Goal: Task Accomplishment & Management: Use online tool/utility

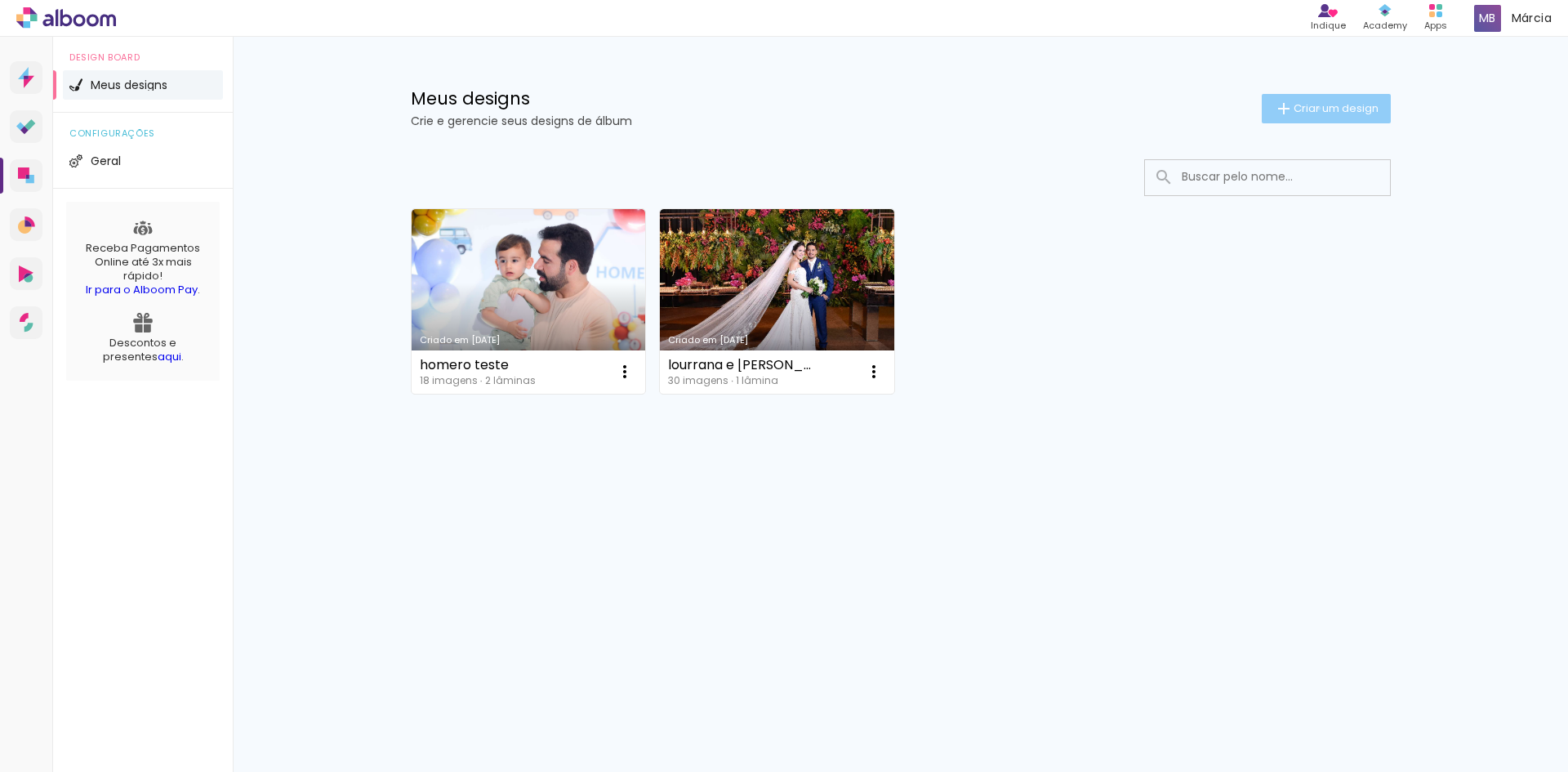
click at [1316, 107] on span "Criar um design" at bounding box center [1336, 108] width 85 height 10
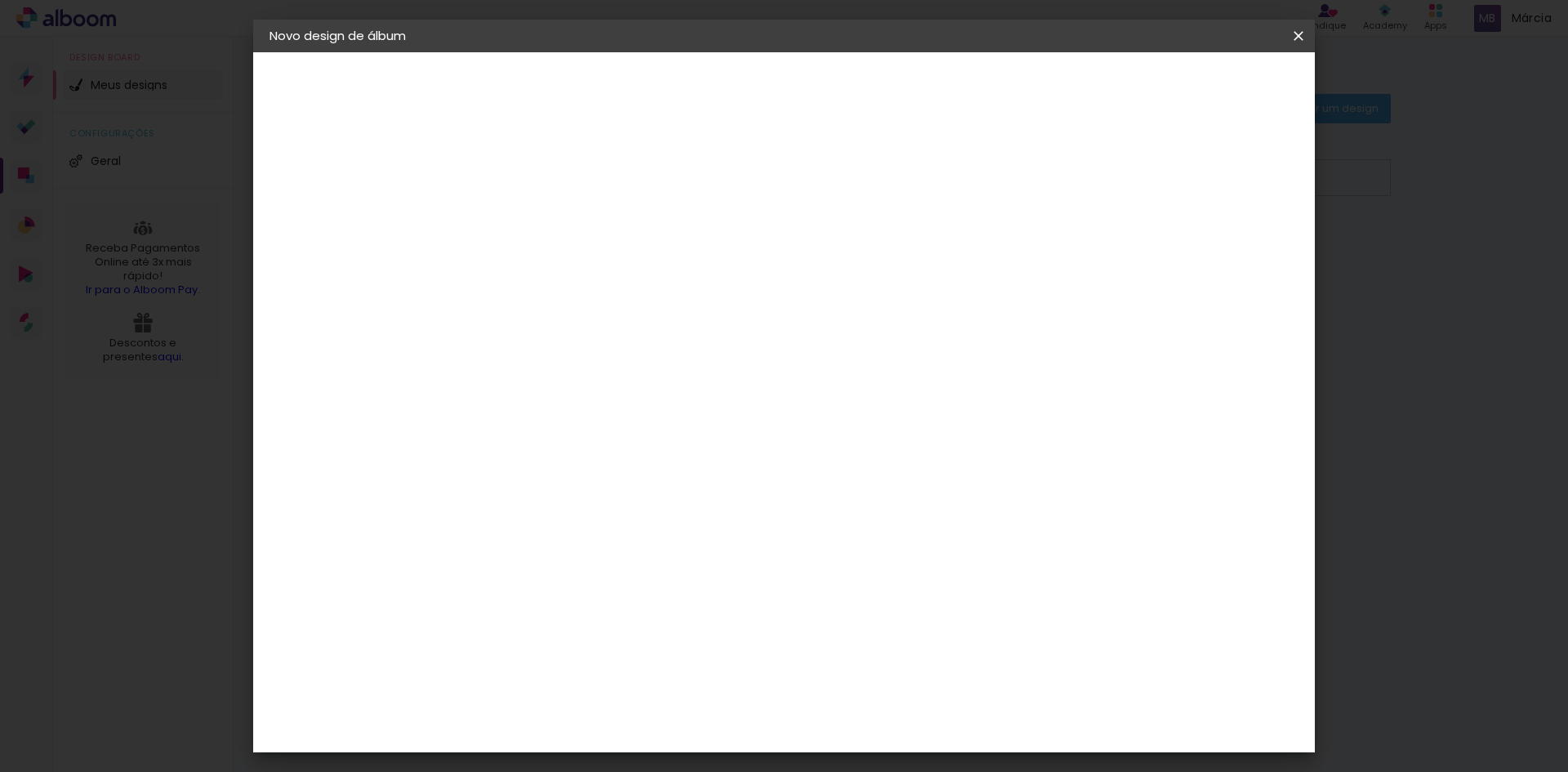
click at [537, 223] on input at bounding box center [537, 219] width 0 height 25
type input "enzo 30x60"
type paper-input "enzo 30x60"
click at [0, 0] on slot "Avançar" at bounding box center [0, 0] width 0 height 0
click at [842, 251] on paper-item "Tamanho Livre" at bounding box center [765, 248] width 157 height 36
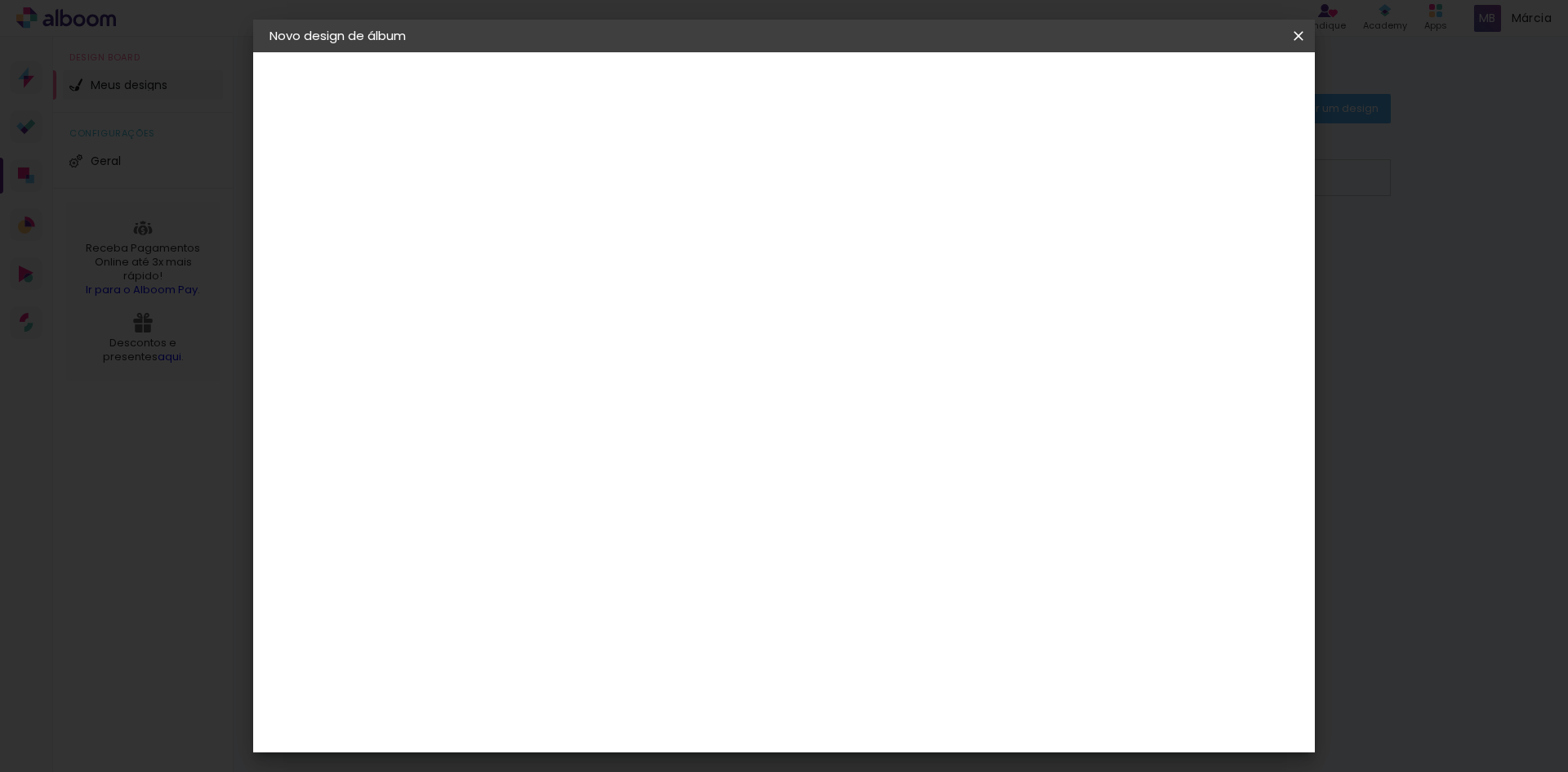
click at [0, 0] on slot "Avançar" at bounding box center [0, 0] width 0 height 0
click at [563, 158] on div "mm Mostrar sangria" at bounding box center [851, 129] width 772 height 155
click at [511, 188] on input "2" at bounding box center [526, 187] width 57 height 20
click at [569, 185] on div "mm" at bounding box center [567, 187] width 26 height 13
click at [574, 186] on div "mm" at bounding box center [567, 187] width 26 height 13
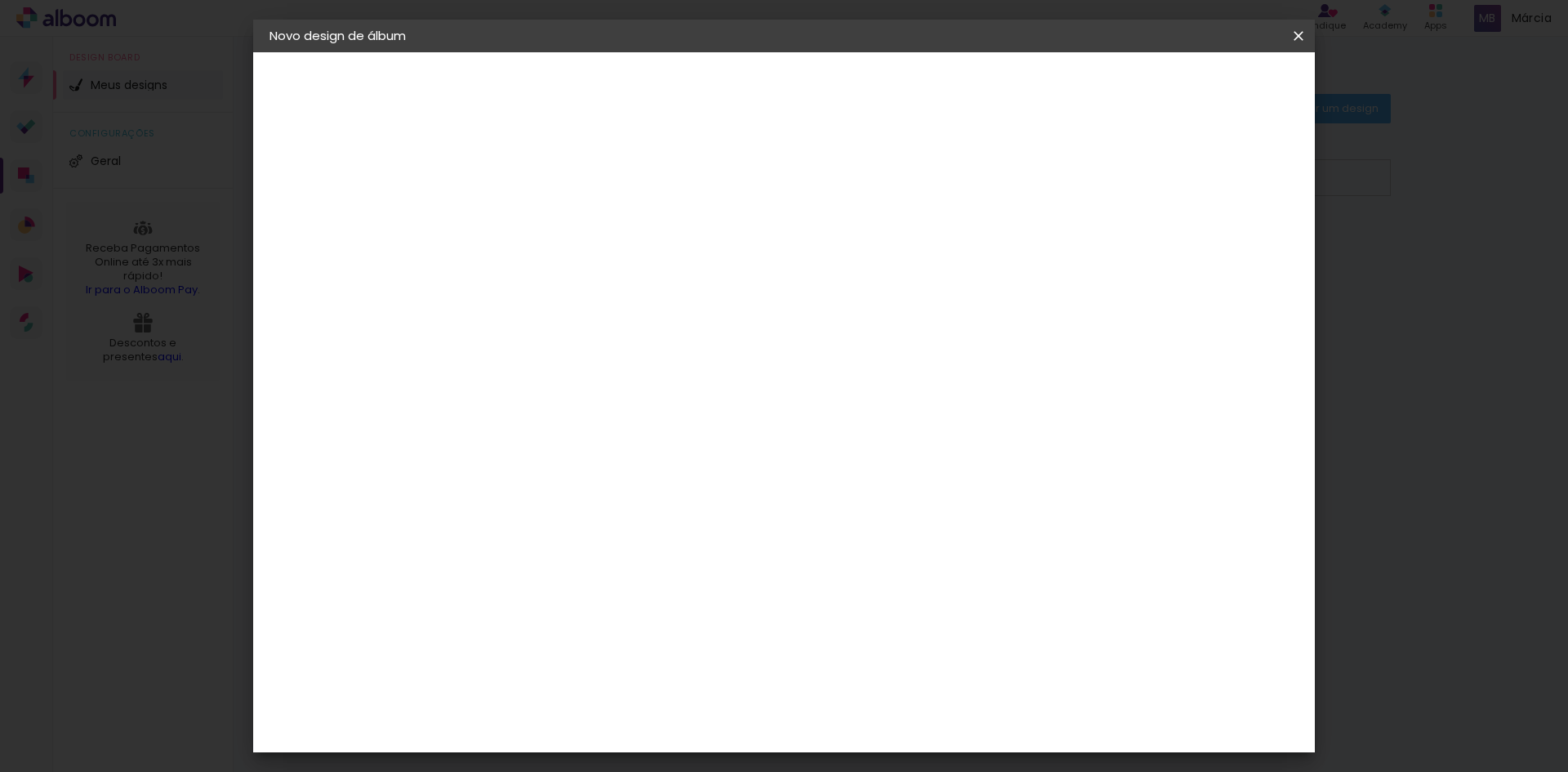
click at [1116, 183] on div at bounding box center [1108, 188] width 15 height 15
type paper-checkbox "on"
click at [508, 190] on input "2" at bounding box center [526, 187] width 57 height 20
click at [509, 180] on input "2" at bounding box center [526, 187] width 57 height 20
type input "1"
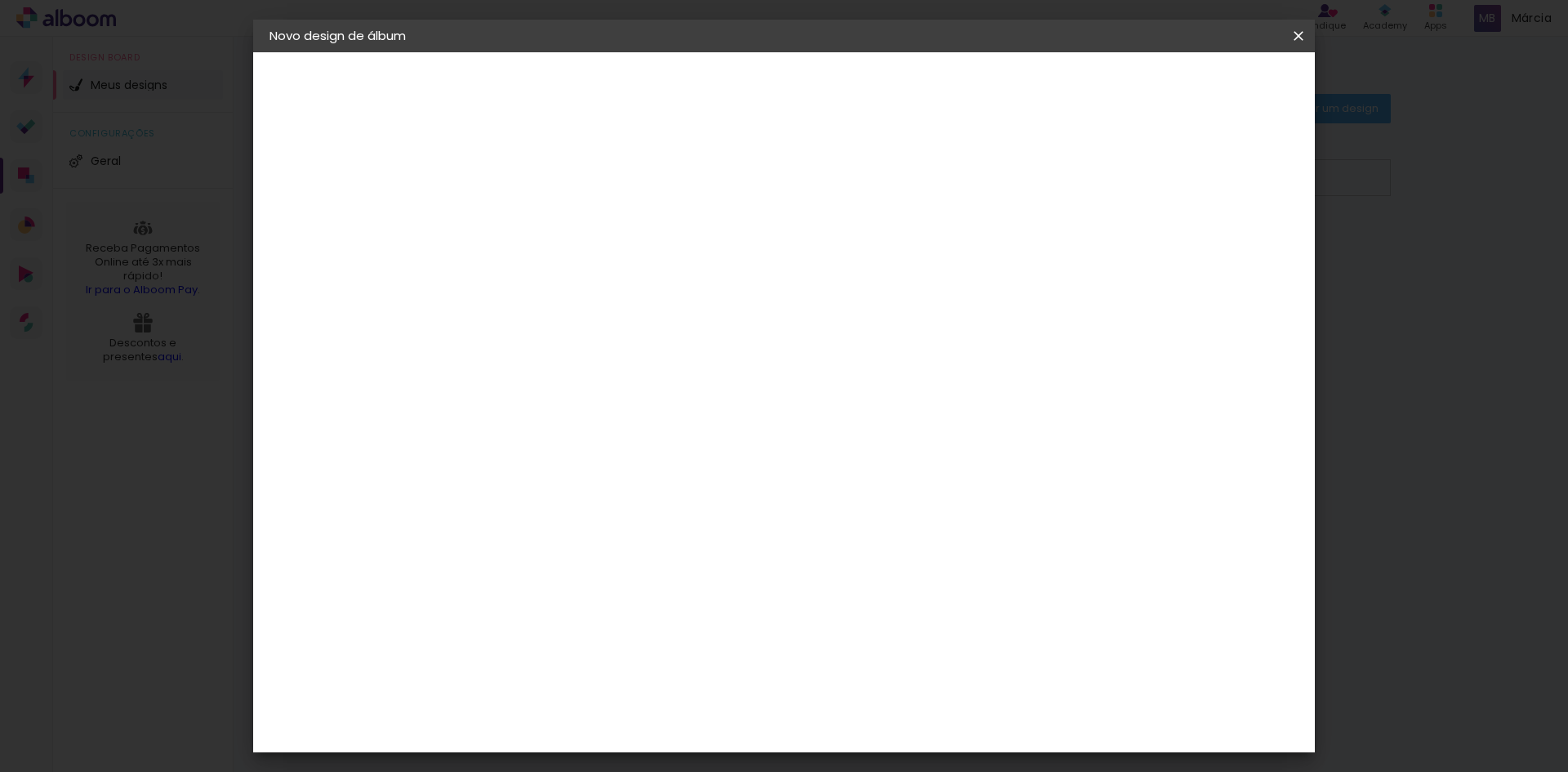
click at [510, 192] on input "1" at bounding box center [526, 187] width 57 height 20
drag, startPoint x: 522, startPoint y: 187, endPoint x: 495, endPoint y: 184, distance: 27.2
click at [495, 184] on paper-input-container "Espaço entre fotos 1 mm" at bounding box center [539, 189] width 94 height 37
click at [545, 197] on div at bounding box center [539, 198] width 82 height 2
type input "3"
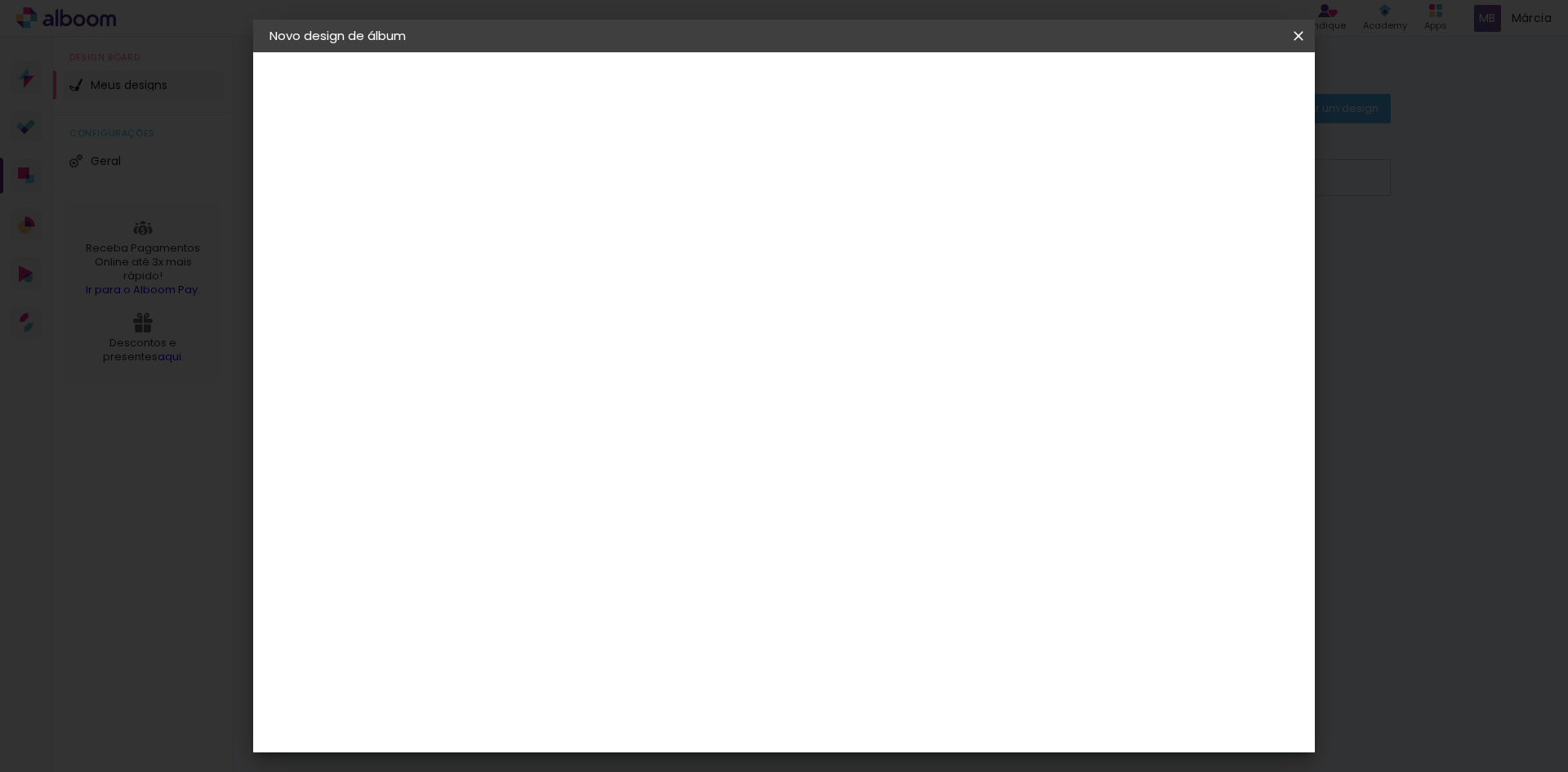
type paper-input "3"
click at [547, 181] on input "3" at bounding box center [526, 187] width 57 height 20
type input "2"
type paper-input "2"
click at [544, 193] on input "2" at bounding box center [526, 187] width 57 height 20
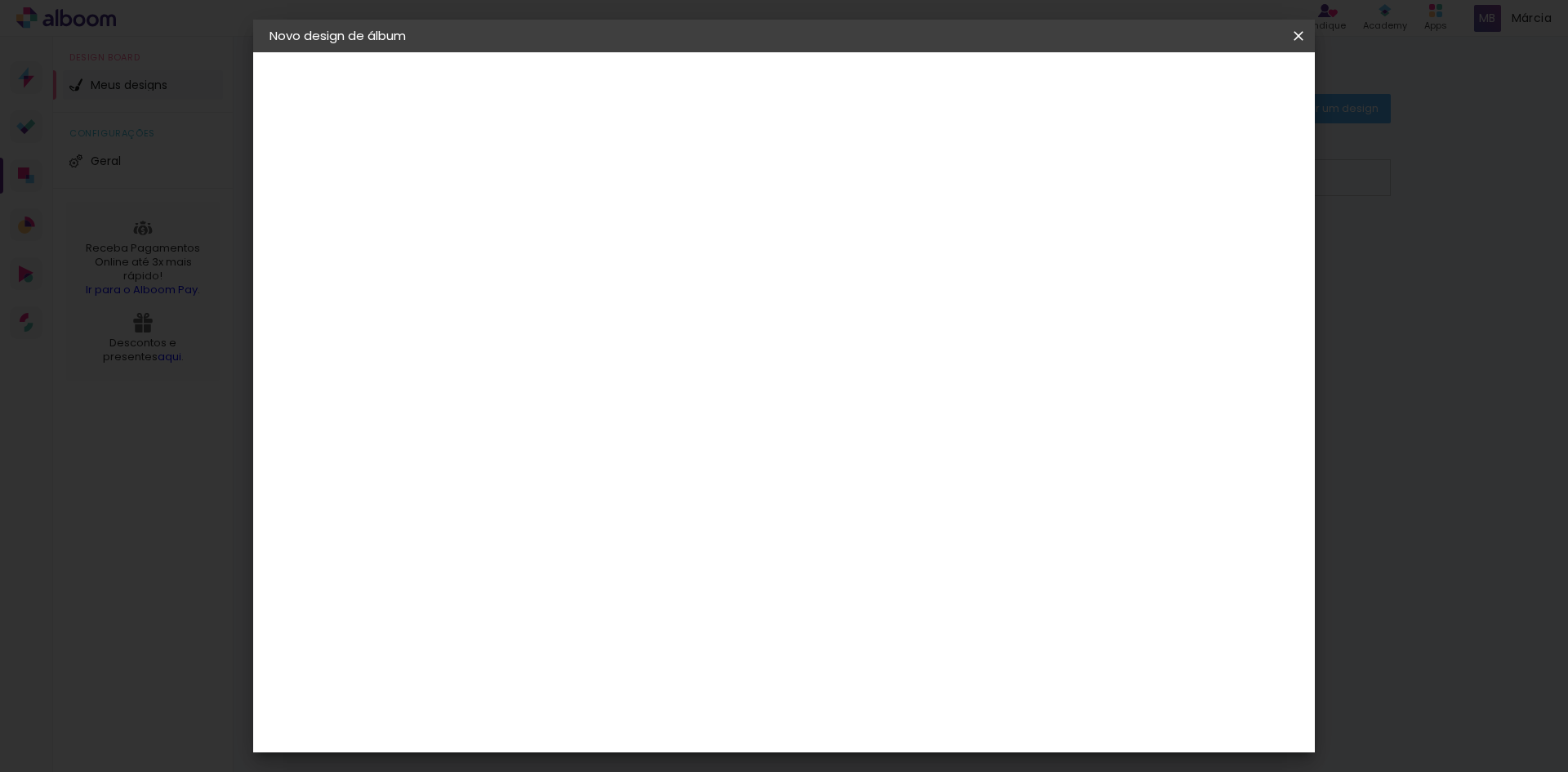
type input "1"
type paper-input "1"
click at [544, 193] on input "1" at bounding box center [526, 187] width 57 height 20
click at [519, 188] on input "1" at bounding box center [526, 187] width 57 height 20
type input "2"
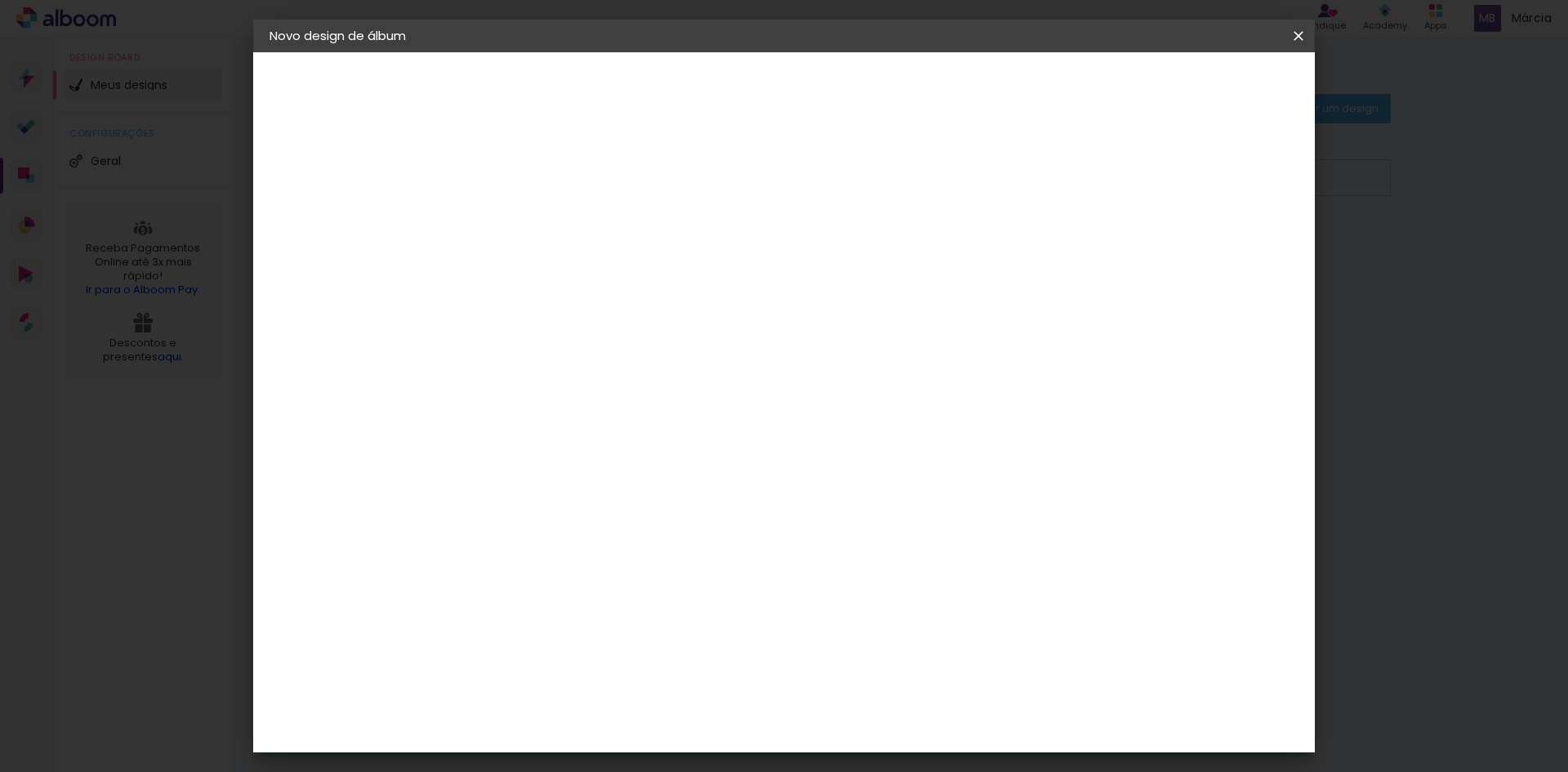
type paper-input "2"
click at [546, 181] on input "2" at bounding box center [526, 187] width 57 height 20
type input "3"
type paper-input "3"
click at [541, 177] on input "3" at bounding box center [526, 187] width 57 height 20
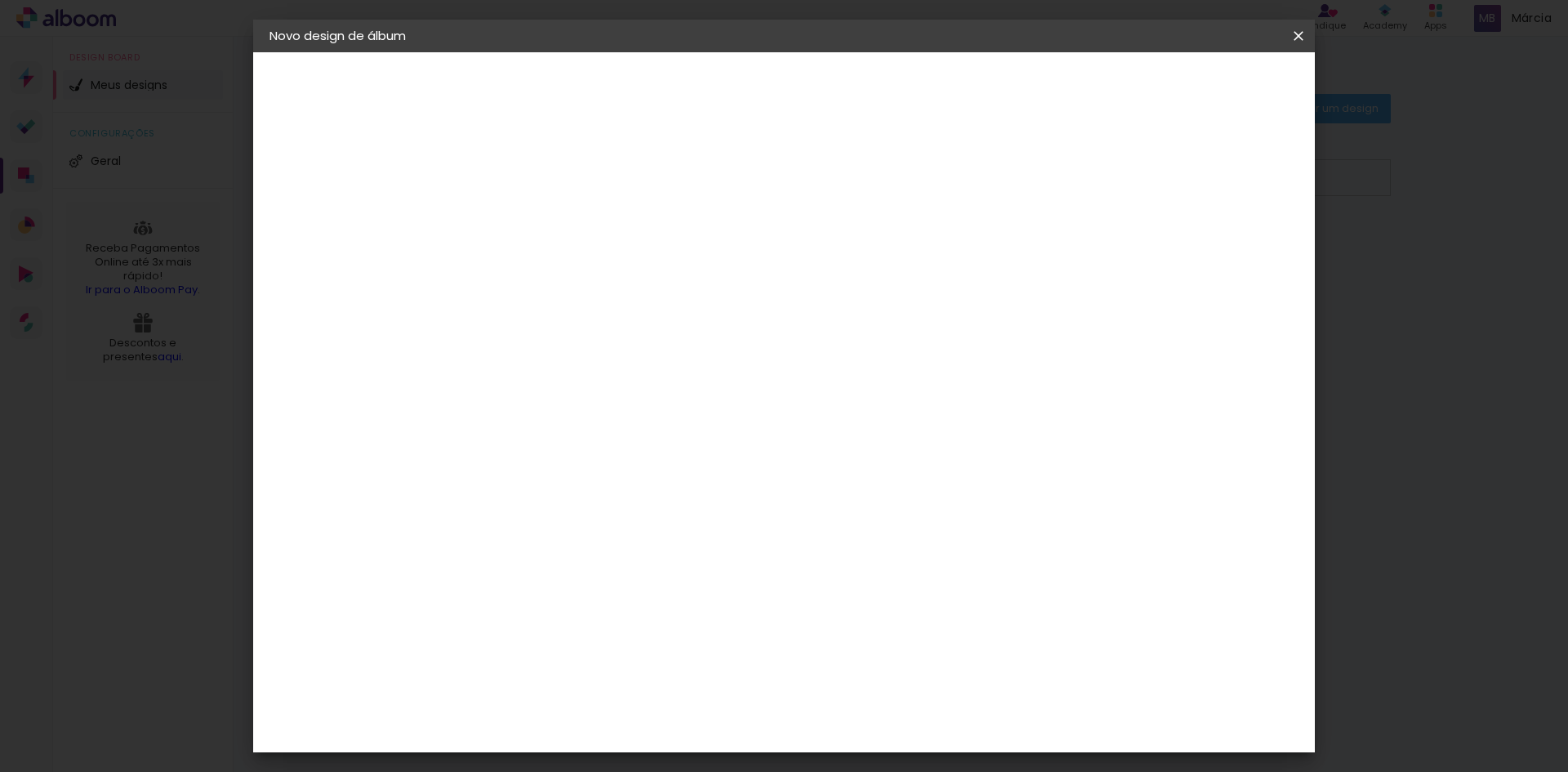
type input "4"
type paper-input "4"
click at [541, 177] on input "4" at bounding box center [526, 187] width 57 height 20
type input "5"
type paper-input "5"
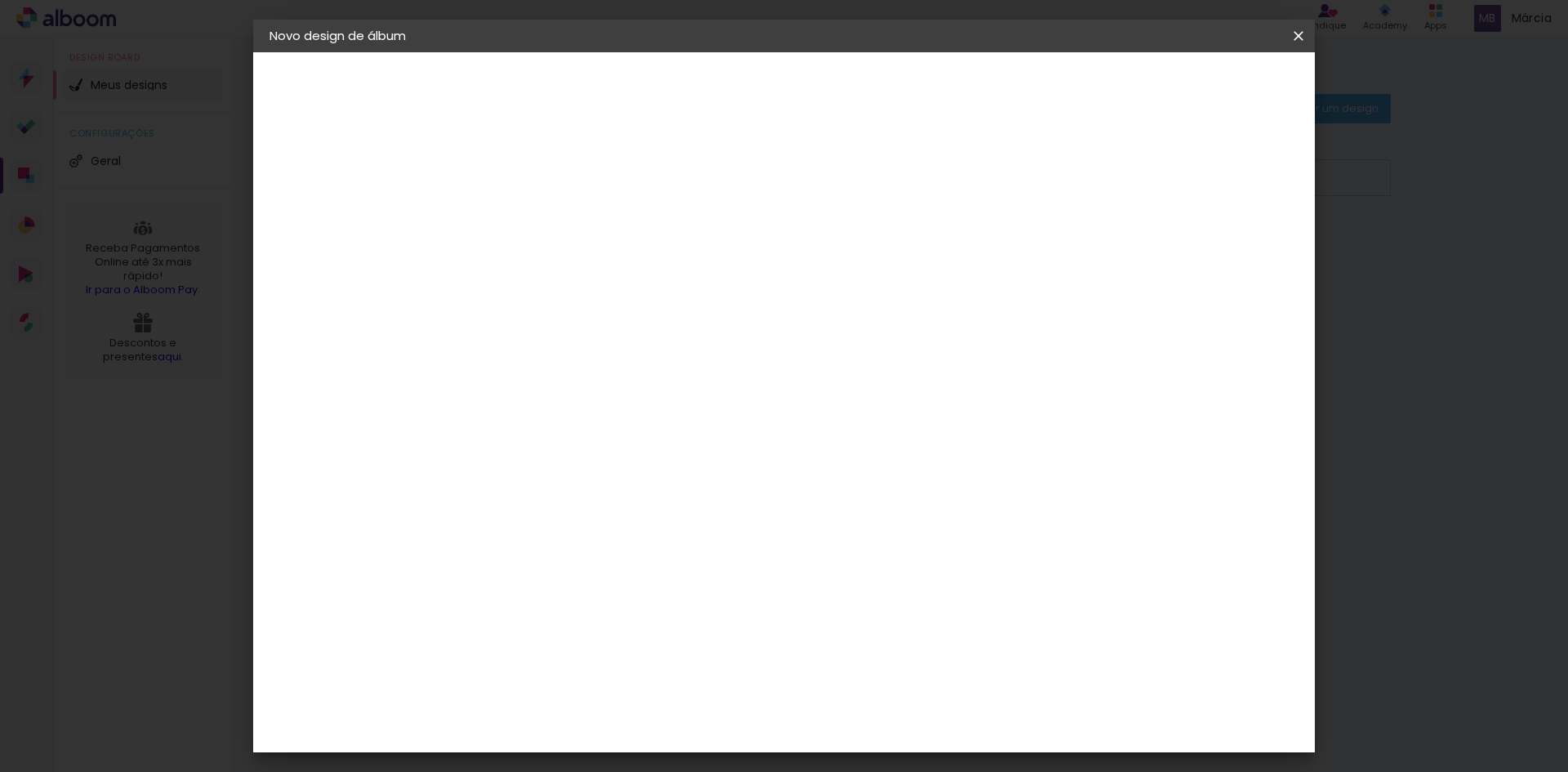
click at [541, 177] on input "5" at bounding box center [526, 187] width 57 height 20
type input "6"
type paper-input "6"
click at [541, 177] on input "6" at bounding box center [526, 187] width 57 height 20
type input "5"
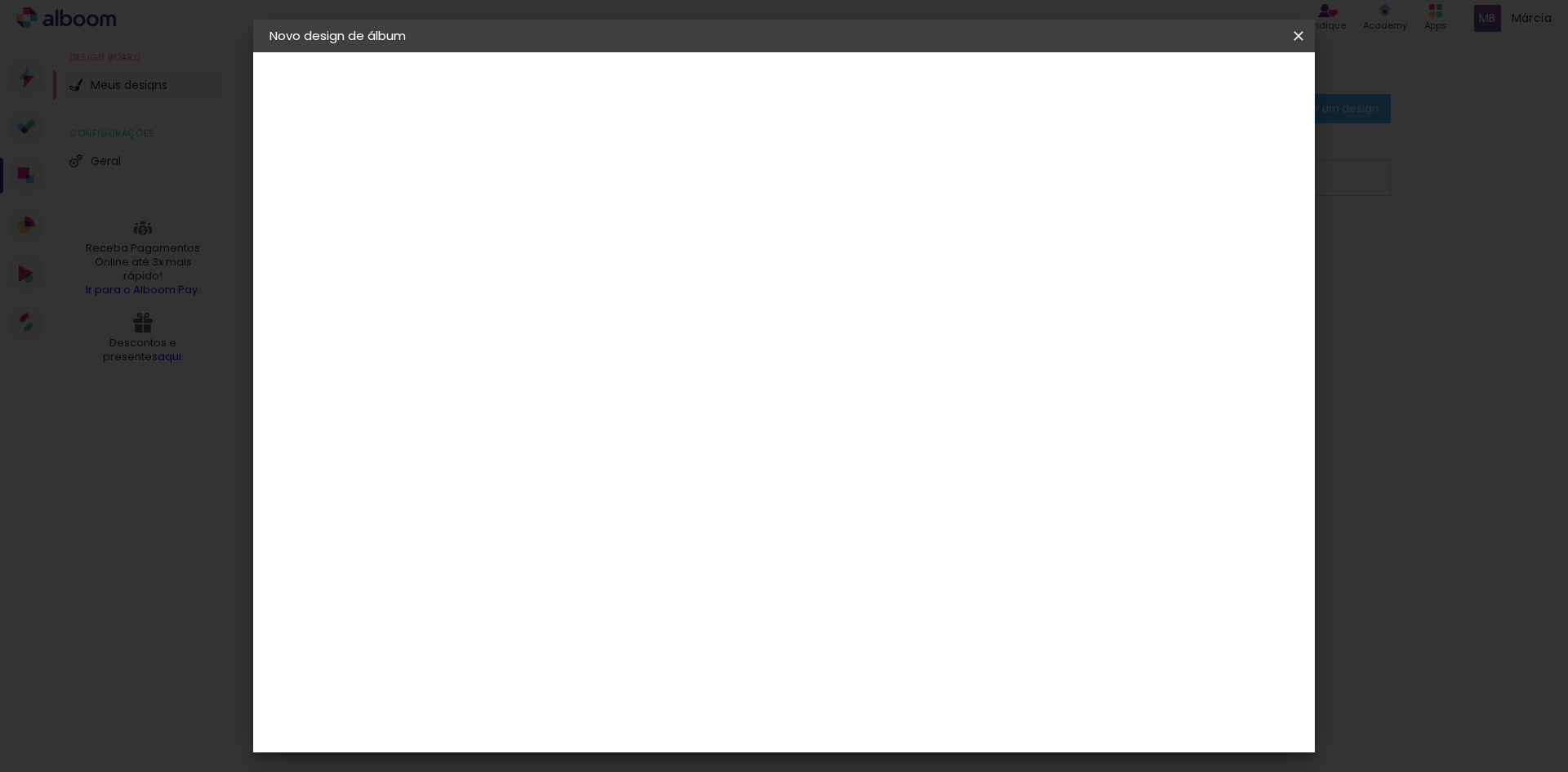
type paper-input "5"
click at [544, 194] on input "5" at bounding box center [526, 187] width 57 height 20
type input "4"
type paper-input "4"
click at [544, 194] on input "4" at bounding box center [526, 187] width 57 height 20
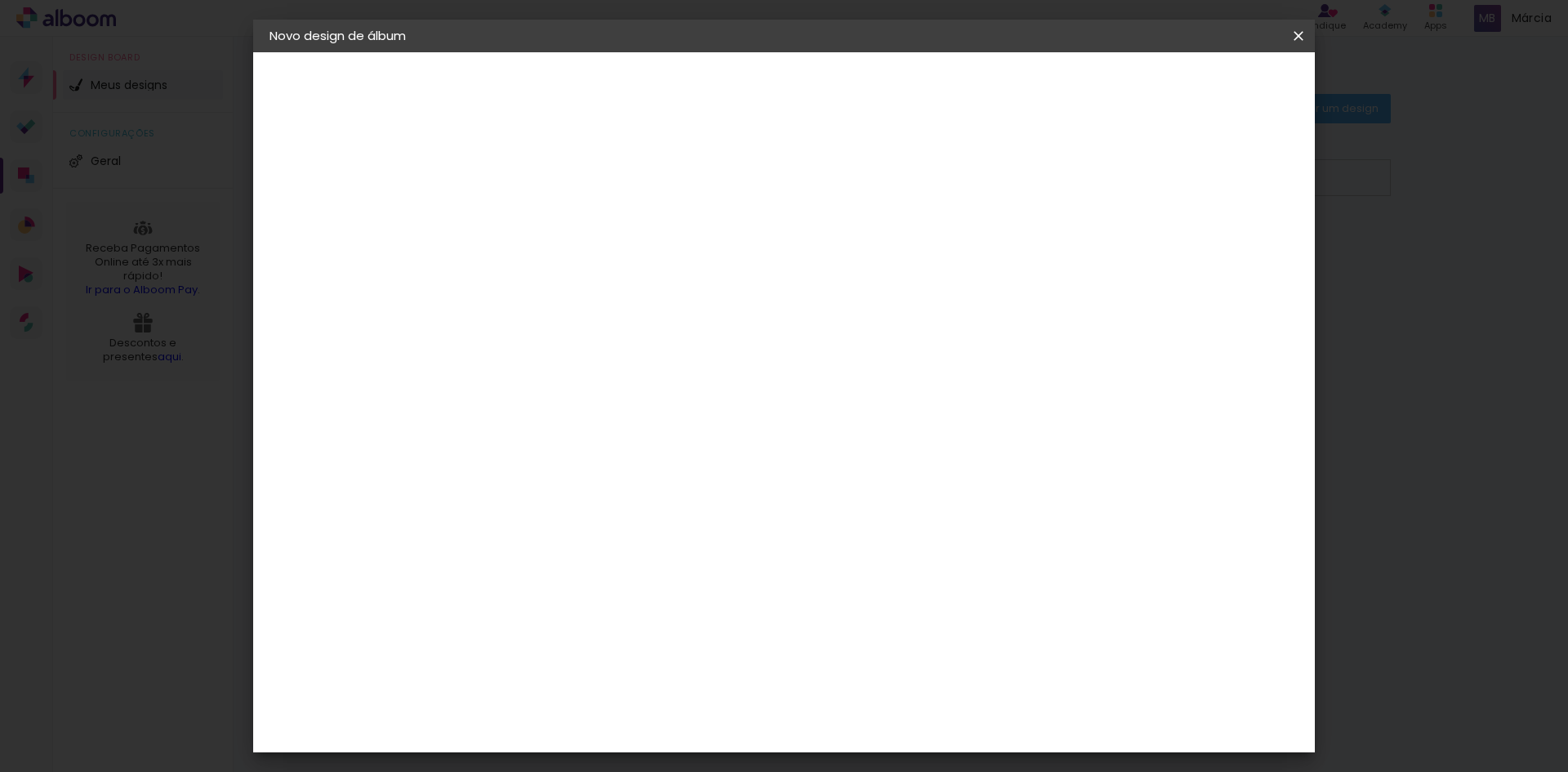
type input "3"
type paper-input "3"
click at [545, 194] on input "3" at bounding box center [526, 187] width 57 height 20
type input "2"
type paper-input "2"
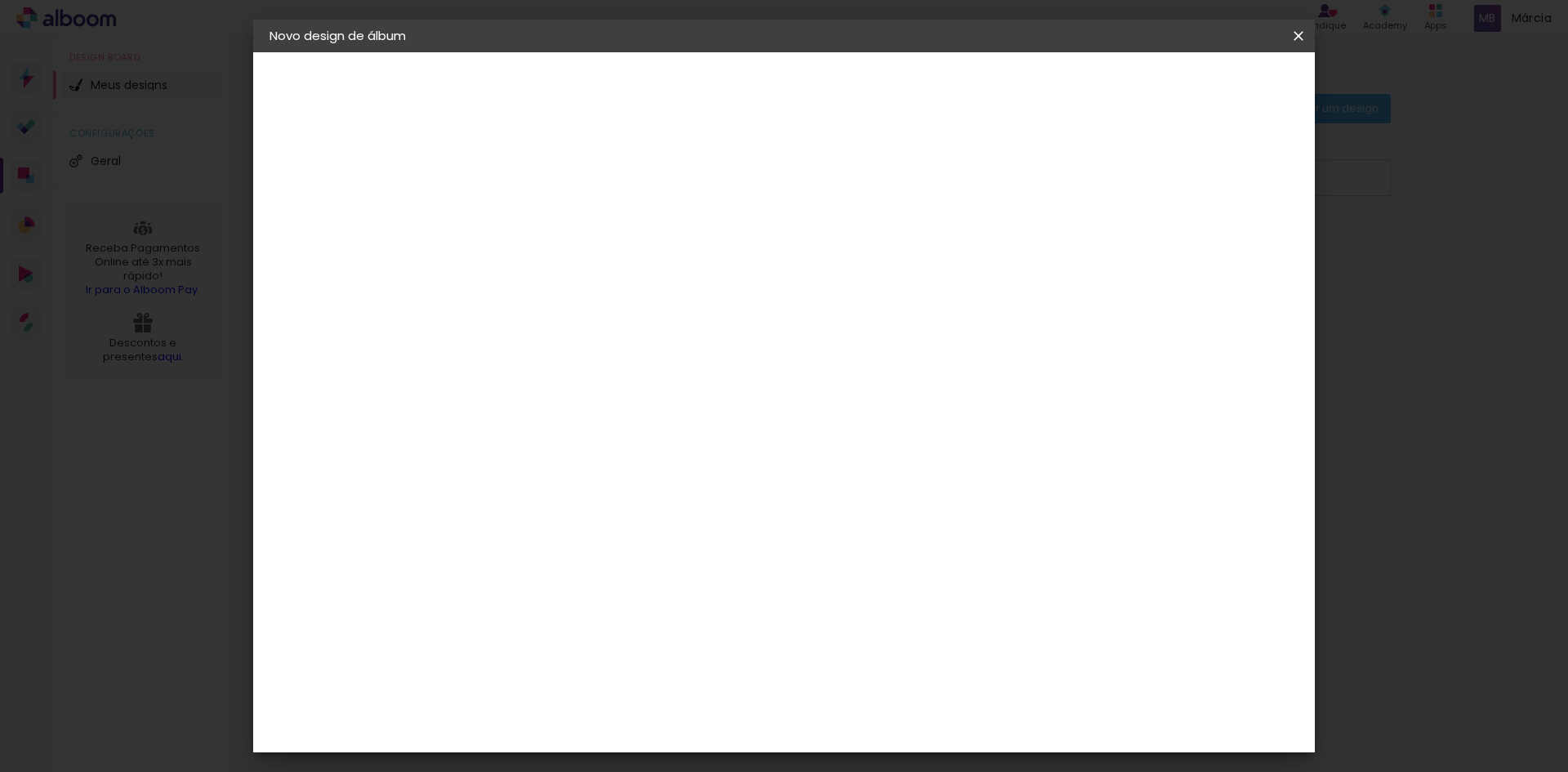
click at [545, 194] on input "2" at bounding box center [526, 187] width 57 height 20
type input "1"
type paper-input "1"
click at [545, 194] on input "1" at bounding box center [526, 187] width 57 height 20
type input "2"
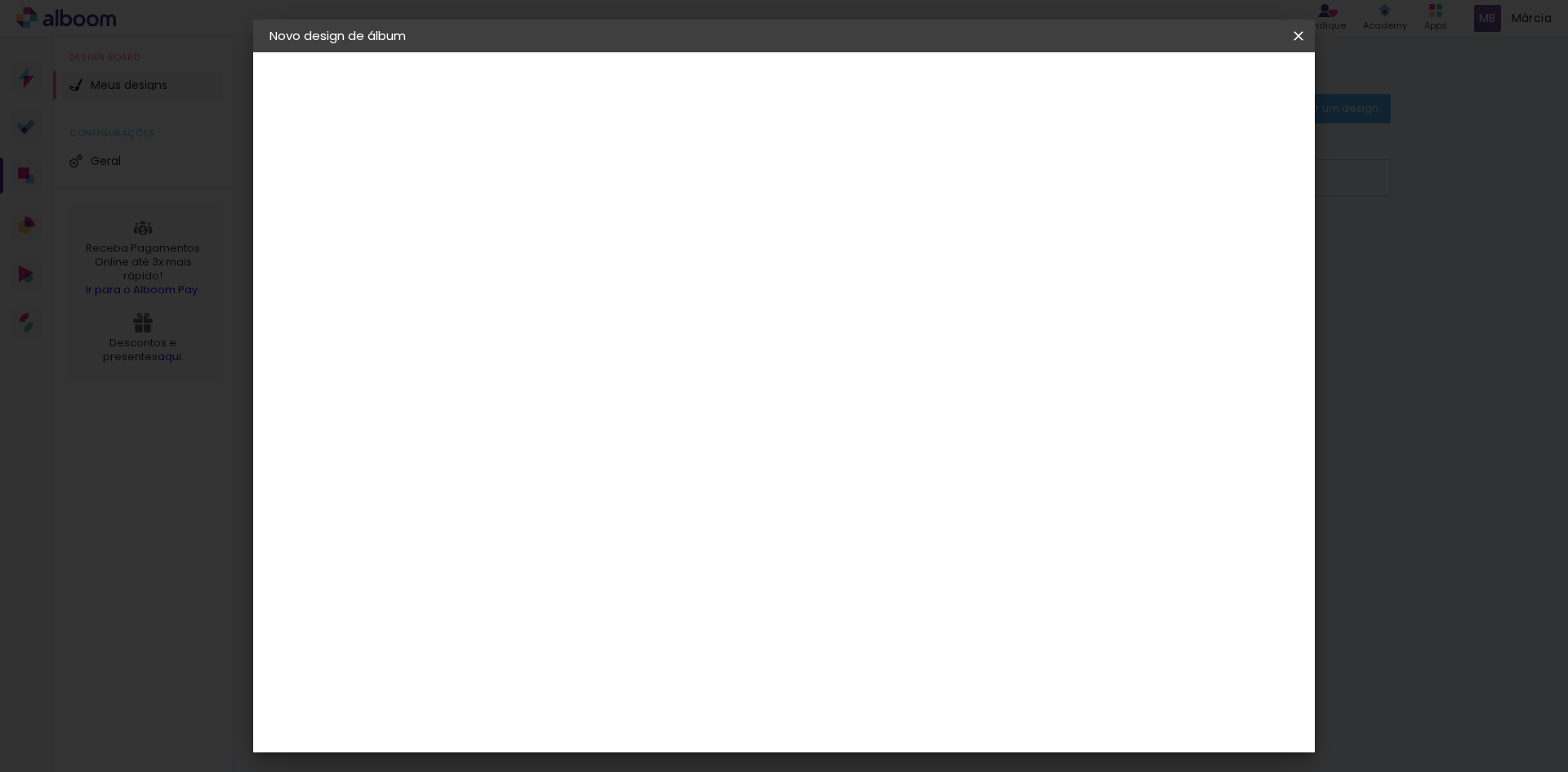
type paper-input "2"
click at [547, 183] on input "2" at bounding box center [526, 187] width 57 height 20
click at [1116, 190] on div at bounding box center [1108, 188] width 15 height 15
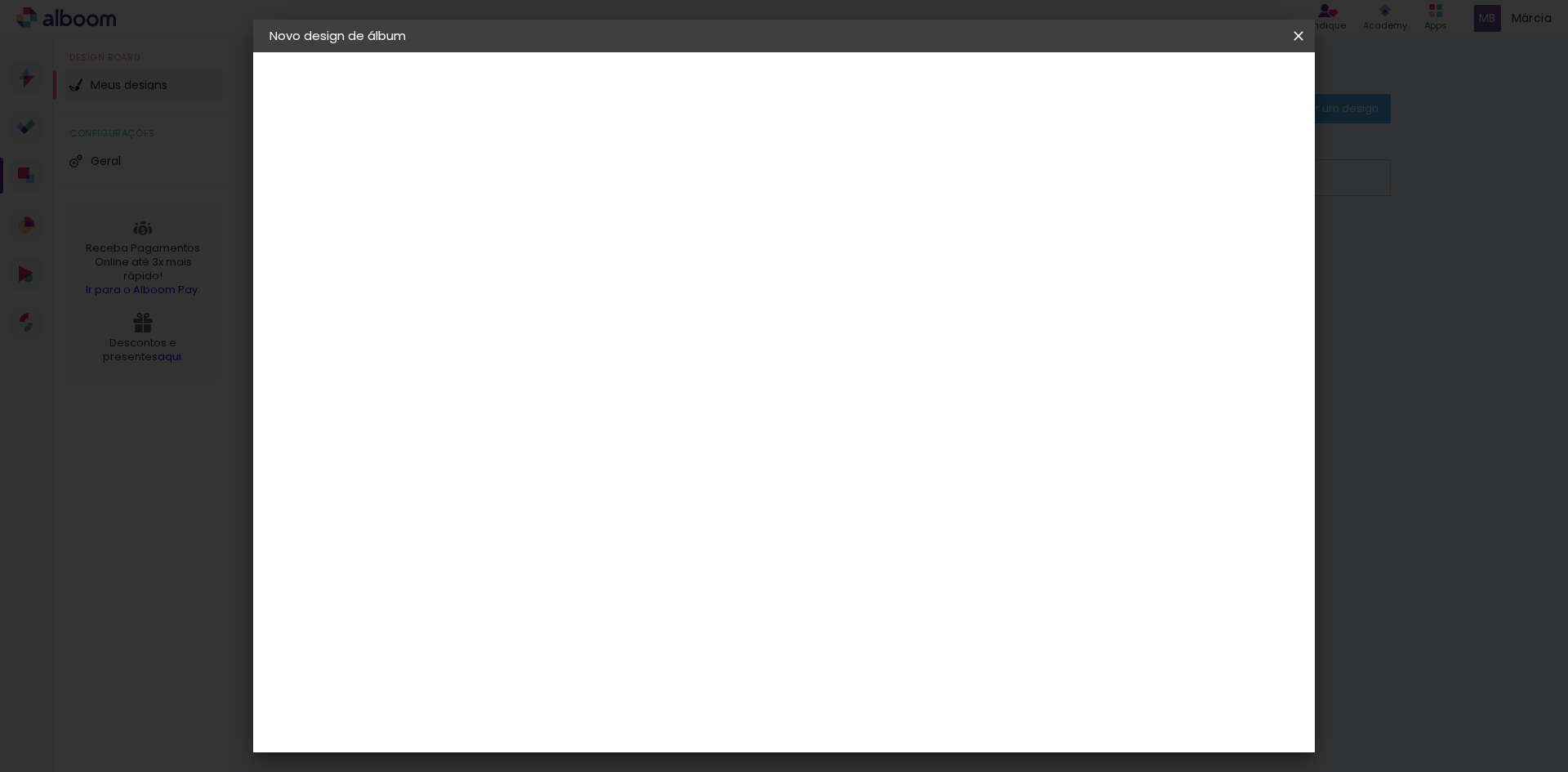
click at [1116, 190] on div at bounding box center [1108, 188] width 15 height 15
click at [1196, 90] on span "Iniciar design" at bounding box center [1159, 86] width 74 height 11
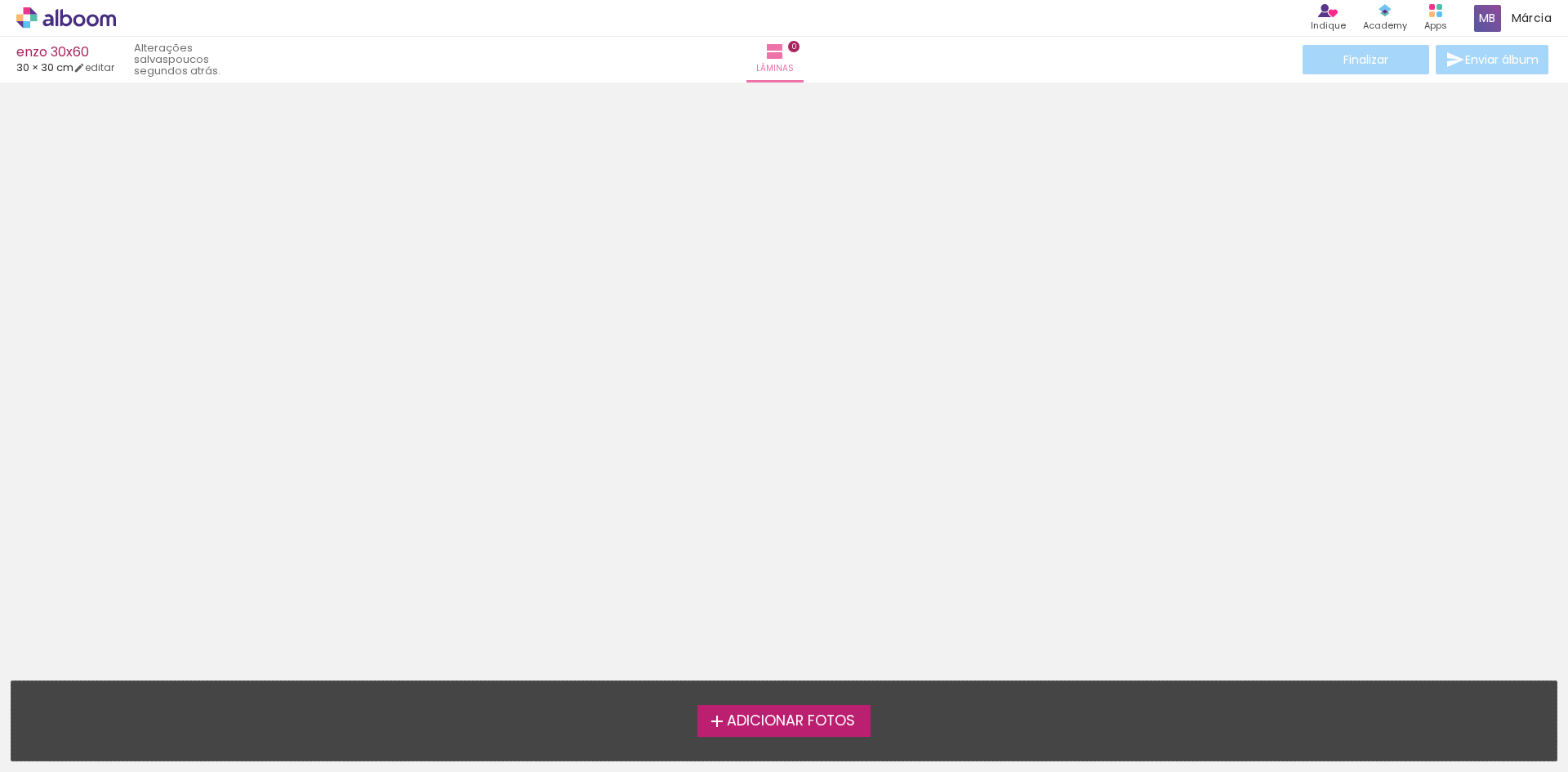
click at [744, 726] on span "Adicionar Fotos" at bounding box center [791, 721] width 128 height 15
click at [0, 0] on input "file" at bounding box center [0, 0] width 0 height 0
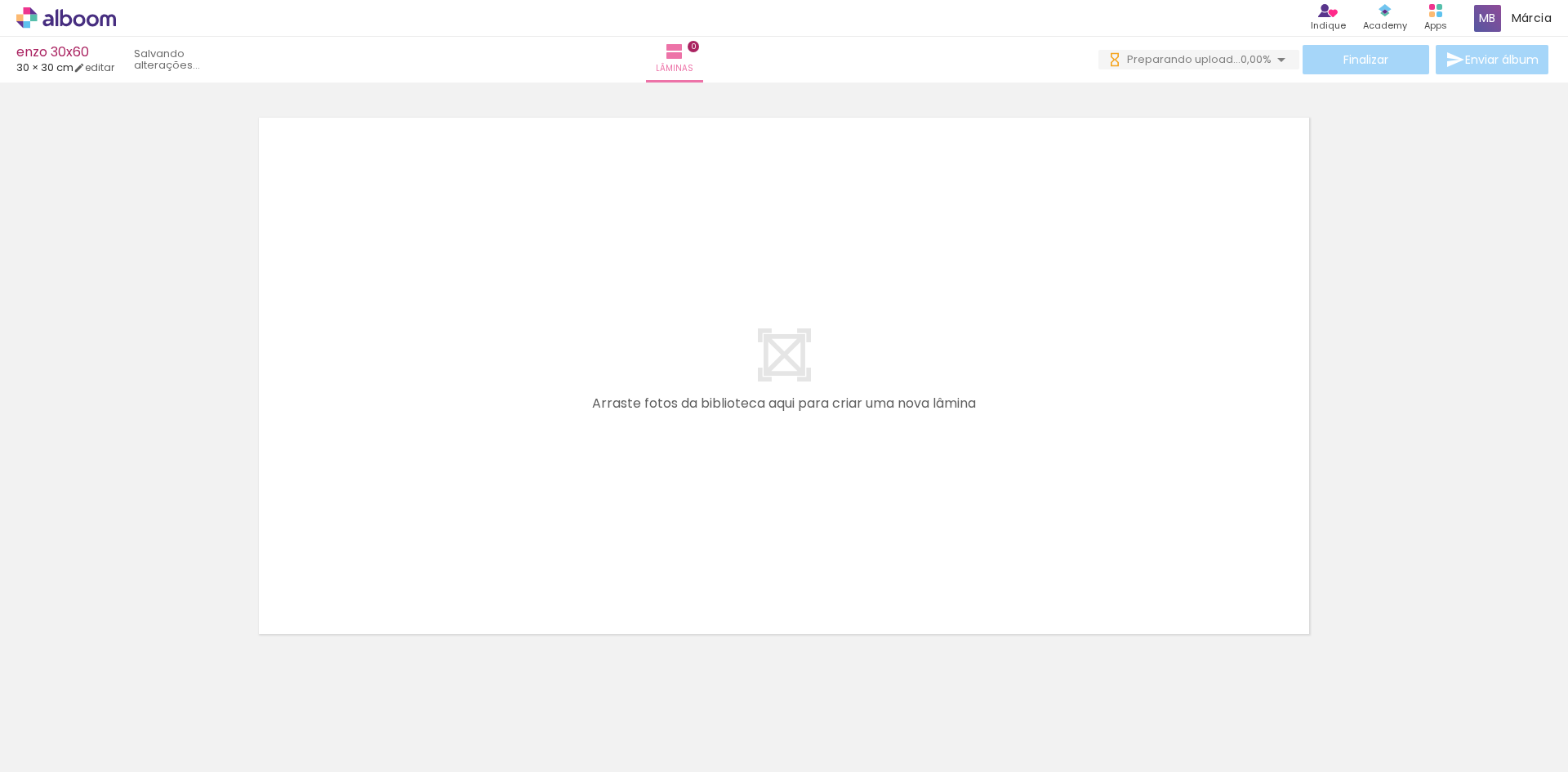
drag, startPoint x: 686, startPoint y: 722, endPoint x: 238, endPoint y: 722, distance: 448.0
click at [134, 722] on iron-horizontal-list at bounding box center [117, 720] width 32 height 102
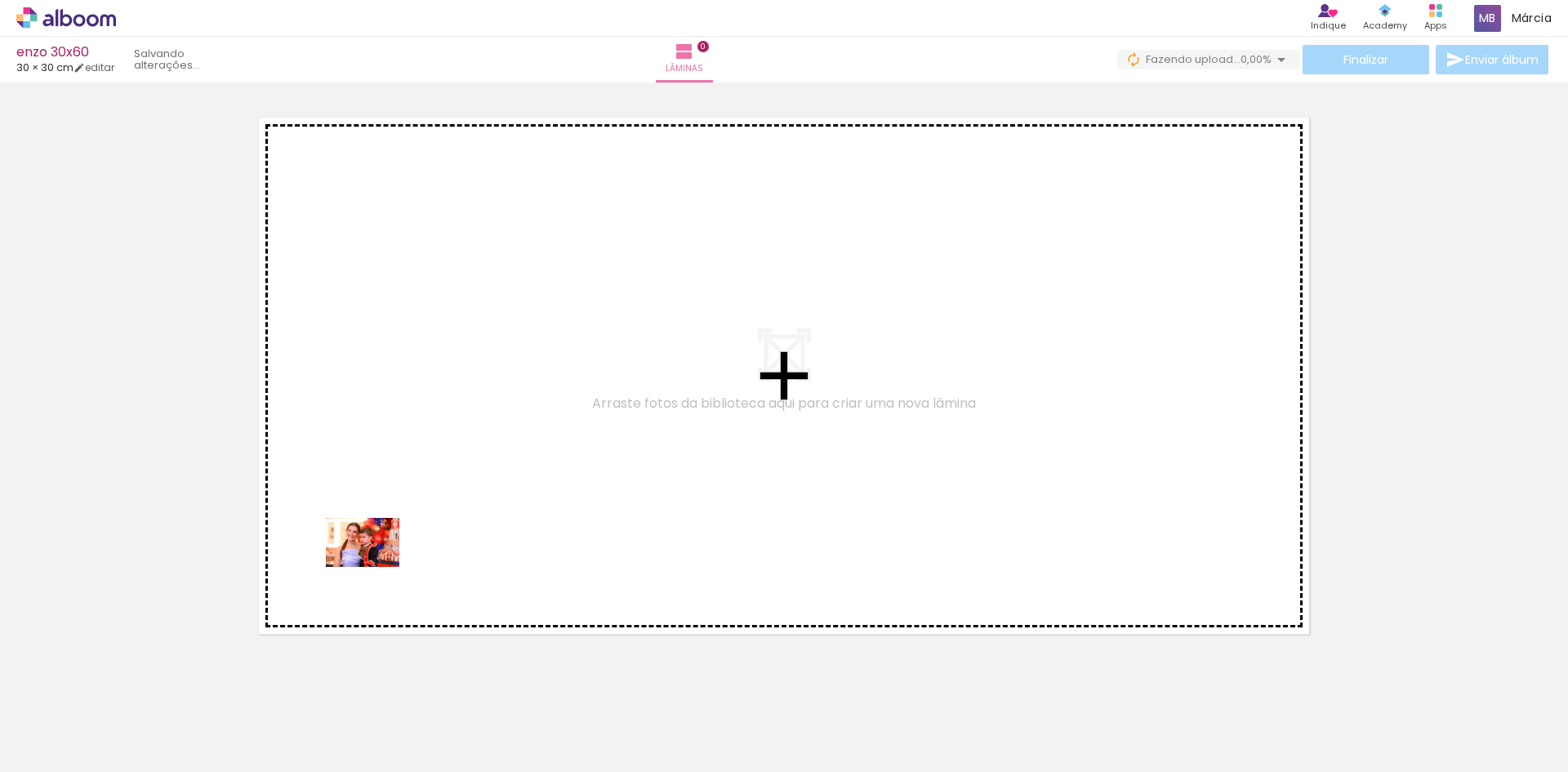
drag, startPoint x: 177, startPoint y: 734, endPoint x: 362, endPoint y: 646, distance: 204.9
click at [410, 526] on quentale-workspace at bounding box center [784, 386] width 1568 height 772
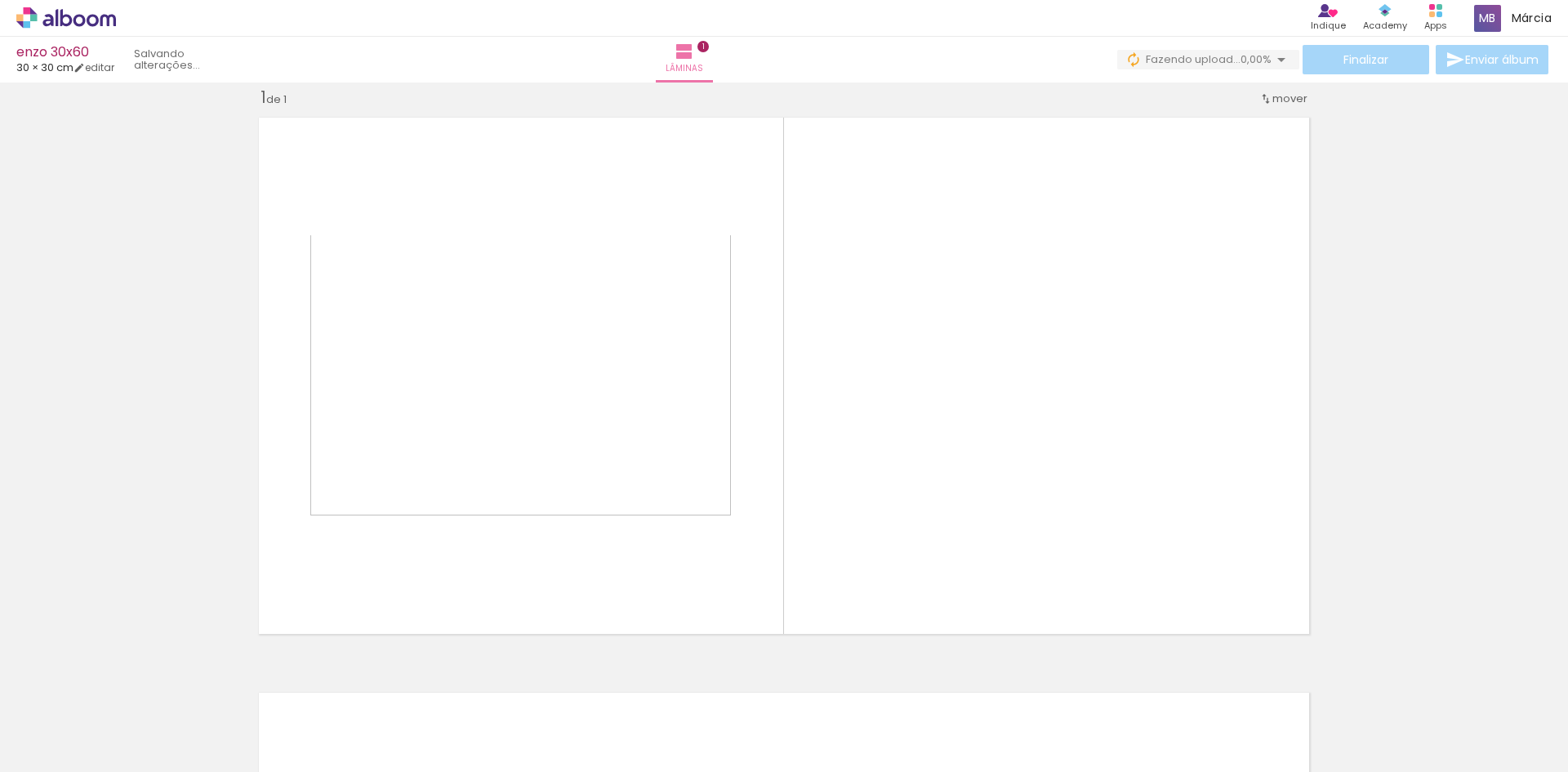
scroll to position [21, 0]
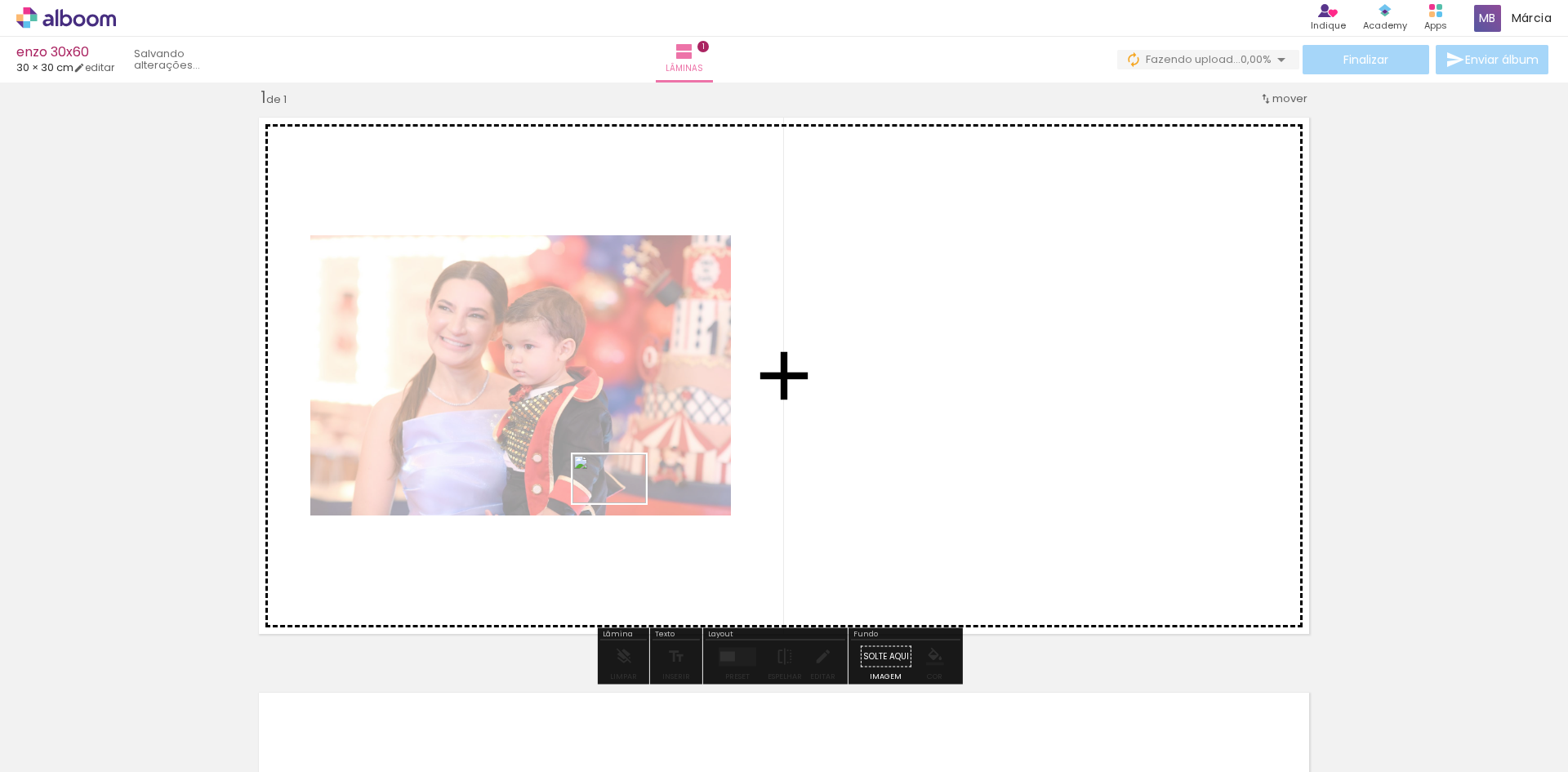
drag, startPoint x: 260, startPoint y: 724, endPoint x: 525, endPoint y: 657, distance: 273.3
click at [618, 503] on quentale-workspace at bounding box center [784, 386] width 1568 height 772
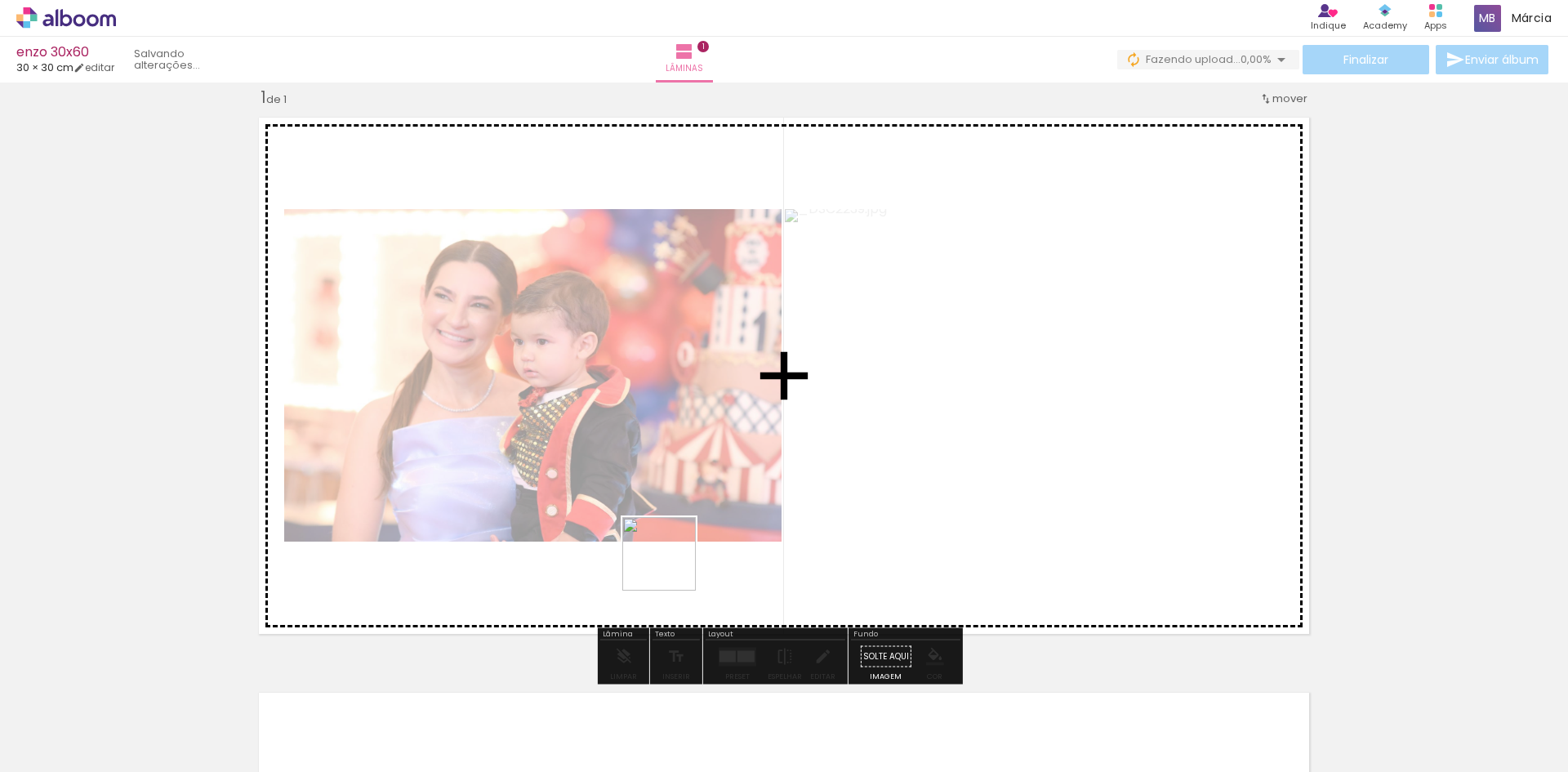
drag, startPoint x: 364, startPoint y: 736, endPoint x: 697, endPoint y: 548, distance: 382.4
click at [697, 548] on quentale-workspace at bounding box center [784, 386] width 1568 height 772
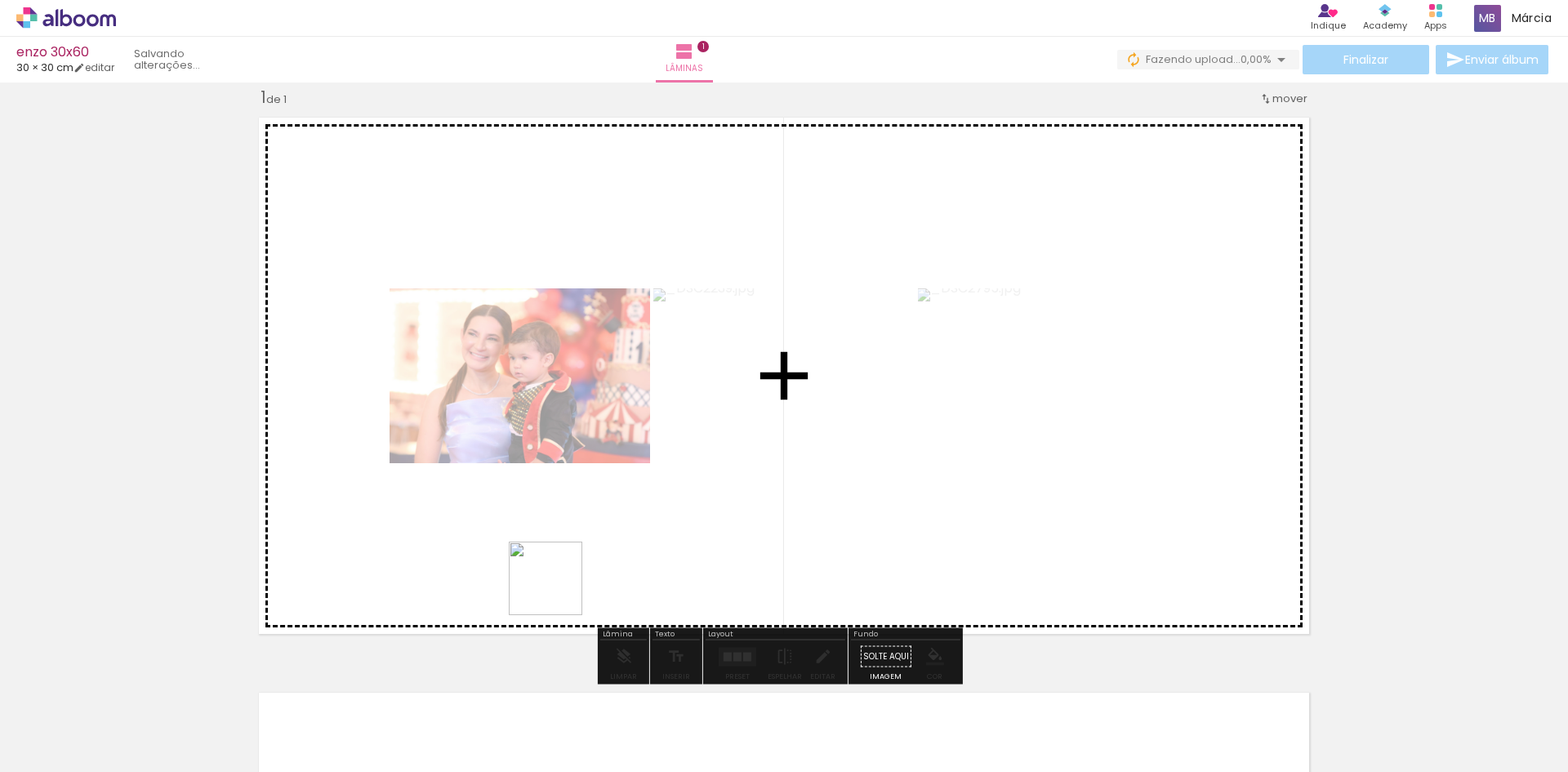
drag, startPoint x: 449, startPoint y: 725, endPoint x: 592, endPoint y: 569, distance: 211.6
click at [589, 533] on quentale-workspace at bounding box center [784, 386] width 1568 height 772
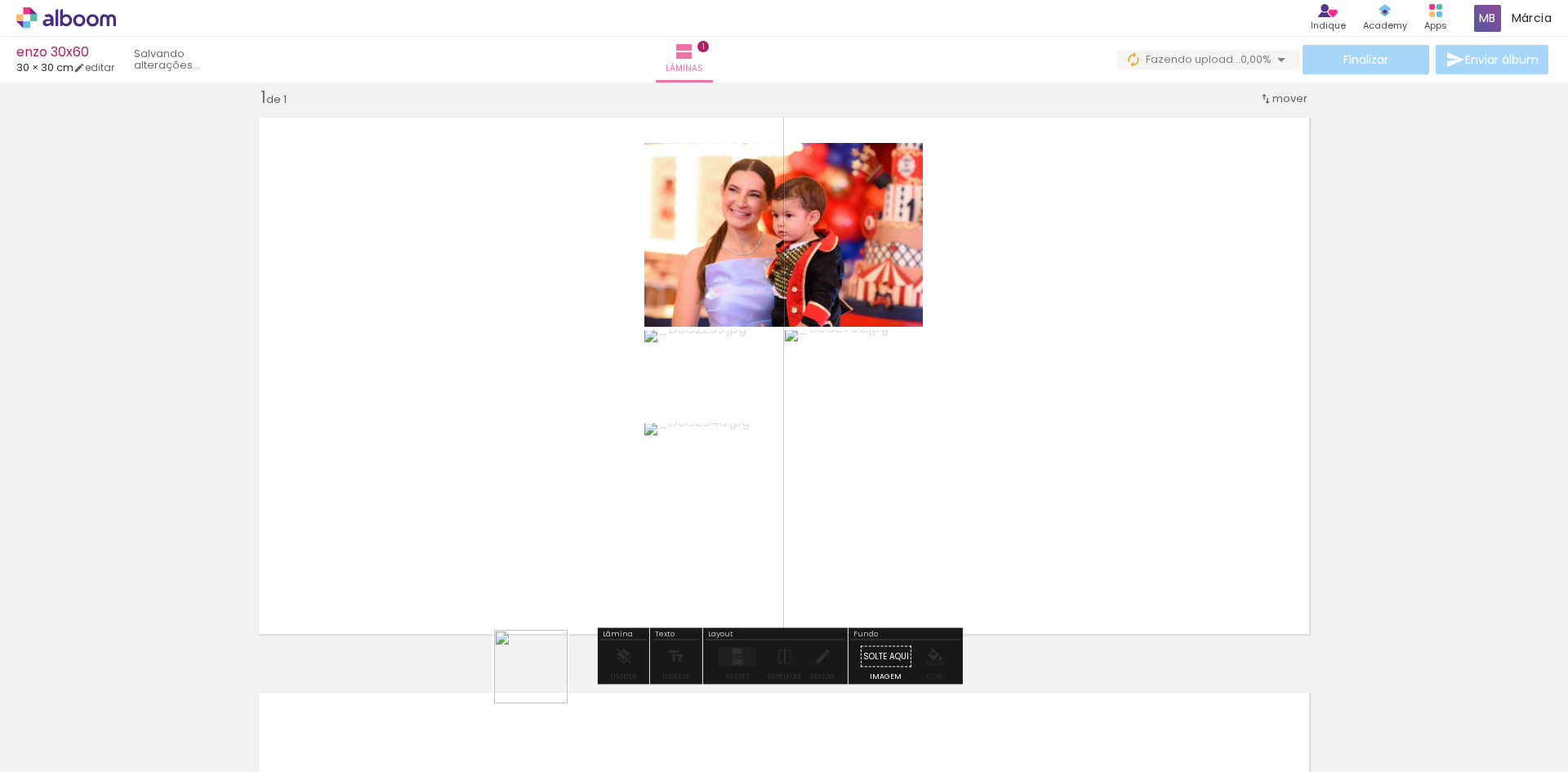
drag, startPoint x: 533, startPoint y: 730, endPoint x: 552, endPoint y: 525, distance: 205.9
click at [552, 525] on quentale-workspace at bounding box center [784, 386] width 1568 height 772
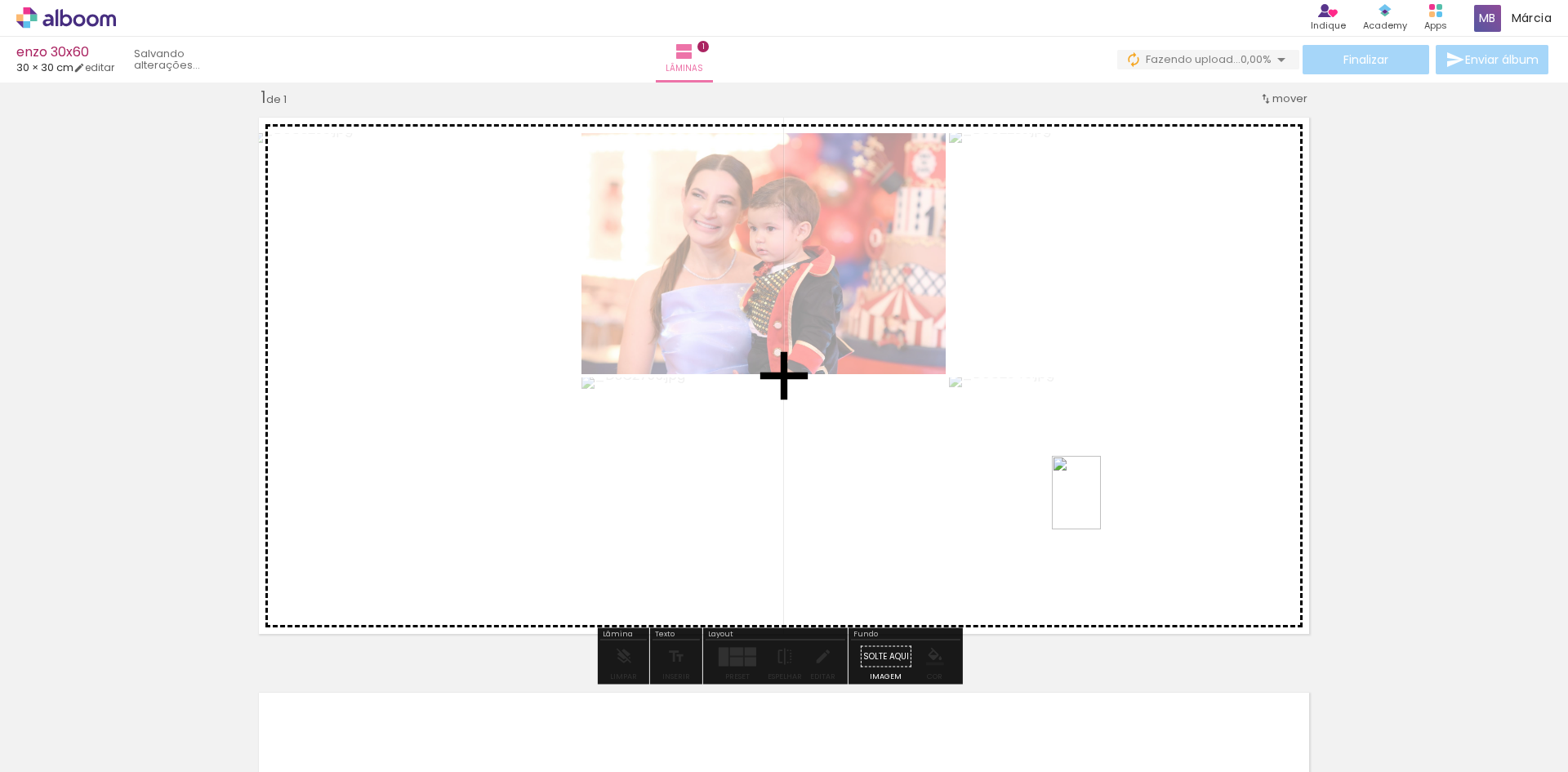
drag, startPoint x: 685, startPoint y: 697, endPoint x: 1099, endPoint y: 509, distance: 454.7
click at [1109, 497] on quentale-workspace at bounding box center [784, 386] width 1568 height 772
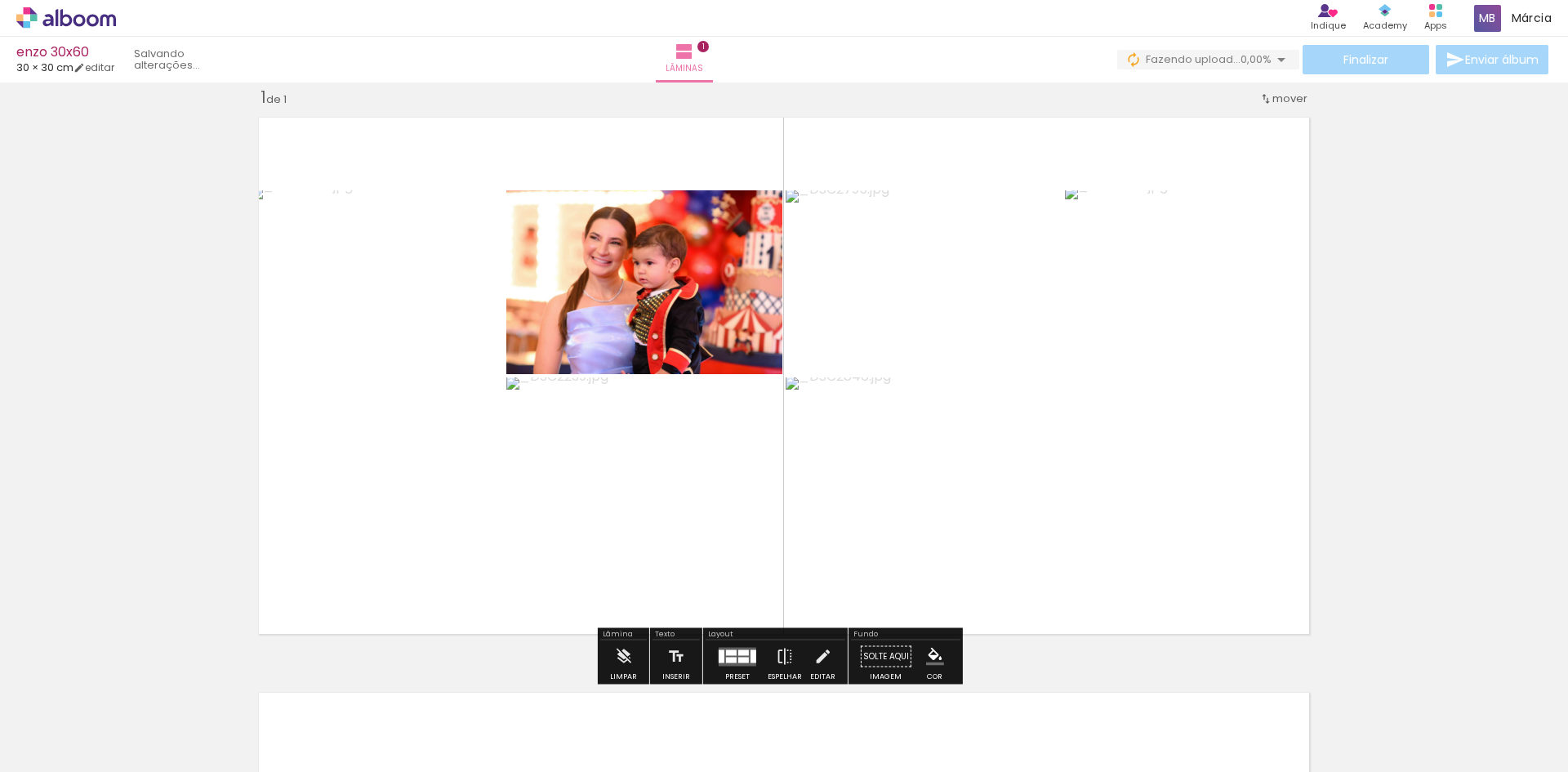
click at [1271, 60] on iron-icon at bounding box center [1281, 59] width 19 height 19
click at [317, 179] on quentale-layouter at bounding box center [784, 376] width 1069 height 534
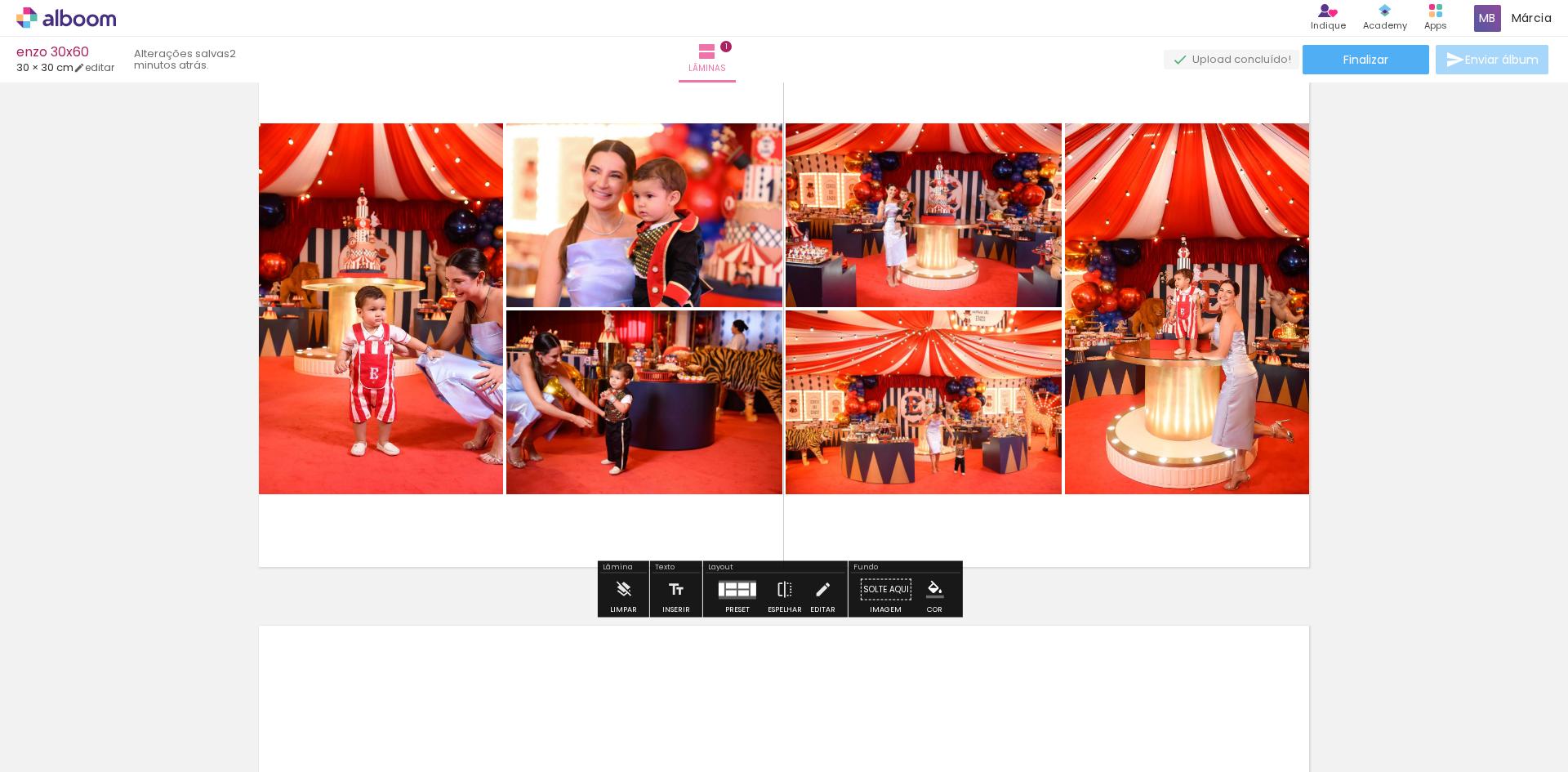
scroll to position [82, 0]
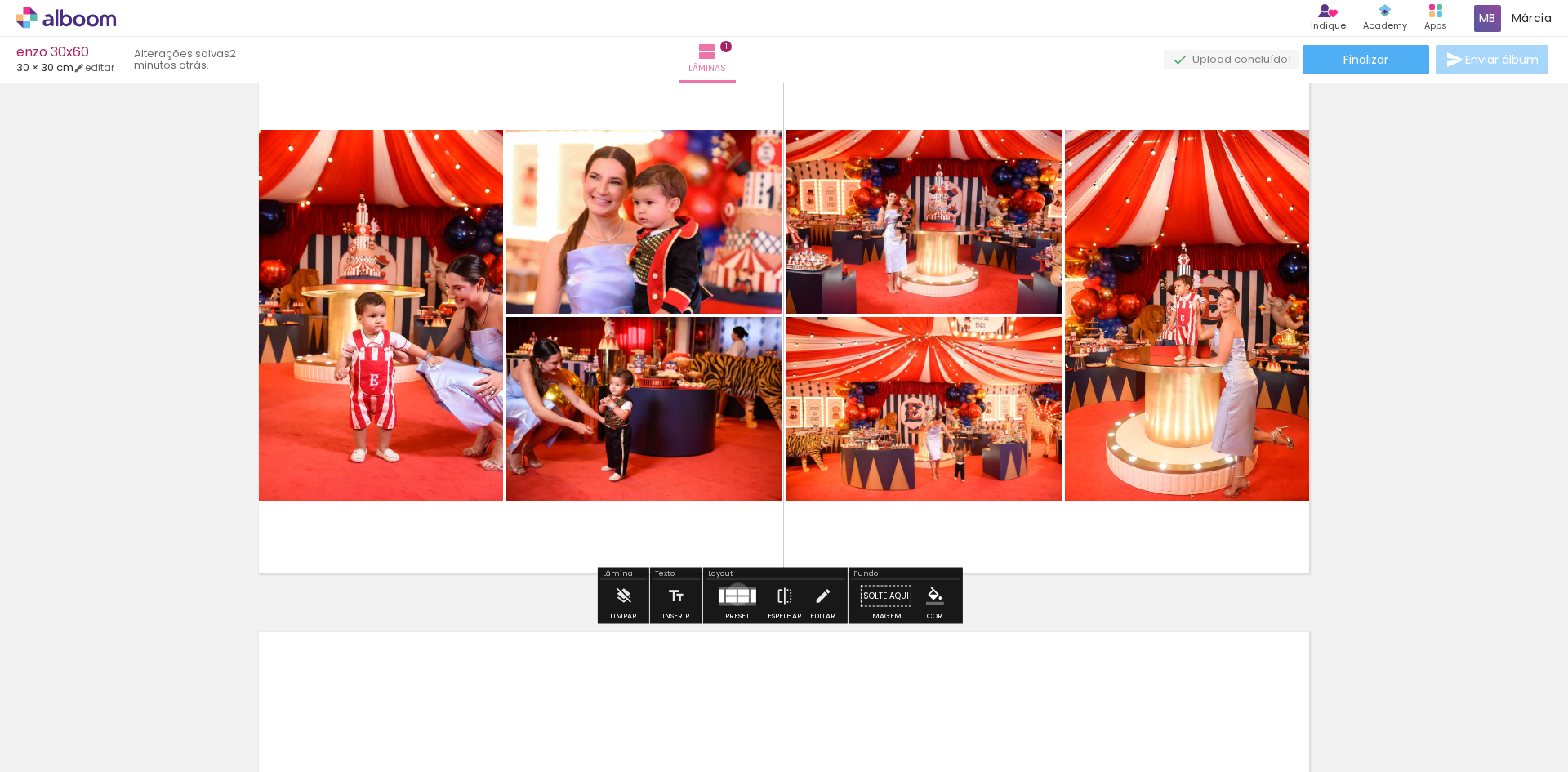
click at [739, 594] on div at bounding box center [744, 591] width 10 height 6
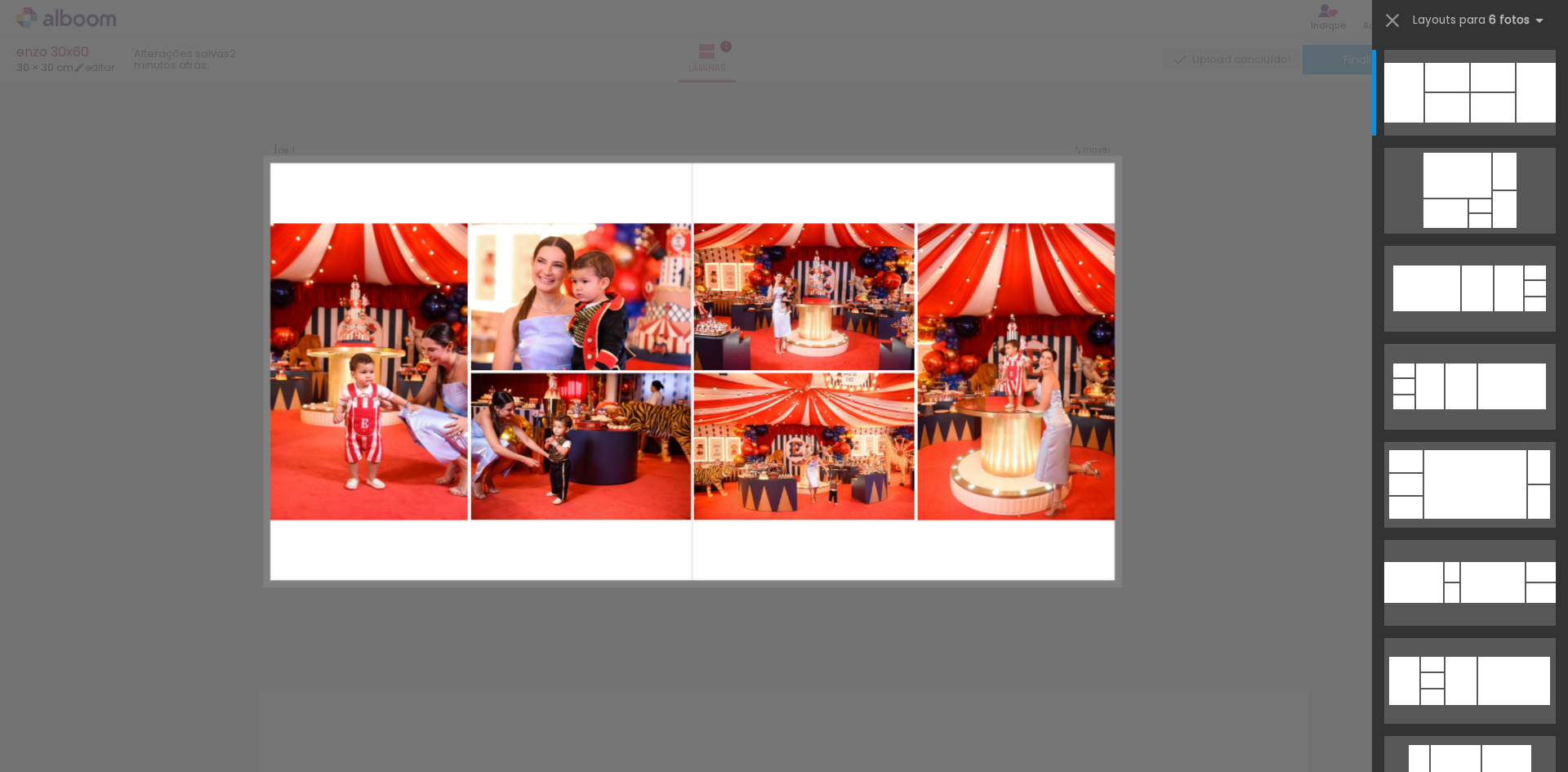
scroll to position [20, 0]
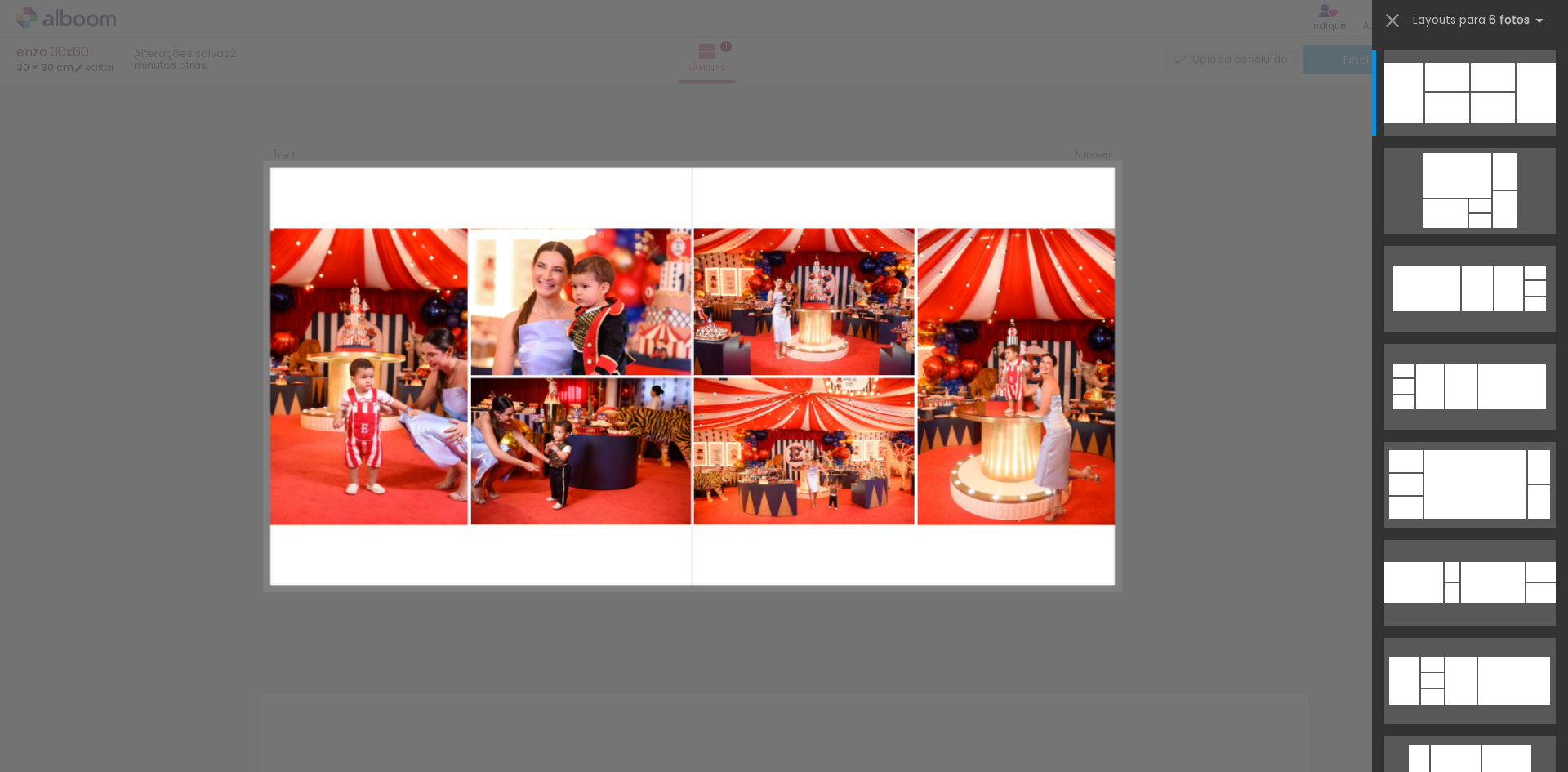
click at [653, 228] on quentale-photo at bounding box center [581, 301] width 221 height 147
click at [648, 275] on quentale-photo at bounding box center [581, 301] width 221 height 147
click at [1231, 345] on div "Confirmar Cancelar" at bounding box center [784, 657] width 1568 height 1189
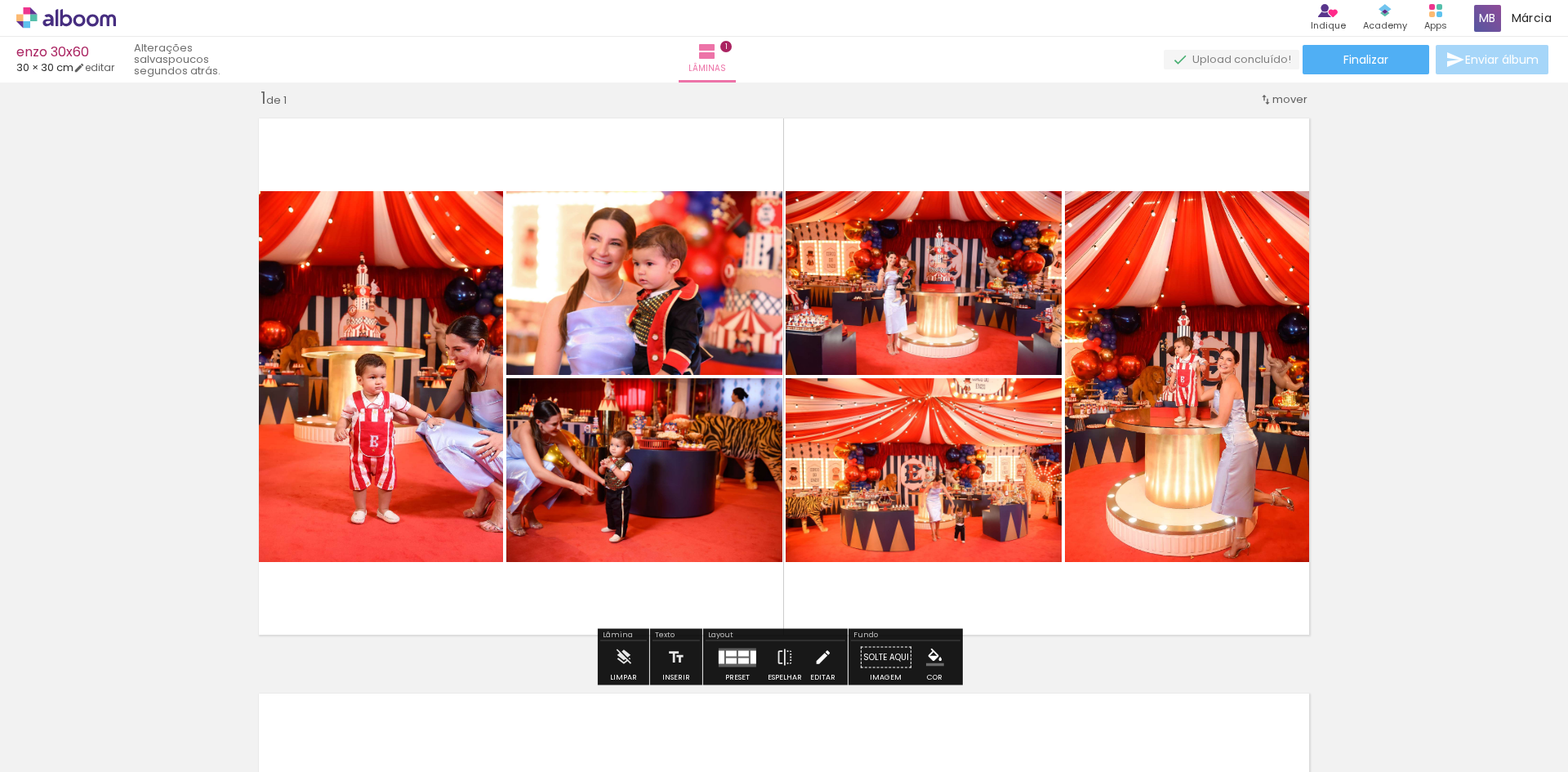
click at [818, 655] on iron-icon at bounding box center [822, 657] width 18 height 32
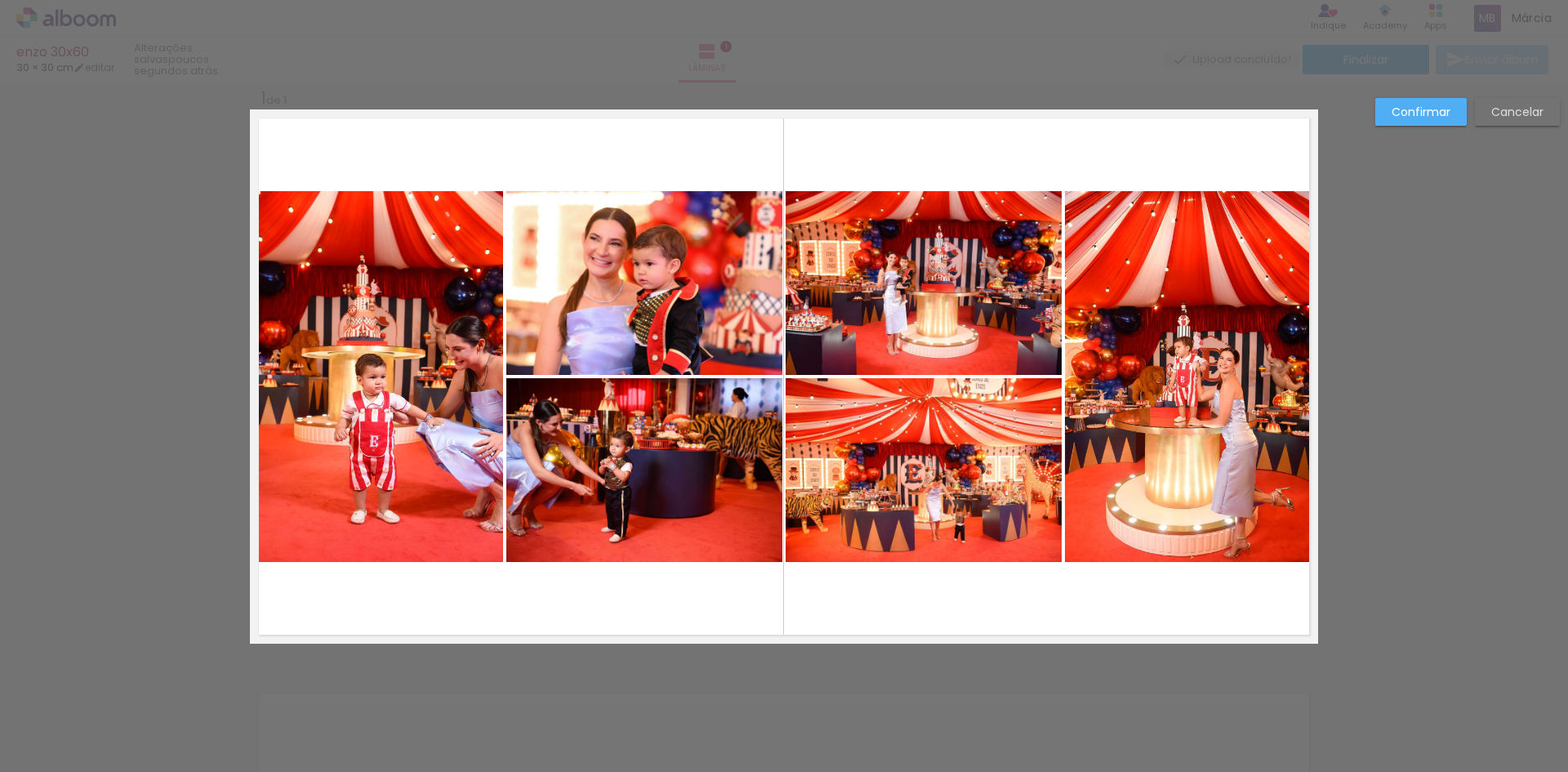
scroll to position [21, 0]
drag, startPoint x: 306, startPoint y: 587, endPoint x: 434, endPoint y: 598, distance: 128.5
click at [434, 598] on quentale-layouter at bounding box center [784, 376] width 1069 height 534
click at [0, 0] on slot "Confirmar" at bounding box center [0, 0] width 0 height 0
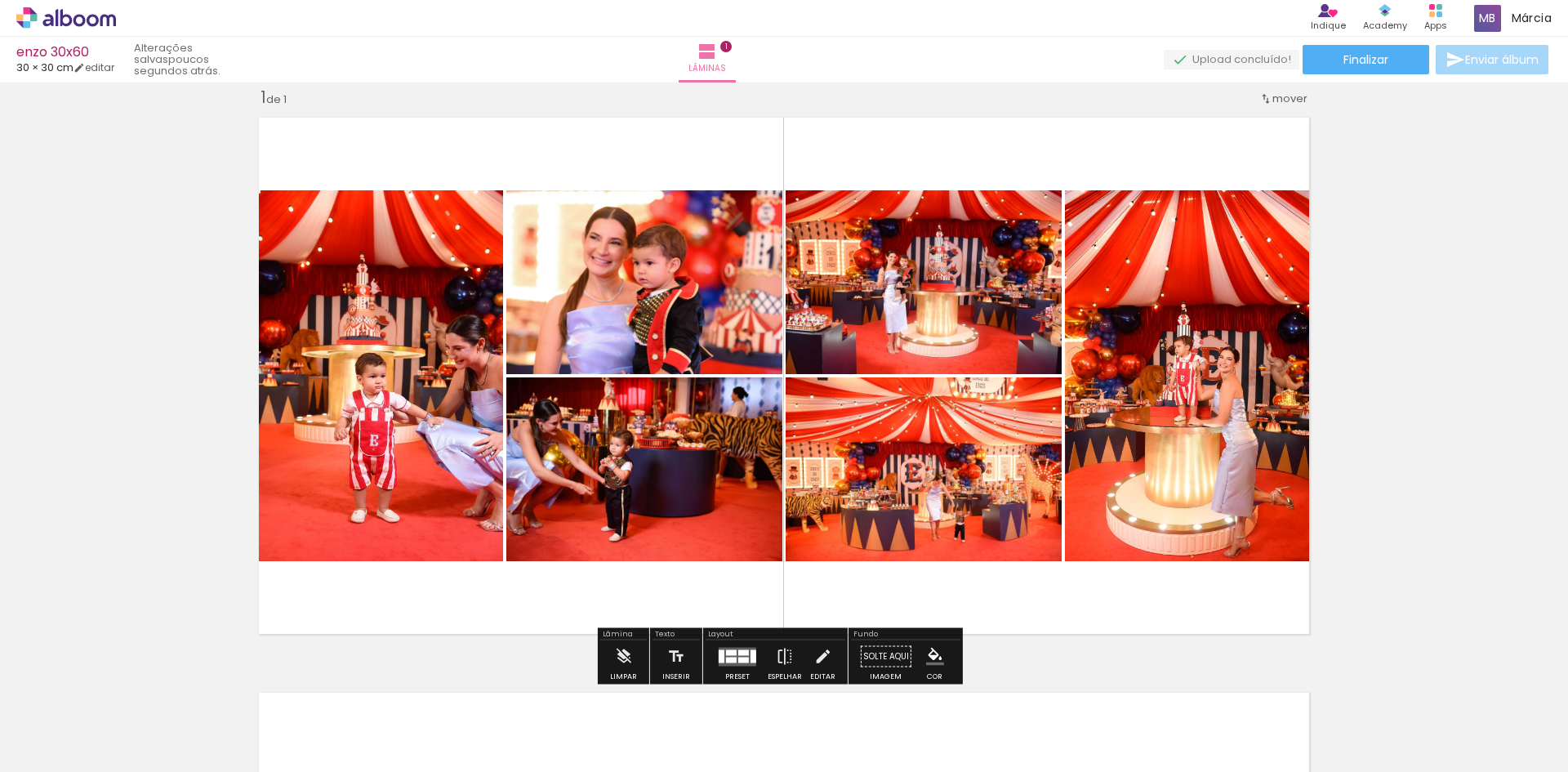
click at [873, 653] on paper-button "Solte aqui Imagem" at bounding box center [885, 661] width 58 height 42
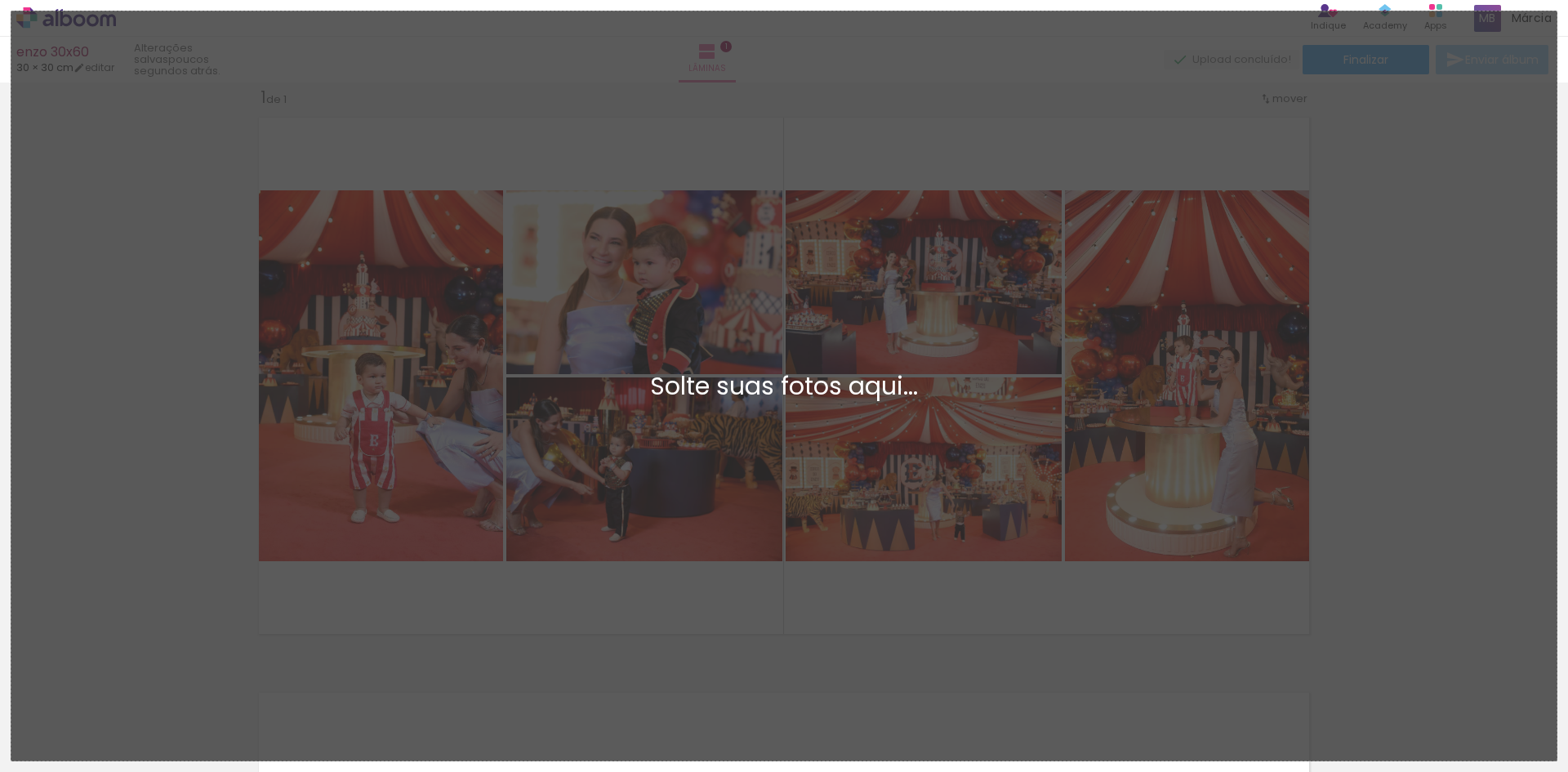
scroll to position [0, 0]
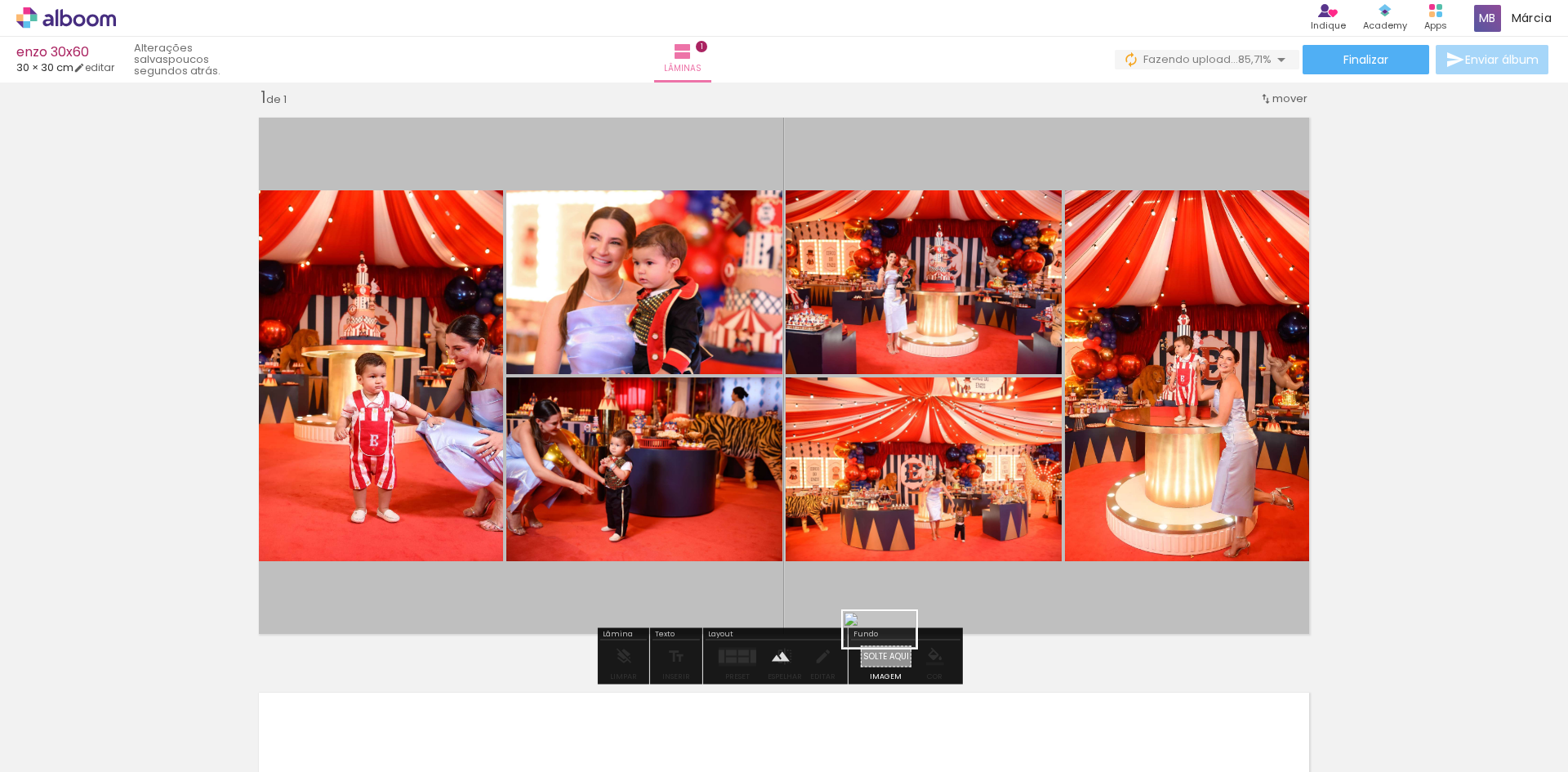
drag, startPoint x: 721, startPoint y: 720, endPoint x: 892, endPoint y: 660, distance: 181.2
click at [892, 660] on quentale-workspace at bounding box center [784, 386] width 1568 height 772
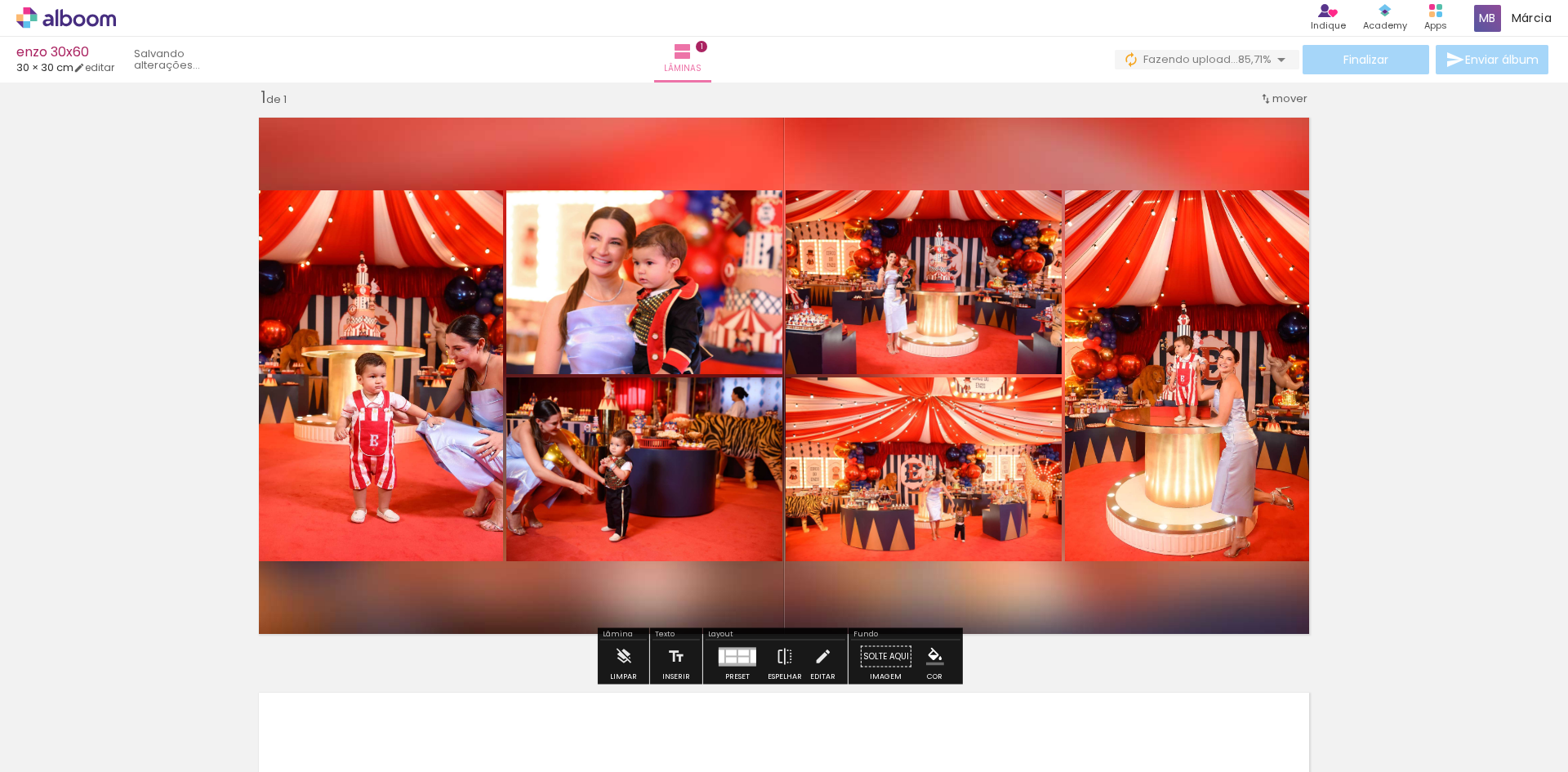
click at [1279, 98] on span "mover" at bounding box center [1289, 99] width 35 height 16
click at [686, 594] on quentale-layouter at bounding box center [784, 376] width 1069 height 534
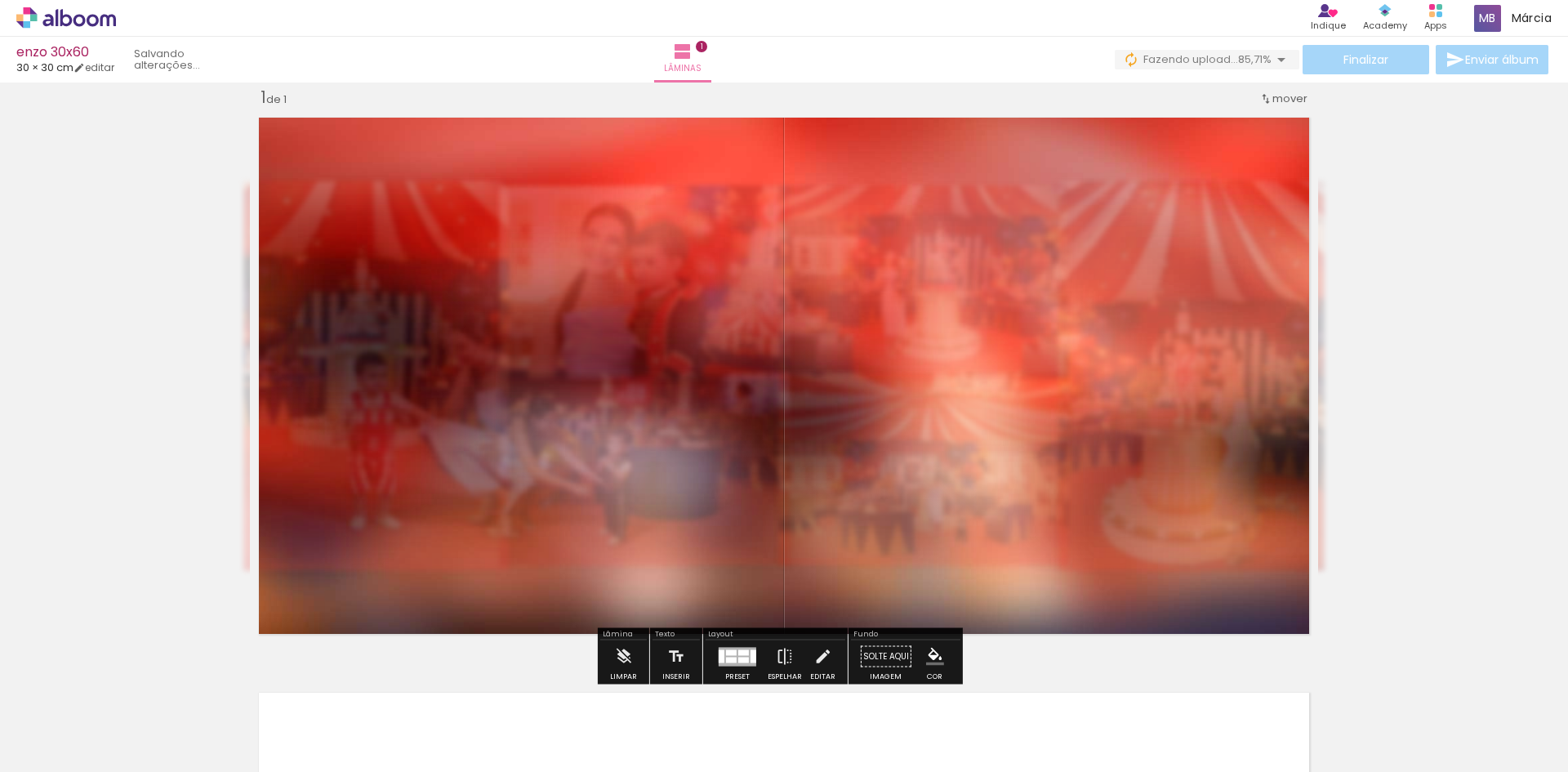
click at [141, 401] on div "Inserir lâmina 1 de 1" at bounding box center [784, 643] width 1568 height 1151
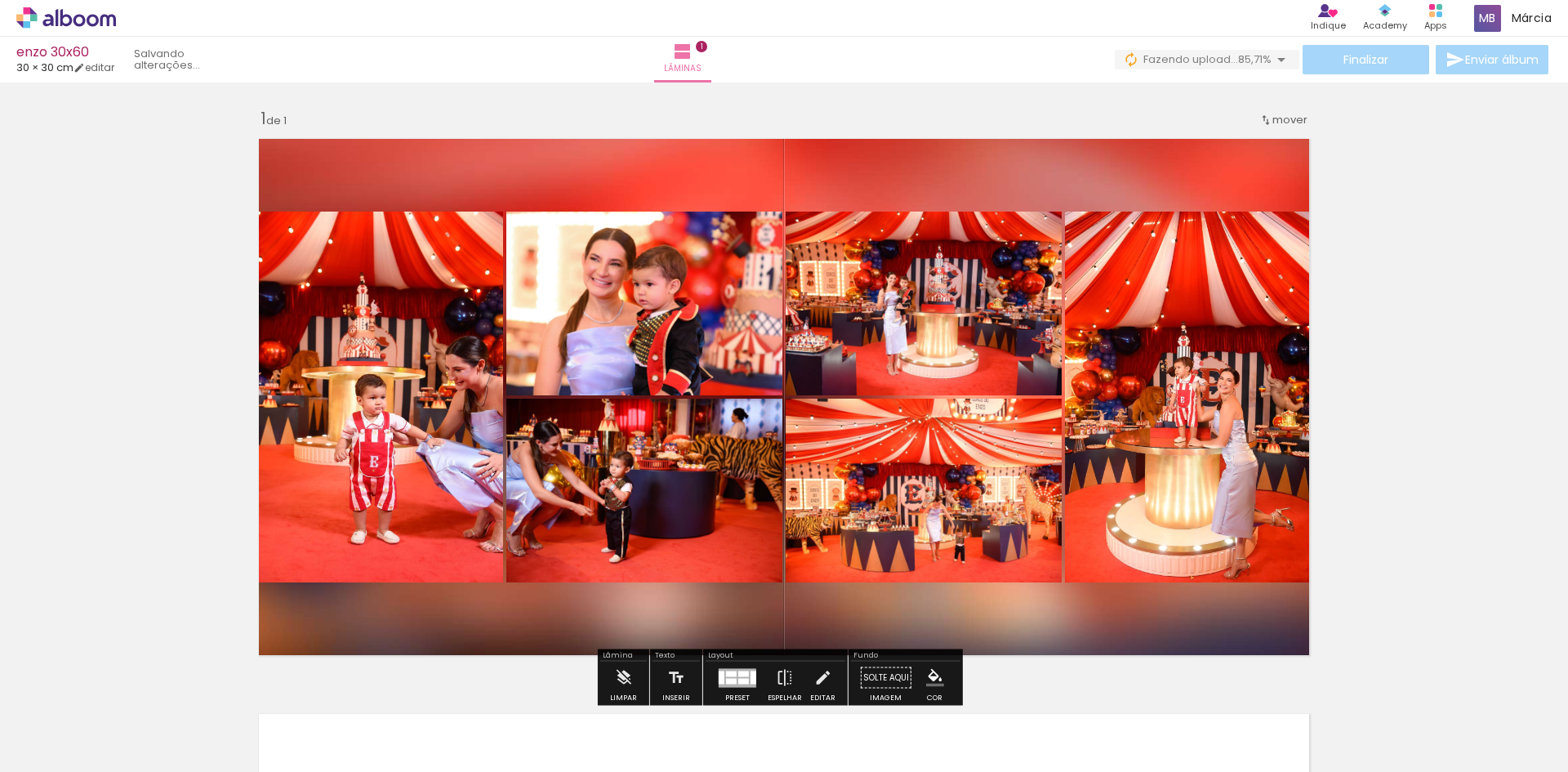
click at [587, 190] on quentale-layouter at bounding box center [784, 397] width 1069 height 534
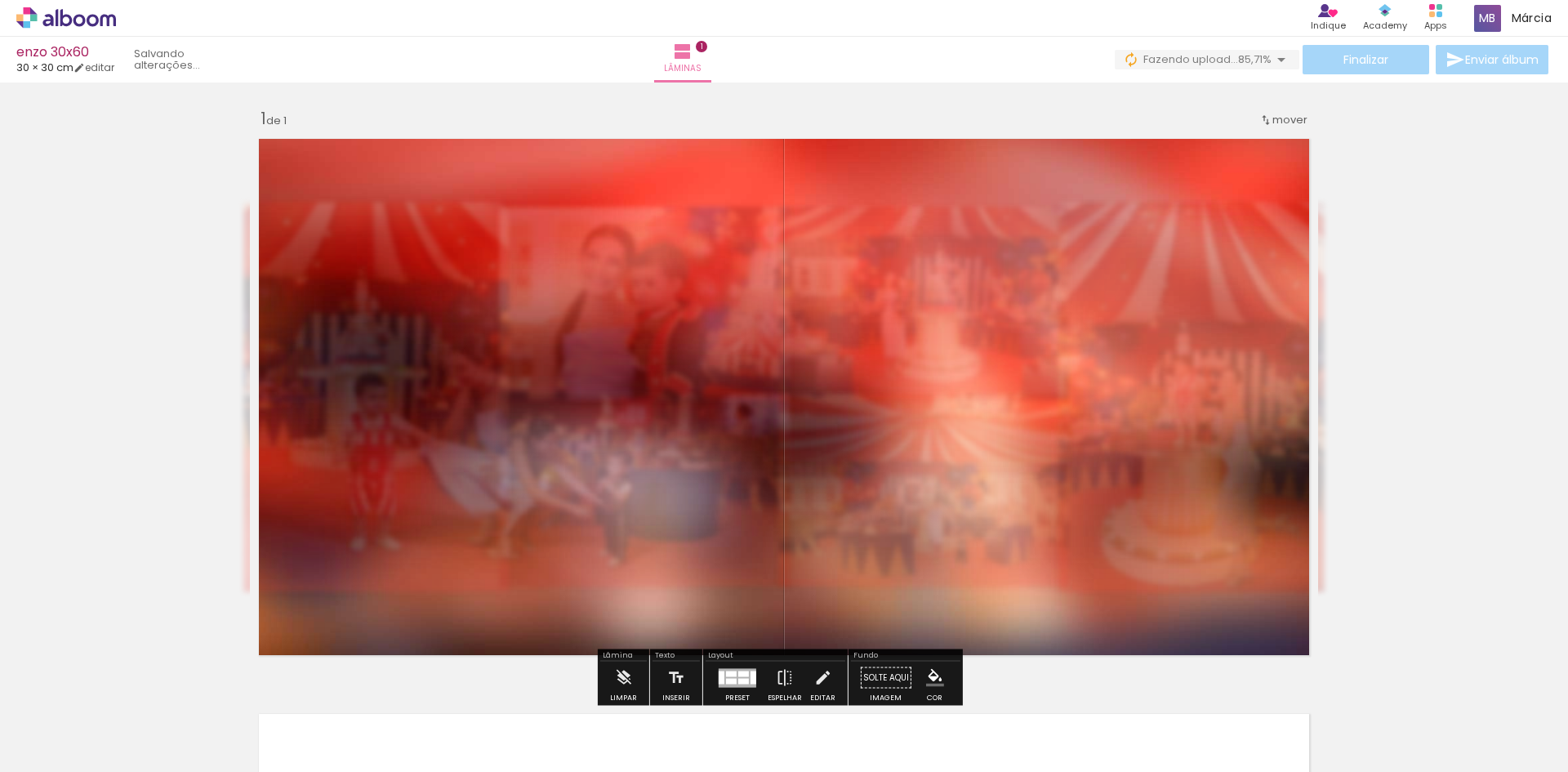
click at [603, 192] on quentale-photo at bounding box center [784, 397] width 1069 height 534
click at [85, 70] on iron-icon at bounding box center [79, 67] width 11 height 11
type input "30"
type input "60"
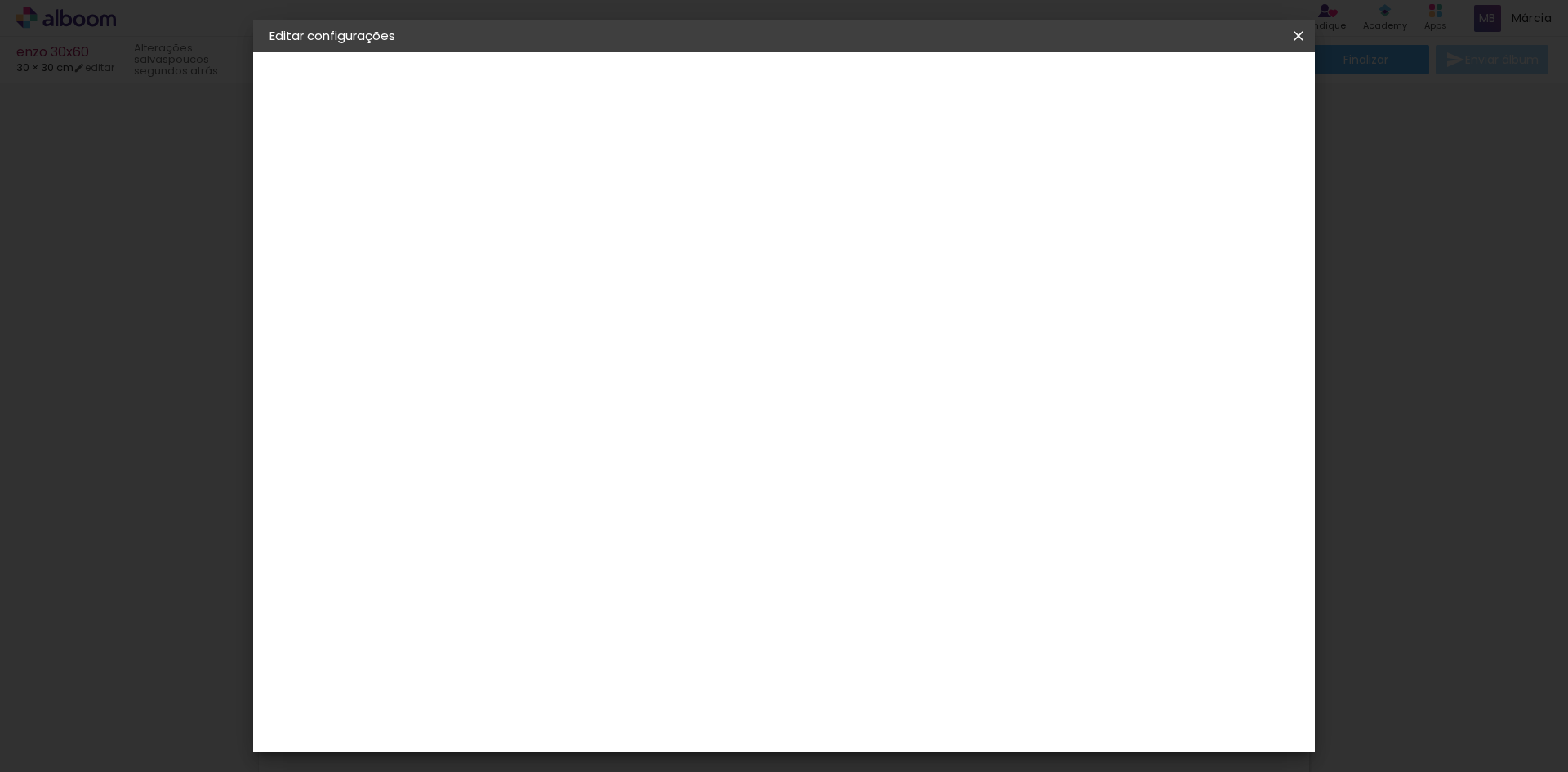
click at [1116, 183] on div at bounding box center [1108, 188] width 15 height 15
type paper-checkbox "on"
click at [1116, 183] on div at bounding box center [1108, 188] width 15 height 15
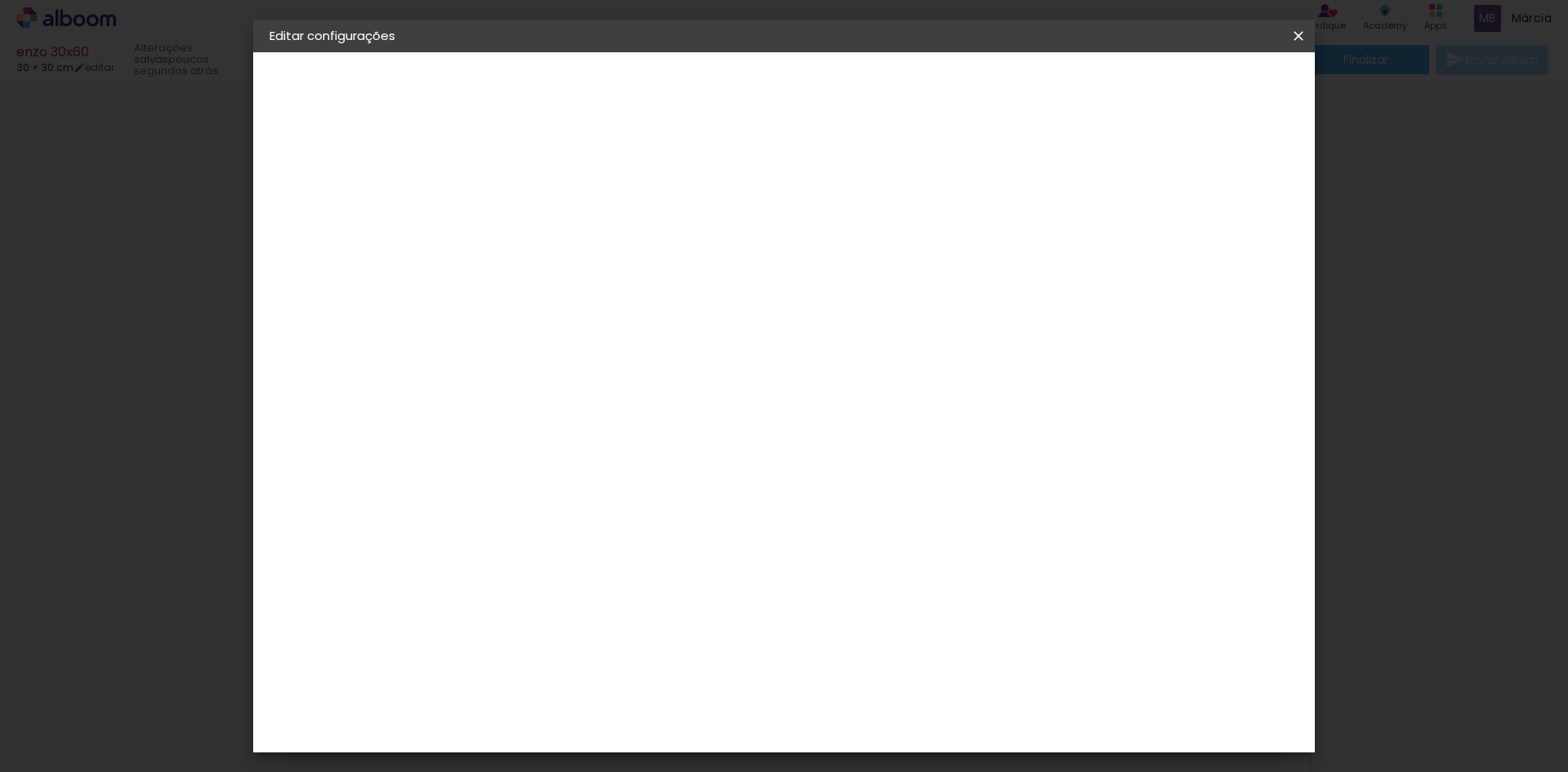
click at [1116, 183] on div at bounding box center [1108, 188] width 15 height 15
click at [1116, 184] on div at bounding box center [1108, 188] width 15 height 15
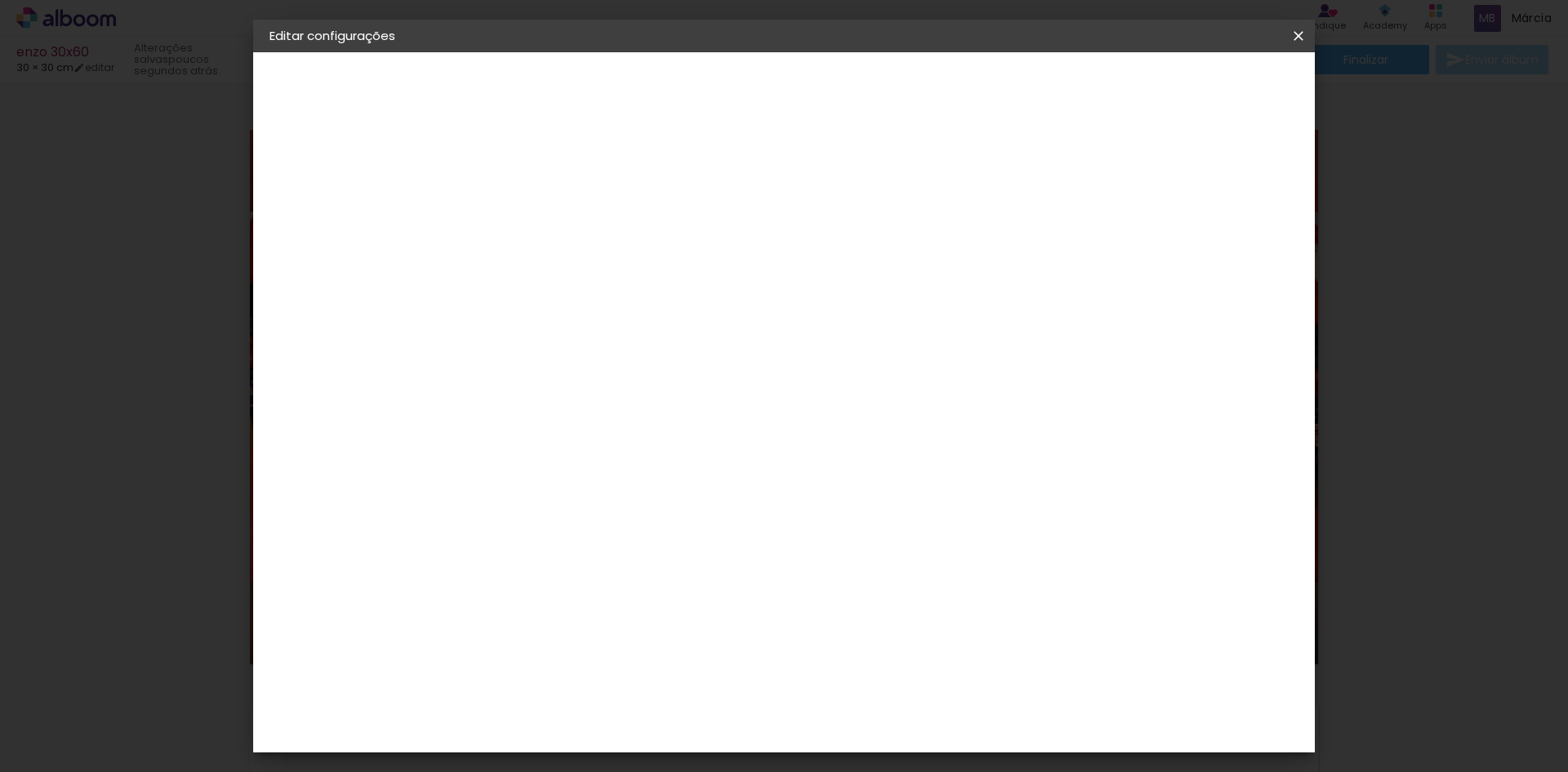
click at [1116, 184] on div at bounding box center [1108, 188] width 15 height 15
click at [0, 0] on slot "Voltar" at bounding box center [0, 0] width 0 height 0
click at [1299, 39] on iron-icon at bounding box center [1298, 36] width 19 height 17
click at [0, 0] on slot "Voltar" at bounding box center [0, 0] width 0 height 0
click at [537, 221] on input "enzo 30x60" at bounding box center [537, 219] width 0 height 25
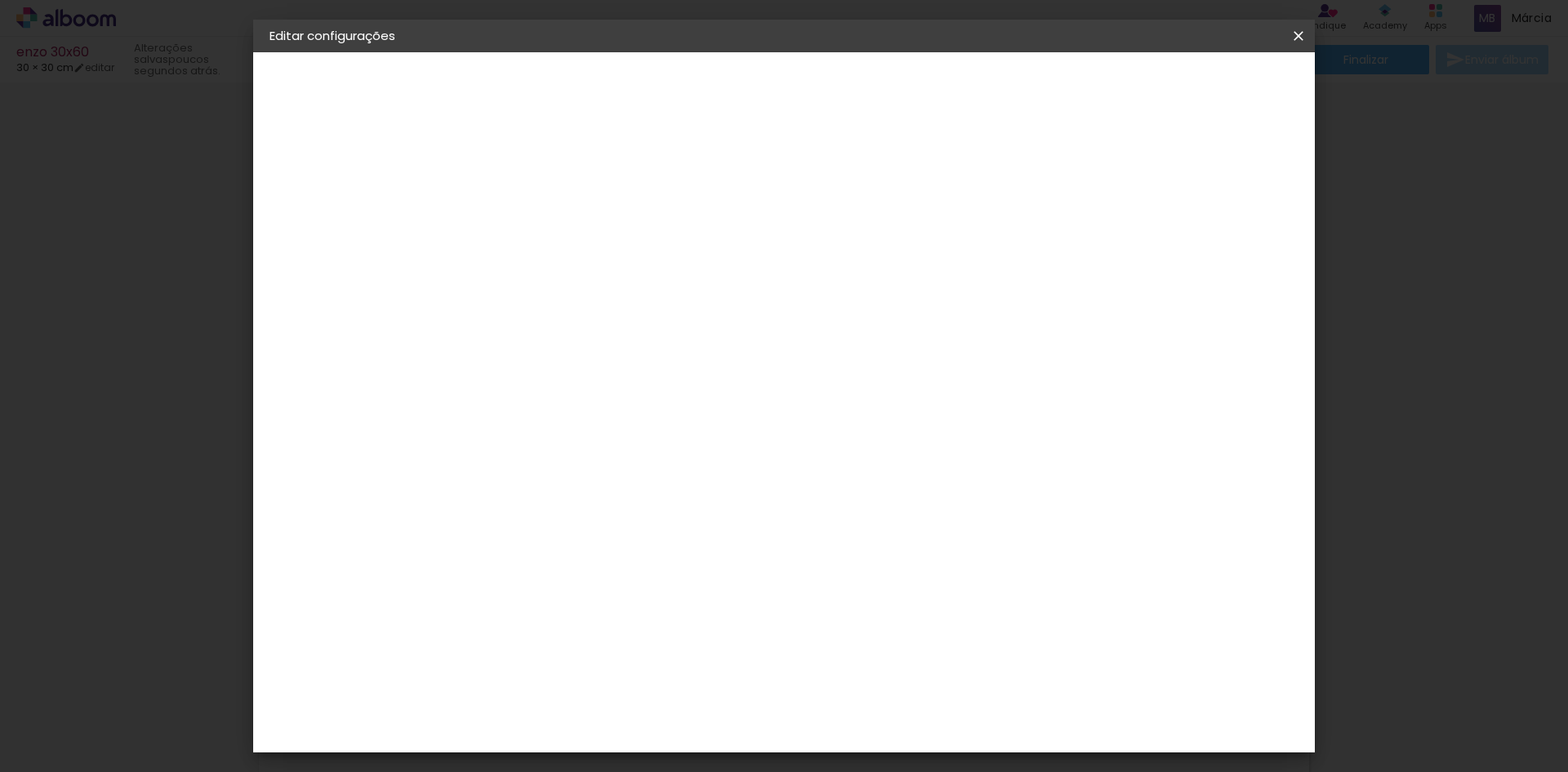
click at [0, 0] on slot "Avançar" at bounding box center [0, 0] width 0 height 0
click at [842, 250] on paper-item "Tamanho Livre" at bounding box center [765, 248] width 157 height 36
click at [0, 0] on slot "Avançar" at bounding box center [0, 0] width 0 height 0
click at [1214, 248] on input "5" at bounding box center [1214, 246] width 30 height 24
type input "8"
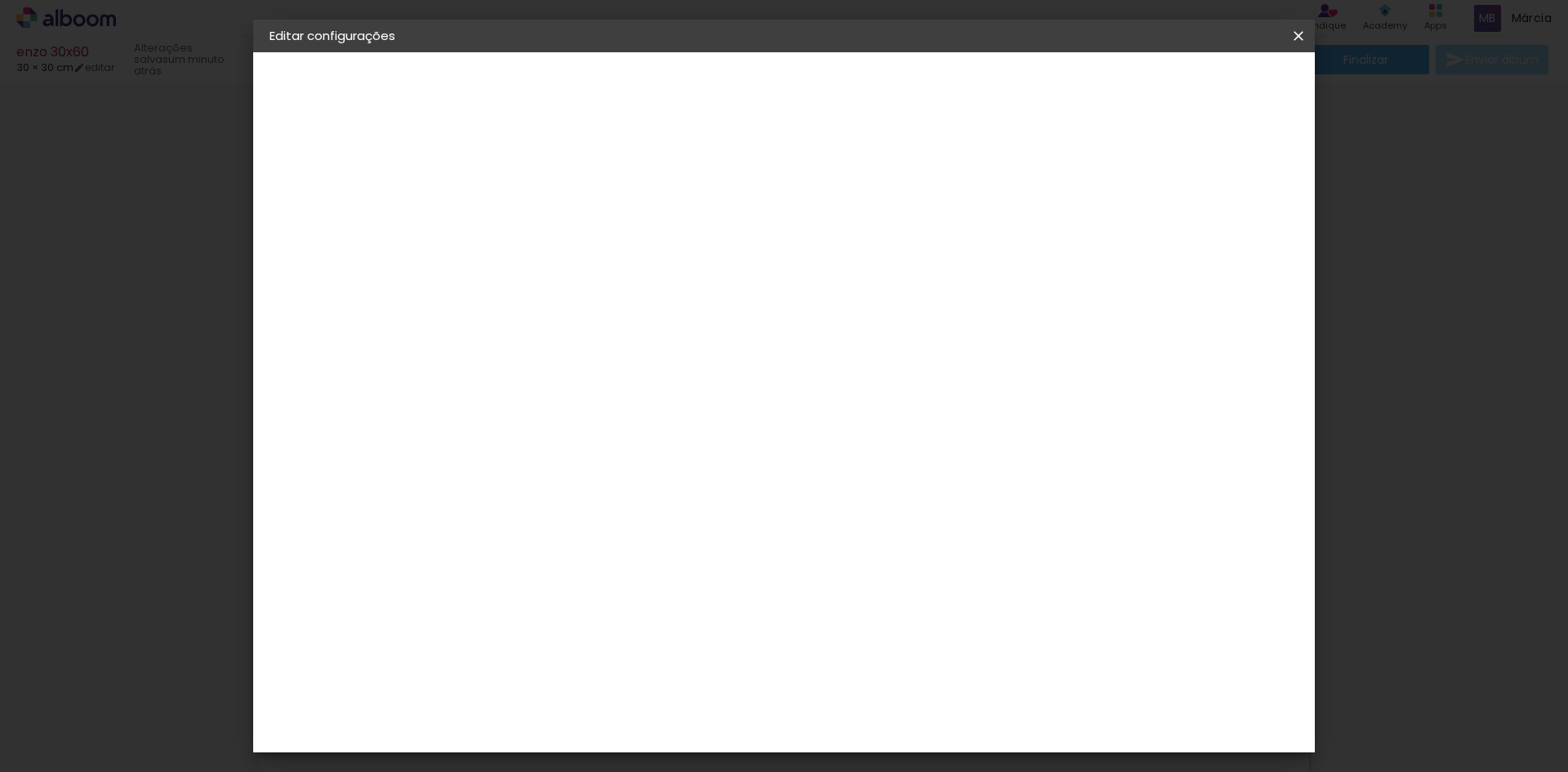
type paper-input "8"
click at [1116, 186] on div at bounding box center [1108, 188] width 15 height 15
click at [1200, 248] on input "8" at bounding box center [1208, 246] width 30 height 24
type input "5"
type paper-input "5"
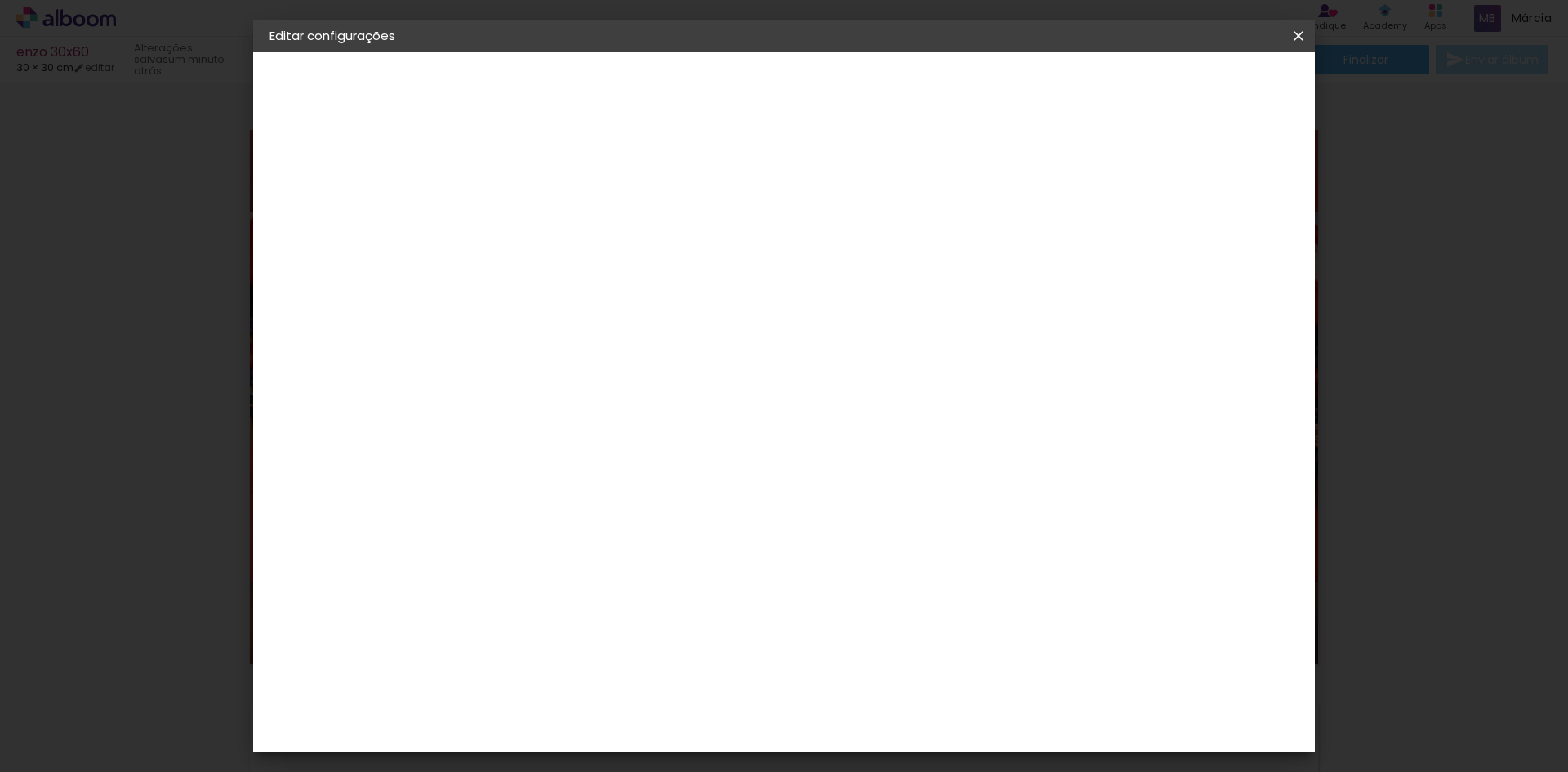
click at [1196, 86] on span "Salvar configurações" at bounding box center [1136, 86] width 120 height 11
click at [1184, 84] on span "Salvar configurações" at bounding box center [1136, 86] width 120 height 11
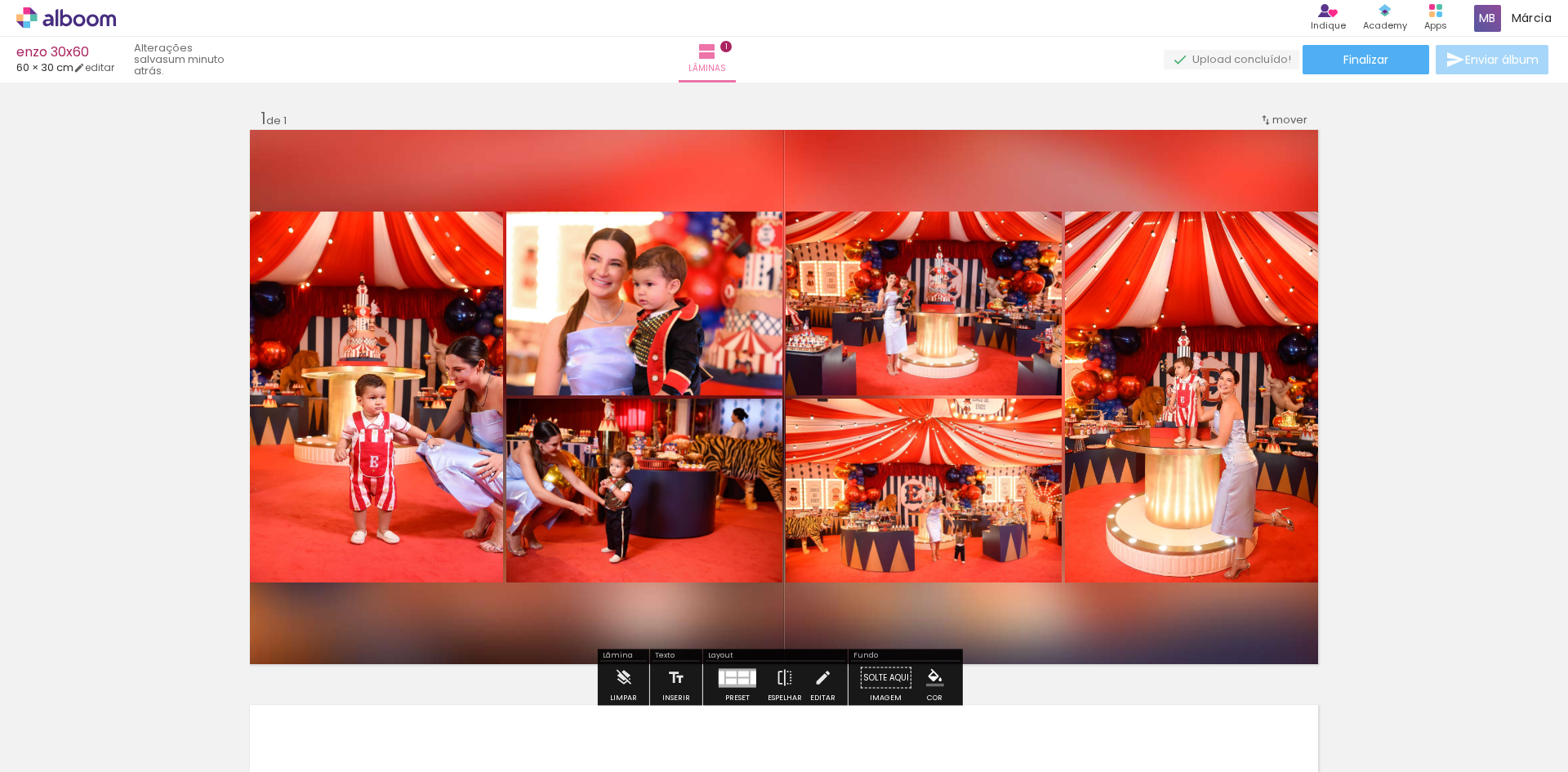
click at [1421, 335] on div "Inserir lâmina 1 de 1" at bounding box center [784, 664] width 1568 height 1151
click at [107, 62] on link "editar" at bounding box center [93, 67] width 41 height 14
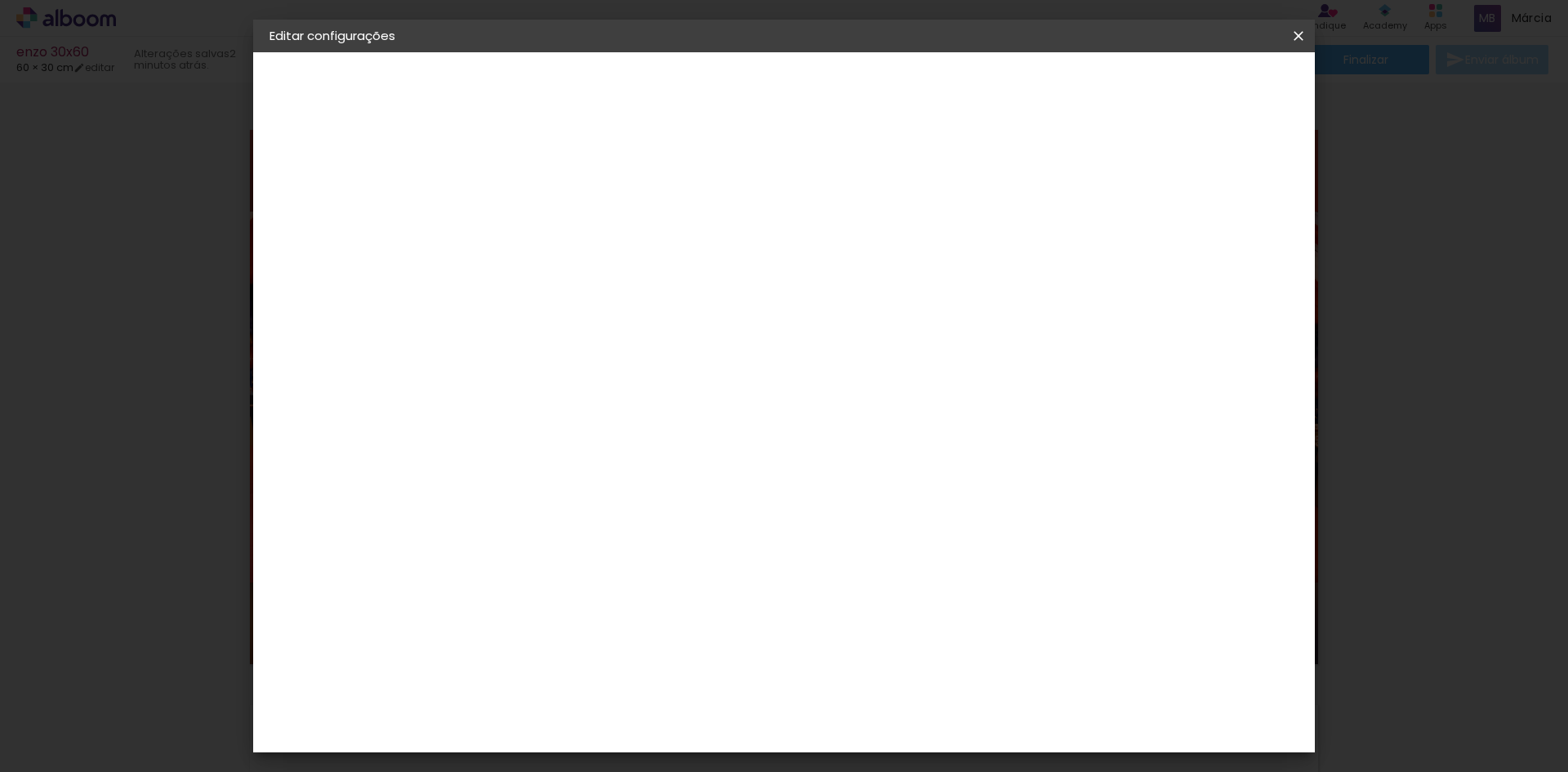
click at [1196, 86] on span "Salvar configurações" at bounding box center [1136, 86] width 120 height 11
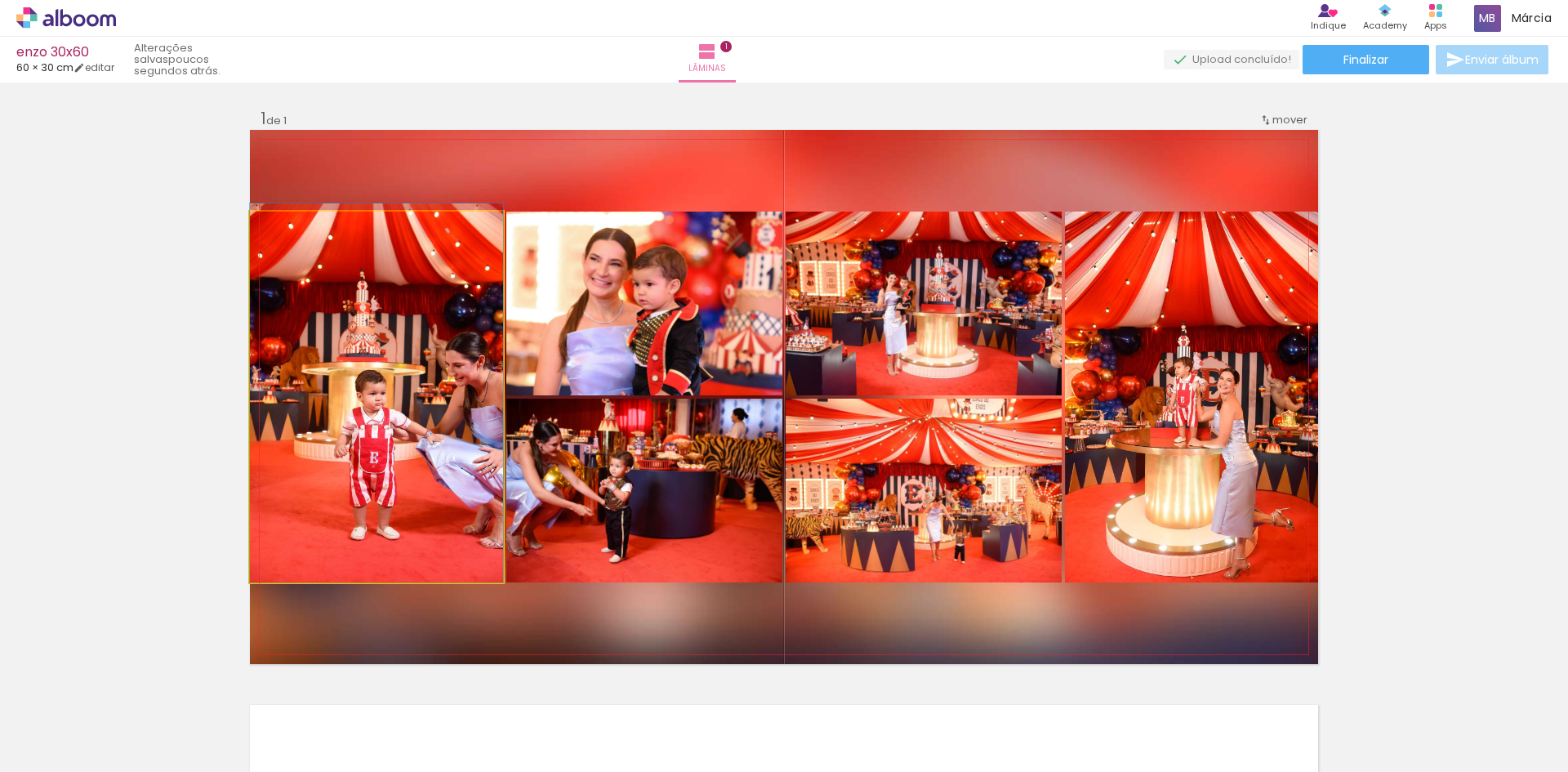
drag, startPoint x: 371, startPoint y: 355, endPoint x: 375, endPoint y: 297, distance: 58.1
click at [415, 422] on quentale-photo at bounding box center [376, 396] width 253 height 371
drag, startPoint x: 414, startPoint y: 423, endPoint x: 414, endPoint y: 411, distance: 12.0
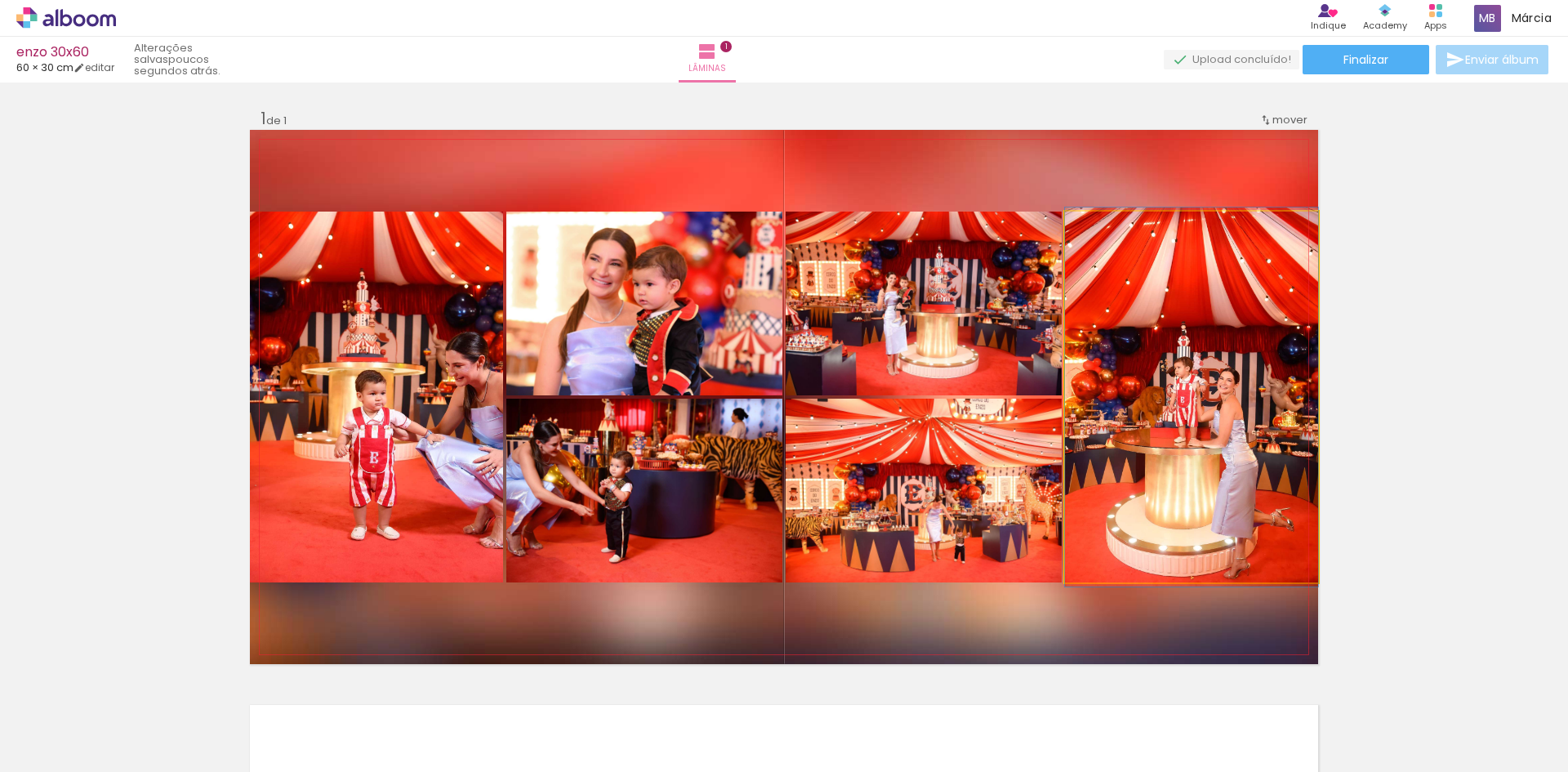
click at [1196, 469] on quentale-photo at bounding box center [1192, 396] width 253 height 371
drag, startPoint x: 1195, startPoint y: 469, endPoint x: 1177, endPoint y: 468, distance: 18.0
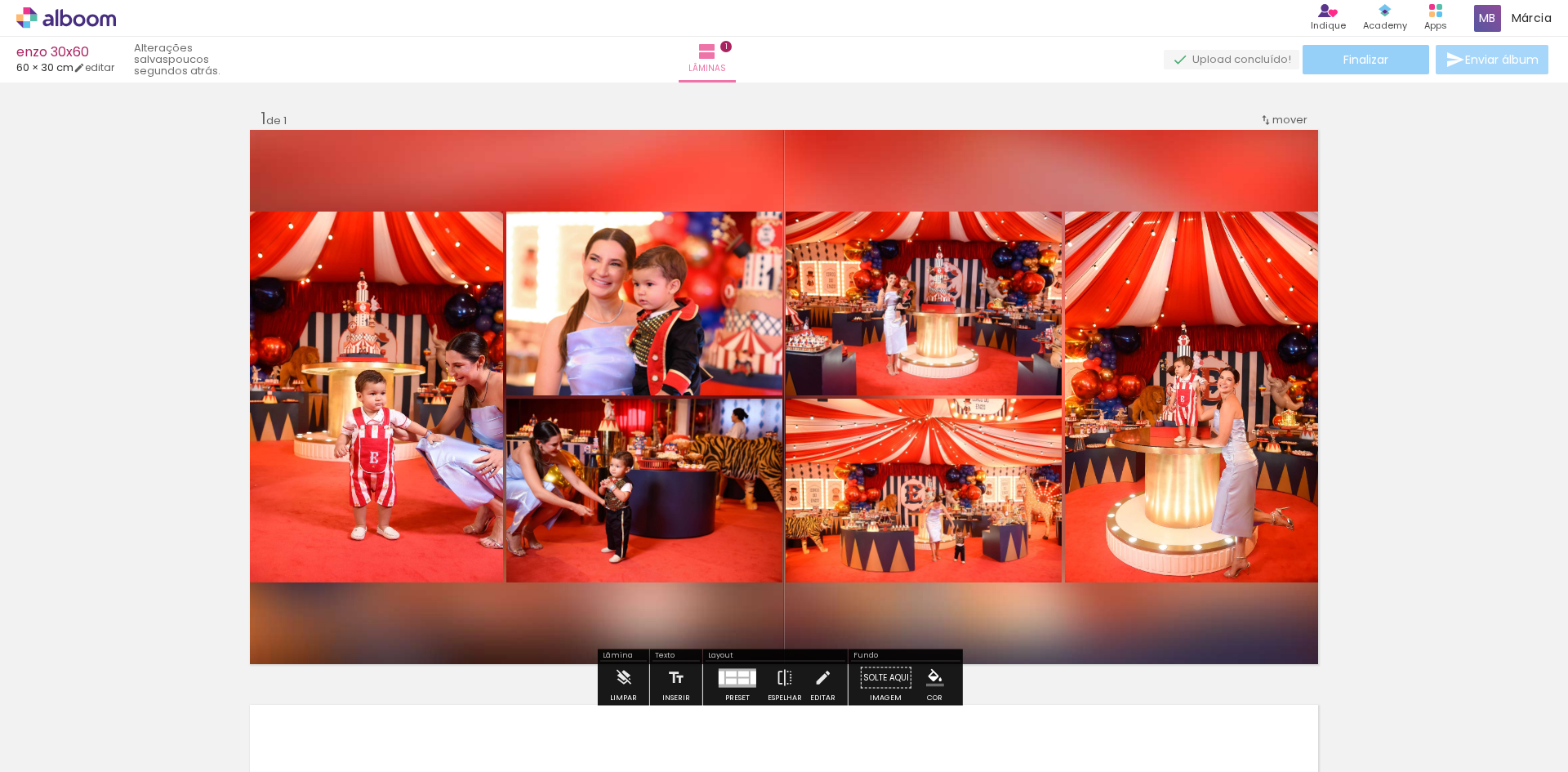
click at [1368, 63] on span "Finalizar" at bounding box center [1365, 59] width 45 height 11
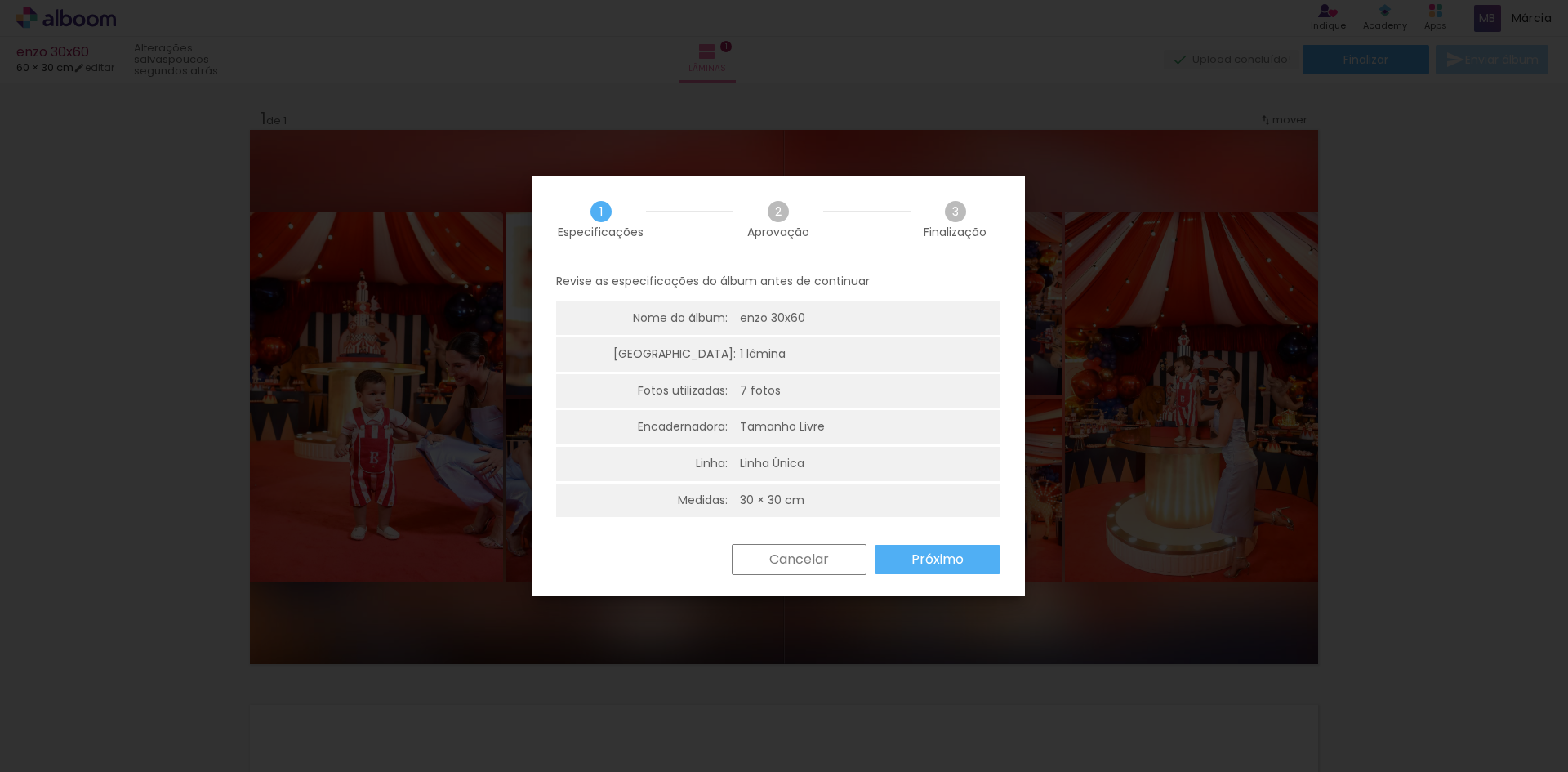
click at [0, 0] on slot "Próximo" at bounding box center [0, 0] width 0 height 0
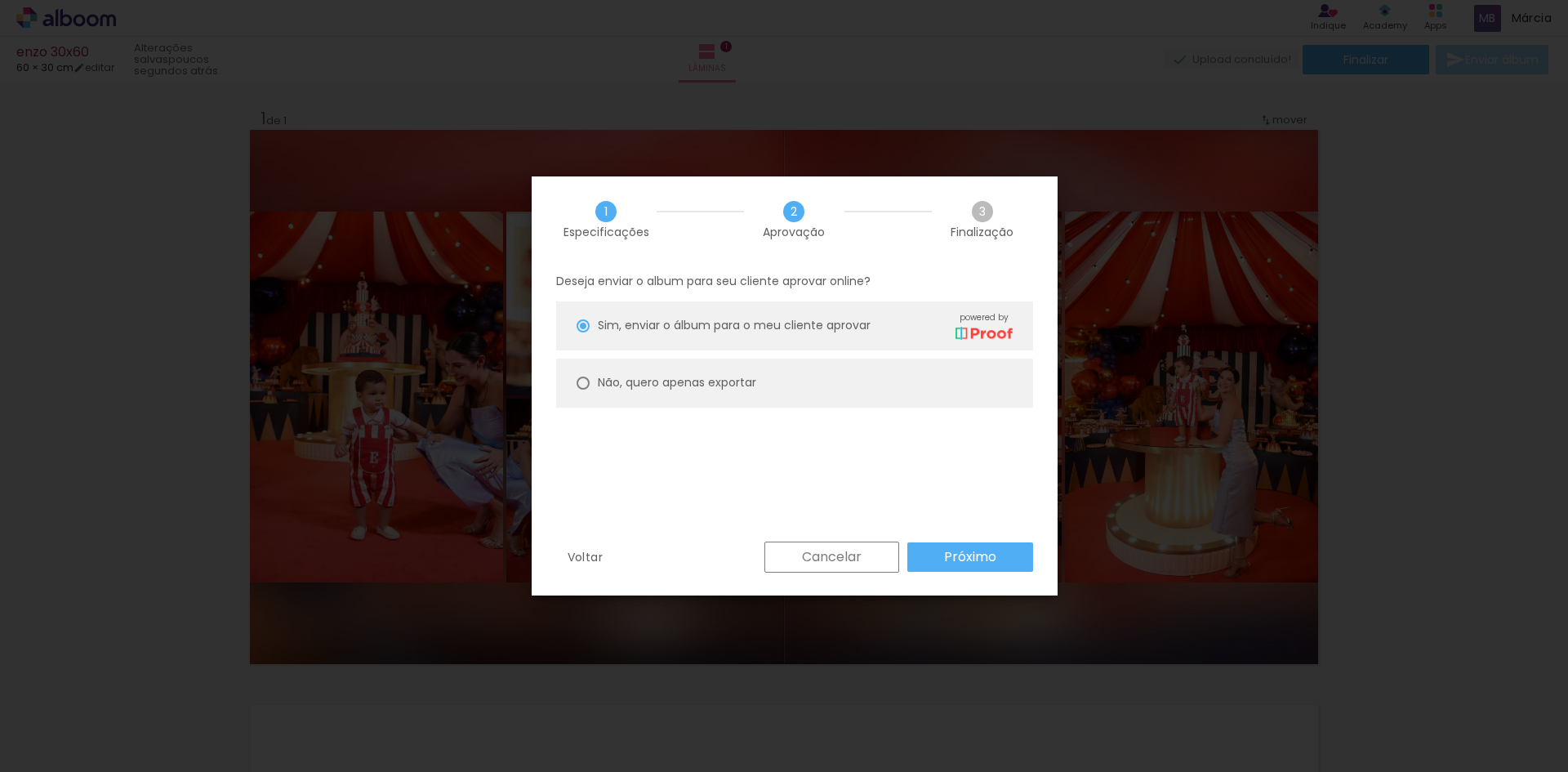
click at [591, 382] on paper-radio-button "Não, quero apenas exportar" at bounding box center [794, 383] width 477 height 49
type paper-radio-button "on"
click at [0, 0] on slot "Próximo" at bounding box center [0, 0] width 0 height 0
type input "Alta, 300 DPI"
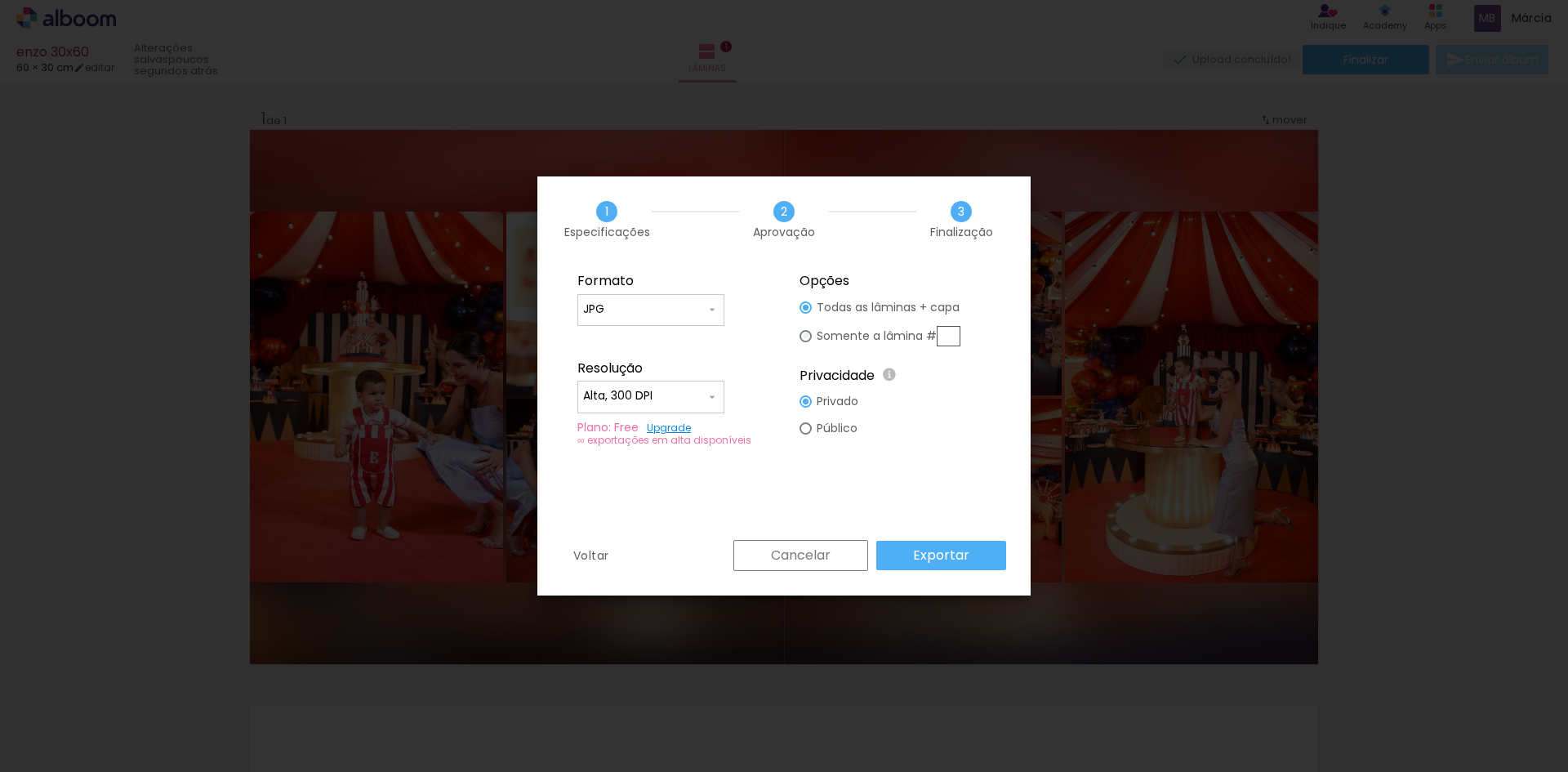
click at [805, 335] on div at bounding box center [806, 336] width 12 height 12
type paper-radio-button "on"
click at [950, 332] on input "text" at bounding box center [948, 335] width 24 height 20
type input "1"
click at [0, 0] on slot "Exportar" at bounding box center [0, 0] width 0 height 0
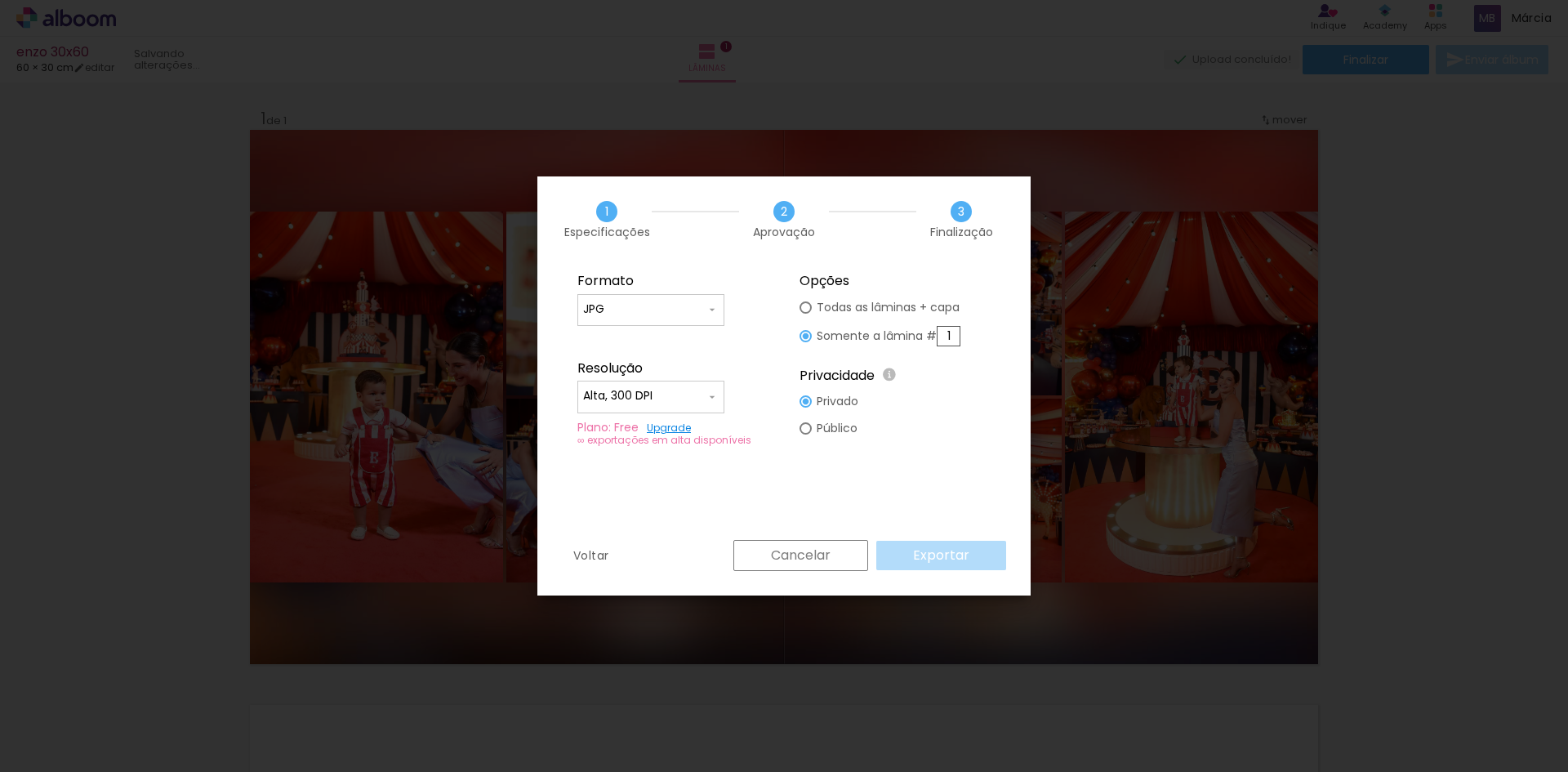
type input "JPG"
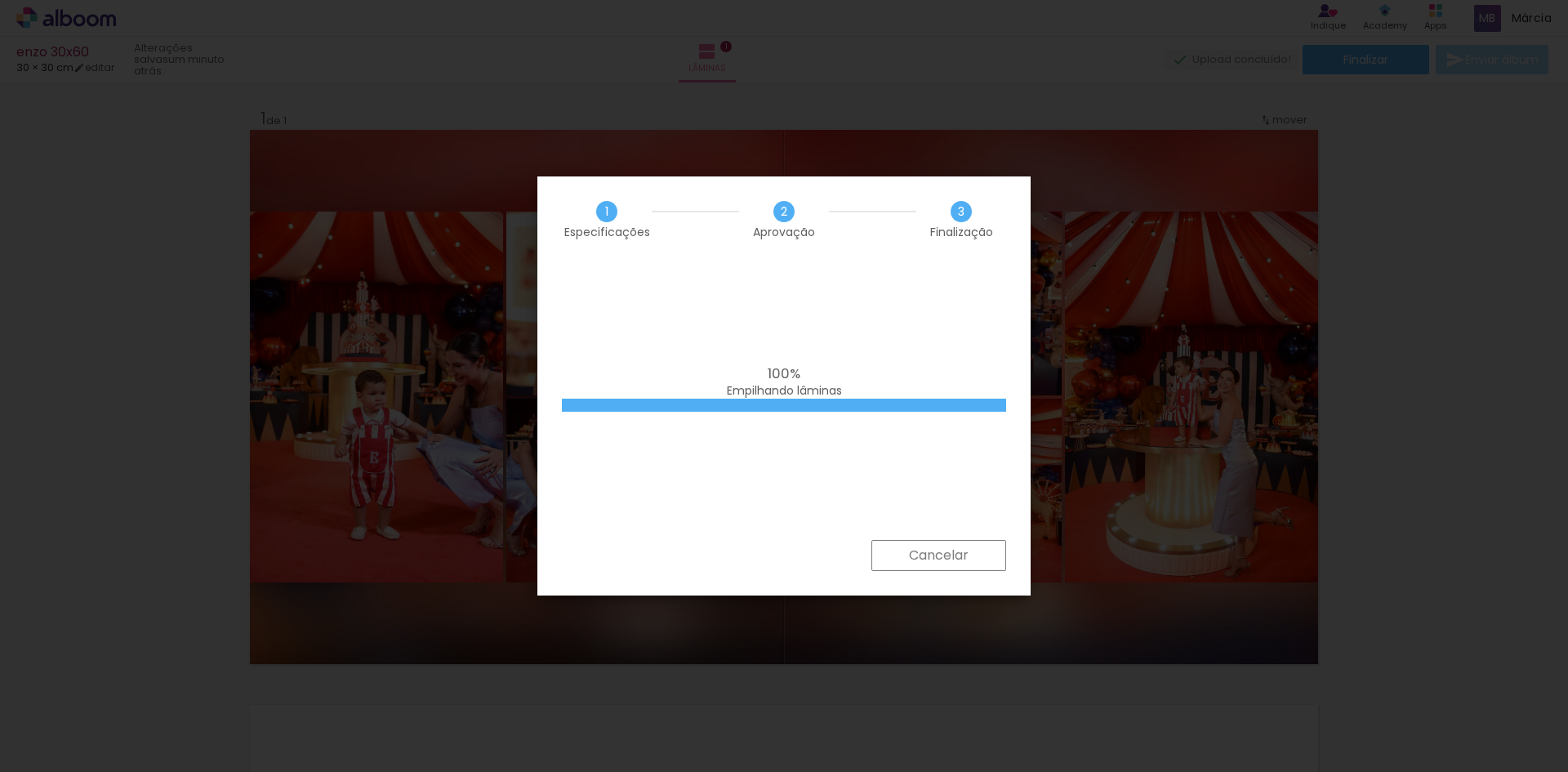
click at [770, 381] on span "100%" at bounding box center [783, 373] width 32 height 19
click at [863, 370] on div "100% Empilhando lâminas" at bounding box center [784, 382] width 444 height 32
click at [870, 364] on div "100% Empilhando lâminas" at bounding box center [784, 401] width 493 height 278
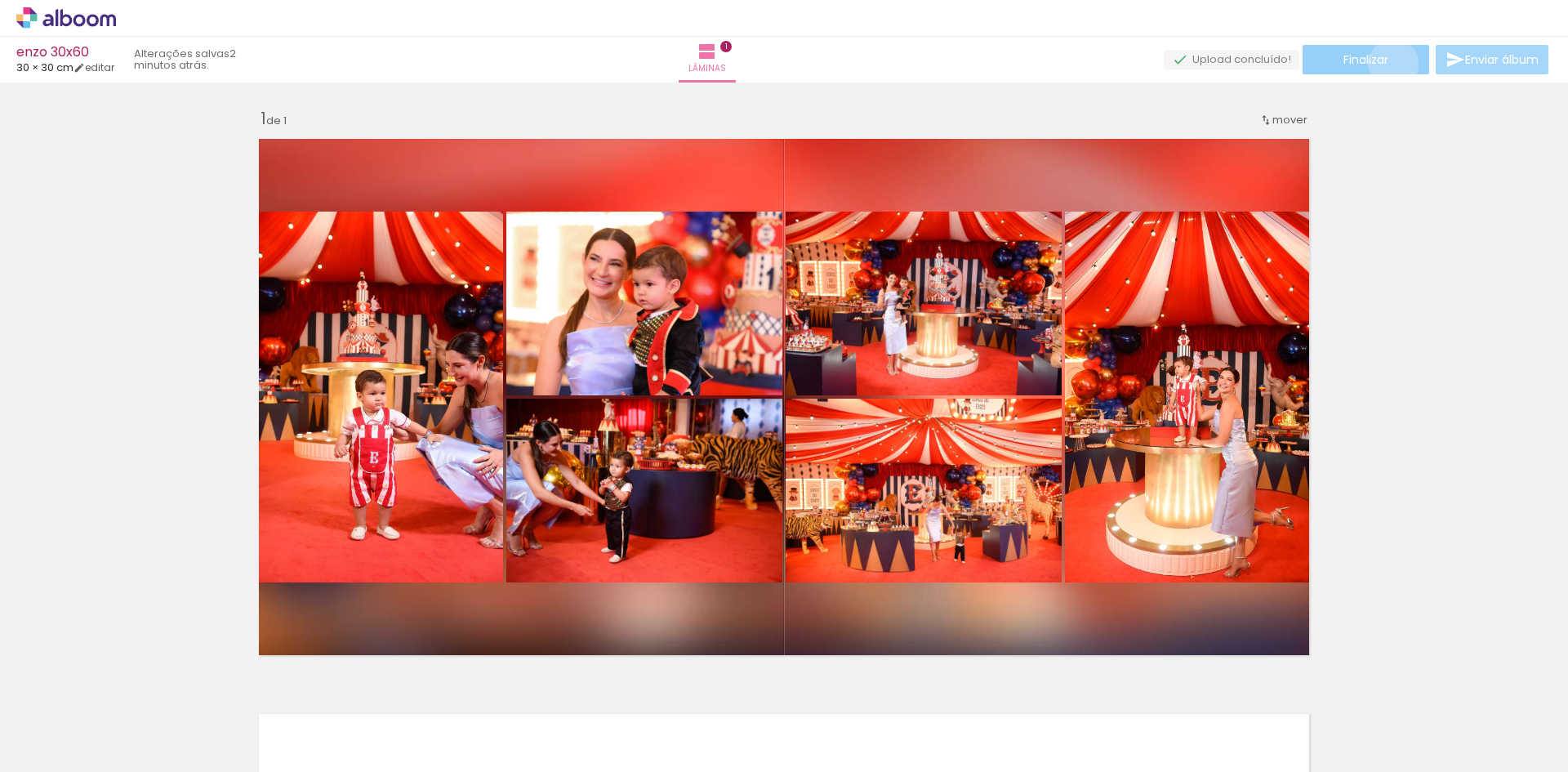
click at [1387, 64] on paper-button "Finalizar" at bounding box center [1365, 59] width 127 height 30
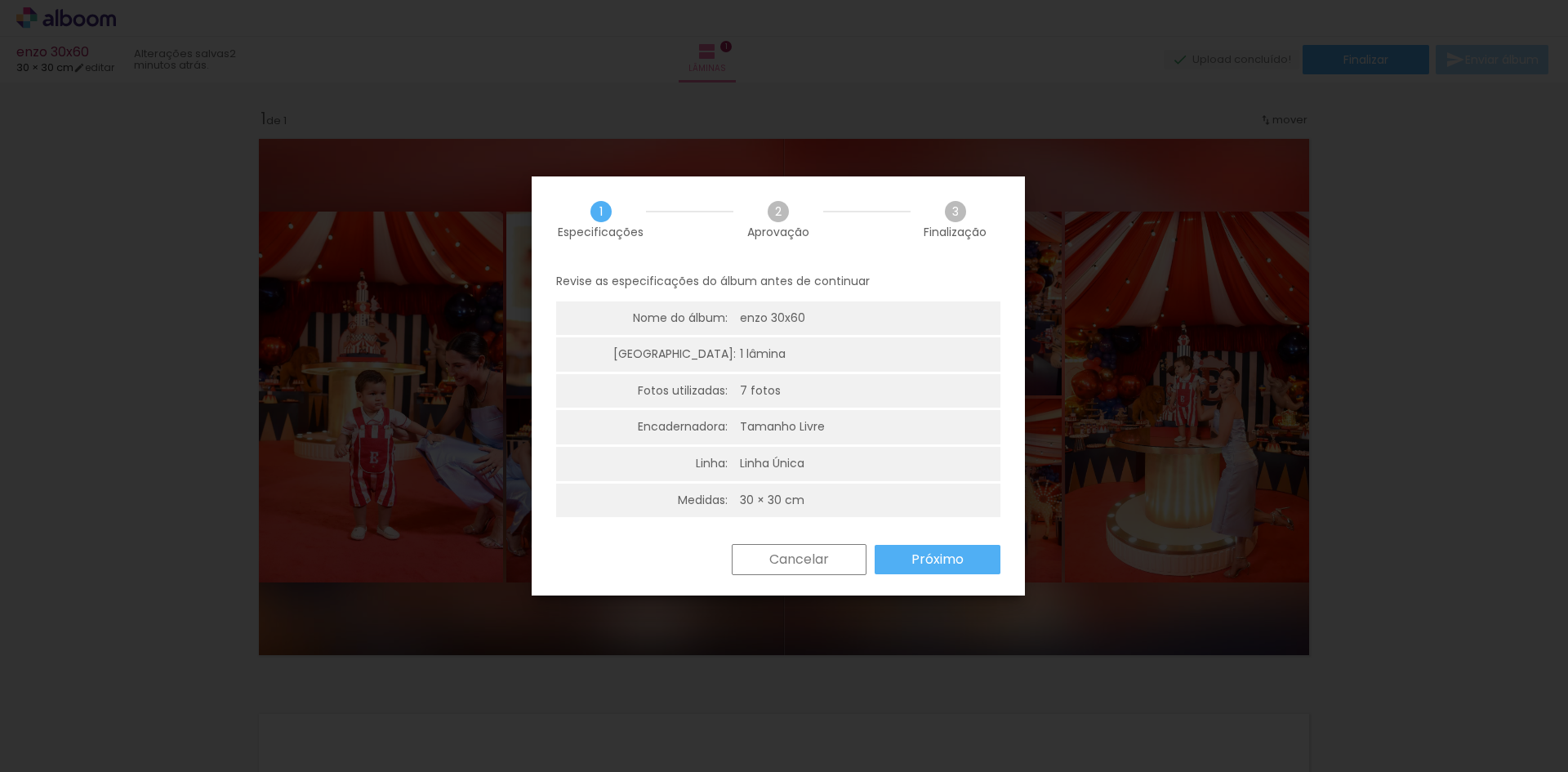
scroll to position [4, 0]
click at [0, 0] on slot "Próximo" at bounding box center [0, 0] width 0 height 0
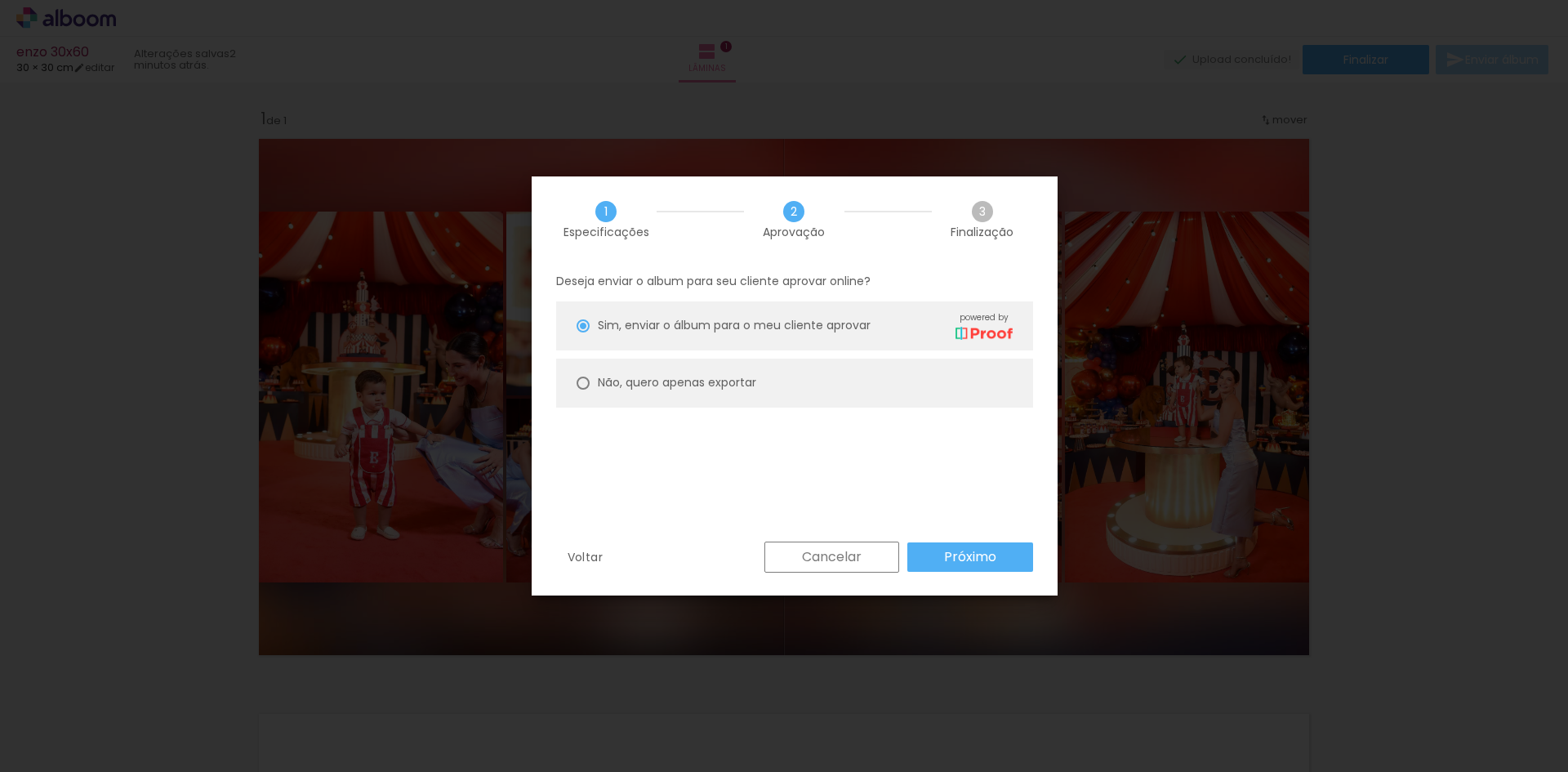
click at [587, 379] on div at bounding box center [582, 383] width 13 height 13
type paper-radio-button "on"
click at [941, 547] on paper-button "Próximo" at bounding box center [970, 557] width 126 height 30
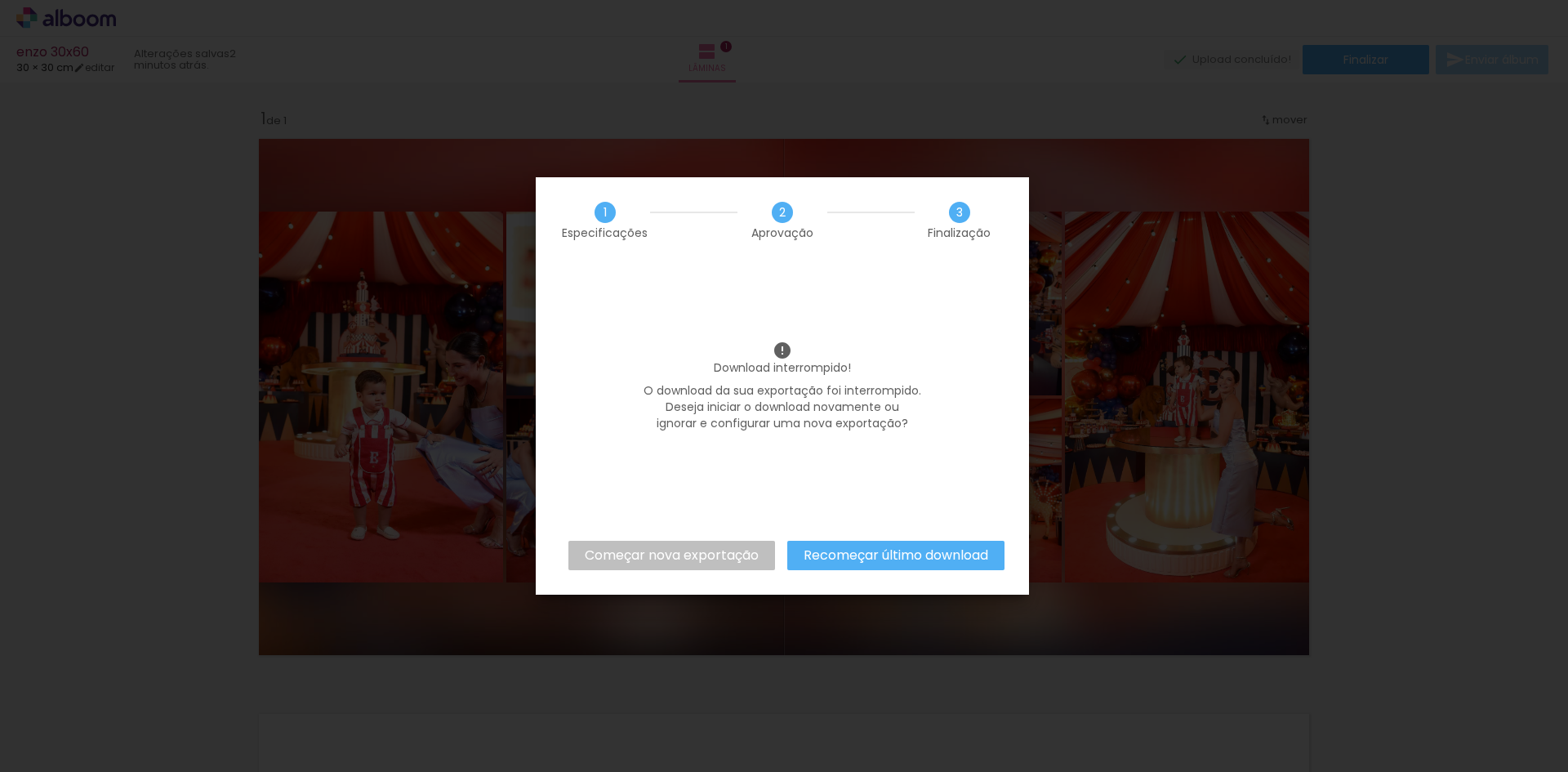
click at [0, 0] on slot "Recomeçar último download" at bounding box center [0, 0] width 0 height 0
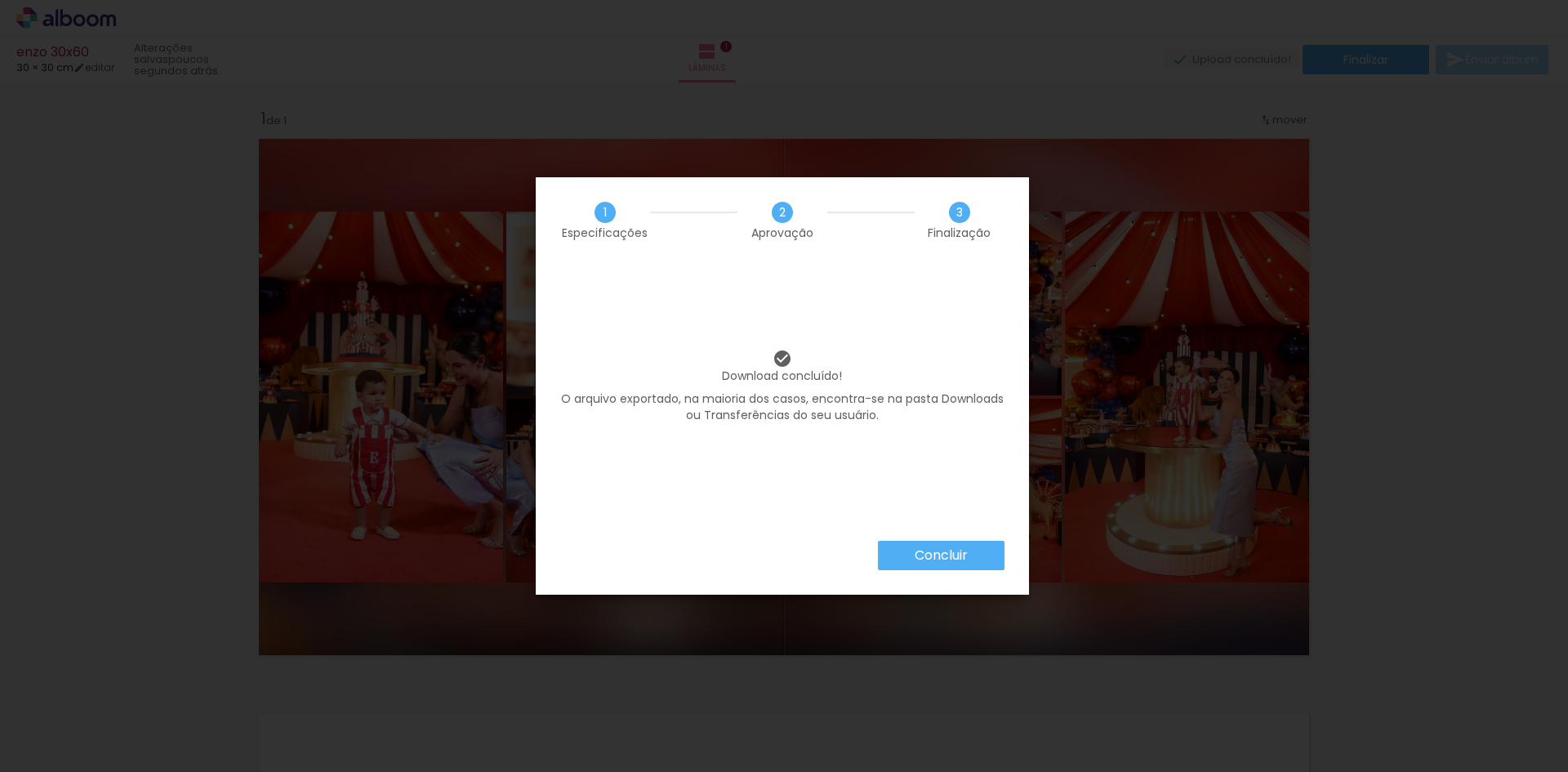
click at [0, 0] on slot "Concluir" at bounding box center [0, 0] width 0 height 0
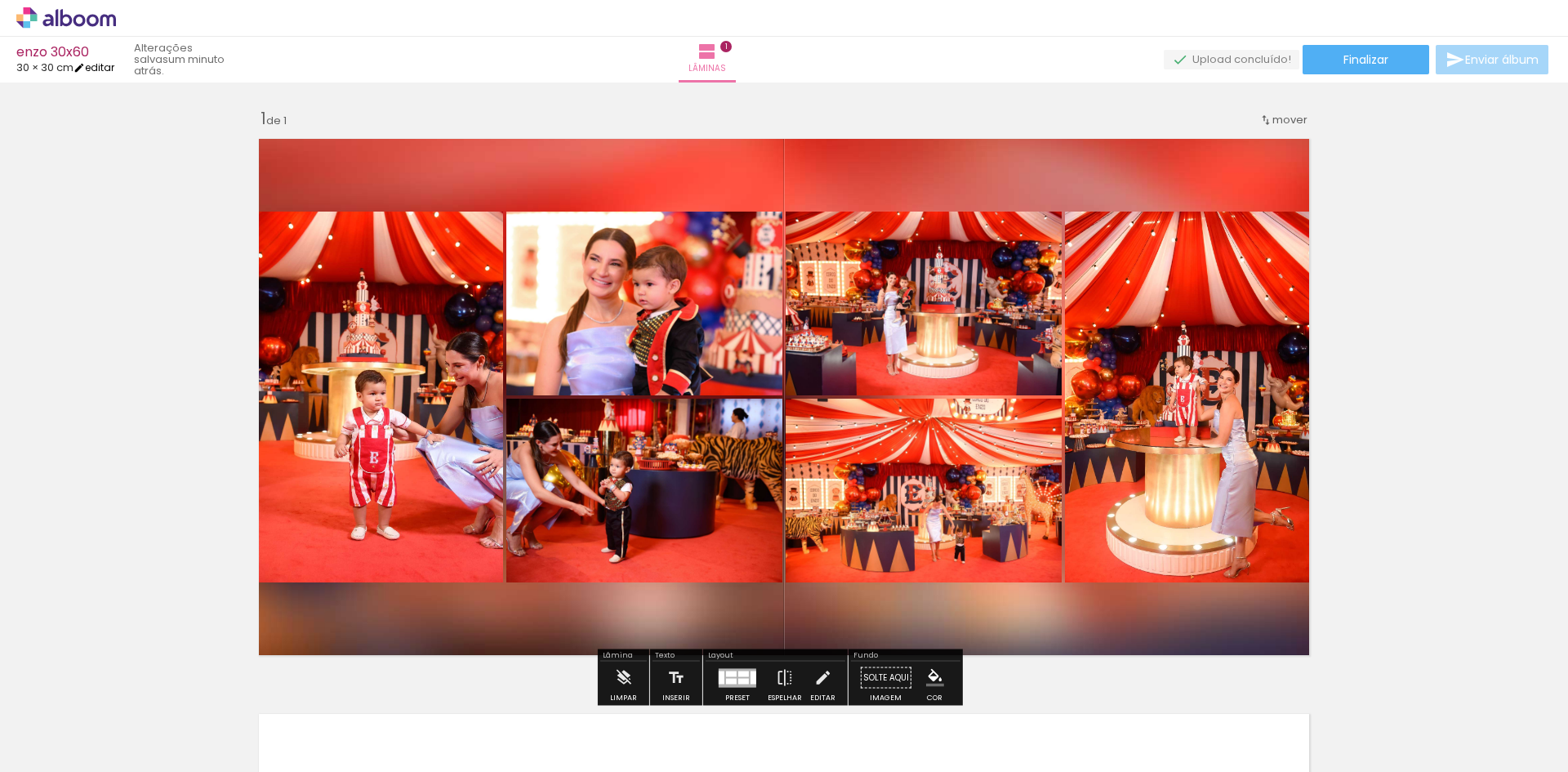
click at [111, 70] on link "editar" at bounding box center [93, 67] width 41 height 14
type input "30"
type input "60"
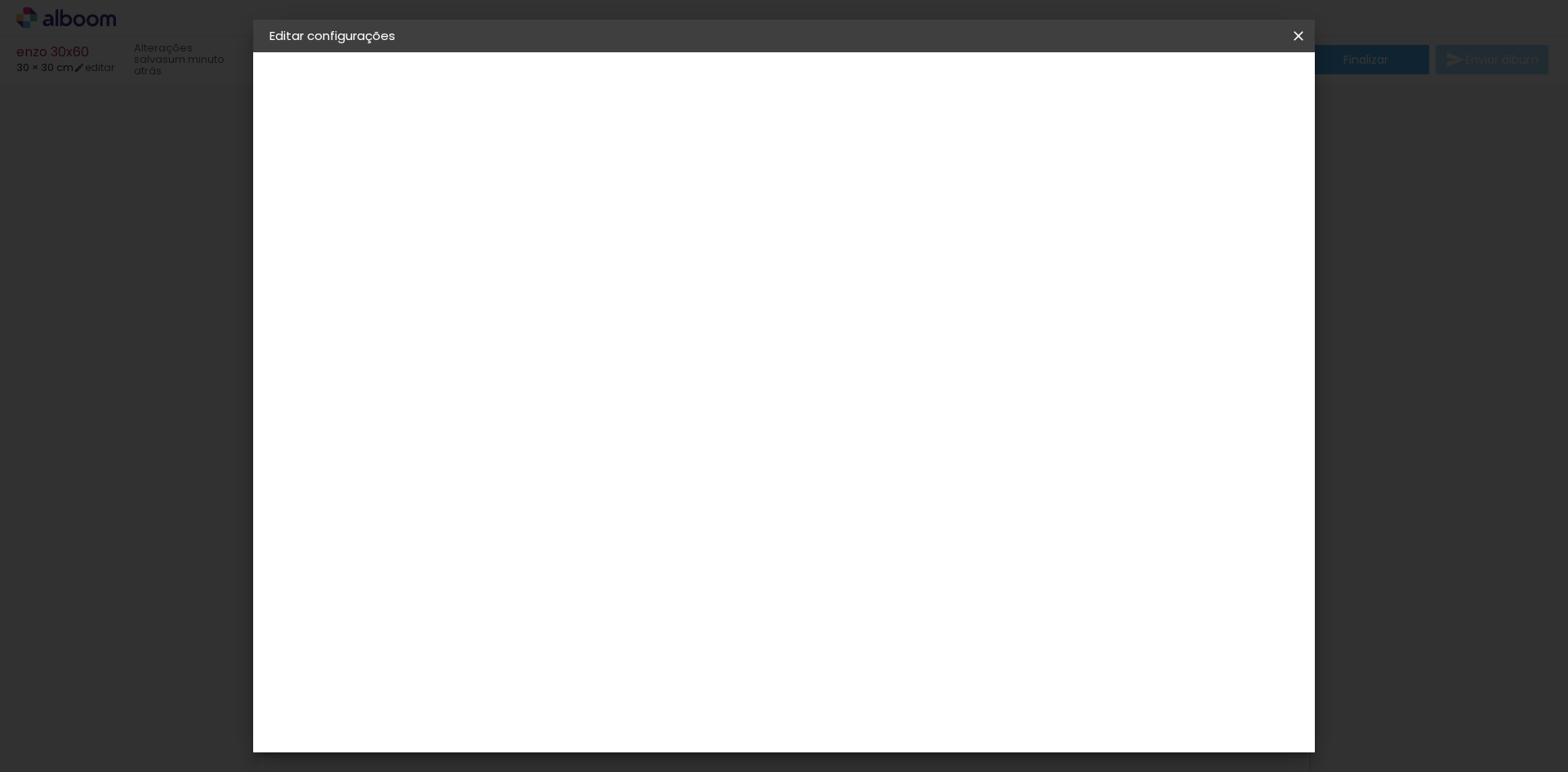
click at [1116, 185] on div at bounding box center [1108, 188] width 15 height 15
type paper-checkbox "on"
click at [1302, 36] on iron-icon at bounding box center [1298, 36] width 19 height 17
click at [1176, 85] on span "Salvar configurações" at bounding box center [1136, 86] width 120 height 11
click at [1196, 87] on span "Salvar configurações" at bounding box center [1136, 86] width 120 height 11
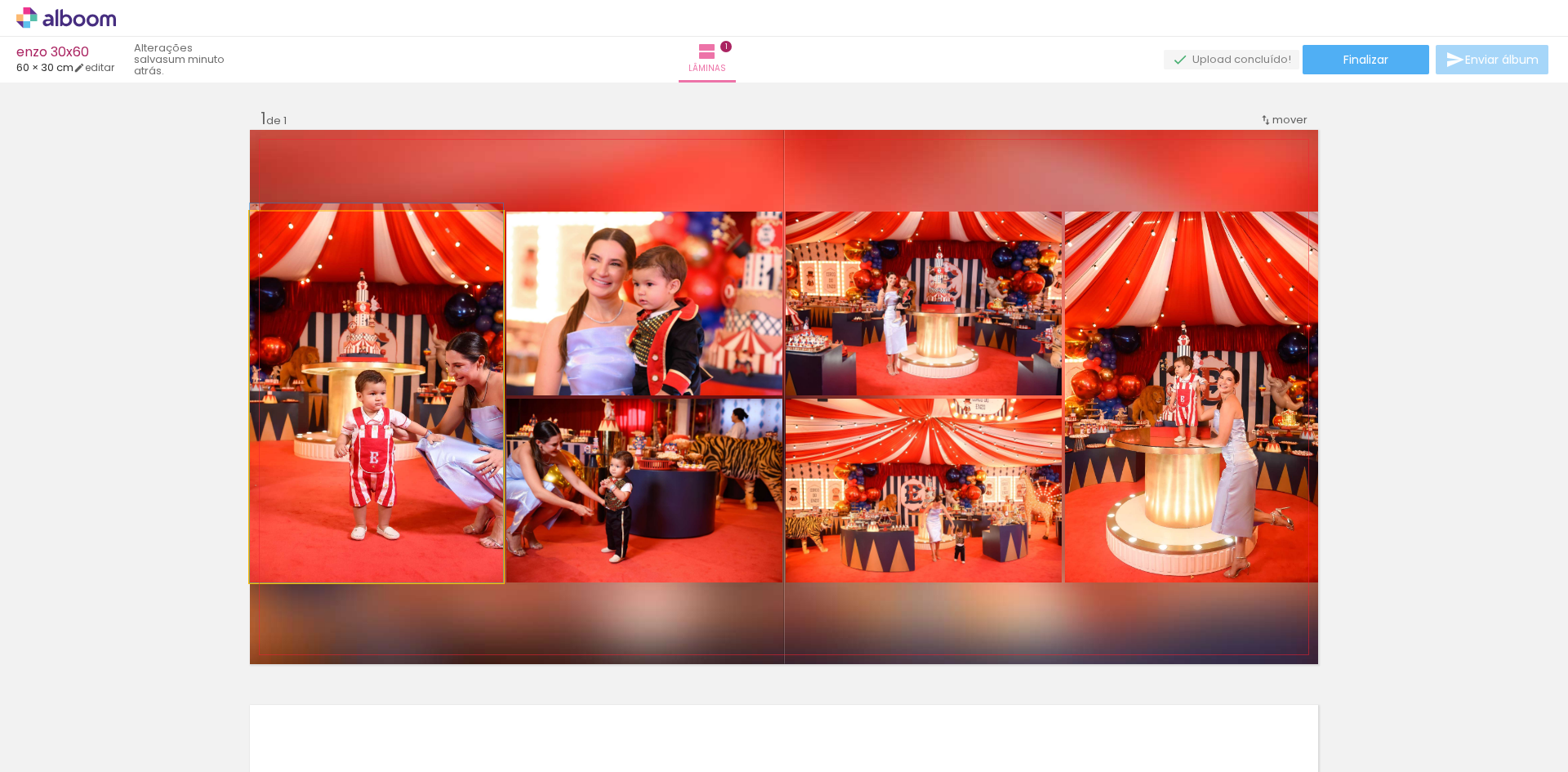
click at [400, 369] on quentale-photo at bounding box center [376, 396] width 253 height 371
drag, startPoint x: 398, startPoint y: 370, endPoint x: 403, endPoint y: 355, distance: 15.8
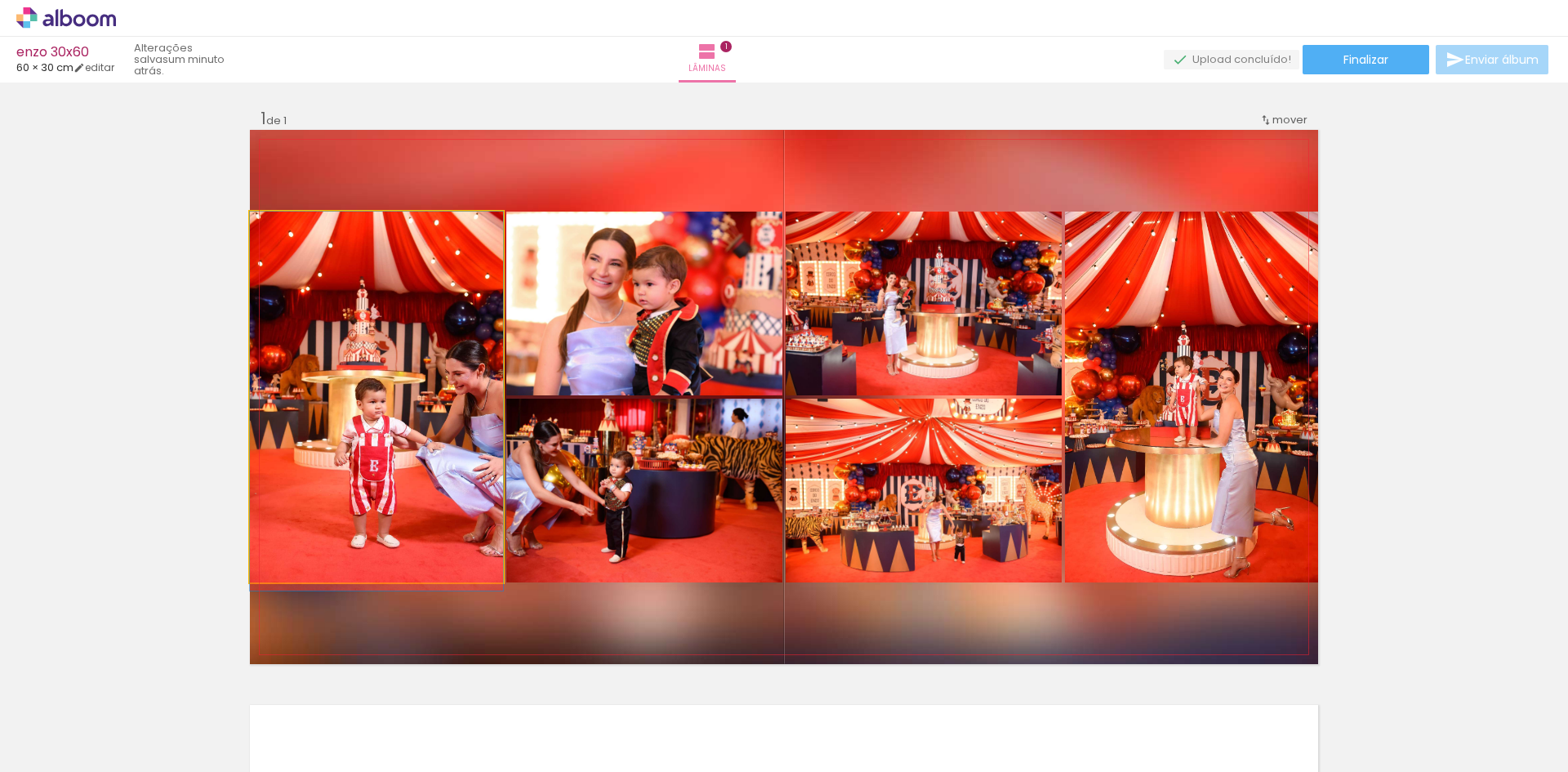
drag, startPoint x: 414, startPoint y: 348, endPoint x: 415, endPoint y: 363, distance: 15.0
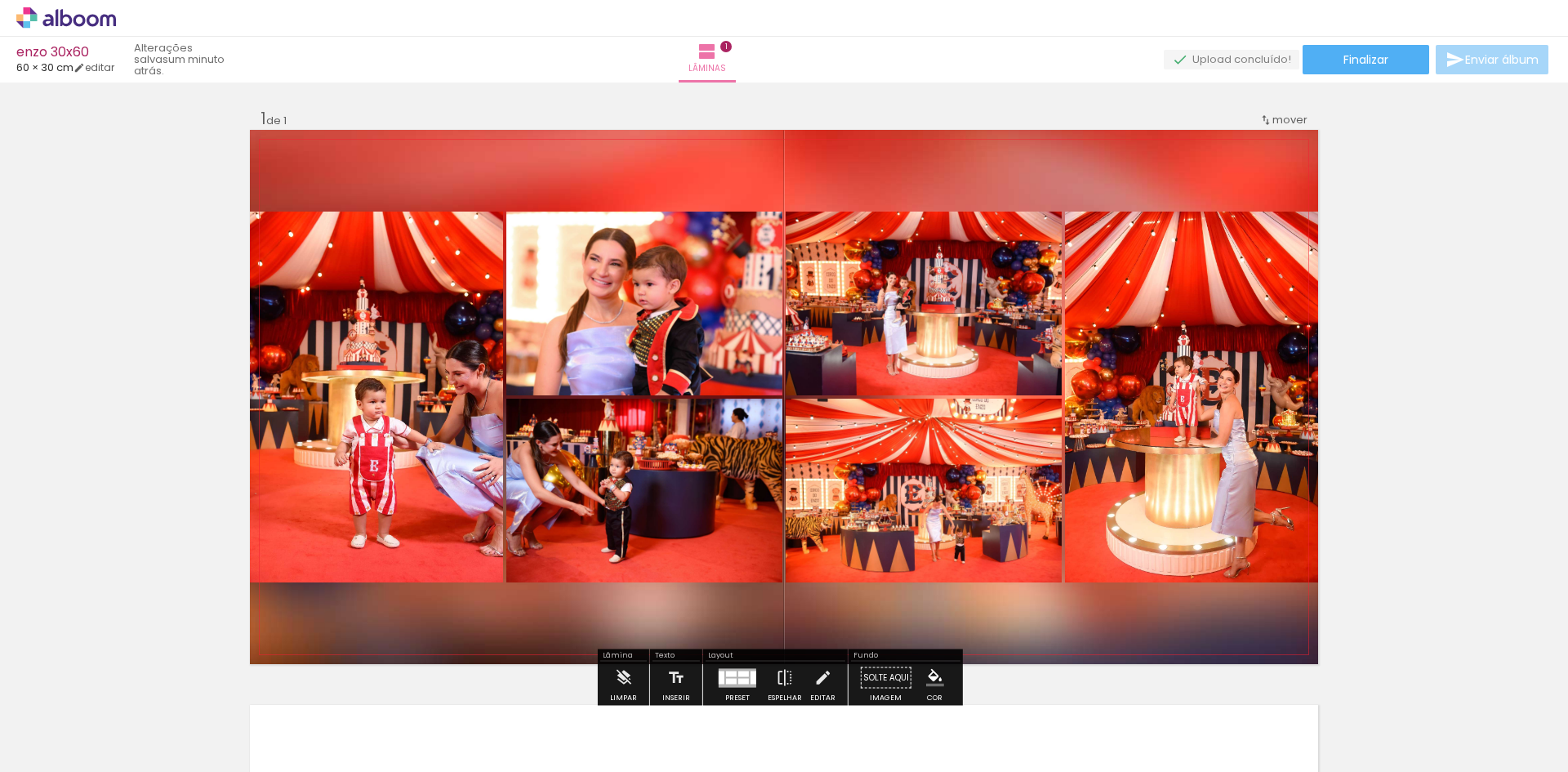
click at [399, 417] on quentale-photo at bounding box center [376, 396] width 253 height 371
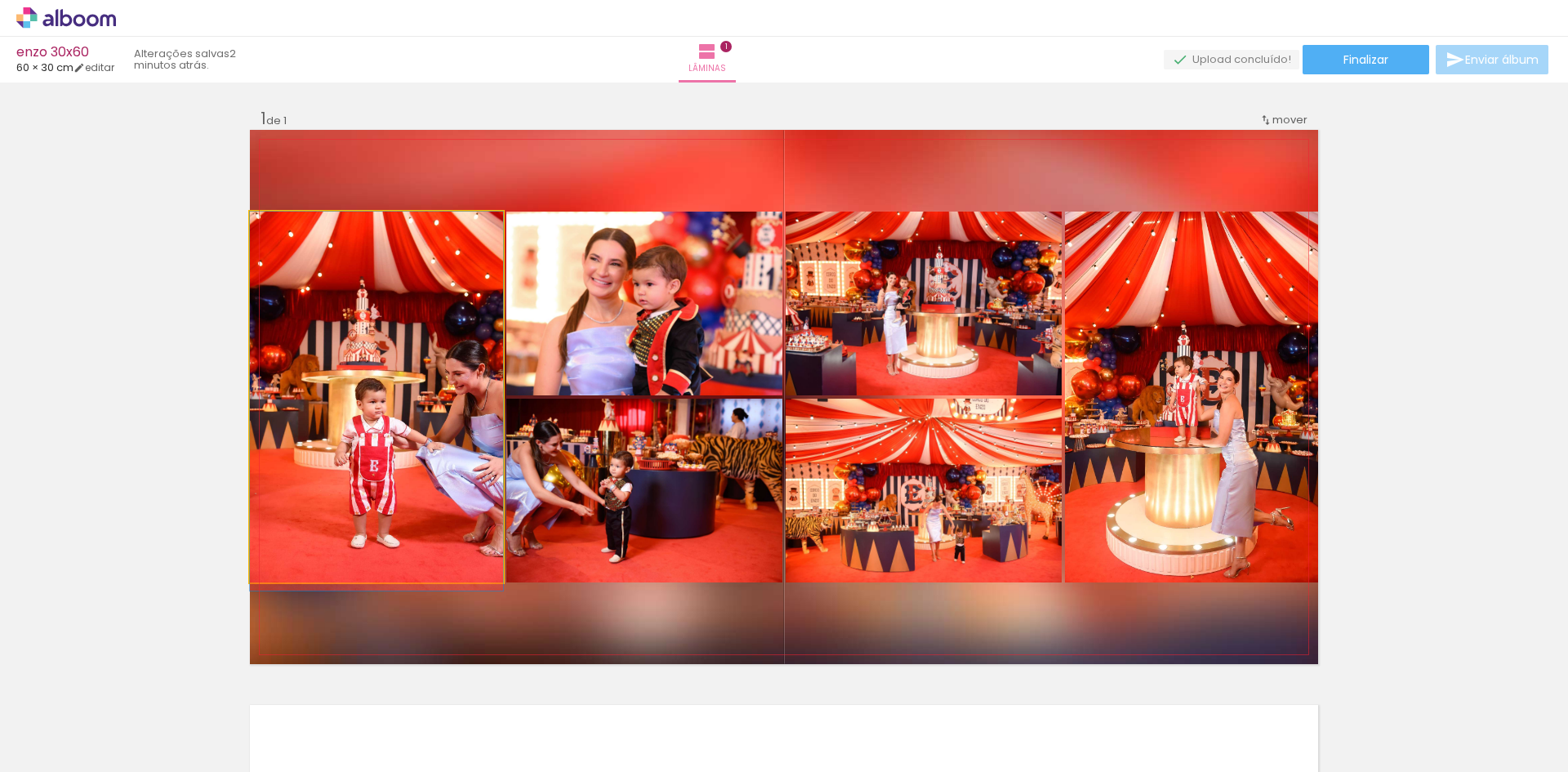
click at [391, 373] on quentale-photo at bounding box center [376, 396] width 253 height 371
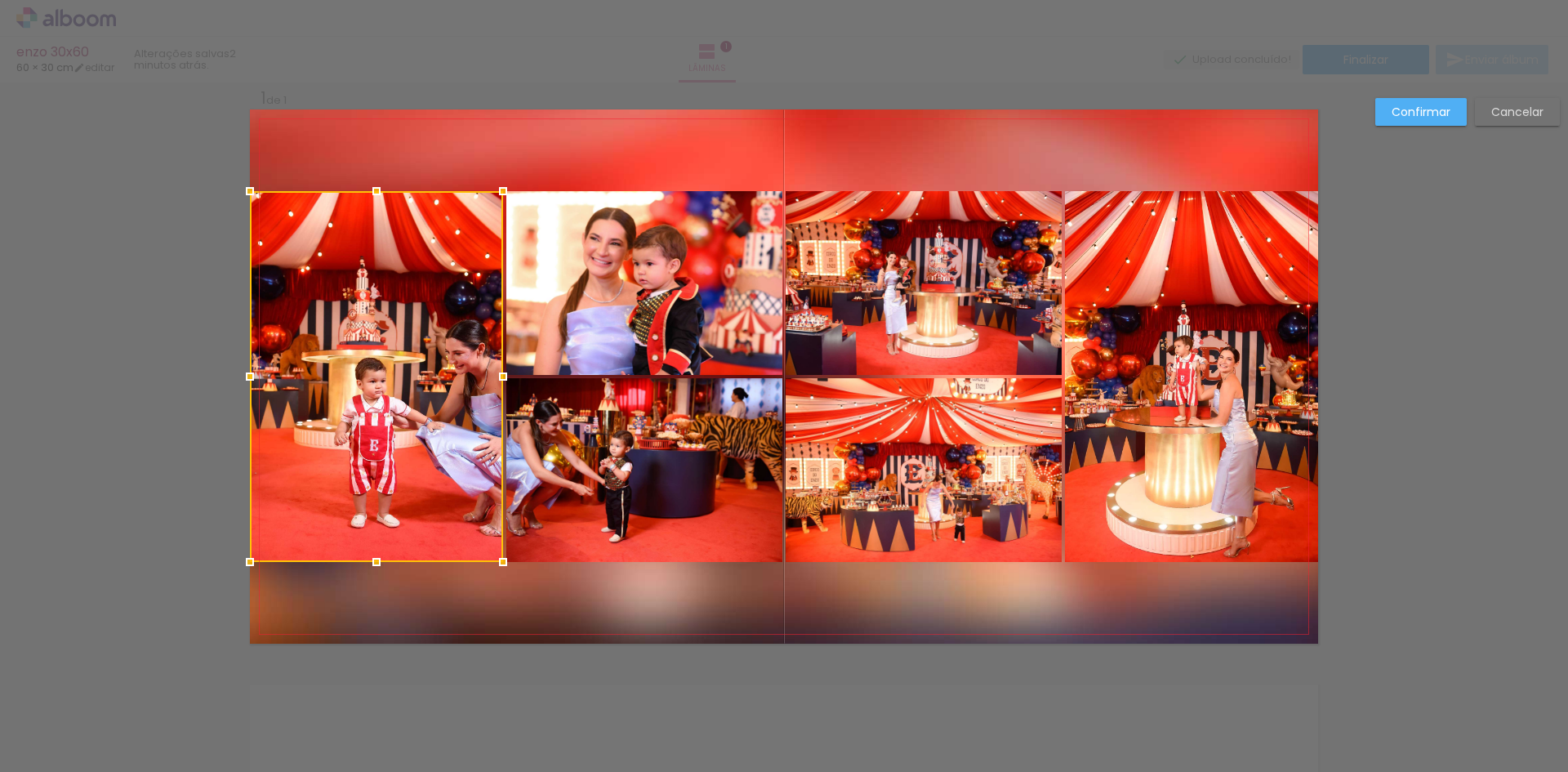
scroll to position [21, 0]
drag, startPoint x: 361, startPoint y: 387, endPoint x: 393, endPoint y: 281, distance: 110.7
click at [369, 386] on div at bounding box center [376, 376] width 253 height 371
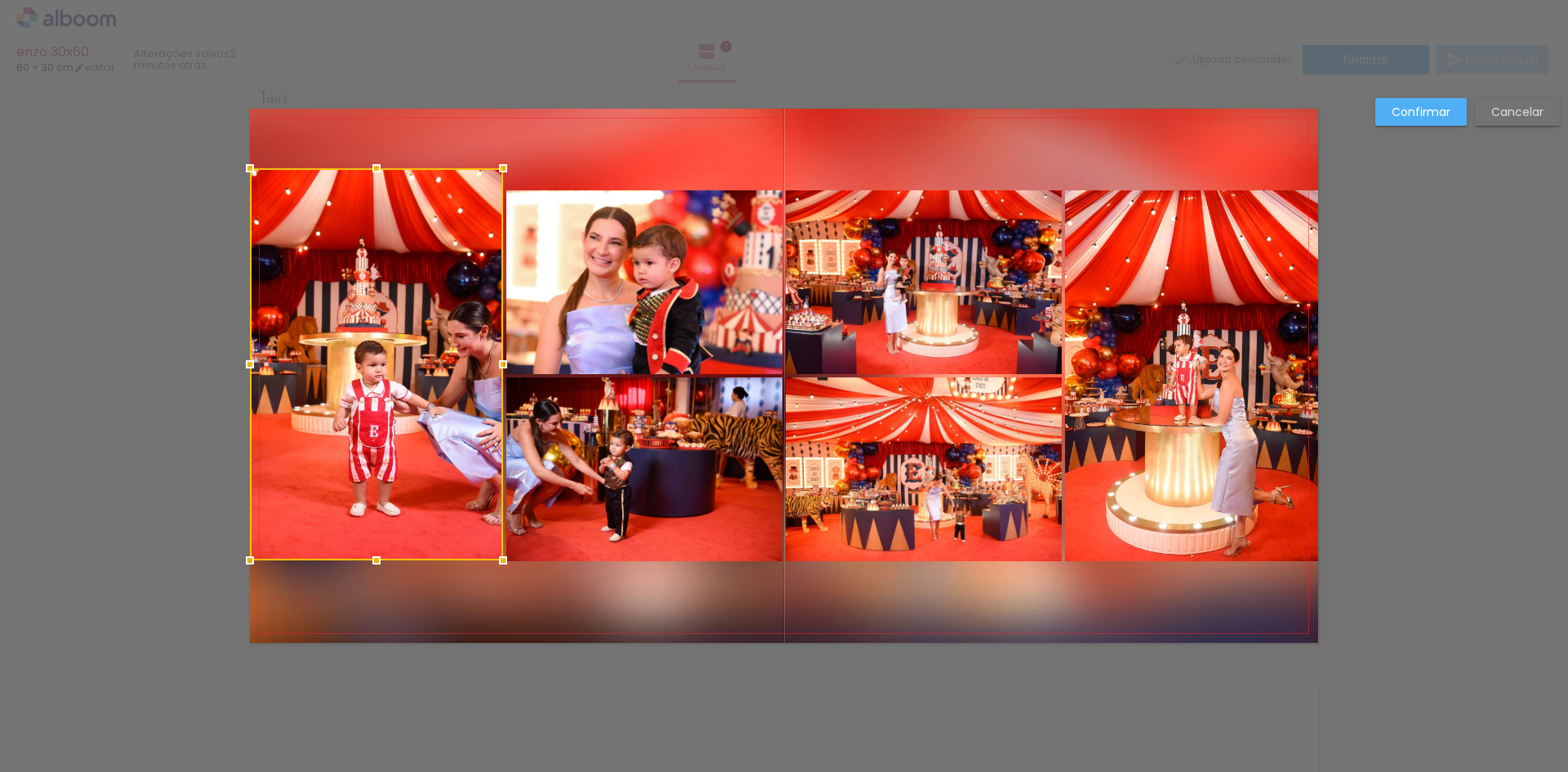
drag, startPoint x: 370, startPoint y: 184, endPoint x: 373, endPoint y: 162, distance: 22.2
click at [373, 162] on div at bounding box center [376, 168] width 32 height 32
click at [430, 381] on quentale-photo at bounding box center [376, 364] width 253 height 393
click at [632, 312] on quentale-photo at bounding box center [644, 282] width 276 height 183
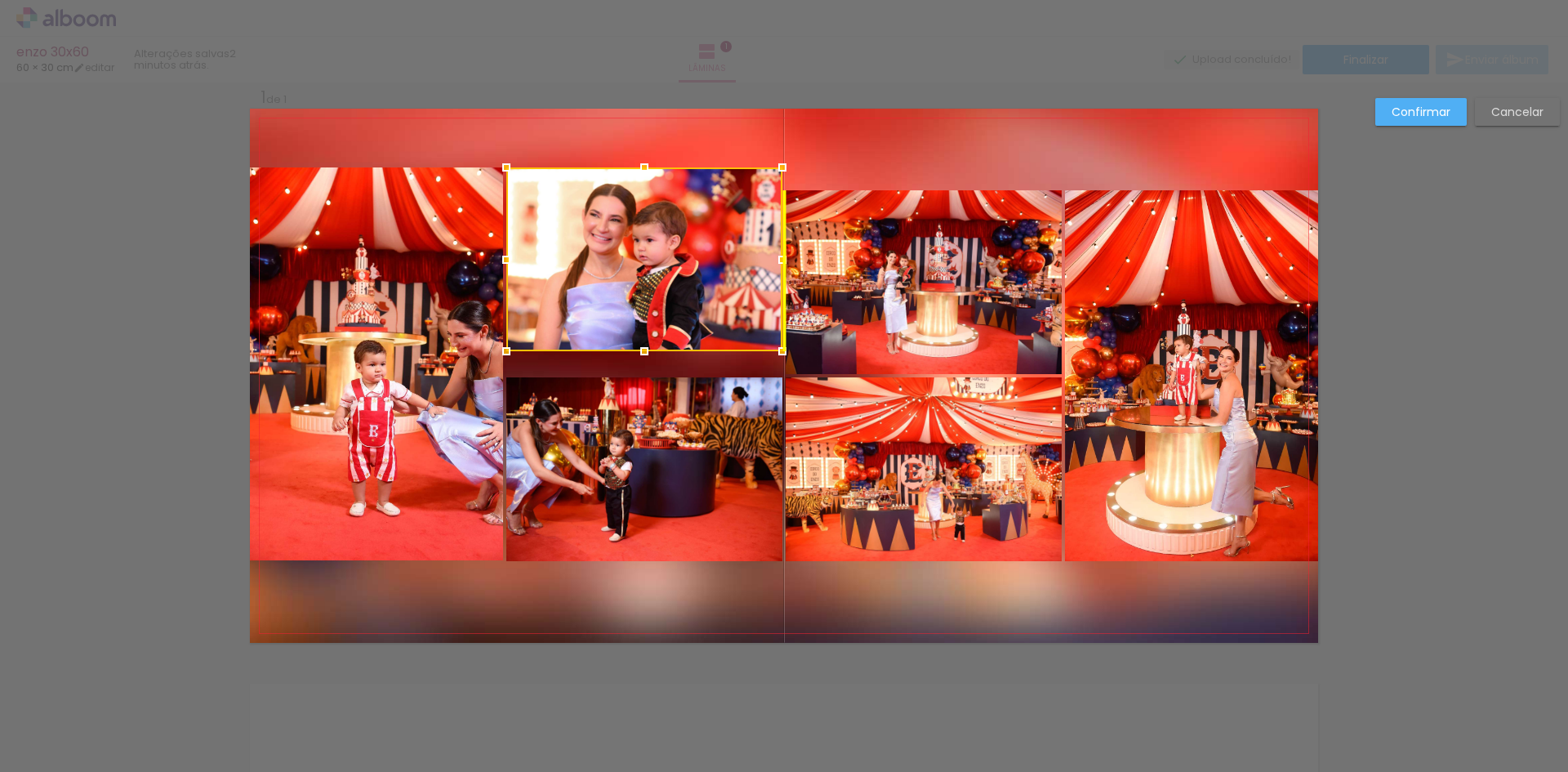
drag, startPoint x: 629, startPoint y: 306, endPoint x: 628, endPoint y: 283, distance: 23.0
click at [628, 283] on div at bounding box center [644, 259] width 276 height 183
click at [632, 475] on quentale-photo at bounding box center [644, 469] width 276 height 183
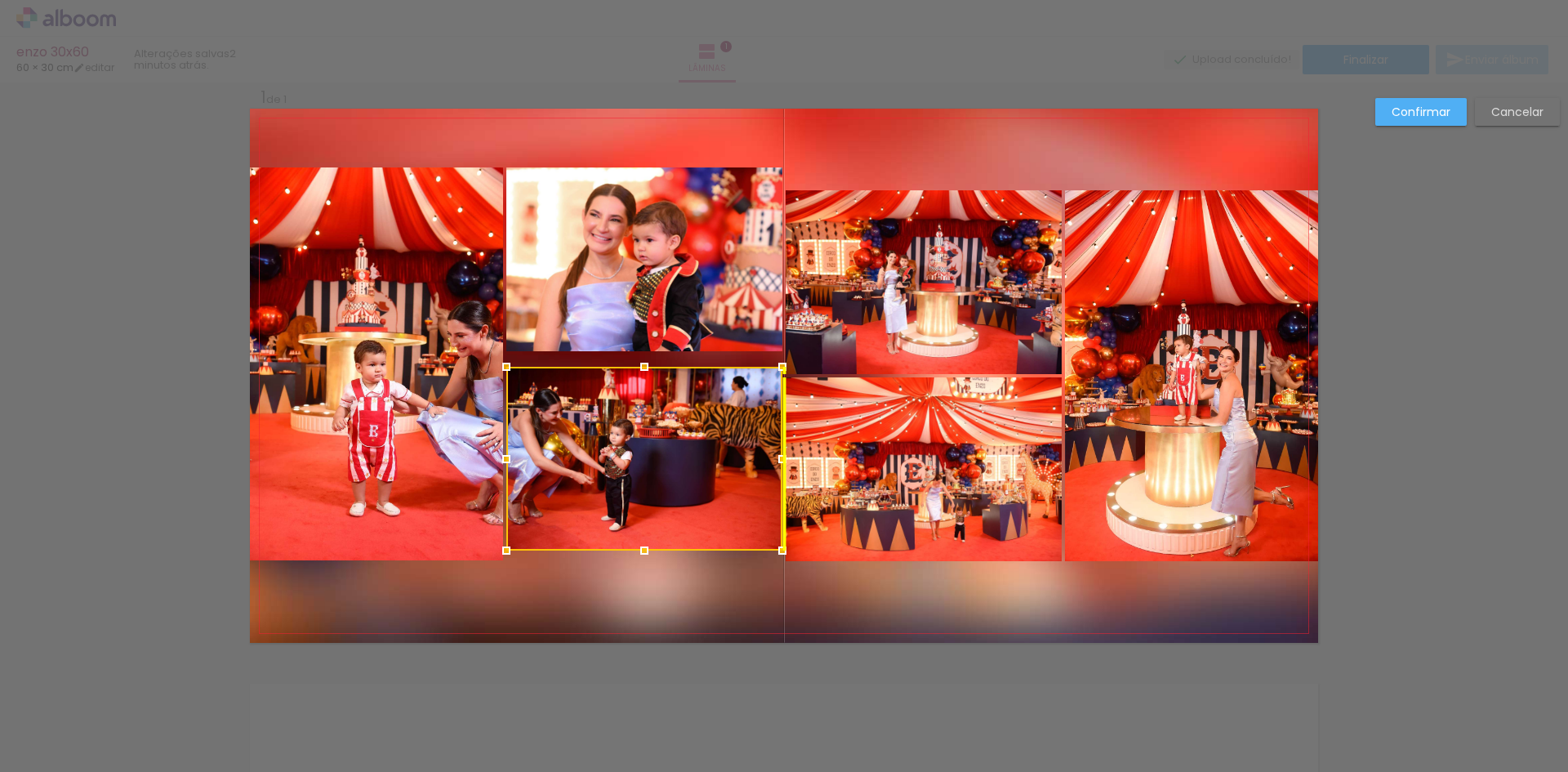
drag, startPoint x: 632, startPoint y: 474, endPoint x: 629, endPoint y: 463, distance: 11.4
click at [629, 463] on div at bounding box center [644, 458] width 276 height 183
click at [0, 0] on slot "Cancelar" at bounding box center [0, 0] width 0 height 0
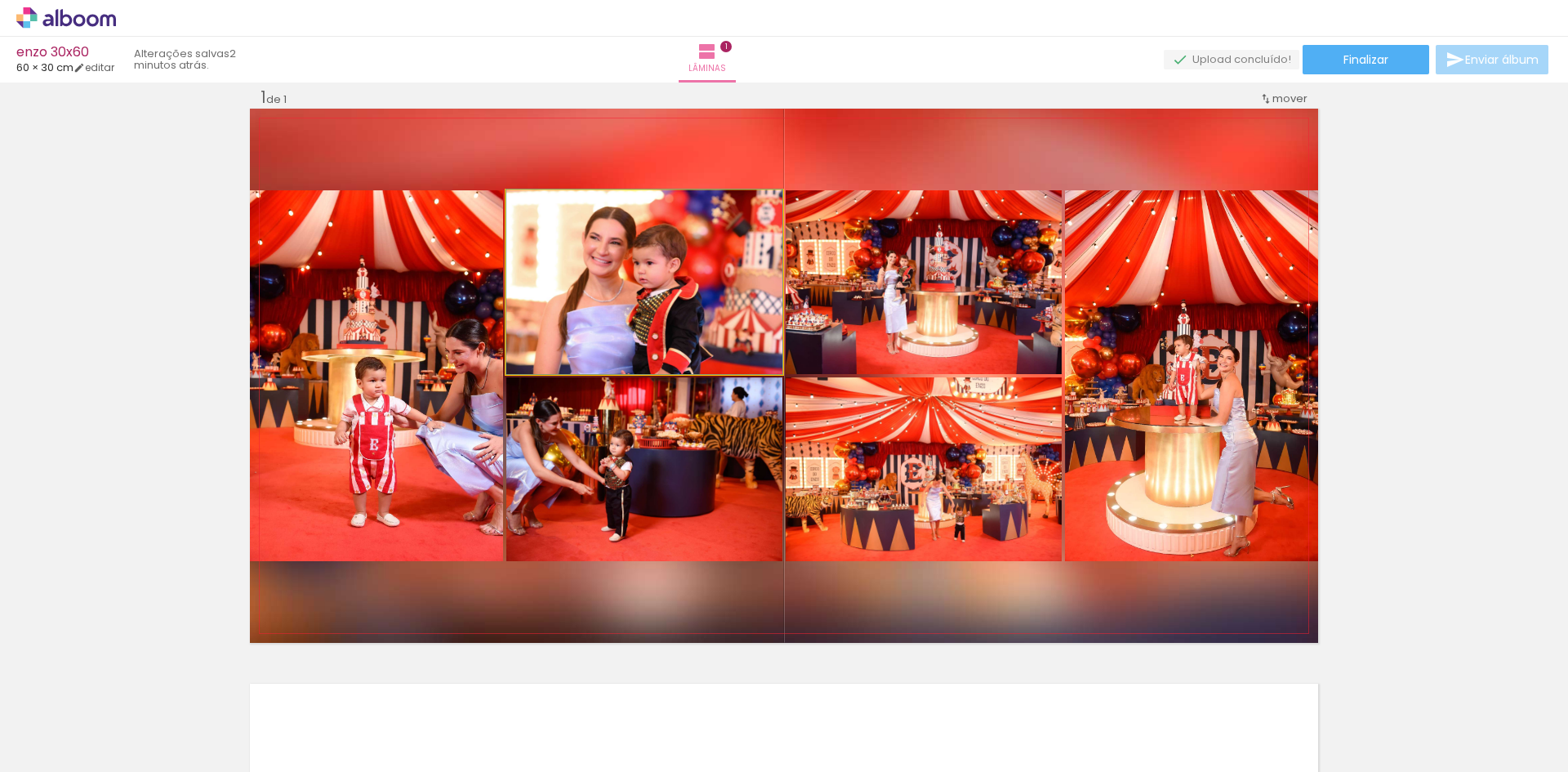
click at [594, 300] on quentale-photo at bounding box center [644, 282] width 276 height 183
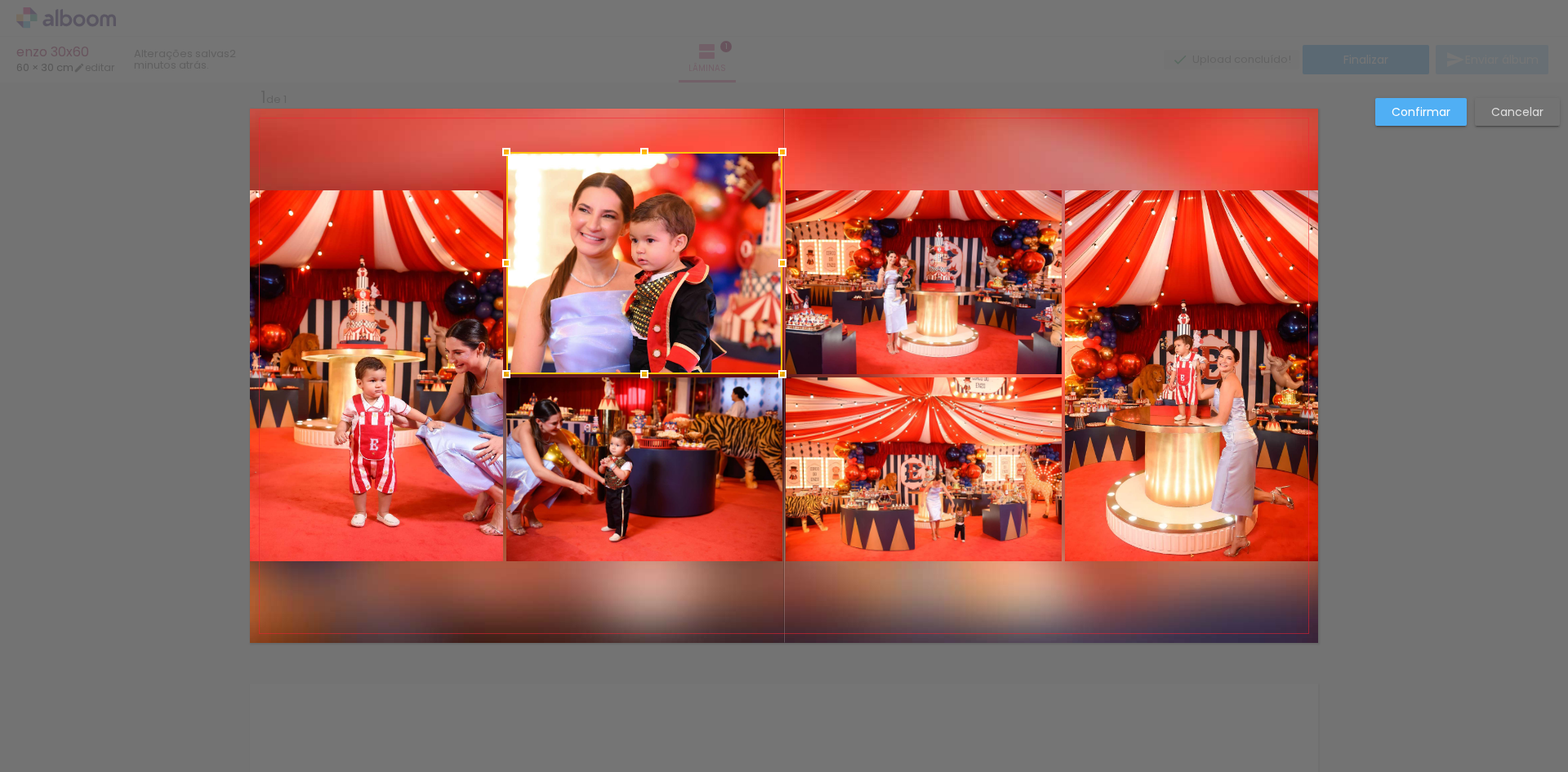
drag, startPoint x: 640, startPoint y: 186, endPoint x: 643, endPoint y: 148, distance: 38.1
click at [643, 148] on div at bounding box center [643, 151] width 32 height 32
click at [394, 323] on quentale-photo at bounding box center [376, 376] width 253 height 371
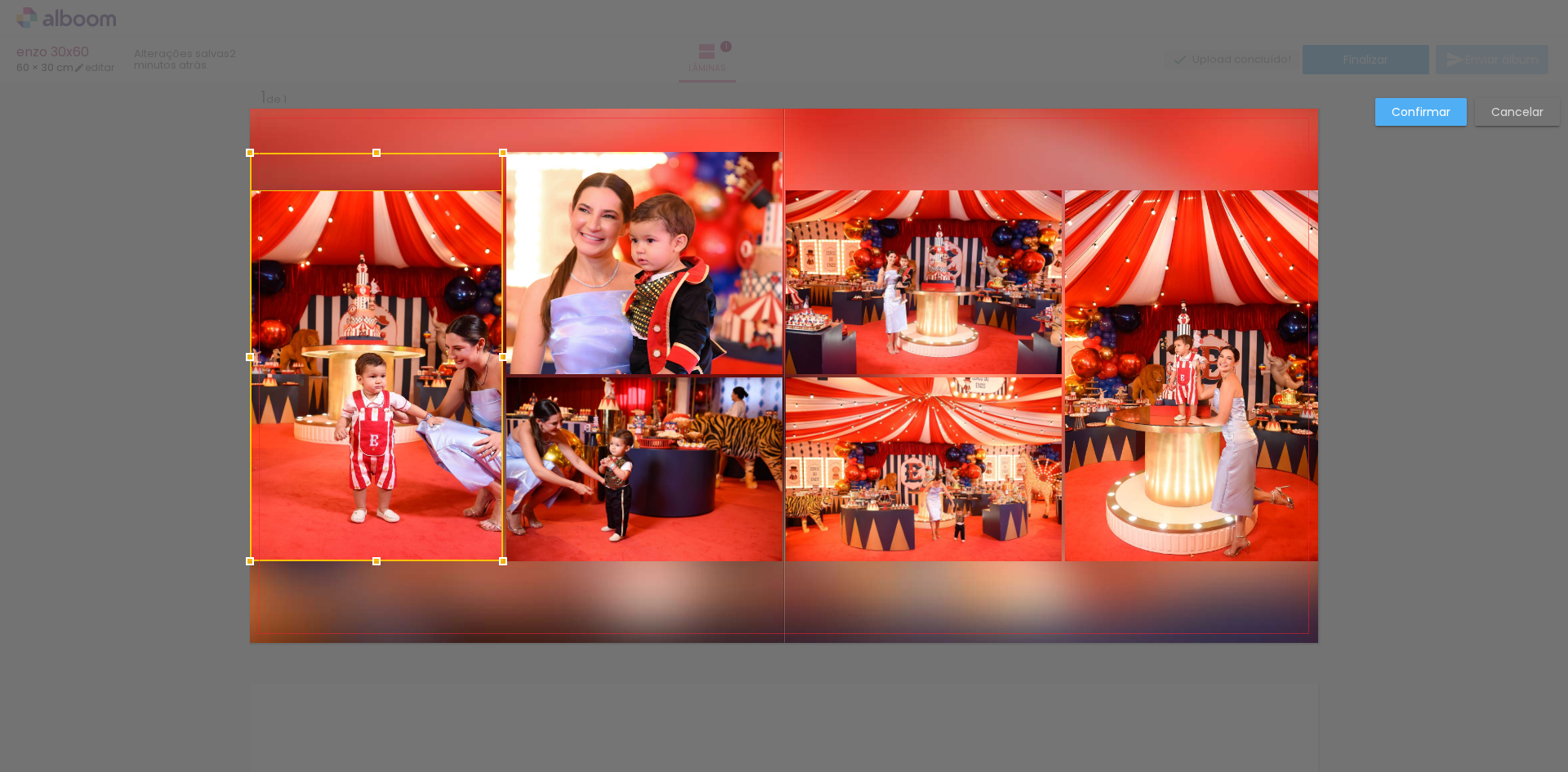
drag, startPoint x: 371, startPoint y: 183, endPoint x: 374, endPoint y: 146, distance: 37.1
click at [374, 146] on div at bounding box center [376, 152] width 32 height 32
click at [380, 390] on quentale-photo at bounding box center [376, 376] width 253 height 371
click at [378, 389] on div at bounding box center [376, 357] width 253 height 409
click at [374, 384] on div at bounding box center [376, 376] width 253 height 371
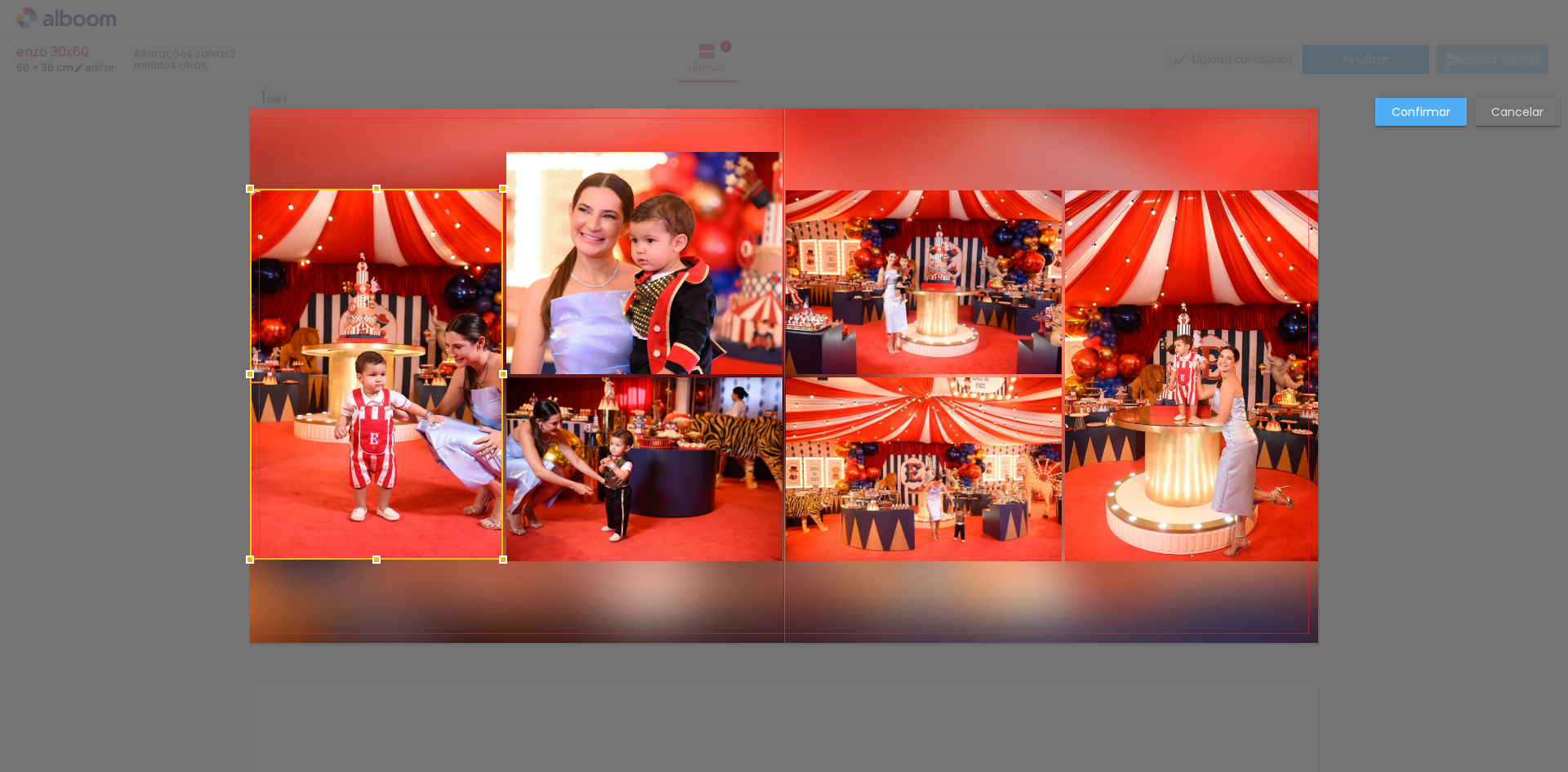
drag, startPoint x: 373, startPoint y: 383, endPoint x: 356, endPoint y: 372, distance: 20.2
click at [356, 372] on div at bounding box center [376, 374] width 253 height 371
click at [356, 372] on div at bounding box center [376, 373] width 253 height 371
drag, startPoint x: 358, startPoint y: 372, endPoint x: 341, endPoint y: 373, distance: 17.0
click at [341, 373] on div at bounding box center [376, 376] width 253 height 371
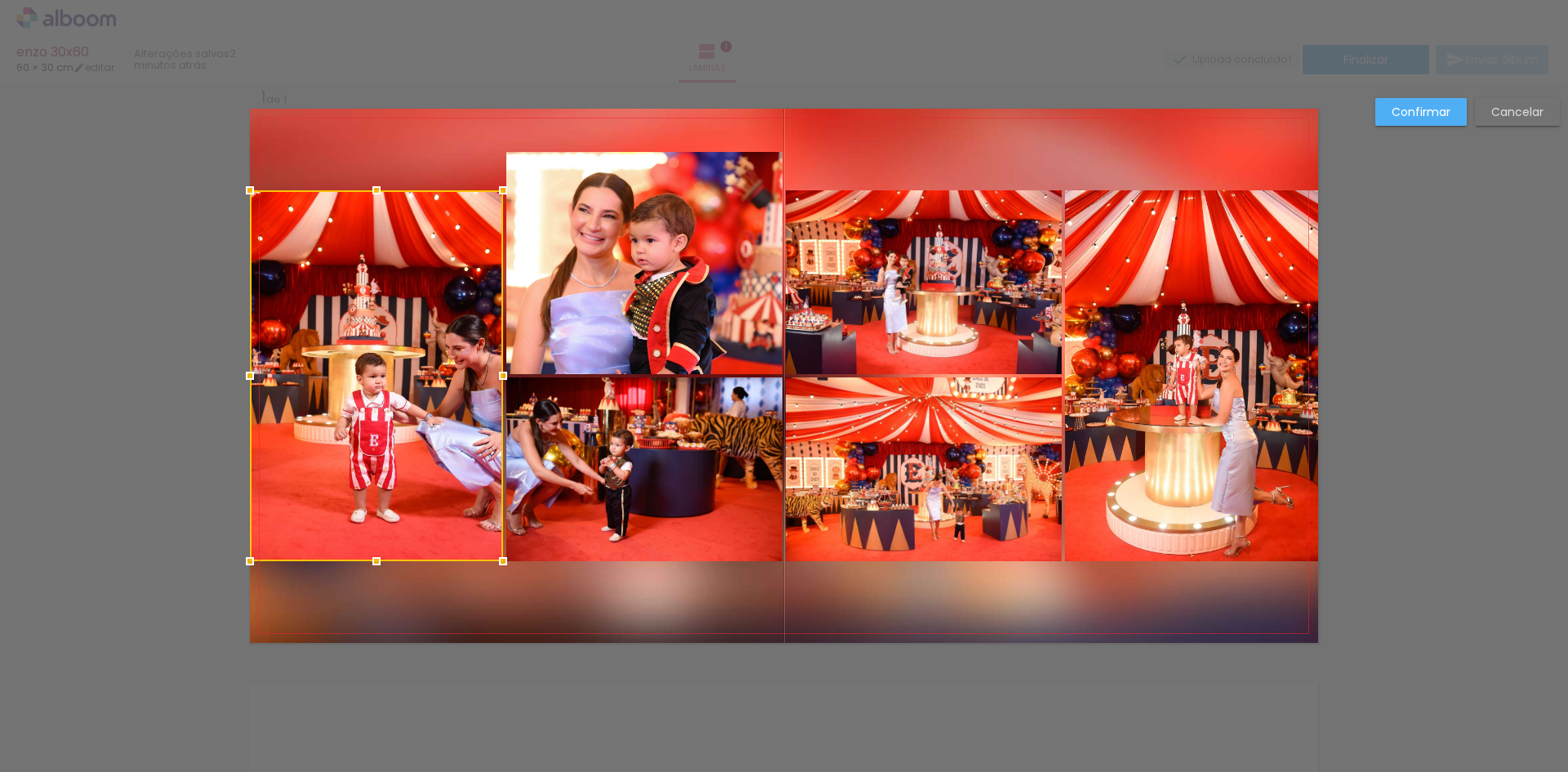
click at [377, 395] on div at bounding box center [376, 376] width 253 height 371
click at [0, 0] on slot "Cancelar" at bounding box center [0, 0] width 0 height 0
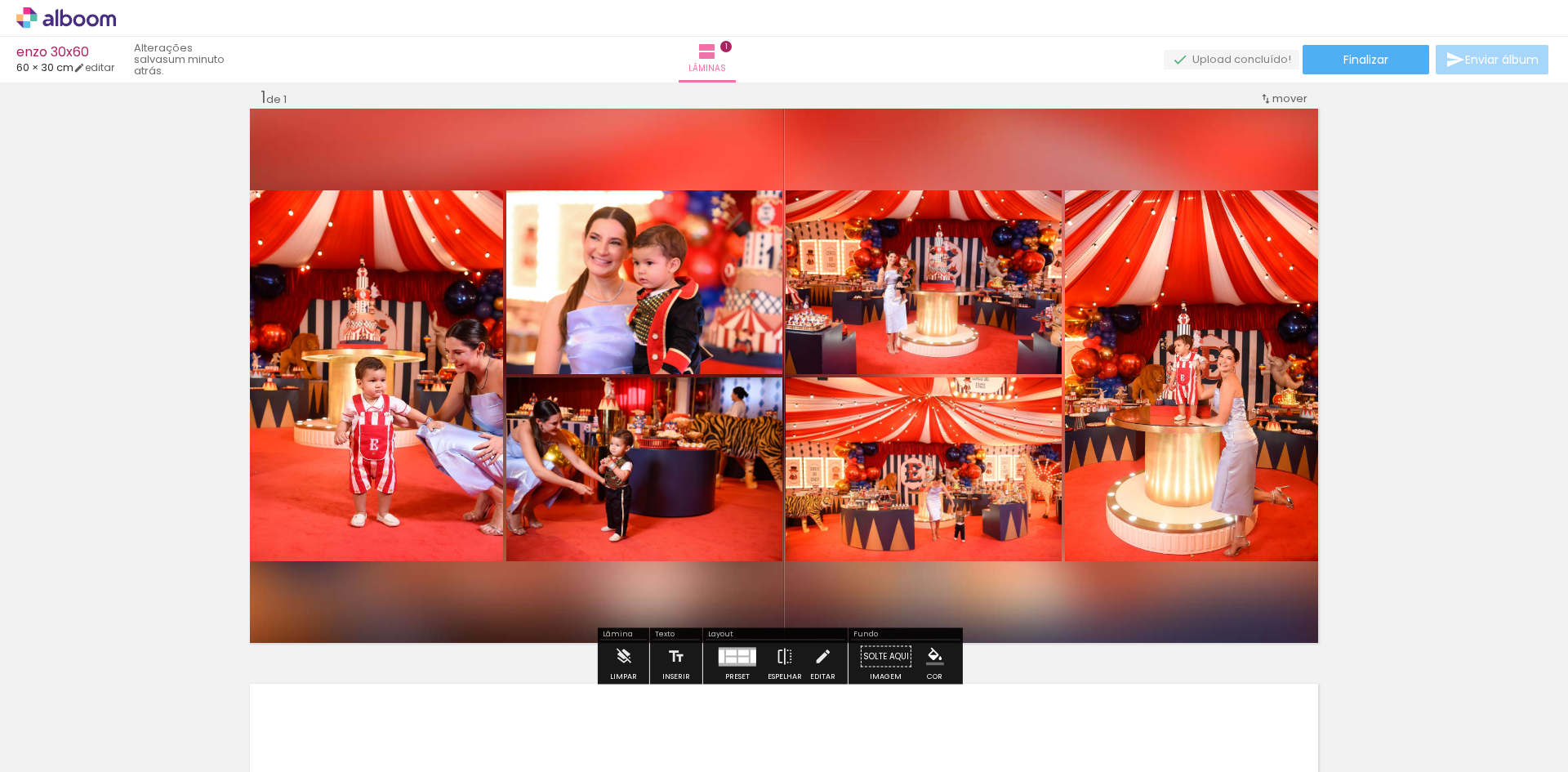
click at [1362, 474] on div "Inserir lâmina 1 de 1" at bounding box center [784, 643] width 1568 height 1151
click at [101, 65] on link "editar" at bounding box center [93, 67] width 41 height 14
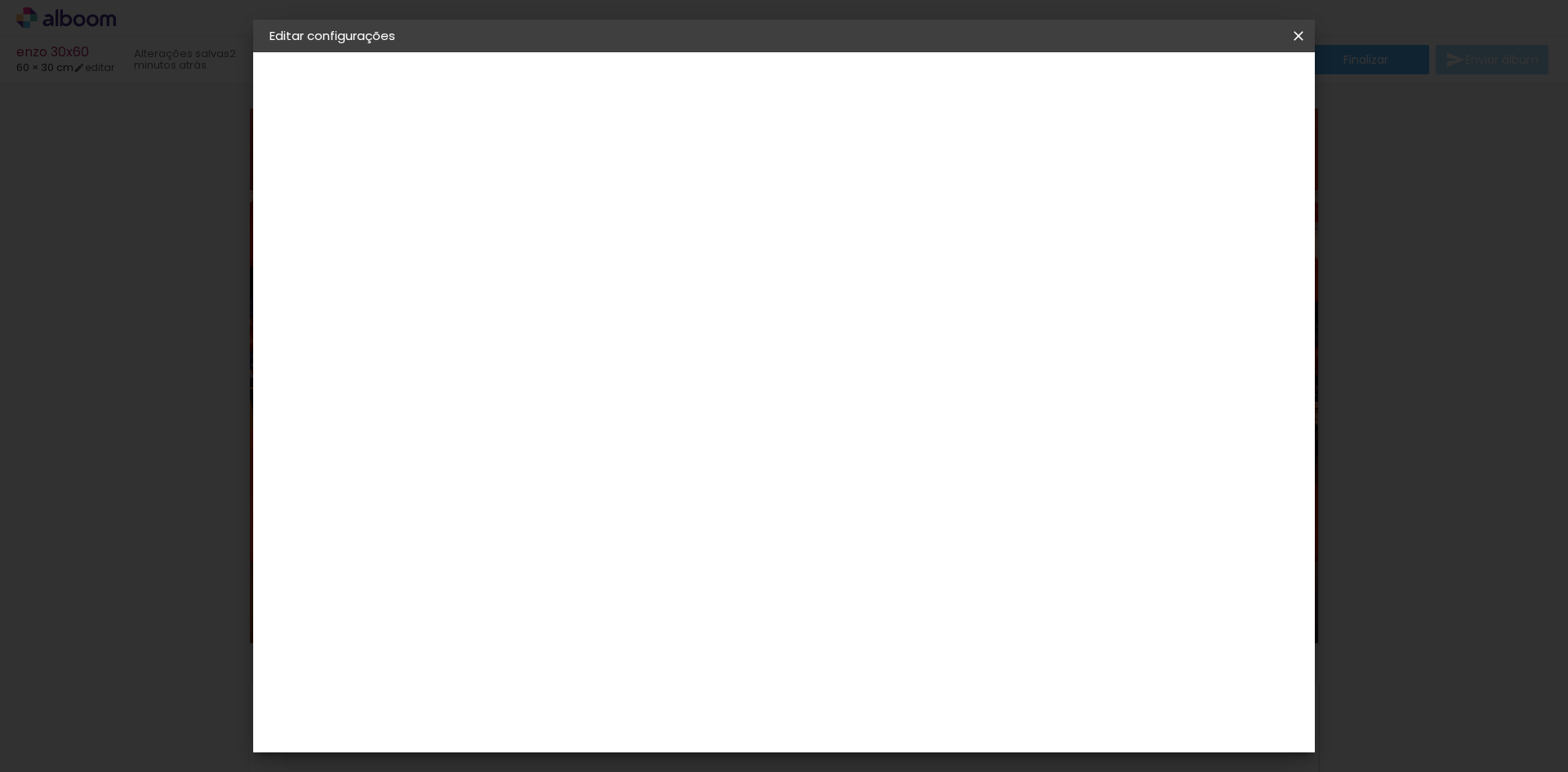
type input "6"
type paper-input "6"
click at [1221, 240] on input "6" at bounding box center [1212, 246] width 30 height 24
type input "7"
type paper-input "7"
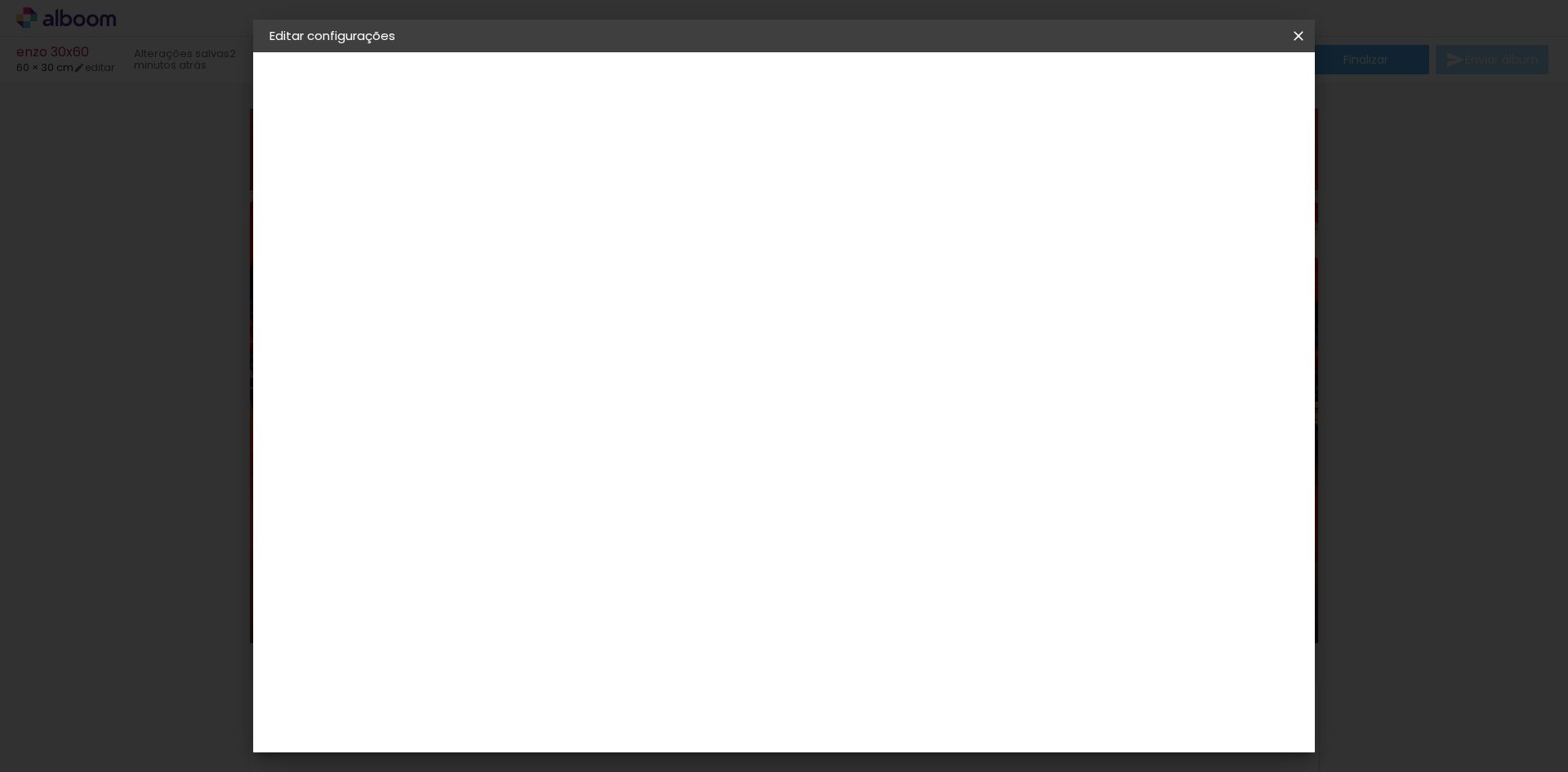
click at [1221, 240] on input "7" at bounding box center [1212, 246] width 30 height 24
type input "6"
type paper-input "6"
click at [1217, 256] on input "6" at bounding box center [1210, 246] width 30 height 24
type input "5"
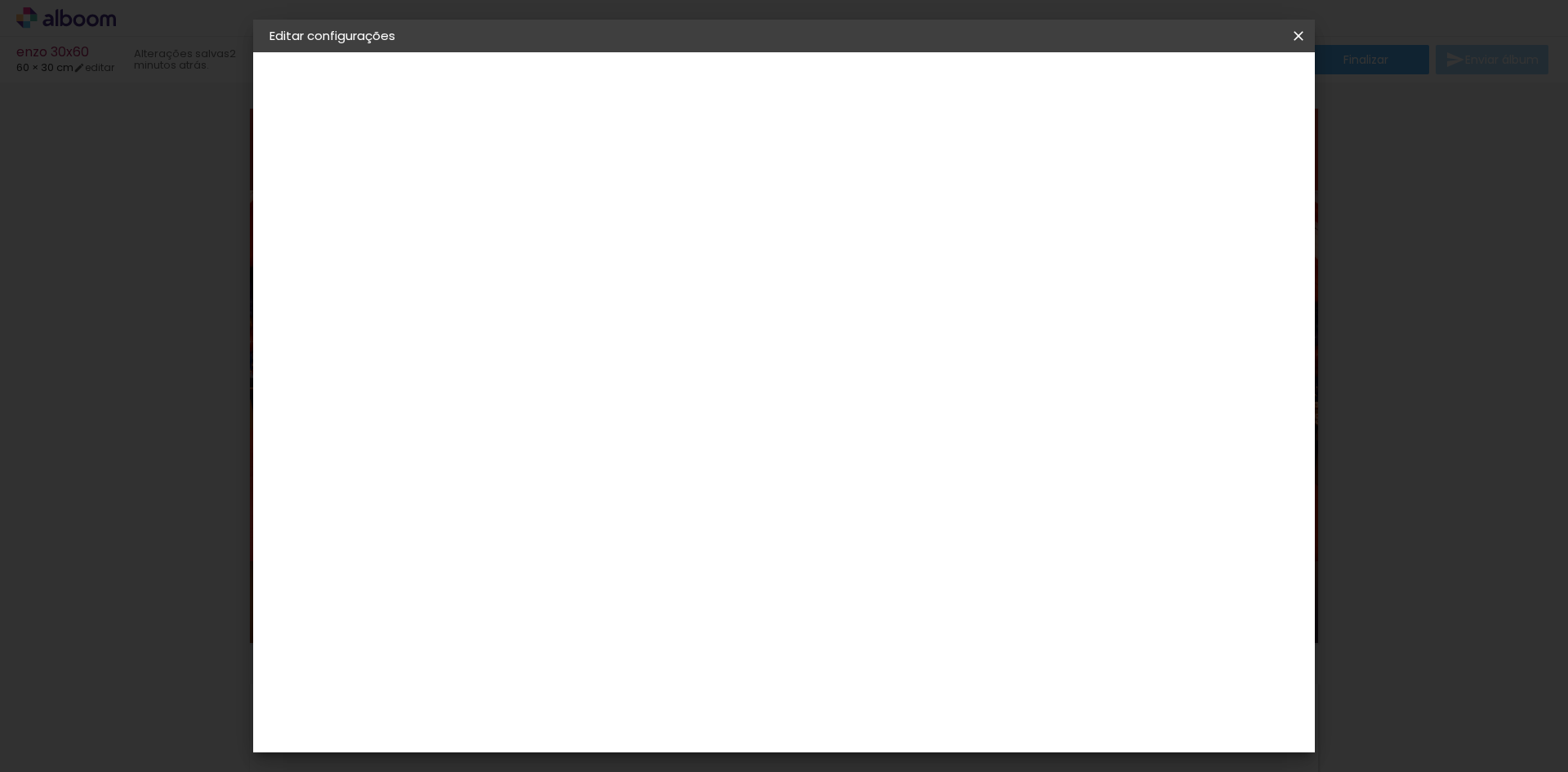
type paper-input "5"
click at [1217, 256] on input "5" at bounding box center [1214, 246] width 30 height 24
type input "4"
type paper-input "4"
click at [1217, 256] on input "4" at bounding box center [1217, 246] width 30 height 24
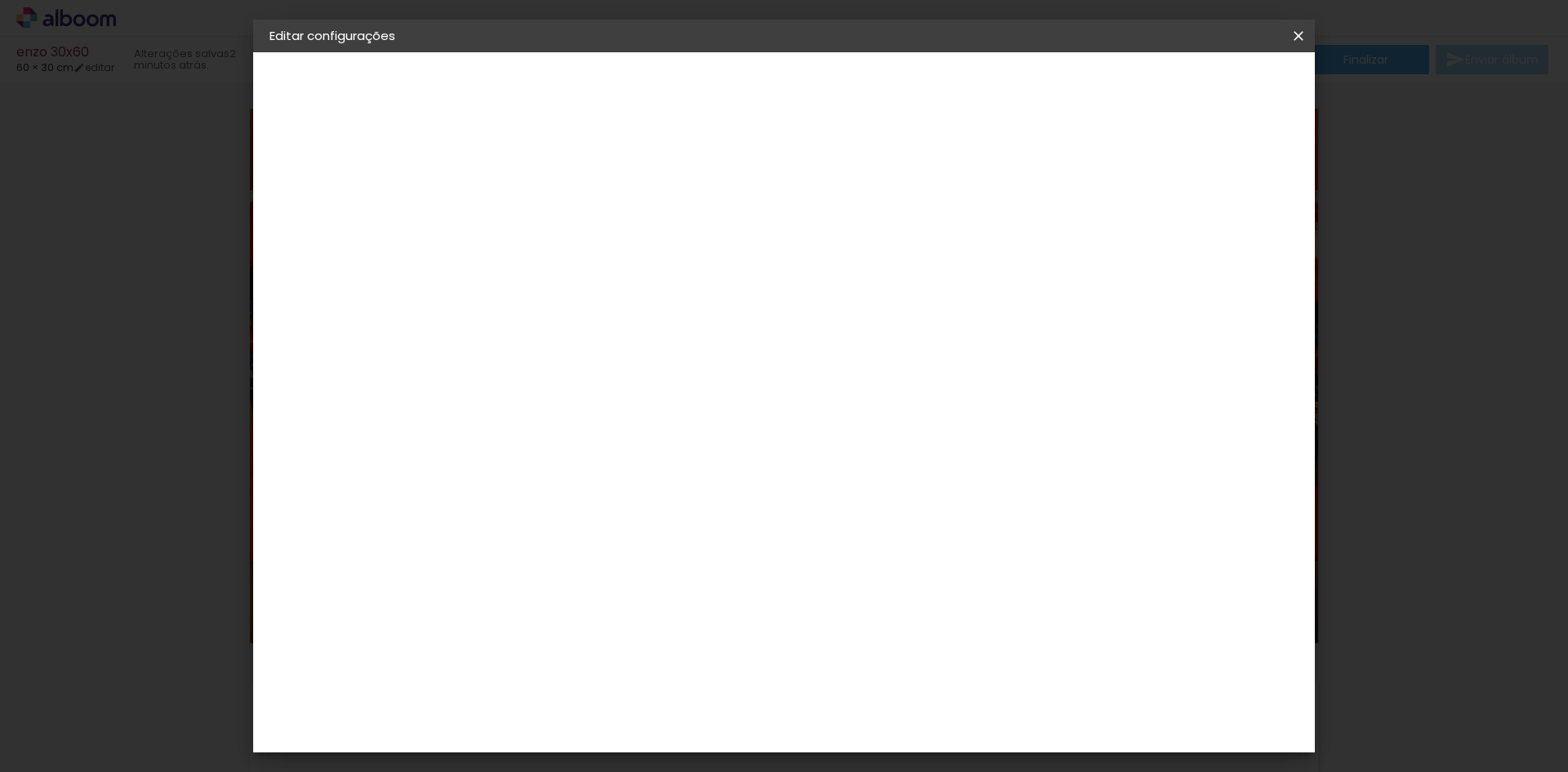
click at [1217, 256] on input "4" at bounding box center [1217, 246] width 30 height 24
type input "3"
type paper-input "3"
click at [1222, 256] on input "3" at bounding box center [1217, 246] width 30 height 24
type input "2"
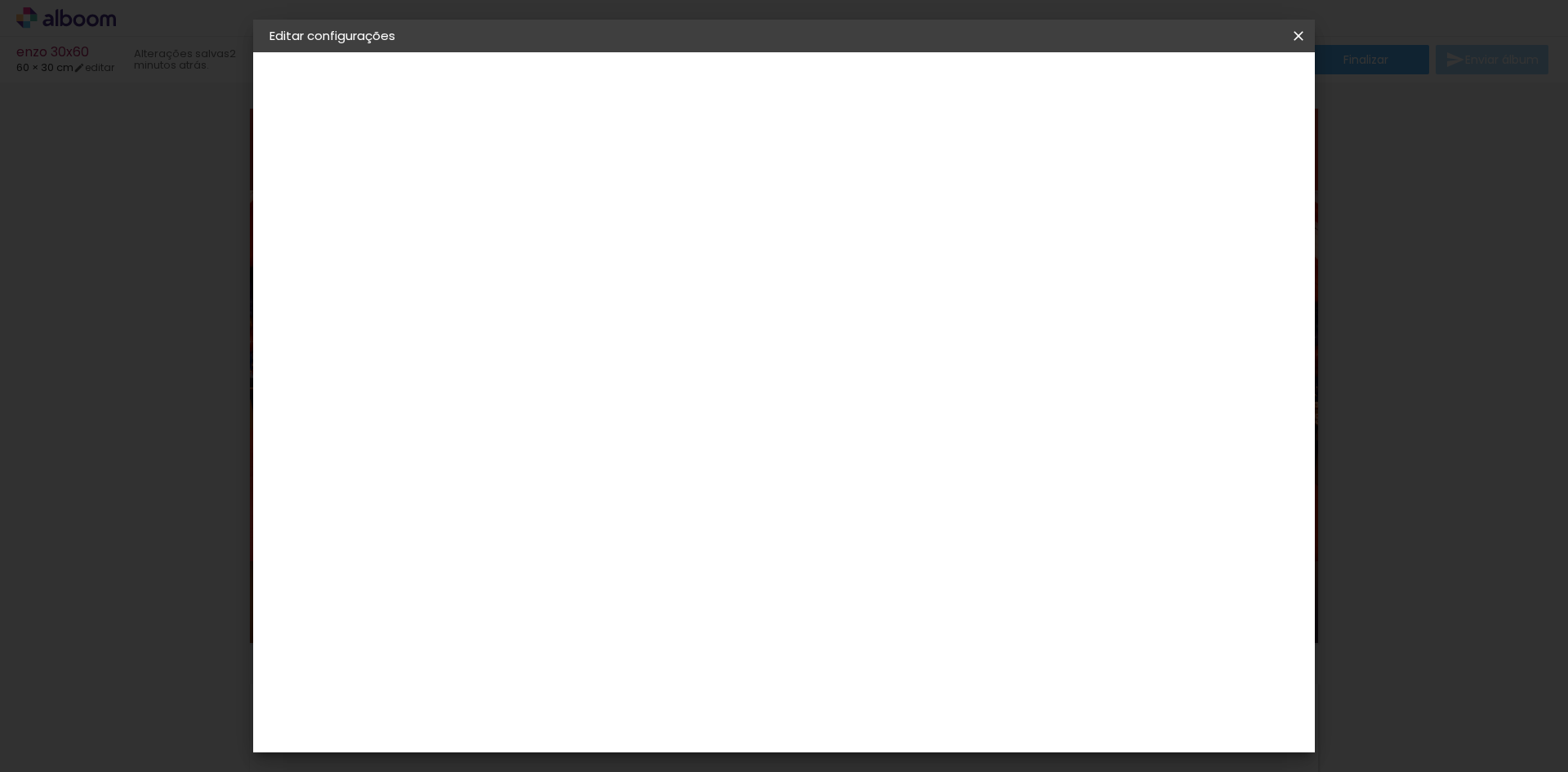
type paper-input "2"
click at [1222, 256] on input "2" at bounding box center [1221, 246] width 30 height 24
click at [1177, 88] on span "Salvar configurações" at bounding box center [1136, 86] width 120 height 11
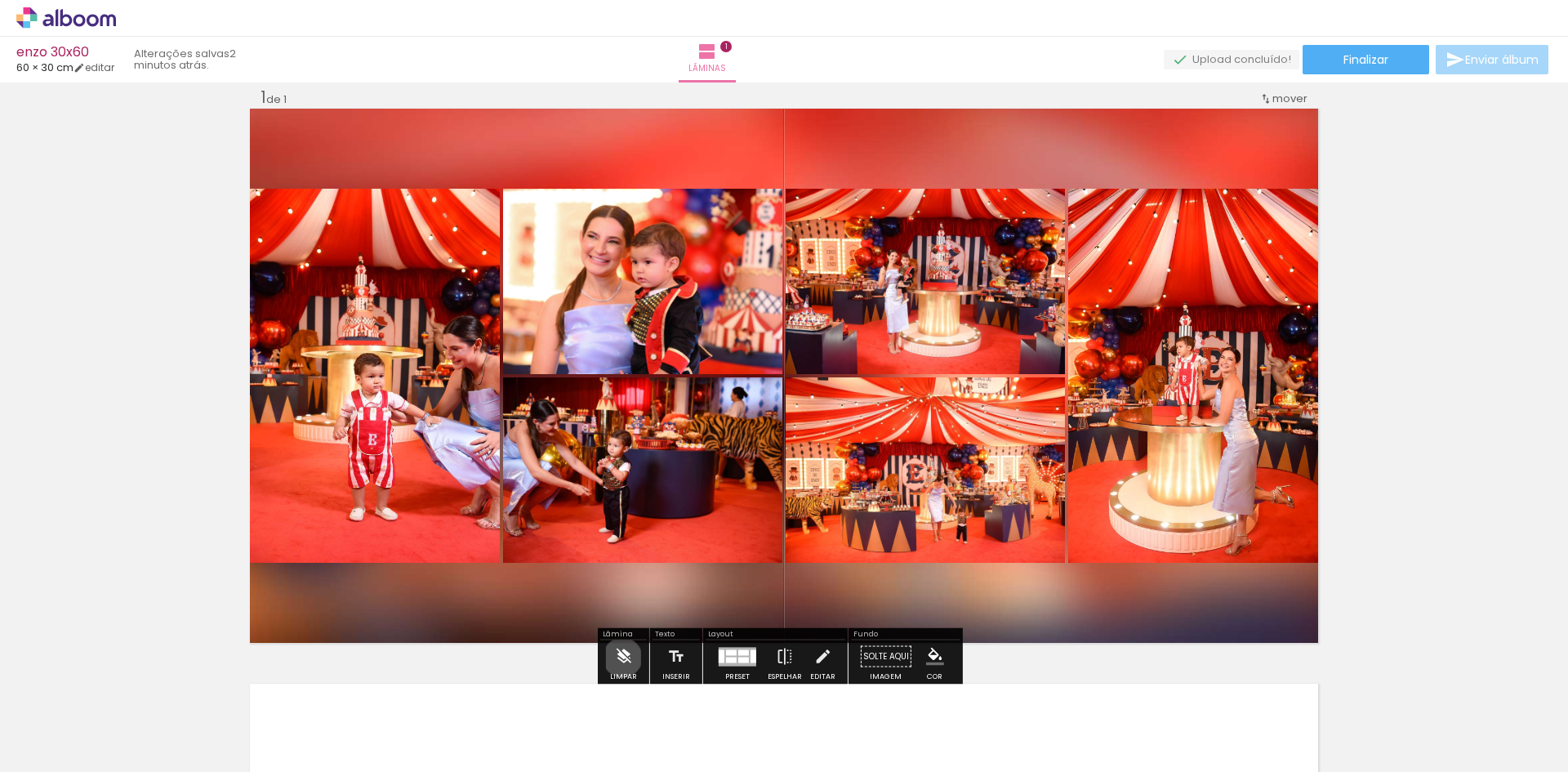
click at [622, 658] on iron-icon at bounding box center [622, 656] width 18 height 32
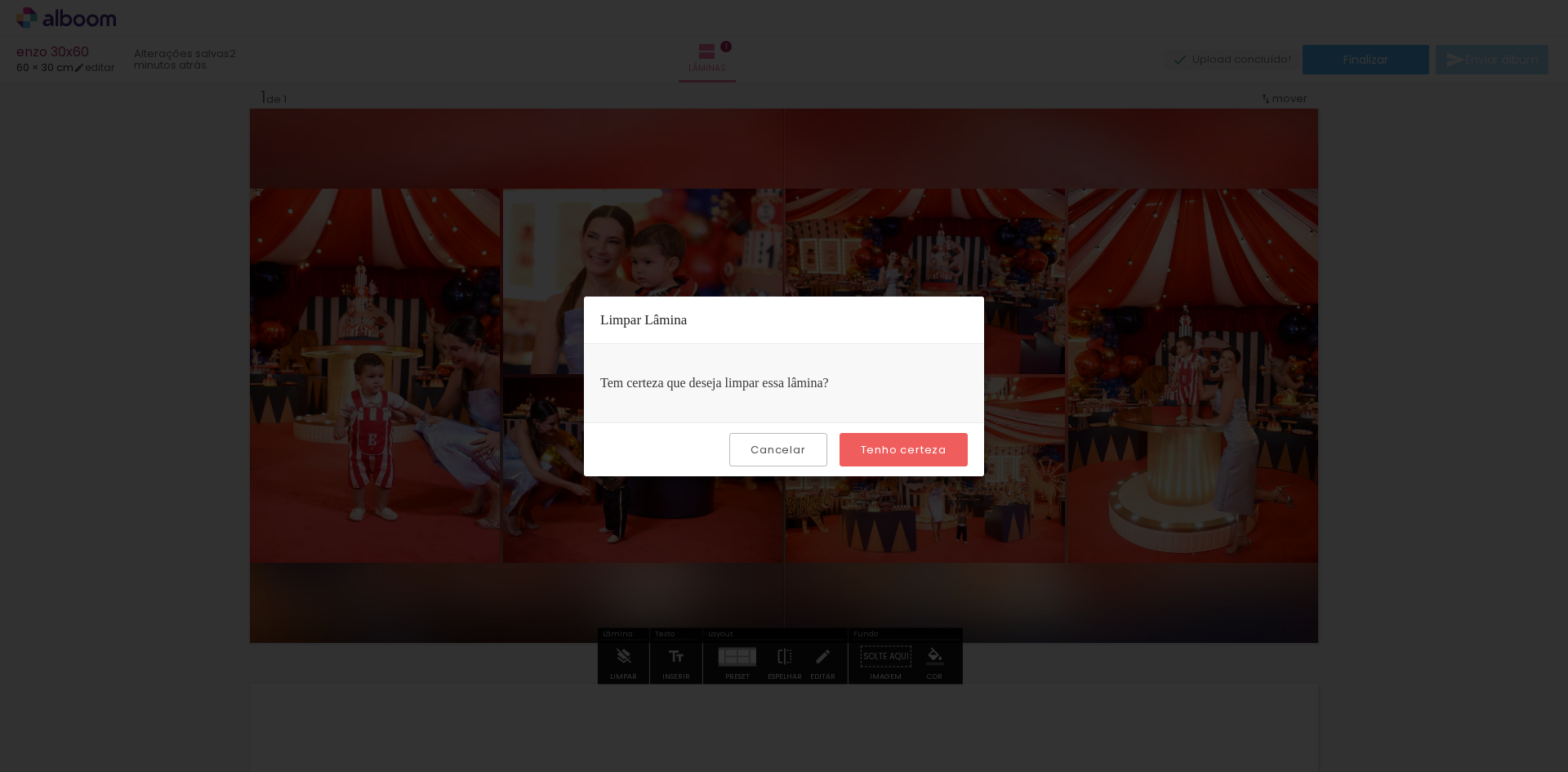
click at [816, 453] on paper-button "Cancelar" at bounding box center [777, 450] width 97 height 33
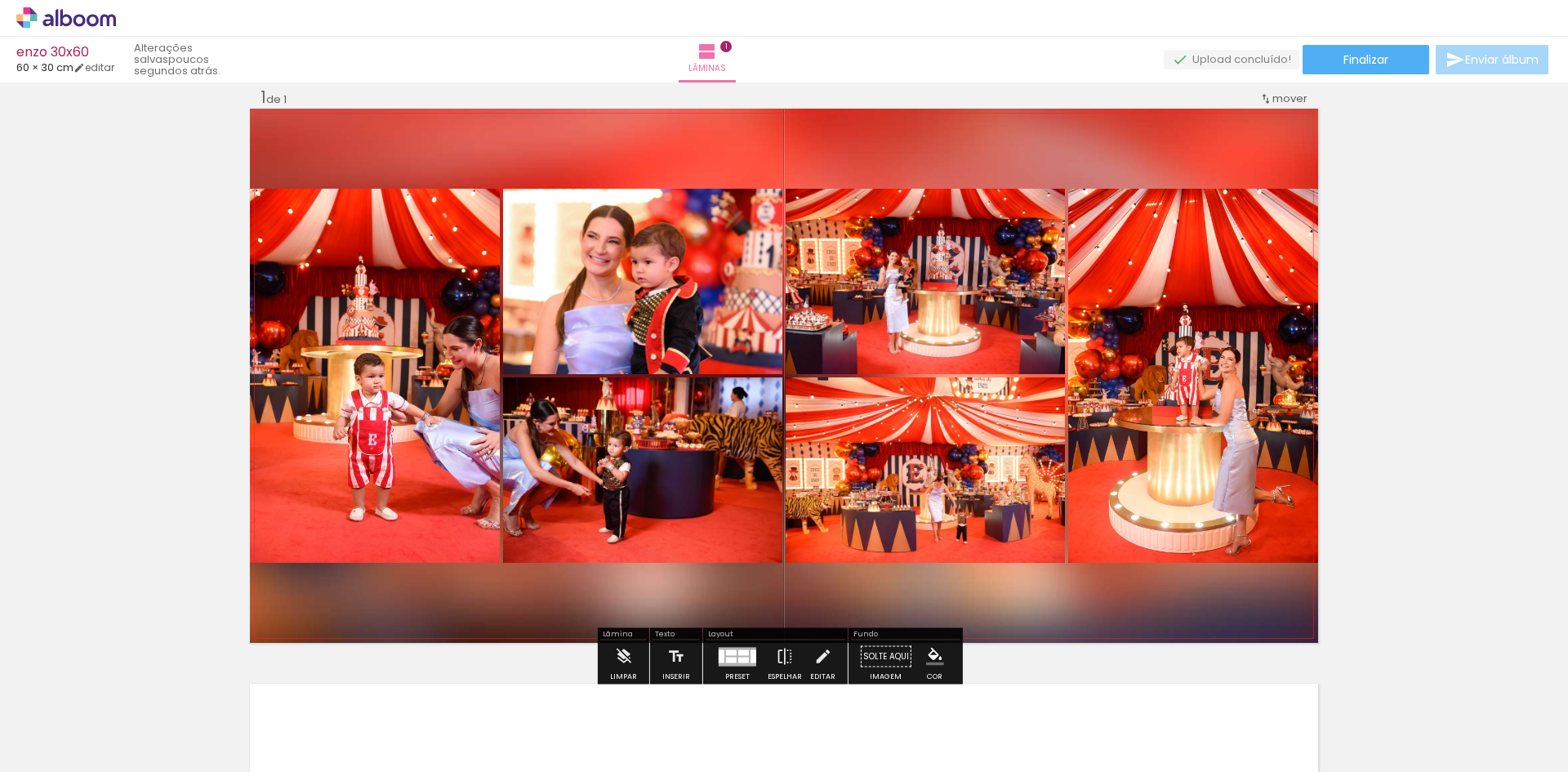
click at [425, 451] on quentale-photo at bounding box center [375, 376] width 250 height 374
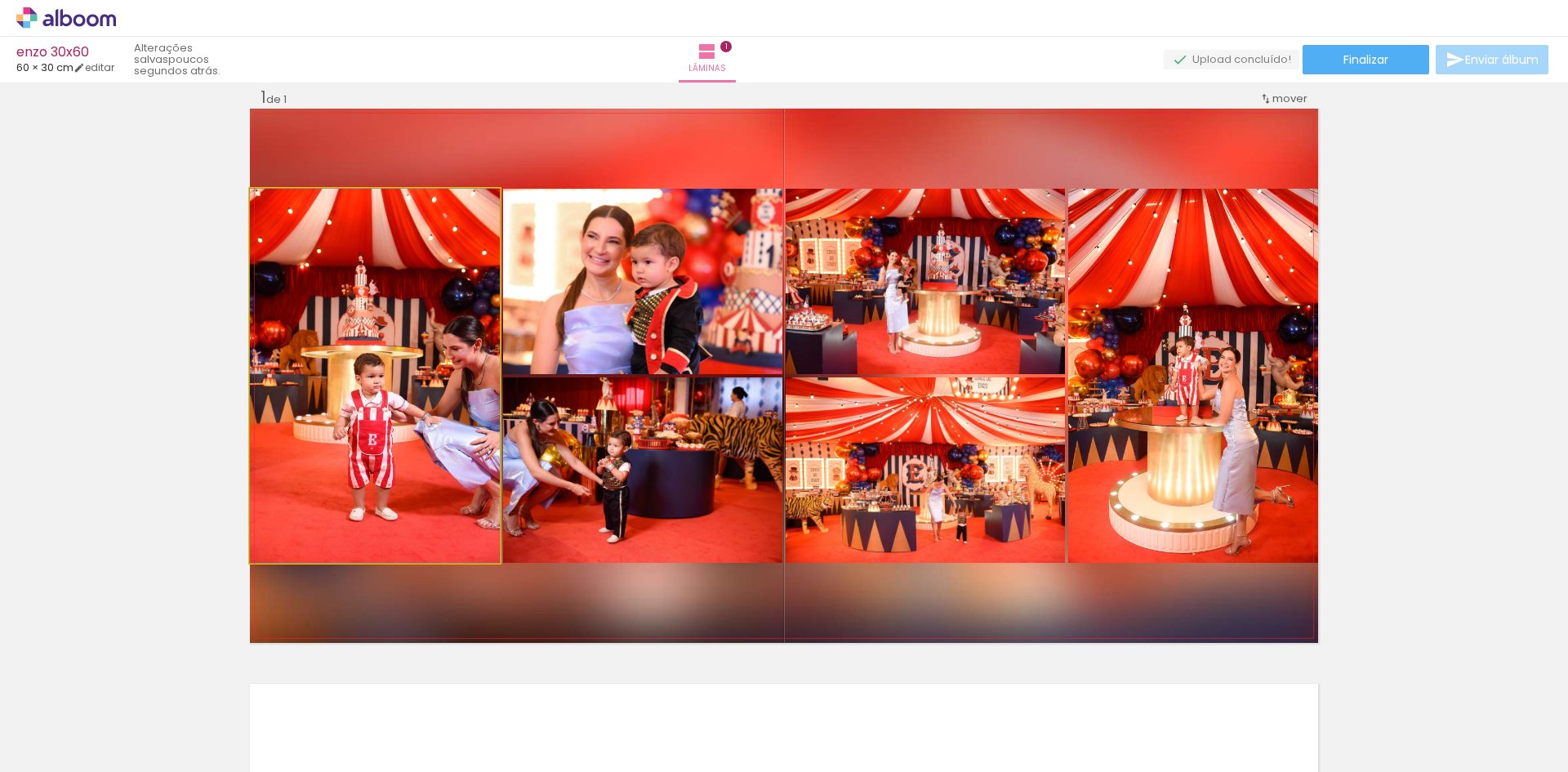
click at [426, 446] on quentale-photo at bounding box center [375, 376] width 250 height 374
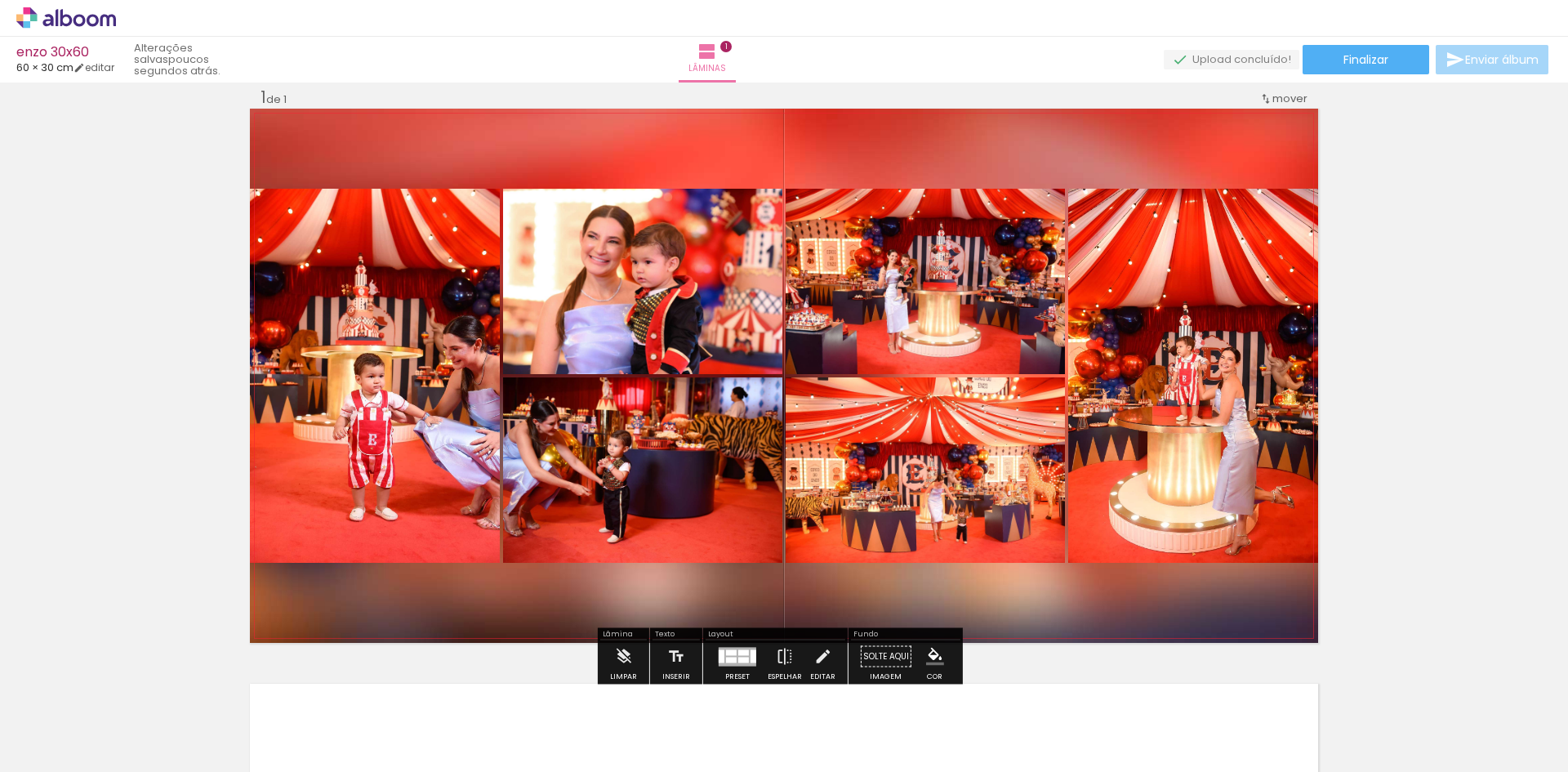
click at [361, 378] on quentale-photo at bounding box center [375, 376] width 250 height 374
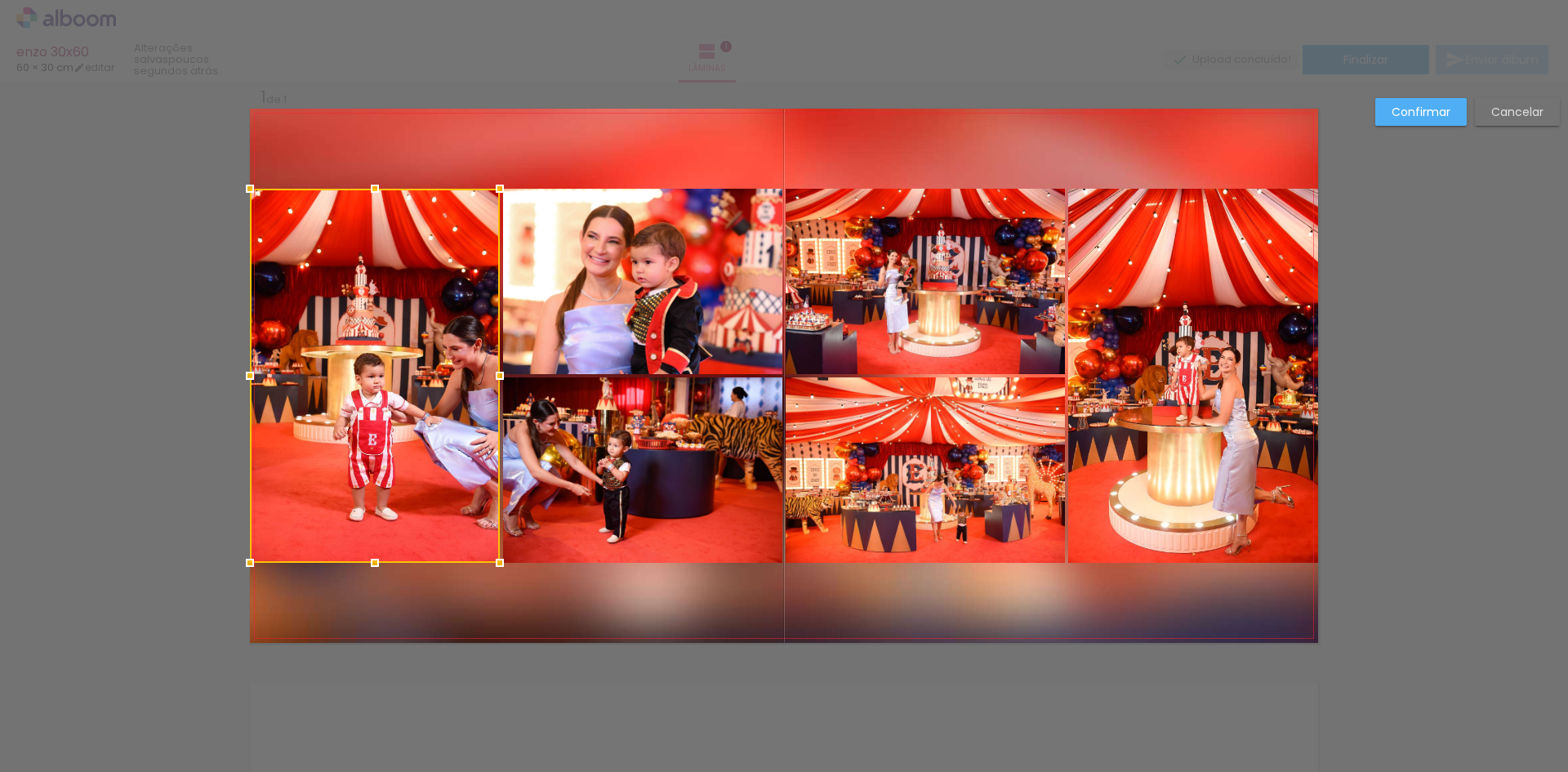
click at [365, 386] on div at bounding box center [375, 376] width 250 height 374
drag, startPoint x: 365, startPoint y: 386, endPoint x: 354, endPoint y: 386, distance: 11.0
click at [354, 386] on div at bounding box center [375, 376] width 250 height 374
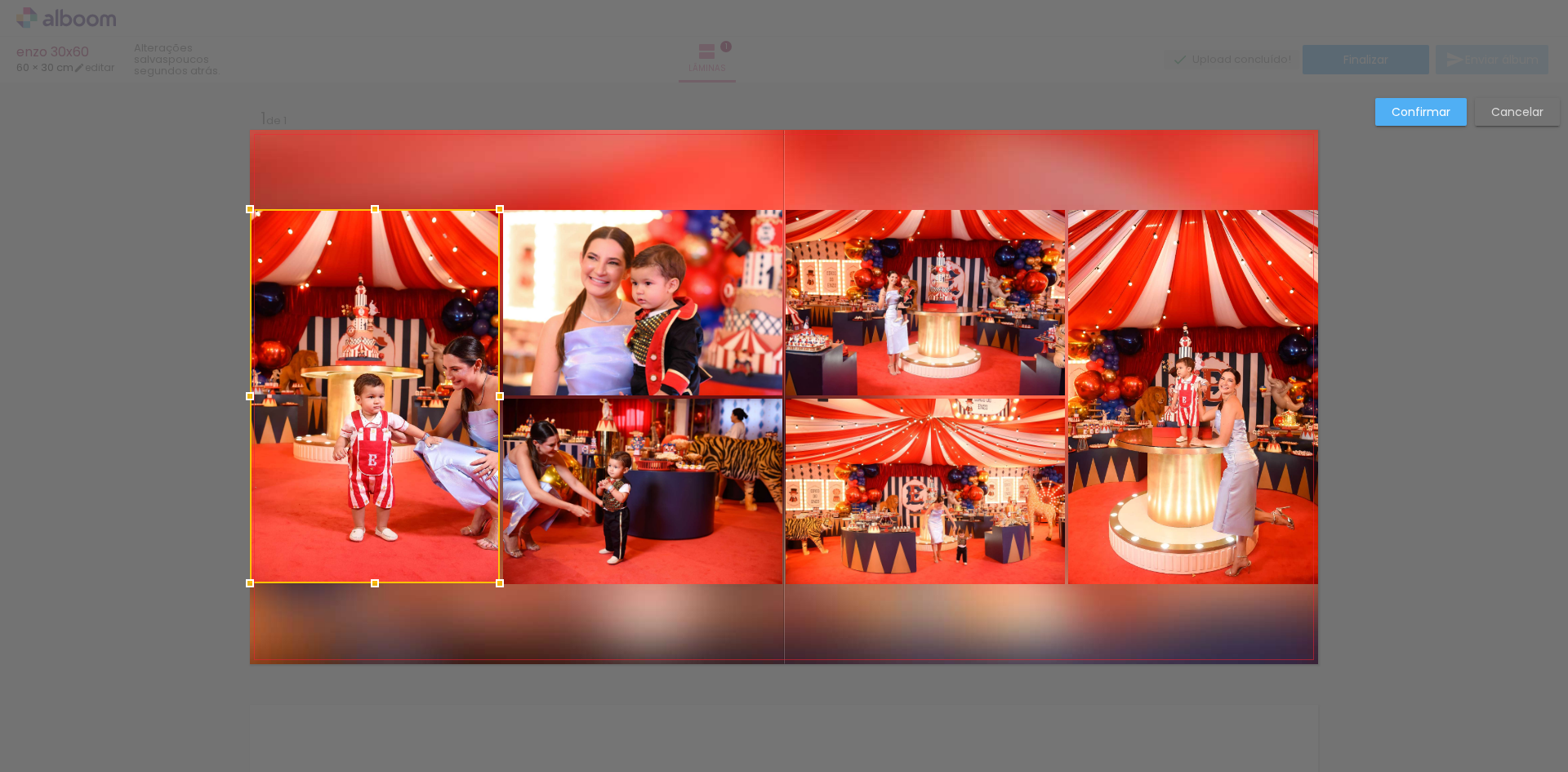
click at [370, 419] on div at bounding box center [375, 396] width 250 height 374
drag, startPoint x: 233, startPoint y: 199, endPoint x: 167, endPoint y: 249, distance: 82.8
click at [149, 210] on div "Inserir lâmina 1 de 1 Confirmar Cancelar" at bounding box center [784, 677] width 1568 height 1189
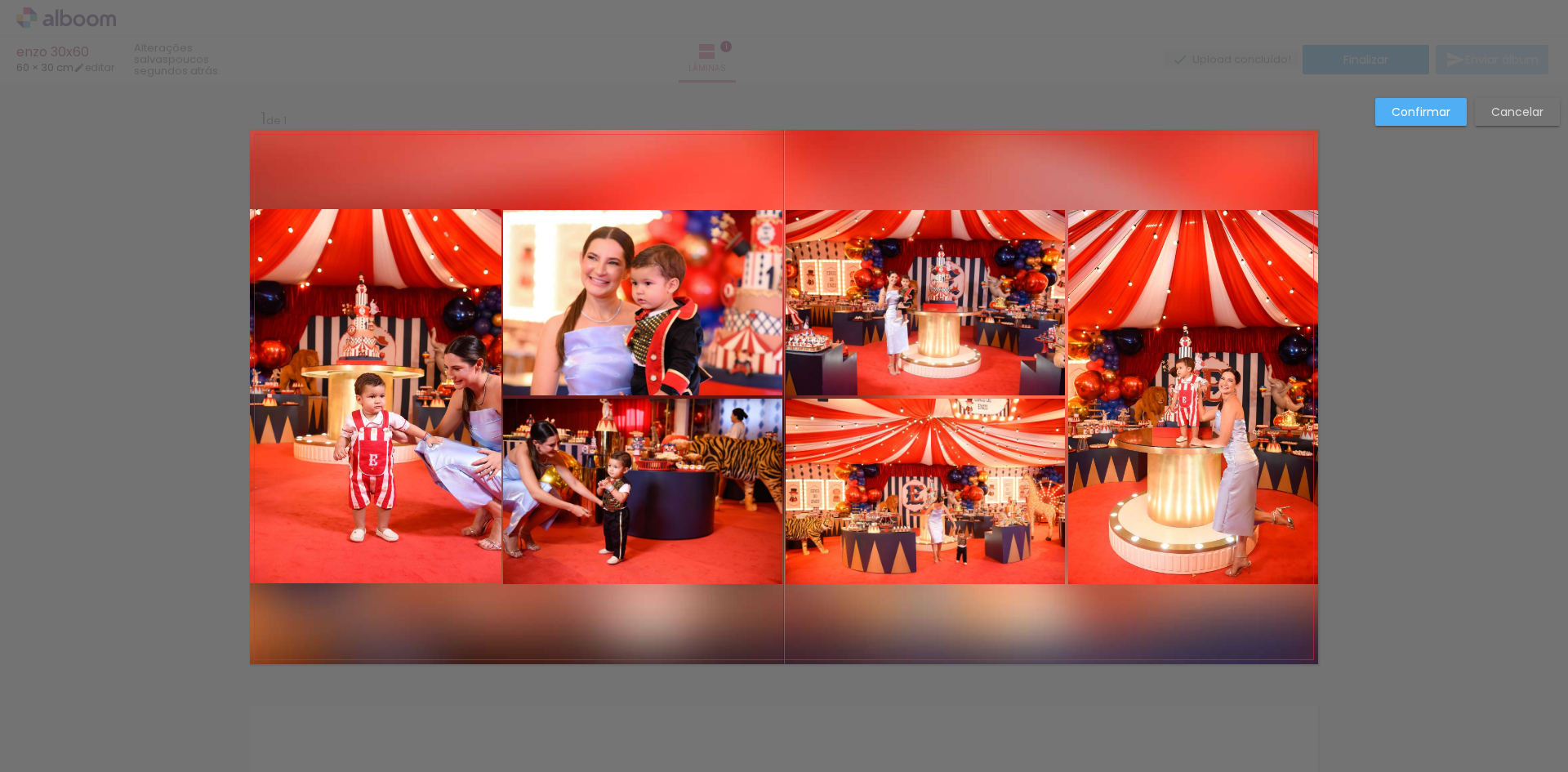
click at [337, 392] on quentale-photo at bounding box center [375, 396] width 251 height 374
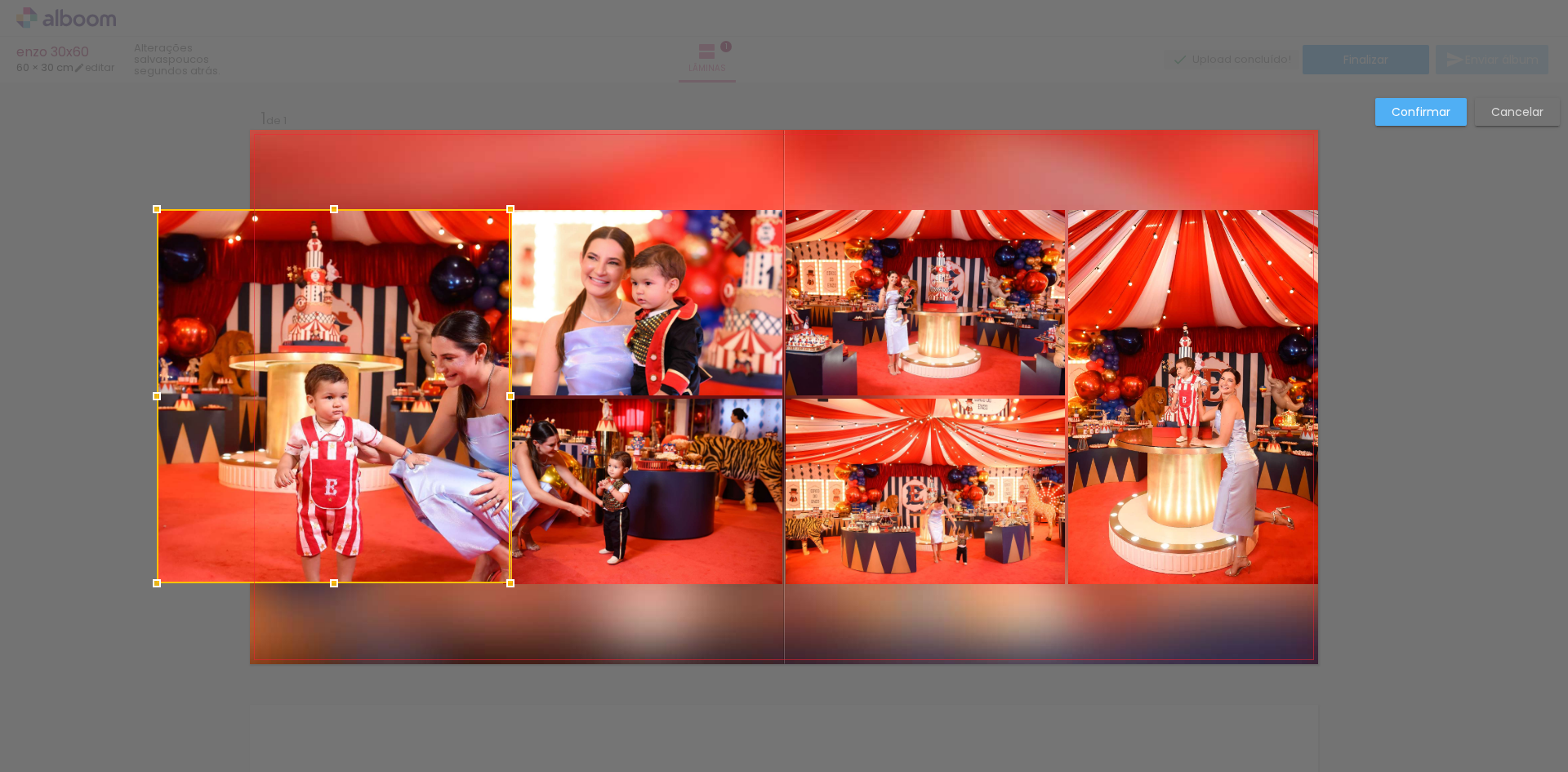
drag, startPoint x: 243, startPoint y: 395, endPoint x: 153, endPoint y: 407, distance: 90.8
click at [153, 407] on div at bounding box center [156, 396] width 32 height 32
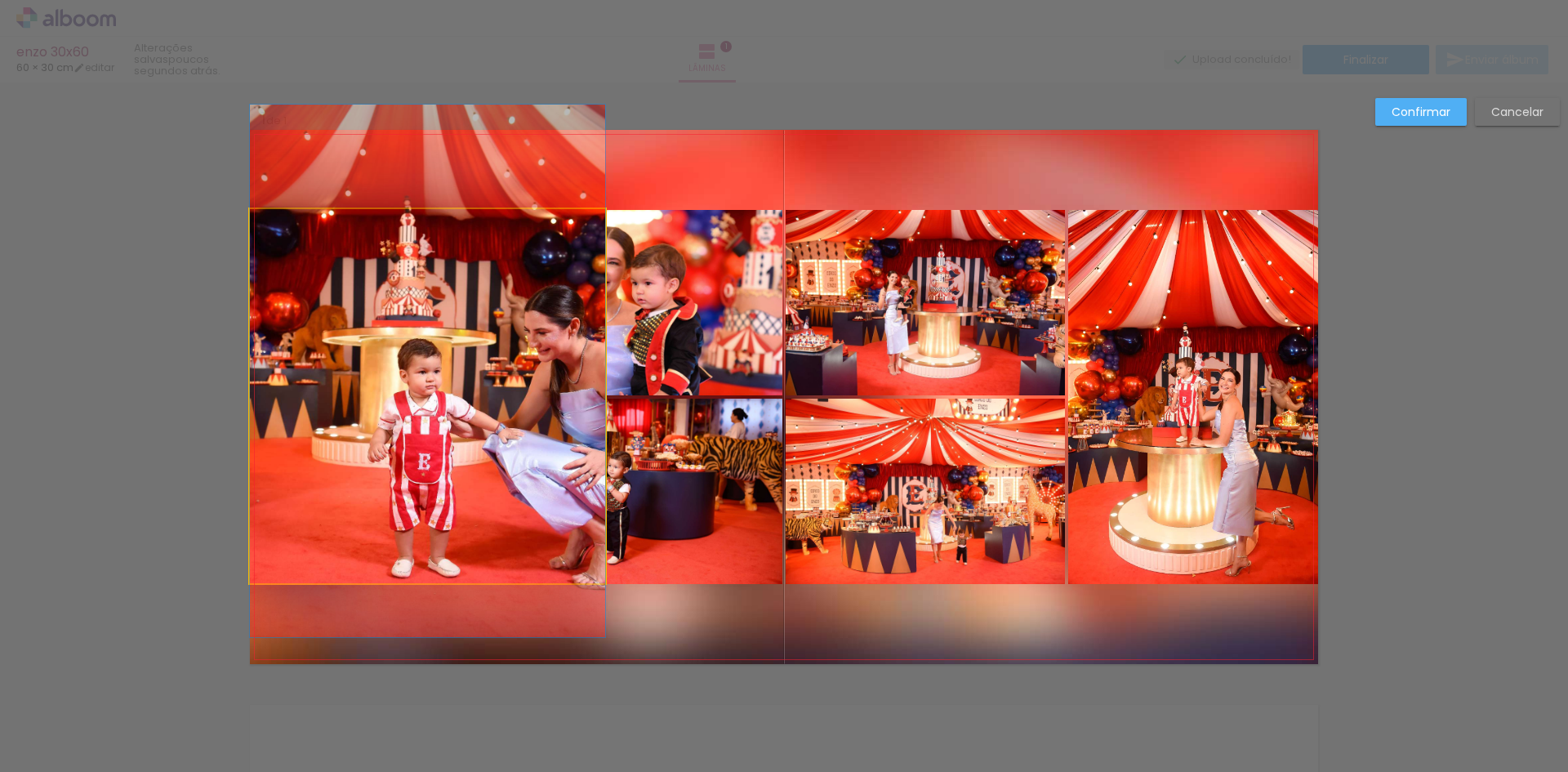
drag, startPoint x: 483, startPoint y: 452, endPoint x: 485, endPoint y: 427, distance: 25.1
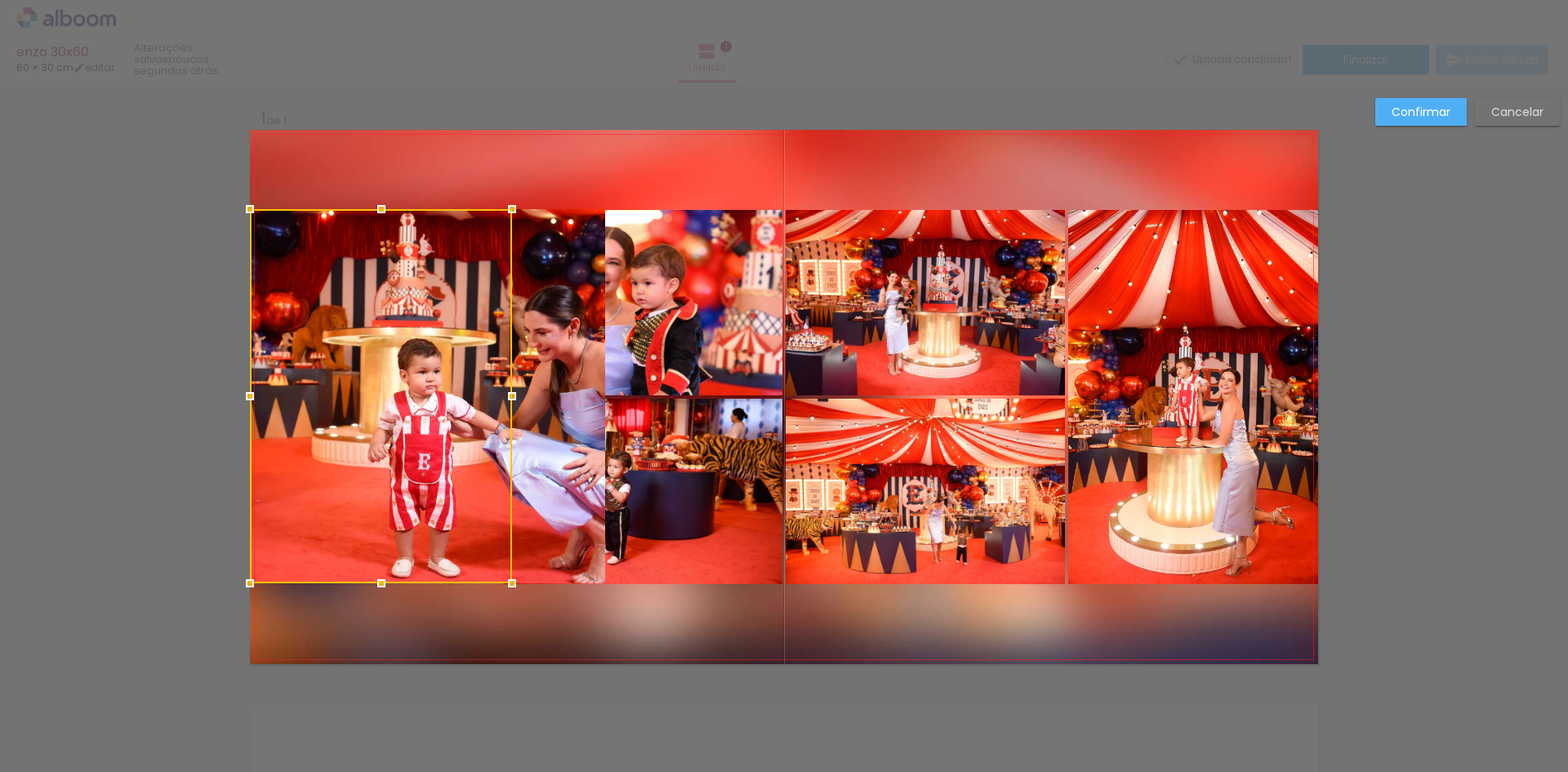
click at [461, 404] on div at bounding box center [381, 396] width 262 height 374
drag, startPoint x: 462, startPoint y: 433, endPoint x: 409, endPoint y: 423, distance: 53.9
click at [409, 423] on div at bounding box center [381, 396] width 262 height 374
drag, startPoint x: 1530, startPoint y: 111, endPoint x: 1517, endPoint y: 114, distance: 13.3
click at [0, 0] on slot "Cancelar" at bounding box center [0, 0] width 0 height 0
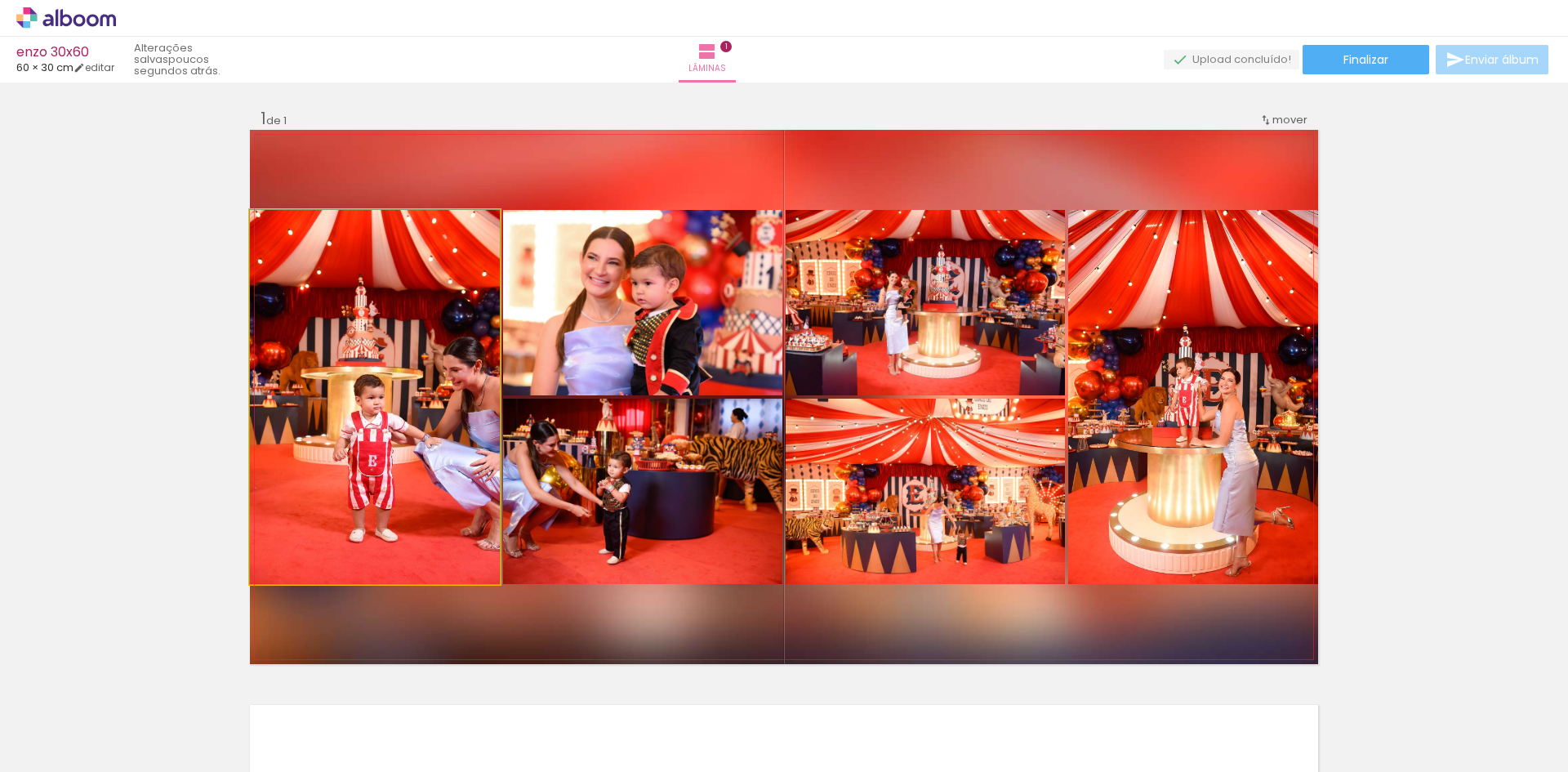
click at [259, 228] on iron-icon at bounding box center [267, 227] width 17 height 17
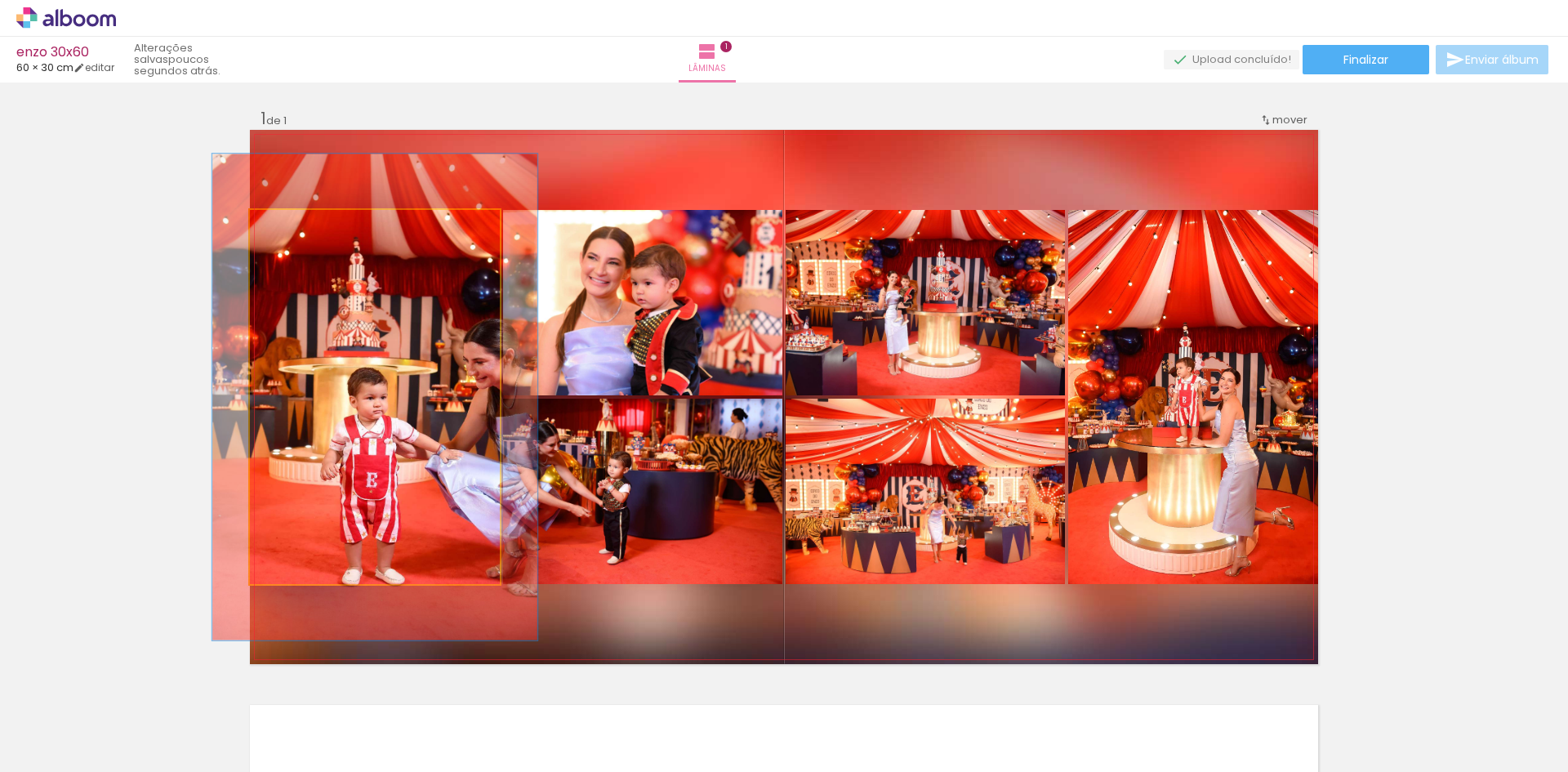
drag, startPoint x: 283, startPoint y: 230, endPoint x: 299, endPoint y: 231, distance: 16.0
type paper-slider "130"
click at [299, 231] on div at bounding box center [305, 227] width 15 height 15
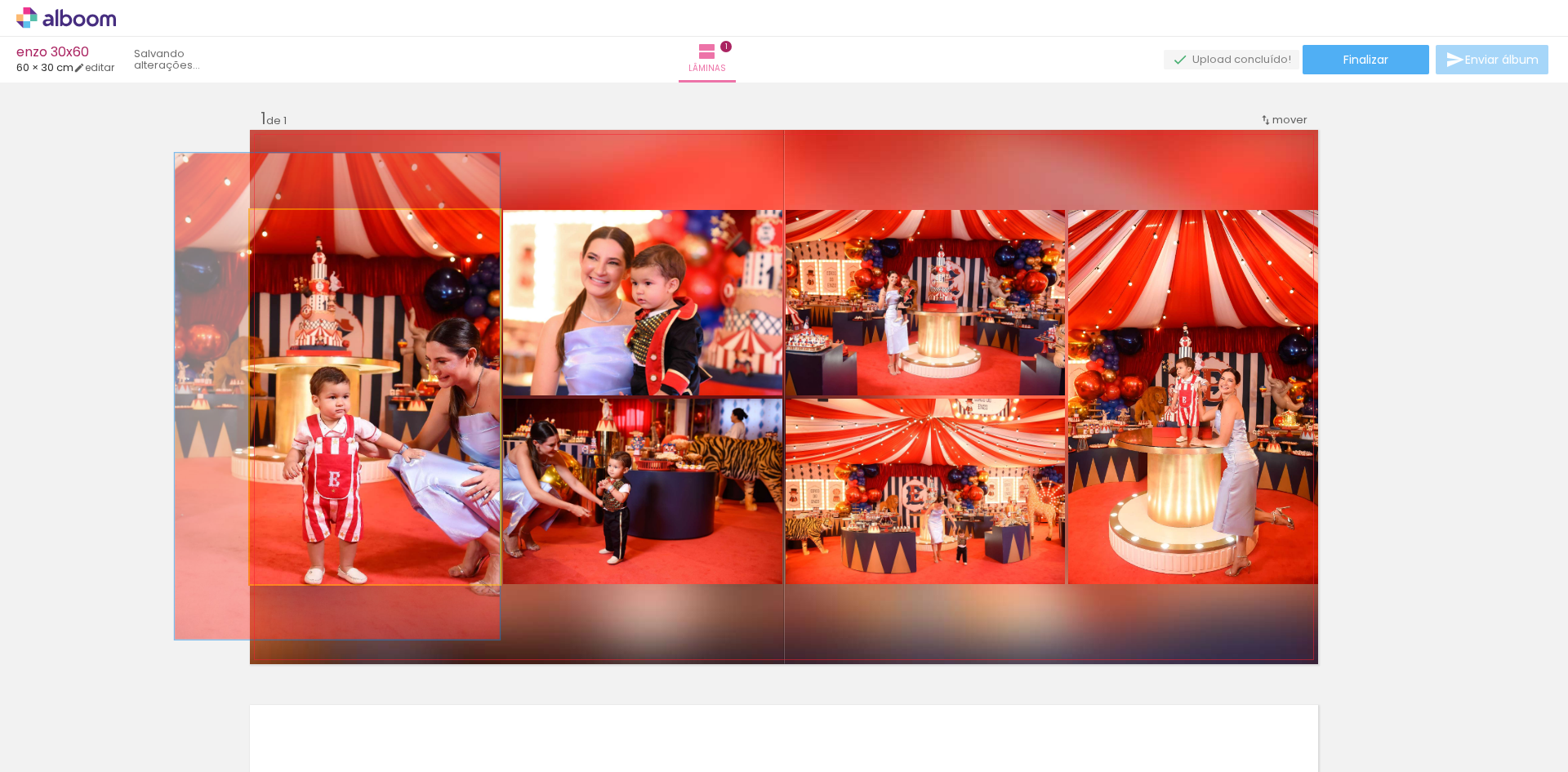
drag, startPoint x: 380, startPoint y: 410, endPoint x: 340, endPoint y: 410, distance: 40.0
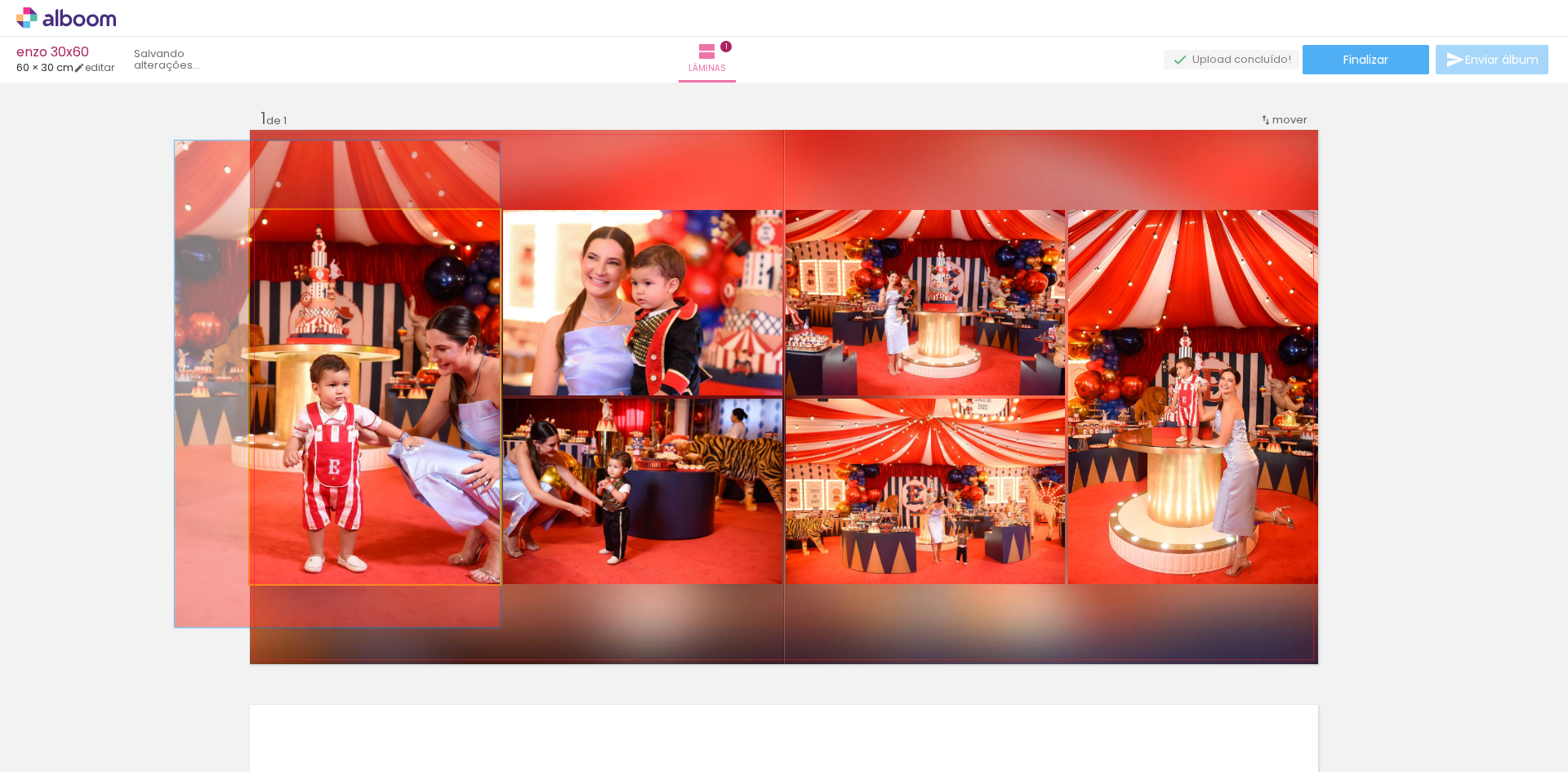
drag, startPoint x: 366, startPoint y: 422, endPoint x: 365, endPoint y: 410, distance: 12.0
click at [375, 419] on quentale-photo at bounding box center [375, 396] width 250 height 374
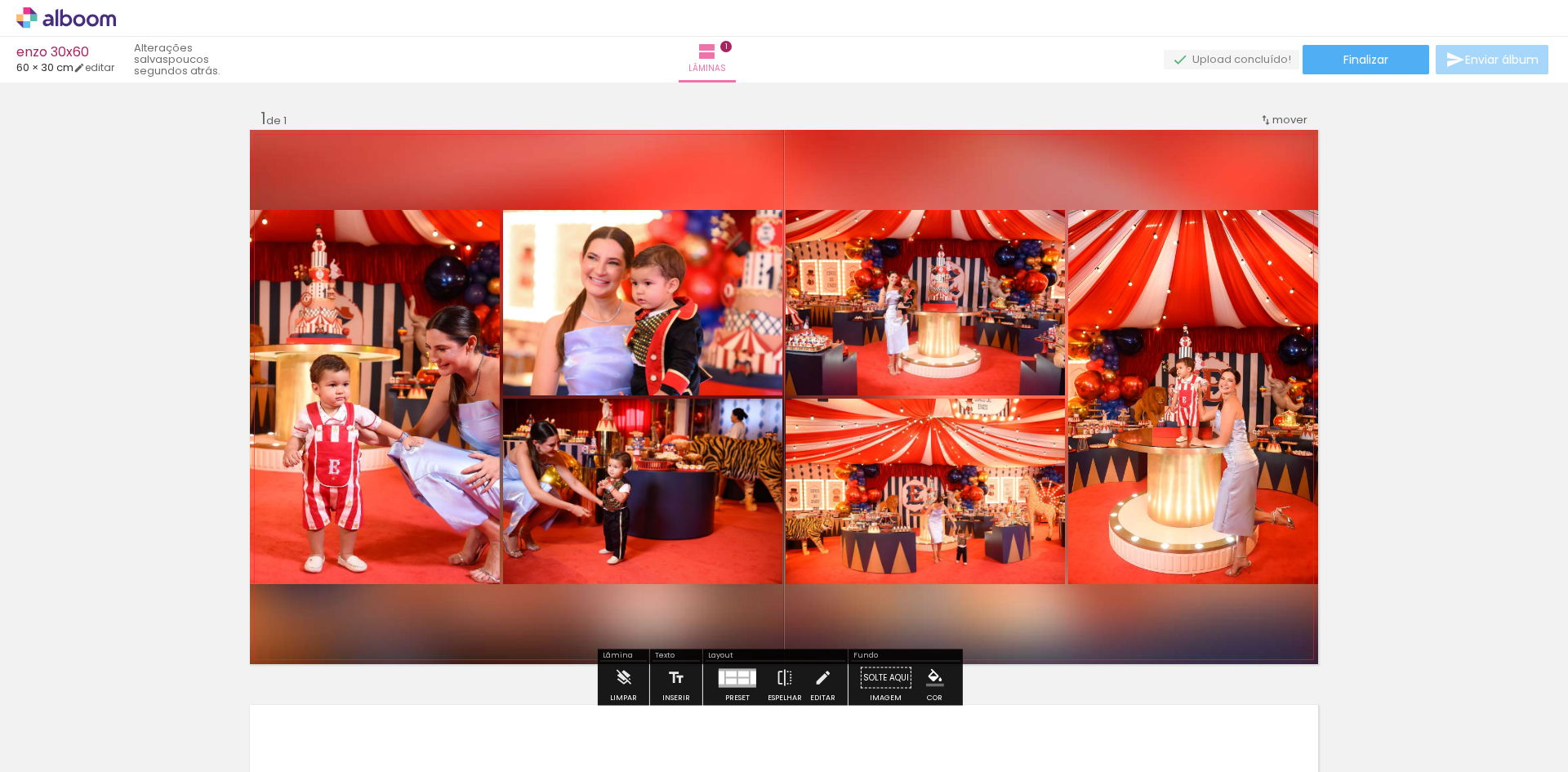
click at [331, 413] on quentale-photo at bounding box center [375, 396] width 250 height 374
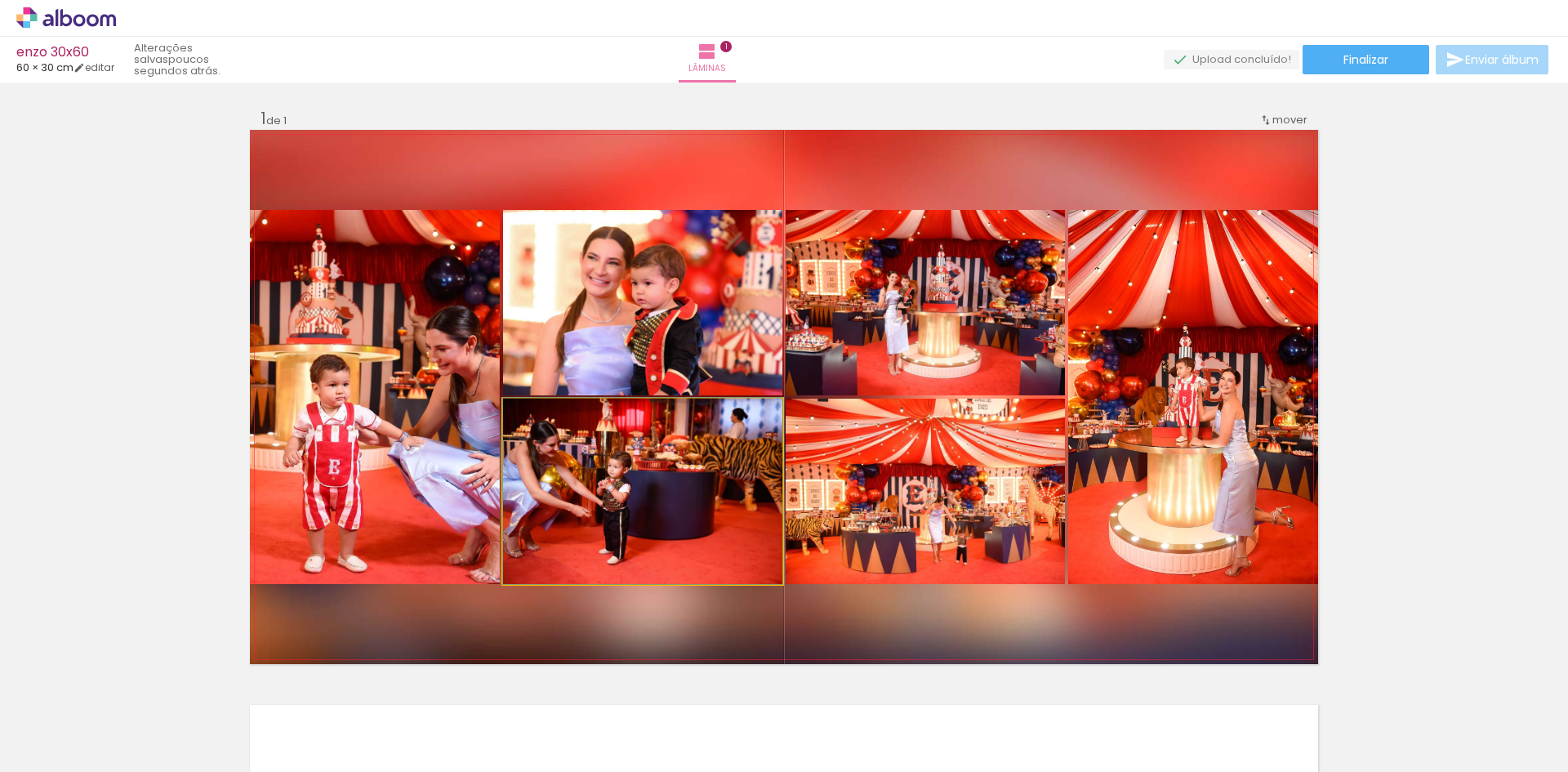
click at [611, 500] on quentale-photo at bounding box center [643, 491] width 279 height 185
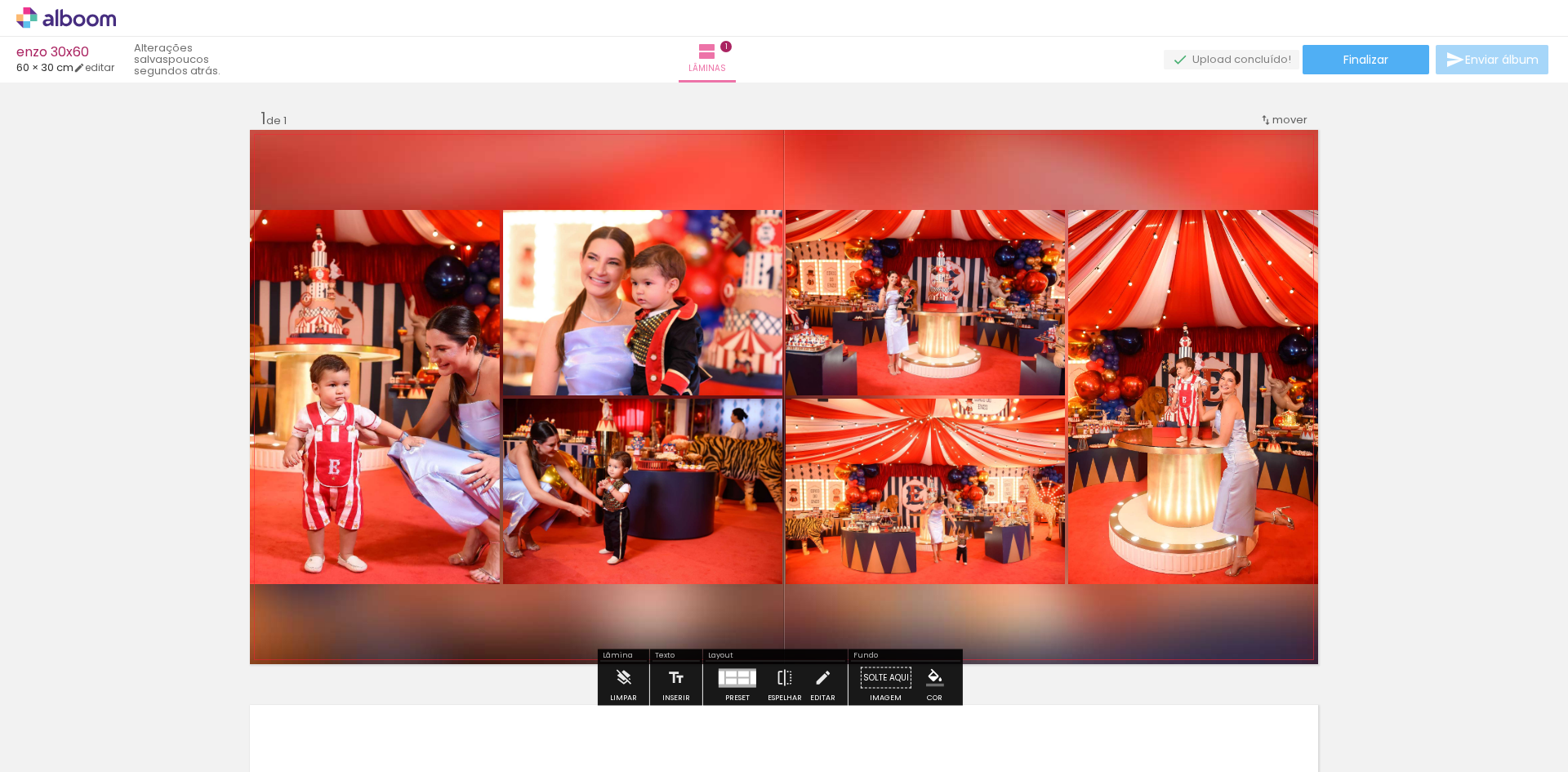
click at [610, 493] on quentale-photo at bounding box center [643, 491] width 279 height 185
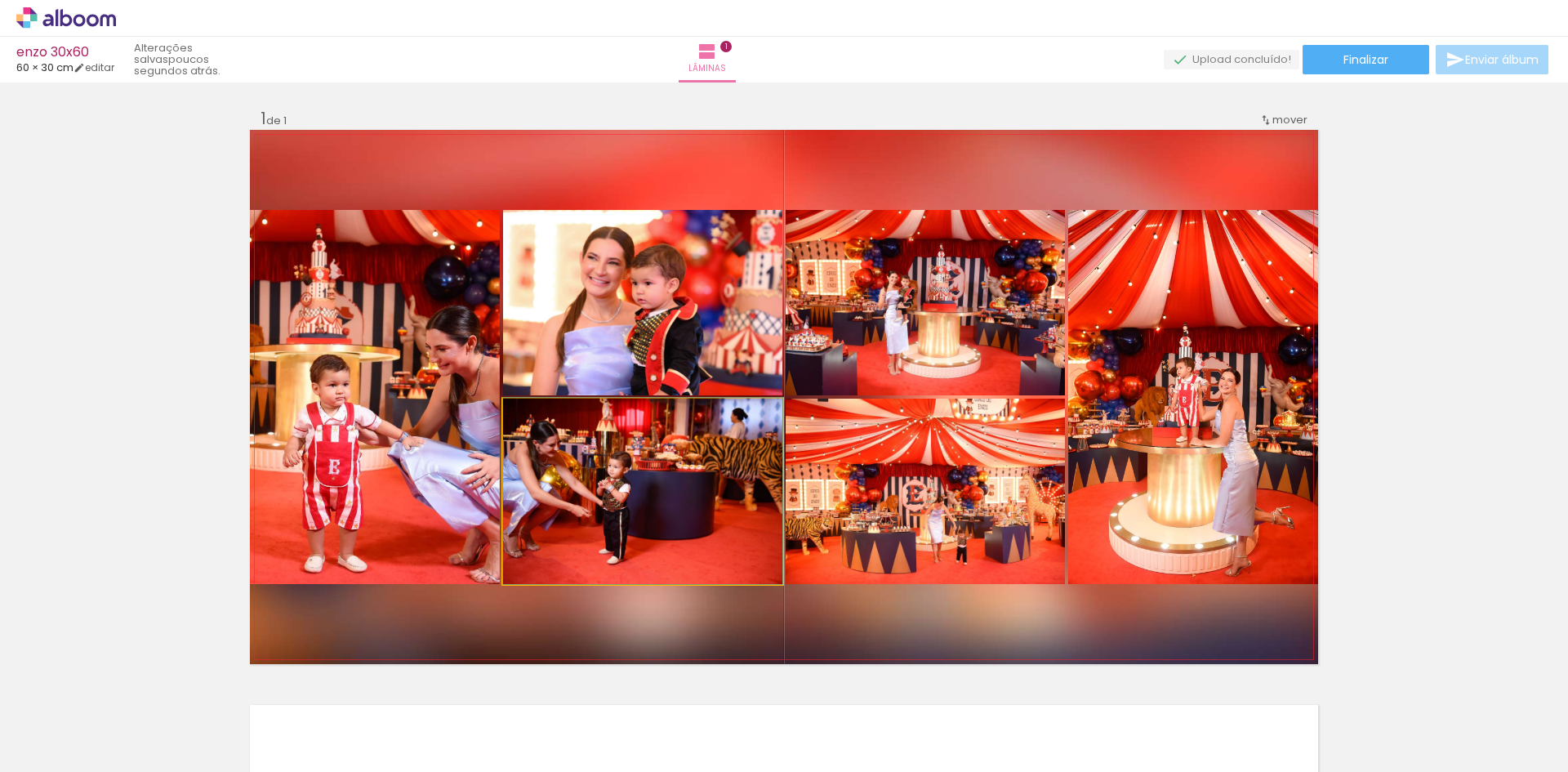
click at [610, 493] on quentale-photo at bounding box center [643, 491] width 279 height 185
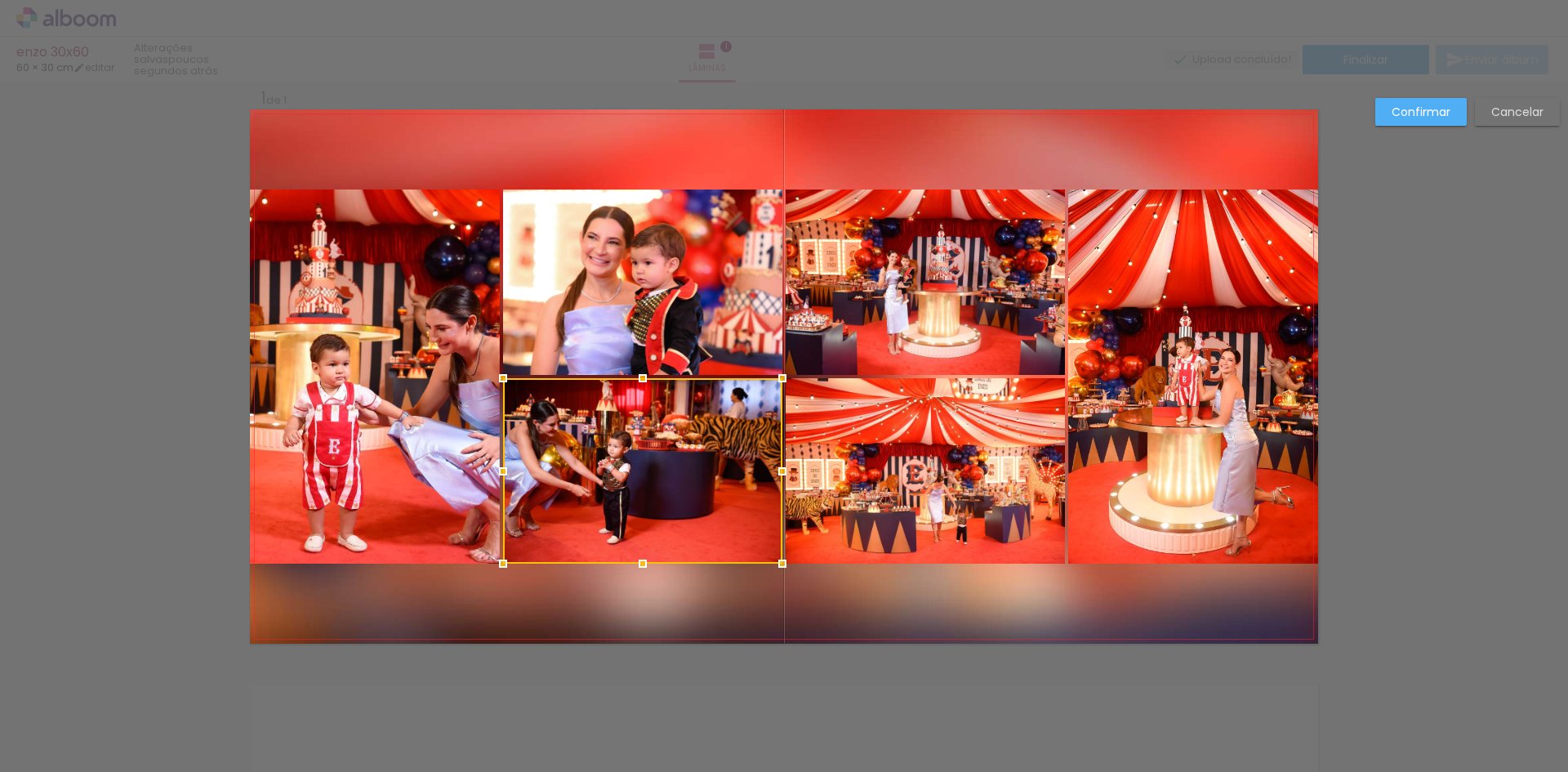
scroll to position [21, 0]
click at [820, 458] on quentale-photo at bounding box center [925, 470] width 279 height 185
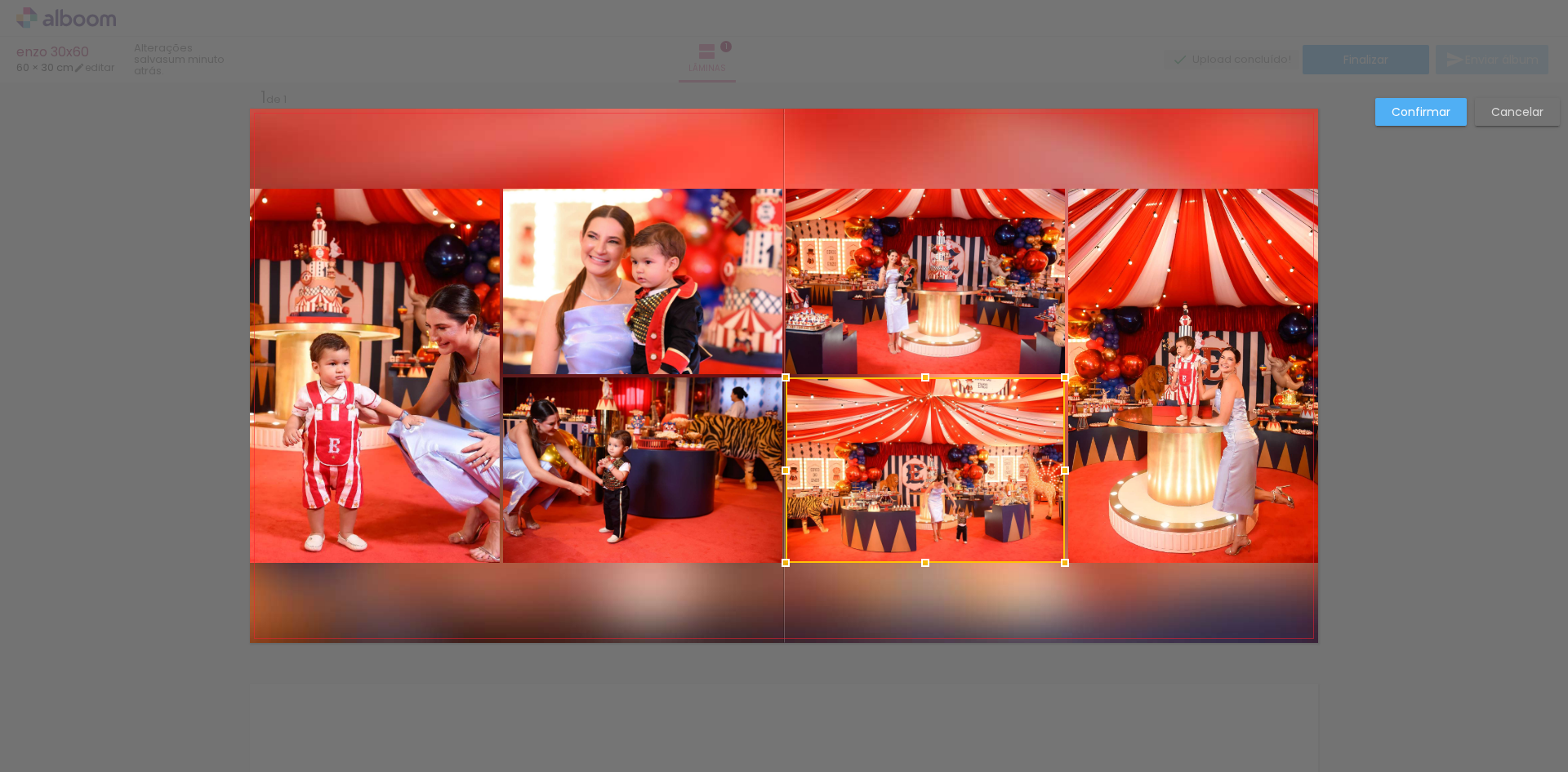
click at [647, 462] on quentale-photo at bounding box center [643, 470] width 279 height 185
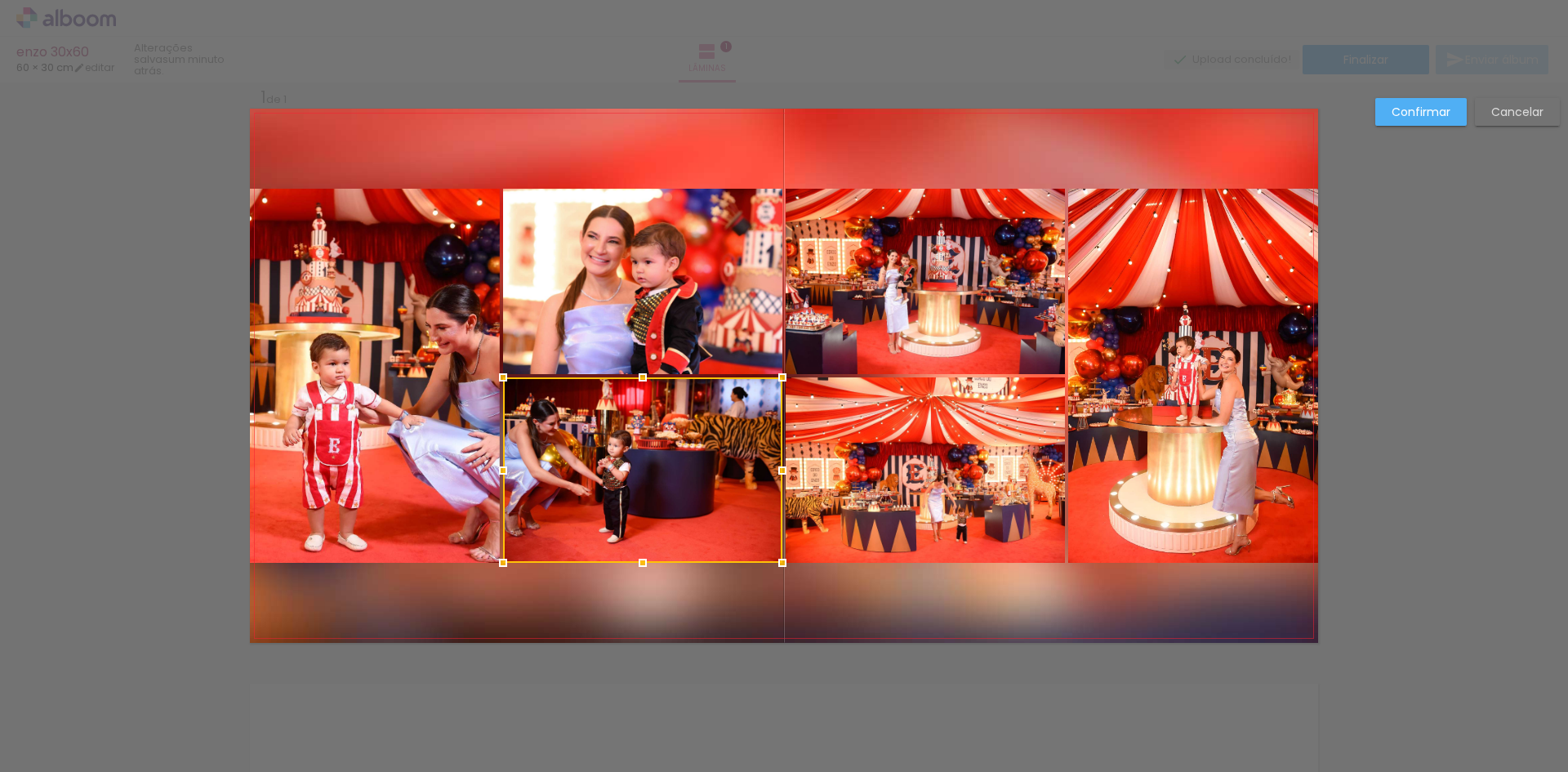
drag, startPoint x: 608, startPoint y: 445, endPoint x: 588, endPoint y: 425, distance: 28.3
click at [610, 437] on div at bounding box center [643, 470] width 279 height 185
click at [595, 334] on quentale-photo at bounding box center [643, 281] width 279 height 185
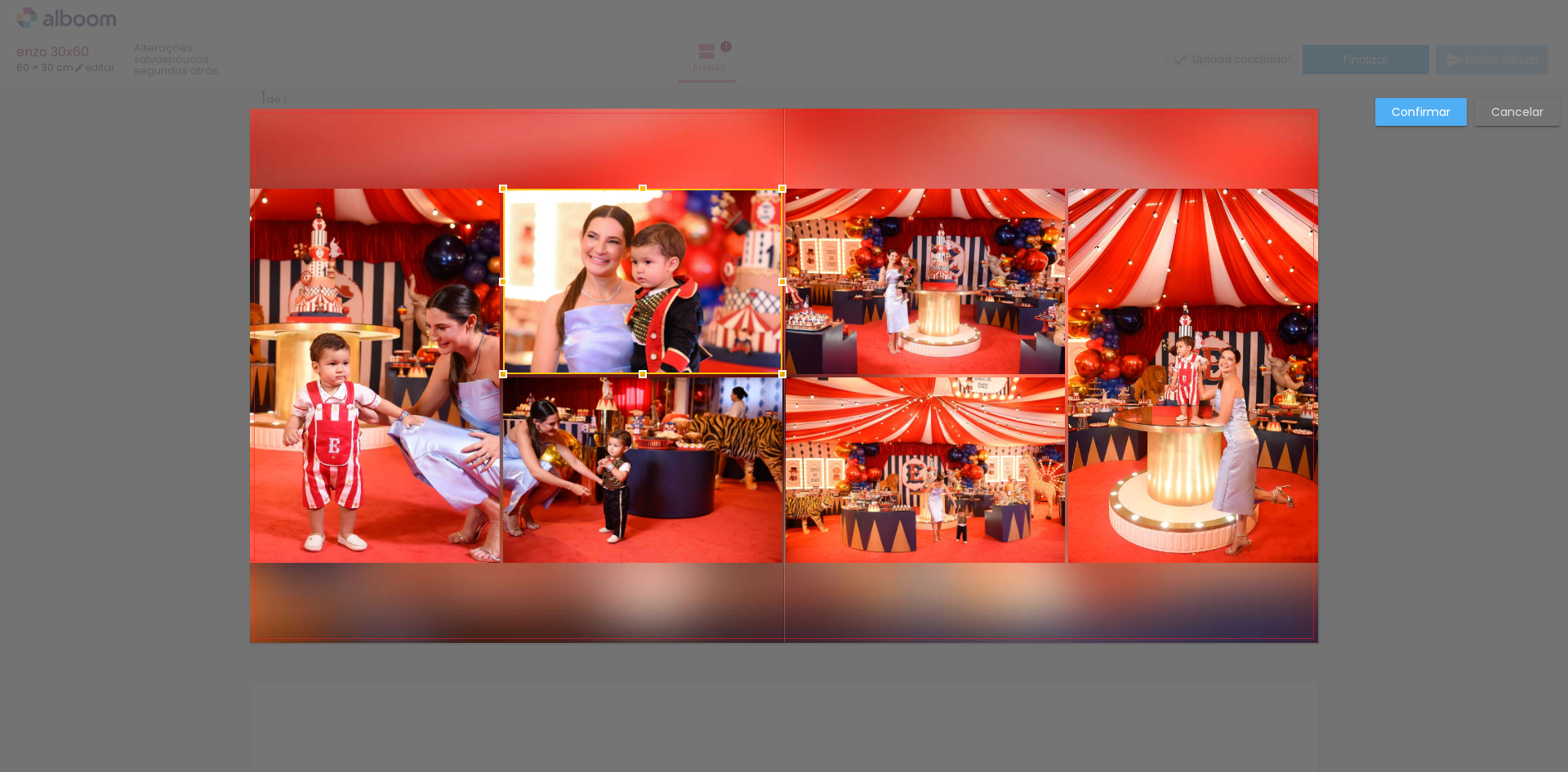
click at [605, 424] on quentale-photo at bounding box center [643, 470] width 279 height 185
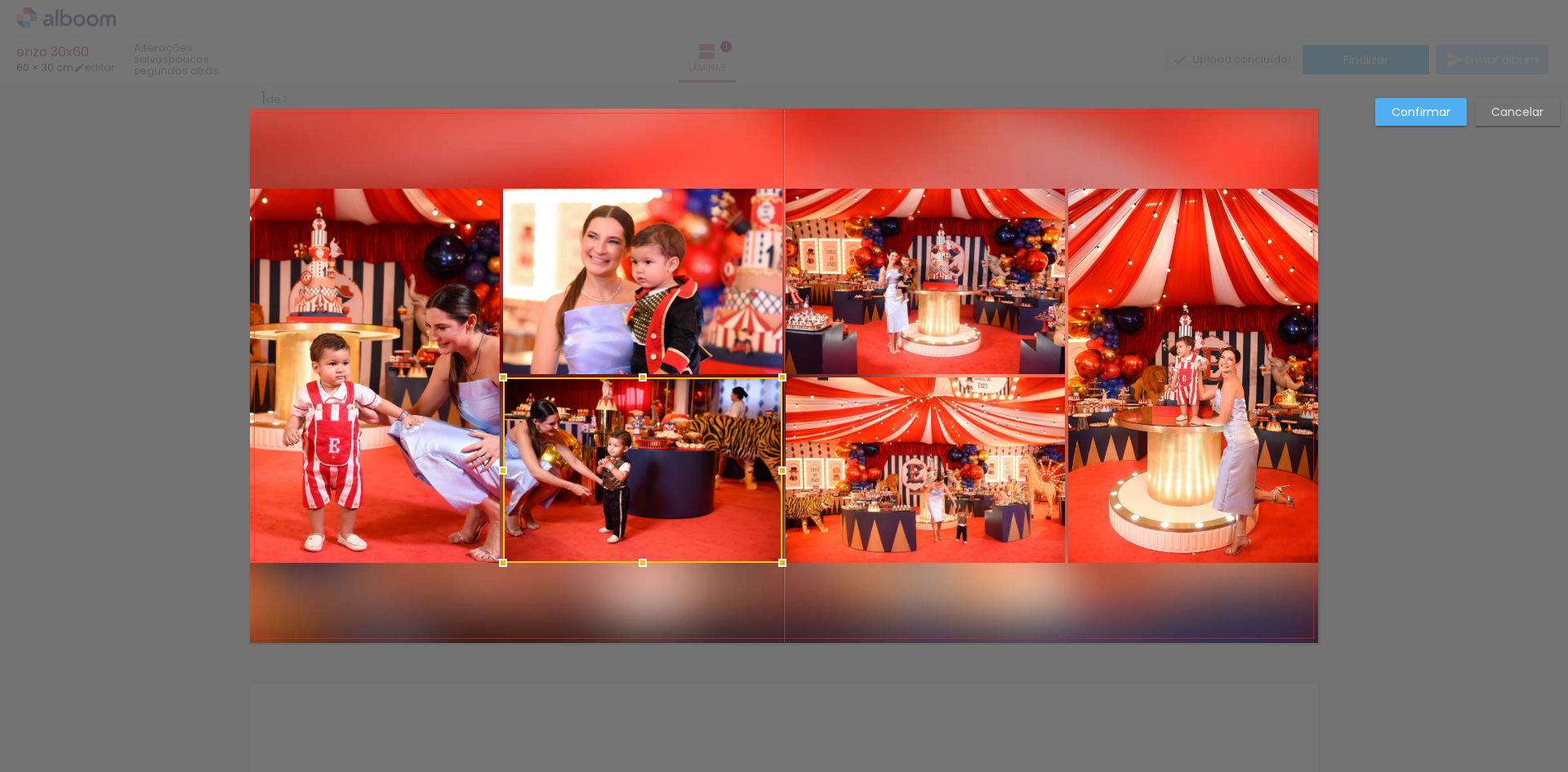
click at [0, 0] on slot "Cancelar" at bounding box center [0, 0] width 0 height 0
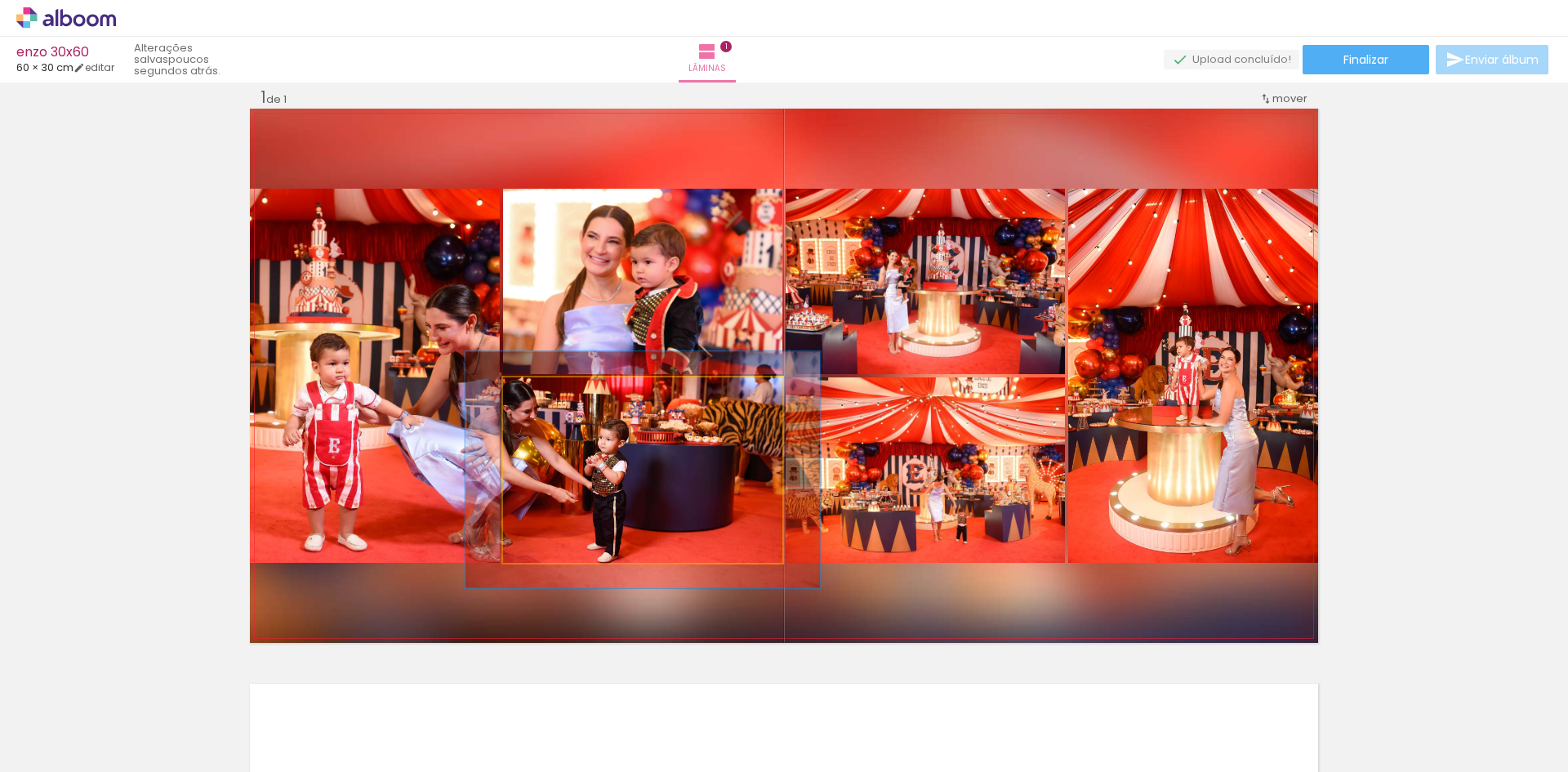
drag, startPoint x: 534, startPoint y: 393, endPoint x: 550, endPoint y: 394, distance: 16.0
type paper-slider "127"
click at [550, 390] on div at bounding box center [557, 394] width 15 height 15
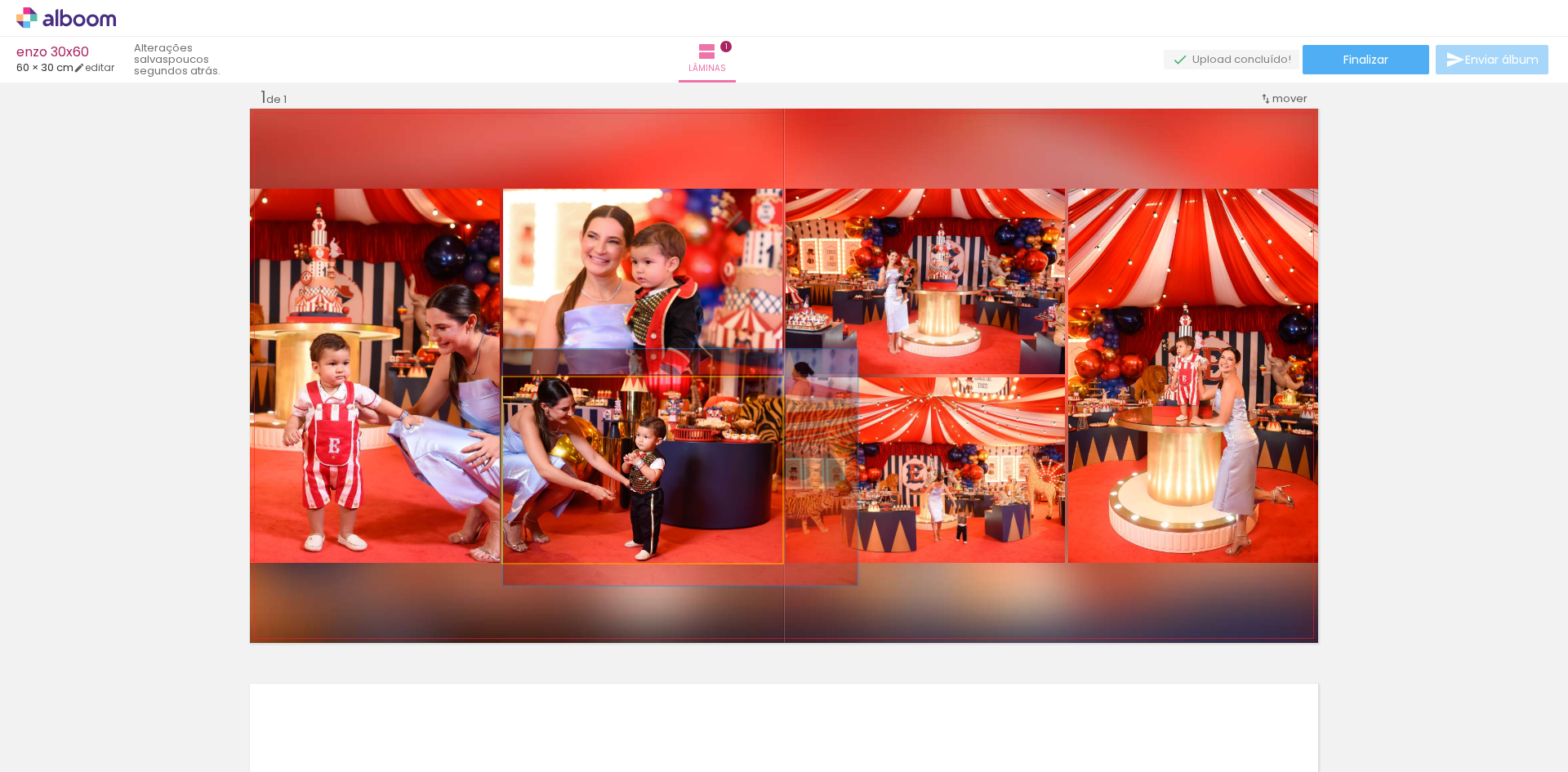
drag, startPoint x: 607, startPoint y: 464, endPoint x: 655, endPoint y: 462, distance: 48.0
click at [641, 472] on quentale-photo at bounding box center [643, 470] width 279 height 185
click at [642, 462] on quentale-photo at bounding box center [643, 470] width 279 height 185
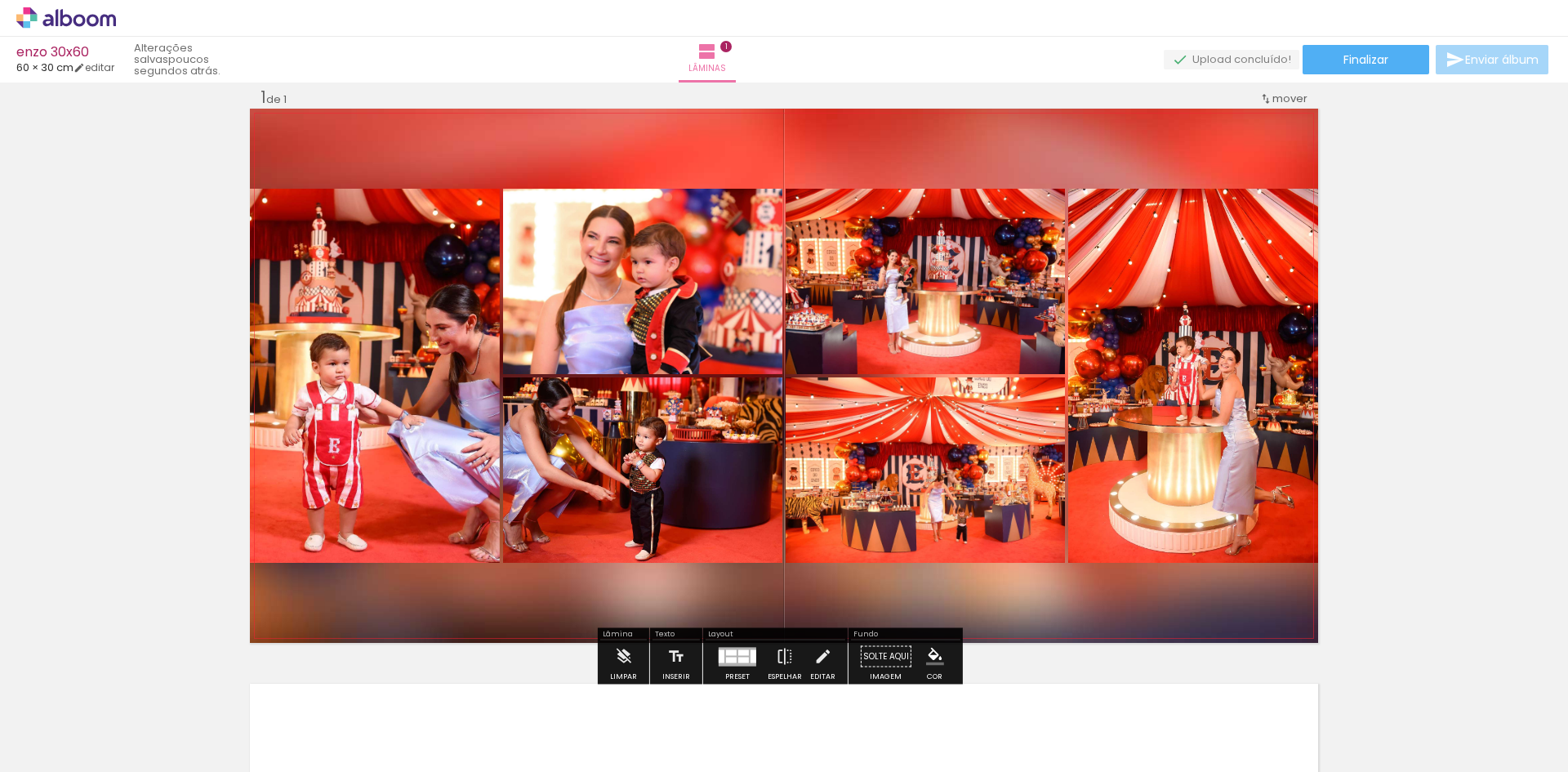
click at [933, 298] on quentale-photo at bounding box center [925, 281] width 279 height 185
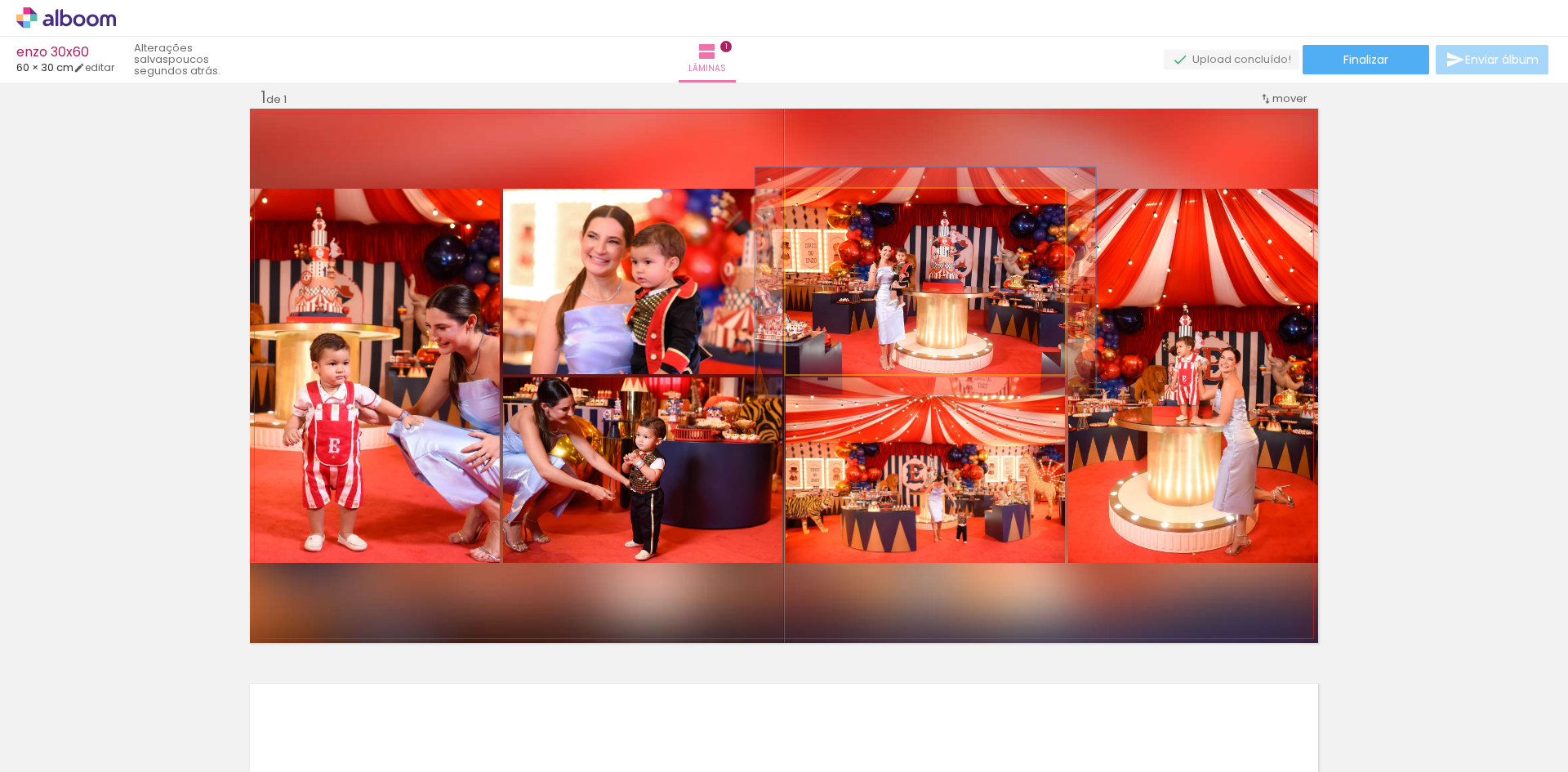
drag, startPoint x: 820, startPoint y: 206, endPoint x: 830, endPoint y: 206, distance: 10.0
type paper-slider "122"
click at [830, 206] on div at bounding box center [836, 205] width 15 height 15
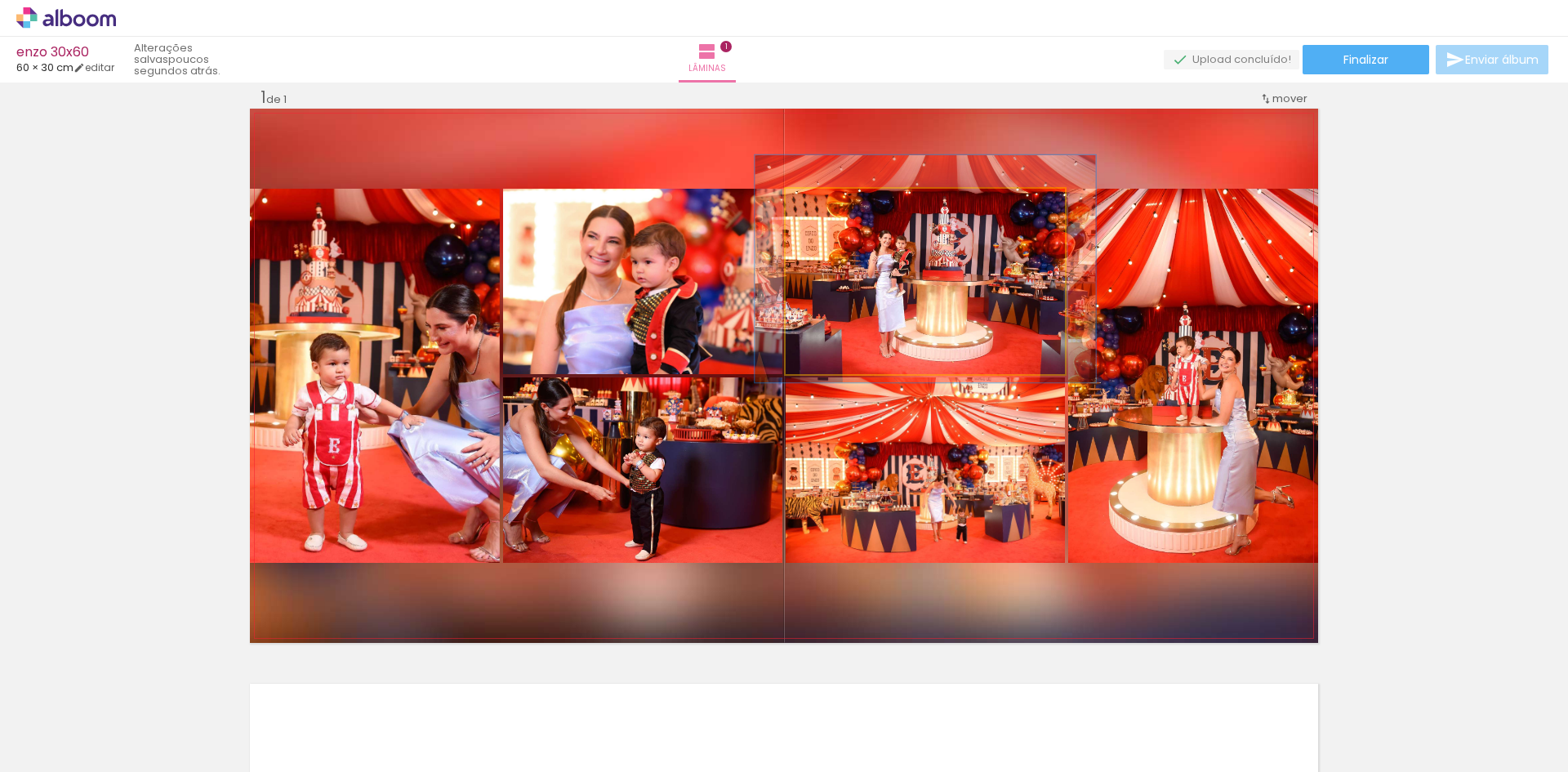
drag, startPoint x: 966, startPoint y: 316, endPoint x: 966, endPoint y: 304, distance: 12.0
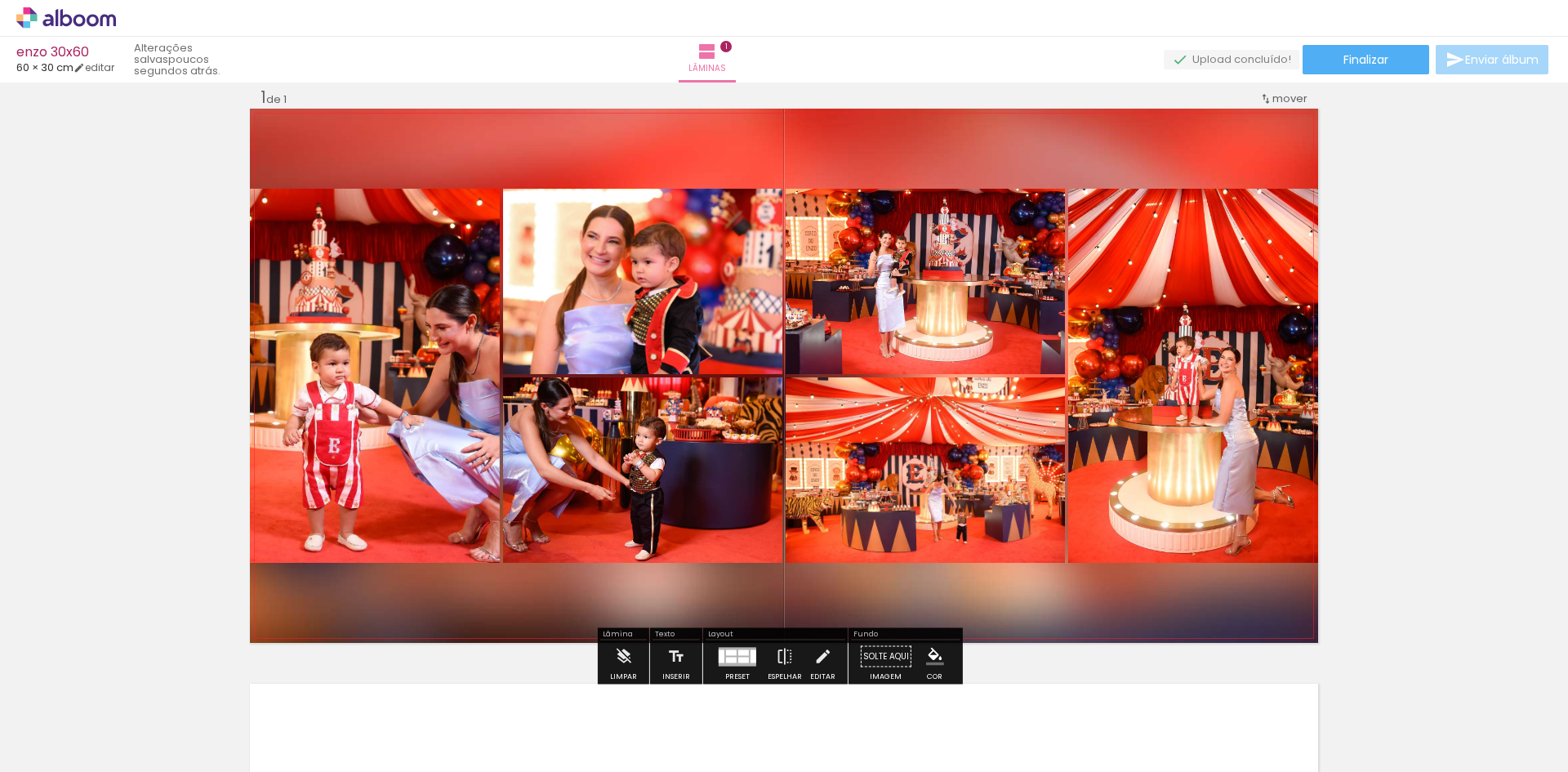
click at [967, 501] on quentale-photo at bounding box center [925, 470] width 279 height 185
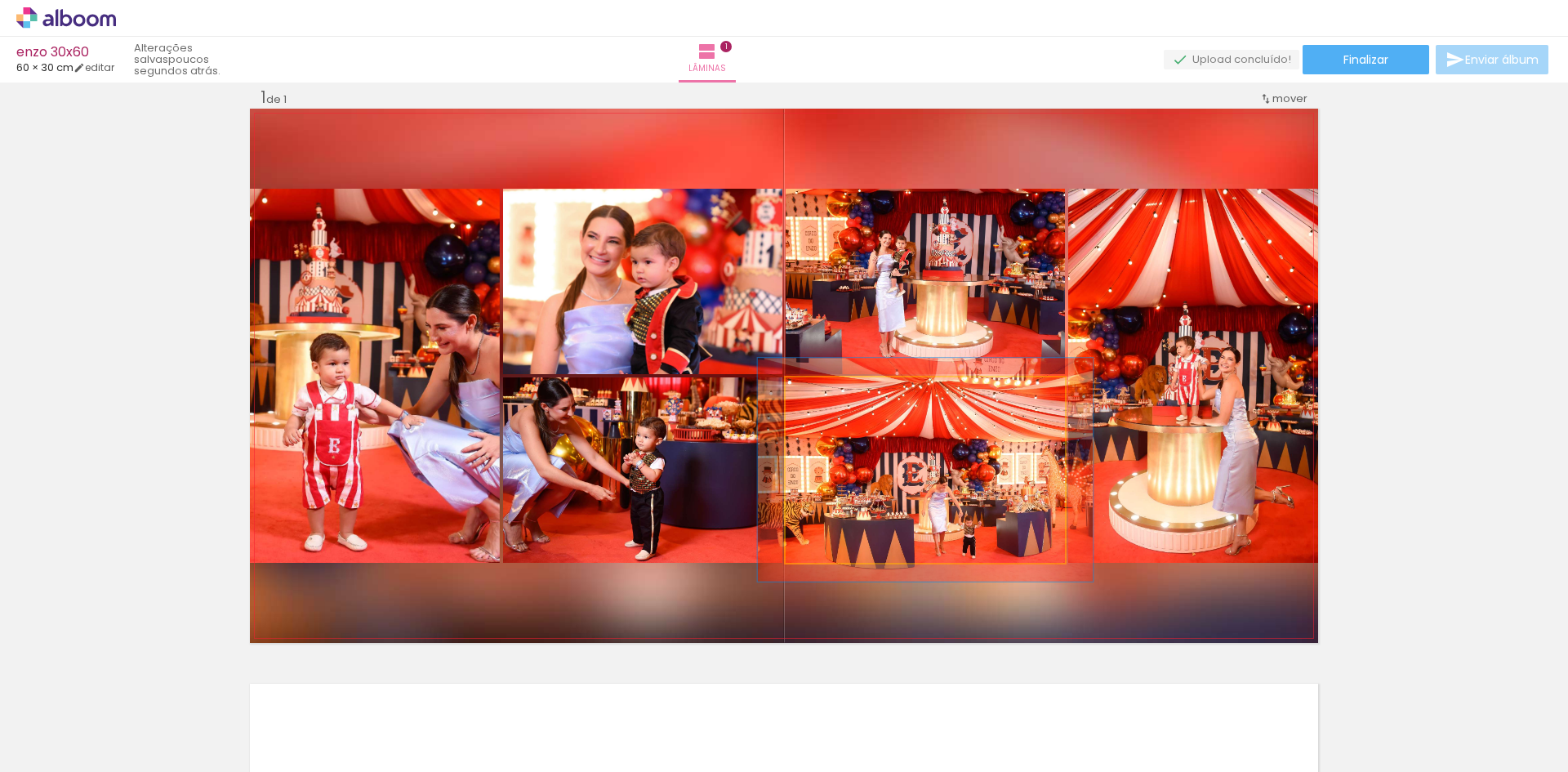
drag, startPoint x: 820, startPoint y: 394, endPoint x: 831, endPoint y: 390, distance: 11.7
type paper-slider "120"
click at [831, 390] on div at bounding box center [836, 394] width 15 height 15
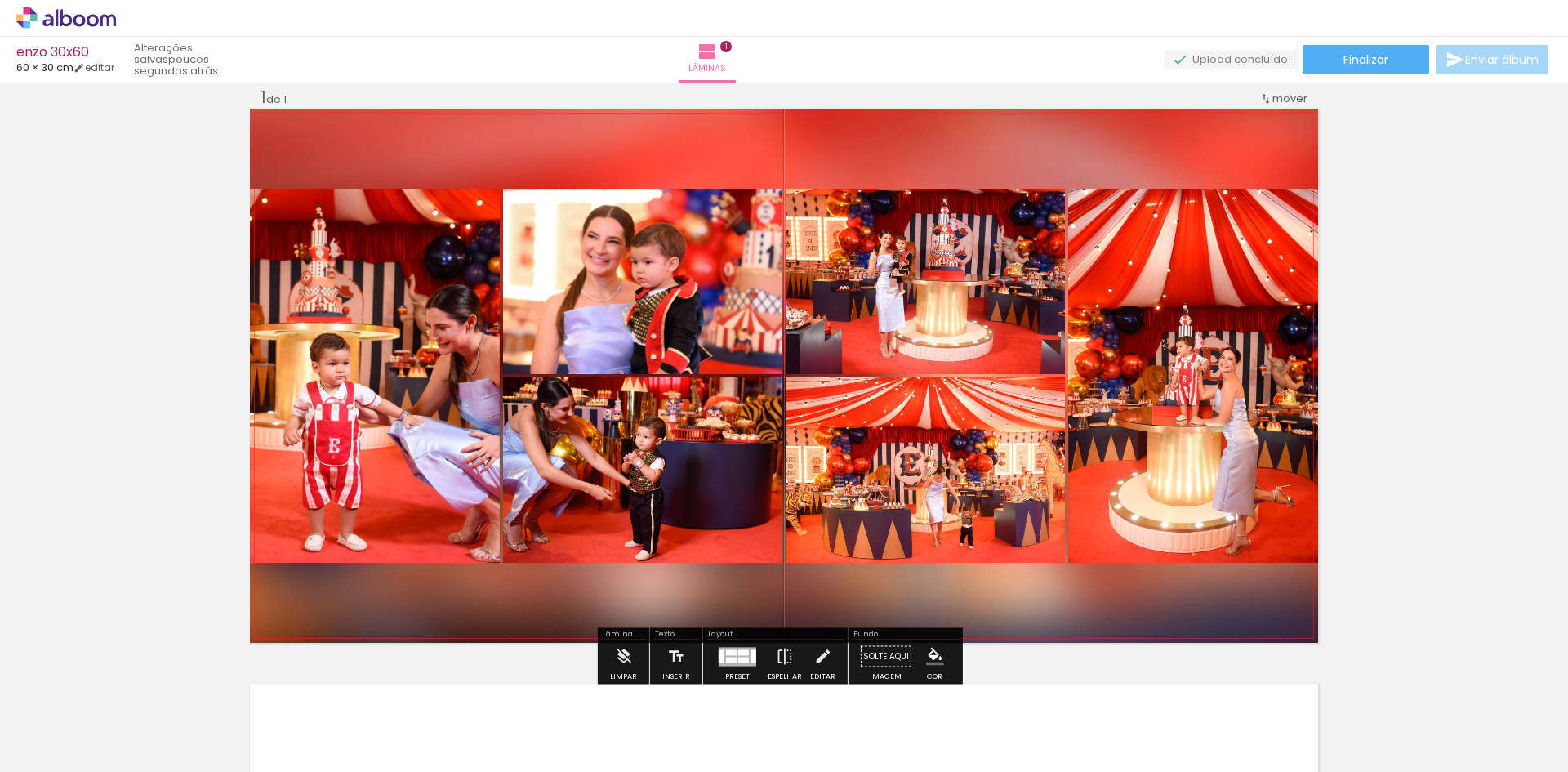
click at [1143, 483] on quentale-photo at bounding box center [1193, 376] width 250 height 374
click at [107, 70] on link "editar" at bounding box center [93, 67] width 41 height 14
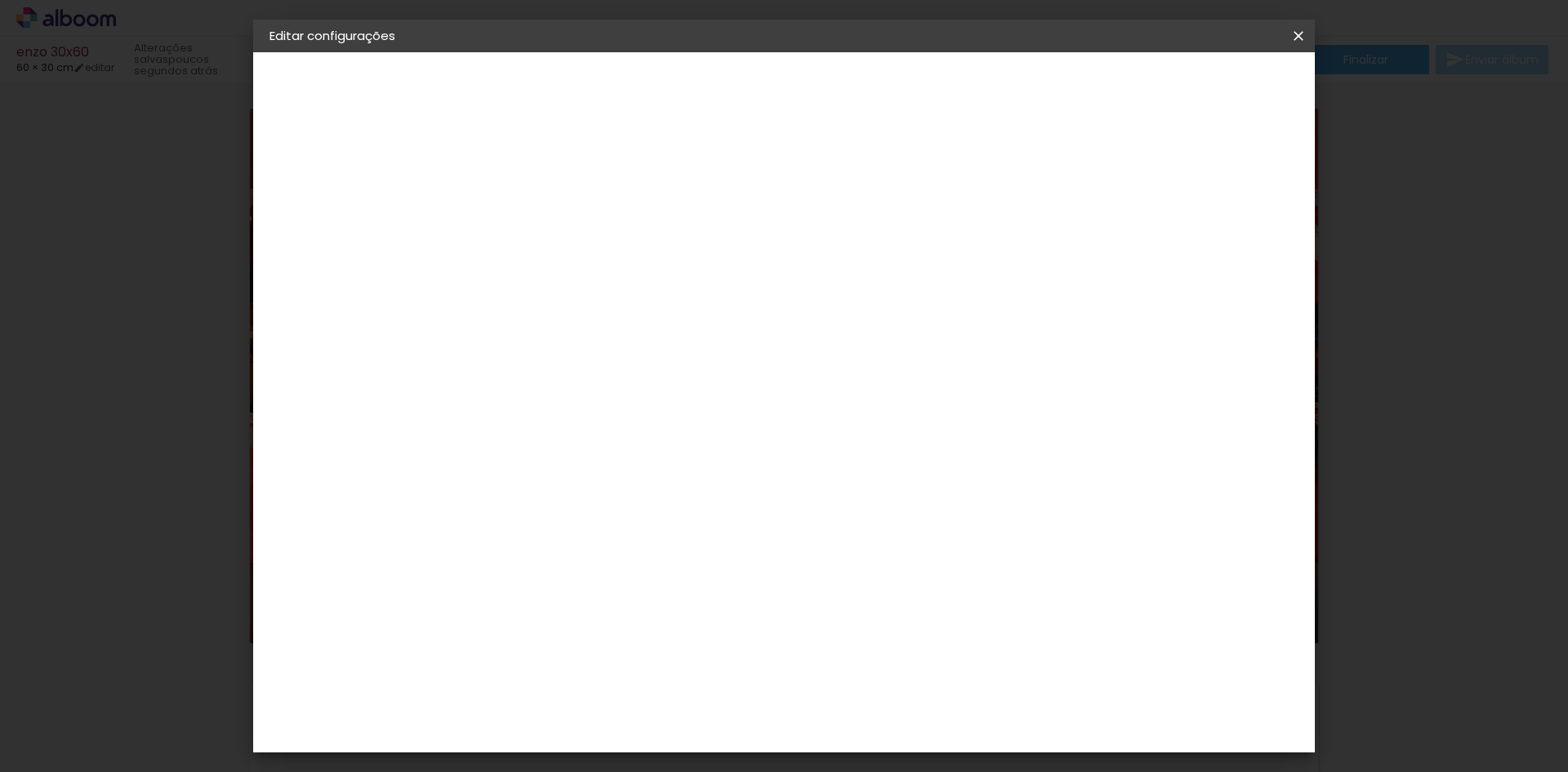
click at [1116, 188] on div at bounding box center [1108, 188] width 15 height 15
click at [1184, 81] on span "Salvar configurações" at bounding box center [1136, 86] width 120 height 11
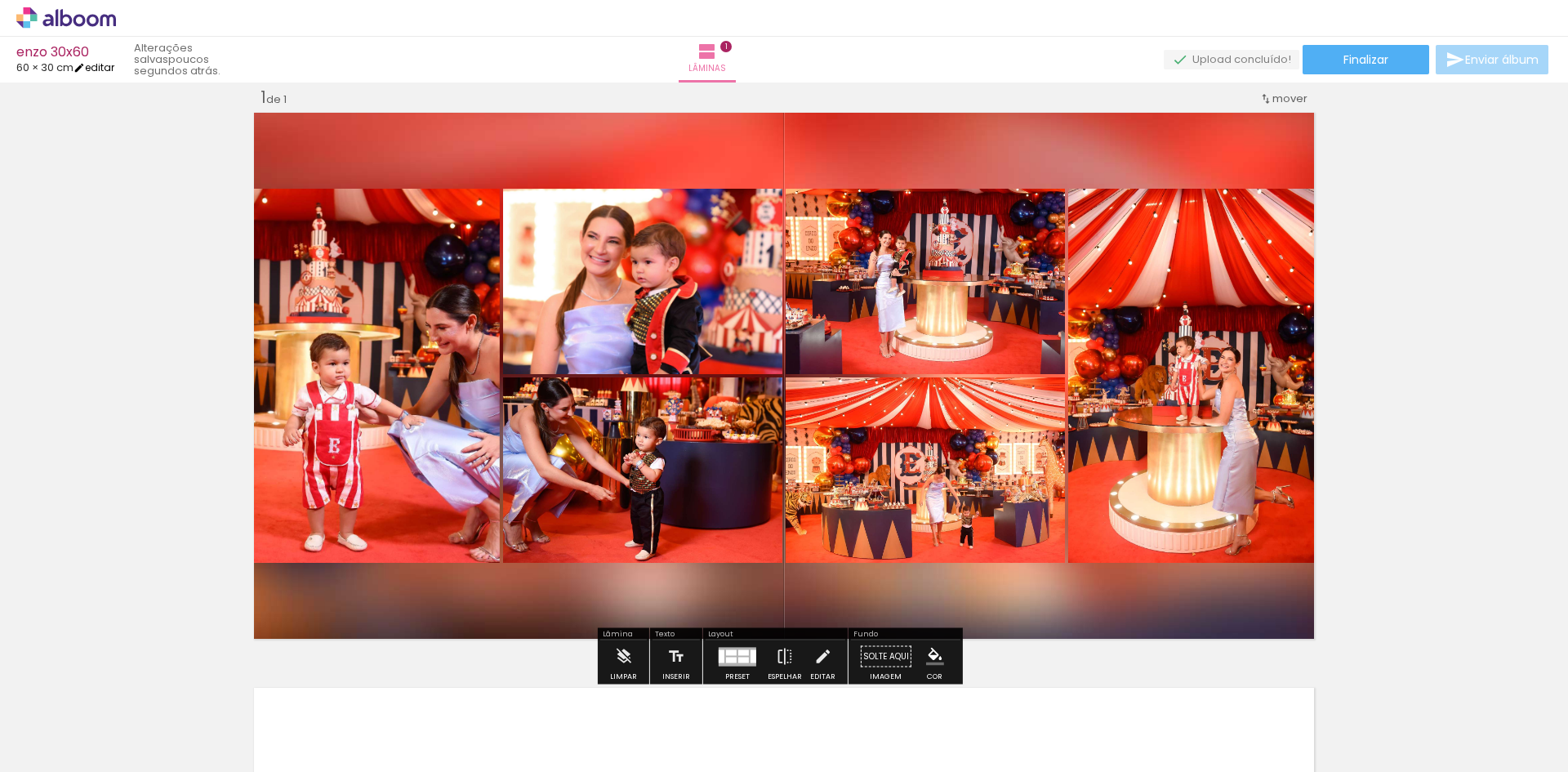
click at [93, 60] on link "editar" at bounding box center [93, 67] width 41 height 14
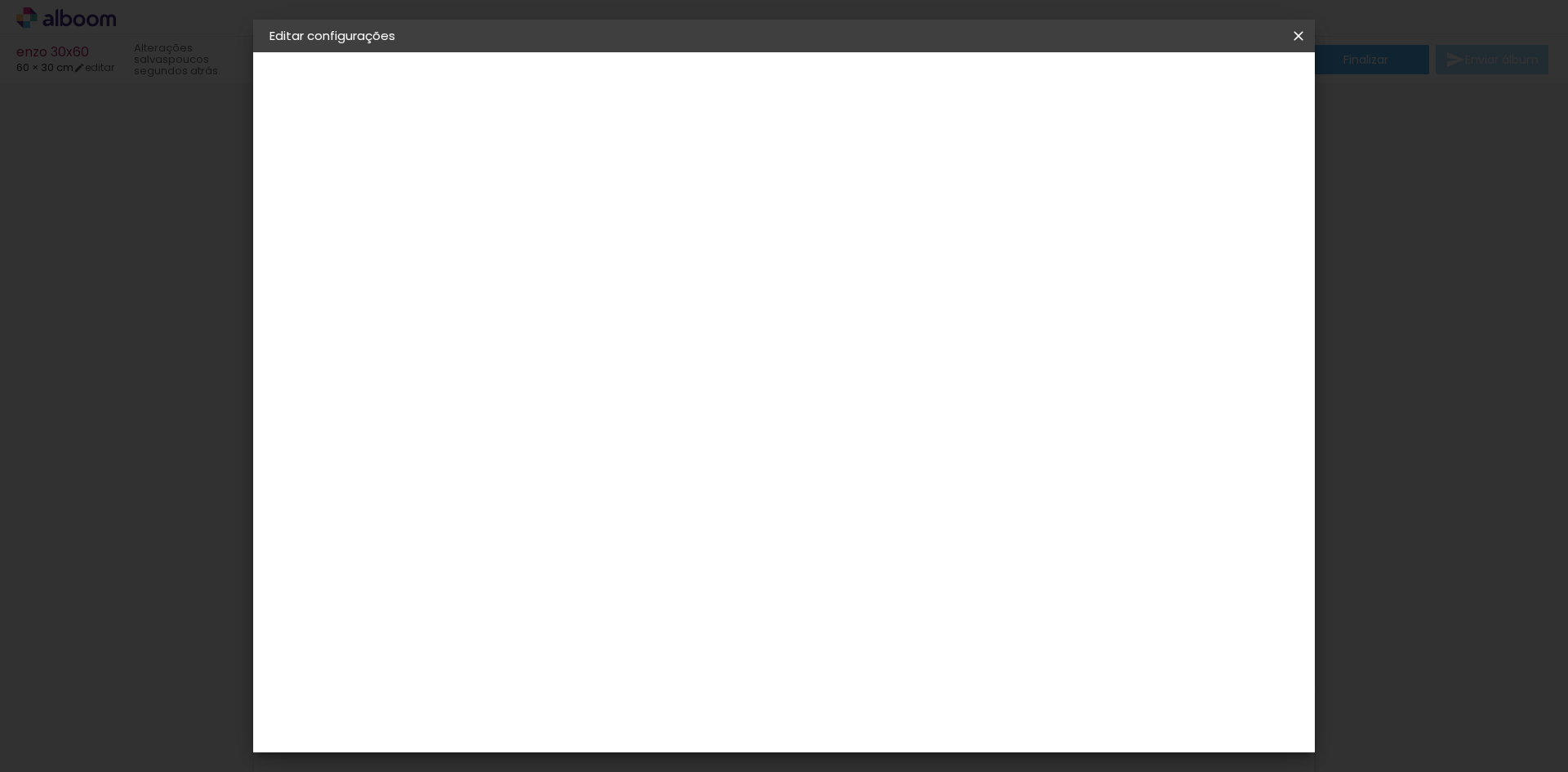
click at [1116, 188] on div at bounding box center [1108, 188] width 15 height 15
type input "1"
type paper-input "1"
click at [1224, 252] on input "1" at bounding box center [1221, 246] width 30 height 24
type input "0"
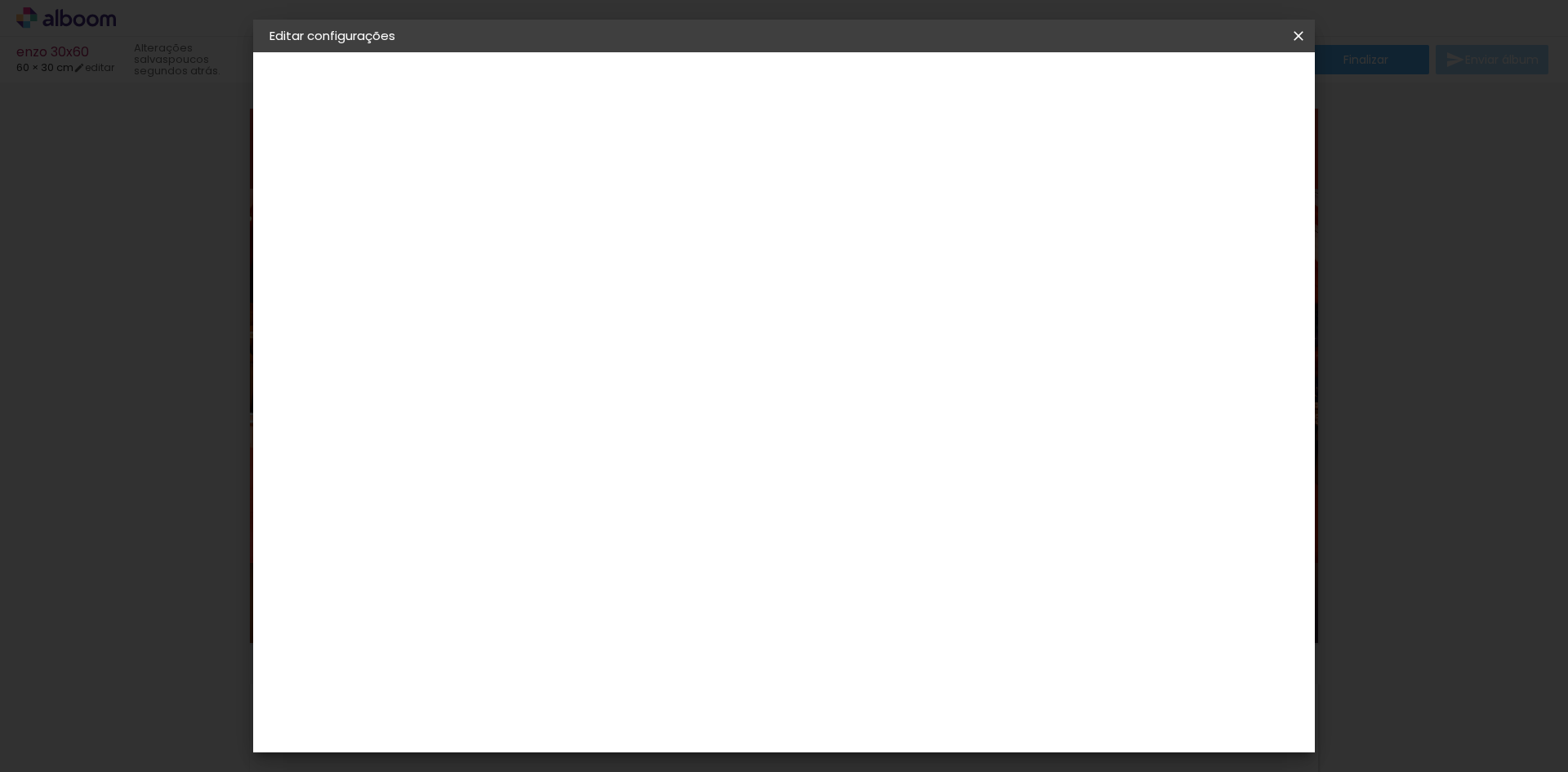
click at [1224, 252] on input "0" at bounding box center [1225, 246] width 30 height 24
click at [1231, 252] on input "0" at bounding box center [1225, 246] width 30 height 24
click at [1231, 255] on input "0" at bounding box center [1225, 246] width 30 height 24
type input "1"
type paper-input "1"
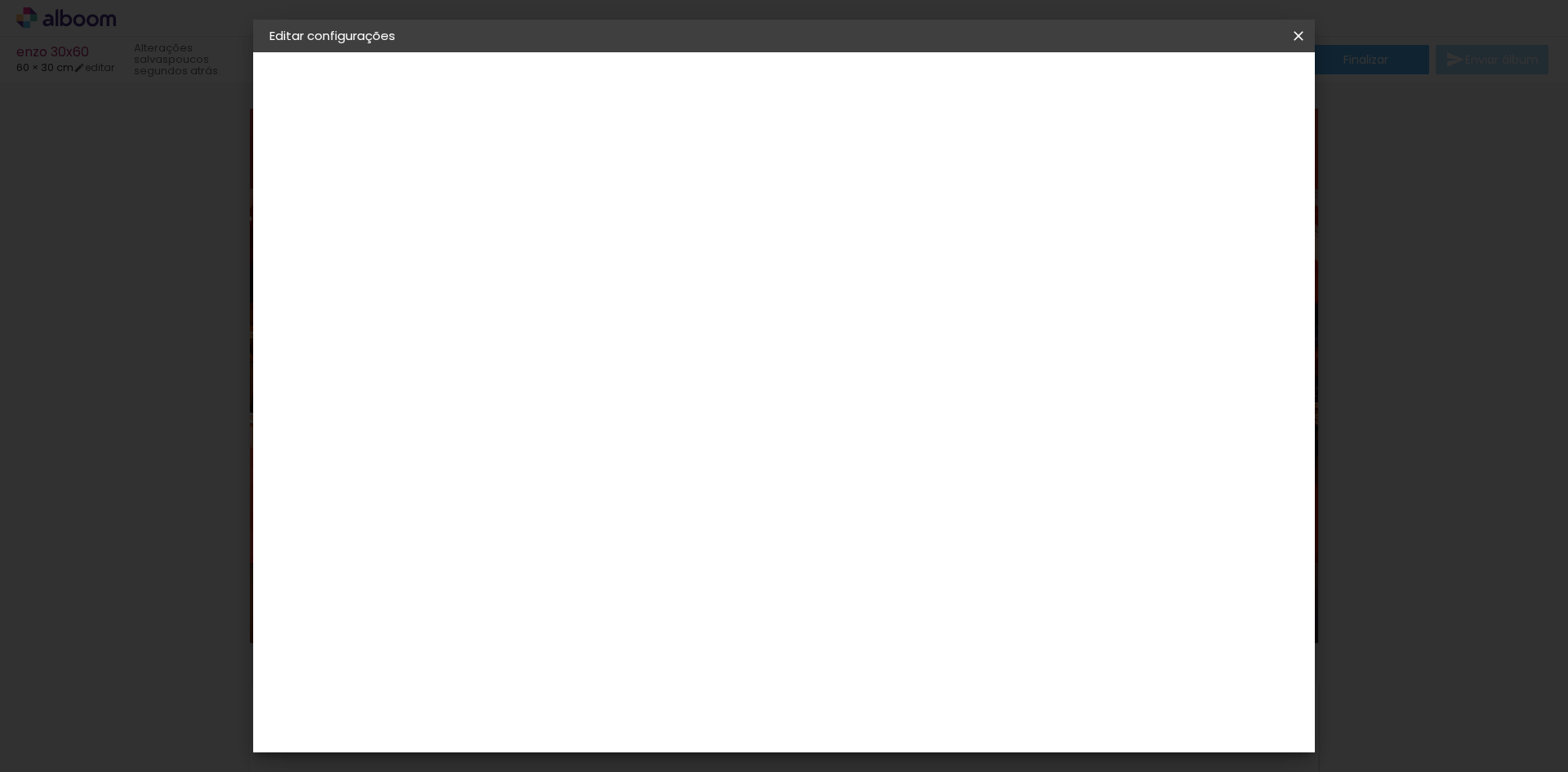
click at [1234, 241] on input "1" at bounding box center [1225, 246] width 30 height 24
type input "2"
type paper-input "2"
click at [1234, 240] on input "2" at bounding box center [1223, 246] width 30 height 24
click at [1213, 95] on paper-button "Salvar configurações" at bounding box center [1136, 86] width 154 height 28
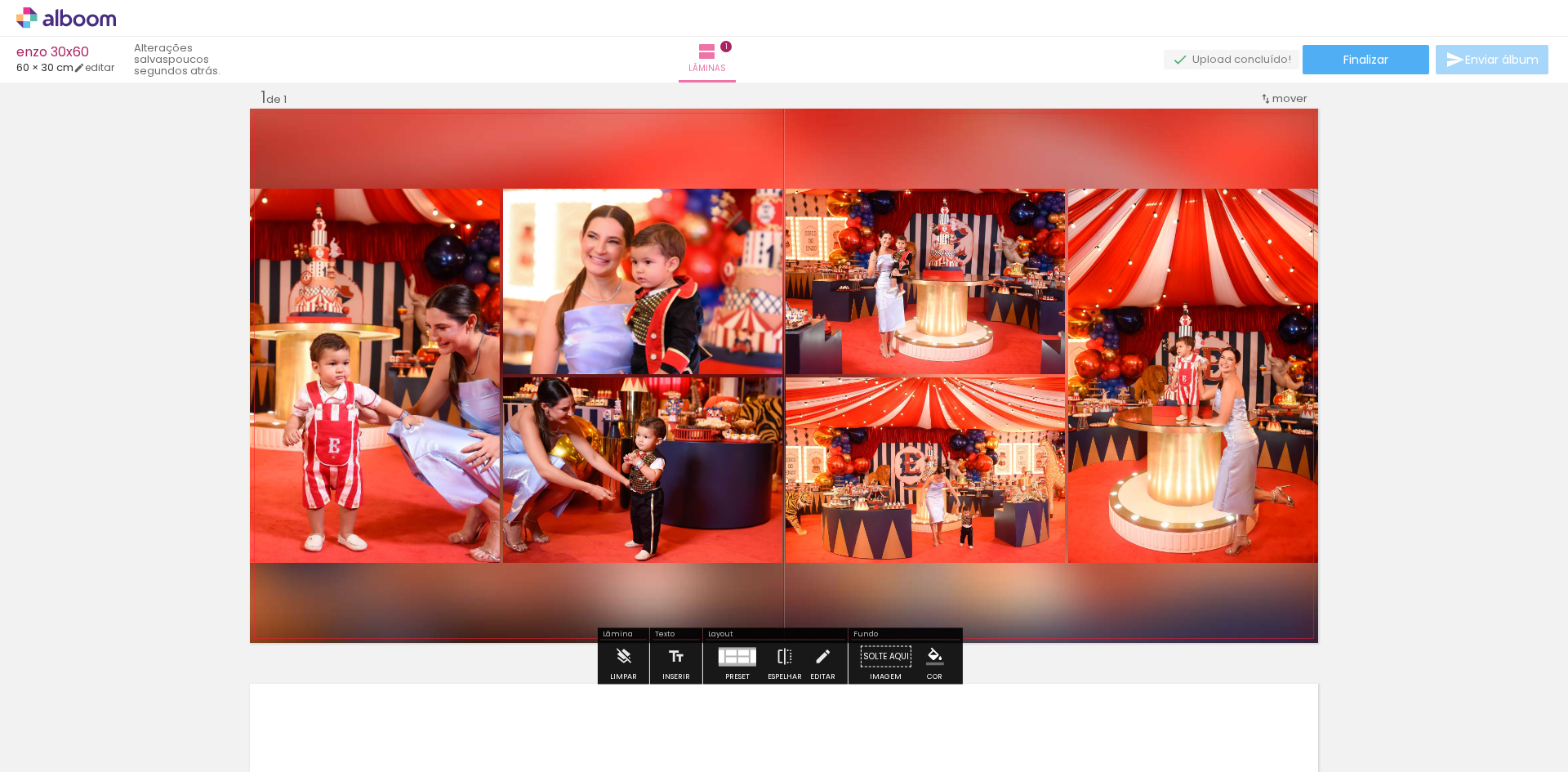
click at [421, 273] on quentale-photo at bounding box center [375, 376] width 250 height 374
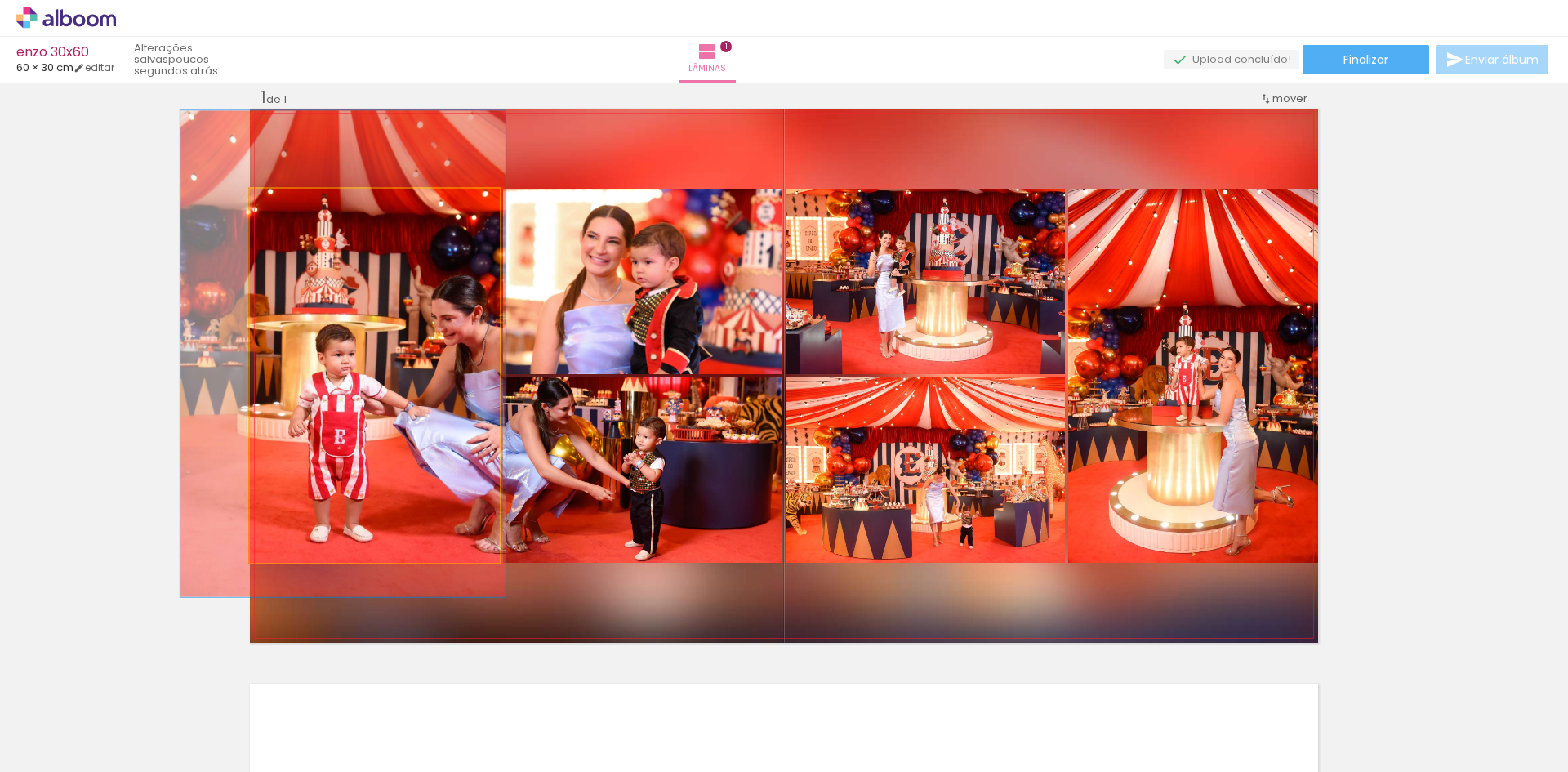
drag, startPoint x: 445, startPoint y: 272, endPoint x: 450, endPoint y: 264, distance: 9.4
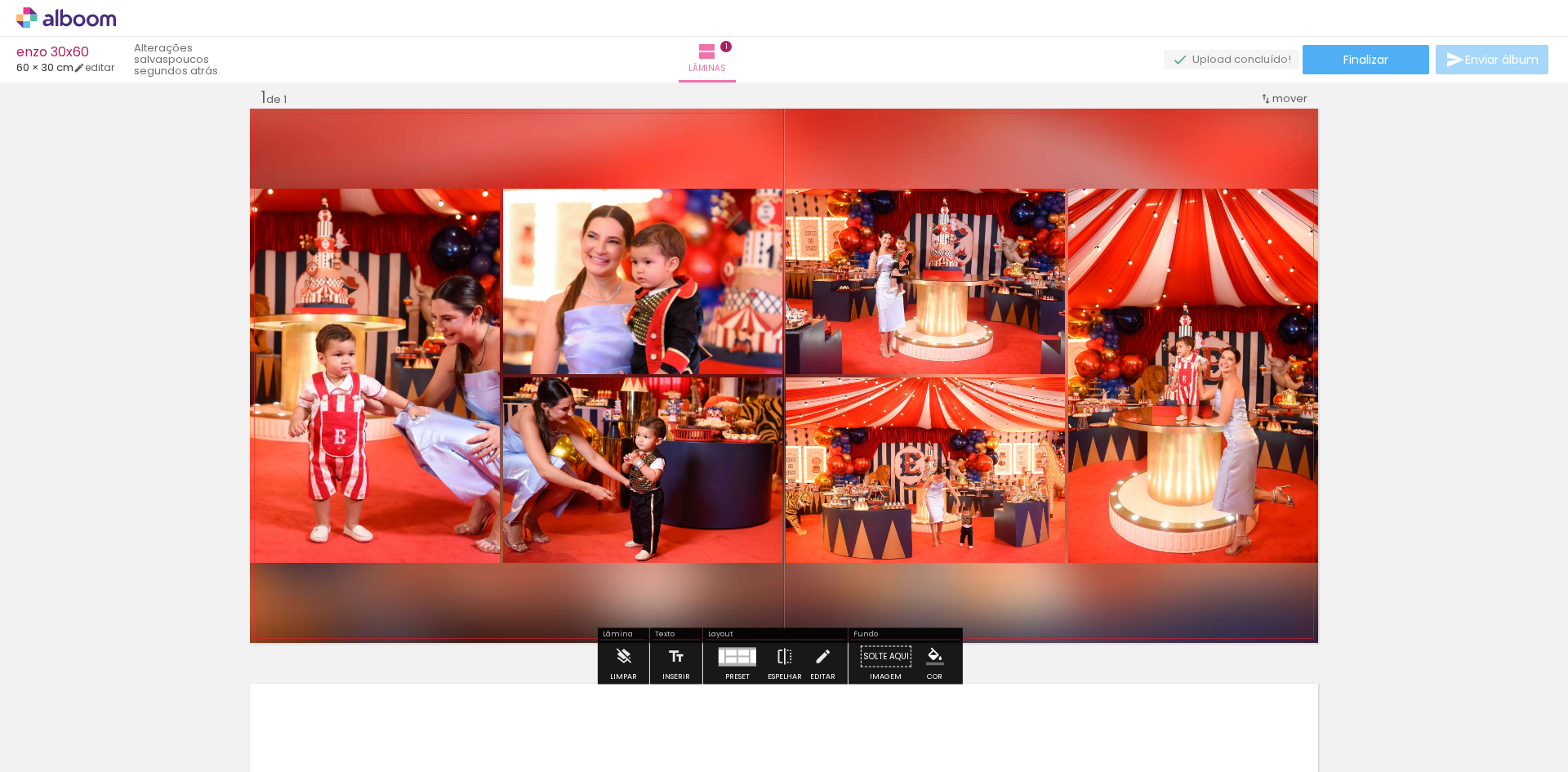
click at [468, 269] on quentale-photo at bounding box center [375, 376] width 250 height 374
click at [614, 247] on quentale-photo at bounding box center [643, 281] width 279 height 185
click at [739, 658] on div at bounding box center [744, 659] width 10 height 6
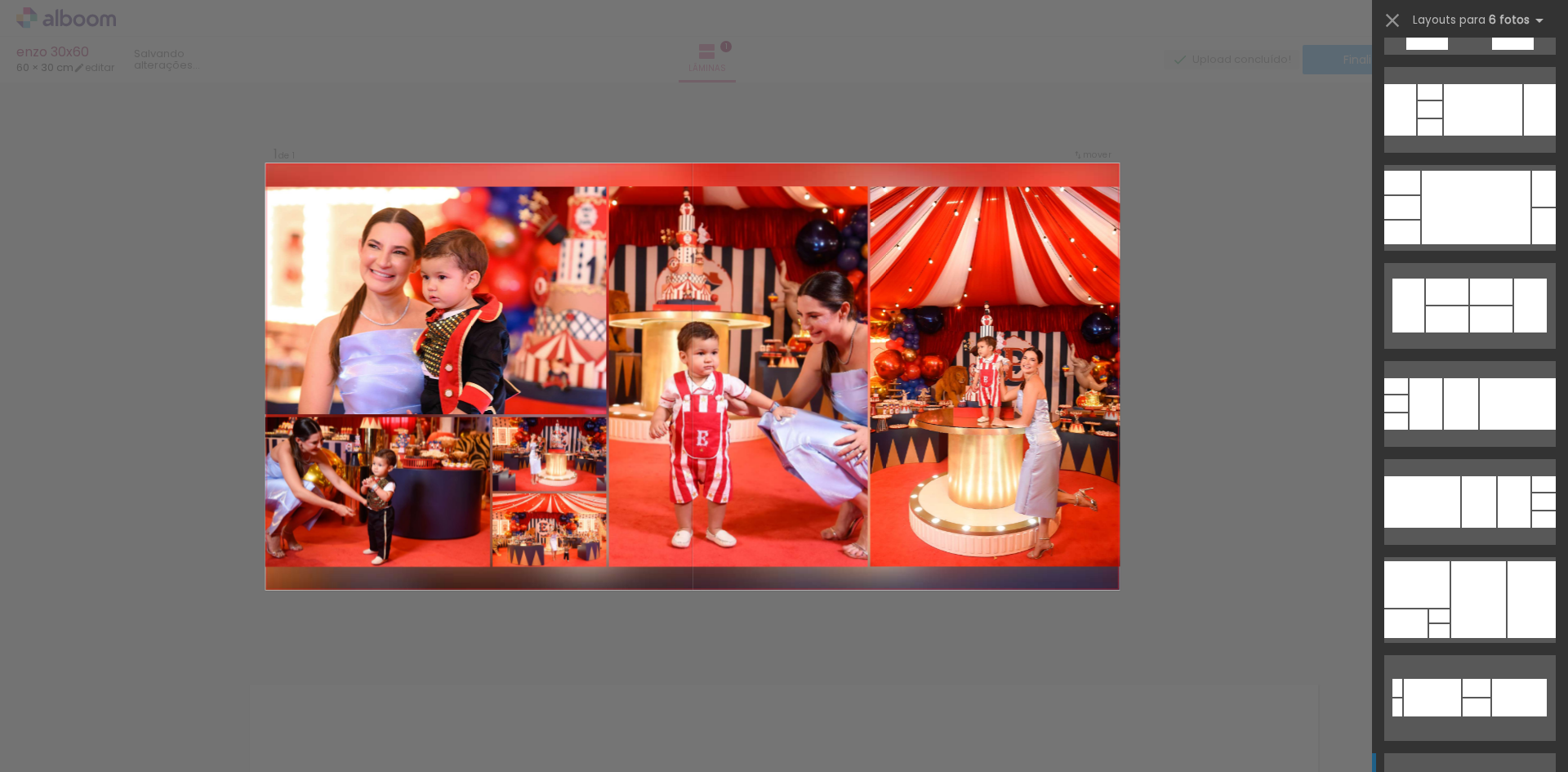
scroll to position [3023, 0]
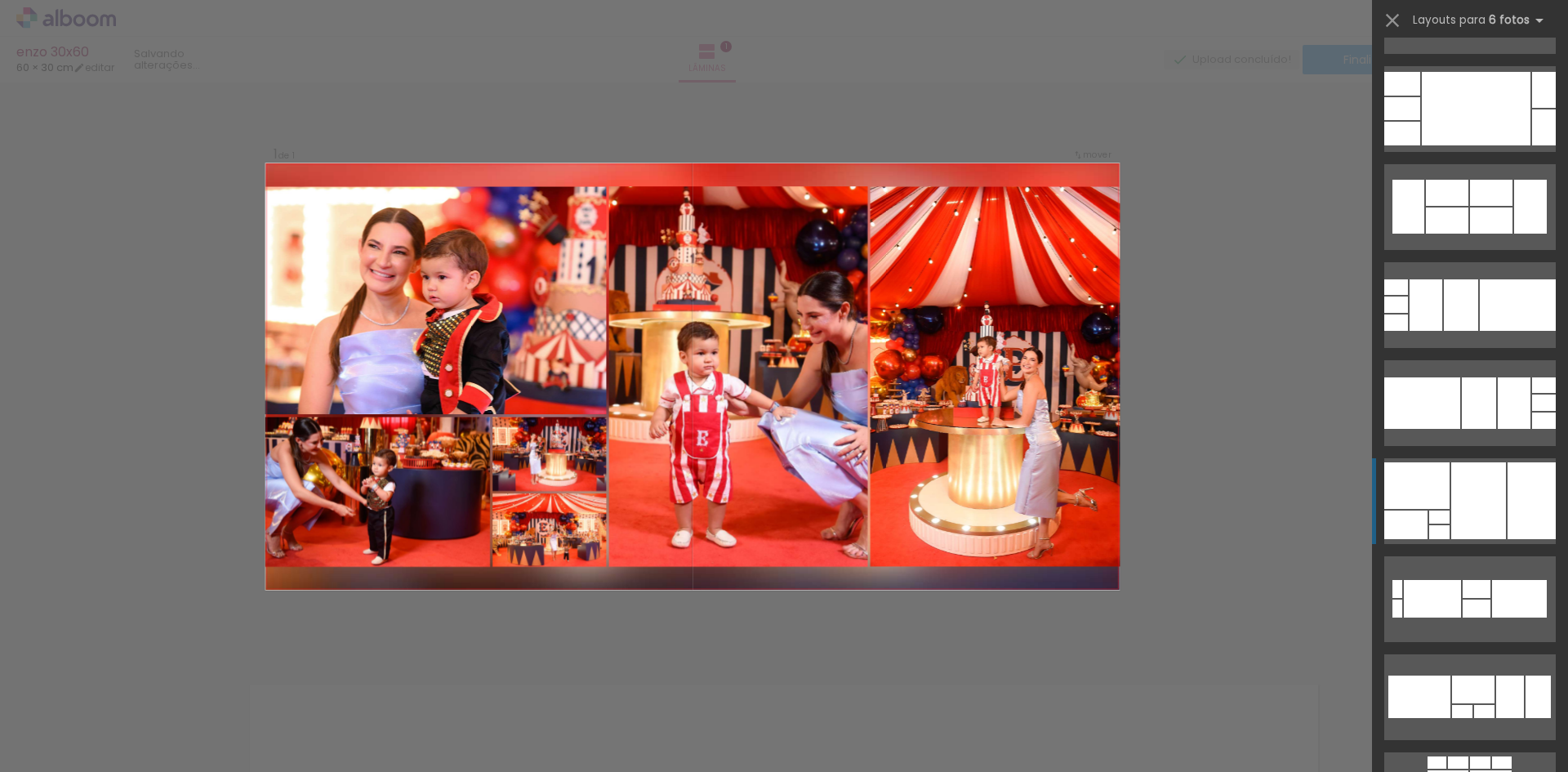
click at [1478, 514] on div at bounding box center [1478, 500] width 55 height 77
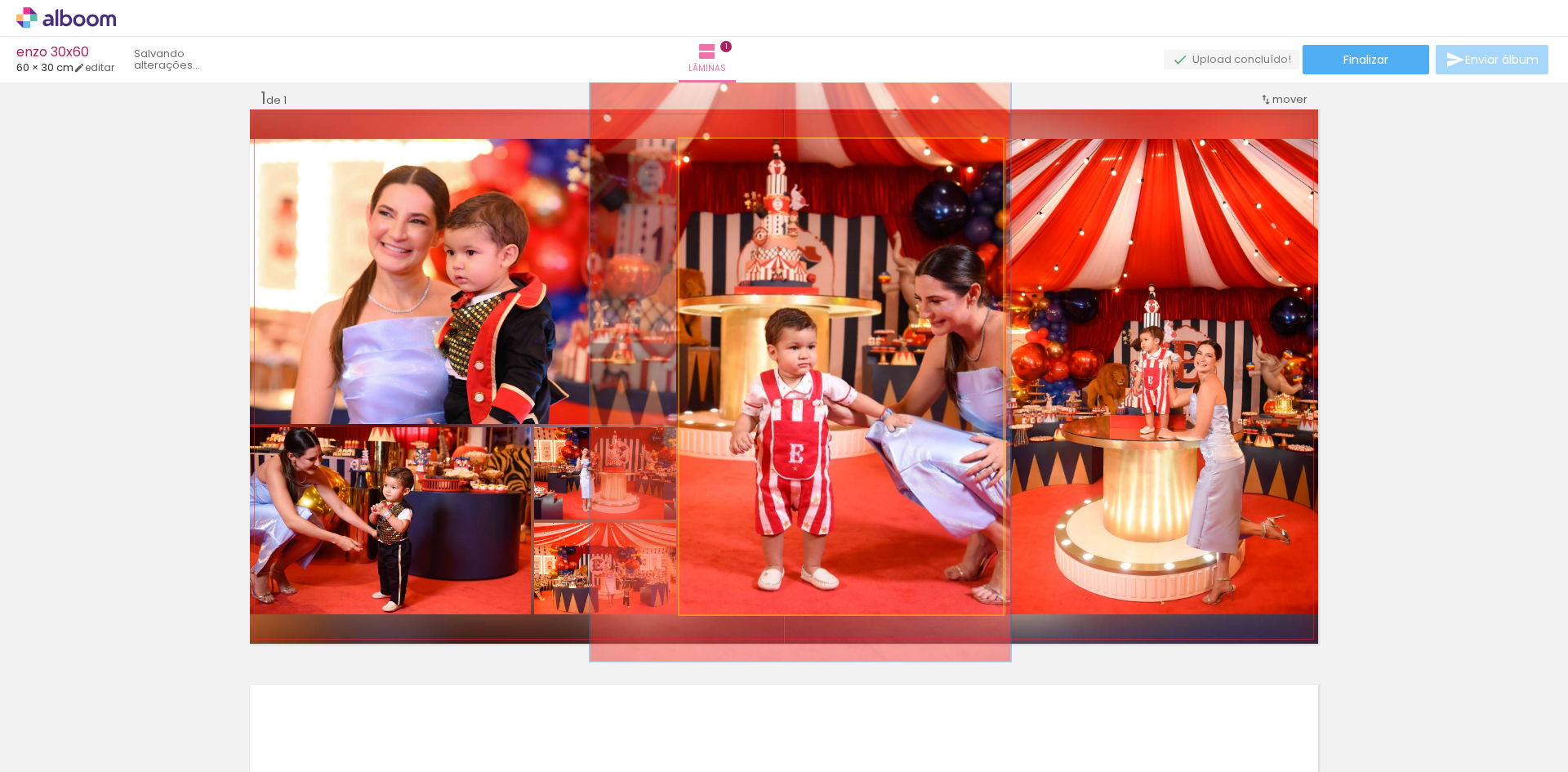
click at [809, 430] on quentale-photo at bounding box center [841, 376] width 323 height 475
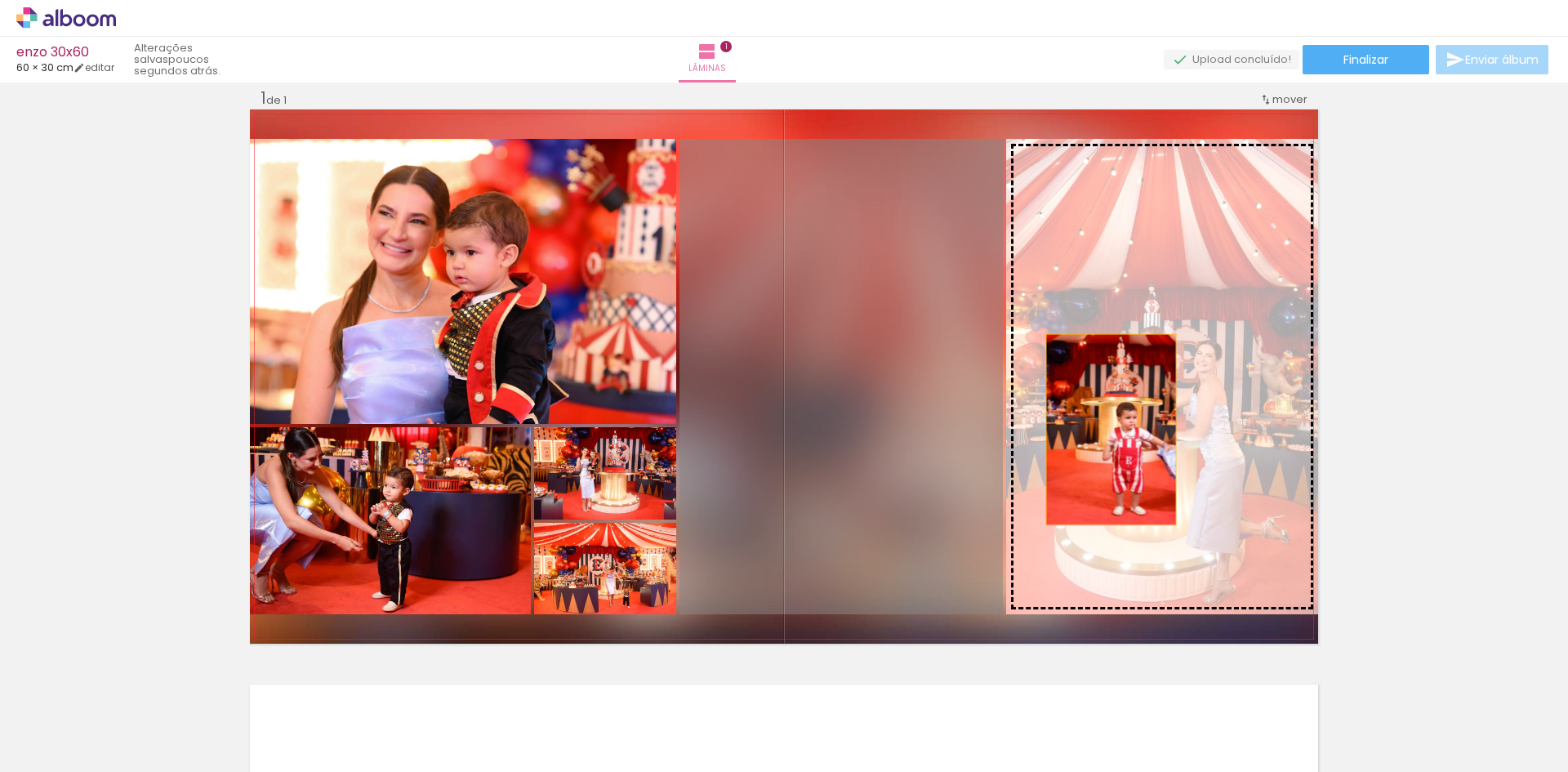
drag, startPoint x: 812, startPoint y: 430, endPoint x: 1105, endPoint y: 430, distance: 293.0
click at [0, 0] on slot at bounding box center [0, 0] width 0 height 0
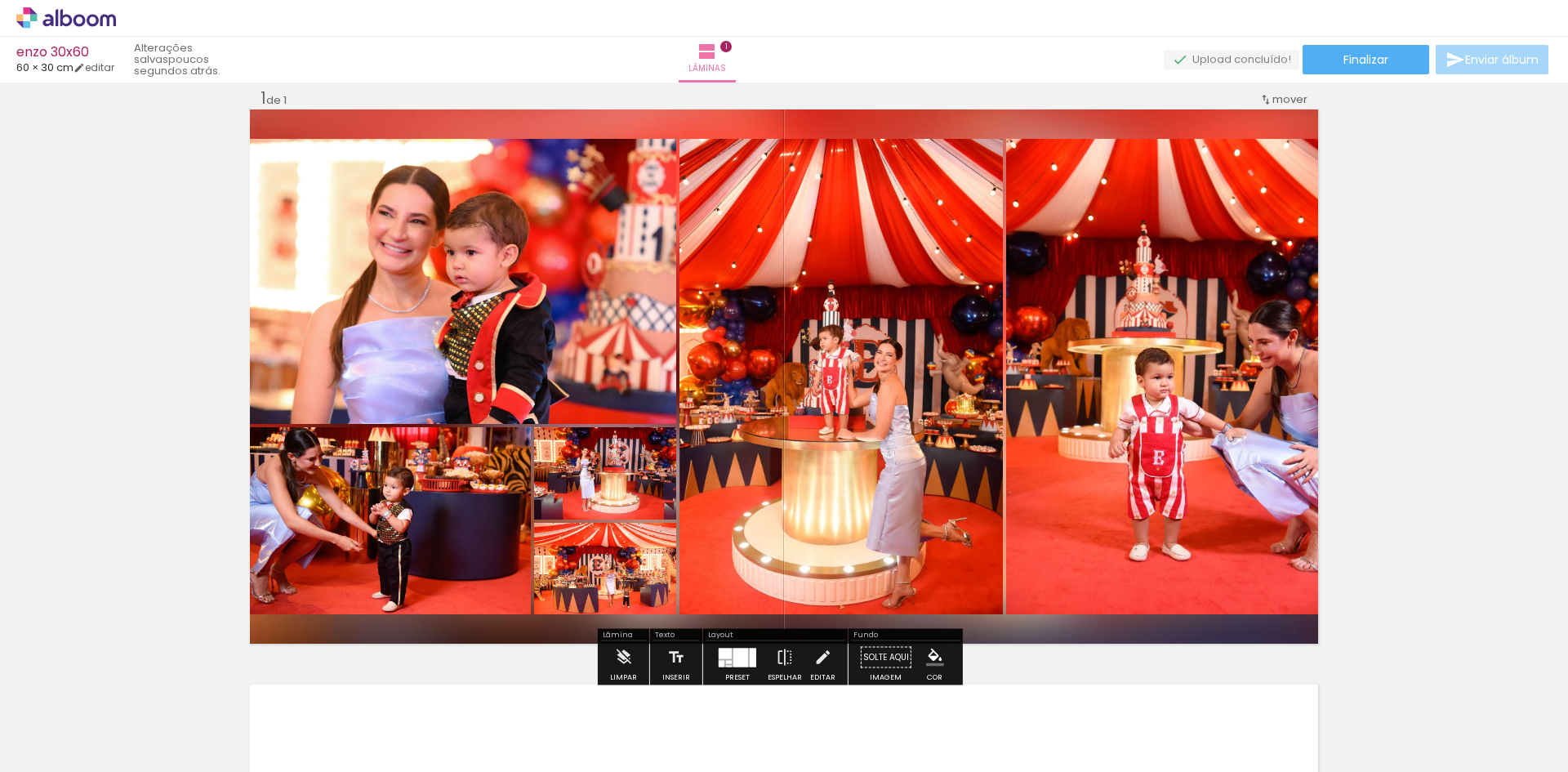
click at [1398, 386] on div "Inserir lâmina 1 de 1" at bounding box center [784, 644] width 1568 height 1151
click at [626, 495] on quentale-photo at bounding box center [605, 473] width 142 height 93
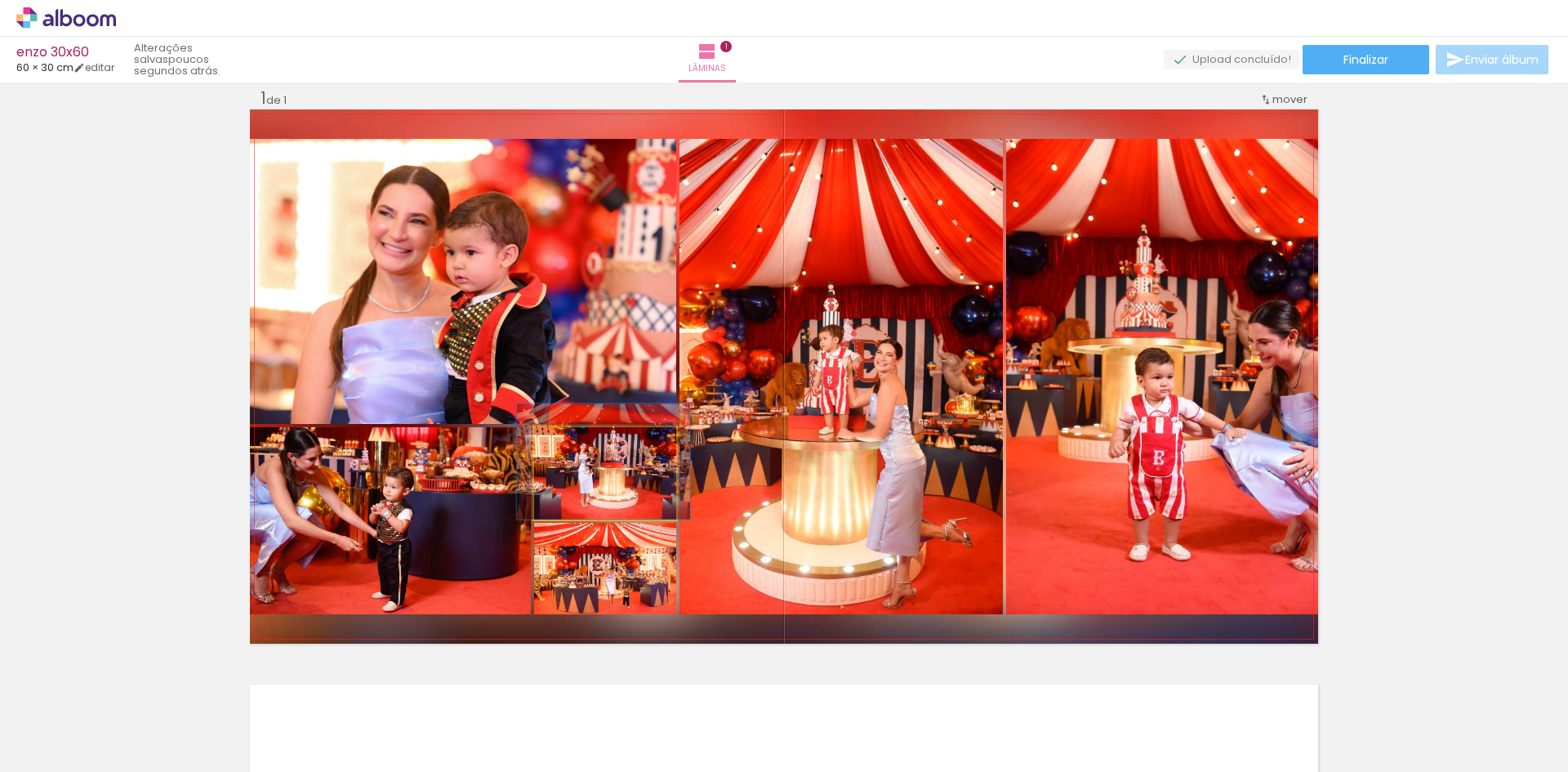
drag, startPoint x: 626, startPoint y: 495, endPoint x: 626, endPoint y: 439, distance: 56.0
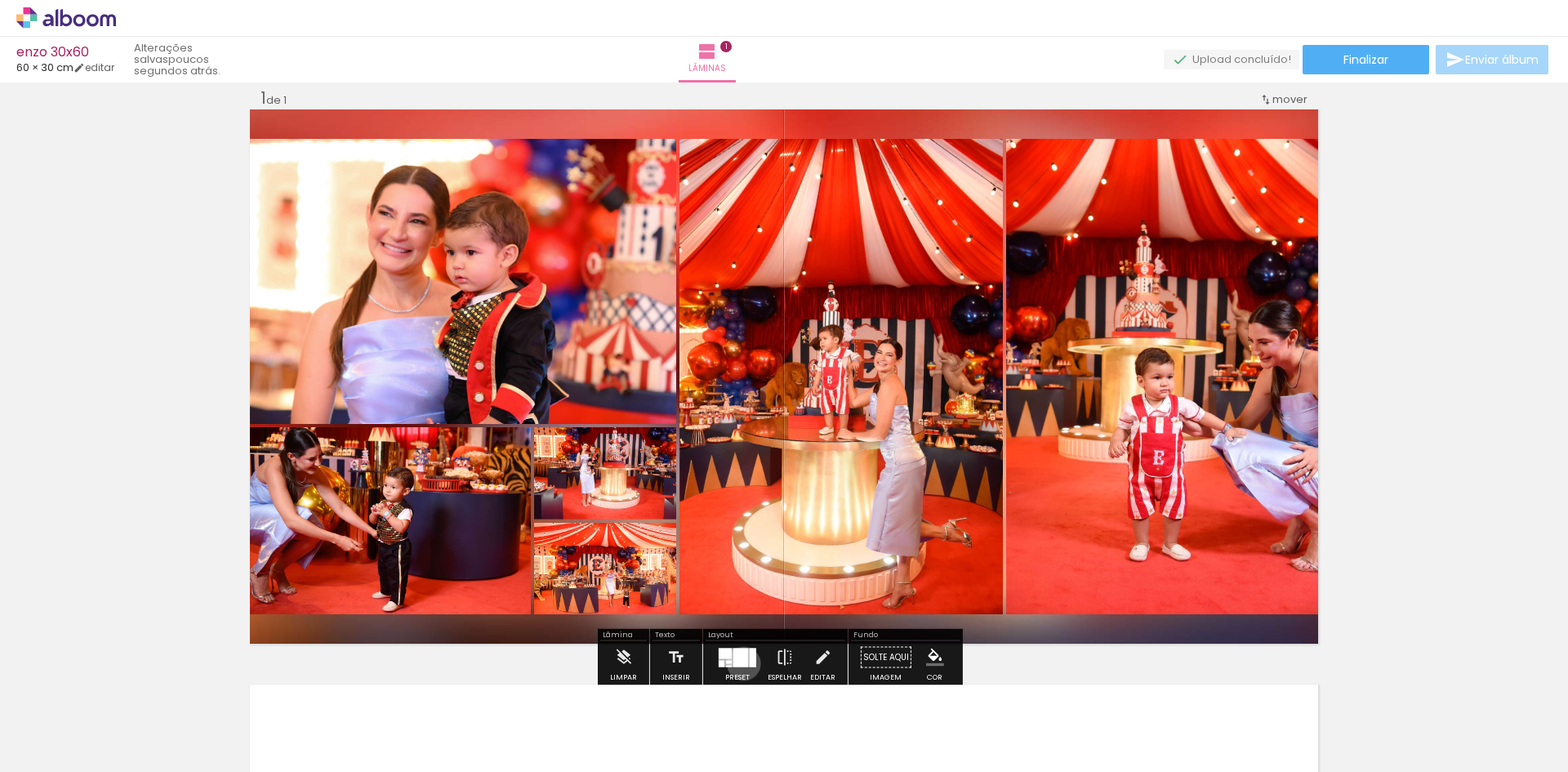
drag, startPoint x: 740, startPoint y: 664, endPoint x: 758, endPoint y: 658, distance: 19.0
click at [740, 662] on div at bounding box center [740, 658] width 15 height 19
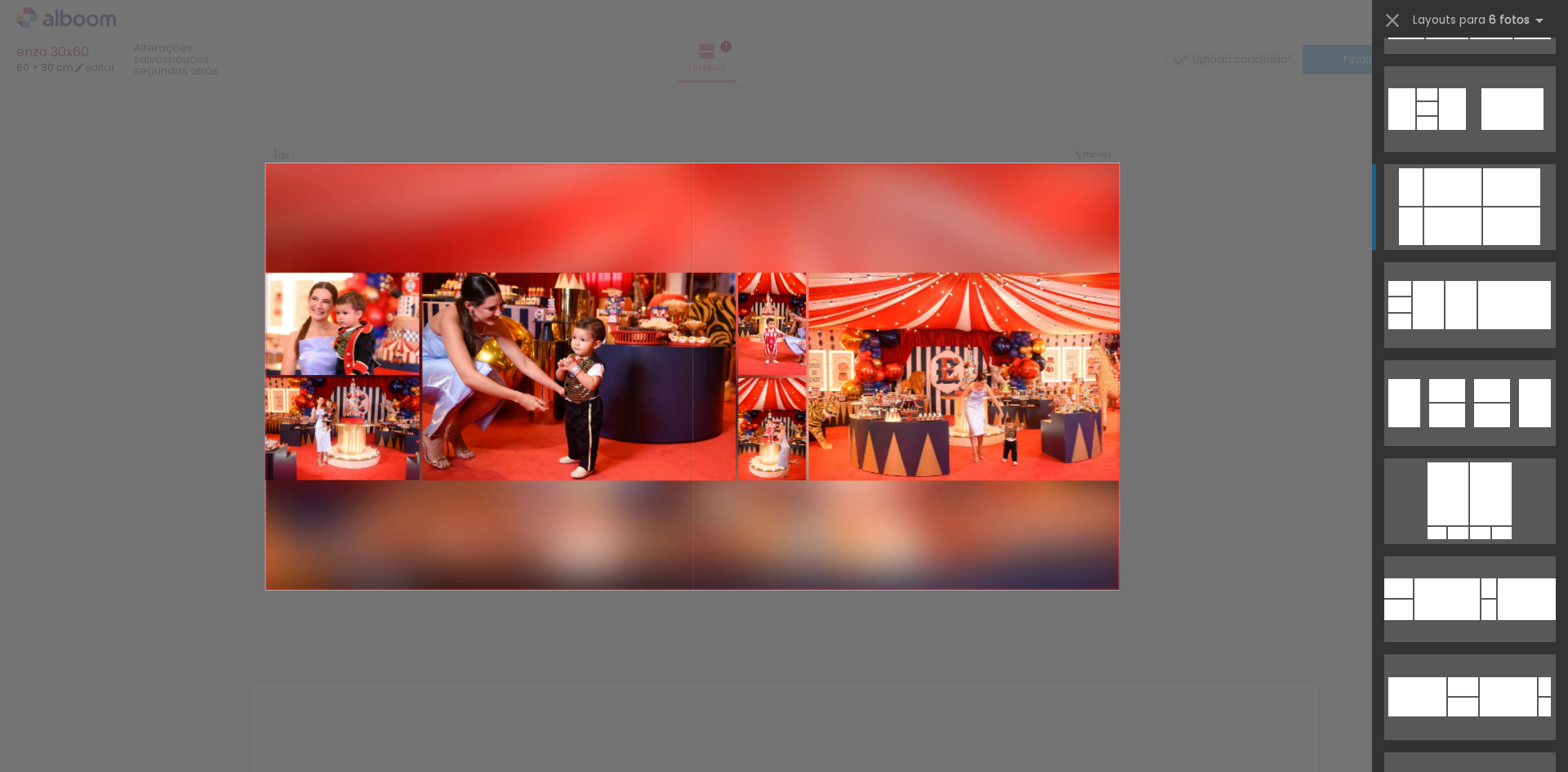
scroll to position [4084, 0]
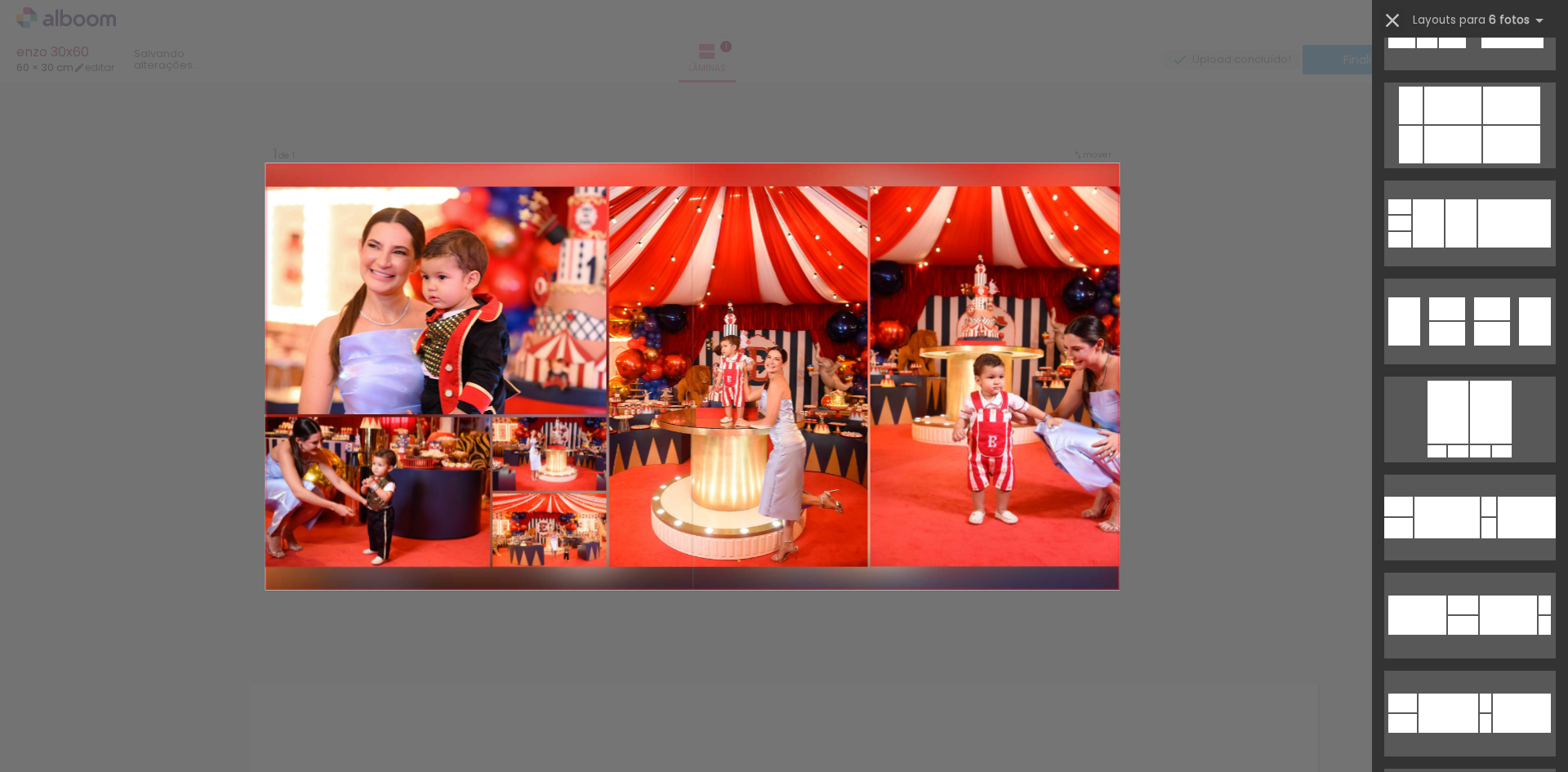
click at [1382, 17] on iron-icon at bounding box center [1393, 20] width 23 height 23
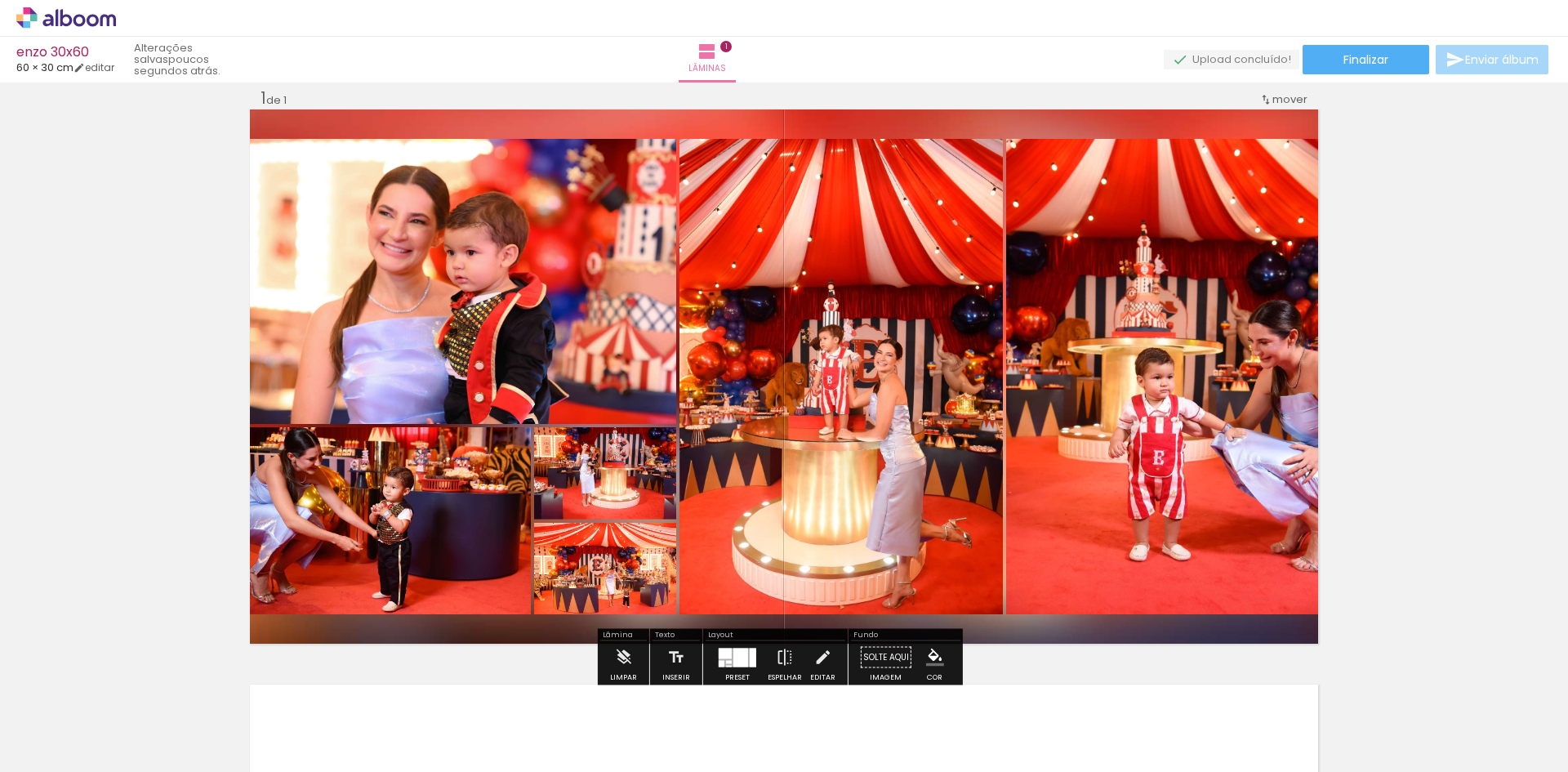
click at [1373, 231] on div "Inserir lâmina 1 de 1" at bounding box center [784, 644] width 1568 height 1151
click at [1267, 327] on quentale-photo at bounding box center [1161, 376] width 312 height 475
click at [1262, 327] on quentale-photo at bounding box center [1161, 376] width 312 height 475
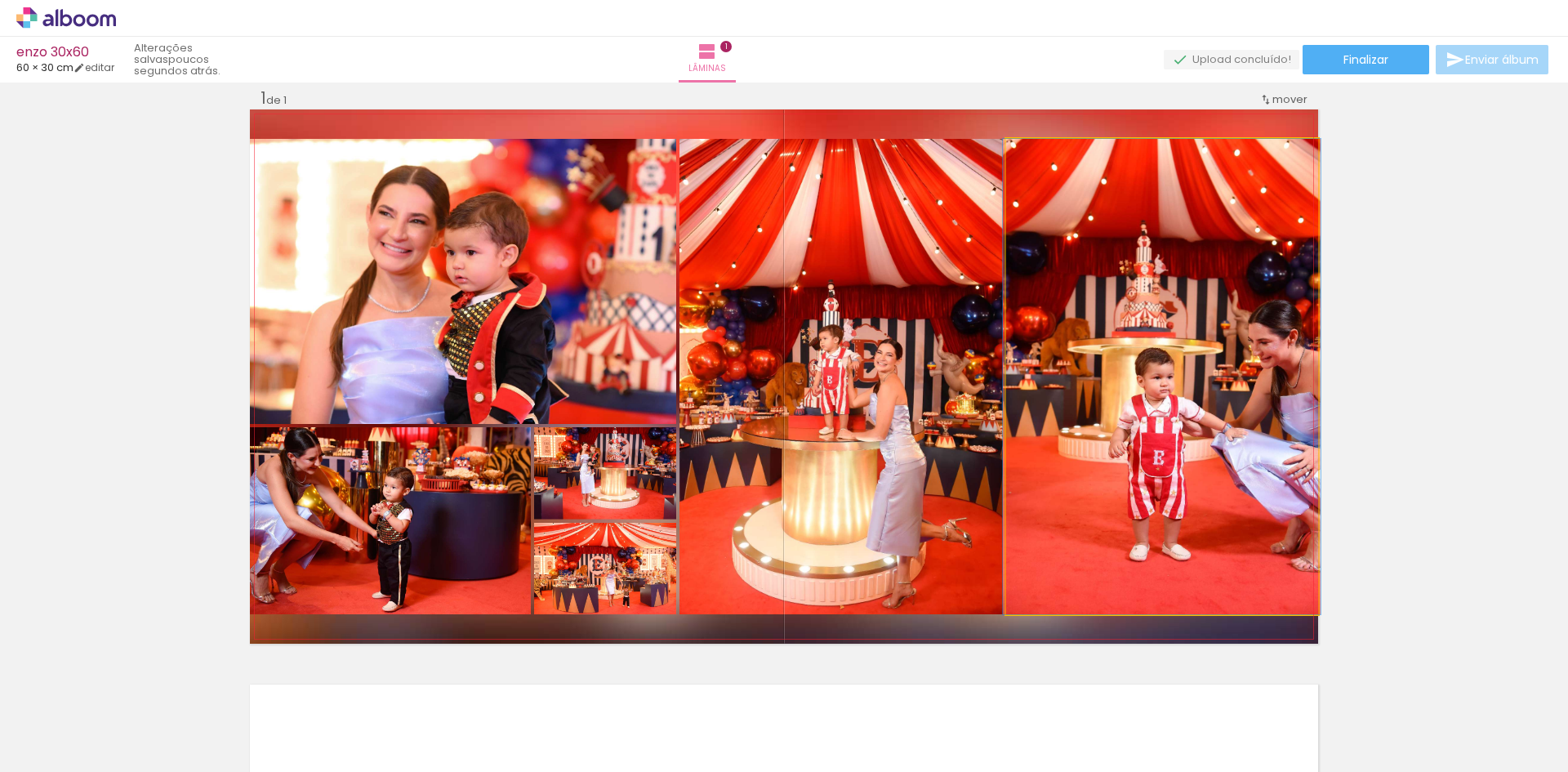
click at [1221, 342] on quentale-photo at bounding box center [1161, 376] width 312 height 475
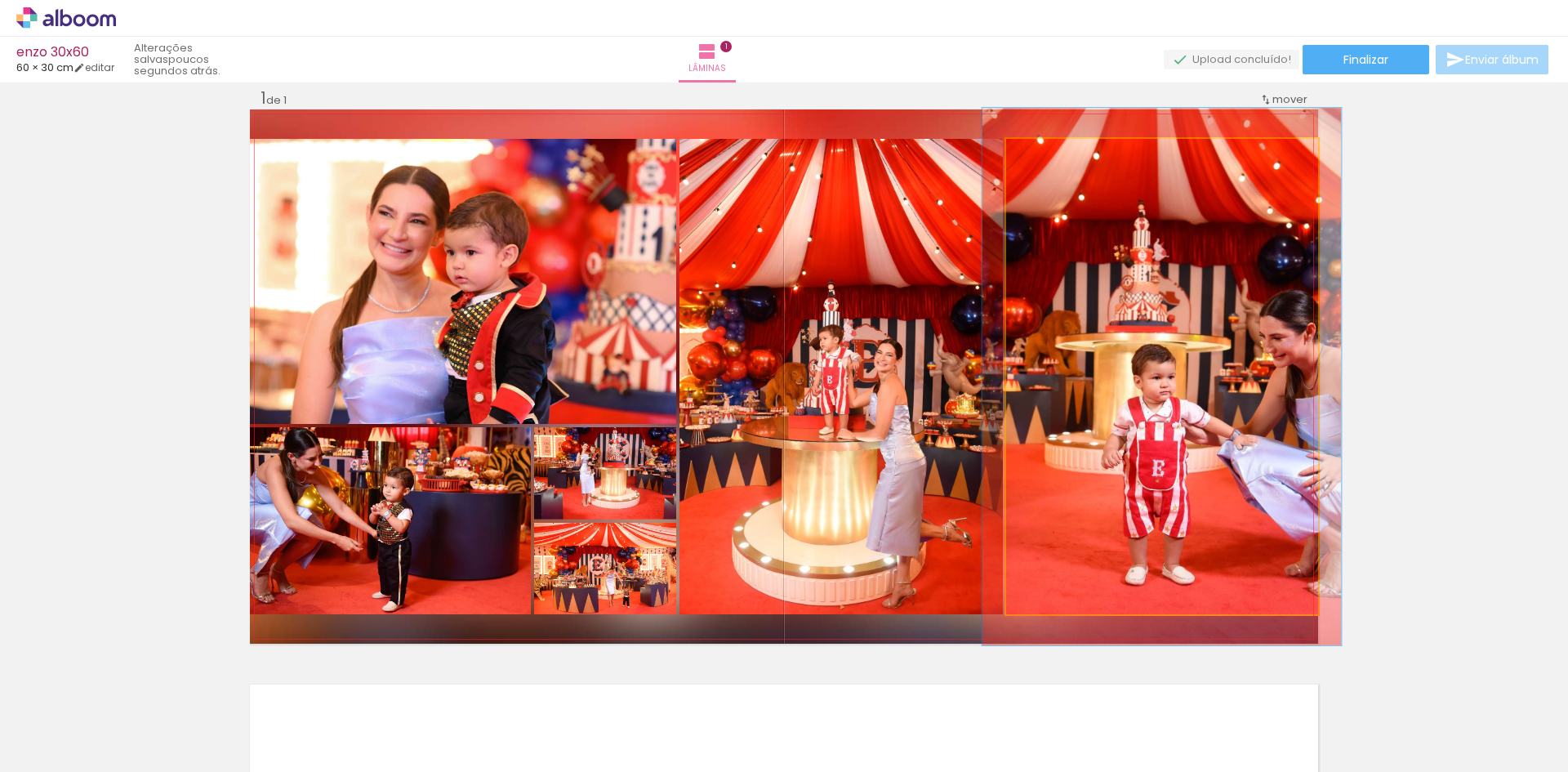
type paper-slider "113"
click at [1049, 155] on div at bounding box center [1051, 155] width 15 height 15
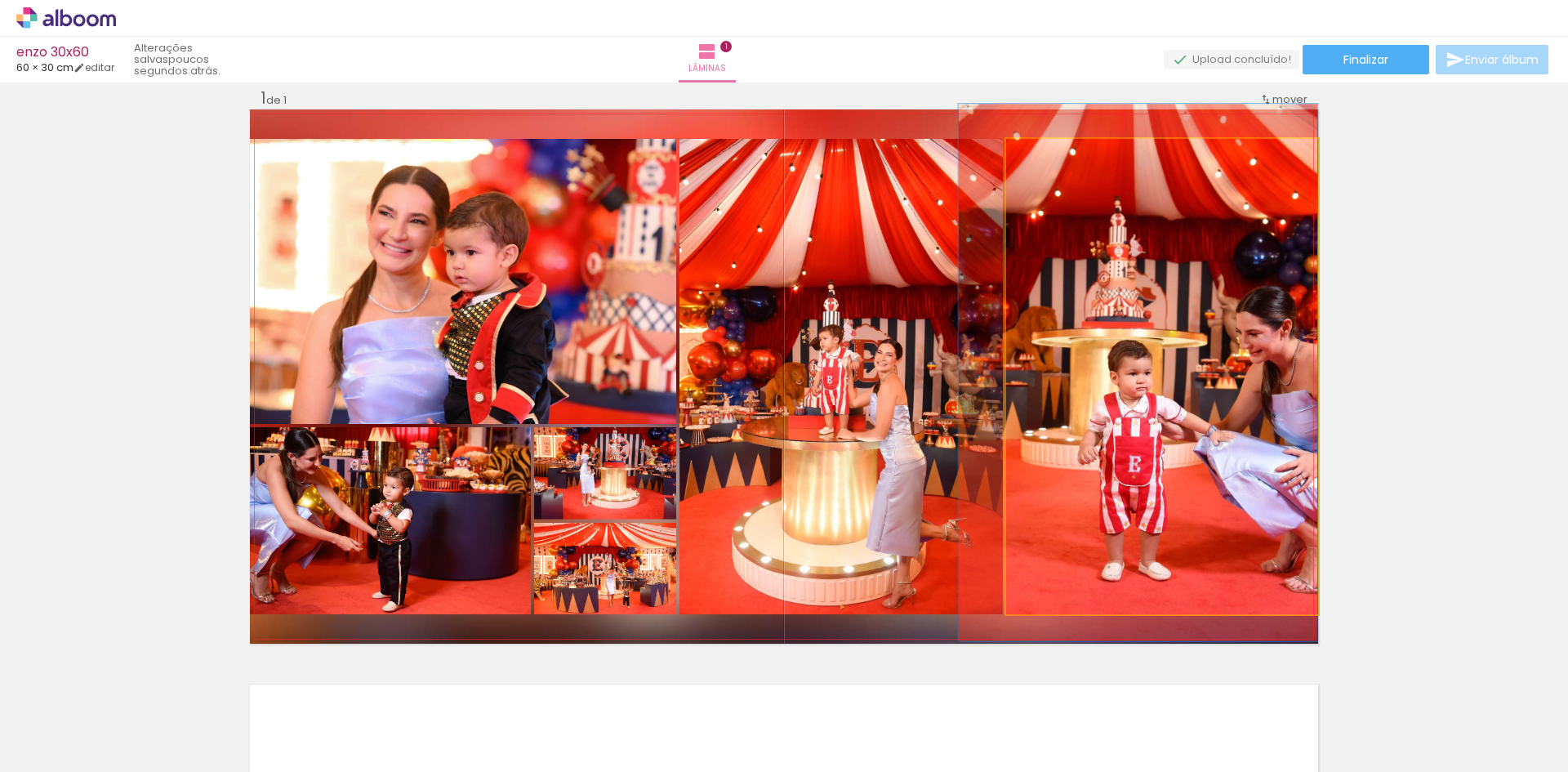
drag, startPoint x: 1088, startPoint y: 307, endPoint x: 1056, endPoint y: 303, distance: 32.2
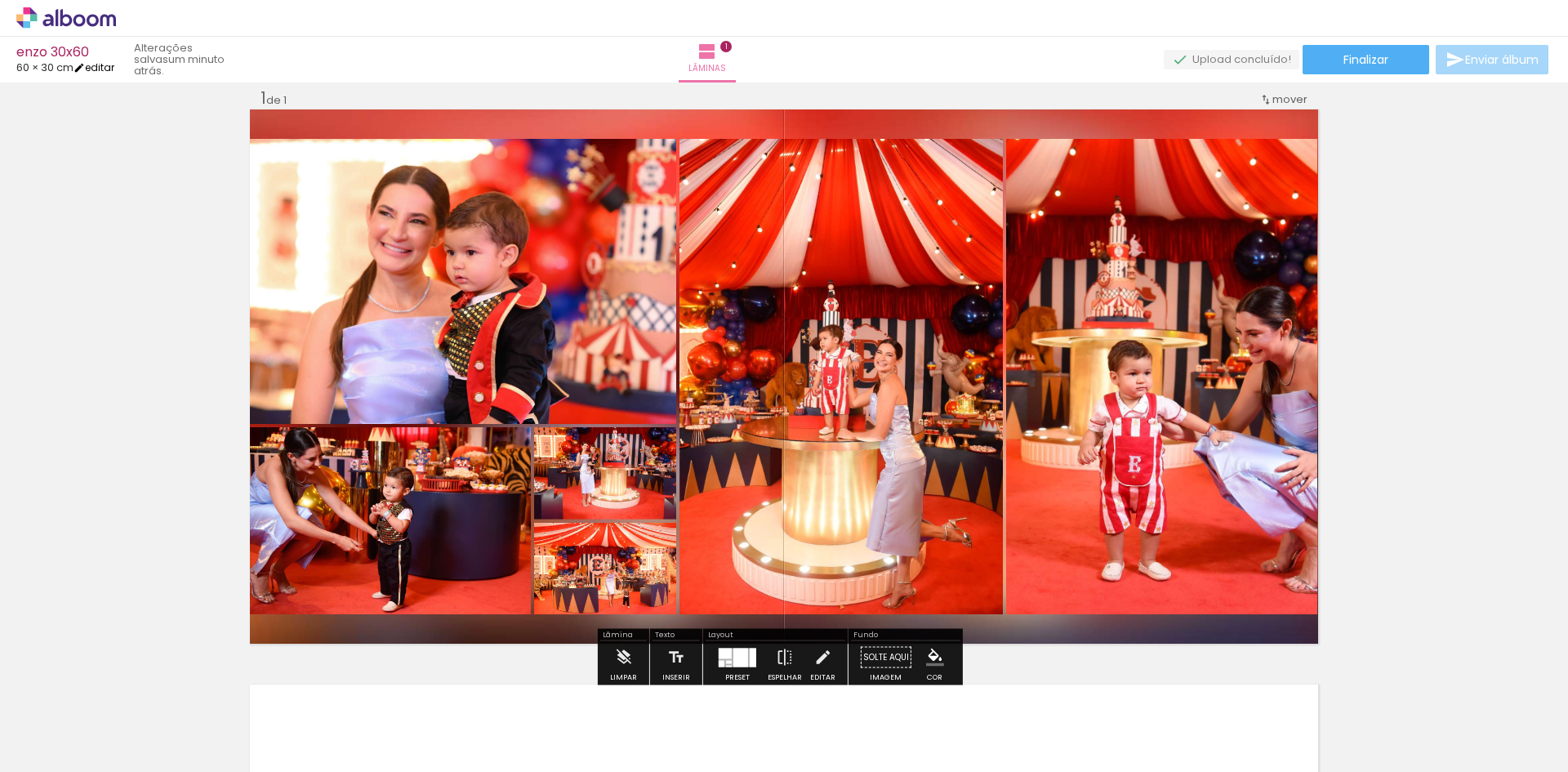
click at [106, 67] on link "editar" at bounding box center [93, 67] width 41 height 14
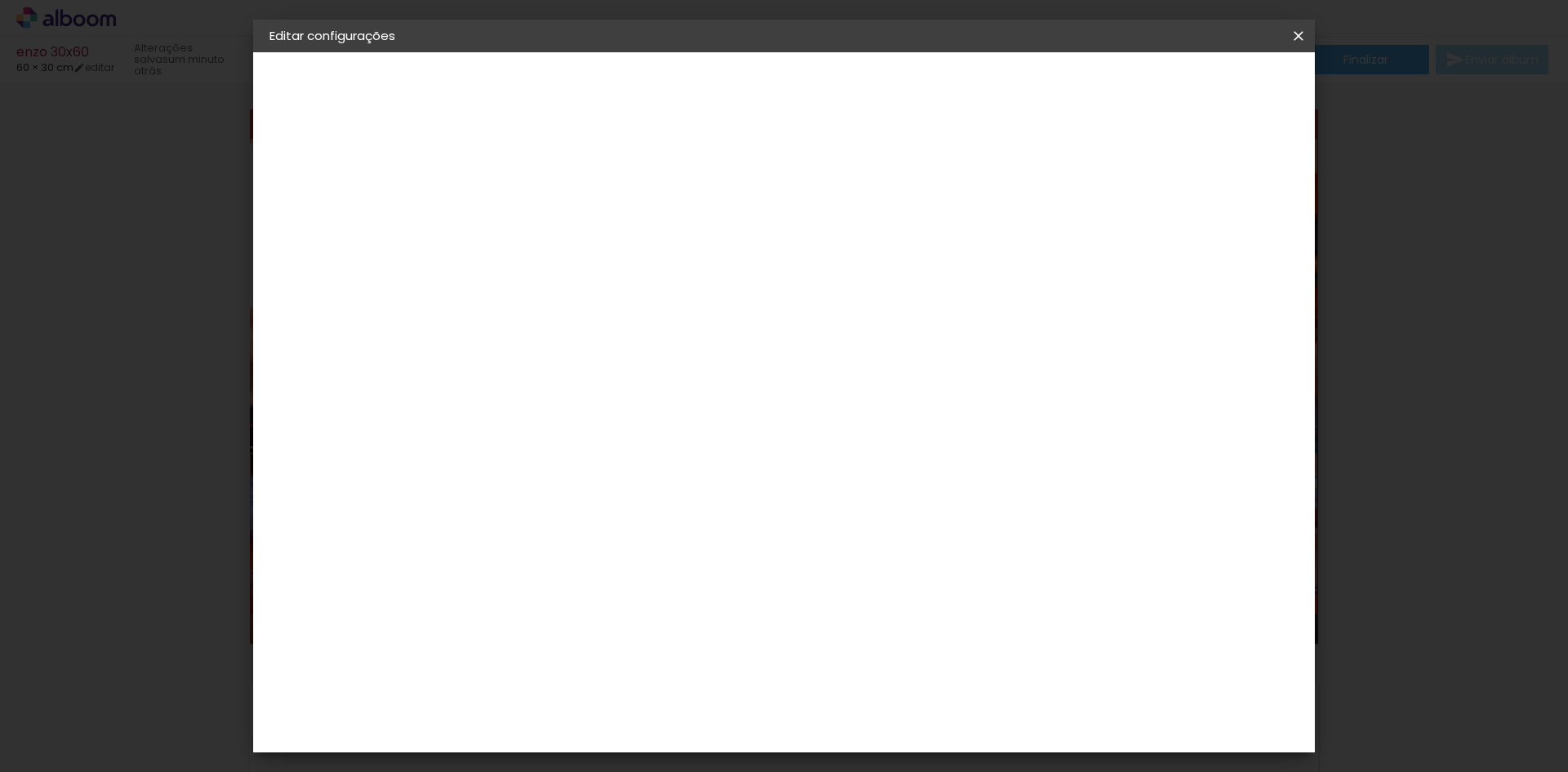
type input "1"
type paper-input "1"
click at [1225, 252] on input "1" at bounding box center [1223, 246] width 30 height 24
type input "0"
click at [1116, 183] on div at bounding box center [1108, 188] width 15 height 15
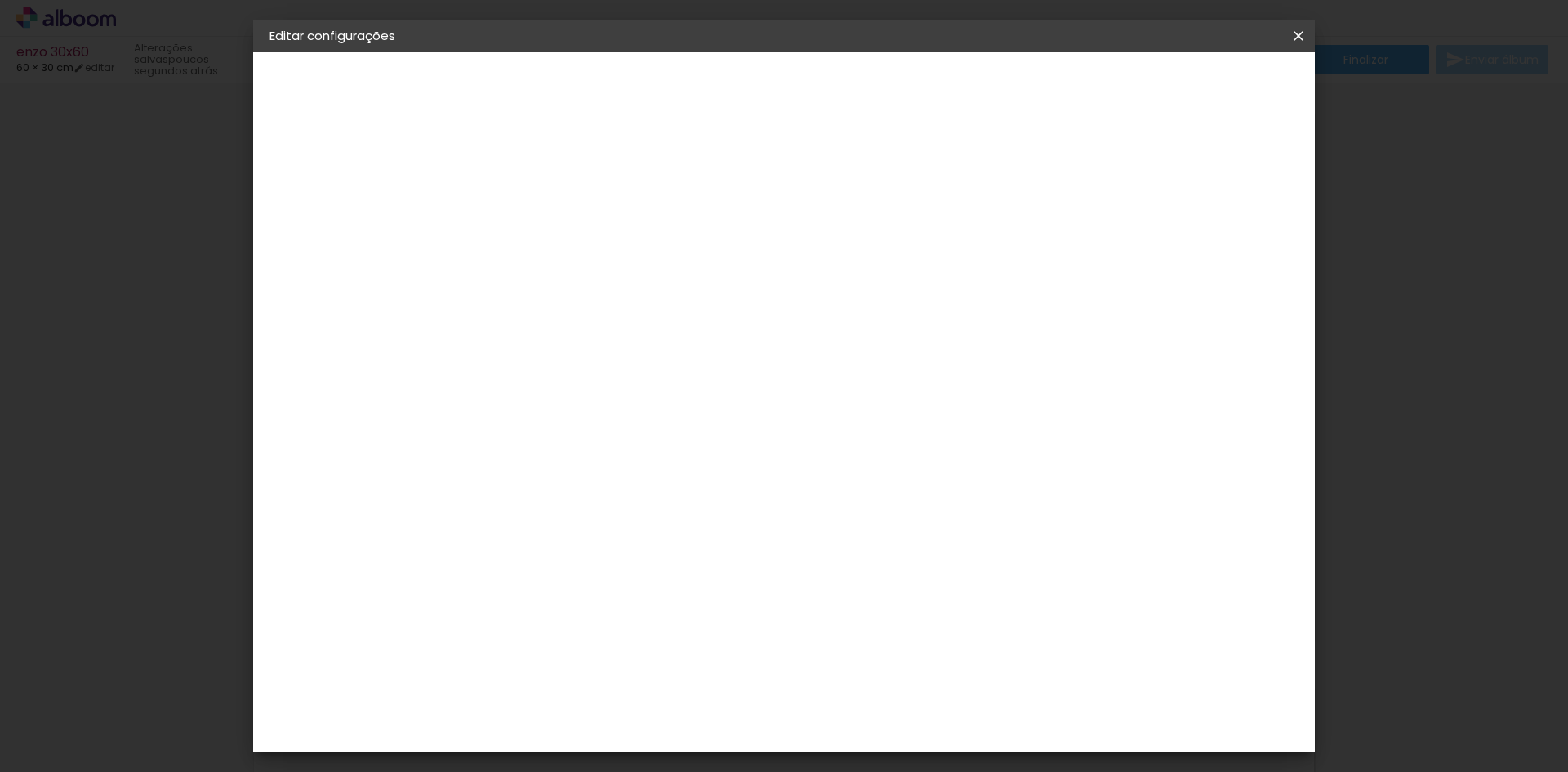
click at [1116, 183] on div at bounding box center [1108, 188] width 15 height 15
click at [1196, 93] on span "Salvar configurações" at bounding box center [1136, 86] width 120 height 11
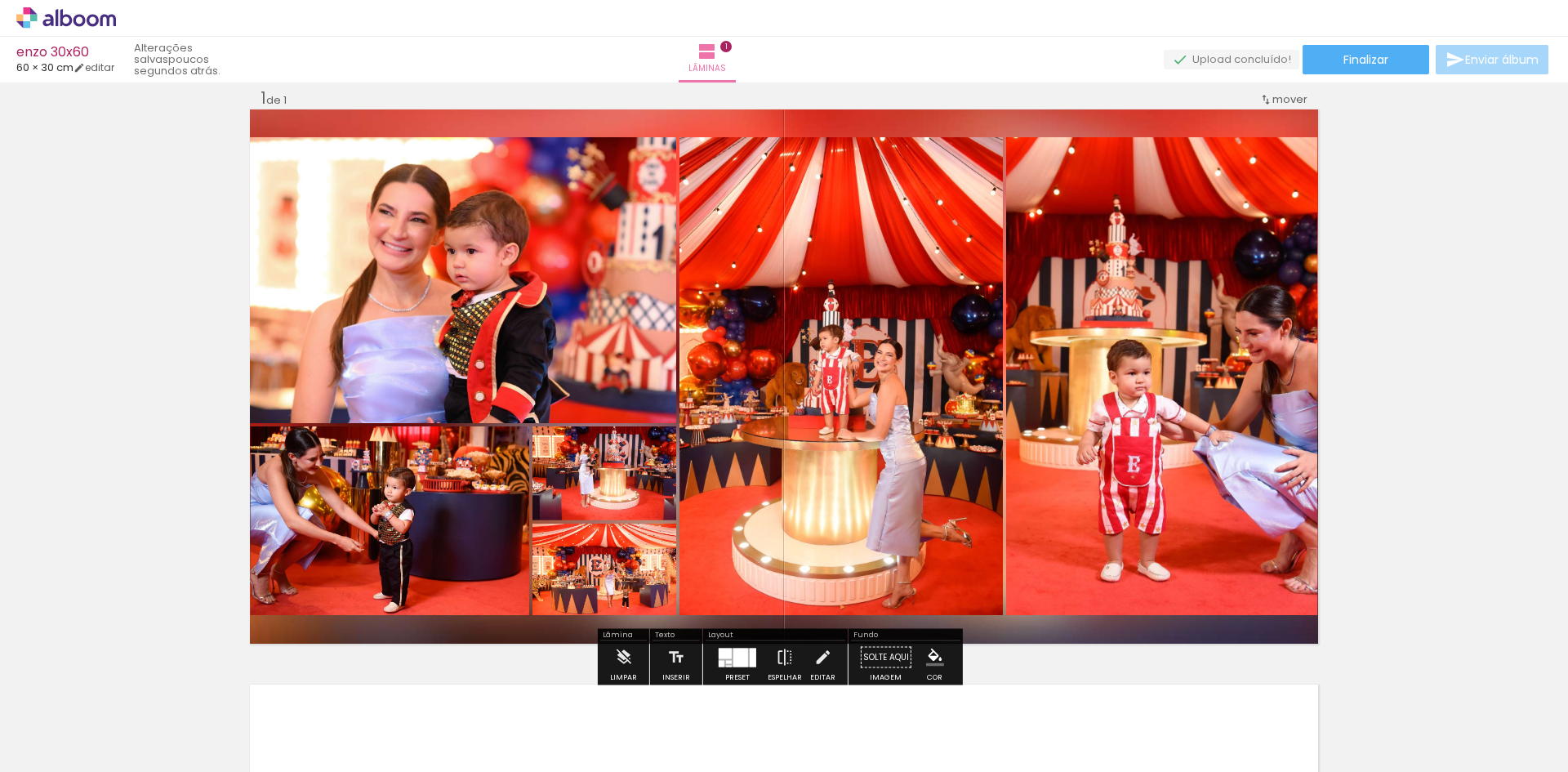
click at [1152, 353] on quentale-photo at bounding box center [1161, 376] width 312 height 478
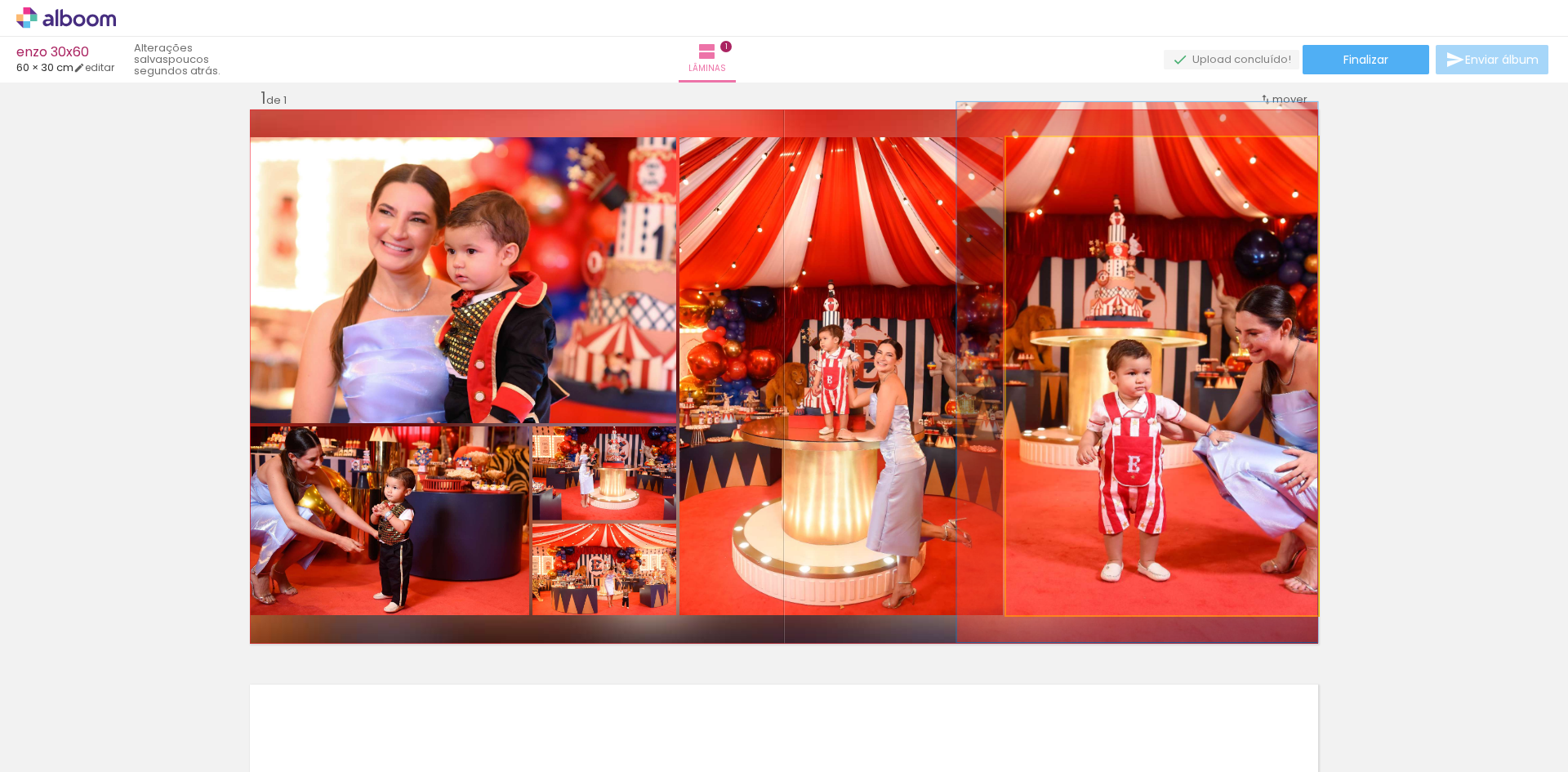
click at [1164, 351] on quentale-photo at bounding box center [1161, 376] width 312 height 478
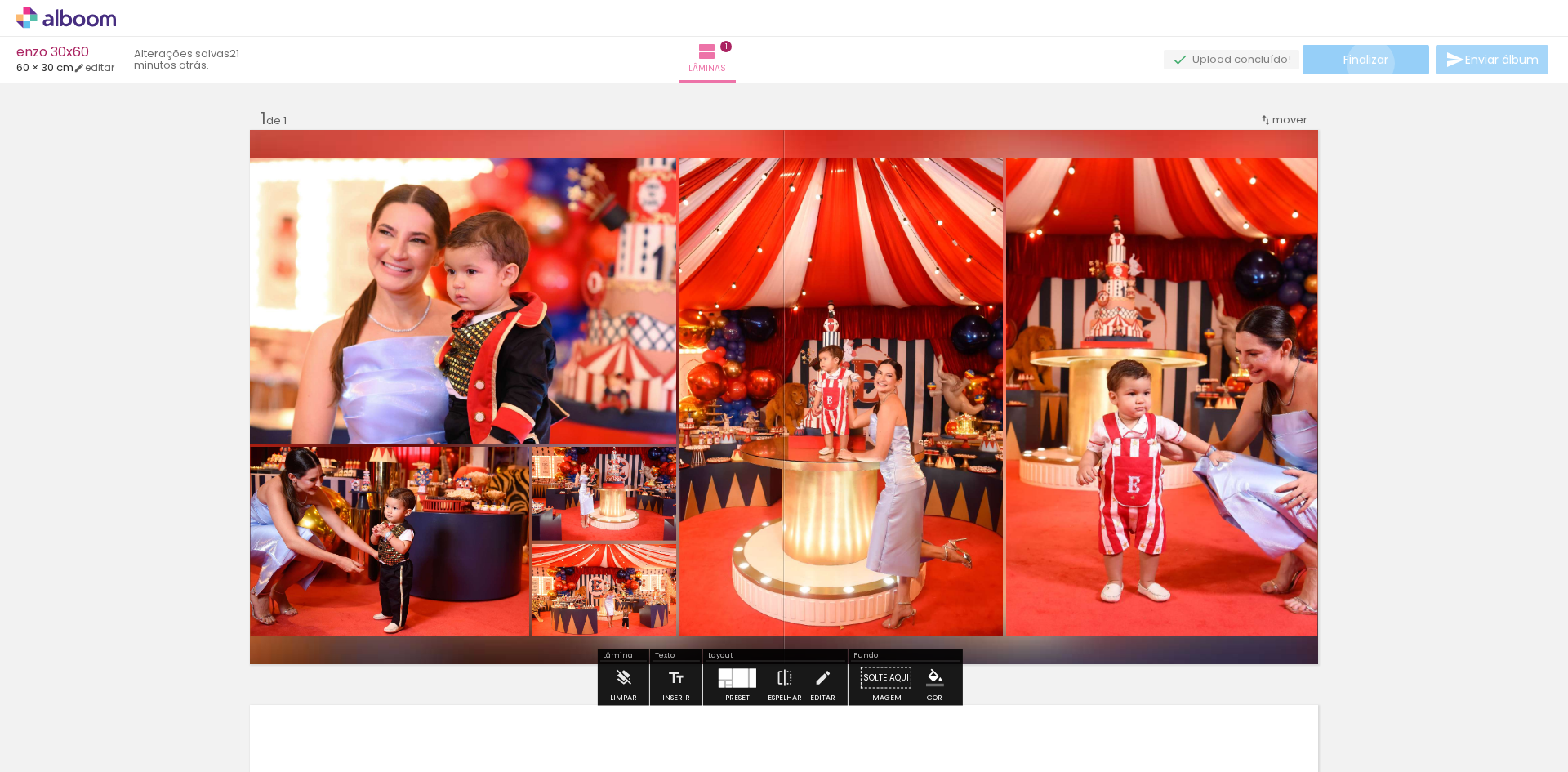
click at [1365, 63] on span "Finalizar" at bounding box center [1365, 59] width 45 height 11
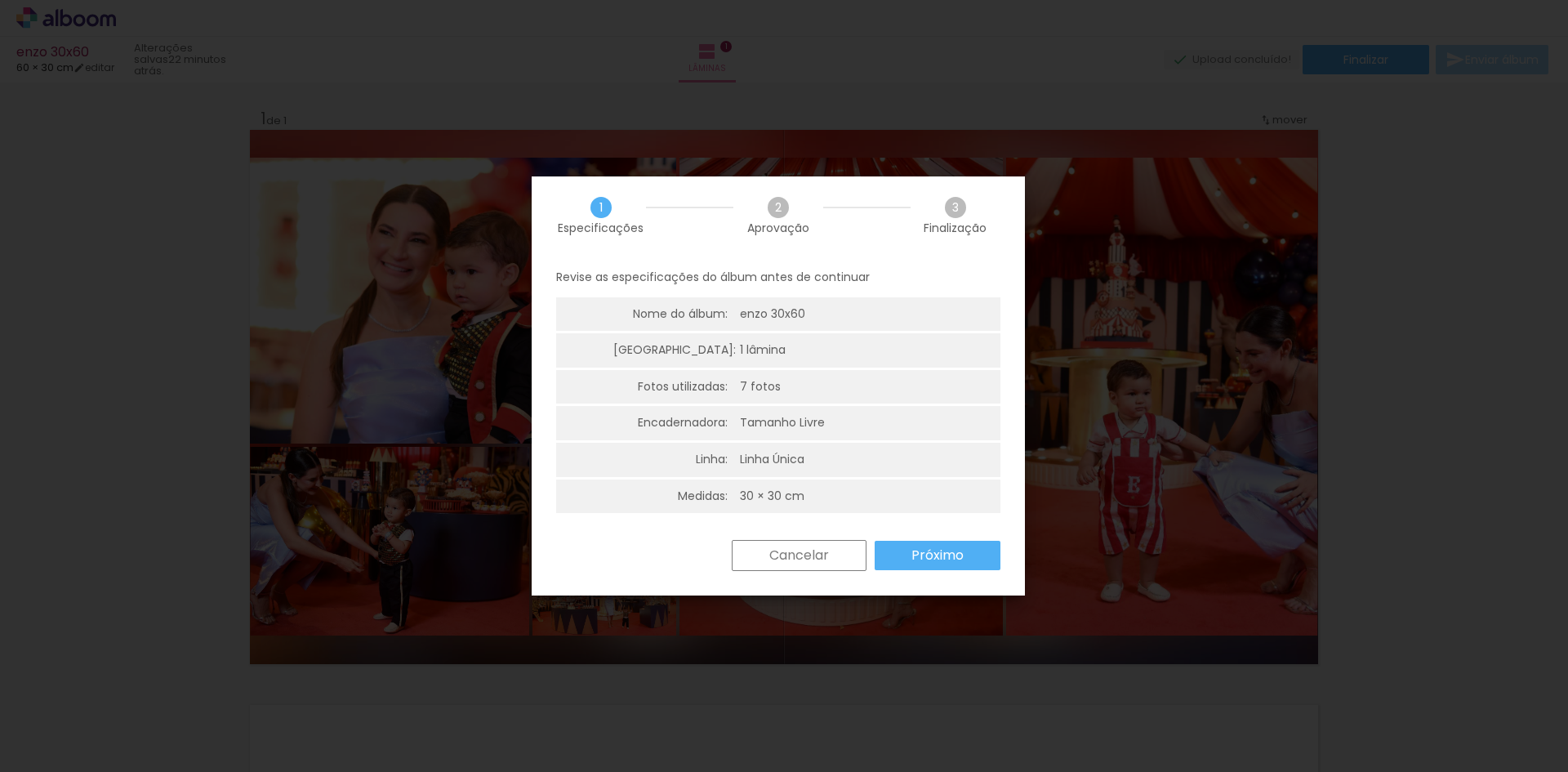
click at [911, 565] on paper-button "Próximo" at bounding box center [938, 555] width 126 height 30
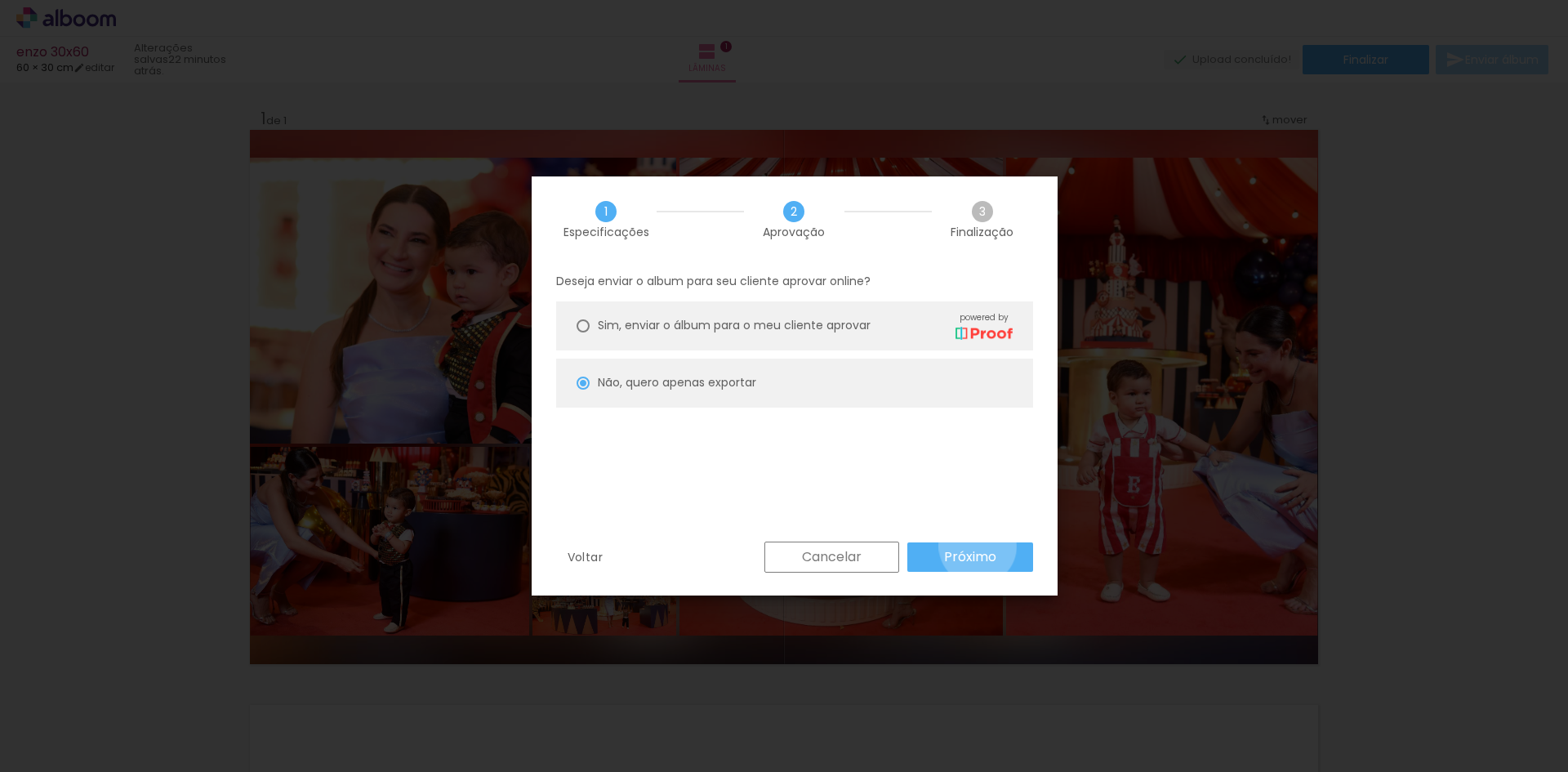
click at [978, 546] on paper-button "Próximo" at bounding box center [970, 557] width 126 height 30
type input "Alta, 300 DPI"
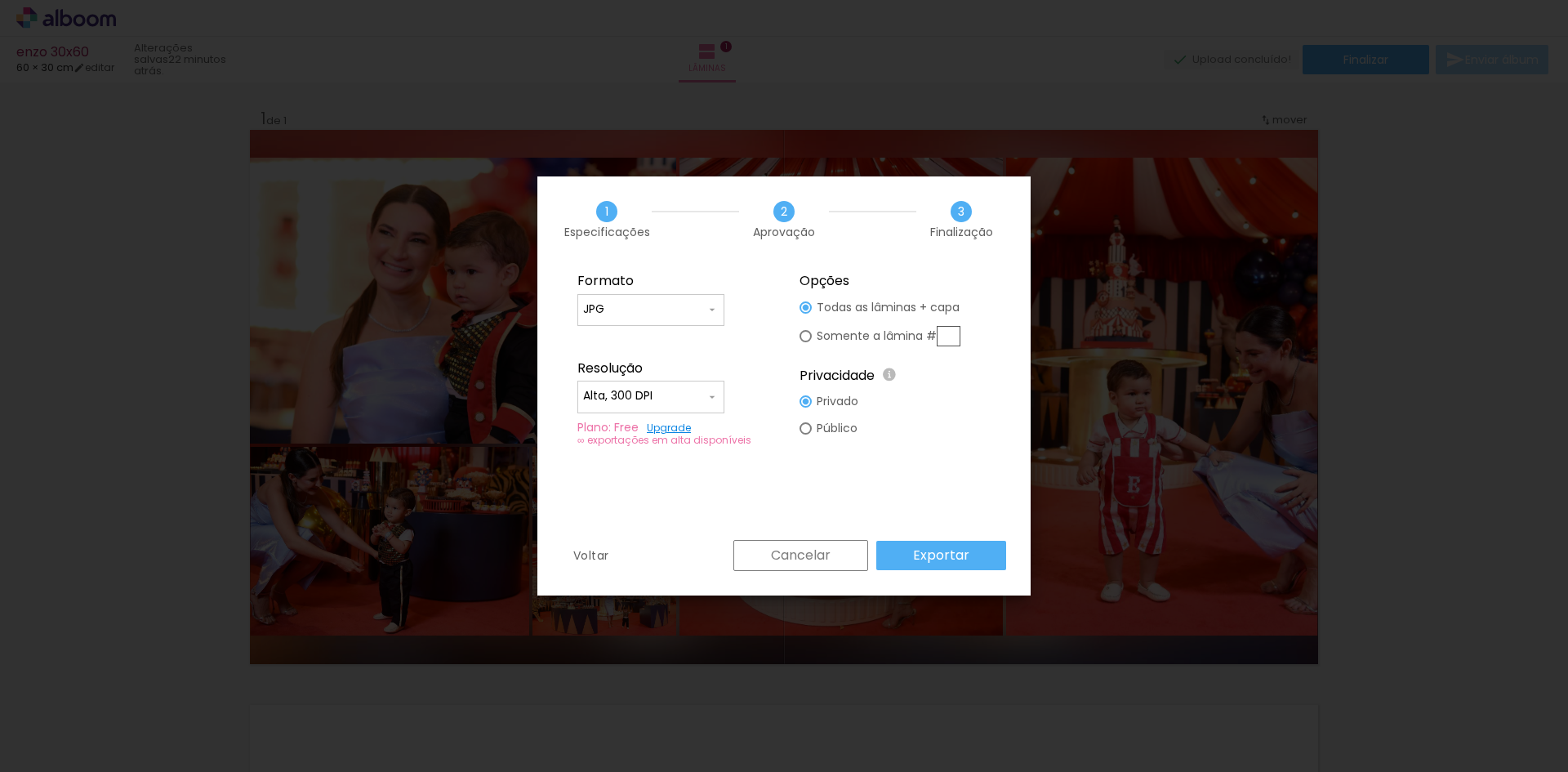
click at [677, 425] on link "Upgrade" at bounding box center [669, 428] width 45 height 14
click at [0, 0] on slot "Exportar" at bounding box center [0, 0] width 0 height 0
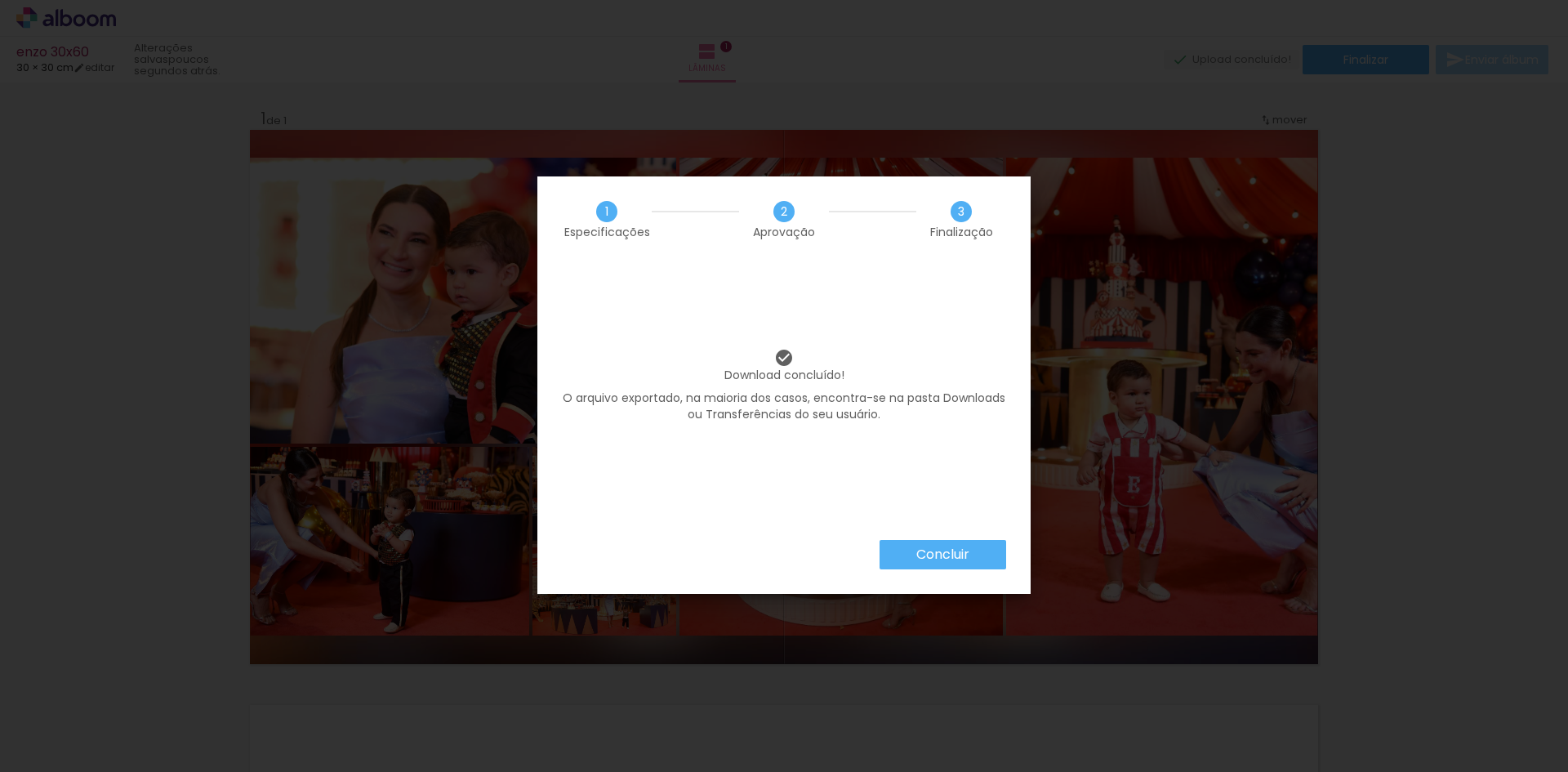
click at [0, 0] on slot "Concluir" at bounding box center [0, 0] width 0 height 0
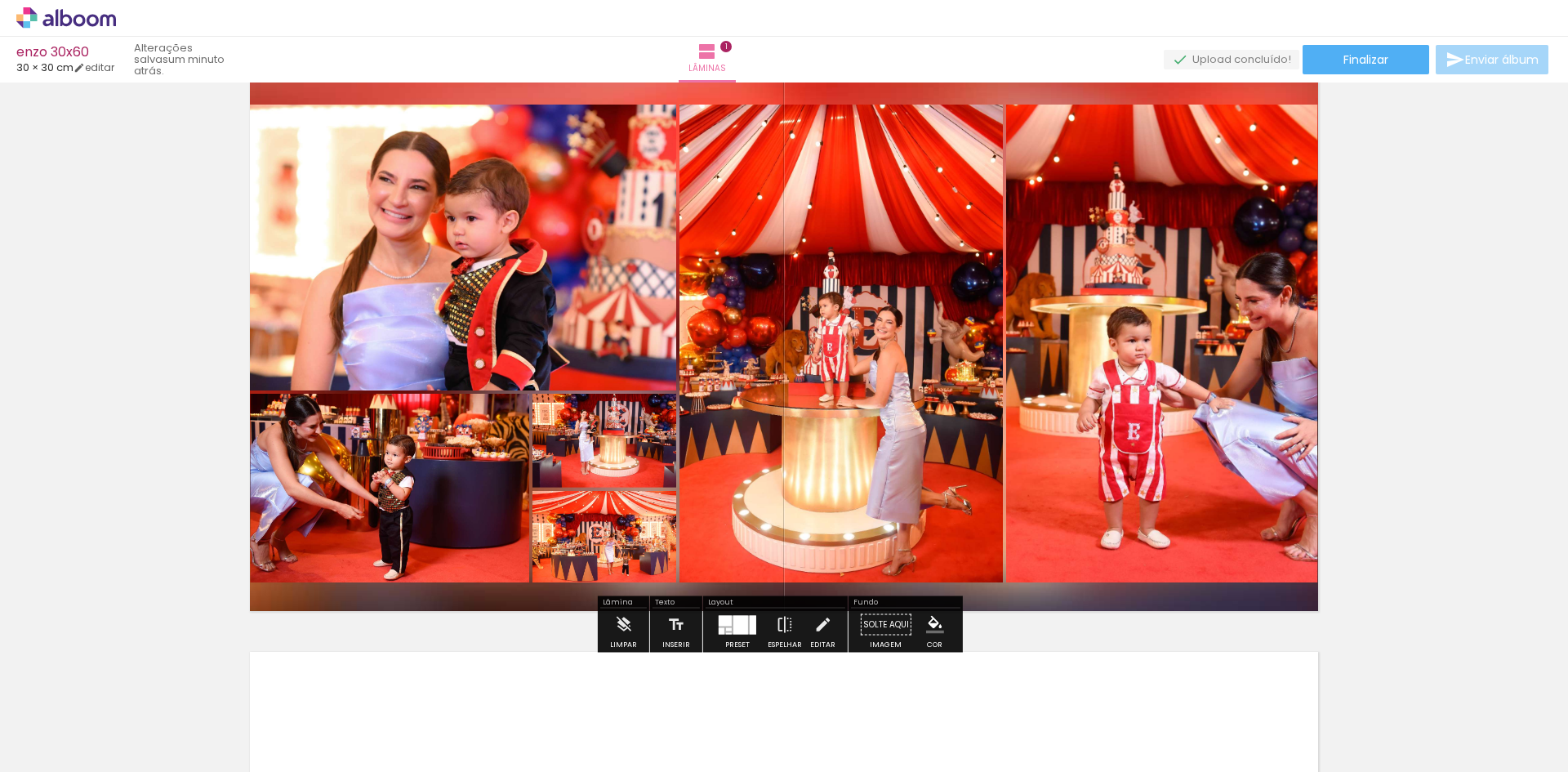
scroll to position [82, 0]
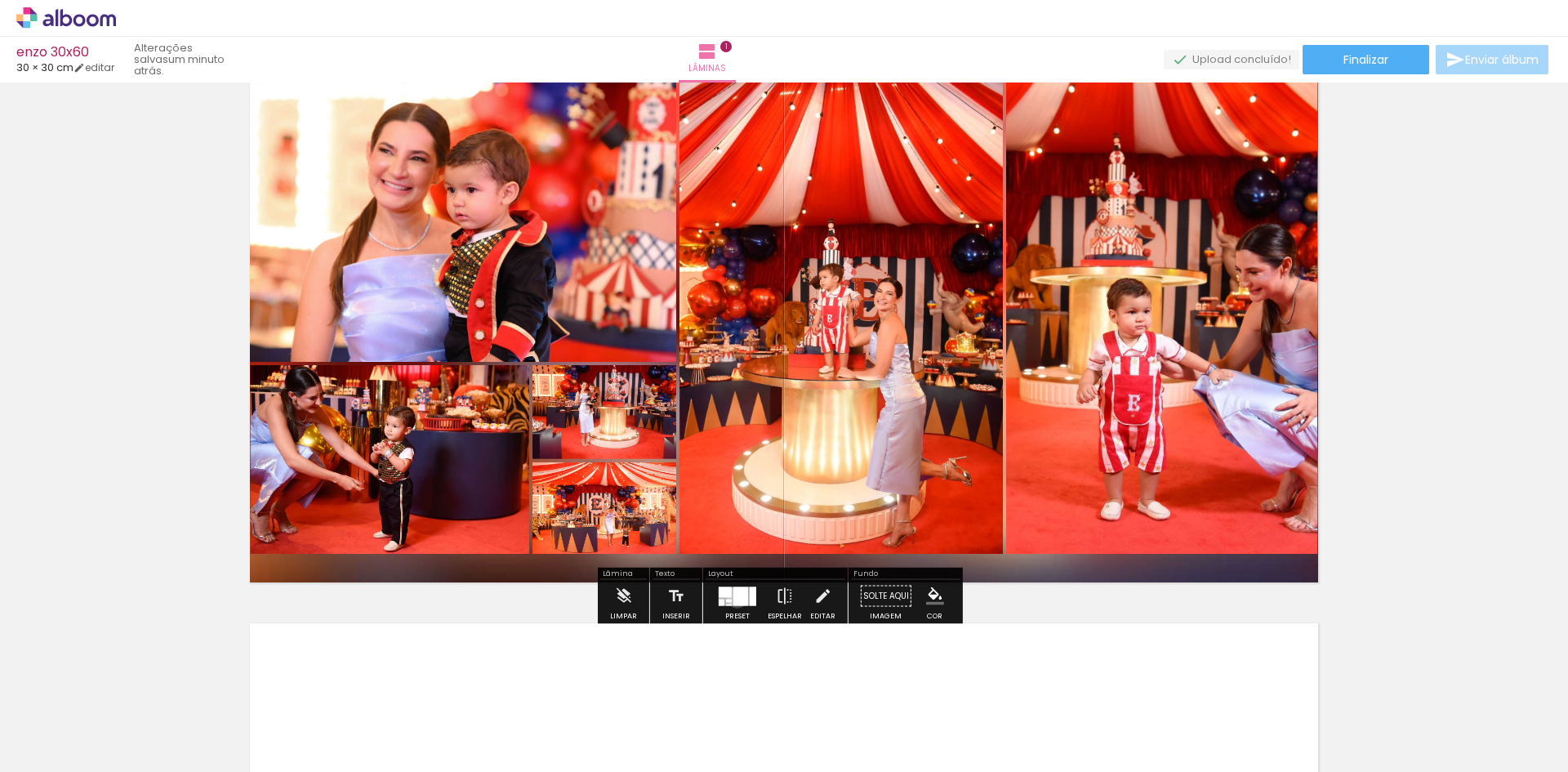
click at [733, 596] on div at bounding box center [740, 596] width 15 height 19
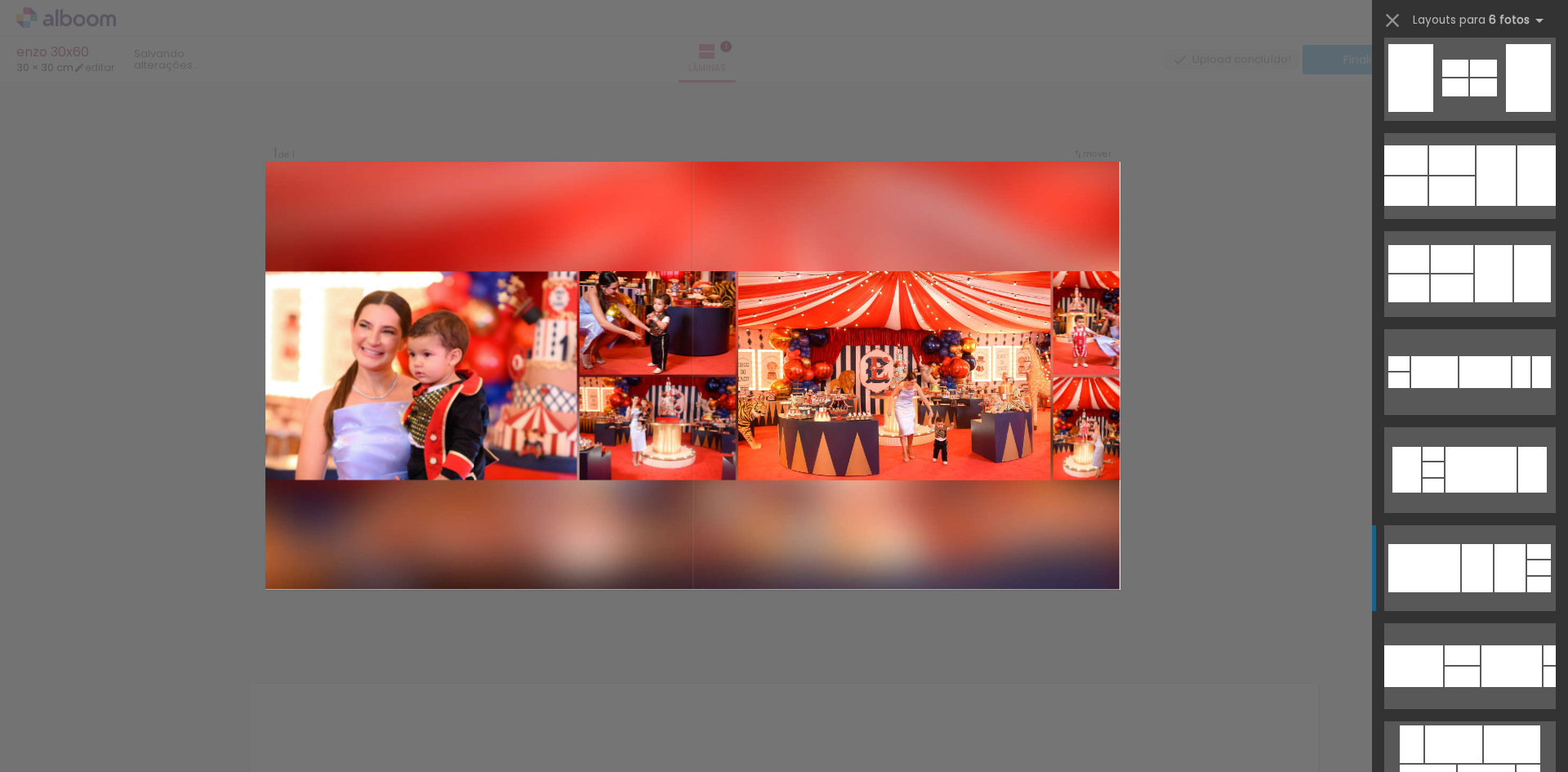
scroll to position [5310, 0]
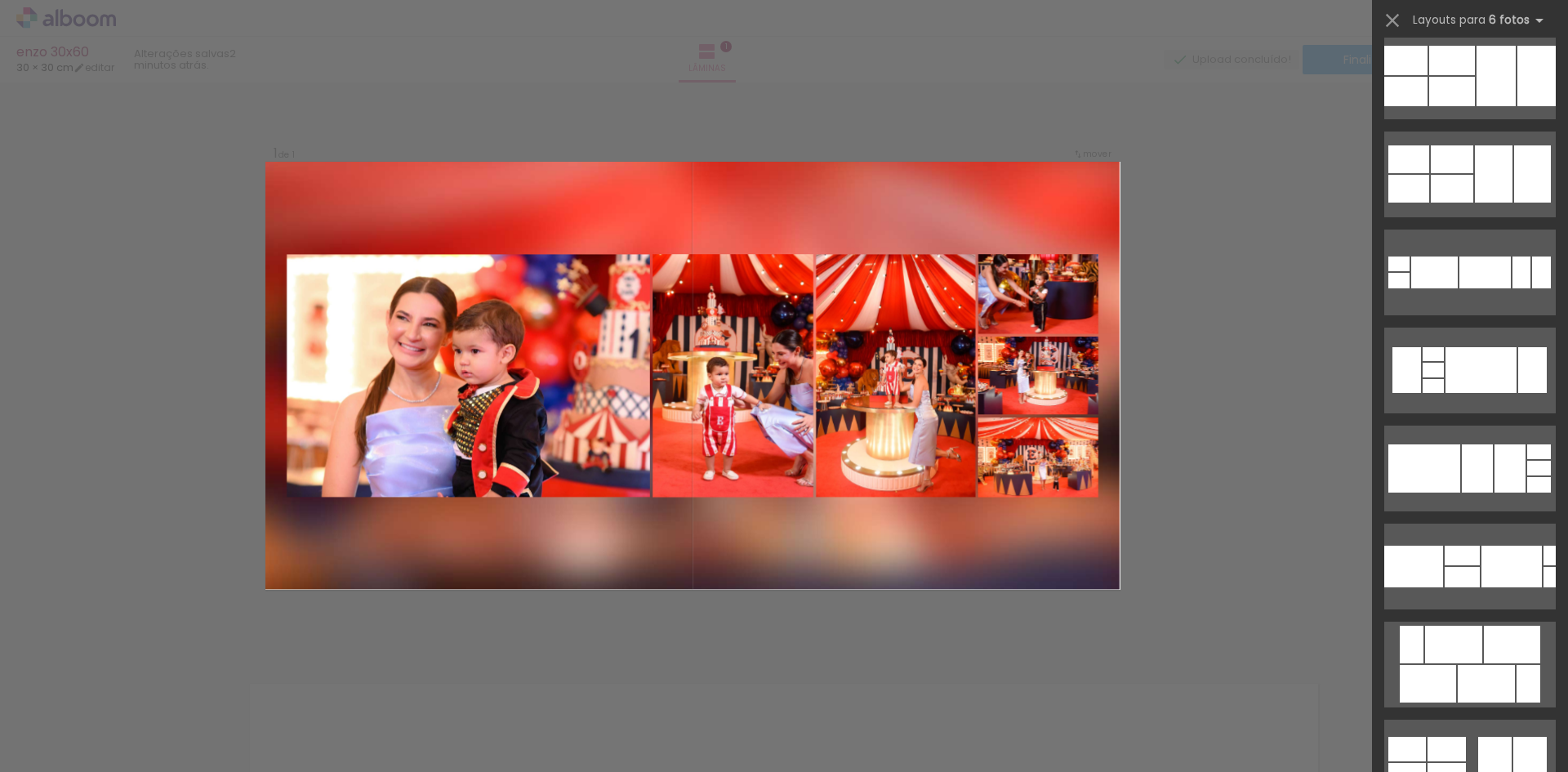
click at [1256, 150] on div "Confirmar Cancelar" at bounding box center [784, 656] width 1568 height 1189
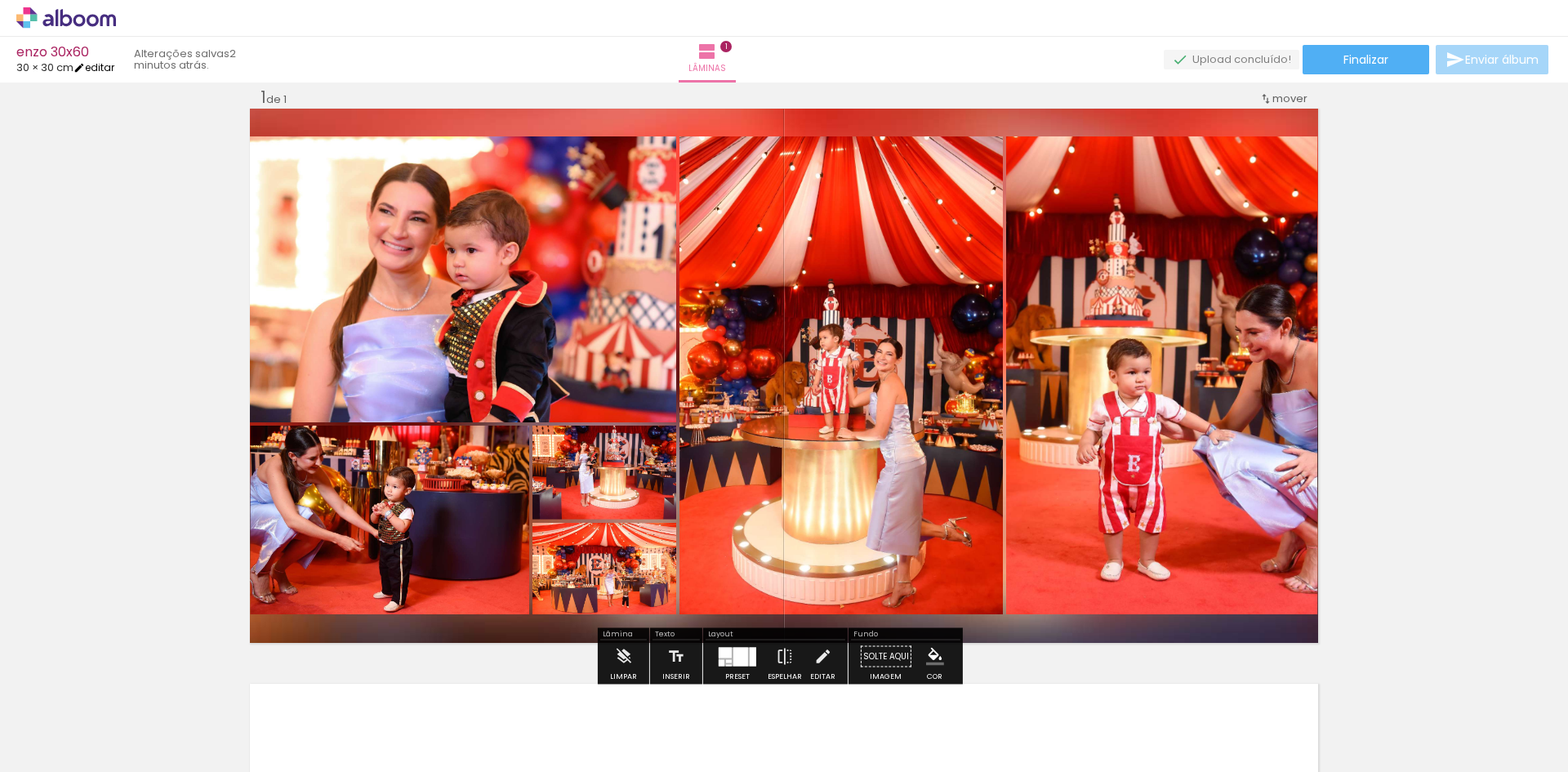
click at [103, 65] on link "editar" at bounding box center [93, 67] width 41 height 14
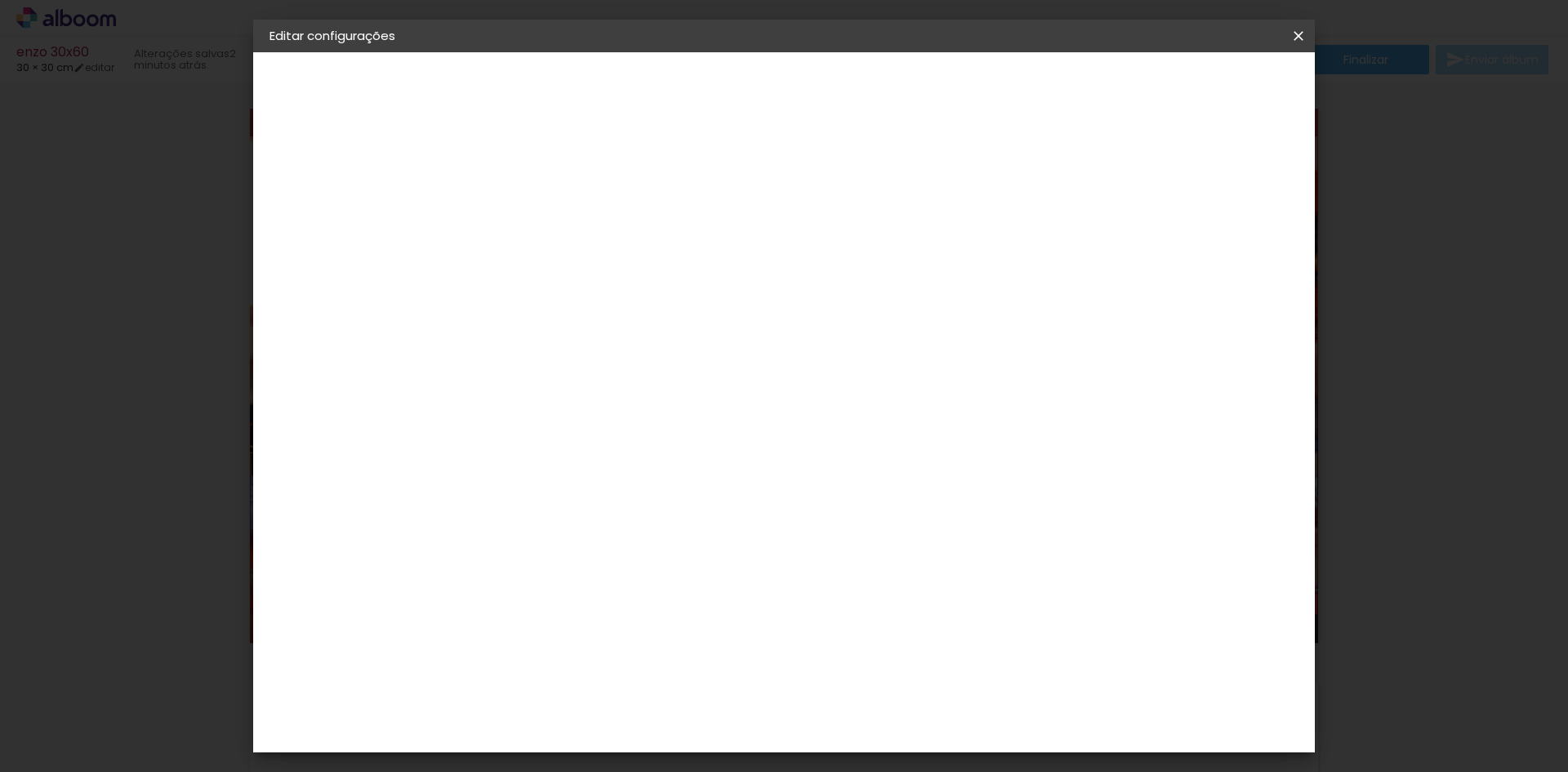
click at [513, 184] on input "2" at bounding box center [526, 187] width 57 height 20
click at [513, 185] on input "2" at bounding box center [526, 187] width 57 height 20
click at [516, 183] on input "2" at bounding box center [526, 187] width 57 height 20
click at [333, 245] on div "3. Revisão" at bounding box center [359, 248] width 179 height 19
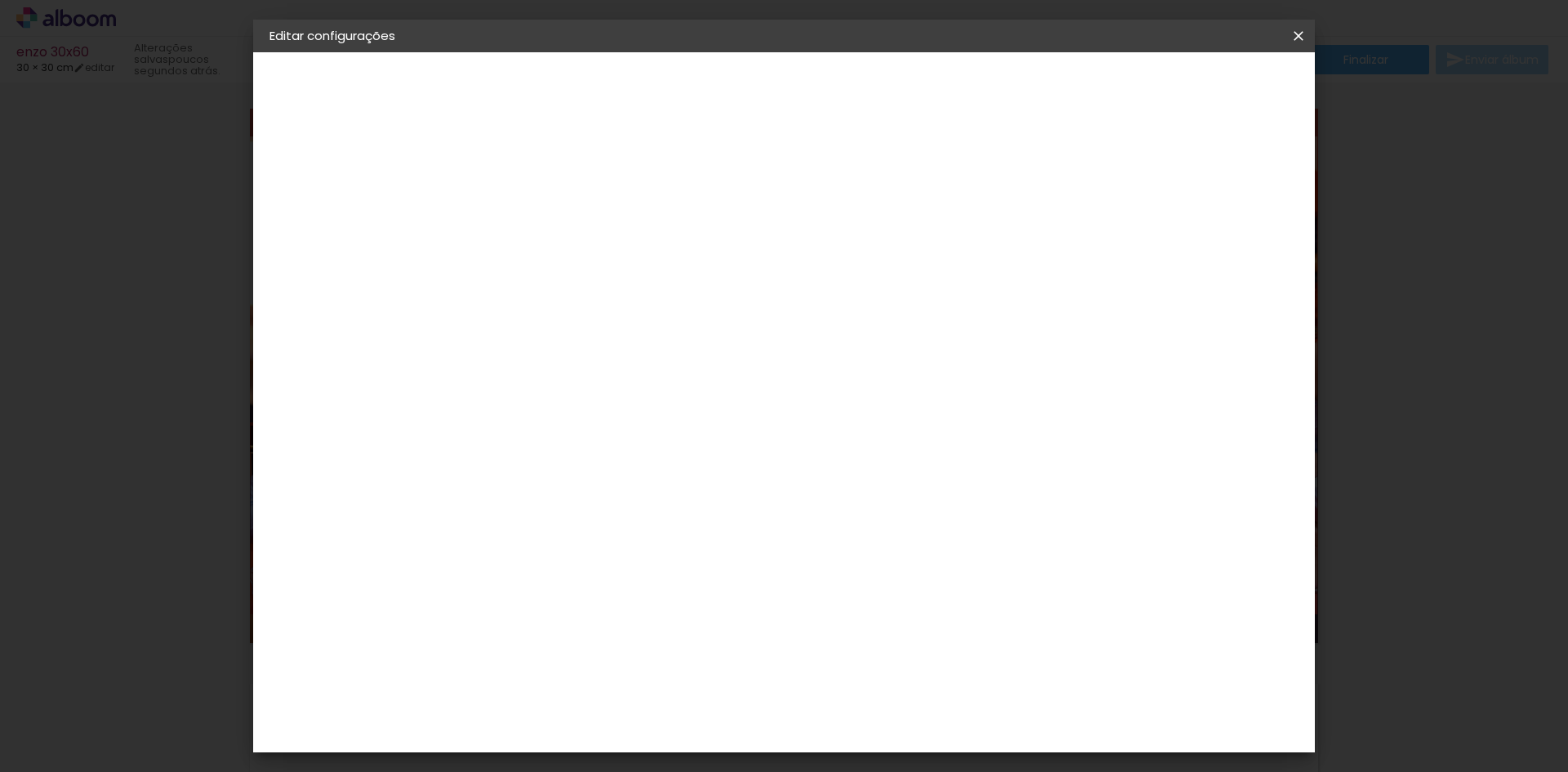
click at [1116, 185] on div at bounding box center [1108, 188] width 15 height 15
click at [1196, 86] on span "Salvar configurações" at bounding box center [1136, 86] width 120 height 11
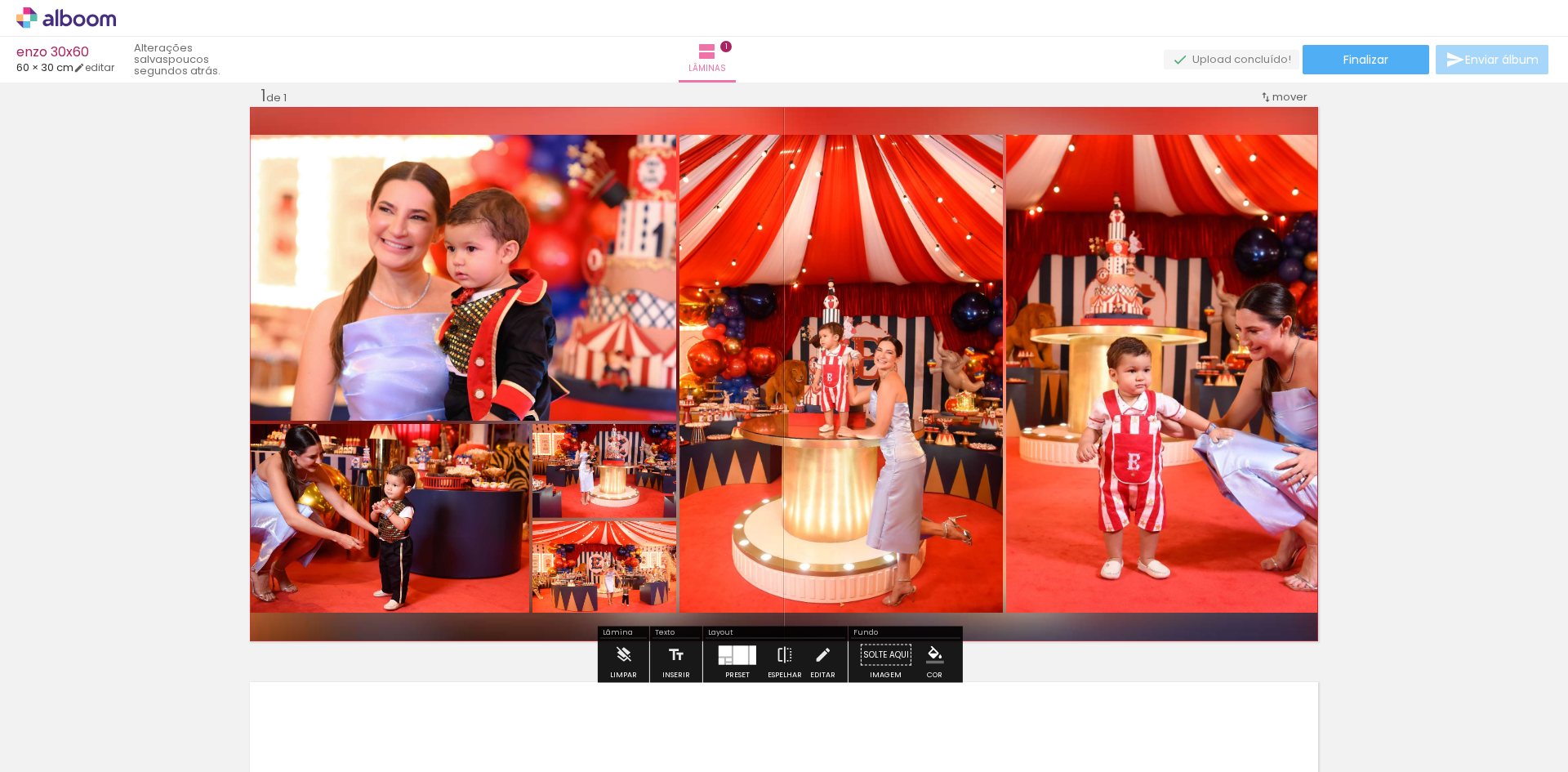
scroll to position [21, 0]
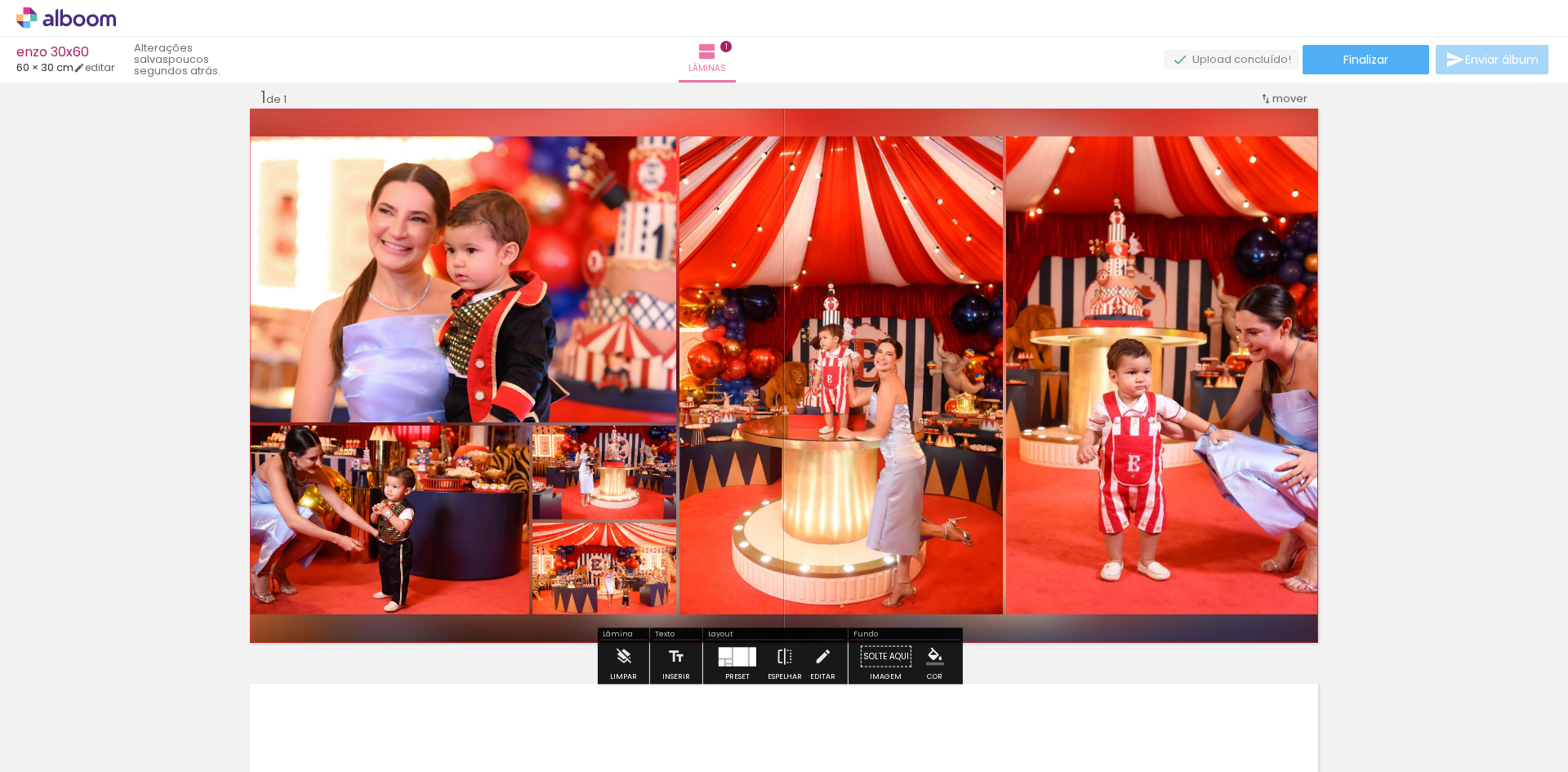
click at [833, 372] on quentale-photo at bounding box center [841, 375] width 323 height 478
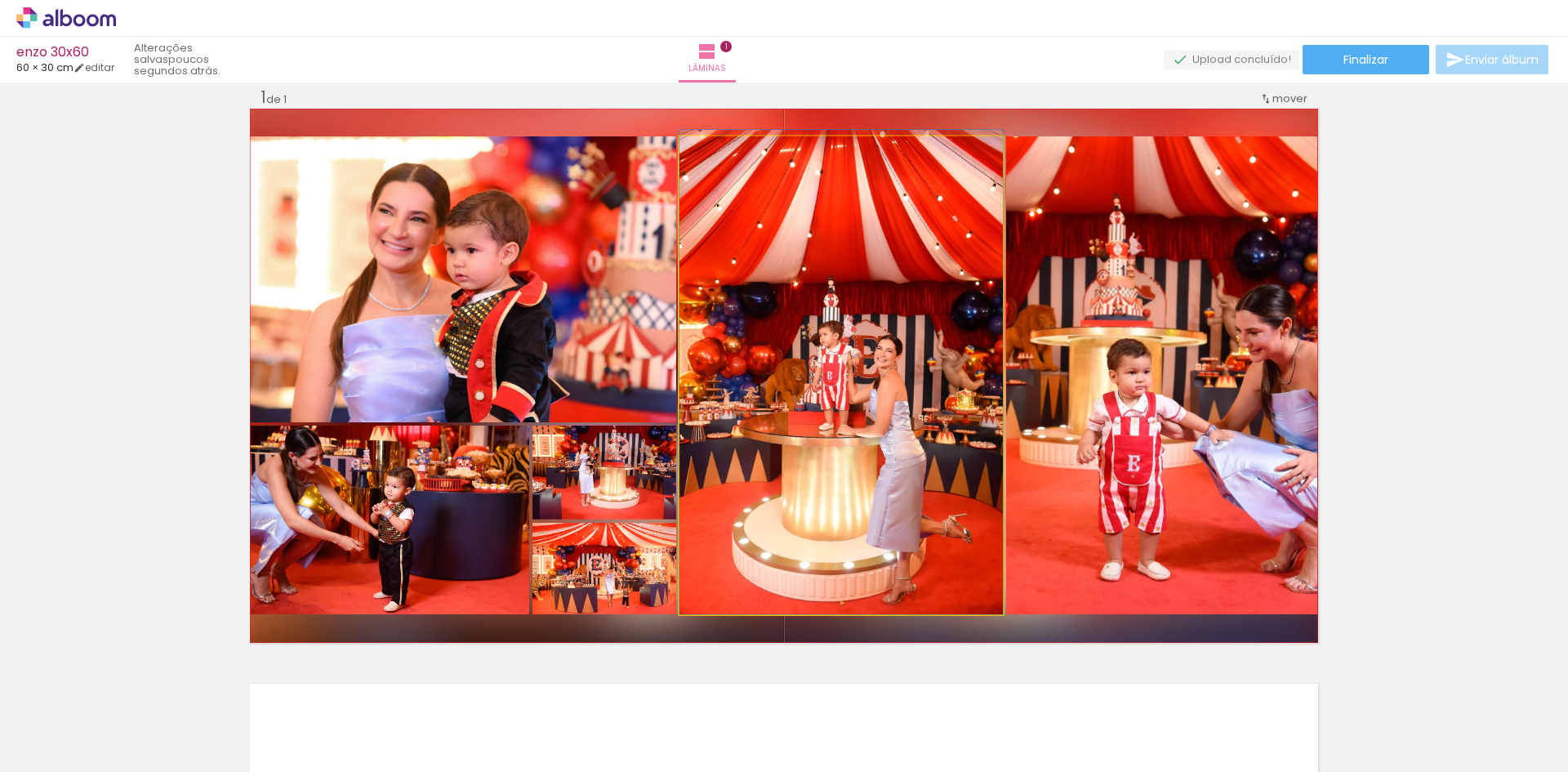
drag, startPoint x: 837, startPoint y: 389, endPoint x: 856, endPoint y: 318, distance: 73.5
drag, startPoint x: 862, startPoint y: 376, endPoint x: 855, endPoint y: 307, distance: 69.4
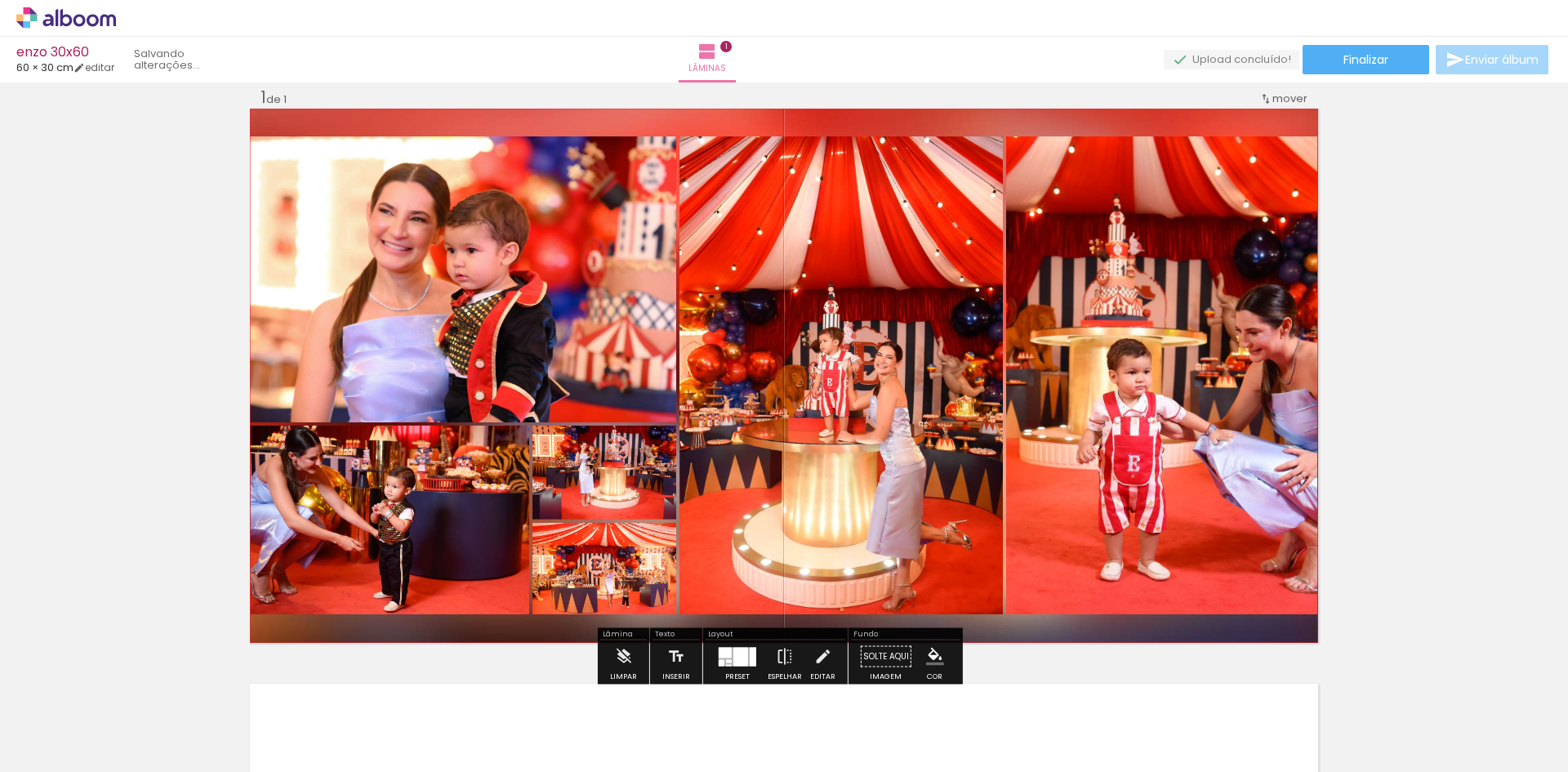
click at [863, 380] on quentale-photo at bounding box center [841, 375] width 323 height 478
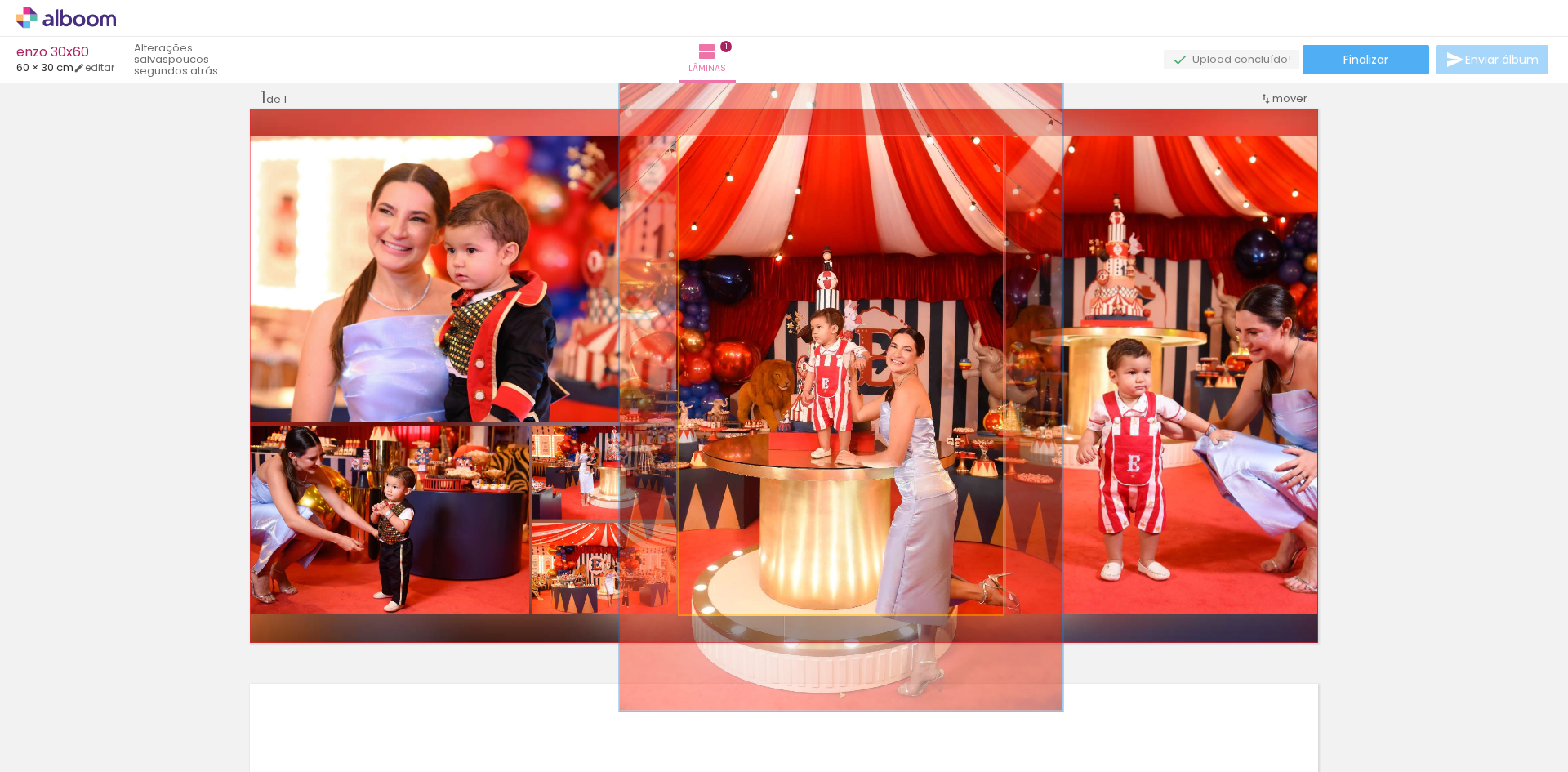
drag, startPoint x: 715, startPoint y: 154, endPoint x: 737, endPoint y: 152, distance: 22.1
click at [737, 152] on div at bounding box center [739, 153] width 15 height 15
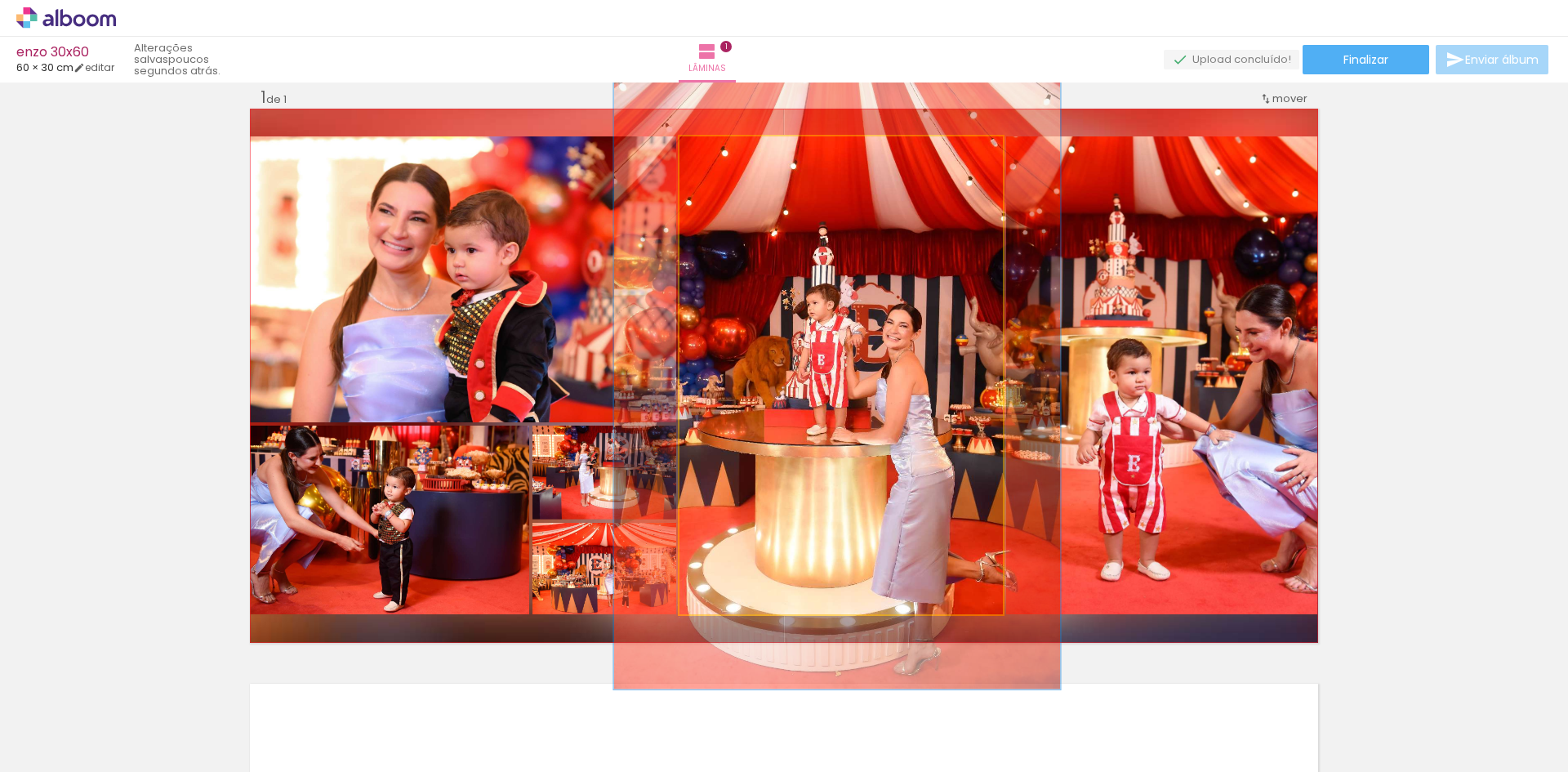
drag, startPoint x: 863, startPoint y: 458, endPoint x: 857, endPoint y: 432, distance: 26.7
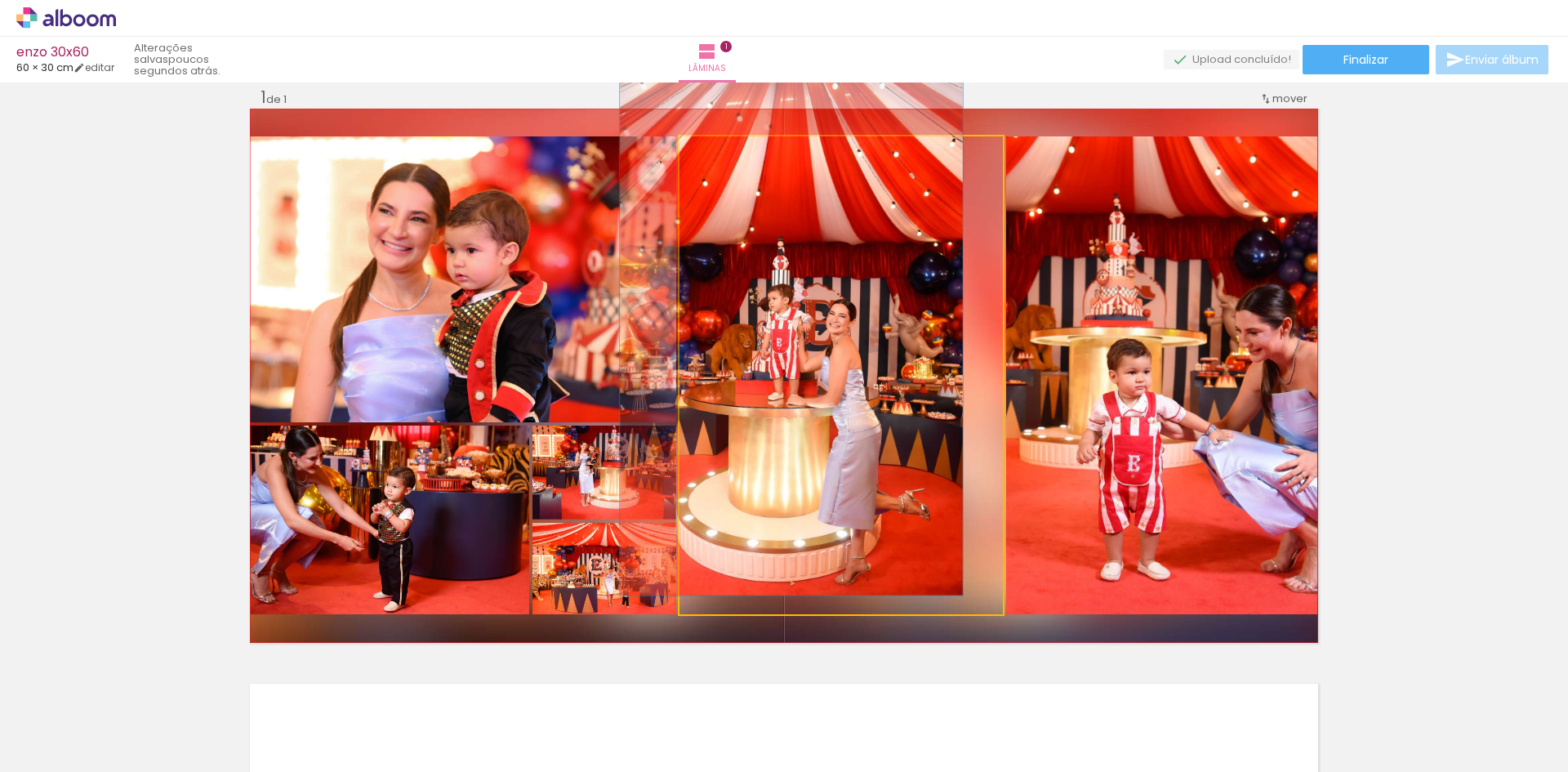
drag, startPoint x: 723, startPoint y: 153, endPoint x: 707, endPoint y: 153, distance: 16.0
type paper-slider "105"
click at [709, 153] on div at bounding box center [722, 154] width 26 height 26
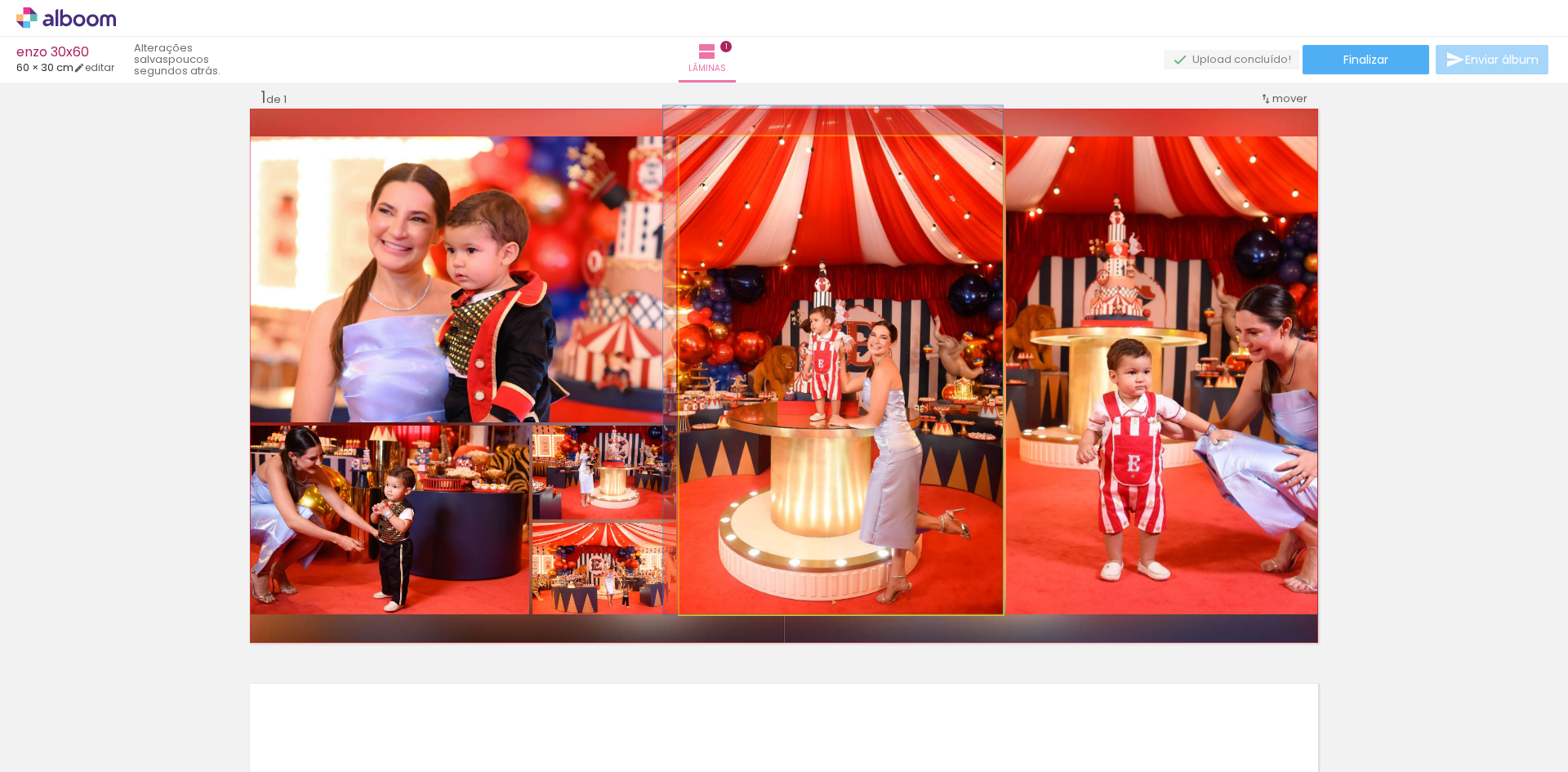
drag, startPoint x: 838, startPoint y: 378, endPoint x: 850, endPoint y: 375, distance: 12.4
drag, startPoint x: 858, startPoint y: 401, endPoint x: 841, endPoint y: 402, distance: 17.0
drag, startPoint x: 876, startPoint y: 408, endPoint x: 976, endPoint y: 396, distance: 100.7
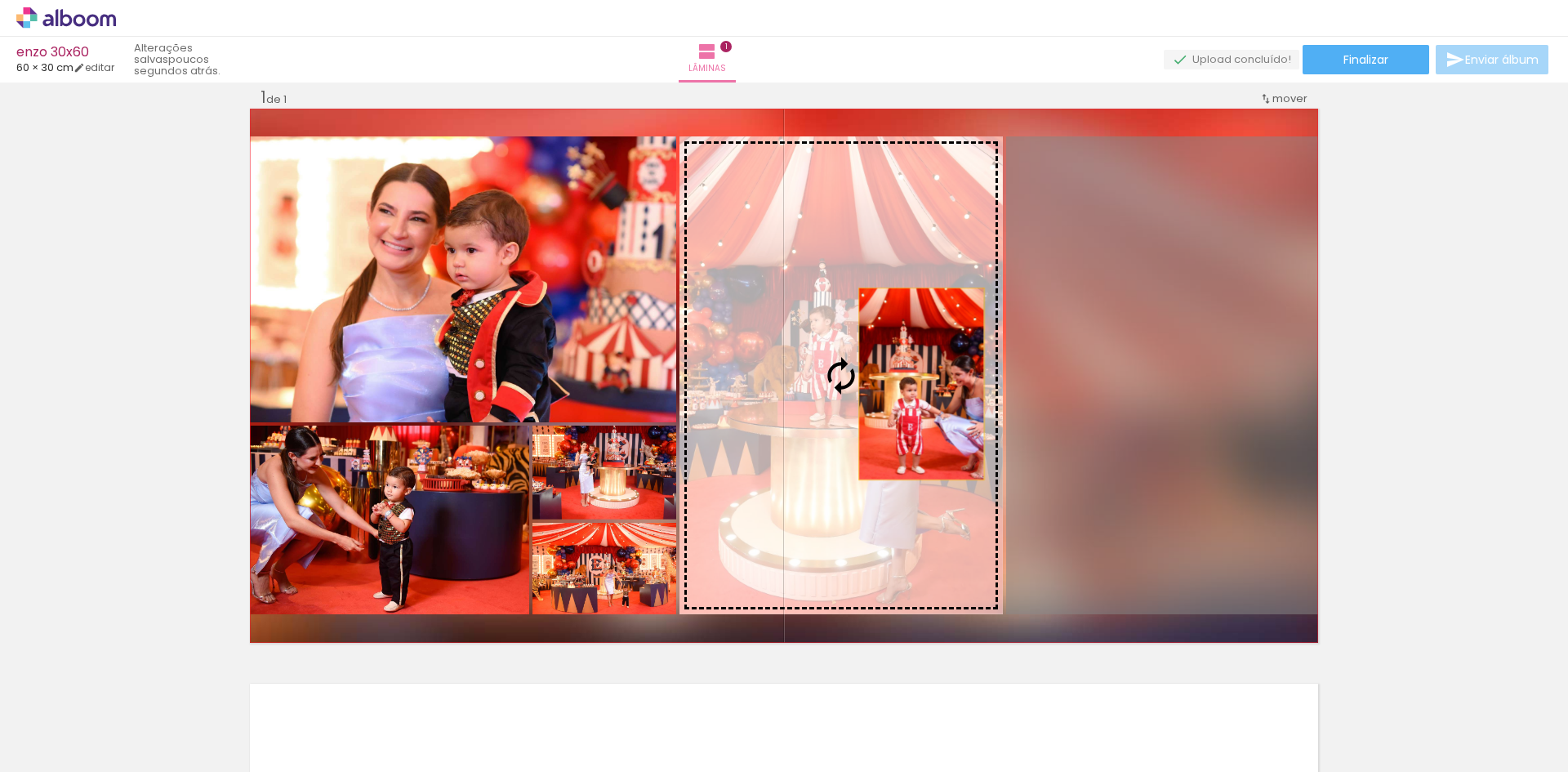
drag, startPoint x: 1098, startPoint y: 380, endPoint x: 916, endPoint y: 384, distance: 182.0
click at [0, 0] on slot at bounding box center [0, 0] width 0 height 0
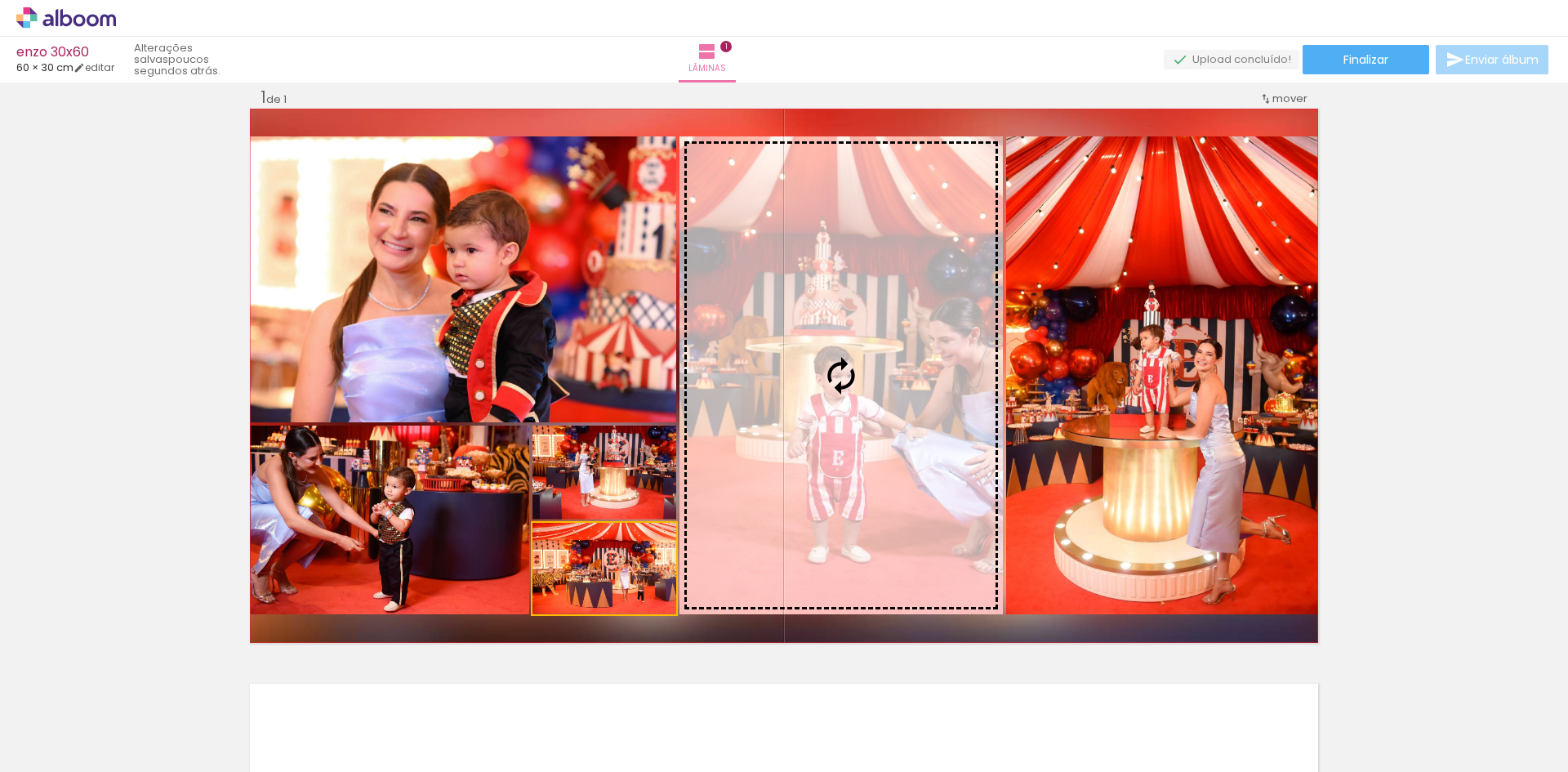
drag, startPoint x: 615, startPoint y: 576, endPoint x: 834, endPoint y: 449, distance: 253.2
click at [0, 0] on slot at bounding box center [0, 0] width 0 height 0
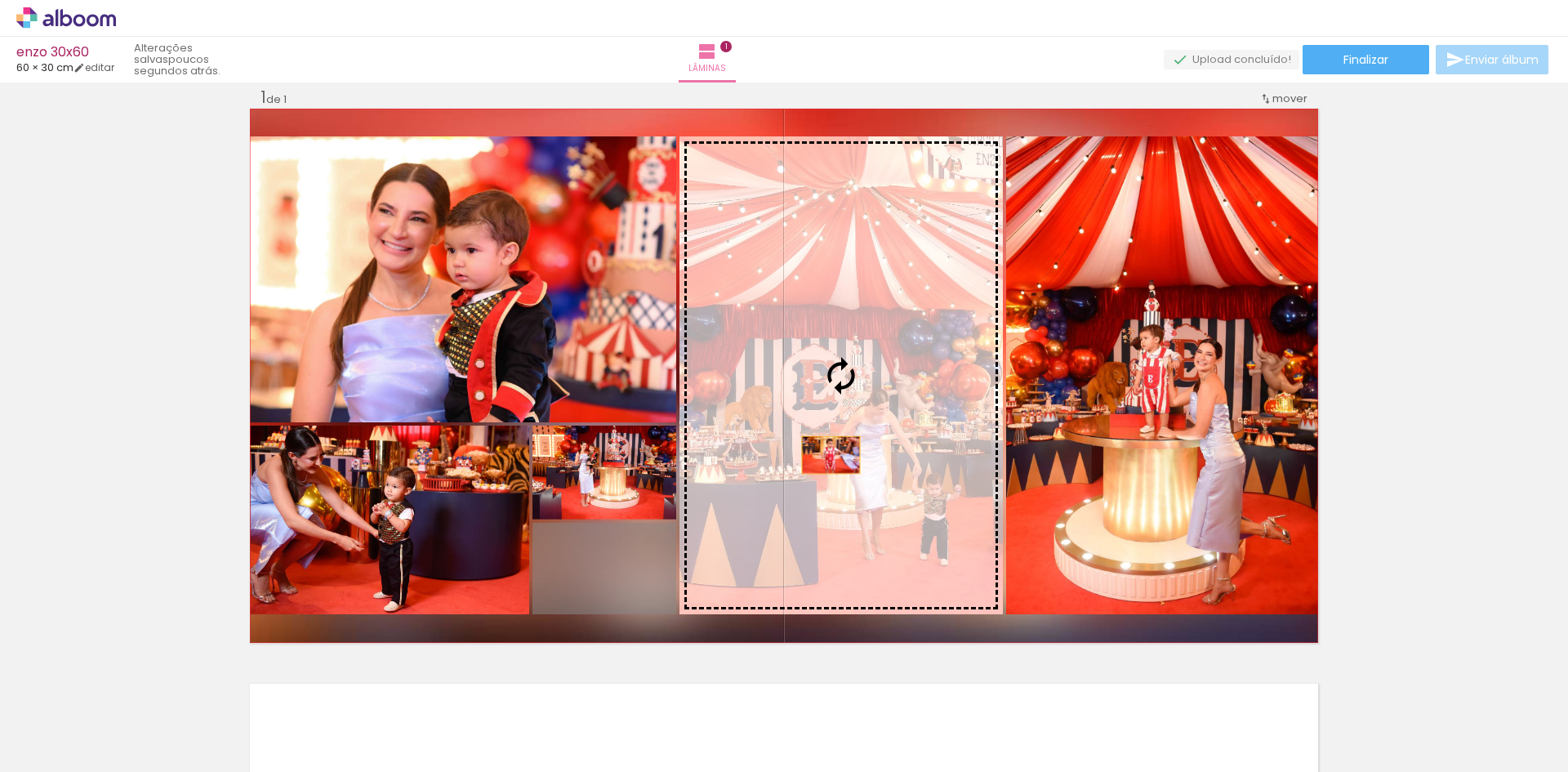
drag, startPoint x: 623, startPoint y: 589, endPoint x: 837, endPoint y: 449, distance: 255.7
click at [0, 0] on slot at bounding box center [0, 0] width 0 height 0
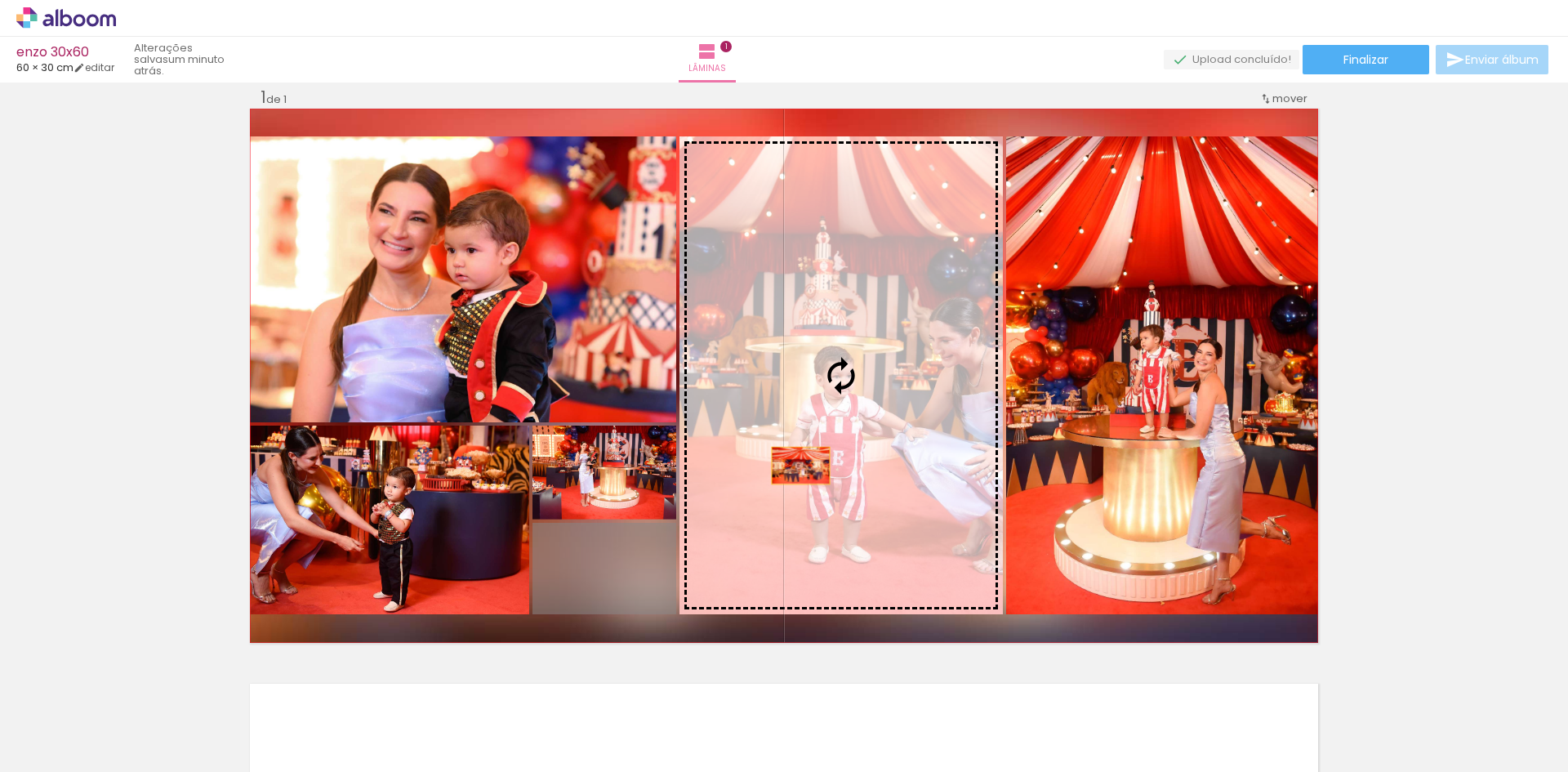
drag, startPoint x: 622, startPoint y: 600, endPoint x: 795, endPoint y: 465, distance: 219.4
click at [0, 0] on slot at bounding box center [0, 0] width 0 height 0
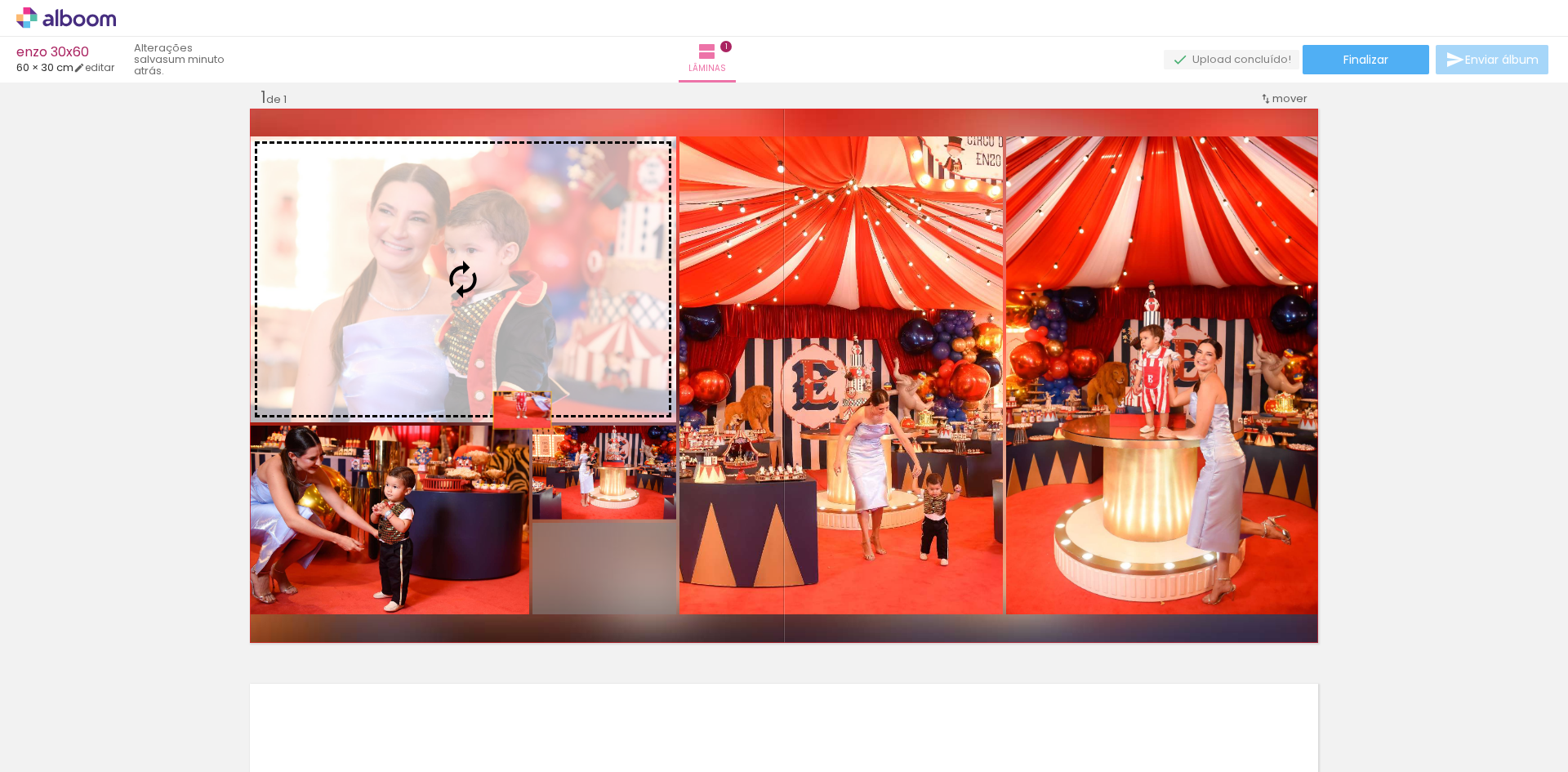
drag, startPoint x: 562, startPoint y: 602, endPoint x: 498, endPoint y: 370, distance: 240.7
click at [0, 0] on slot at bounding box center [0, 0] width 0 height 0
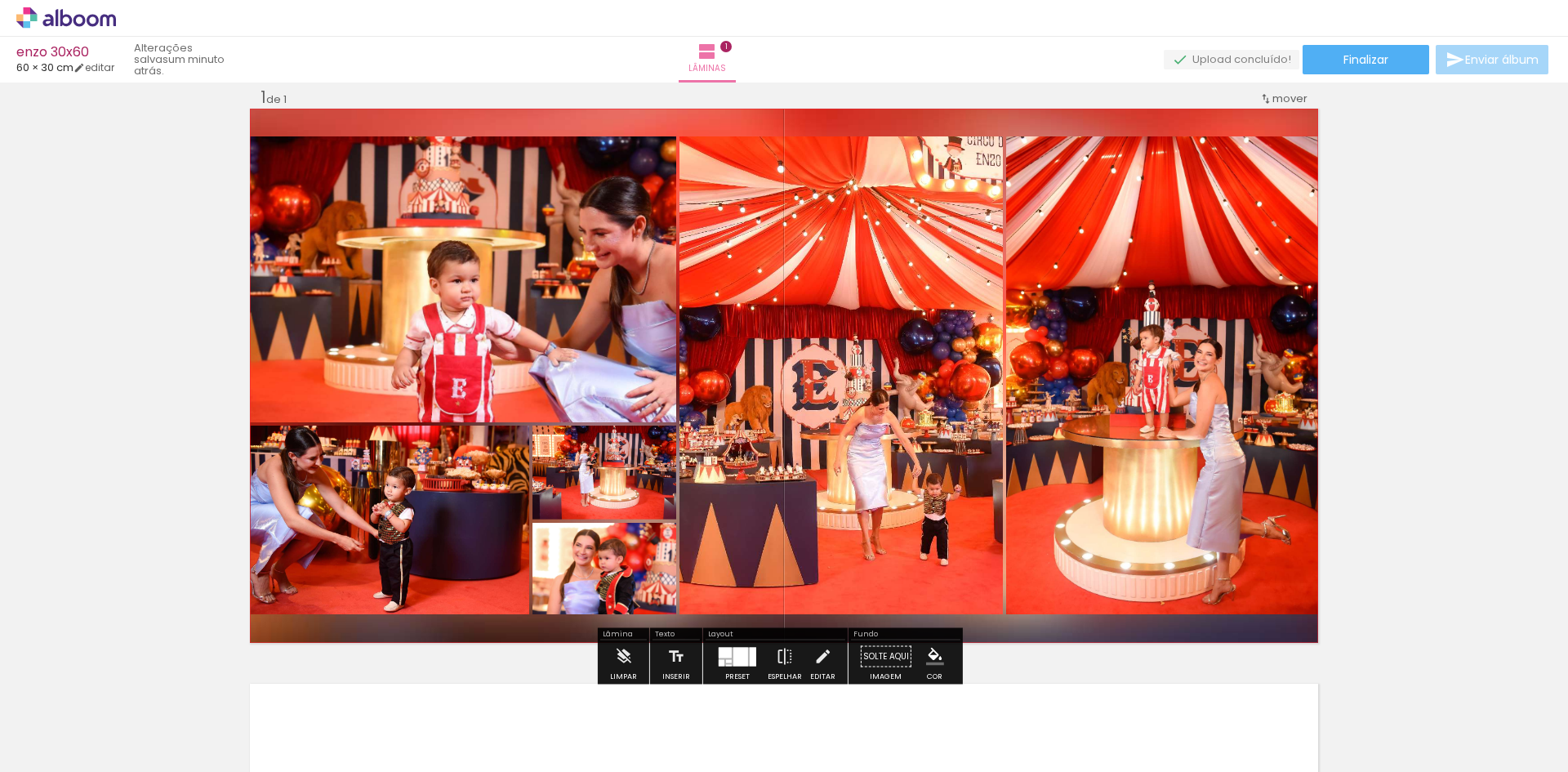
click at [474, 289] on quentale-photo at bounding box center [463, 279] width 426 height 286
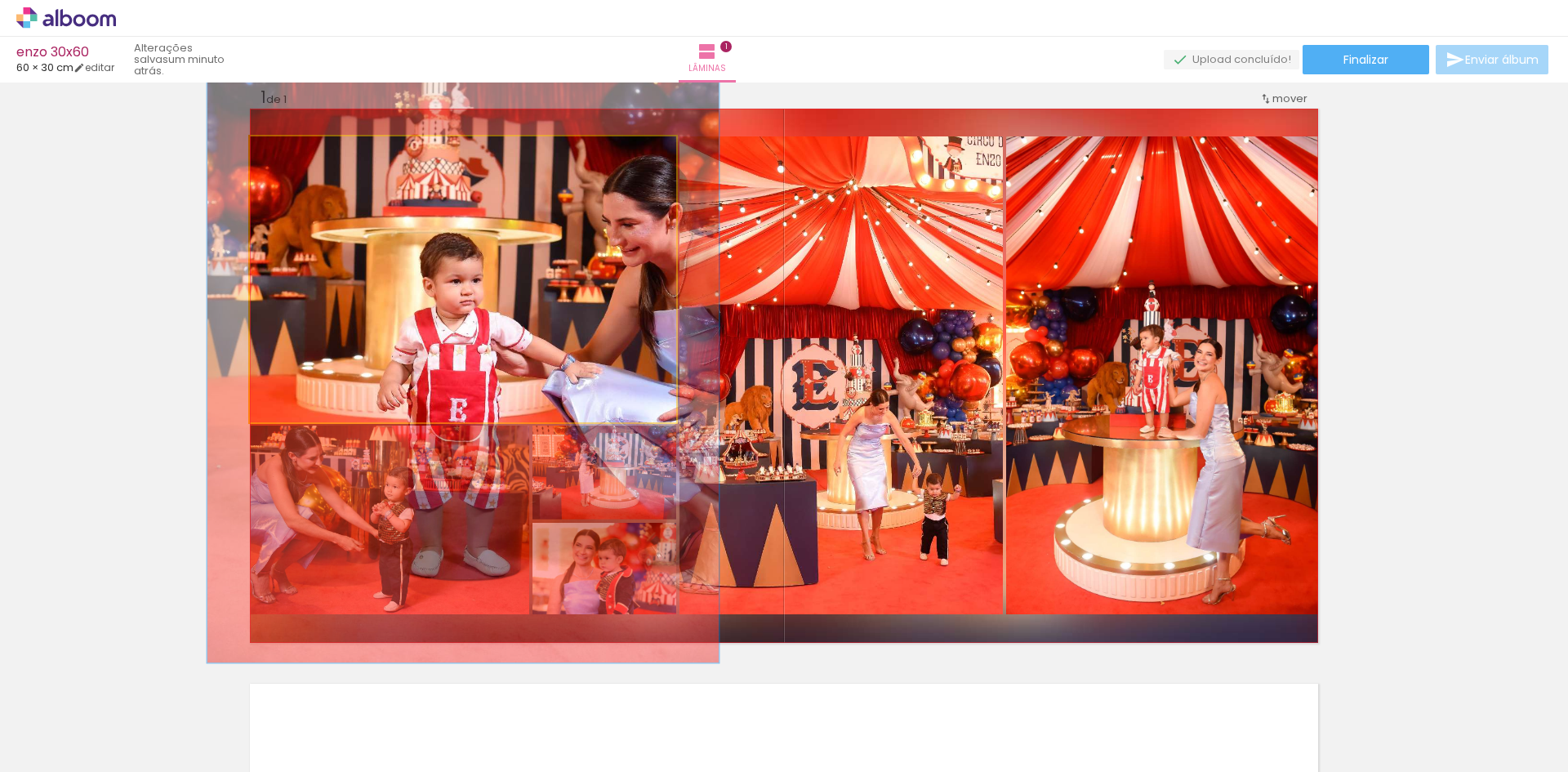
drag, startPoint x: 283, startPoint y: 156, endPoint x: 294, endPoint y: 156, distance: 11.0
click at [294, 156] on div at bounding box center [299, 153] width 15 height 15
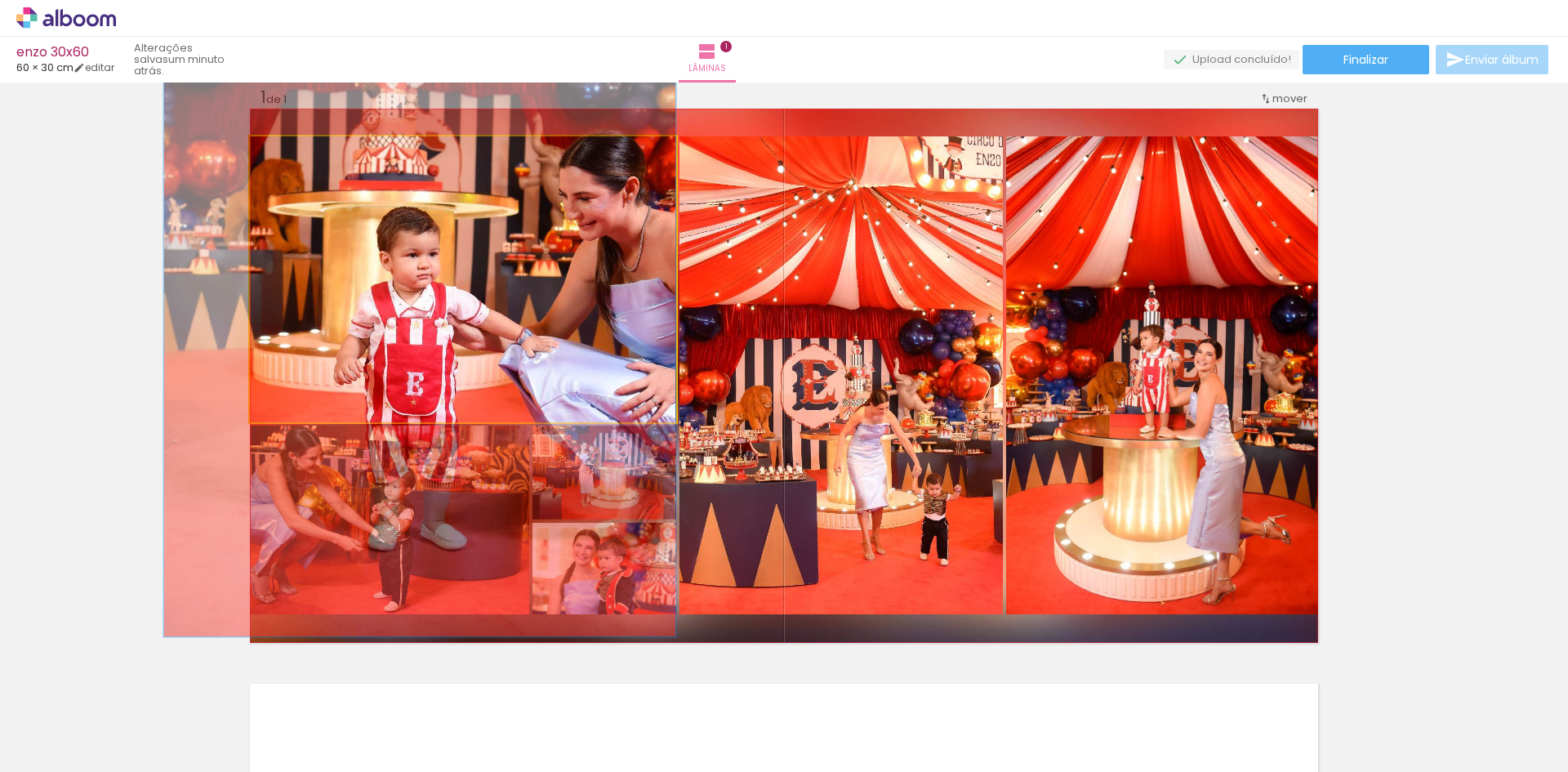
drag, startPoint x: 407, startPoint y: 272, endPoint x: 360, endPoint y: 247, distance: 53.2
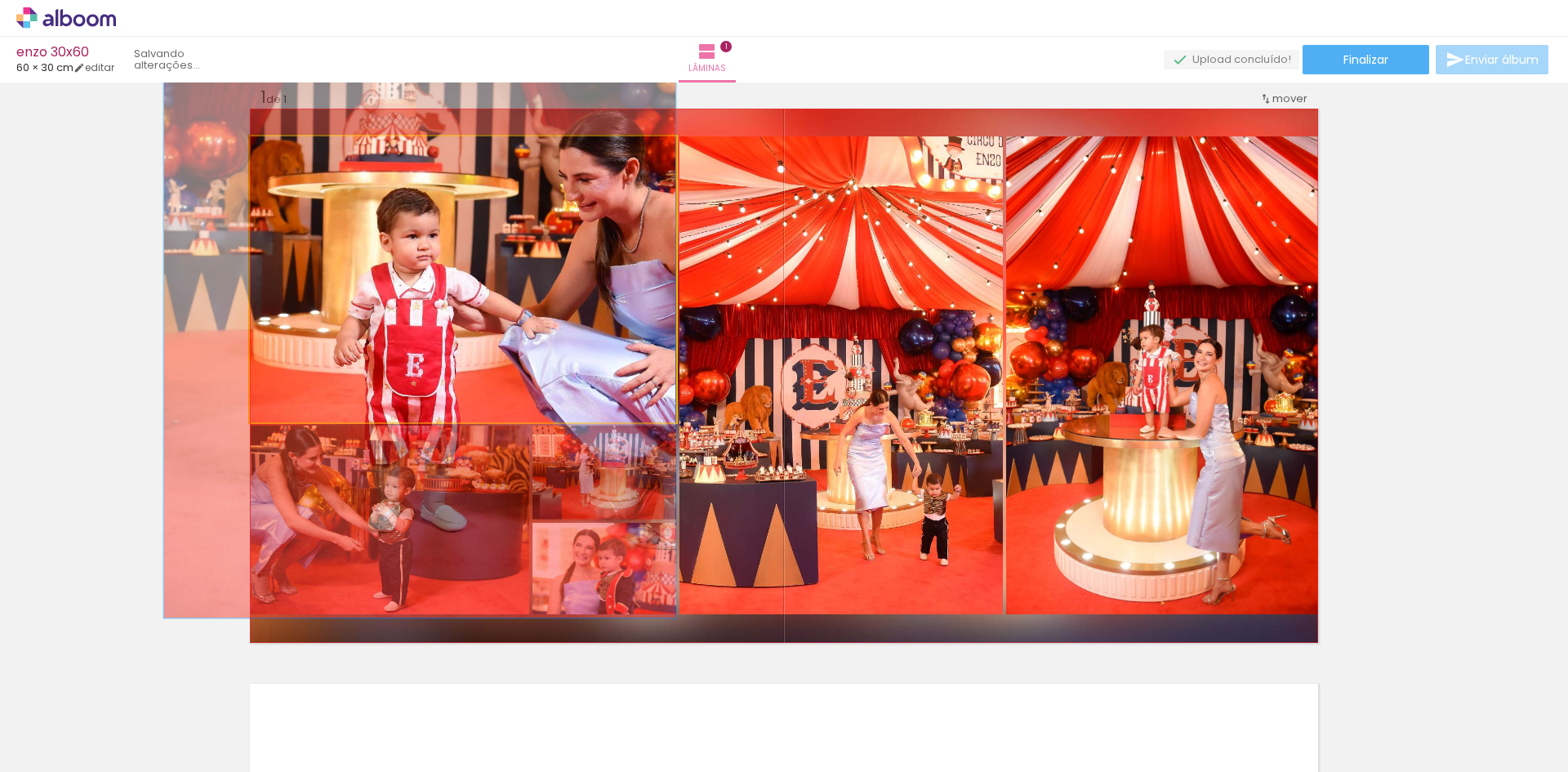
drag, startPoint x: 436, startPoint y: 326, endPoint x: 415, endPoint y: 272, distance: 57.9
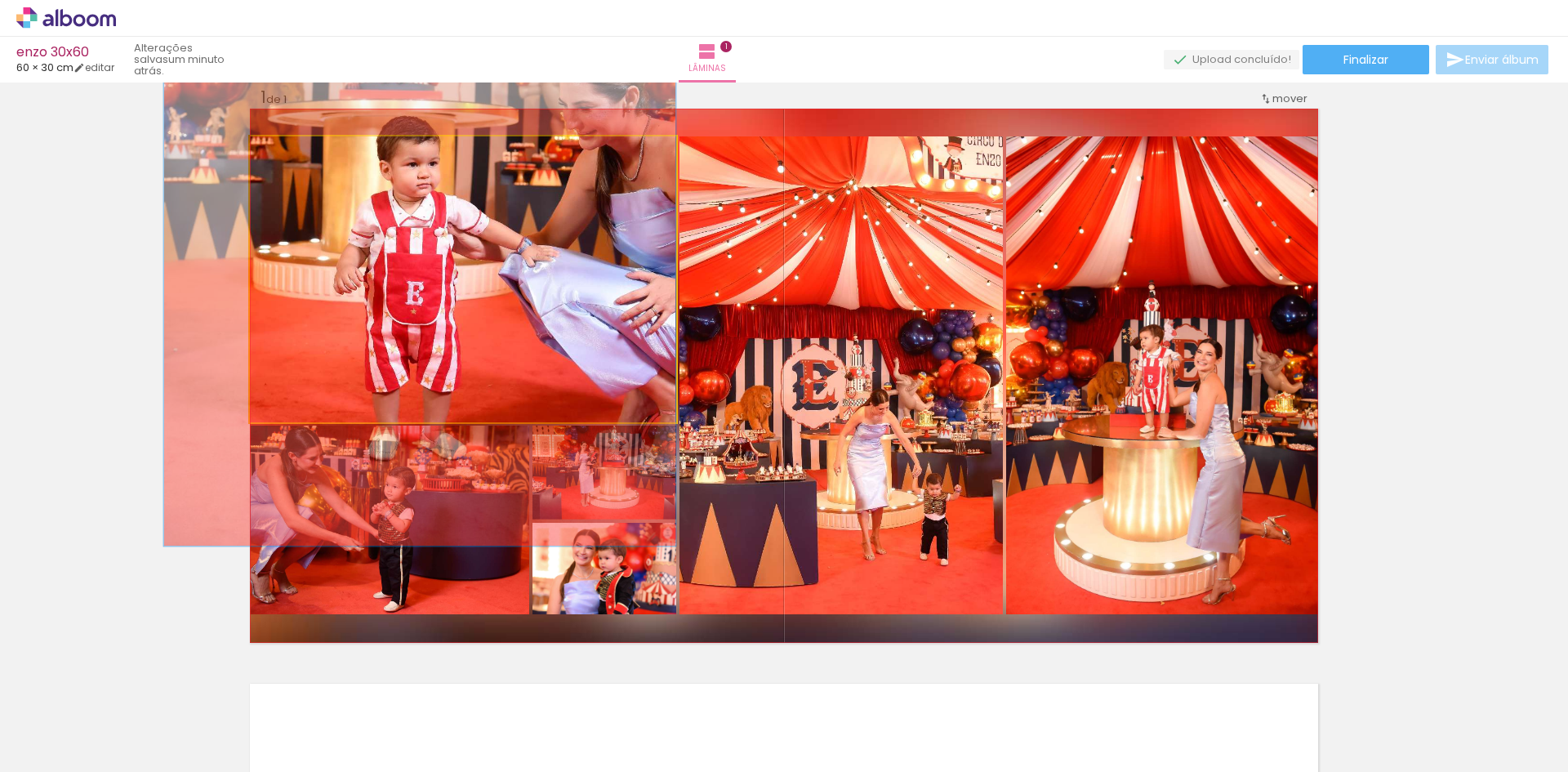
drag, startPoint x: 438, startPoint y: 298, endPoint x: 402, endPoint y: 261, distance: 51.6
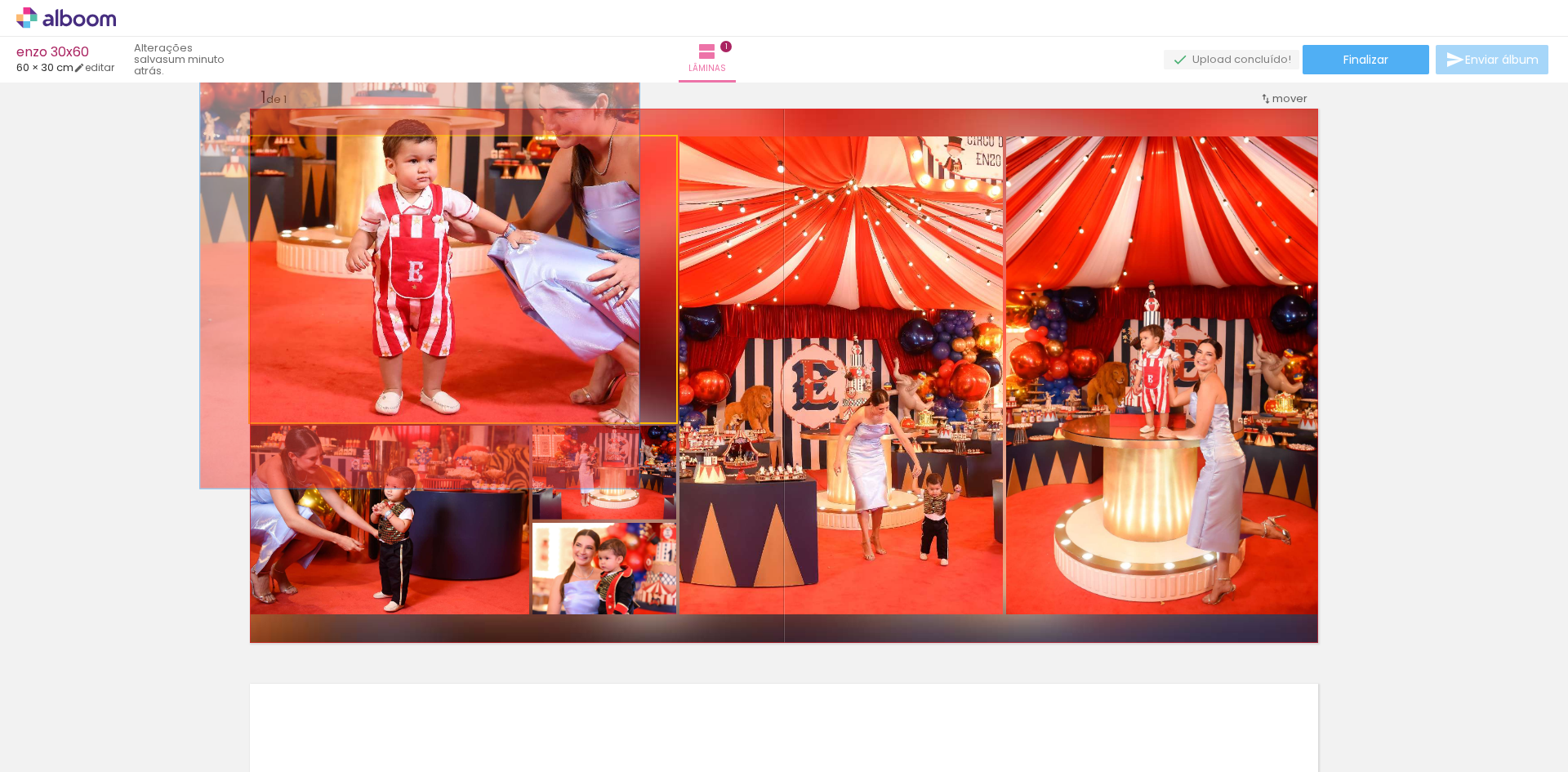
drag, startPoint x: 295, startPoint y: 153, endPoint x: 281, endPoint y: 150, distance: 14.3
type paper-slider "100"
click at [283, 150] on div at bounding box center [290, 153] width 15 height 15
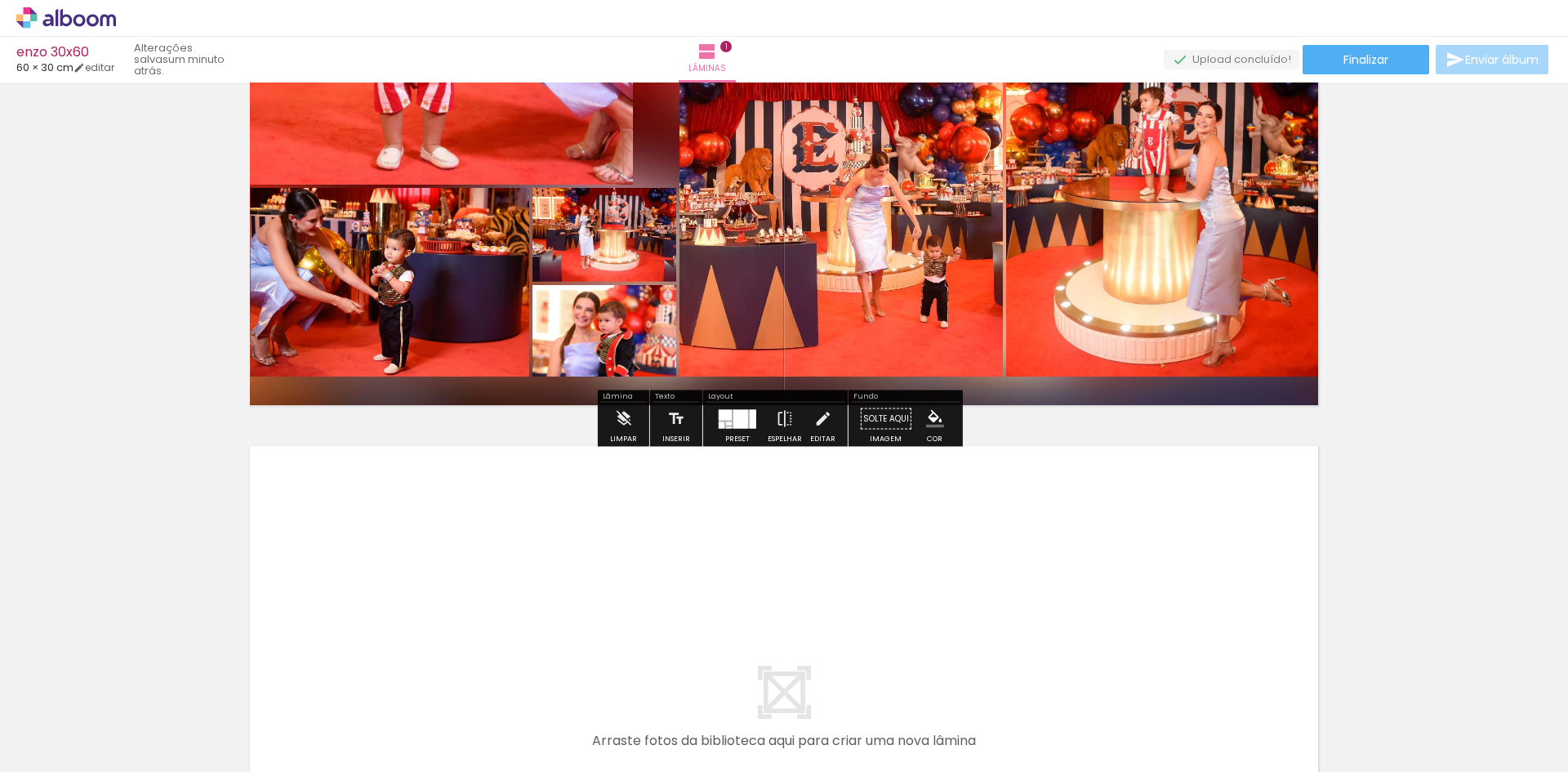
scroll to position [266, 0]
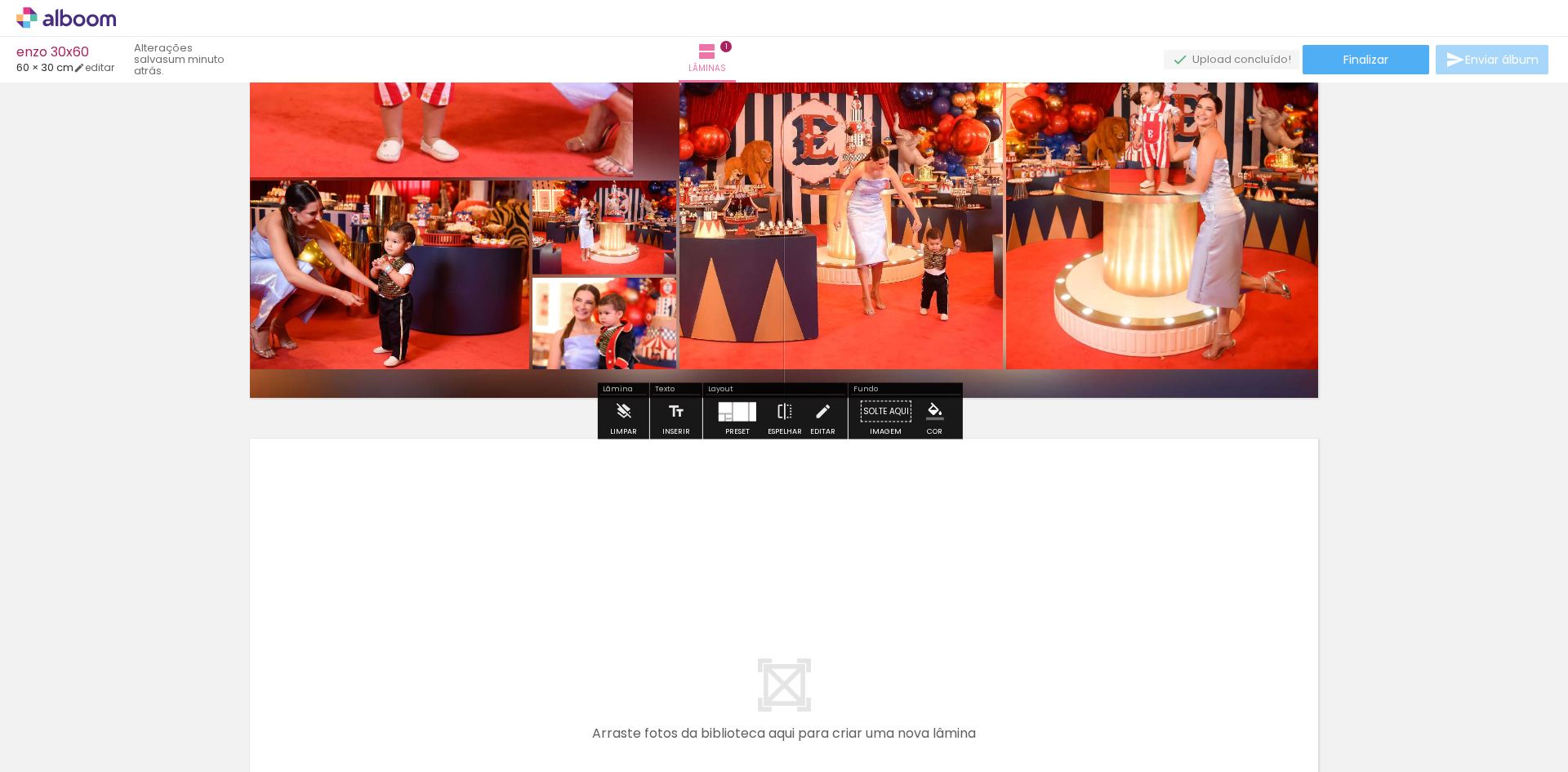
click at [817, 411] on iron-icon at bounding box center [822, 411] width 18 height 32
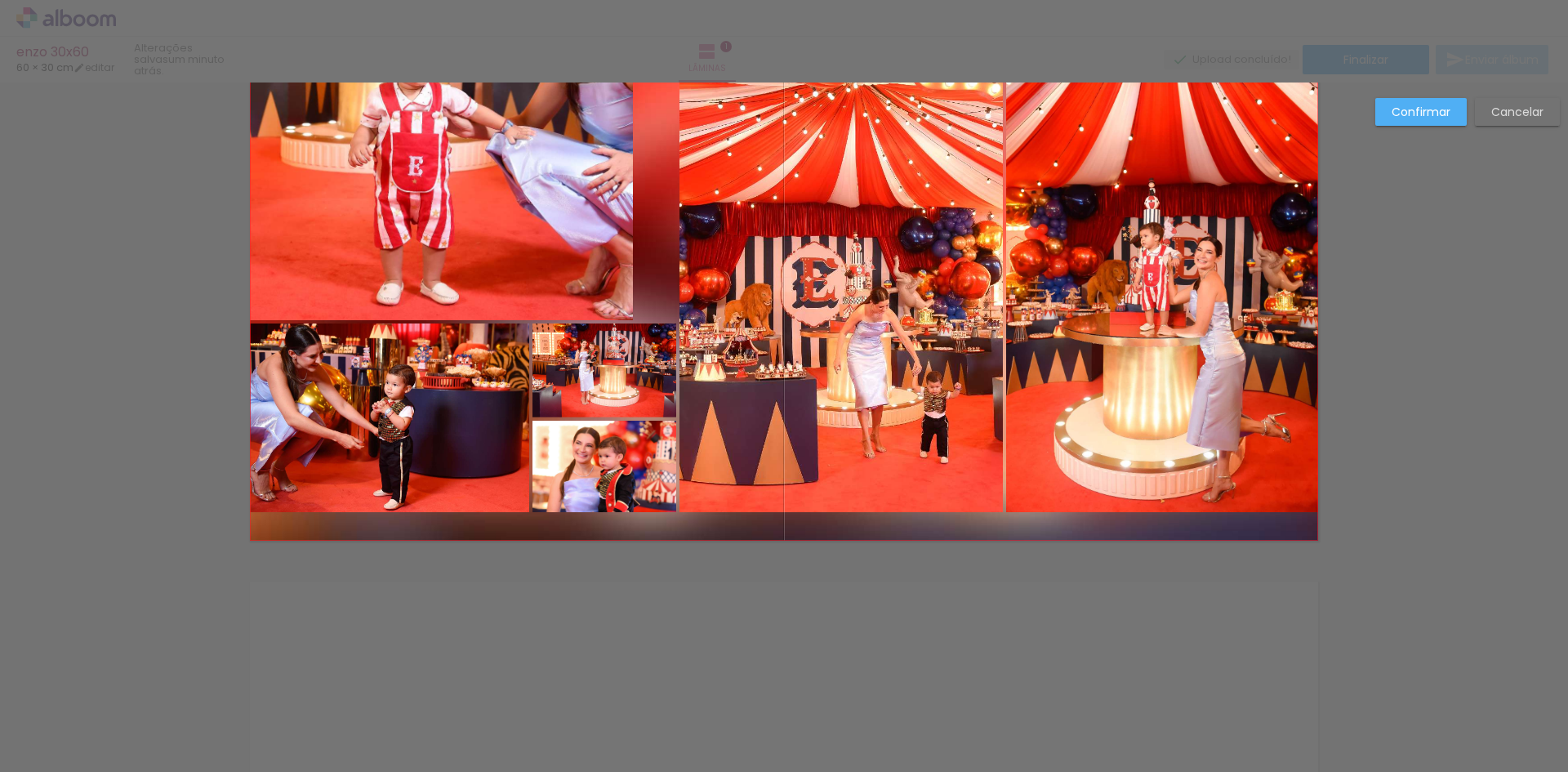
scroll to position [21, 0]
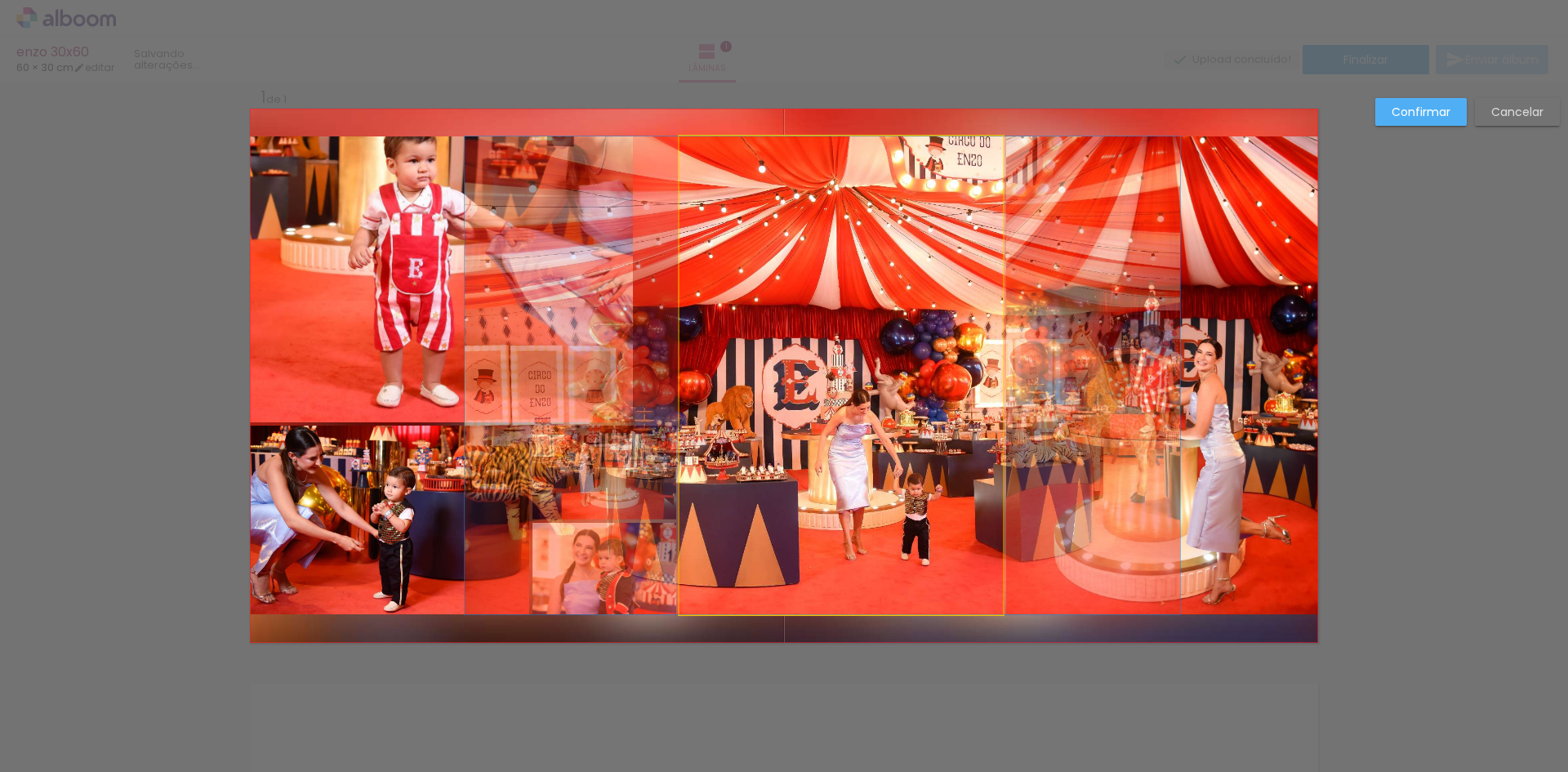
drag, startPoint x: 862, startPoint y: 362, endPoint x: 842, endPoint y: 312, distance: 53.9
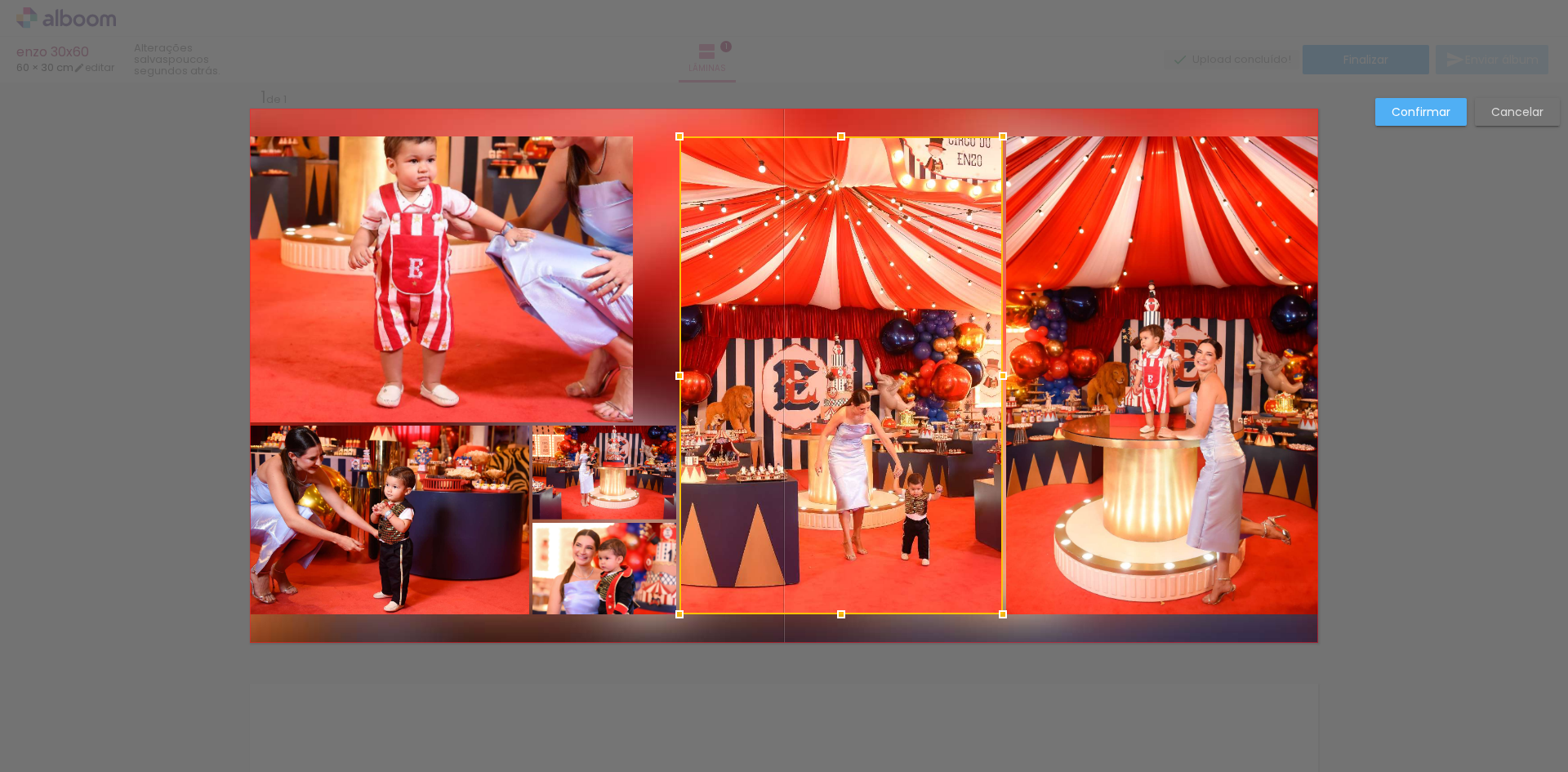
click at [1129, 316] on quentale-photo at bounding box center [1161, 375] width 312 height 478
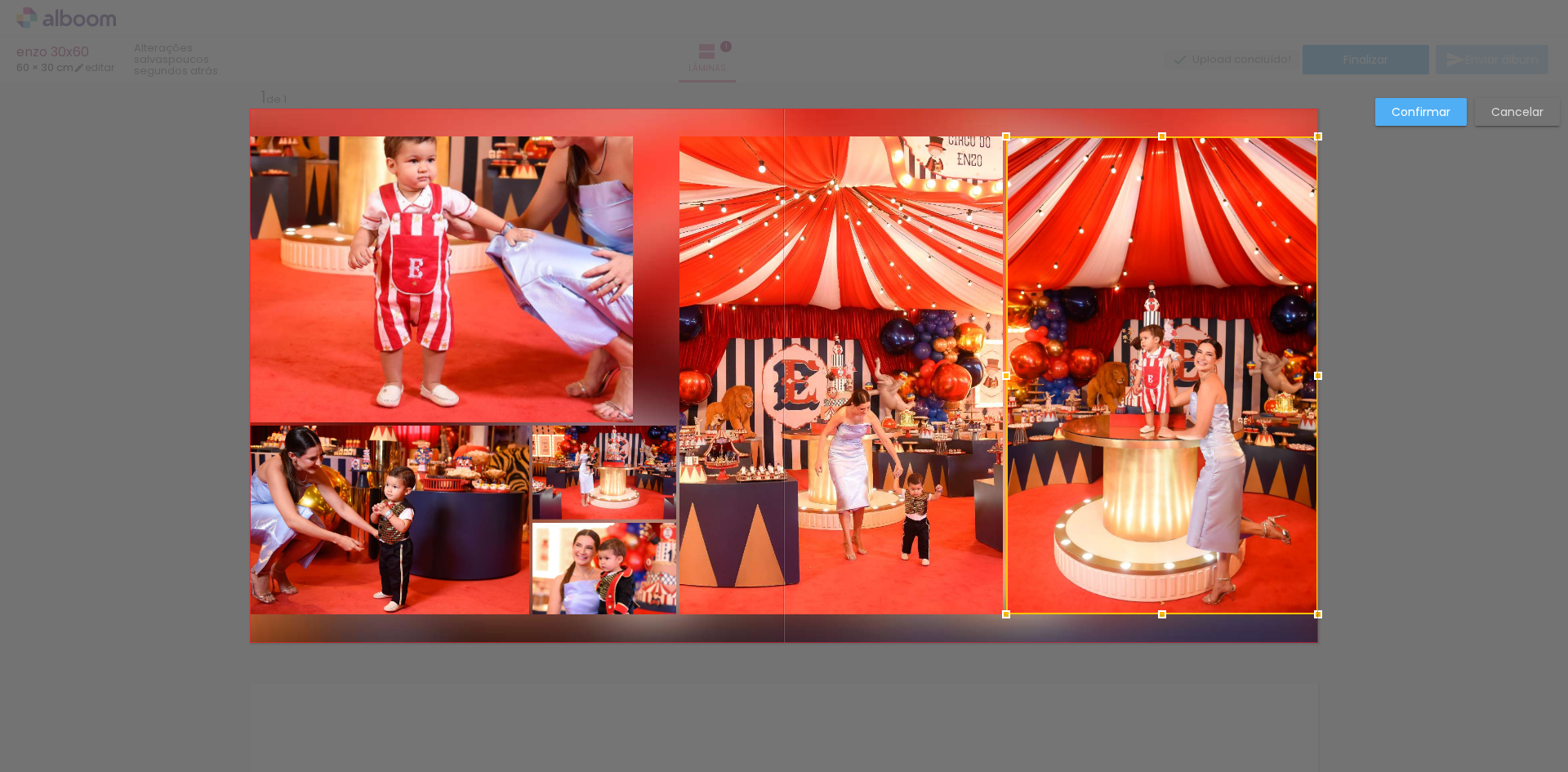
click at [1131, 329] on div at bounding box center [1161, 375] width 312 height 478
drag, startPoint x: 1152, startPoint y: 355, endPoint x: 1161, endPoint y: 354, distance: 9.1
click at [1161, 354] on div at bounding box center [1161, 376] width 312 height 478
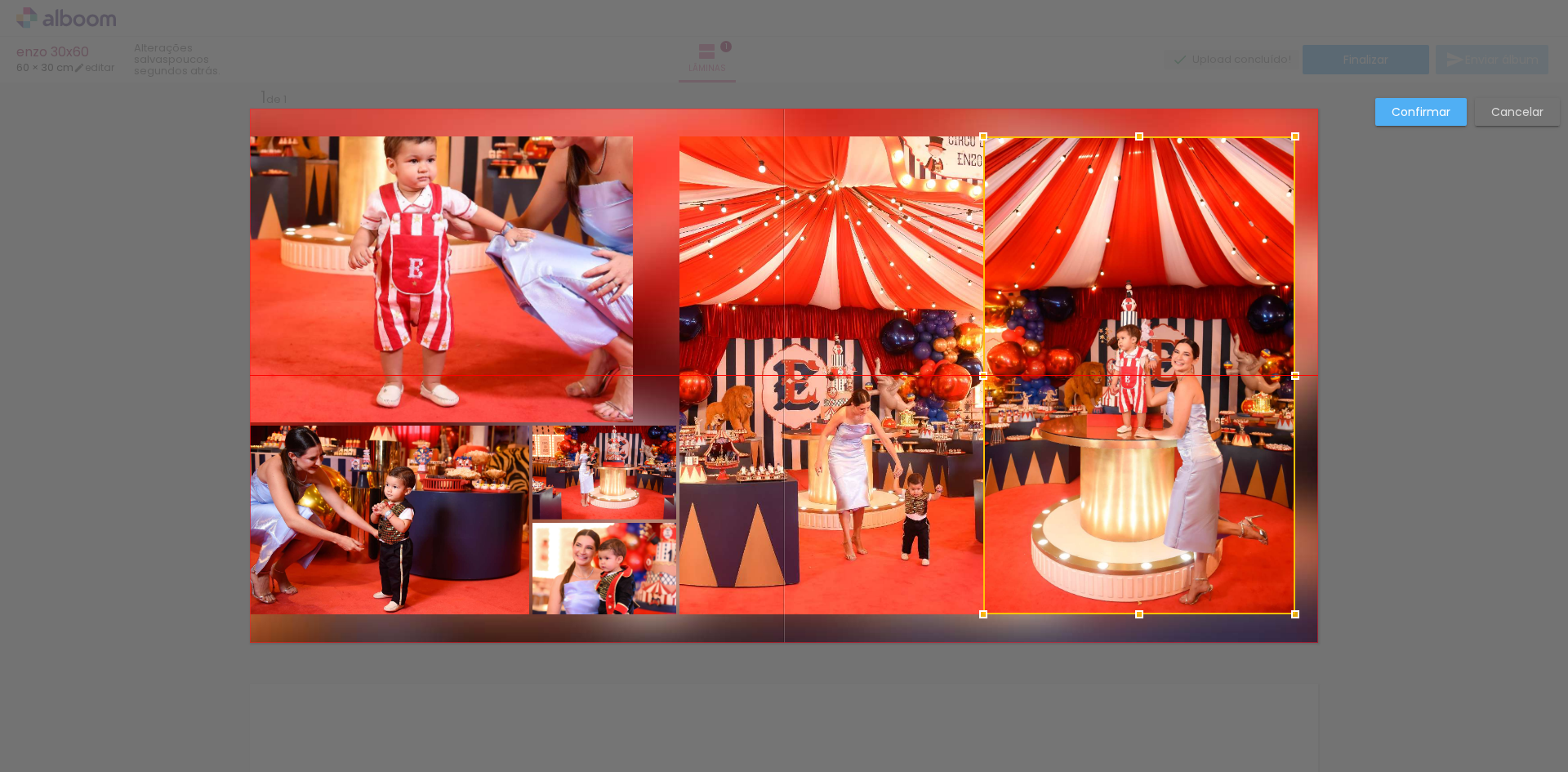
drag, startPoint x: 1149, startPoint y: 368, endPoint x: 1118, endPoint y: 366, distance: 31.1
click at [1118, 367] on div at bounding box center [1138, 375] width 312 height 478
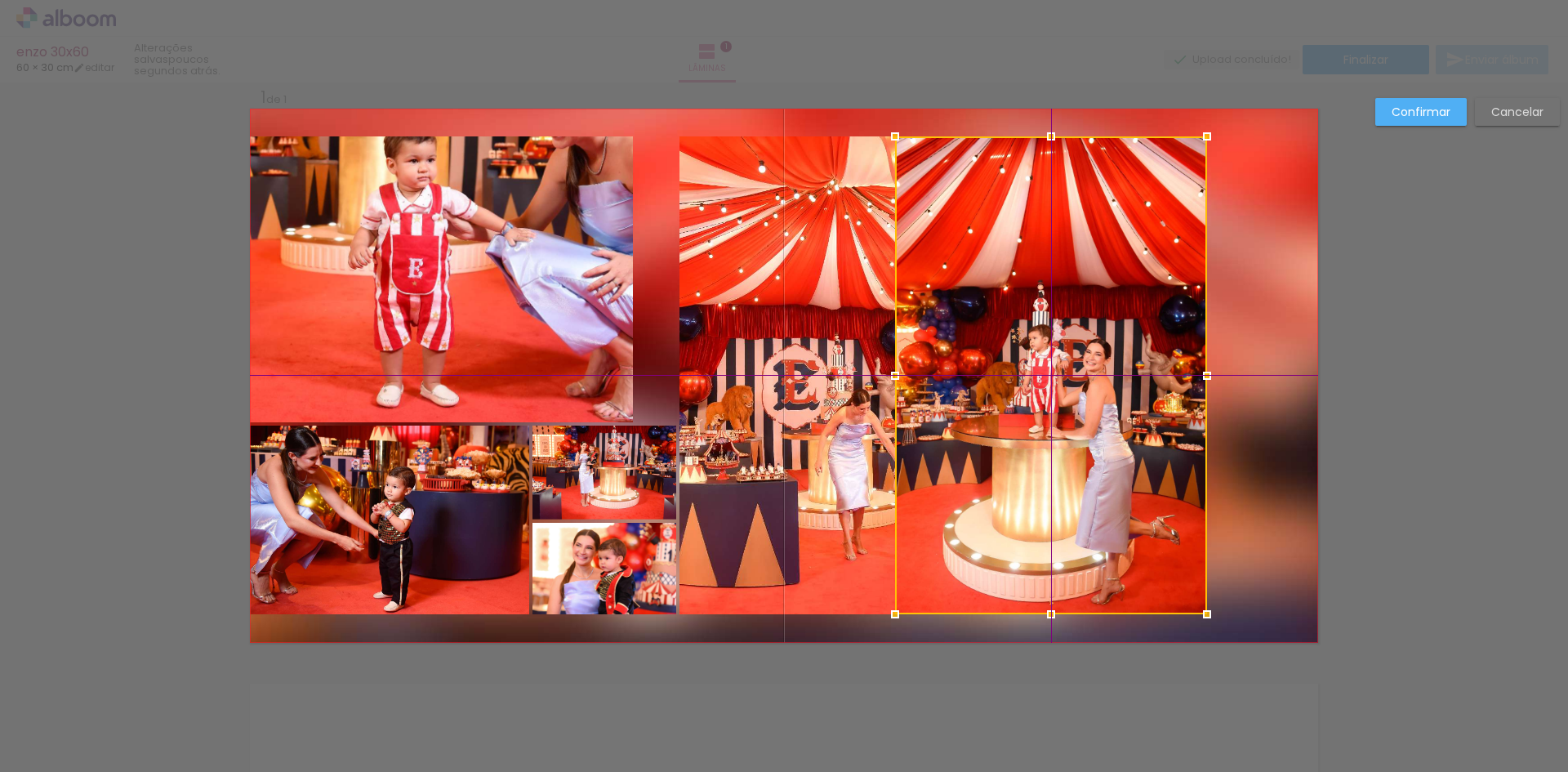
drag, startPoint x: 1134, startPoint y: 386, endPoint x: 1063, endPoint y: 381, distance: 71.2
click at [1063, 381] on div at bounding box center [1050, 375] width 312 height 478
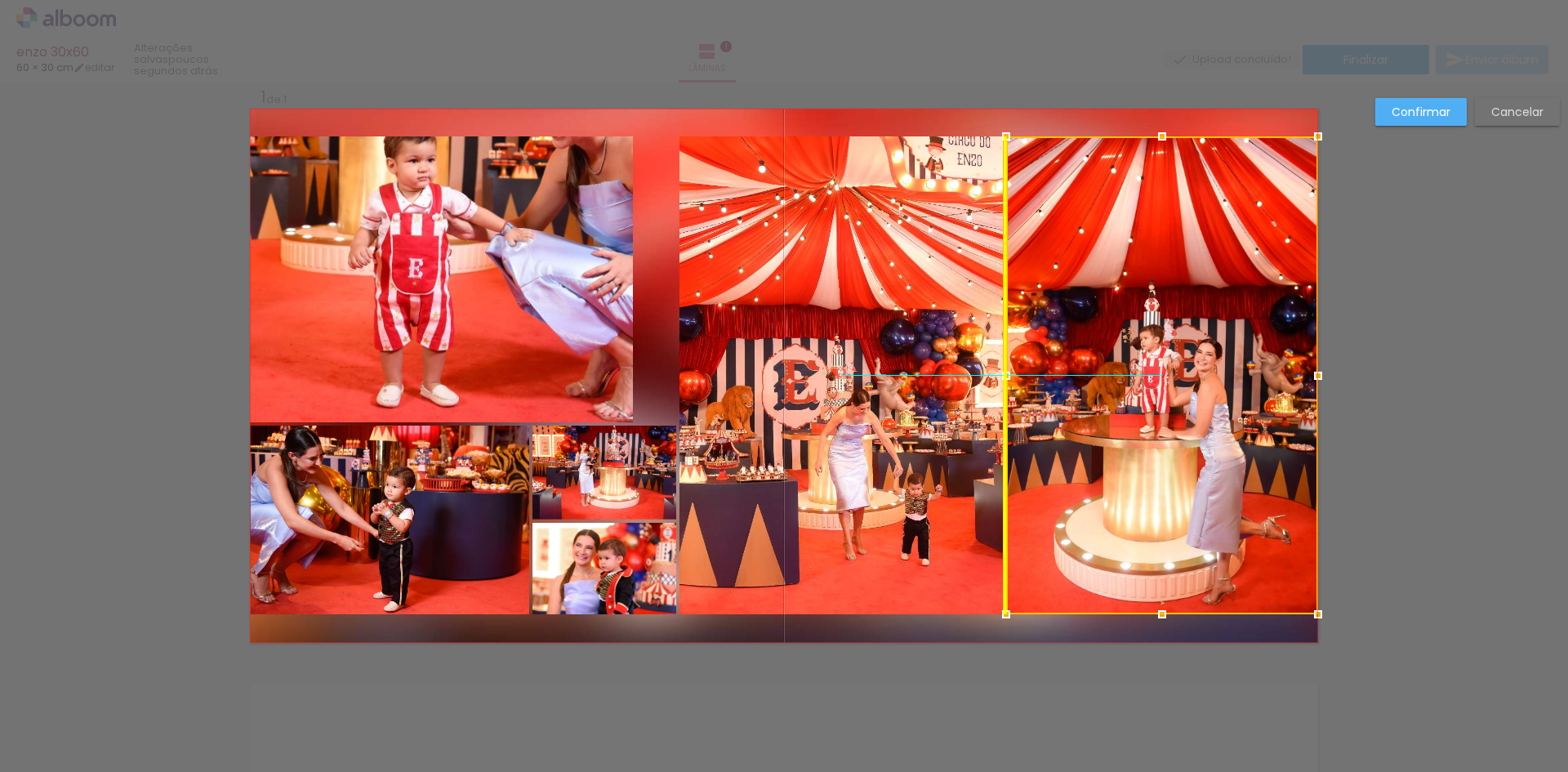
drag, startPoint x: 1035, startPoint y: 405, endPoint x: 1186, endPoint y: 396, distance: 151.3
click at [1186, 396] on div at bounding box center [1161, 375] width 312 height 478
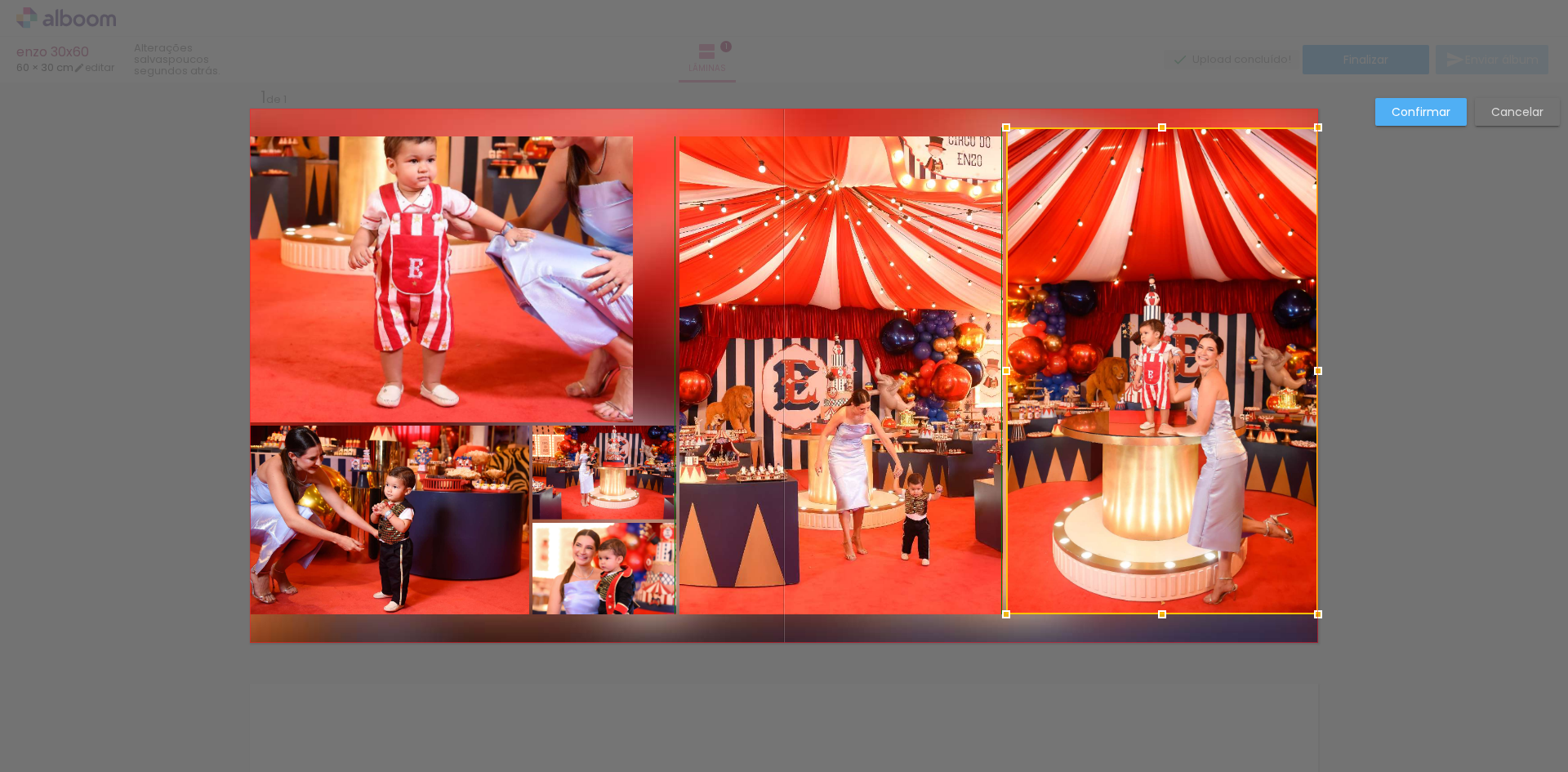
click at [1157, 145] on div at bounding box center [1161, 371] width 312 height 487
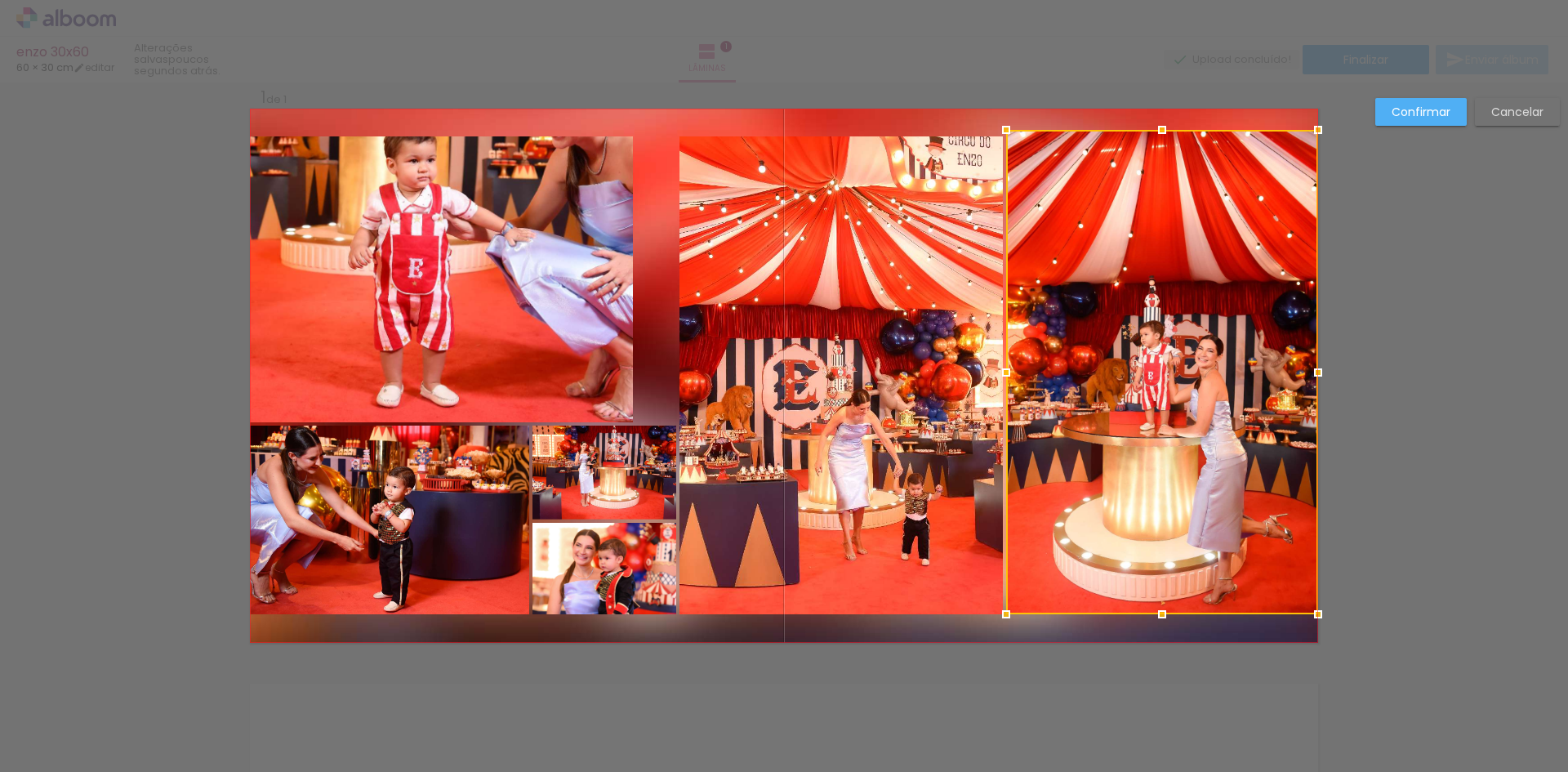
click at [1158, 127] on div at bounding box center [1161, 129] width 32 height 32
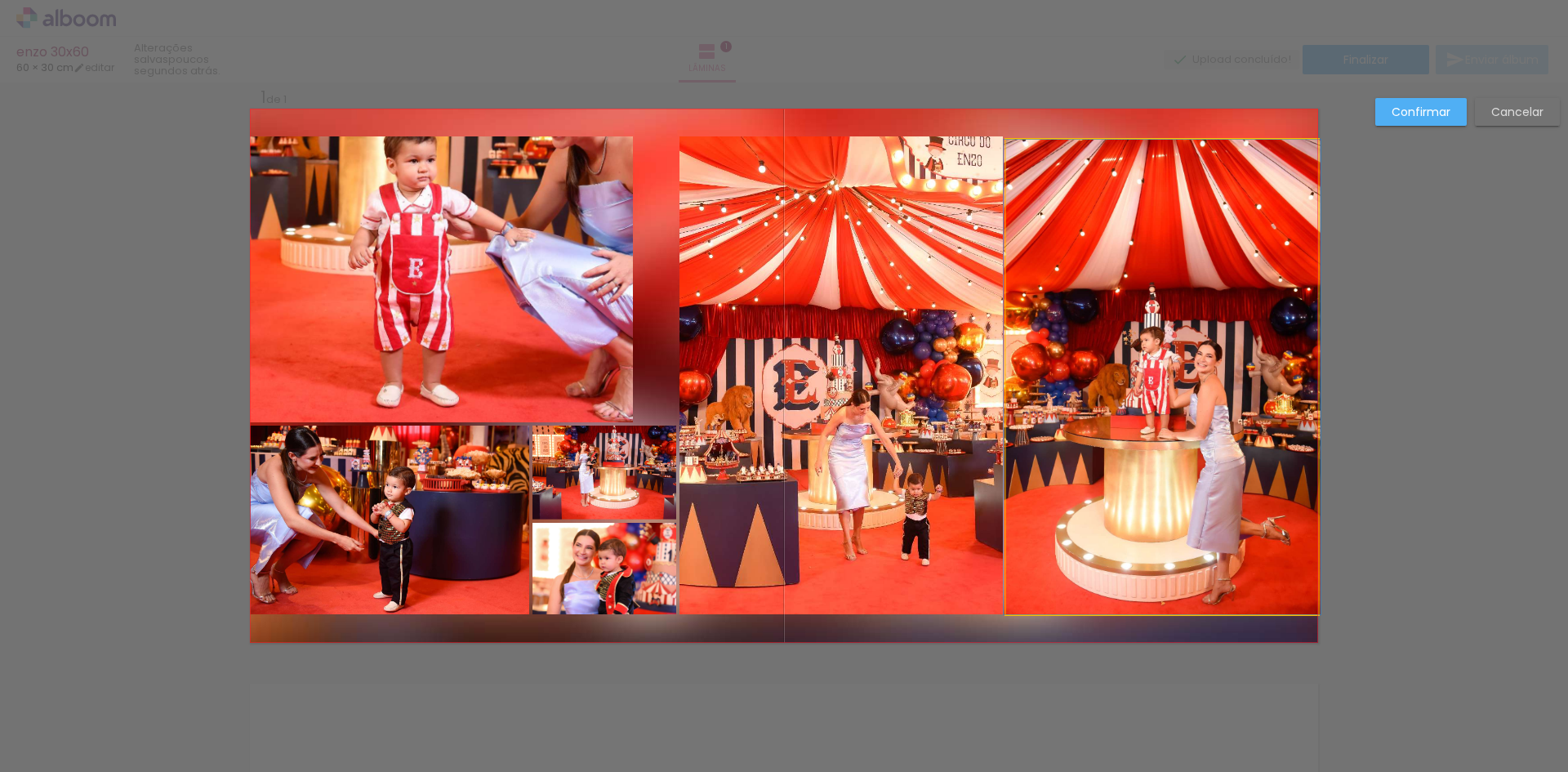
click at [1131, 224] on quentale-photo at bounding box center [1161, 376] width 312 height 474
click at [847, 189] on quentale-photo at bounding box center [841, 375] width 323 height 478
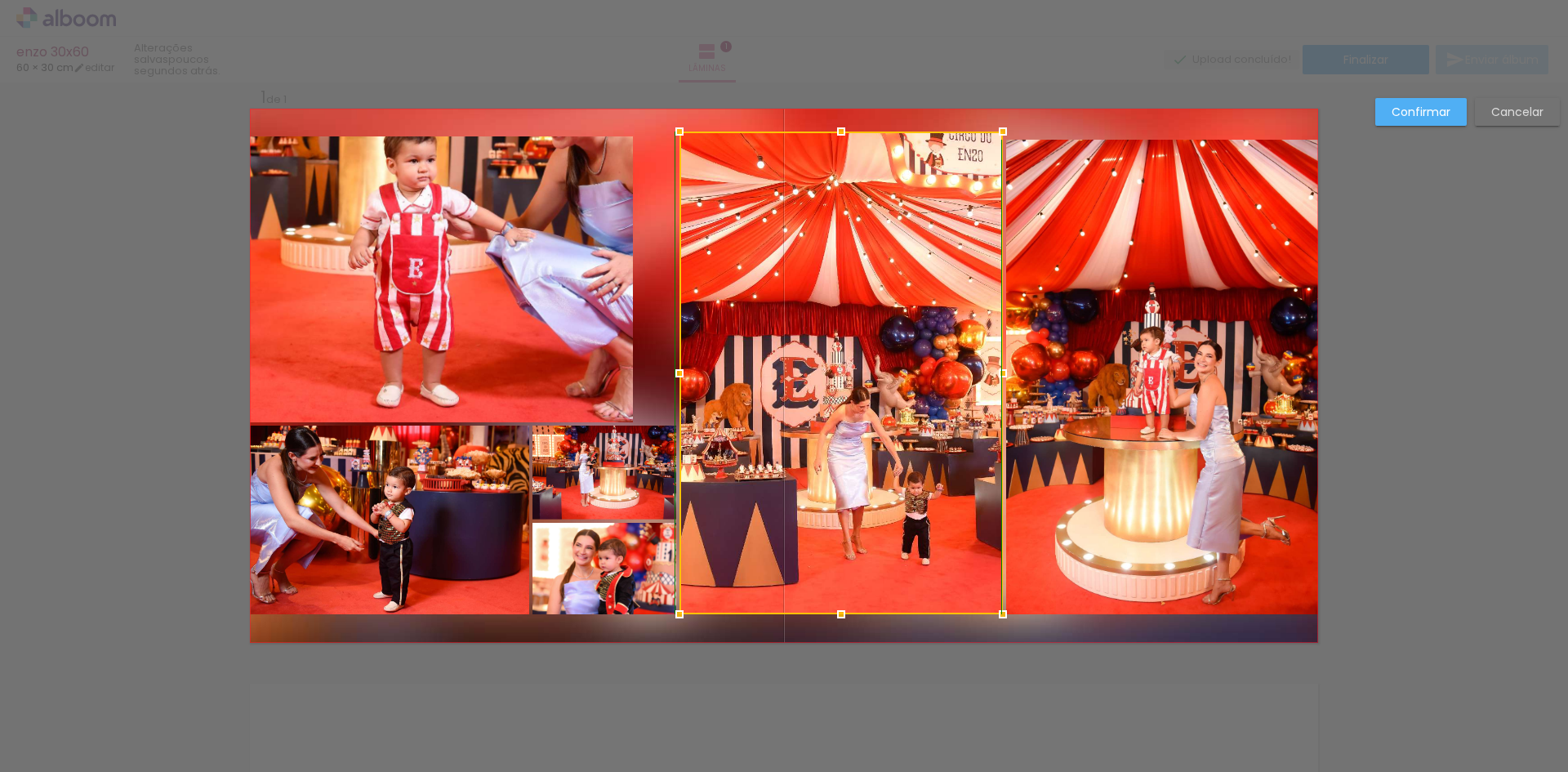
drag, startPoint x: 836, startPoint y: 137, endPoint x: 836, endPoint y: 147, distance: 10.0
click at [836, 147] on div at bounding box center [841, 131] width 32 height 32
click at [0, 0] on slot "Cancelar" at bounding box center [0, 0] width 0 height 0
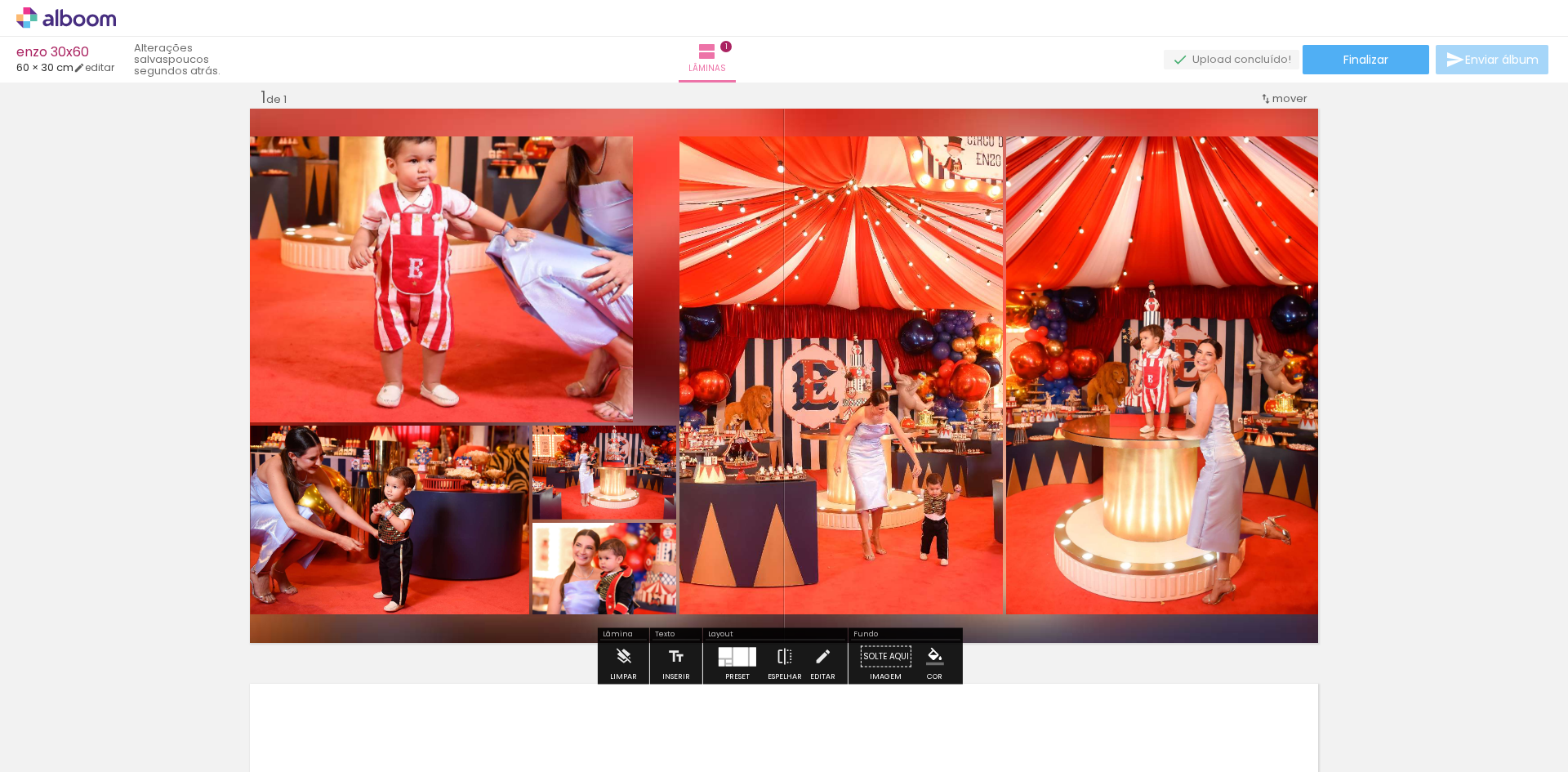
click at [816, 651] on iron-icon at bounding box center [822, 656] width 18 height 32
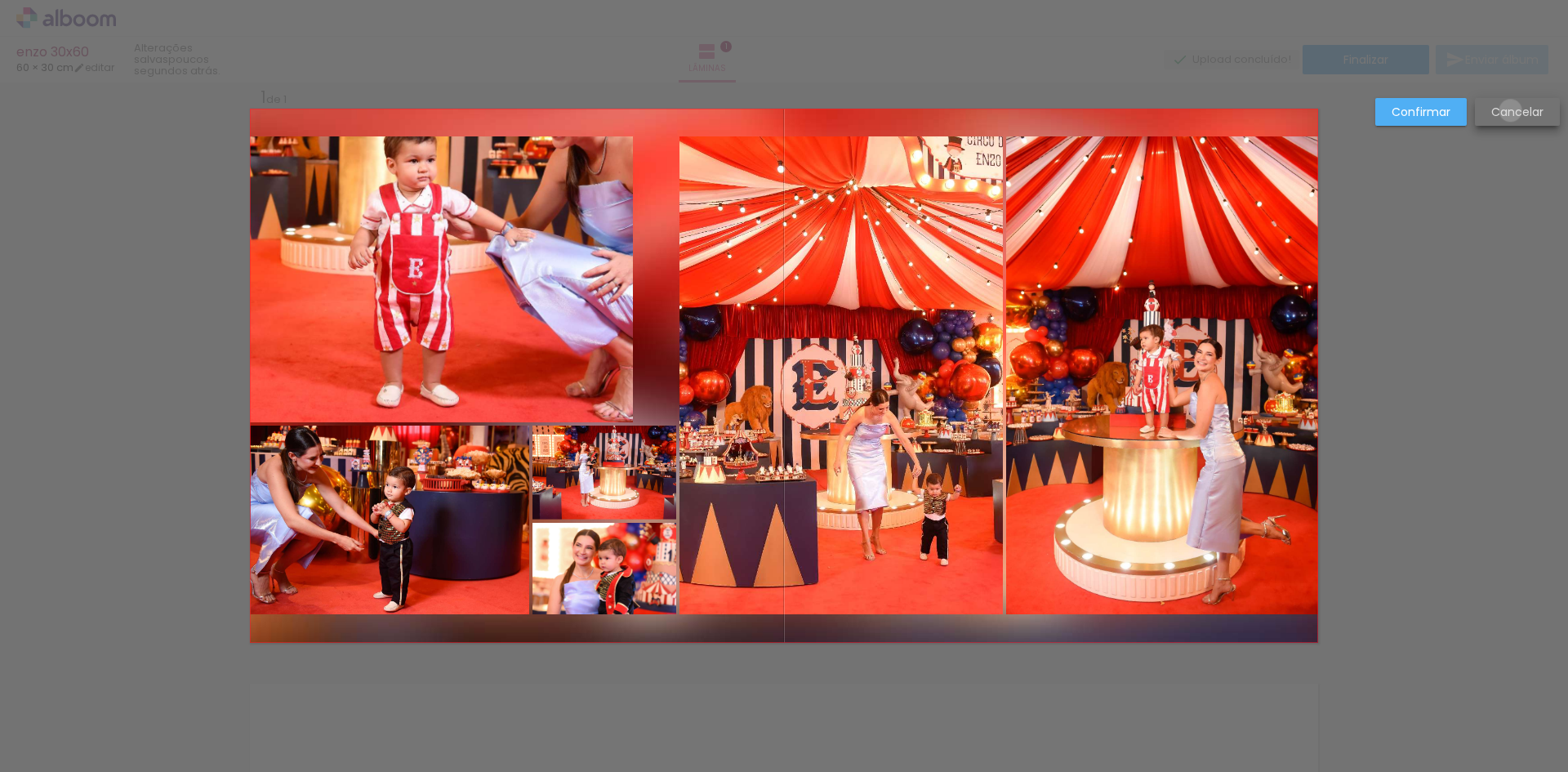
click at [0, 0] on slot "Cancelar" at bounding box center [0, 0] width 0 height 0
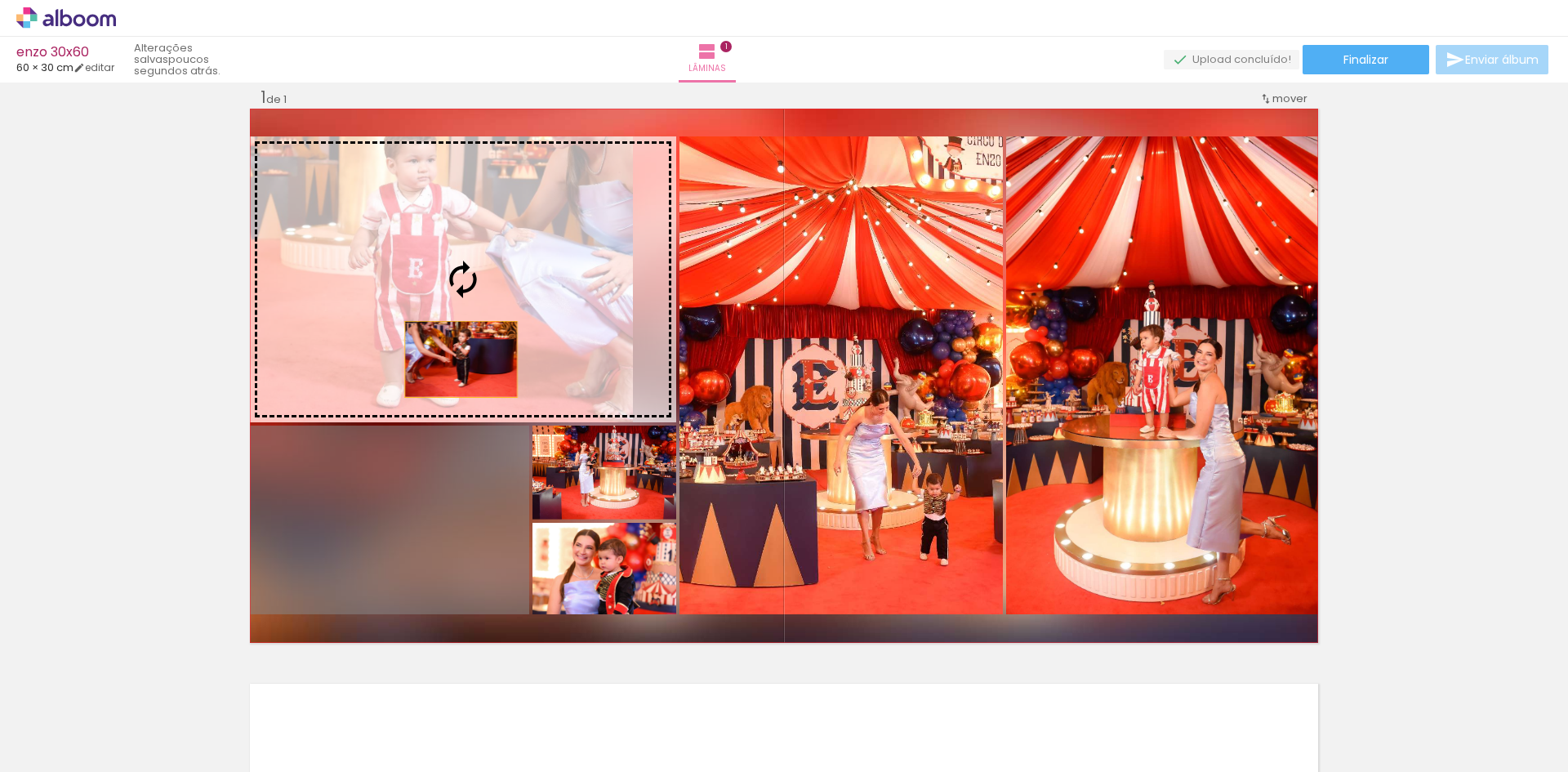
drag, startPoint x: 426, startPoint y: 538, endPoint x: 462, endPoint y: 296, distance: 244.7
click at [0, 0] on slot at bounding box center [0, 0] width 0 height 0
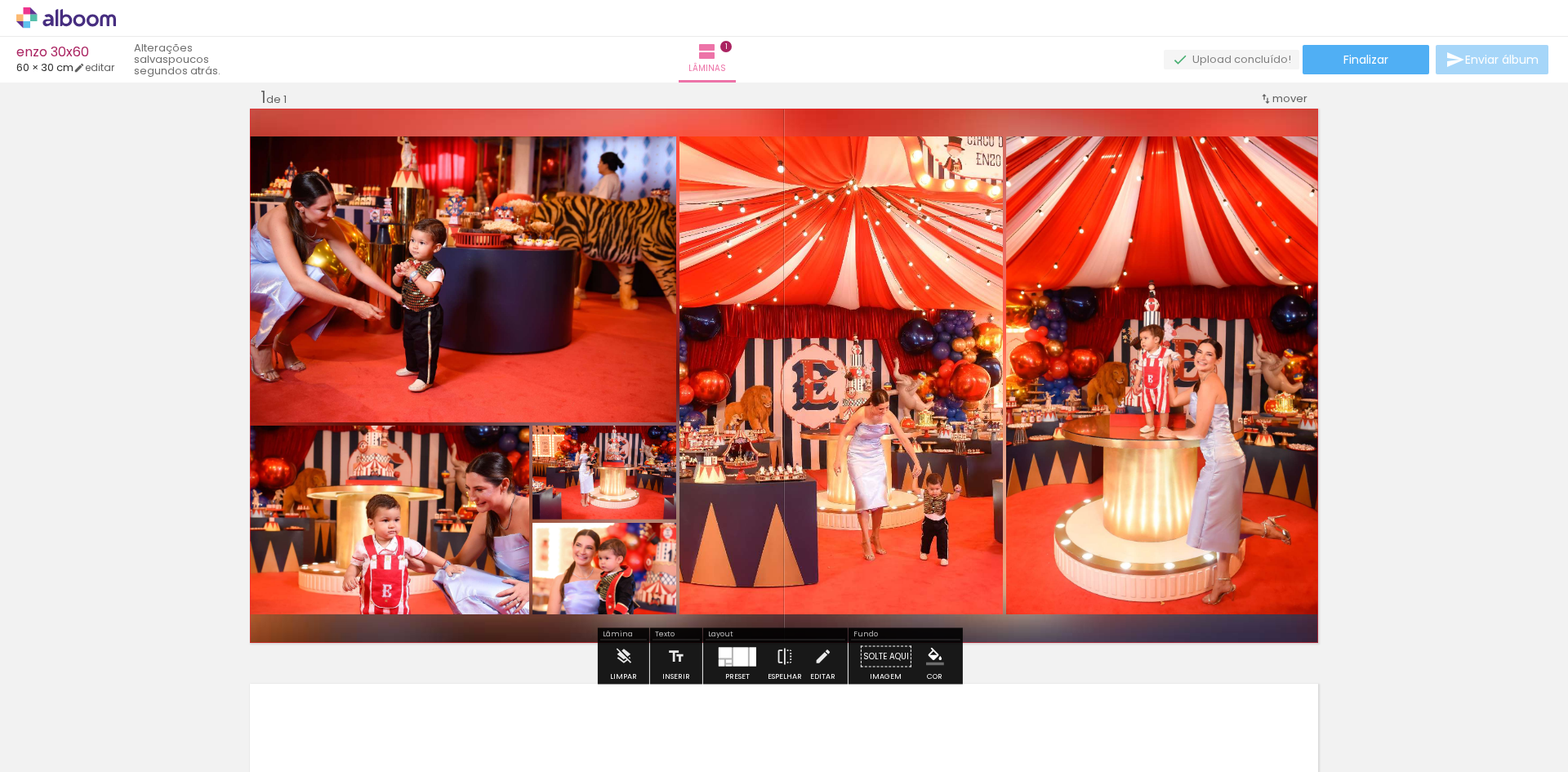
click at [458, 560] on quentale-photo at bounding box center [389, 520] width 279 height 189
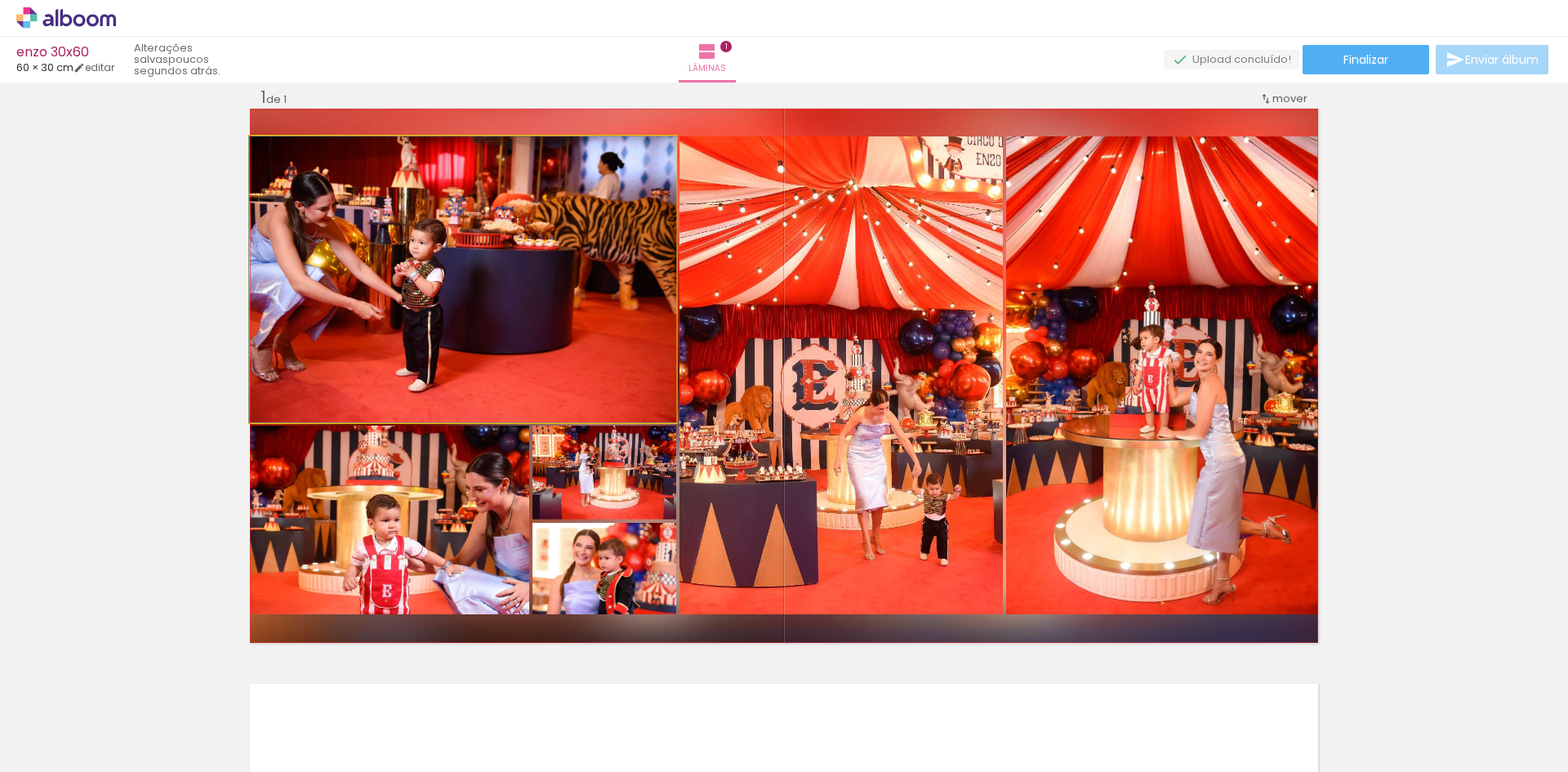
click at [569, 314] on quentale-photo at bounding box center [463, 279] width 426 height 286
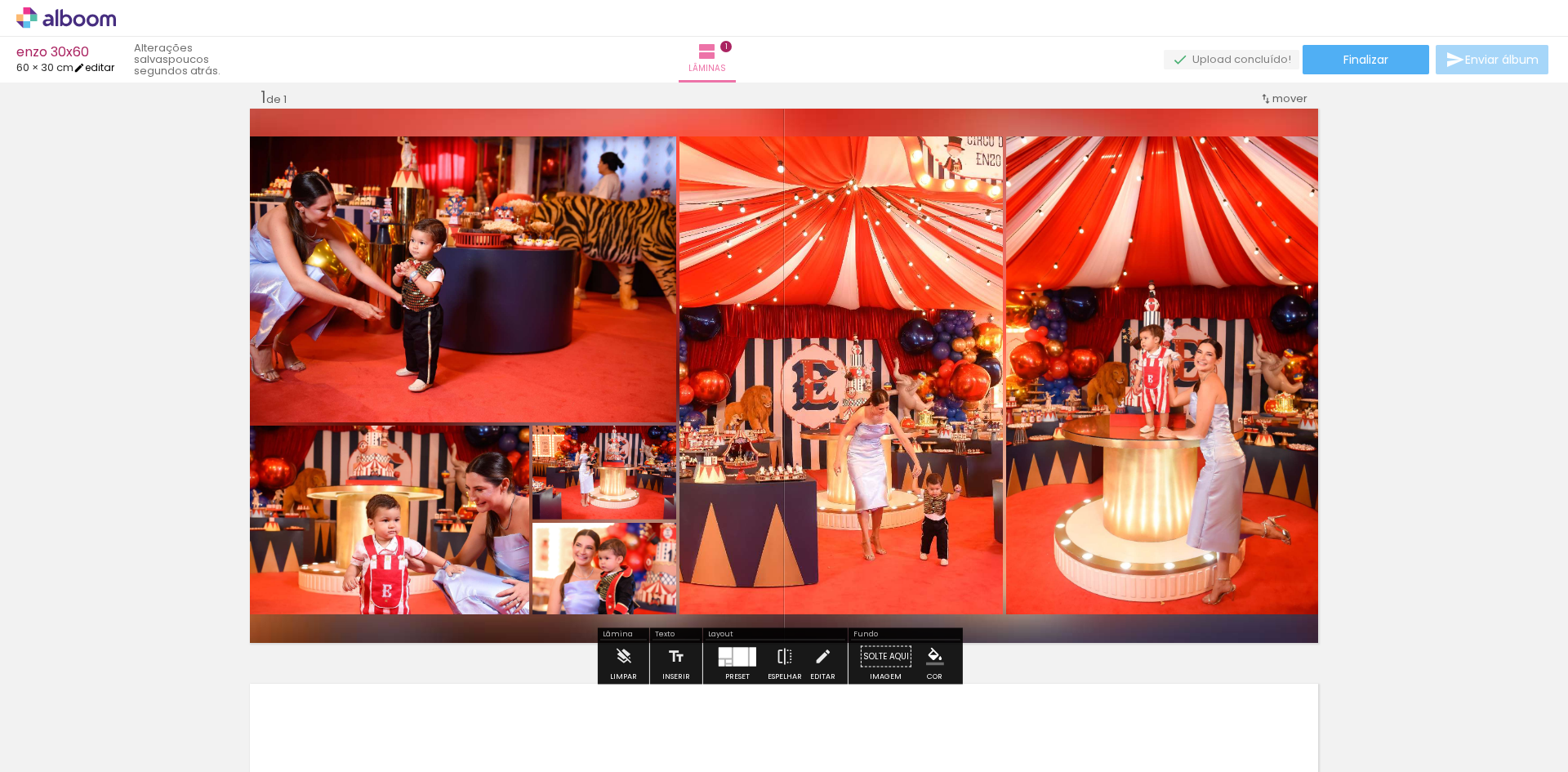
click at [85, 69] on iron-icon at bounding box center [79, 67] width 11 height 11
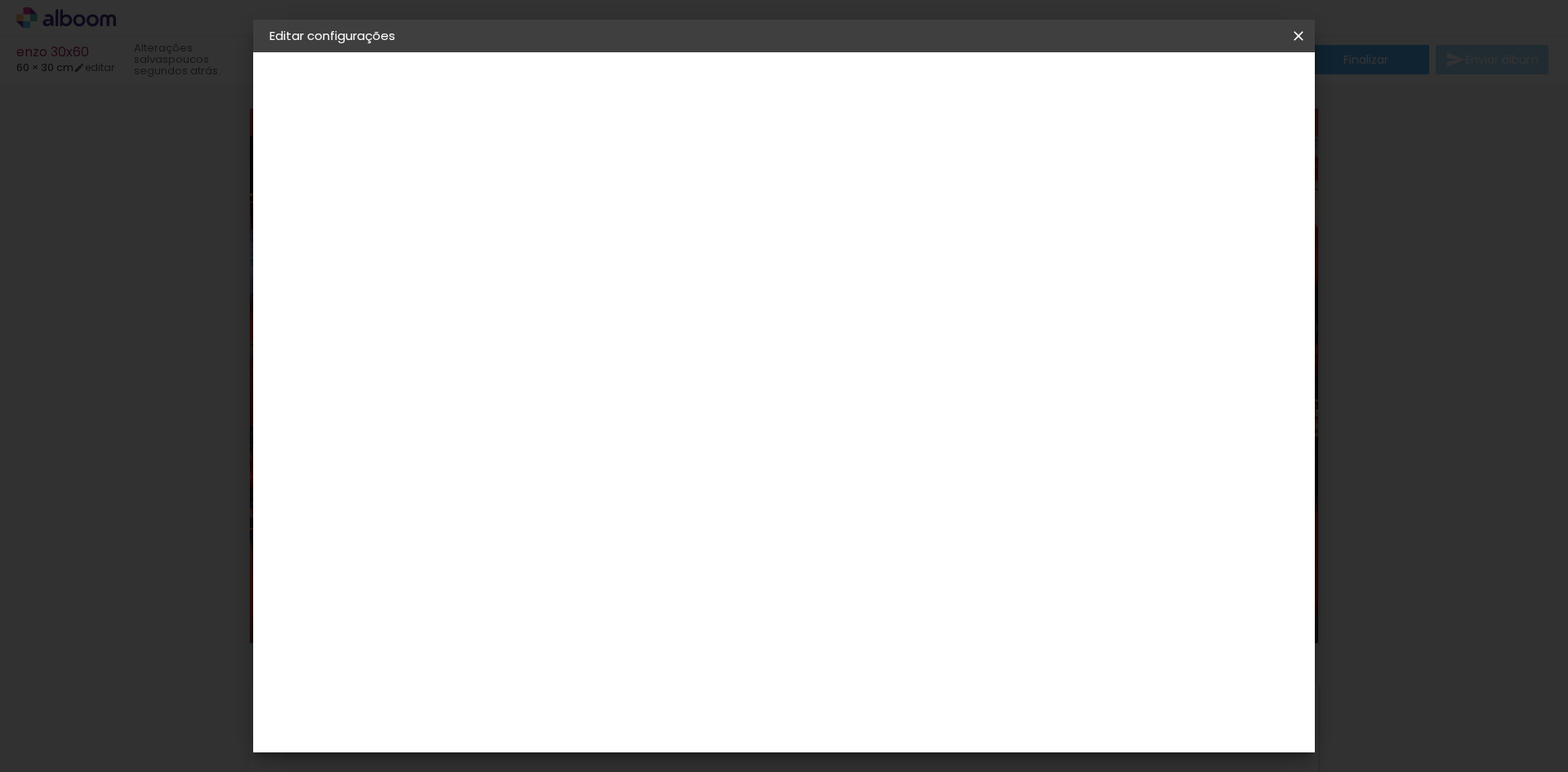
click at [1226, 248] on input "0" at bounding box center [1225, 246] width 30 height 24
type input "1"
type paper-input "1"
click at [1234, 239] on input "1" at bounding box center [1225, 246] width 30 height 24
type input "2"
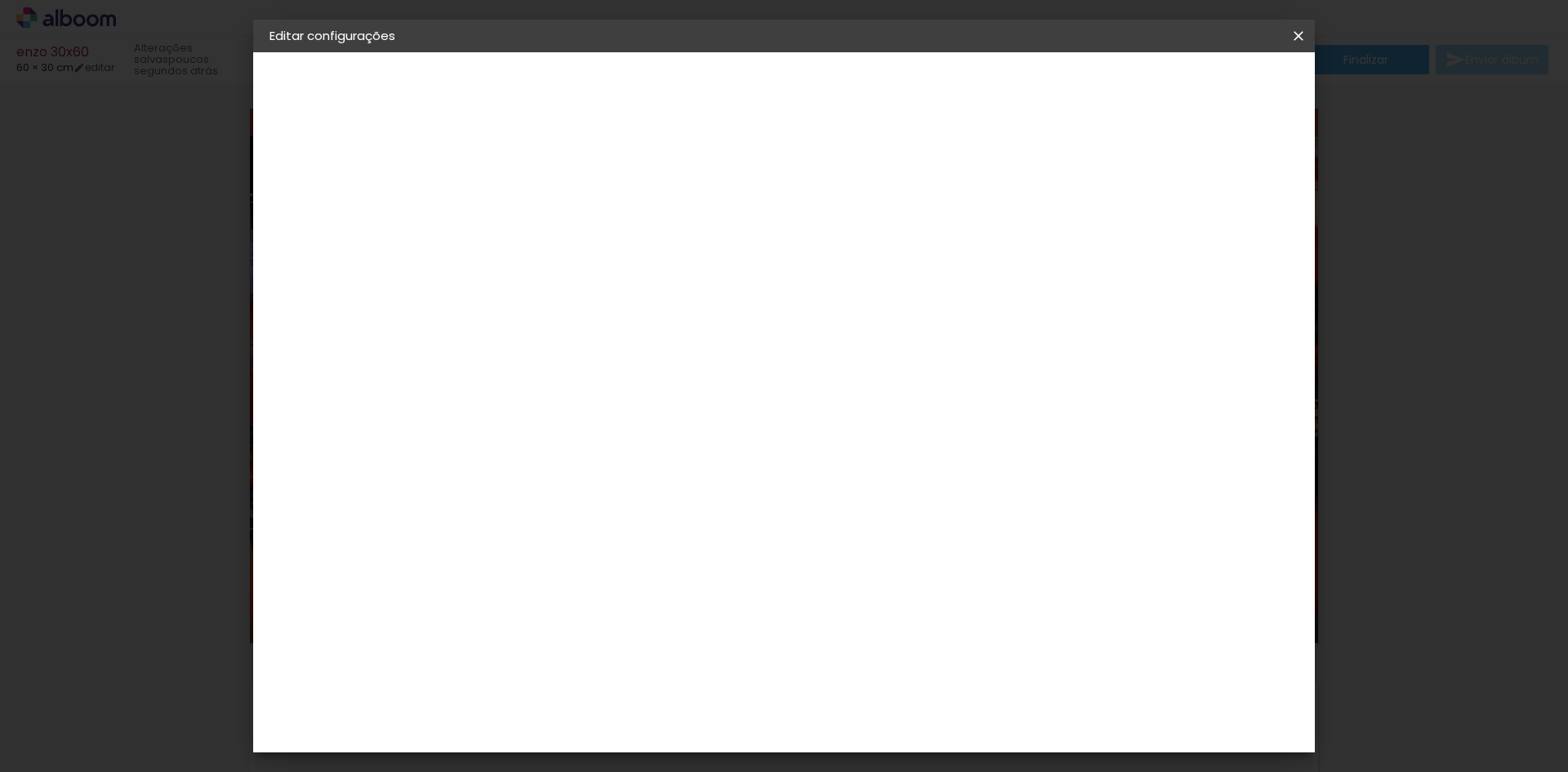
type paper-input "2"
click at [1234, 239] on input "2" at bounding box center [1223, 246] width 30 height 24
type input "3"
type paper-input "3"
click at [1234, 239] on input "3" at bounding box center [1221, 246] width 30 height 24
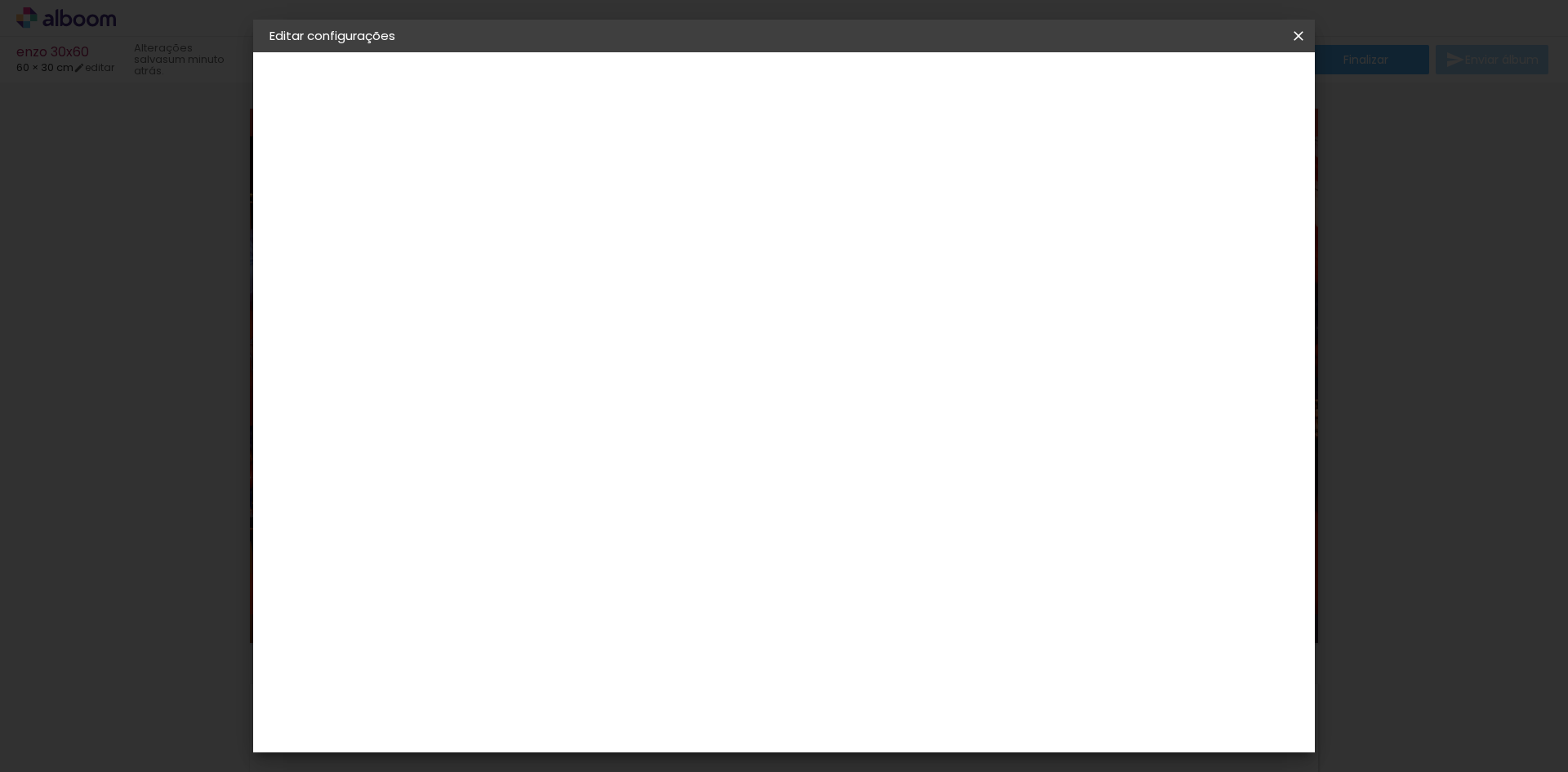
click at [1234, 239] on div "mm" at bounding box center [1246, 246] width 24 height 24
type input "4"
type paper-input "4"
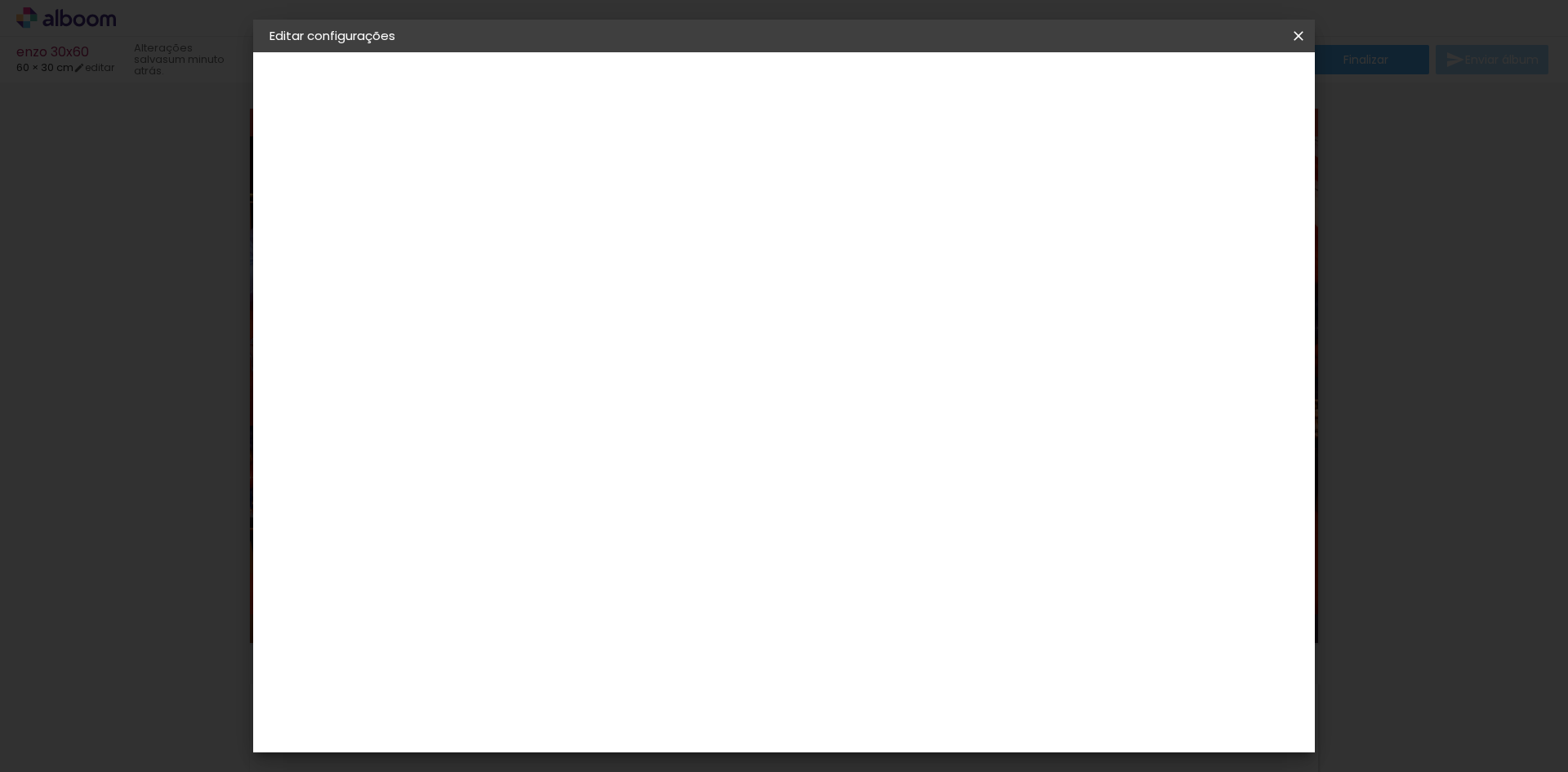
click at [1227, 239] on input "4" at bounding box center [1217, 246] width 30 height 24
type input "5"
type paper-input "5"
click at [1227, 239] on input "5" at bounding box center [1217, 246] width 30 height 24
type input "6"
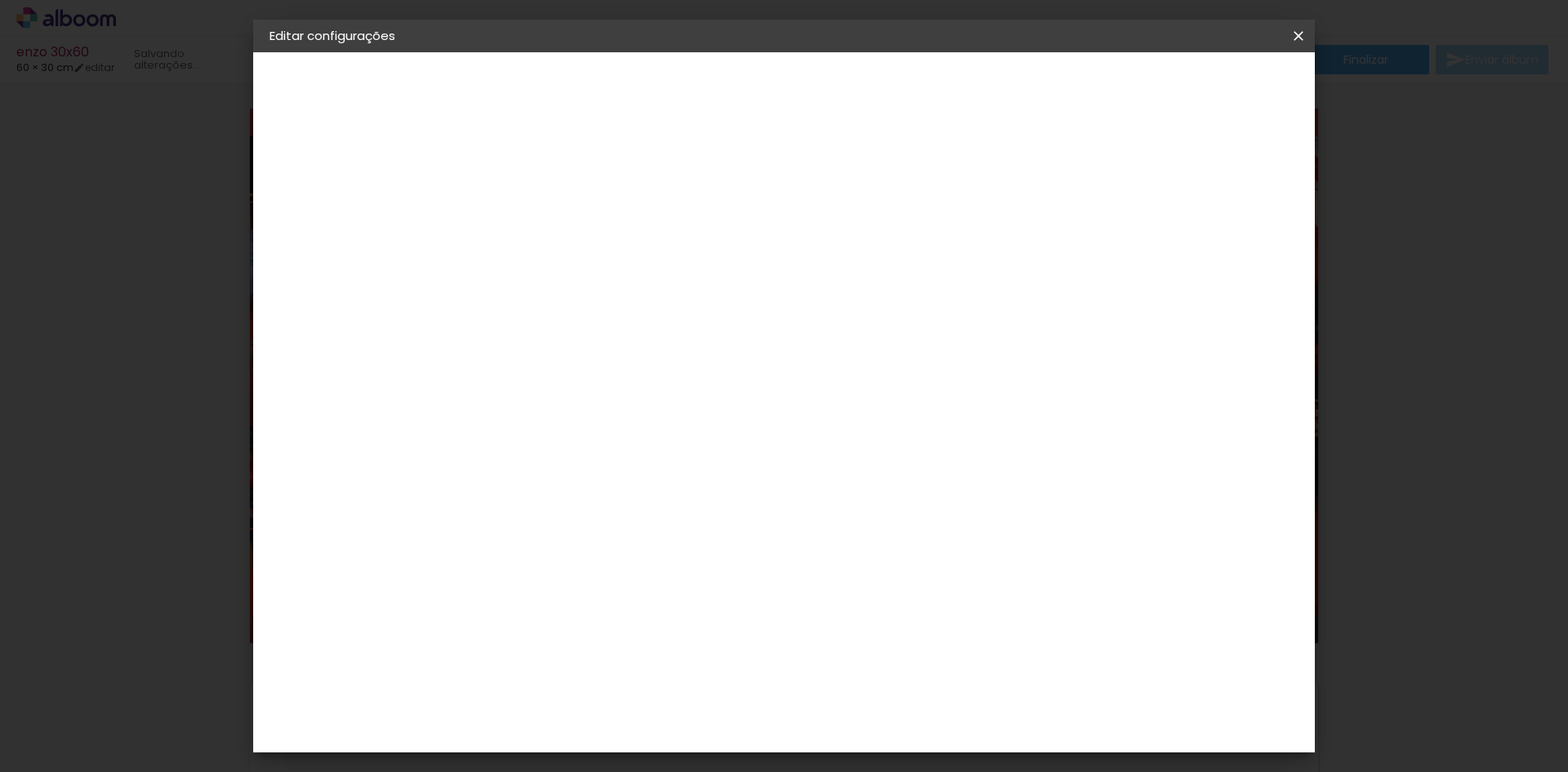
type paper-input "6"
click at [1227, 239] on input "6" at bounding box center [1214, 246] width 30 height 24
click at [1227, 239] on div "mm" at bounding box center [1239, 246] width 24 height 24
click at [1208, 249] on input "6" at bounding box center [1212, 246] width 30 height 24
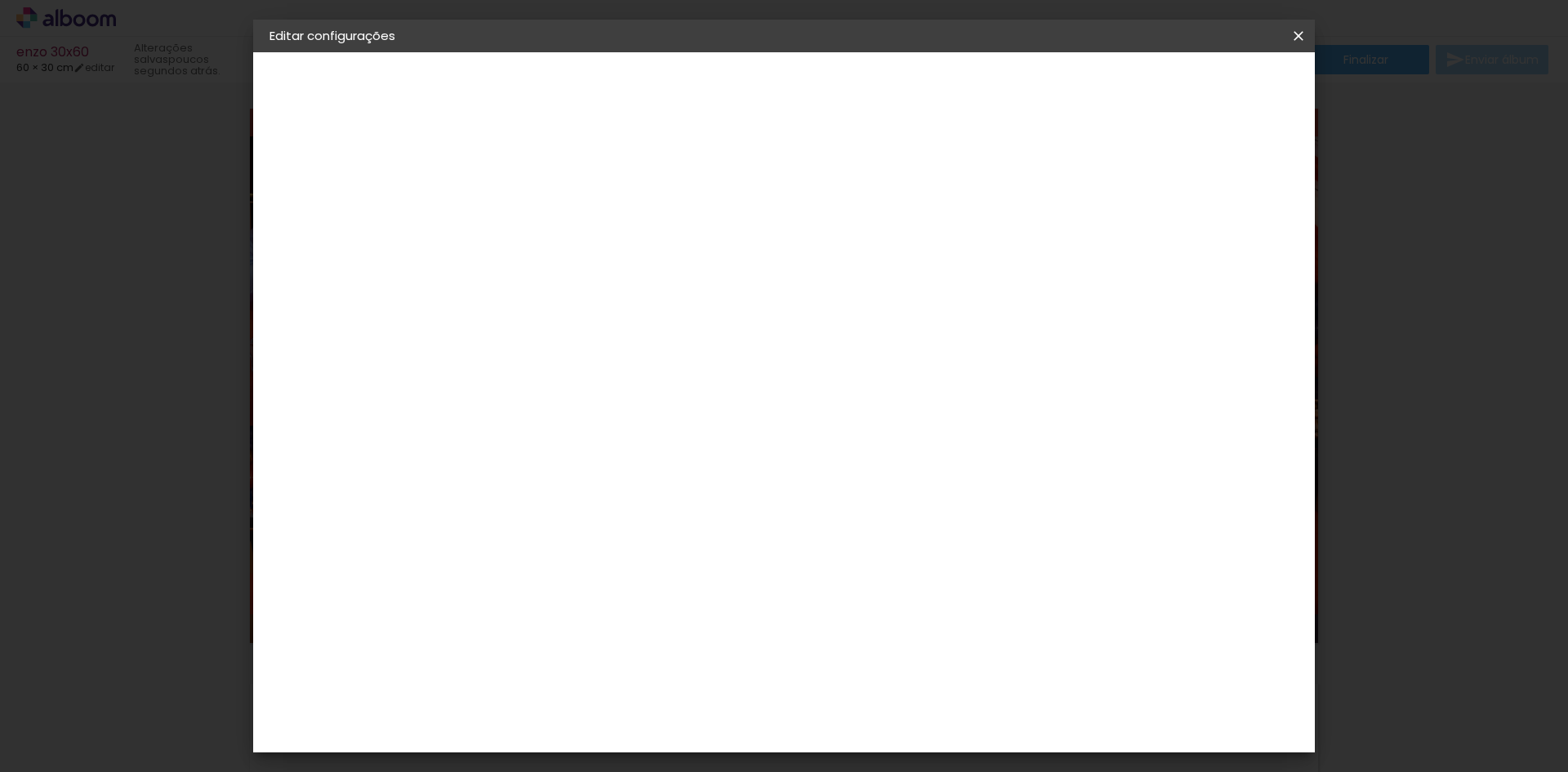
type input "7"
type paper-input "7"
click at [1214, 245] on input "7" at bounding box center [1212, 246] width 30 height 24
type input "5"
type paper-input "5"
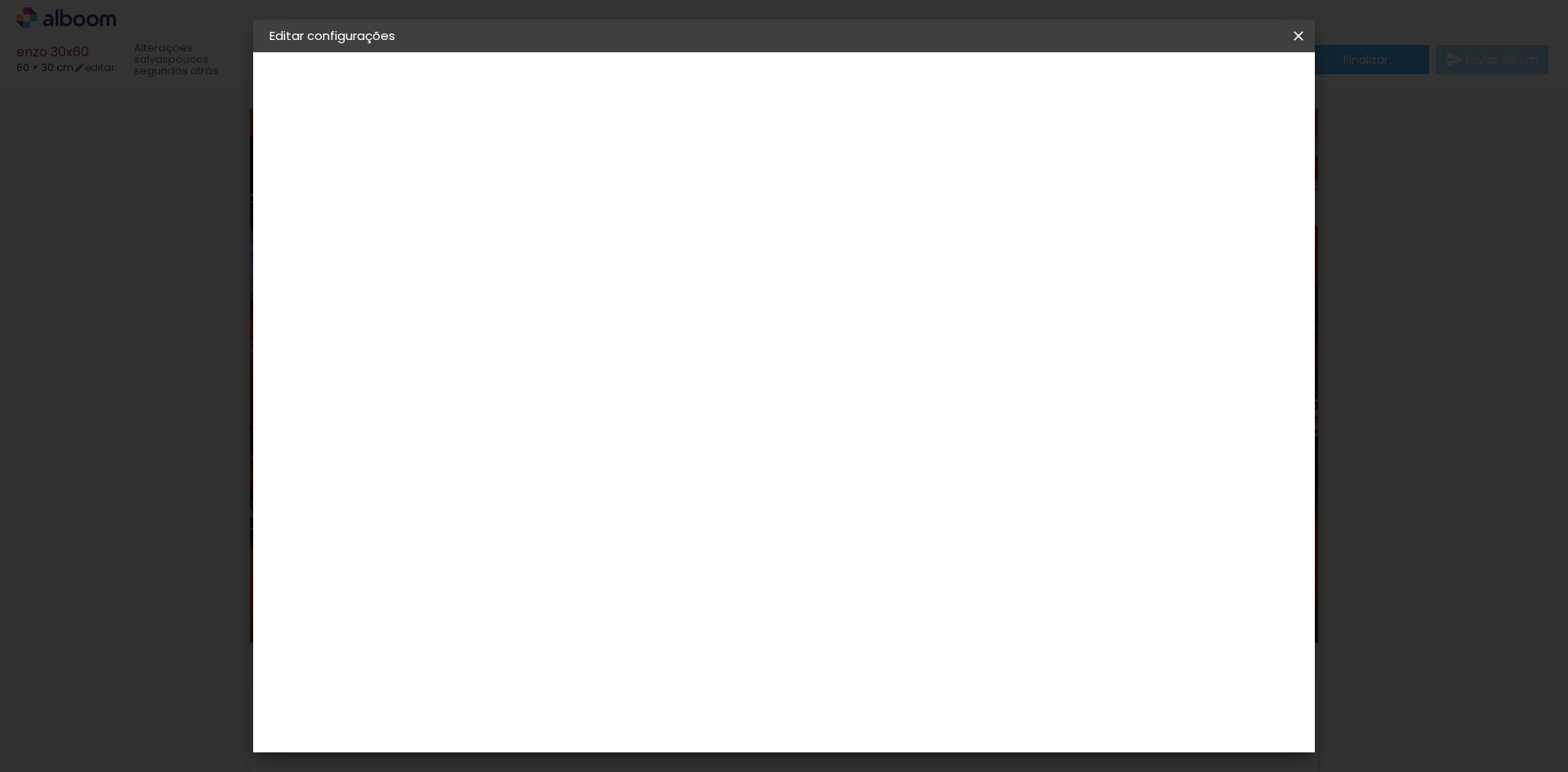
click at [1213, 78] on paper-button "Salvar configurações" at bounding box center [1136, 86] width 154 height 28
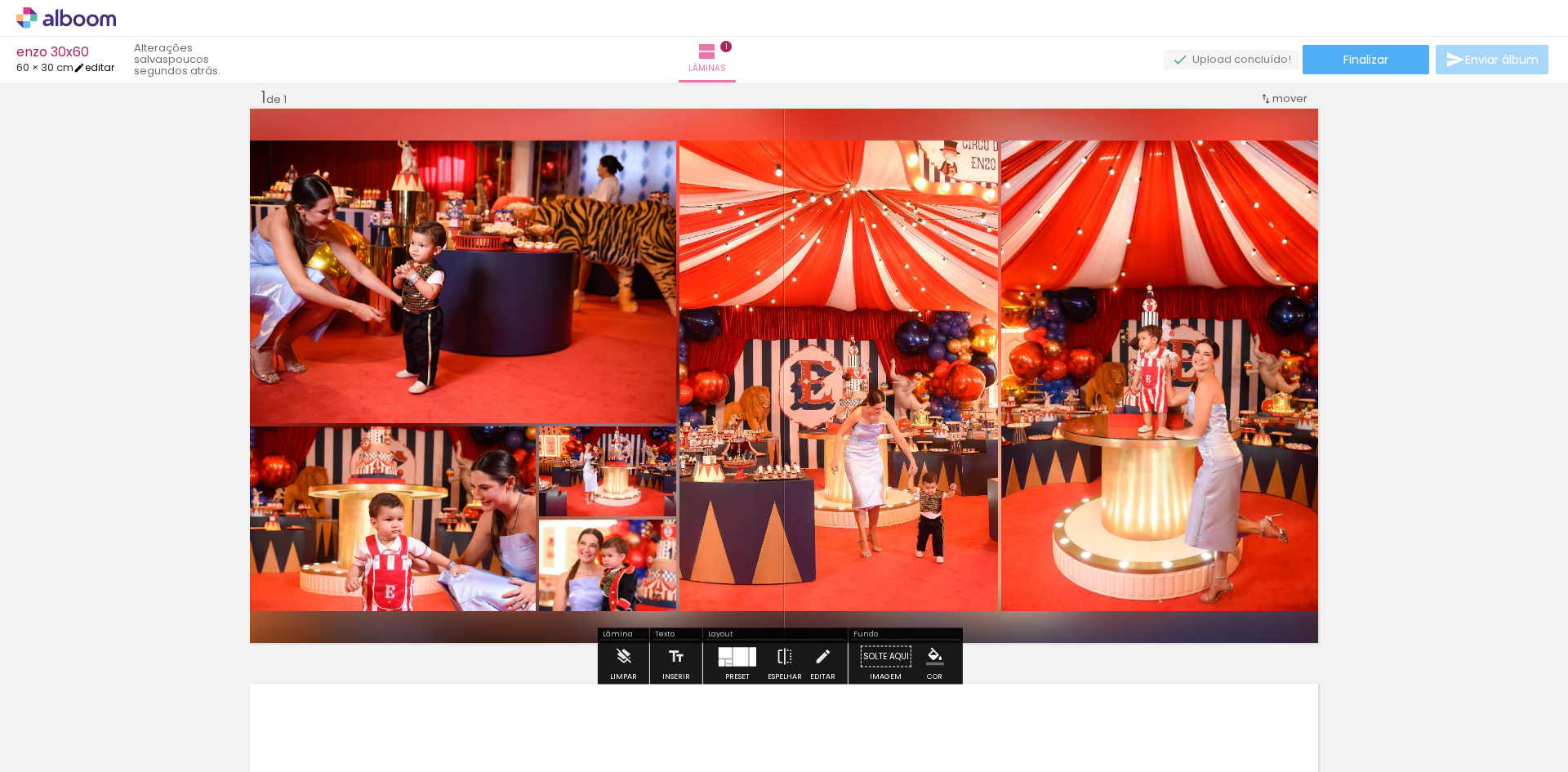
click at [107, 65] on link "editar" at bounding box center [93, 67] width 41 height 14
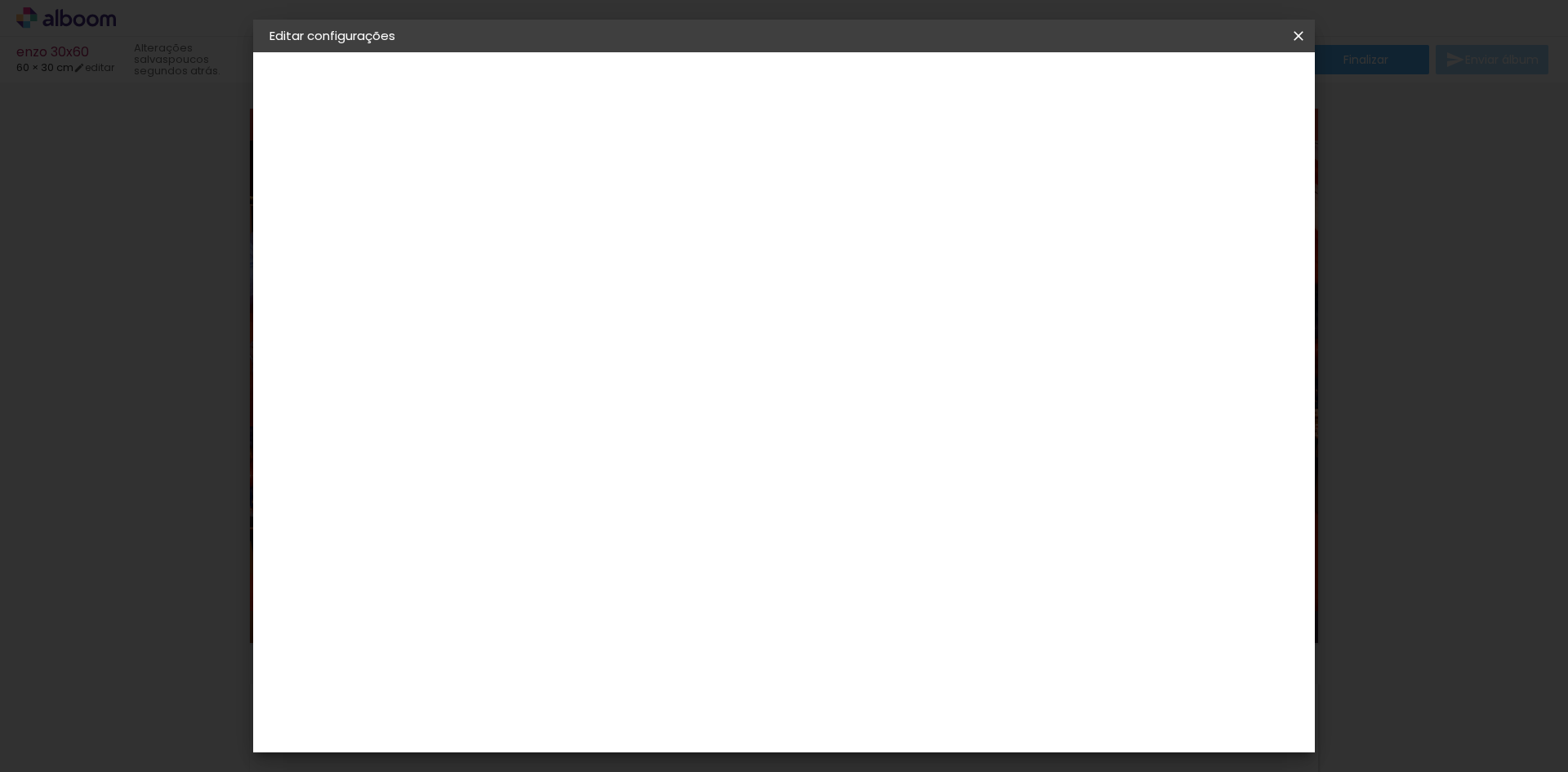
type input "6"
type paper-input "6"
click at [1220, 234] on input "6" at bounding box center [1212, 246] width 30 height 24
type input "7"
type paper-input "7"
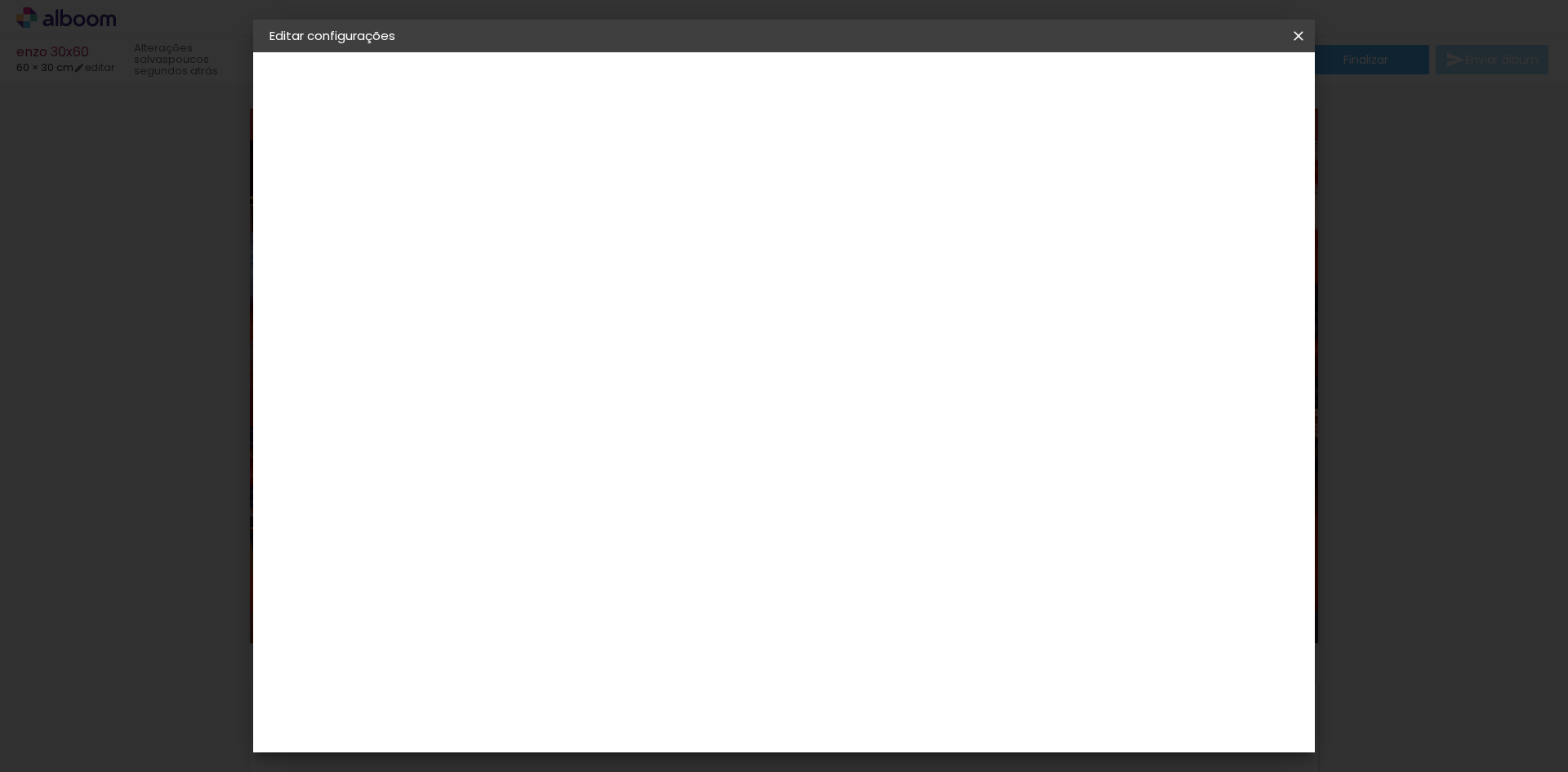
click at [1221, 236] on input "7" at bounding box center [1212, 246] width 30 height 24
type input "8"
type paper-input "8"
click at [1221, 236] on input "8" at bounding box center [1208, 246] width 30 height 24
type input "9"
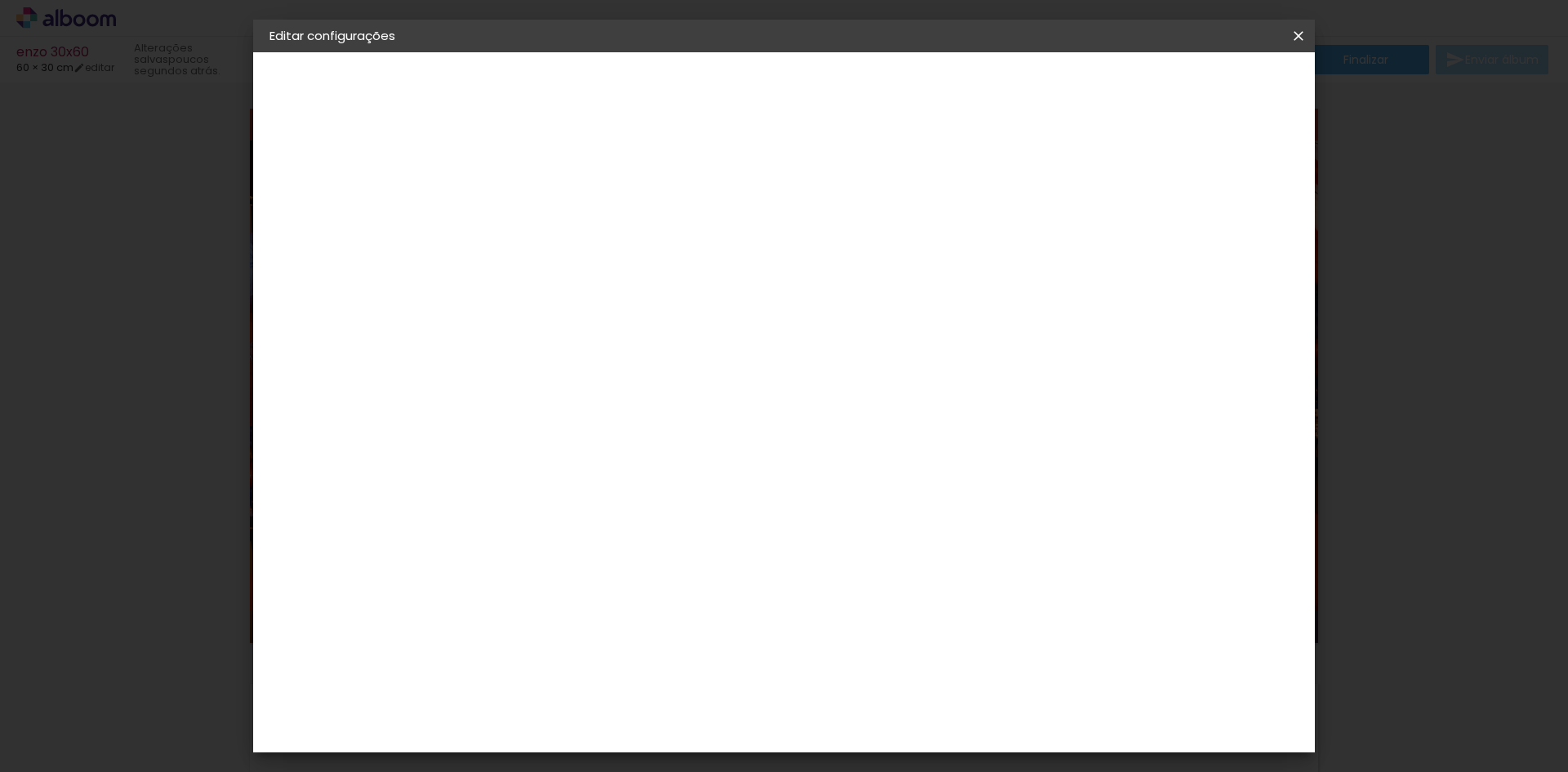
type paper-input "9"
click at [1221, 236] on input "9" at bounding box center [1208, 246] width 30 height 24
click at [1221, 236] on div "mm" at bounding box center [1233, 246] width 24 height 24
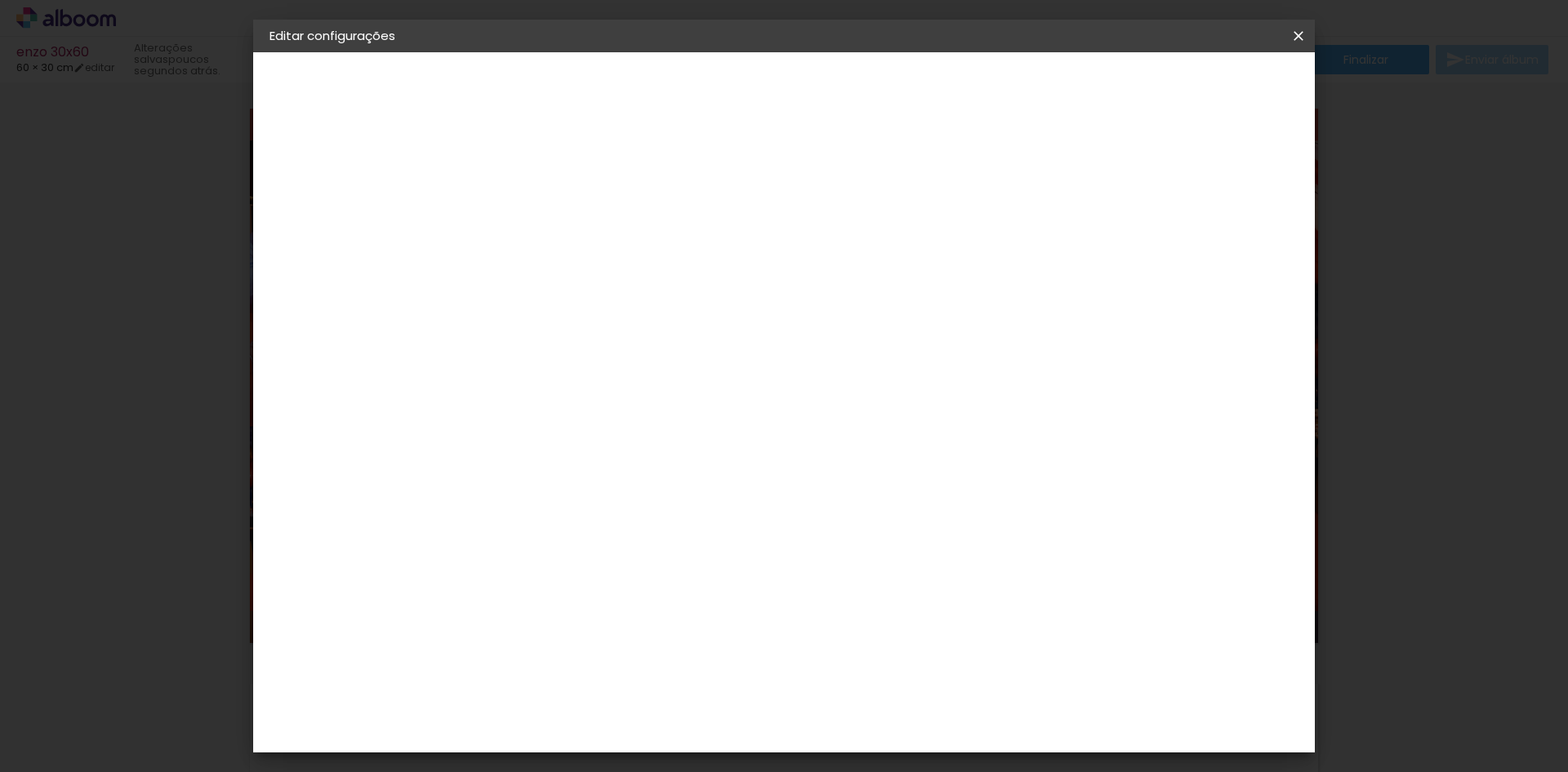
type input "10"
type paper-input "10"
click at [1217, 241] on input "10" at bounding box center [1206, 246] width 30 height 24
type input "11"
type paper-input "11"
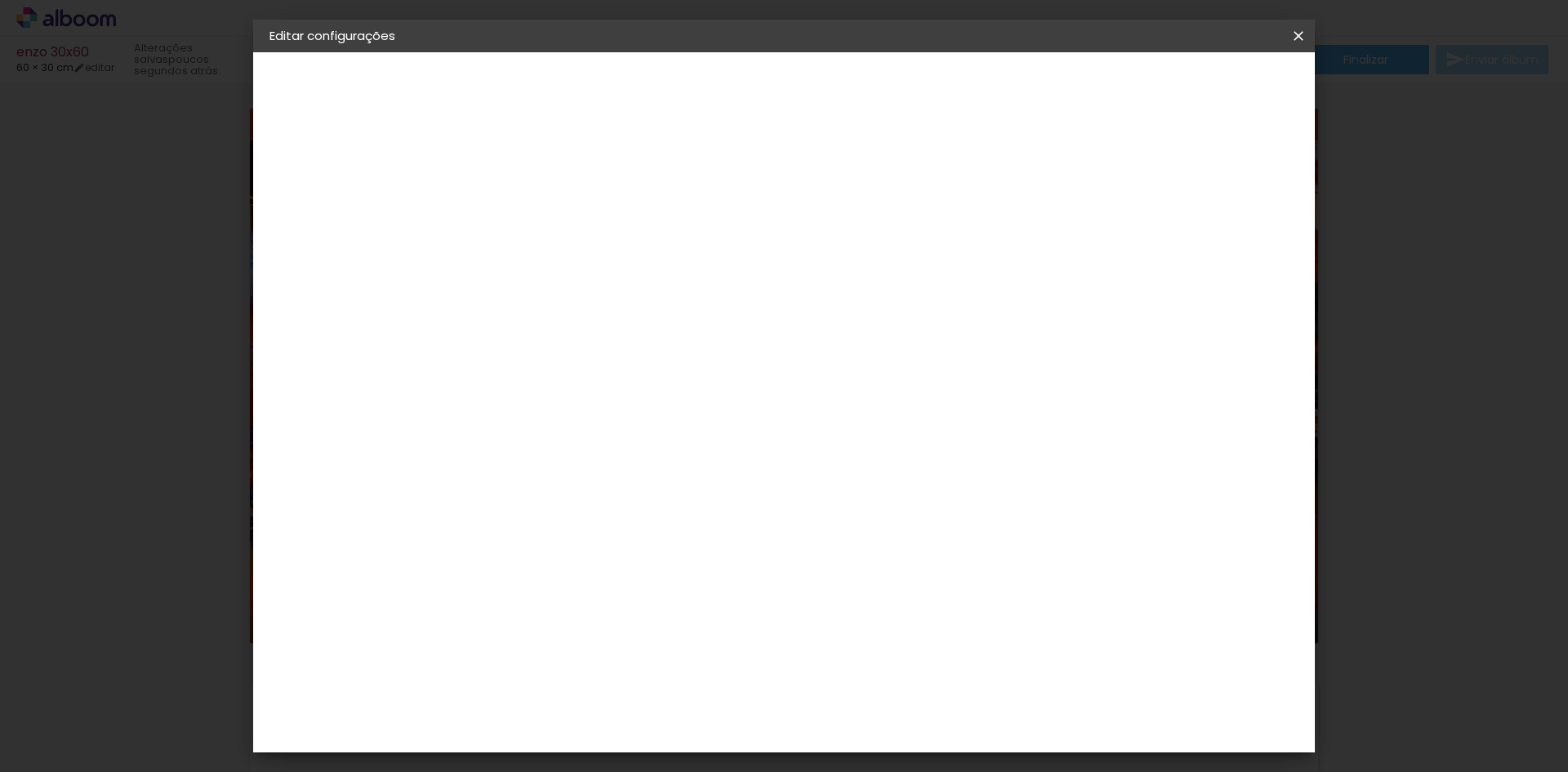
click at [1216, 240] on input "11" at bounding box center [1204, 246] width 30 height 24
type input "12"
type paper-input "12"
click at [1214, 239] on input "12" at bounding box center [1200, 246] width 30 height 24
click at [1215, 239] on div "mm" at bounding box center [1227, 246] width 24 height 24
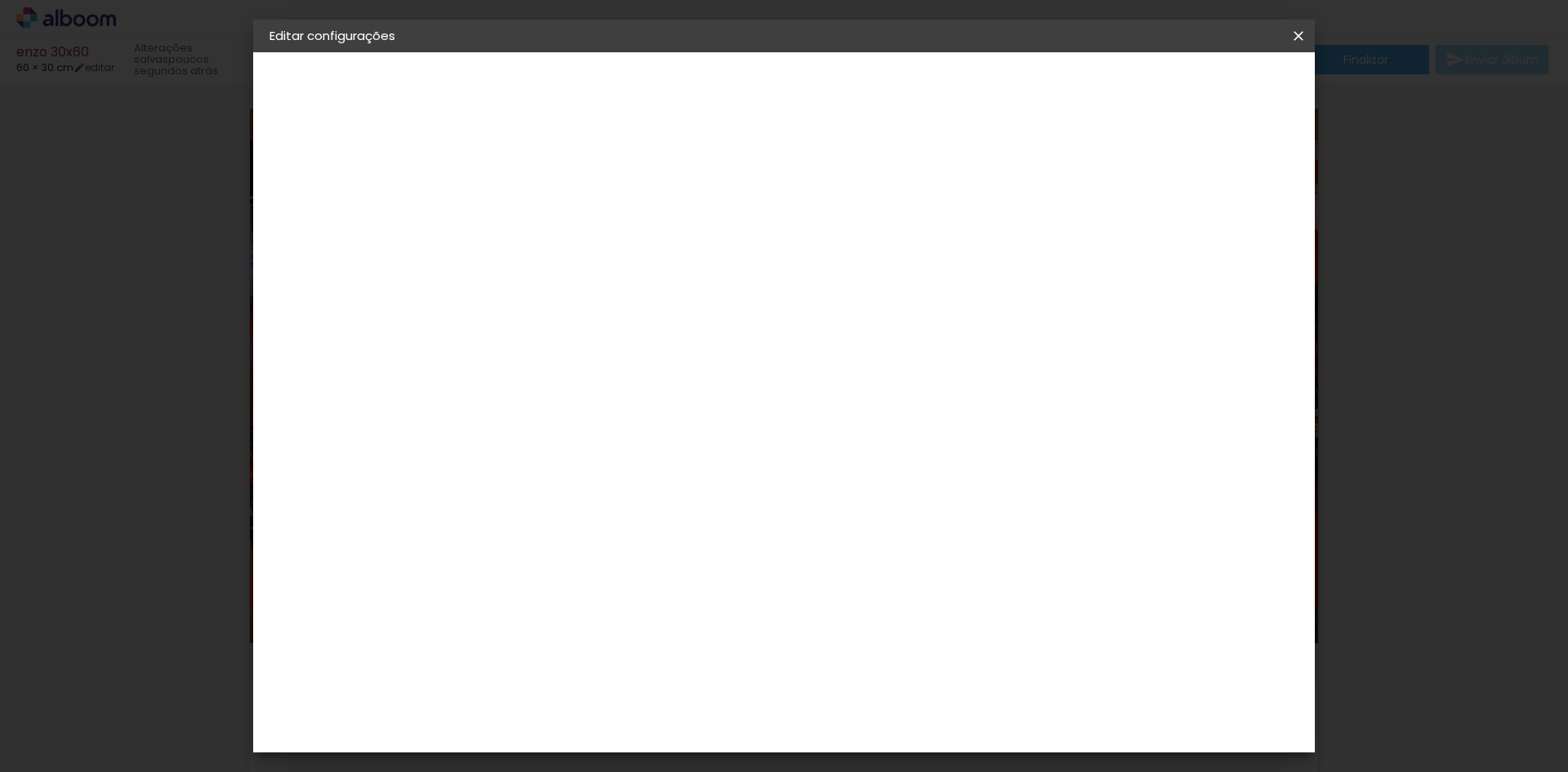
click at [1215, 239] on div "mm" at bounding box center [1227, 246] width 24 height 24
type input "13"
type paper-input "13"
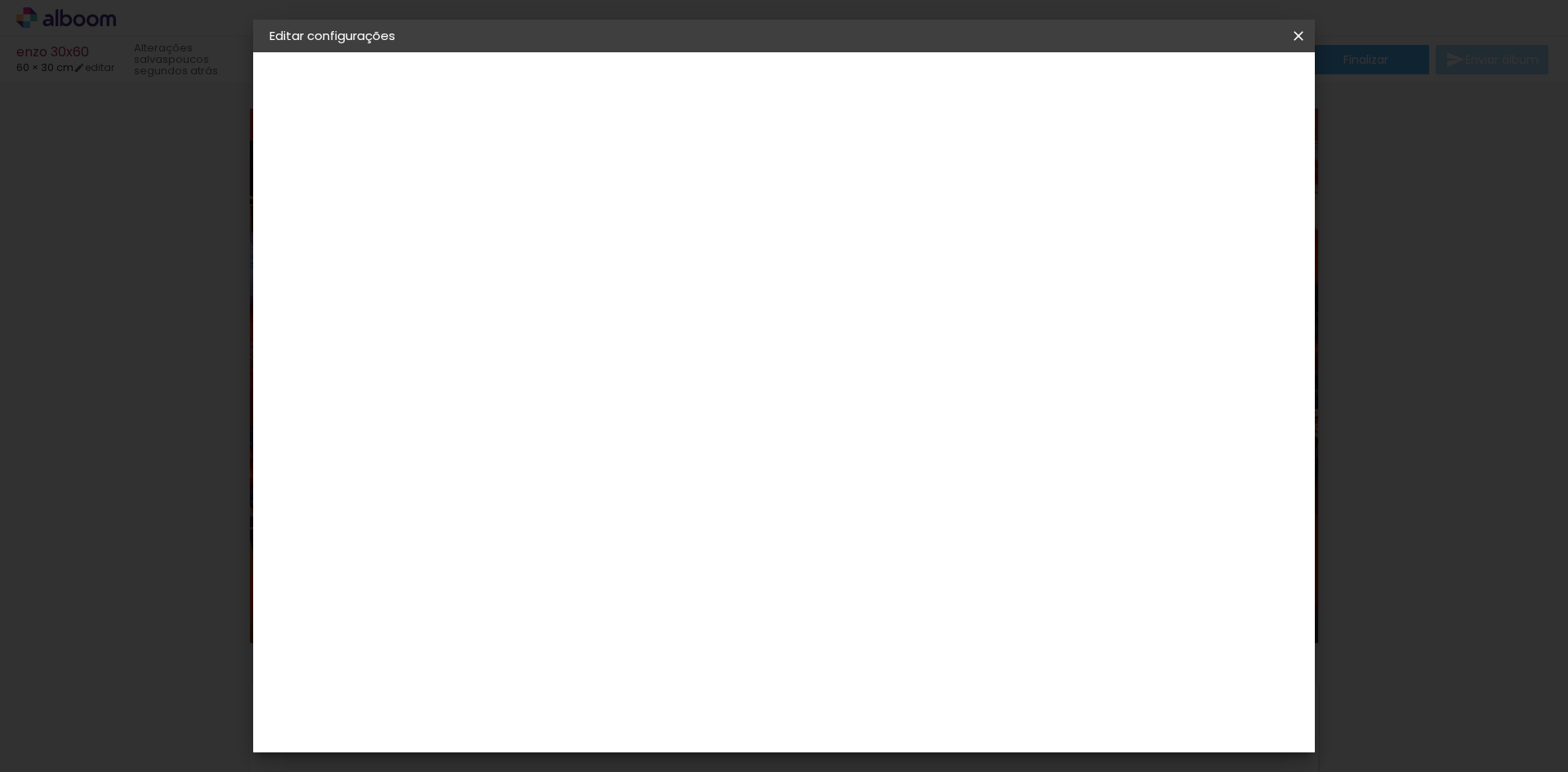
click at [1204, 238] on input "13" at bounding box center [1198, 246] width 30 height 24
type input "14"
type paper-input "14"
click at [1204, 238] on input "14" at bounding box center [1198, 246] width 30 height 24
type input "15"
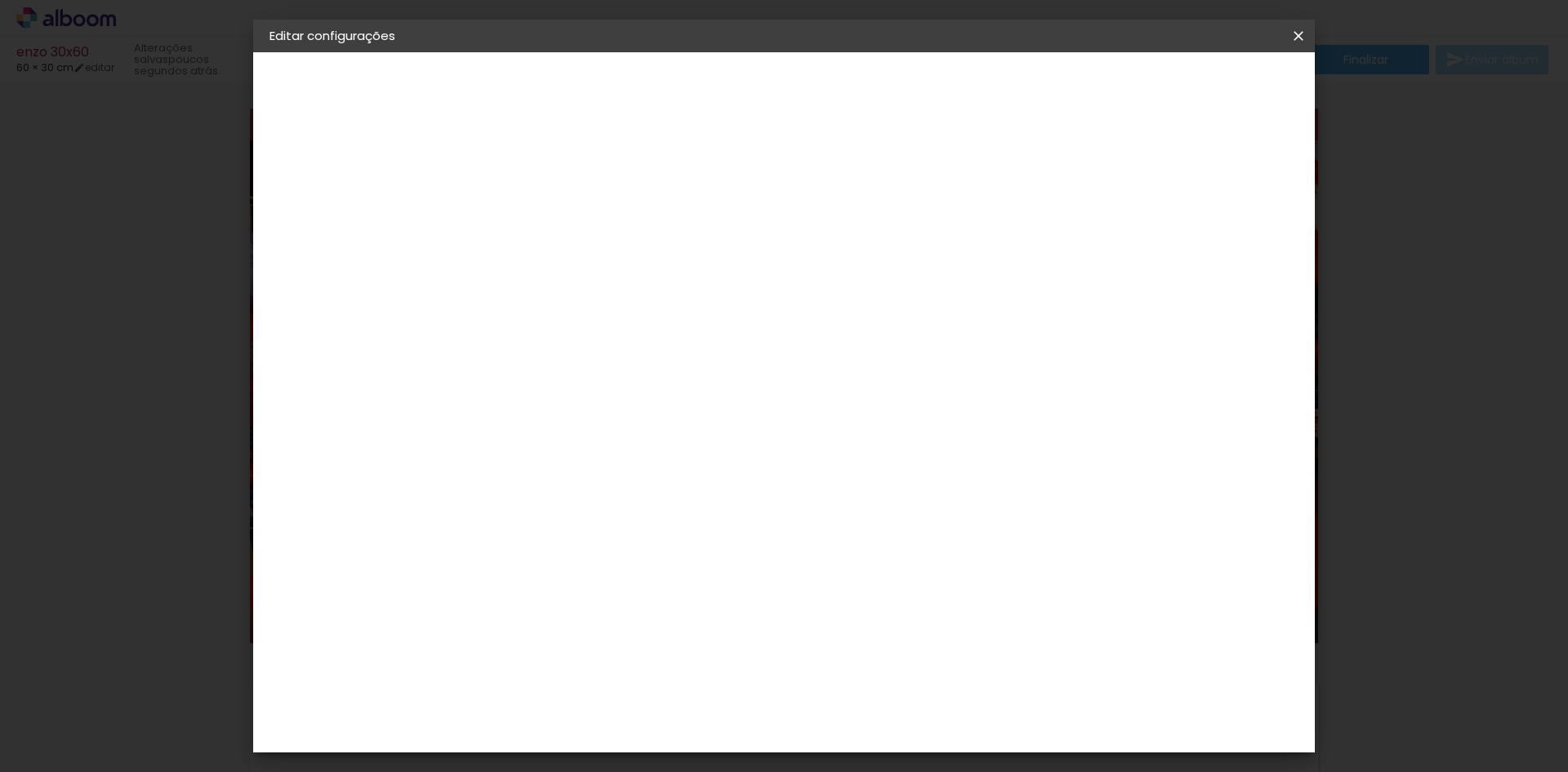
type paper-input "15"
click at [1204, 238] on input "15" at bounding box center [1193, 246] width 30 height 24
click at [1158, 83] on span "Salvar configurações" at bounding box center [1136, 86] width 120 height 11
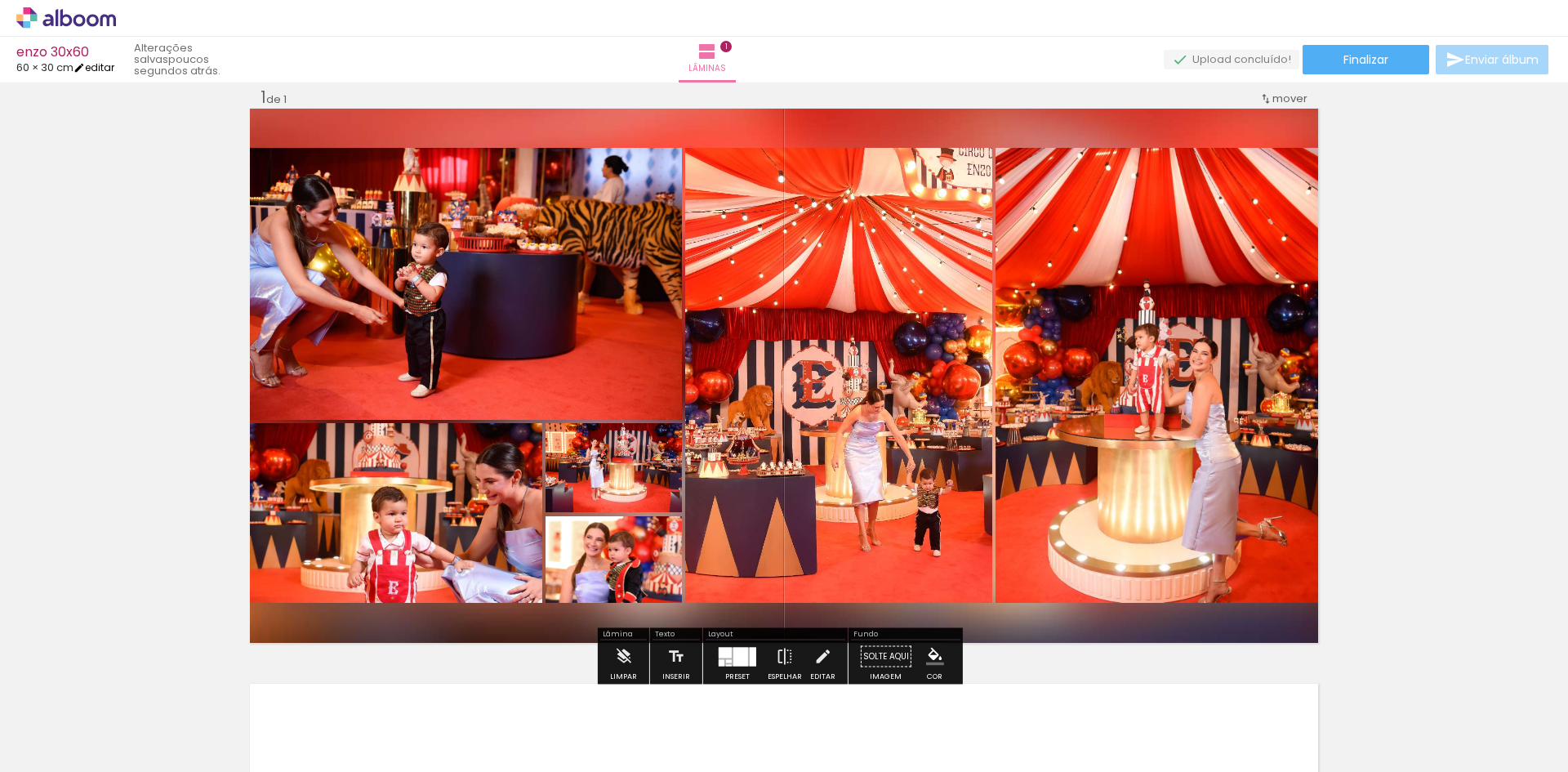
click at [107, 64] on link "editar" at bounding box center [93, 67] width 41 height 14
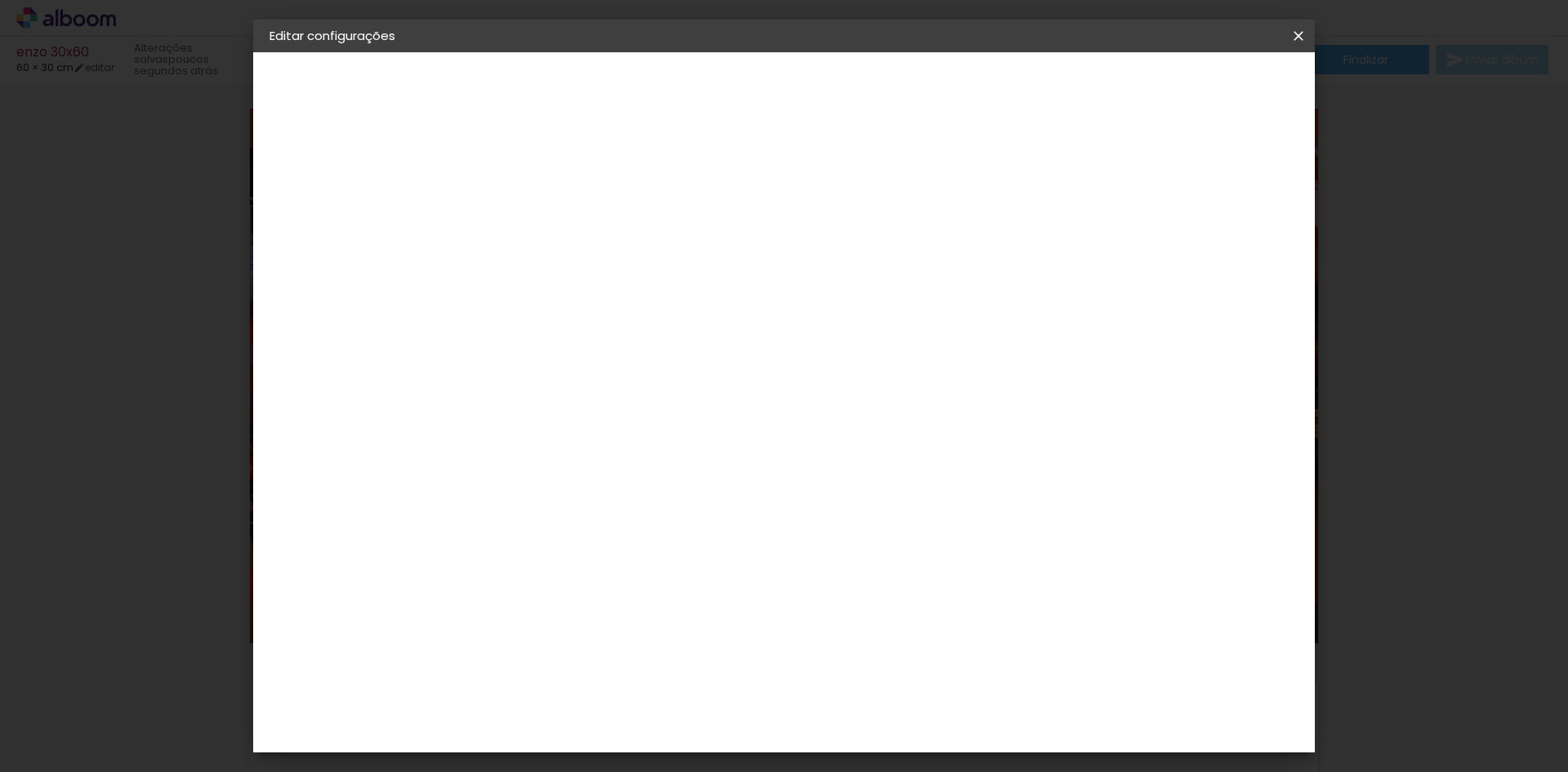
type input "14"
type paper-input "14"
click at [1199, 251] on input "14" at bounding box center [1195, 246] width 30 height 24
type input "13"
type paper-input "13"
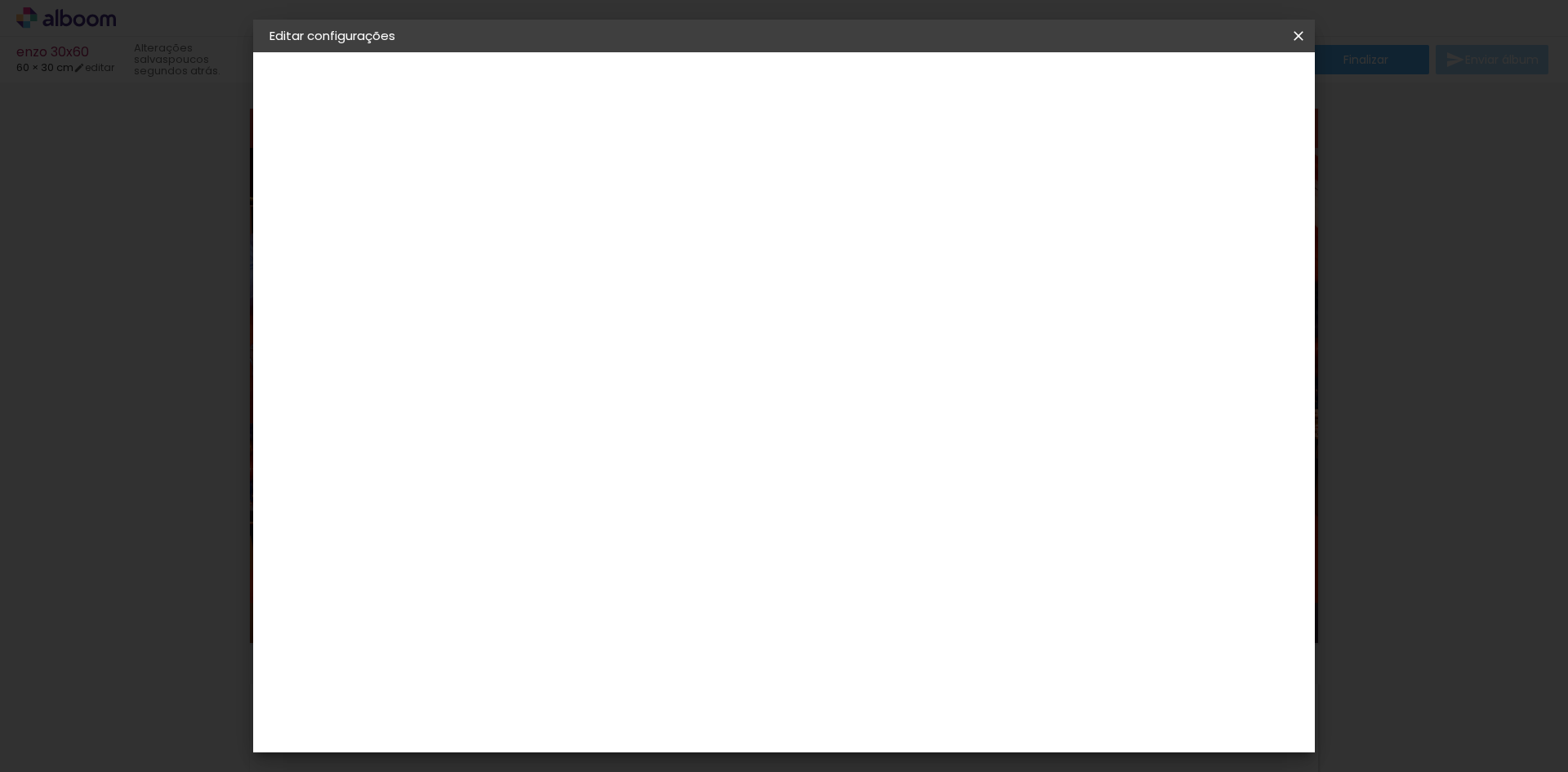
click at [1199, 251] on input "13" at bounding box center [1195, 246] width 30 height 24
type input "12"
type paper-input "12"
click at [1199, 251] on input "12" at bounding box center [1198, 246] width 30 height 24
click at [1199, 251] on input "12" at bounding box center [1200, 246] width 30 height 24
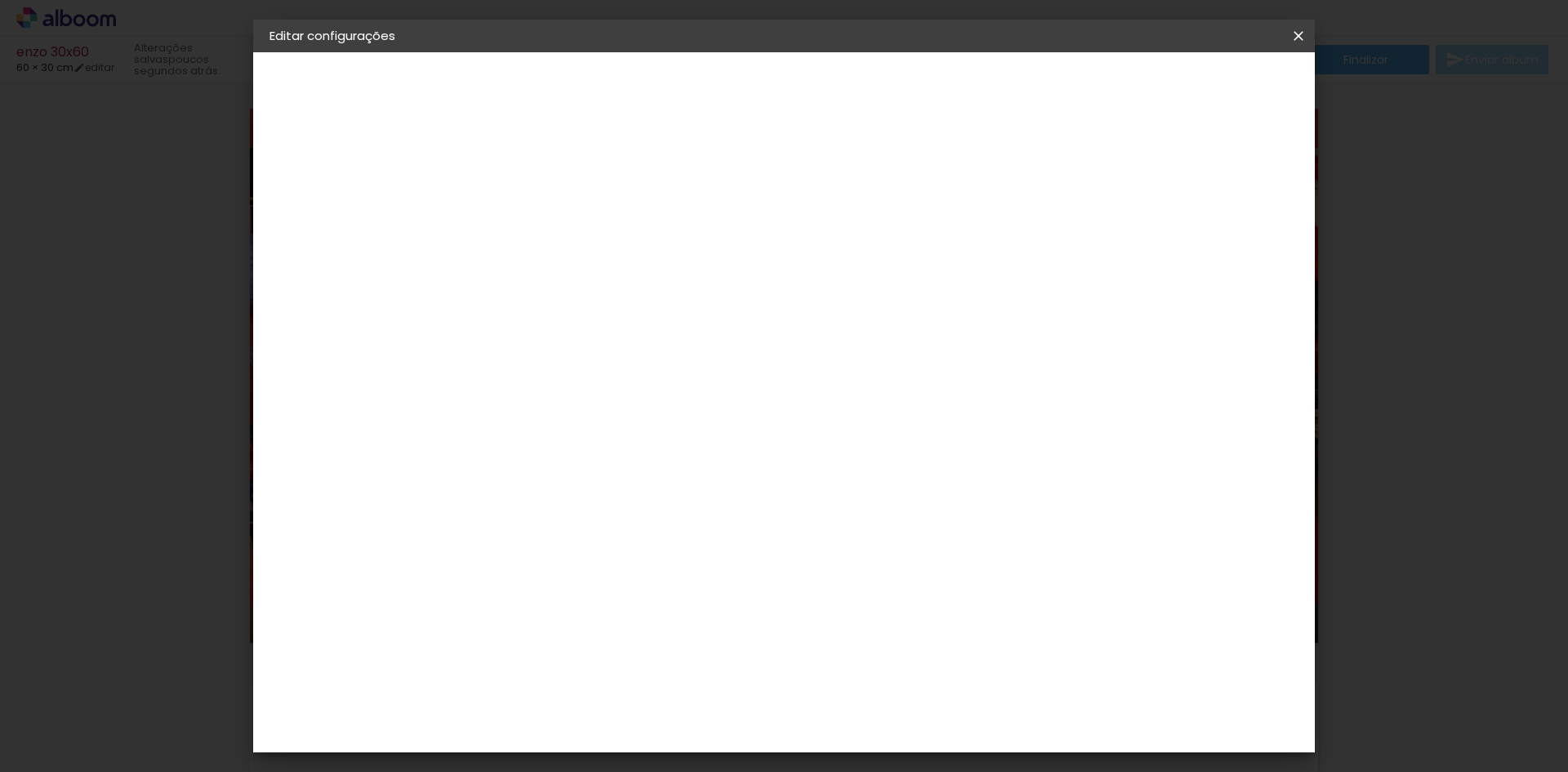
click at [1199, 252] on input "12" at bounding box center [1200, 246] width 30 height 24
type input "11"
type paper-input "11"
click at [1206, 252] on input "11" at bounding box center [1201, 246] width 30 height 24
type input "10"
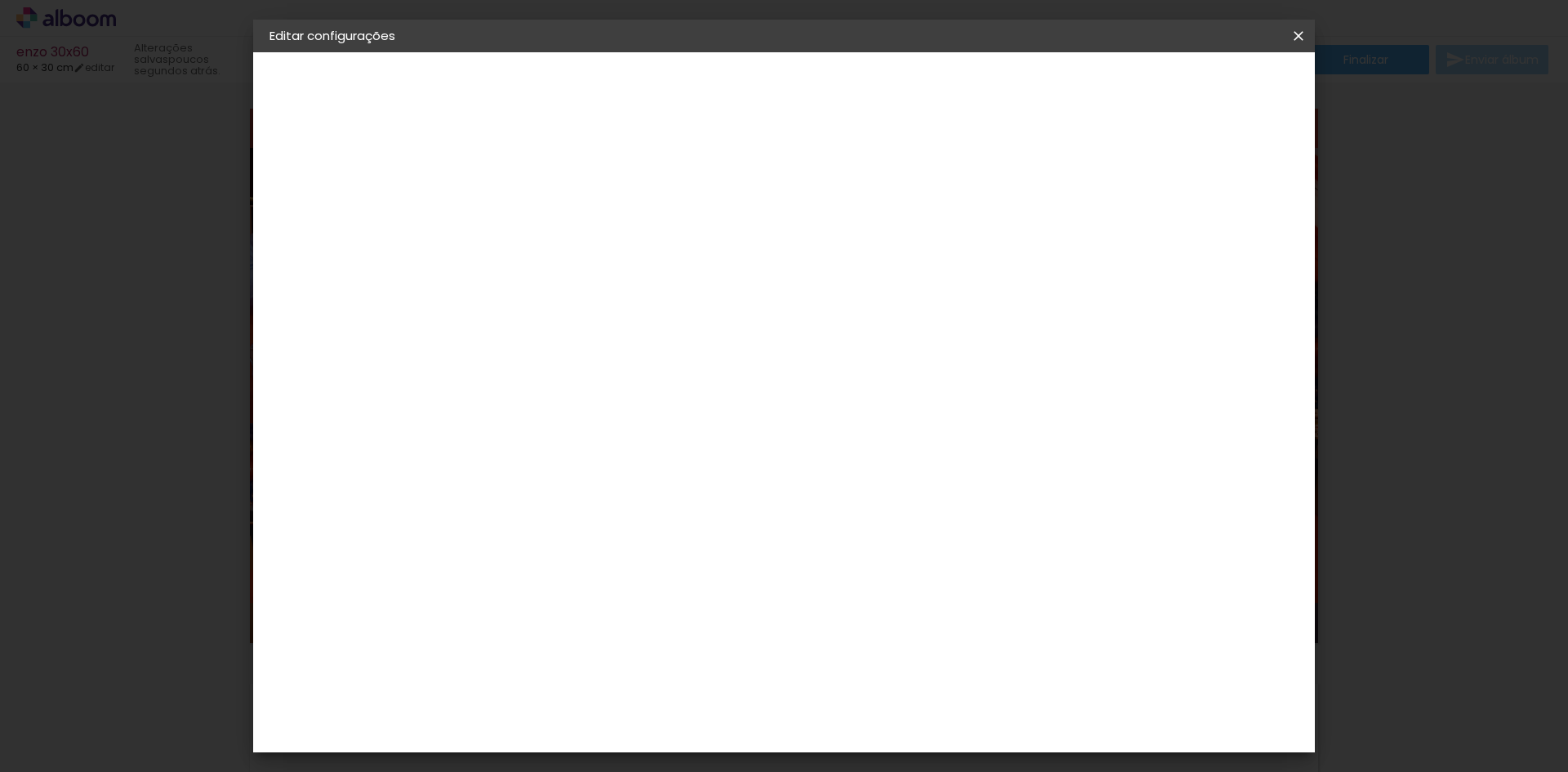
type paper-input "10"
click at [1206, 252] on input "10" at bounding box center [1201, 246] width 30 height 24
type input "9"
type paper-input "9"
click at [1207, 252] on input "9" at bounding box center [1204, 246] width 30 height 24
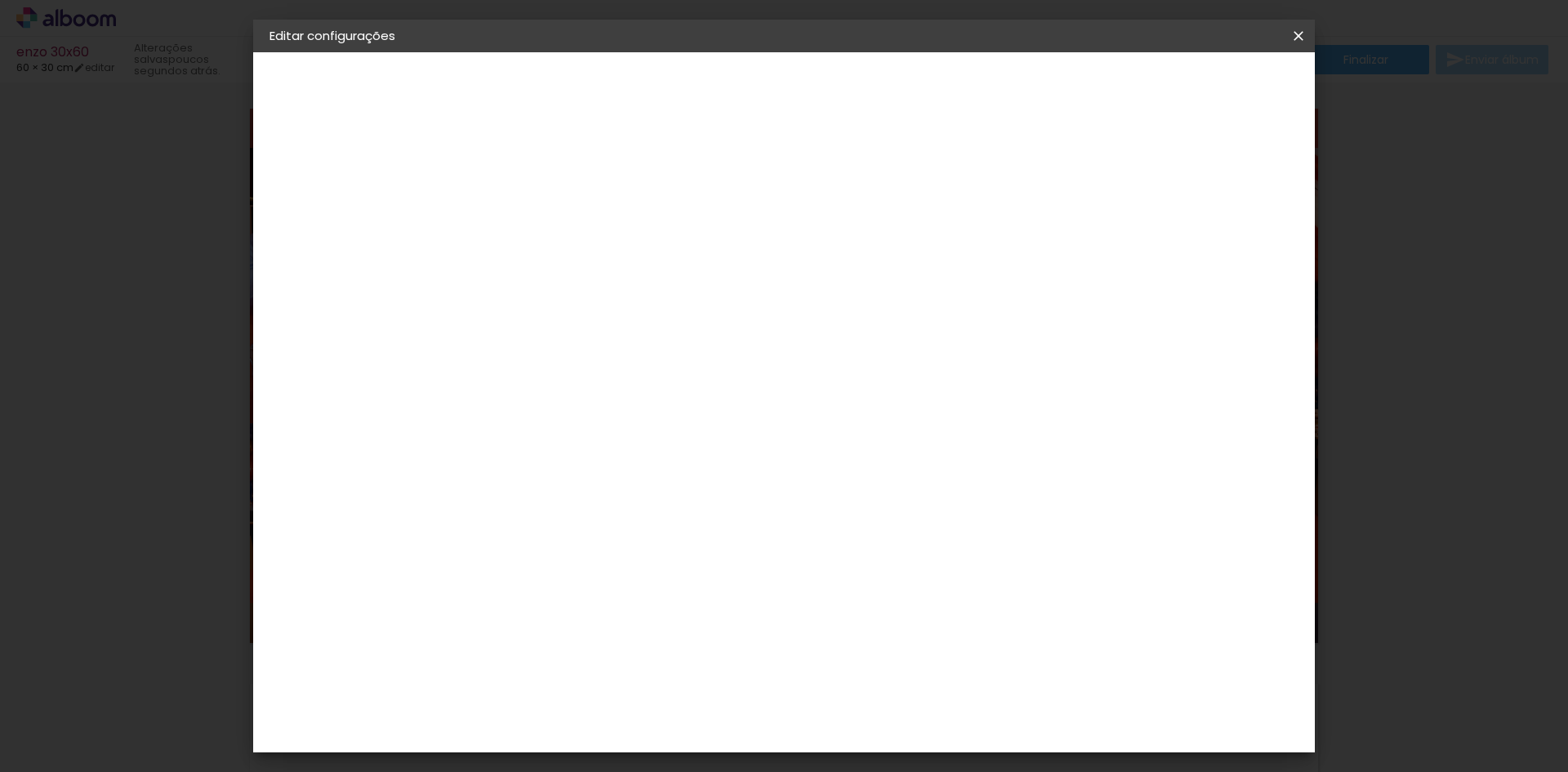
type input "8"
type paper-input "8"
click at [1208, 252] on input "8" at bounding box center [1208, 246] width 30 height 24
type input "7"
type paper-input "7"
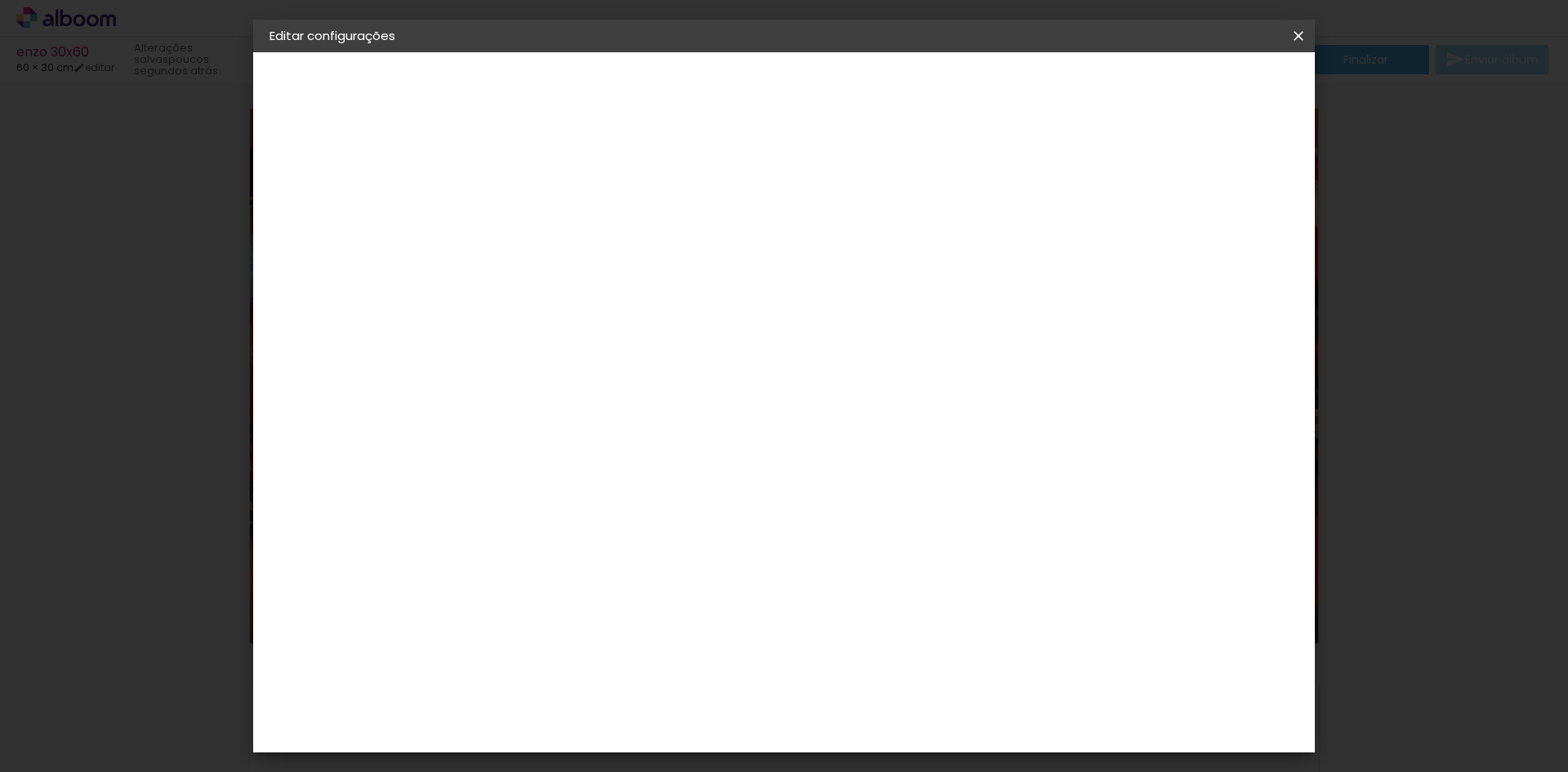
click at [1213, 252] on input "7" at bounding box center [1210, 246] width 30 height 24
type input "6"
type paper-input "6"
click at [1213, 252] on input "6" at bounding box center [1210, 246] width 30 height 24
click at [1116, 192] on div at bounding box center [1108, 188] width 15 height 15
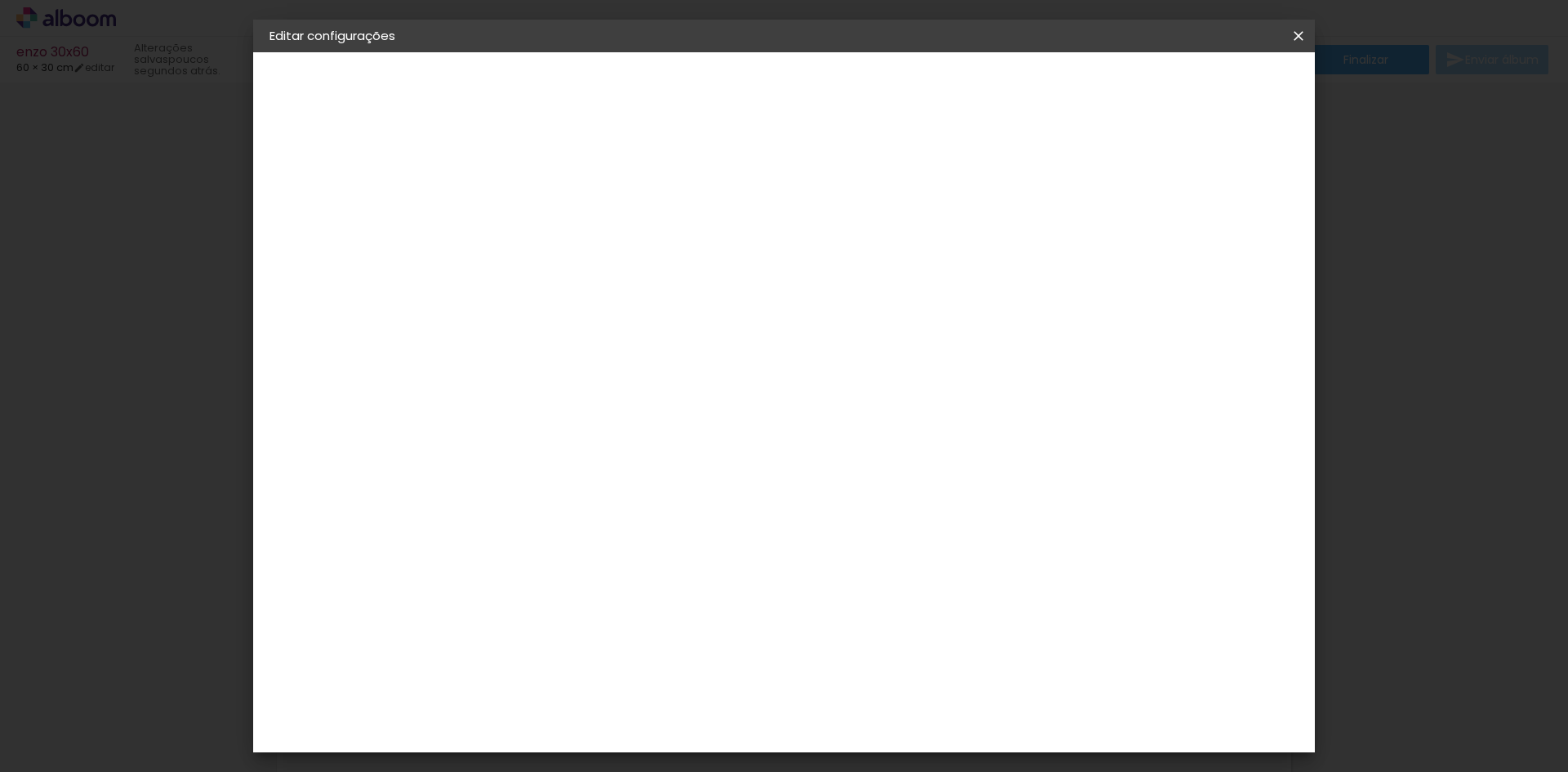
click at [1116, 187] on div at bounding box center [1108, 188] width 15 height 15
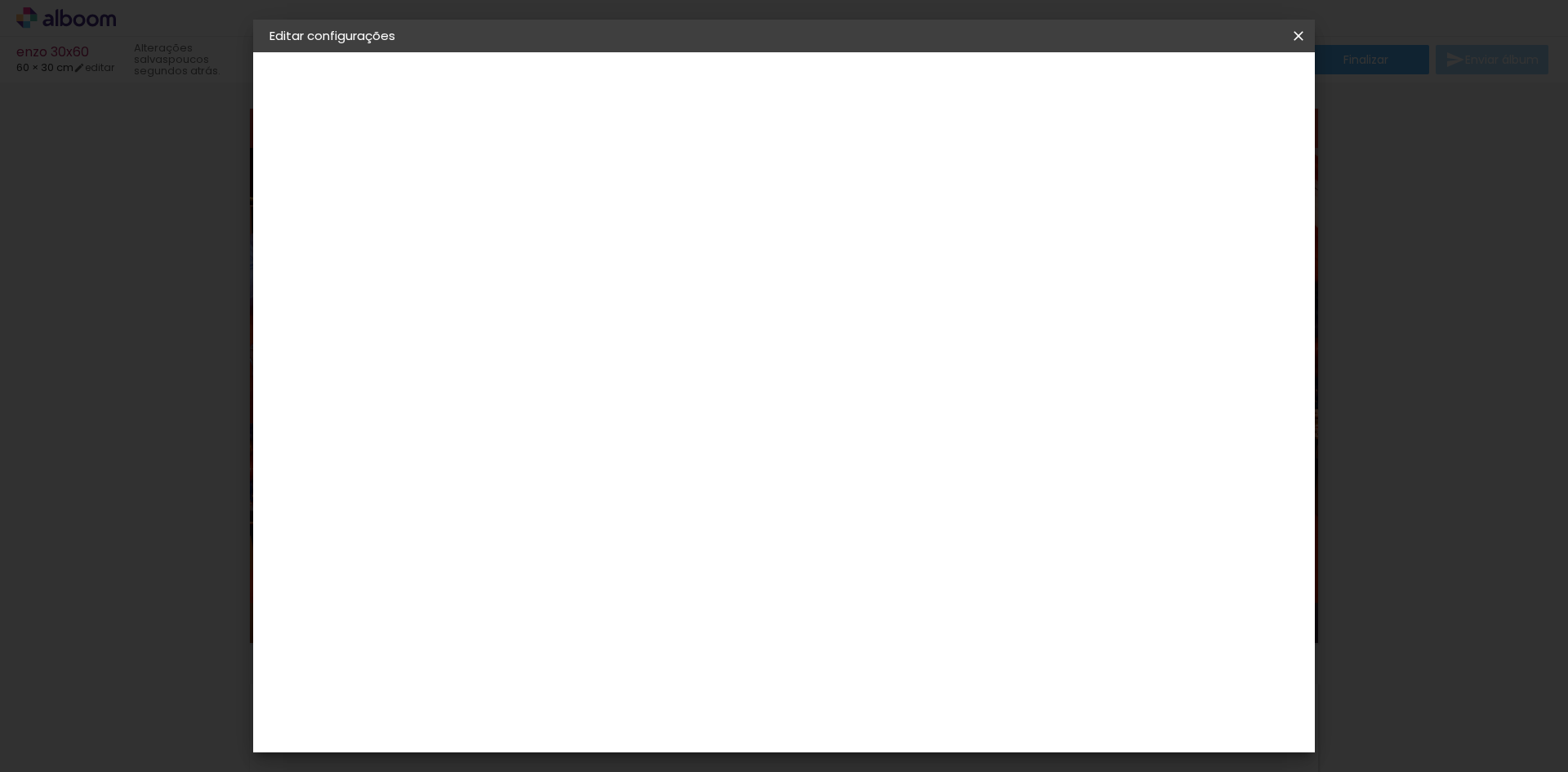
click at [1116, 187] on div at bounding box center [1108, 188] width 15 height 15
click at [1116, 186] on div at bounding box center [1108, 188] width 15 height 15
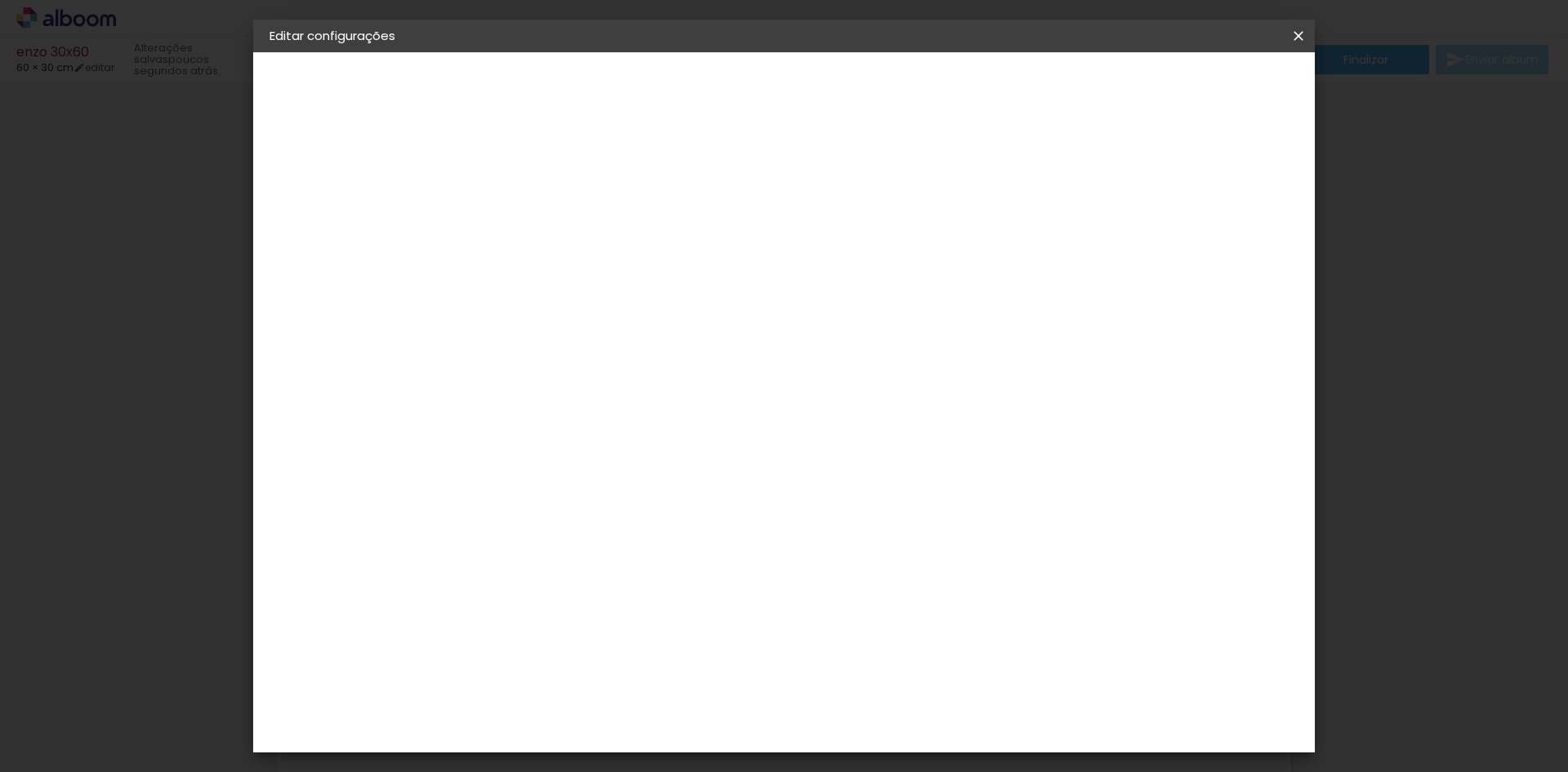
click at [1116, 186] on div at bounding box center [1108, 188] width 15 height 15
click at [1116, 181] on div at bounding box center [1108, 188] width 15 height 15
click at [1194, 95] on paper-button "Salvar configurações" at bounding box center [1136, 86] width 154 height 28
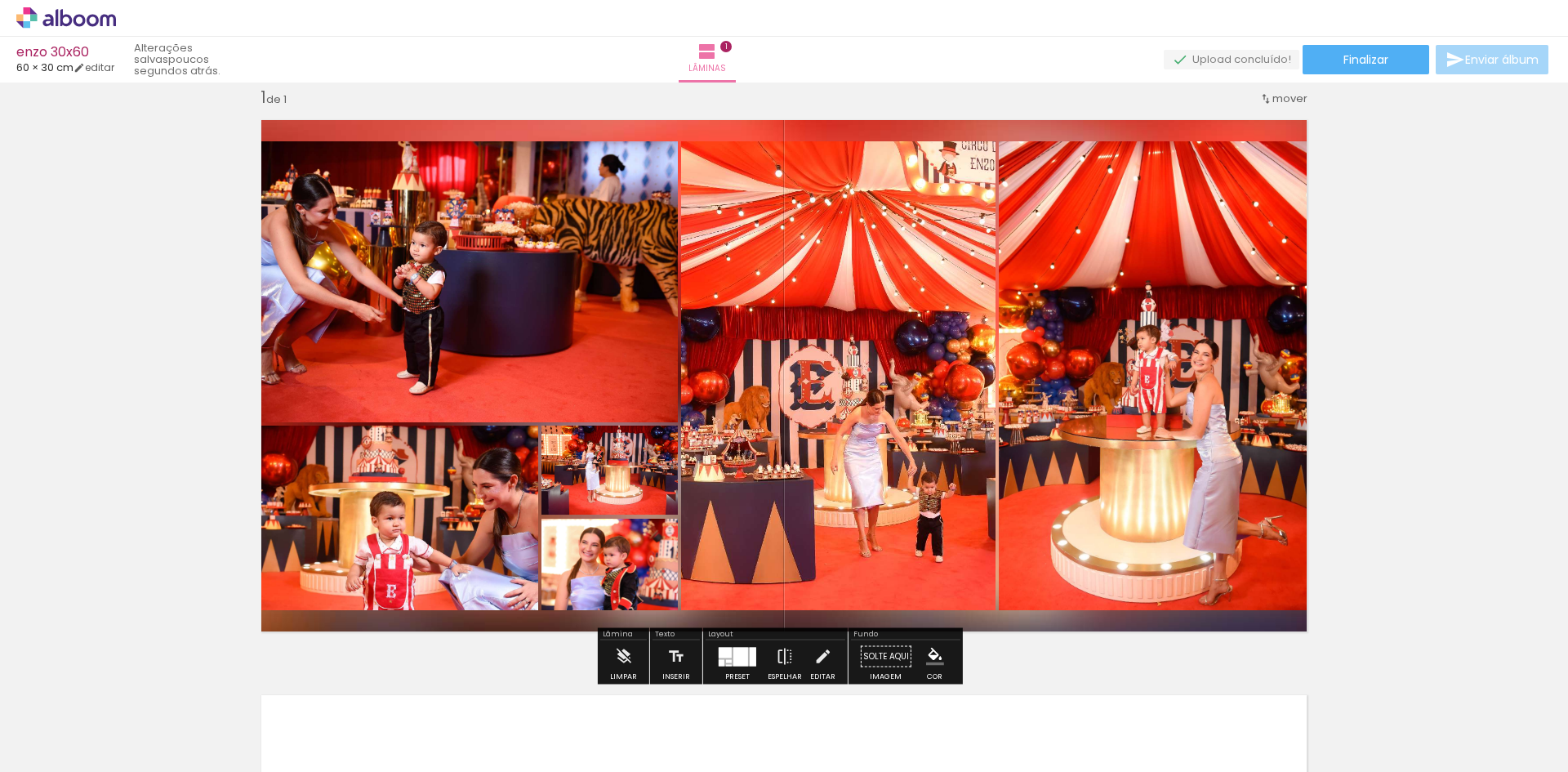
click at [1157, 197] on paper-item at bounding box center [1166, 196] width 30 height 11
click at [1158, 207] on paper-item at bounding box center [1166, 208] width 30 height 11
click at [1158, 215] on paper-item at bounding box center [1166, 219] width 30 height 11
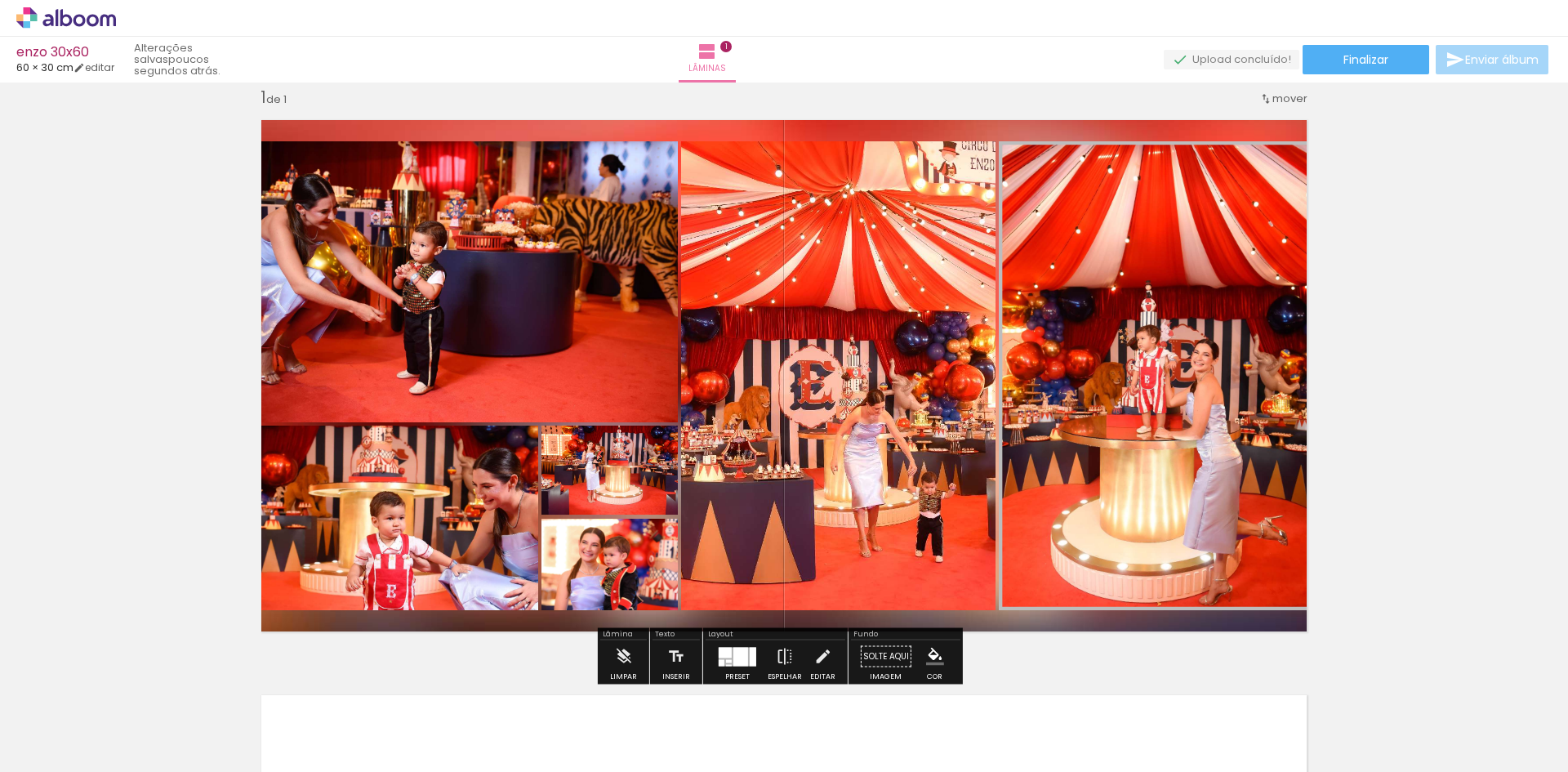
click at [1158, 238] on paper-item at bounding box center [1166, 242] width 30 height 11
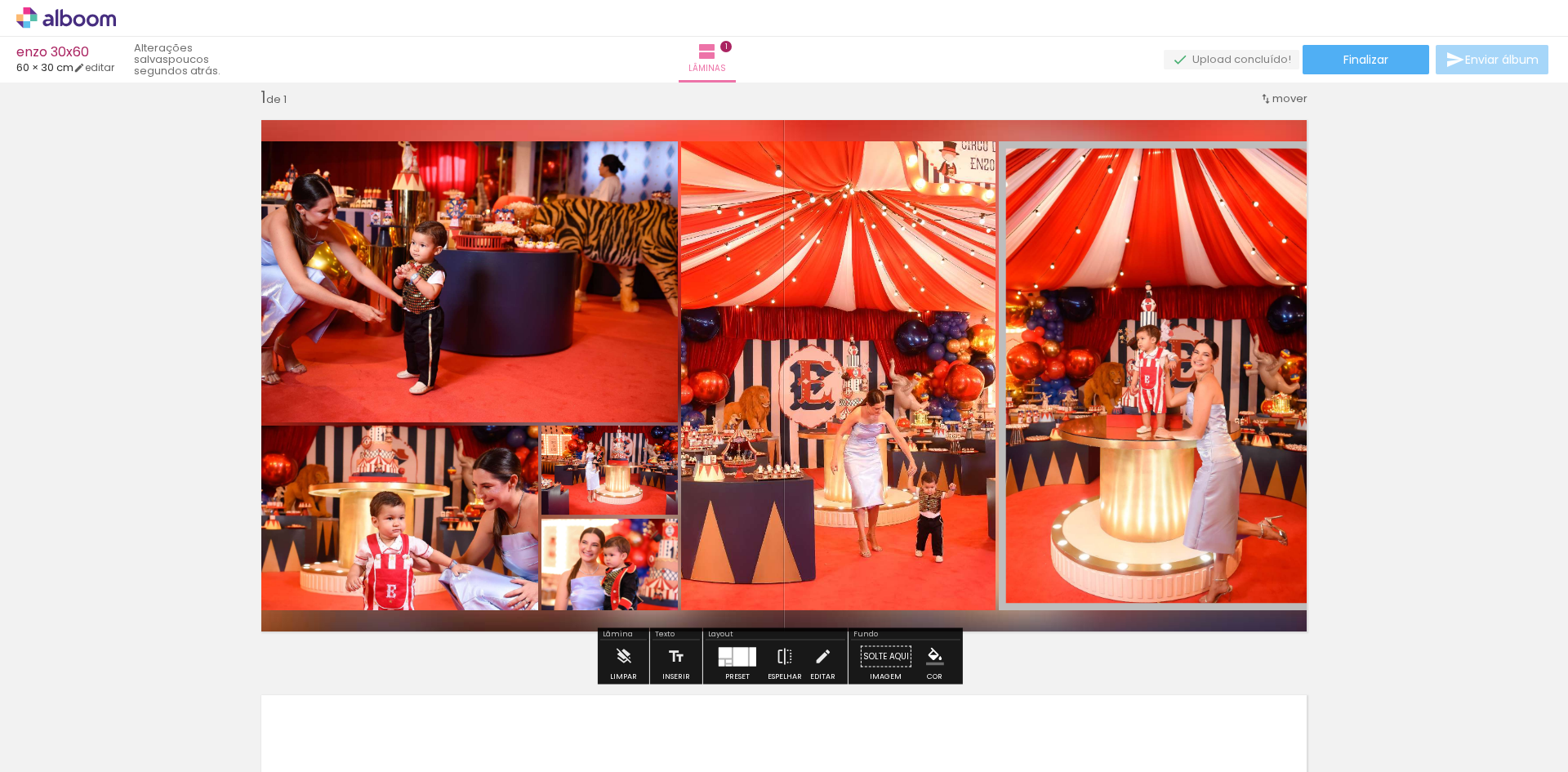
click at [1159, 259] on iron-icon "color picker" at bounding box center [1167, 263] width 19 height 16
click at [1005, 238] on paper-item "#0097a7" at bounding box center [1012, 236] width 17 height 17
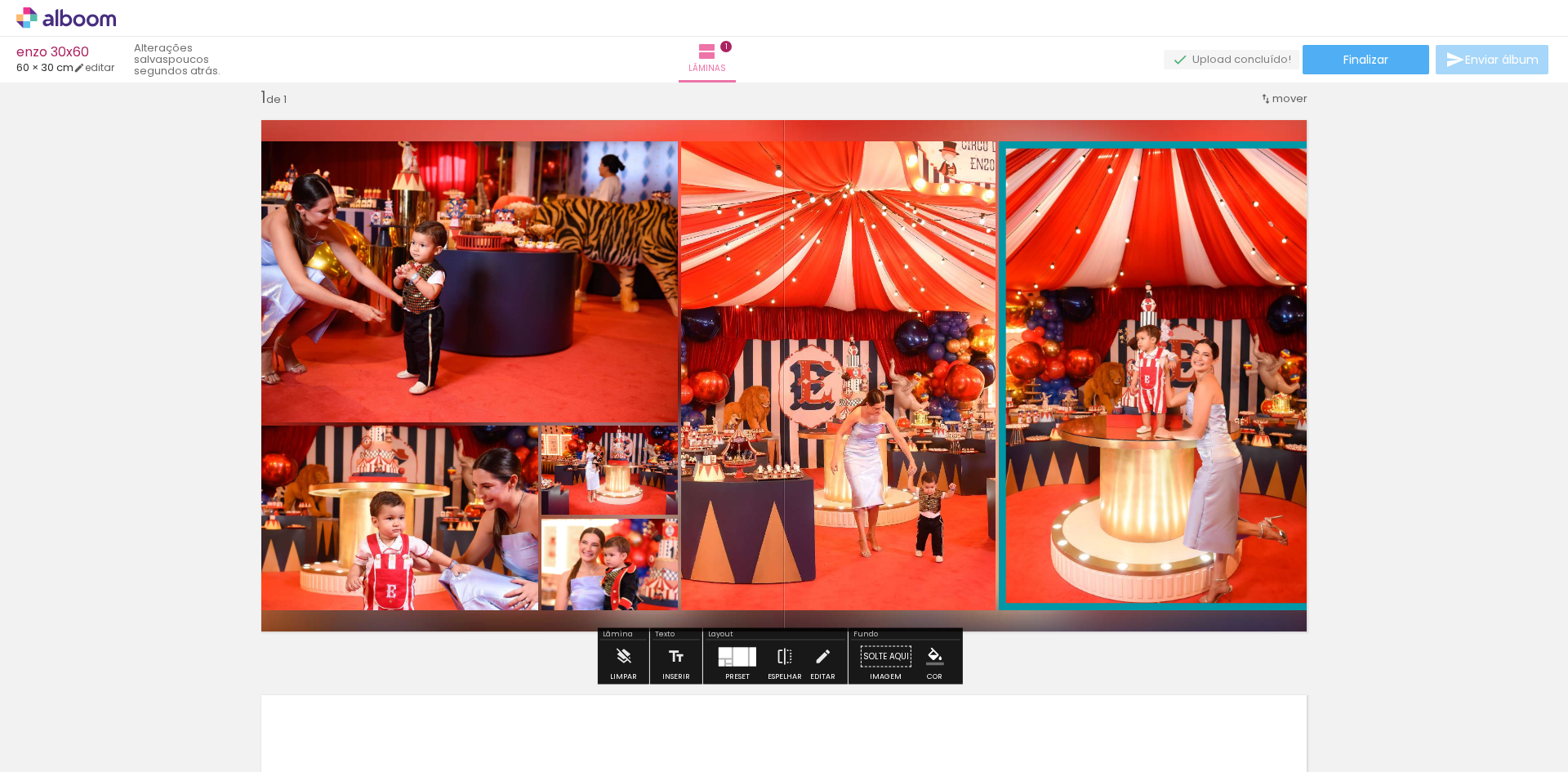
click at [1163, 168] on div "Largura Cor" at bounding box center [1166, 158] width 30 height 24
click at [1158, 183] on paper-item at bounding box center [1166, 185] width 30 height 11
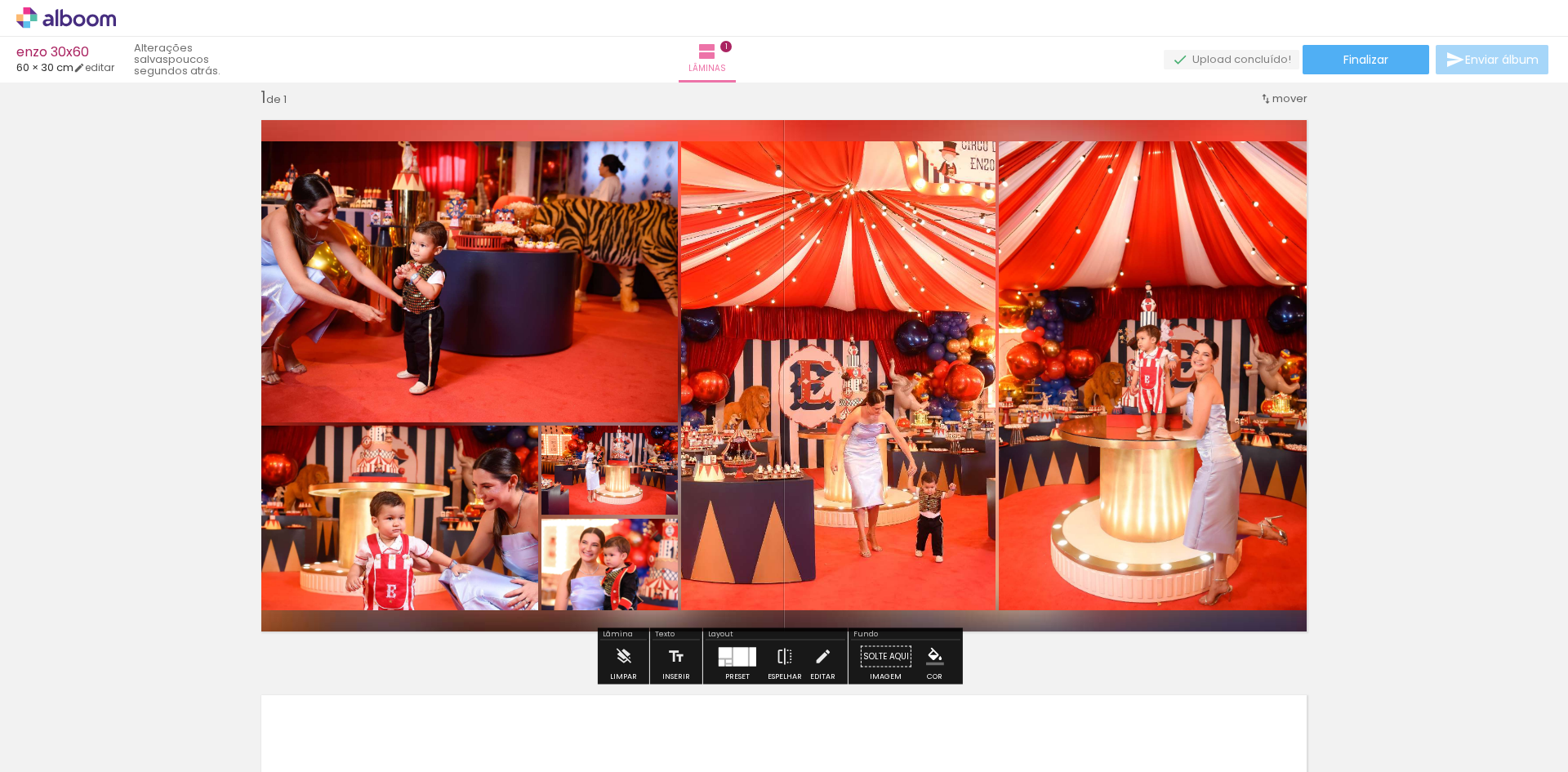
click at [1158, 260] on div at bounding box center [1166, 224] width 30 height 107
click at [1161, 259] on div at bounding box center [1166, 224] width 30 height 107
drag, startPoint x: 1161, startPoint y: 259, endPoint x: 1160, endPoint y: 194, distance: 65.0
click at [1160, 184] on span at bounding box center [1166, 185] width 17 height 3
click at [1159, 193] on paper-item at bounding box center [1166, 196] width 30 height 11
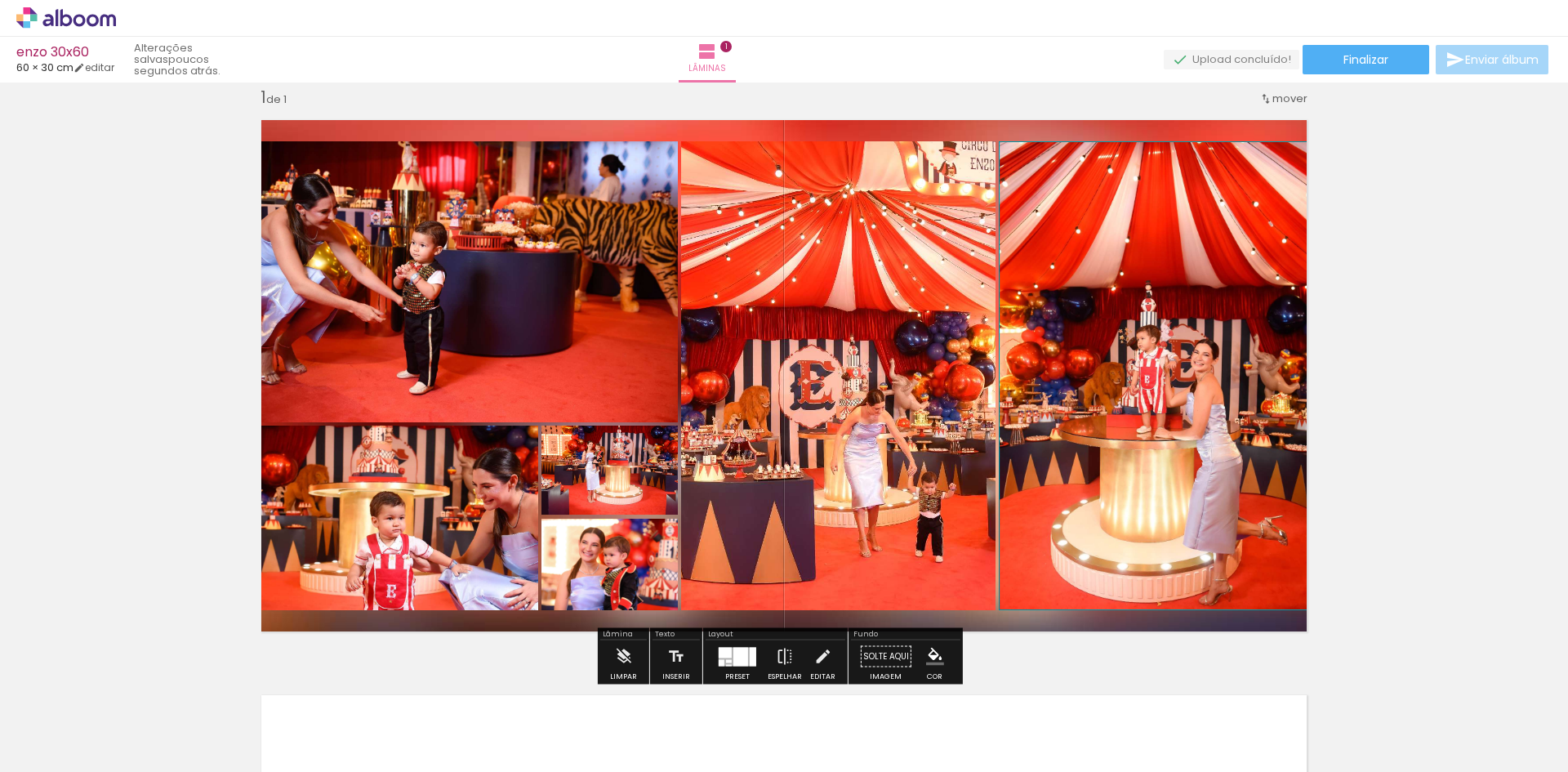
click at [1159, 258] on iron-icon "color picker" at bounding box center [1167, 263] width 19 height 16
click at [1020, 191] on paper-item "#26a69a" at bounding box center [1028, 187] width 17 height 17
click at [1158, 170] on div "Largura Cor" at bounding box center [1166, 158] width 30 height 24
click at [1155, 183] on paper-item at bounding box center [1166, 185] width 30 height 11
click at [1156, 161] on div at bounding box center [1166, 158] width 19 height 17
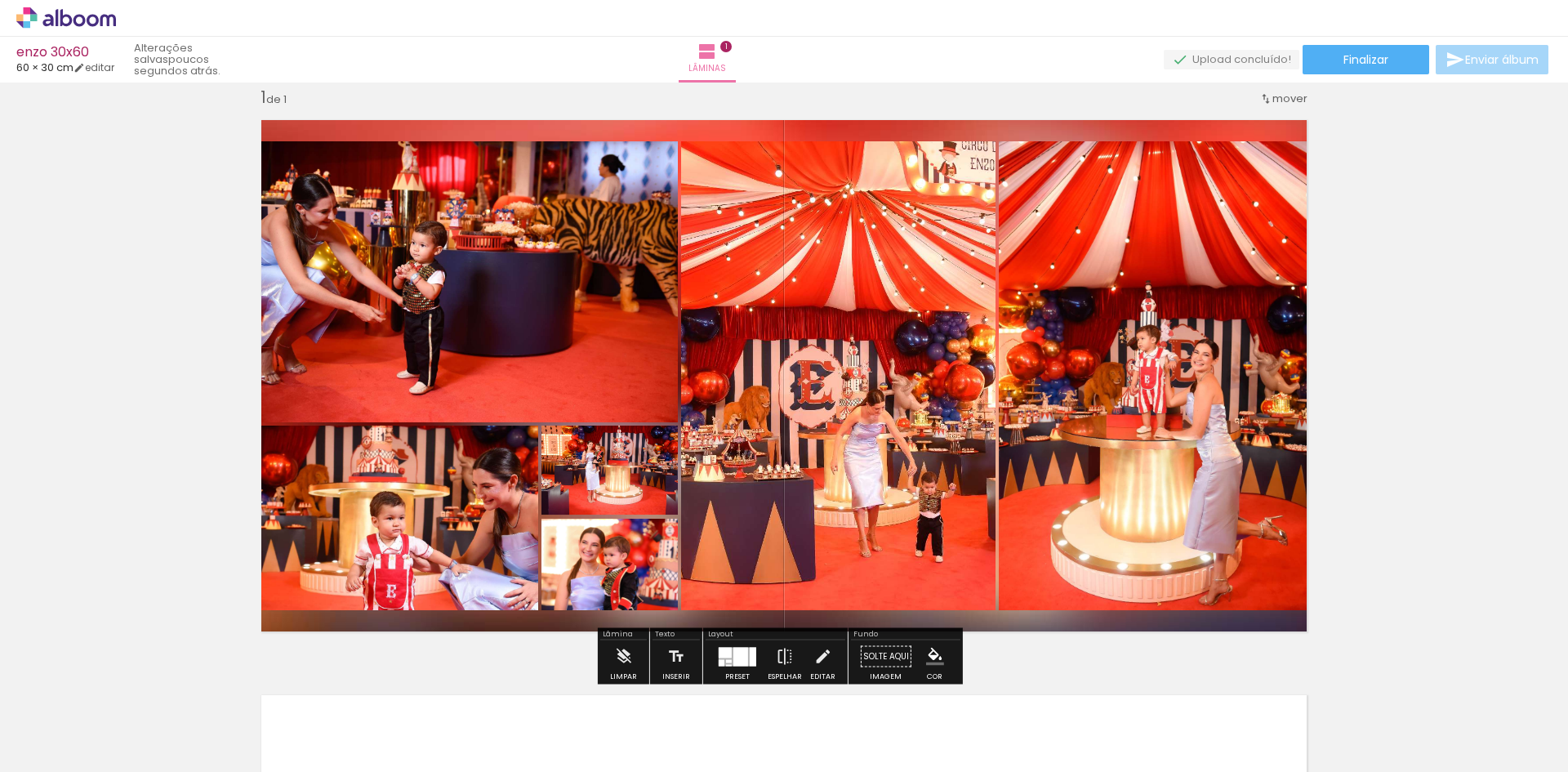
click at [1168, 152] on div at bounding box center [1166, 158] width 19 height 17
click at [1157, 305] on quentale-photo at bounding box center [1159, 376] width 320 height 469
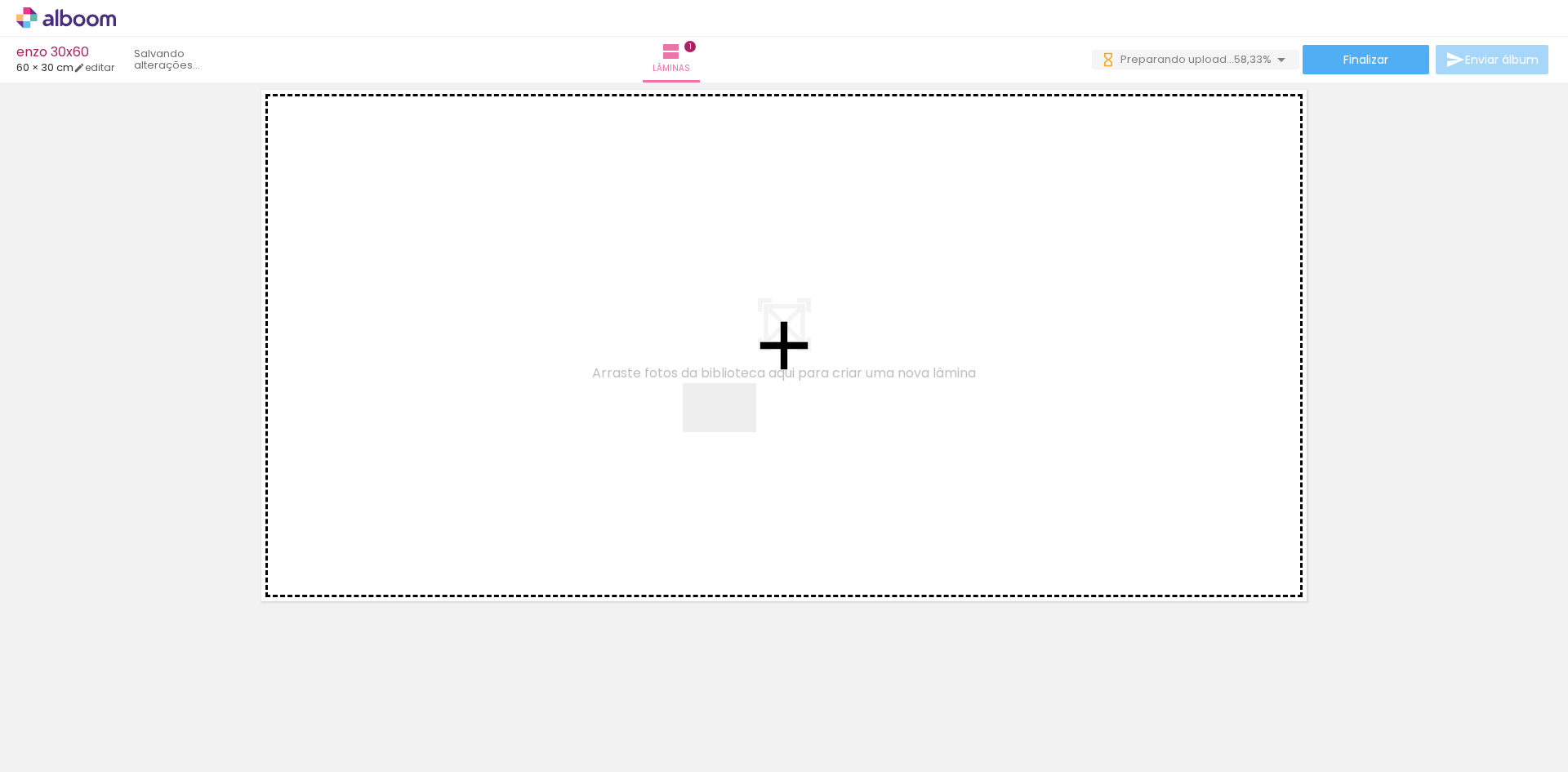
drag, startPoint x: 829, startPoint y: 739, endPoint x: 732, endPoint y: 431, distance: 322.9
click at [732, 431] on quentale-workspace at bounding box center [784, 386] width 1568 height 772
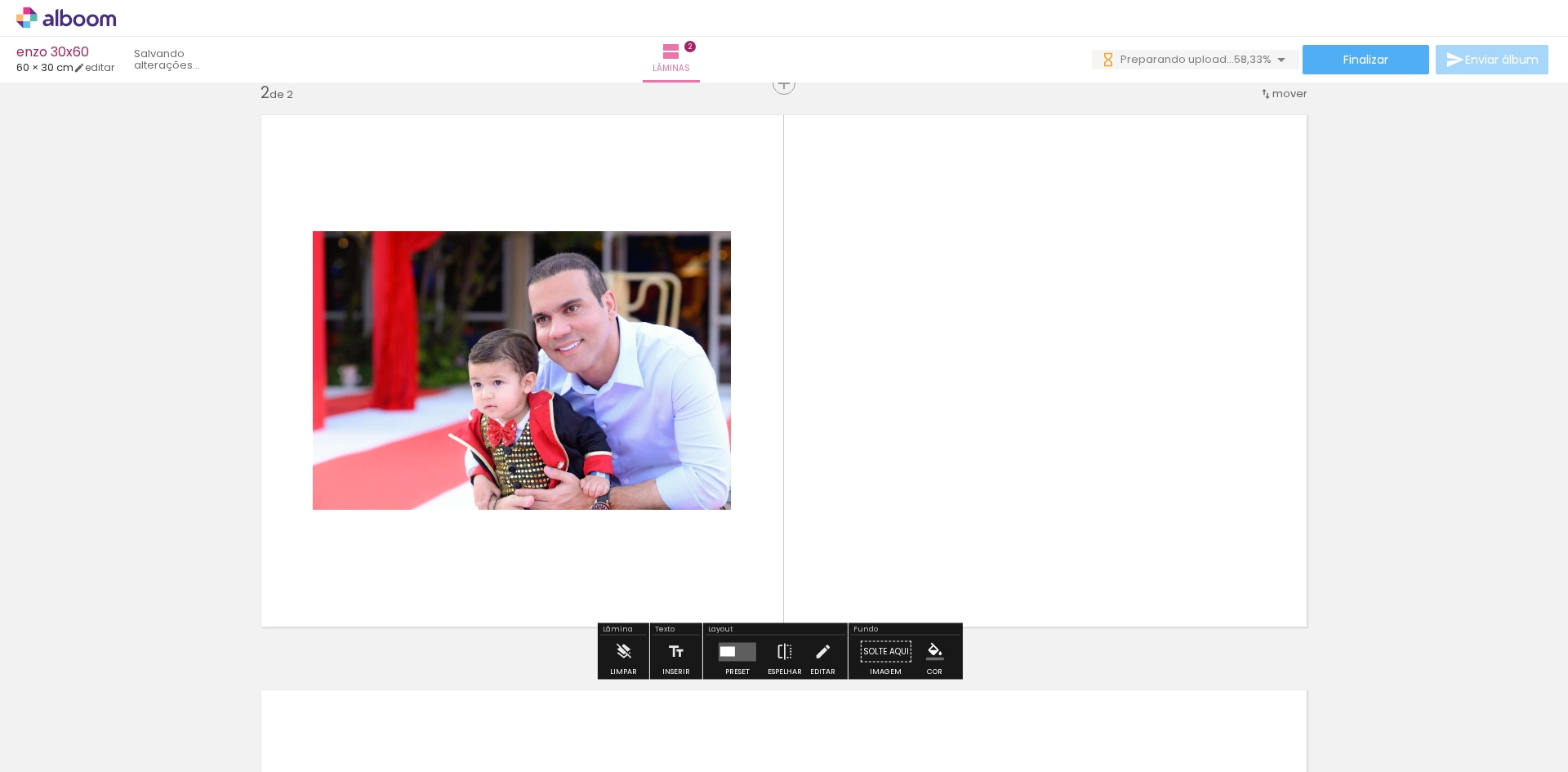
scroll to position [596, 0]
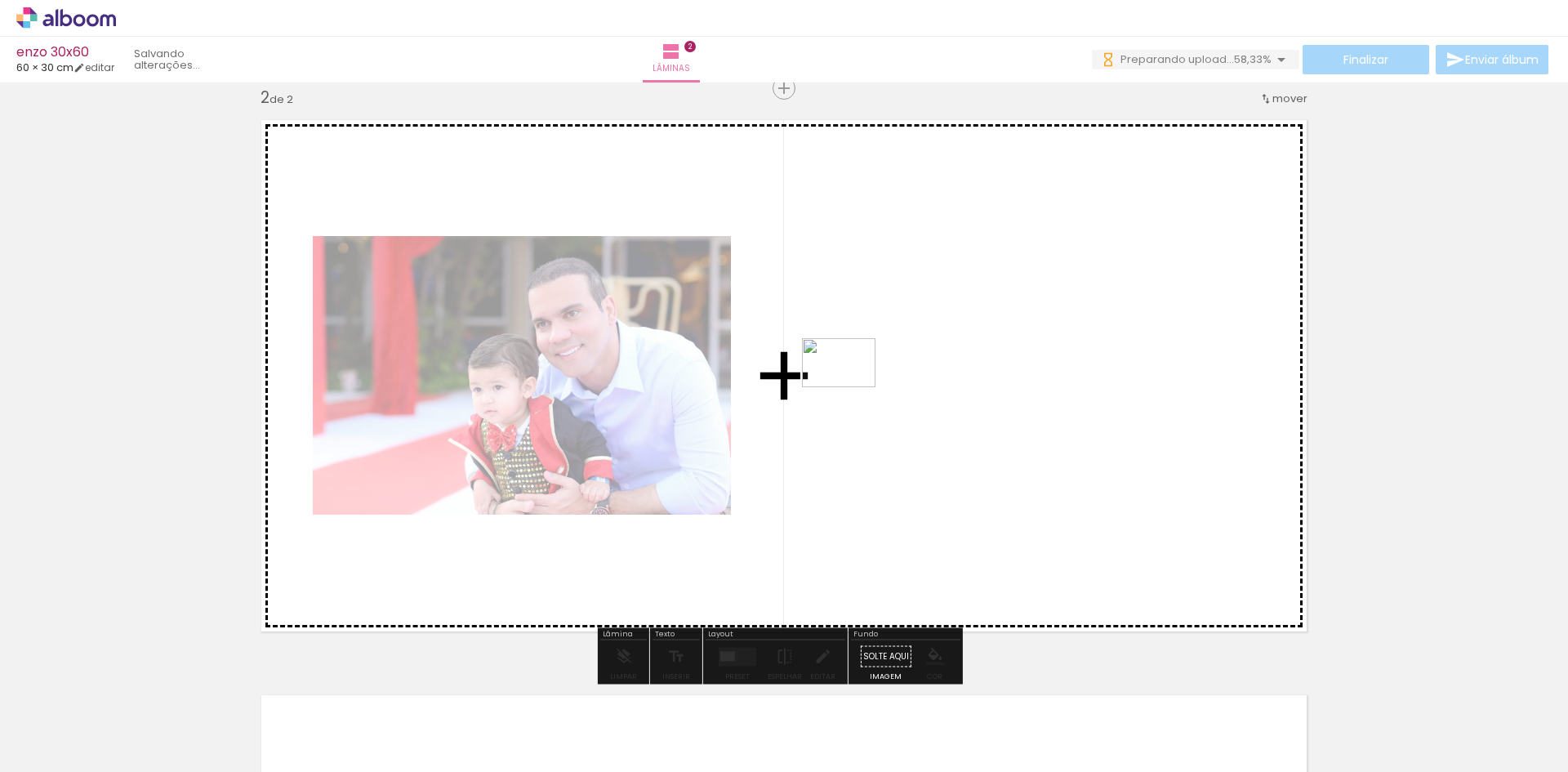
drag, startPoint x: 906, startPoint y: 696, endPoint x: 851, endPoint y: 383, distance: 317.8
click at [851, 383] on quentale-workspace at bounding box center [784, 386] width 1568 height 772
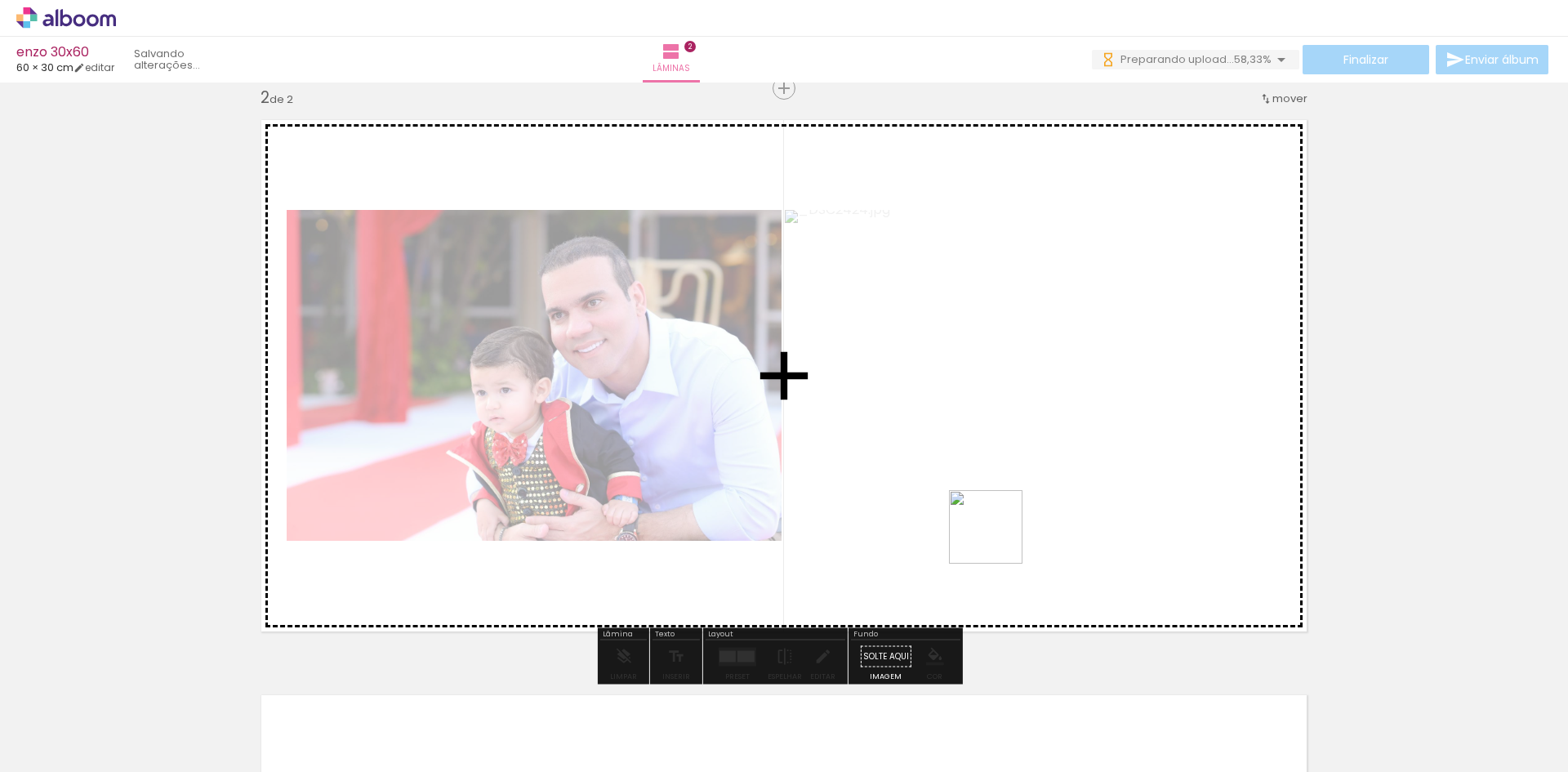
drag, startPoint x: 998, startPoint y: 733, endPoint x: 998, endPoint y: 462, distance: 271.0
click at [998, 462] on quentale-workspace at bounding box center [784, 386] width 1568 height 772
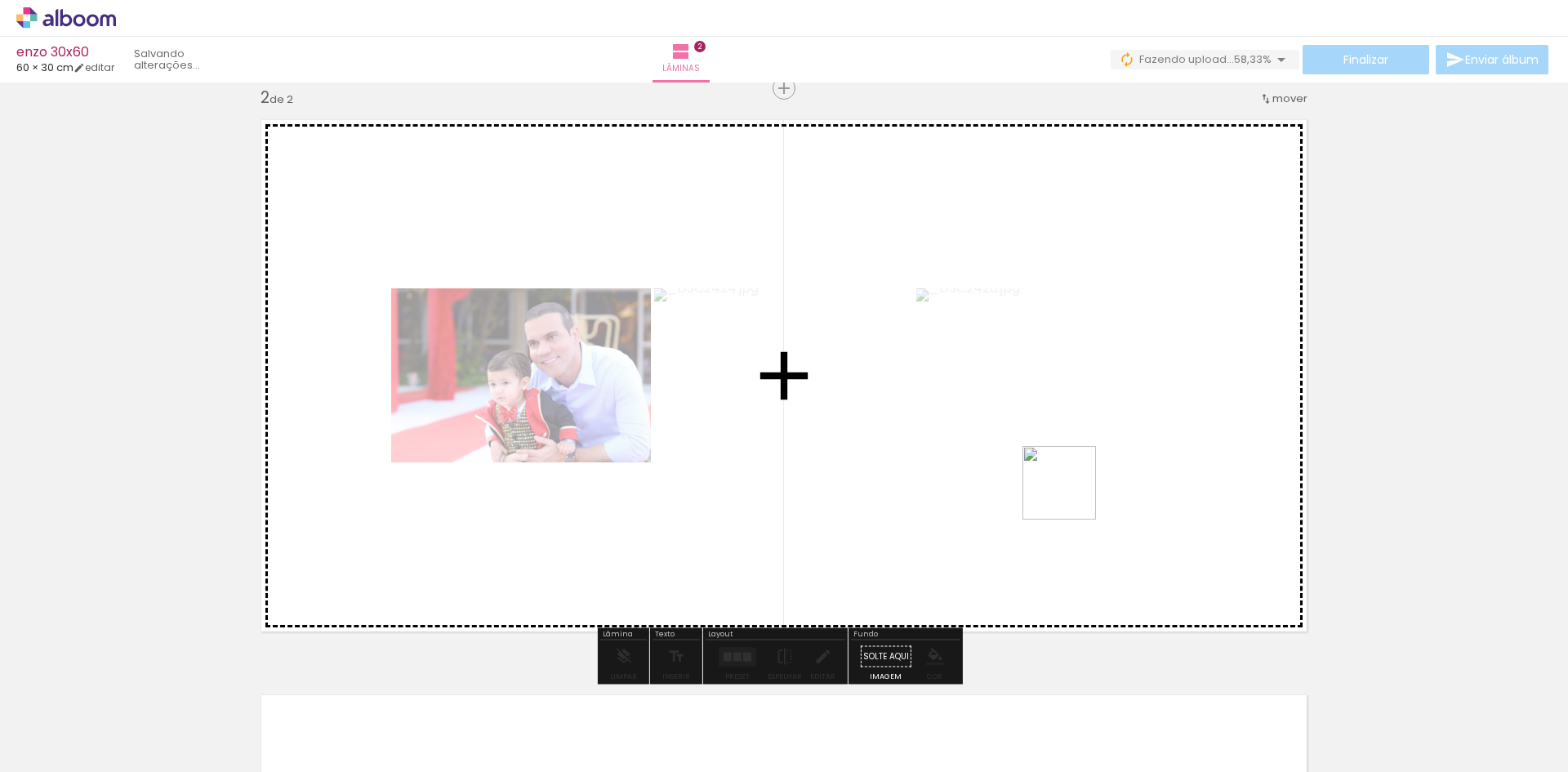
drag, startPoint x: 1075, startPoint y: 729, endPoint x: 1098, endPoint y: 512, distance: 218.2
click at [1072, 486] on quentale-workspace at bounding box center [784, 386] width 1568 height 772
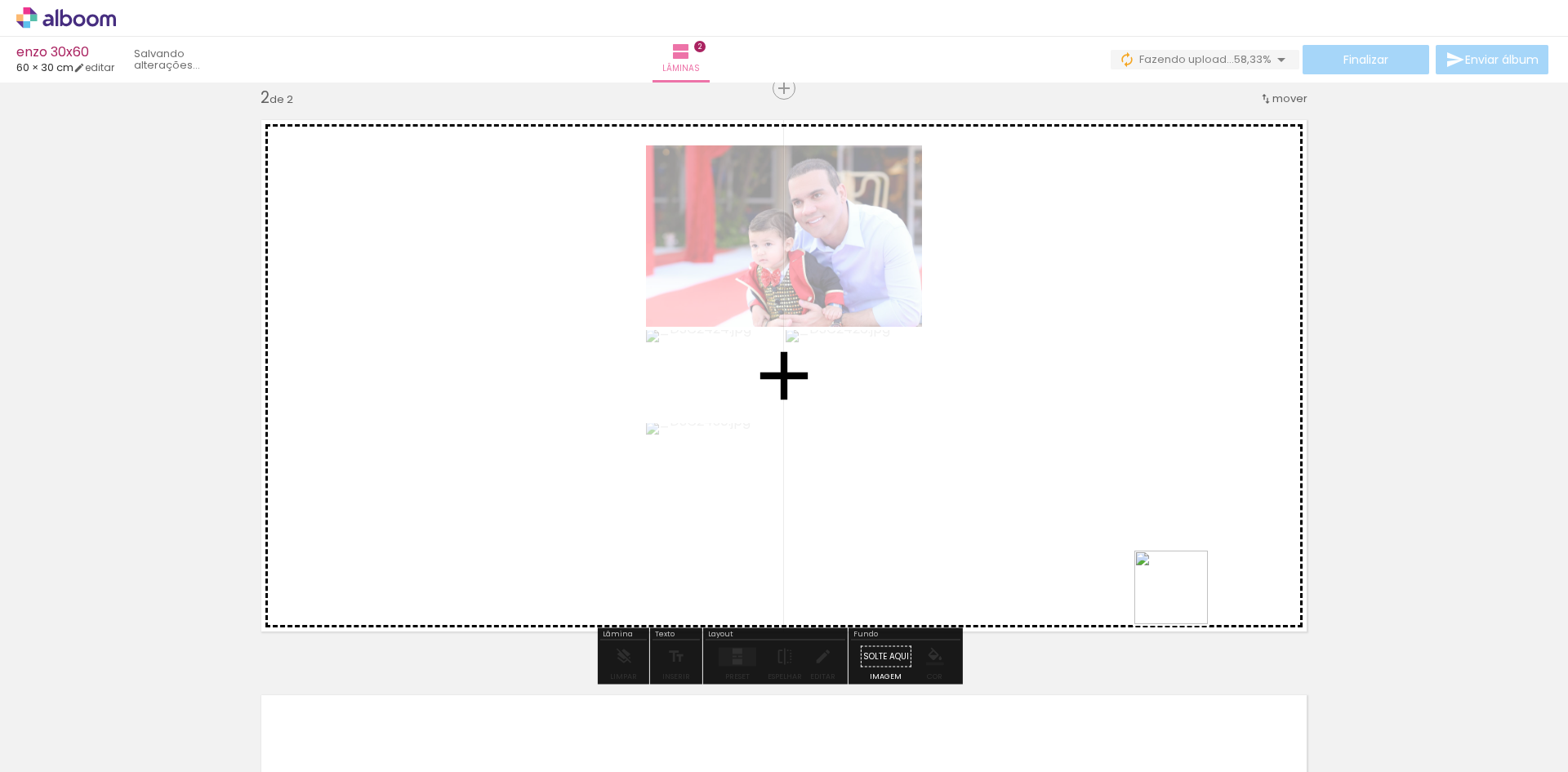
drag, startPoint x: 1175, startPoint y: 737, endPoint x: 1183, endPoint y: 487, distance: 250.1
click at [1183, 487] on quentale-workspace at bounding box center [784, 386] width 1568 height 772
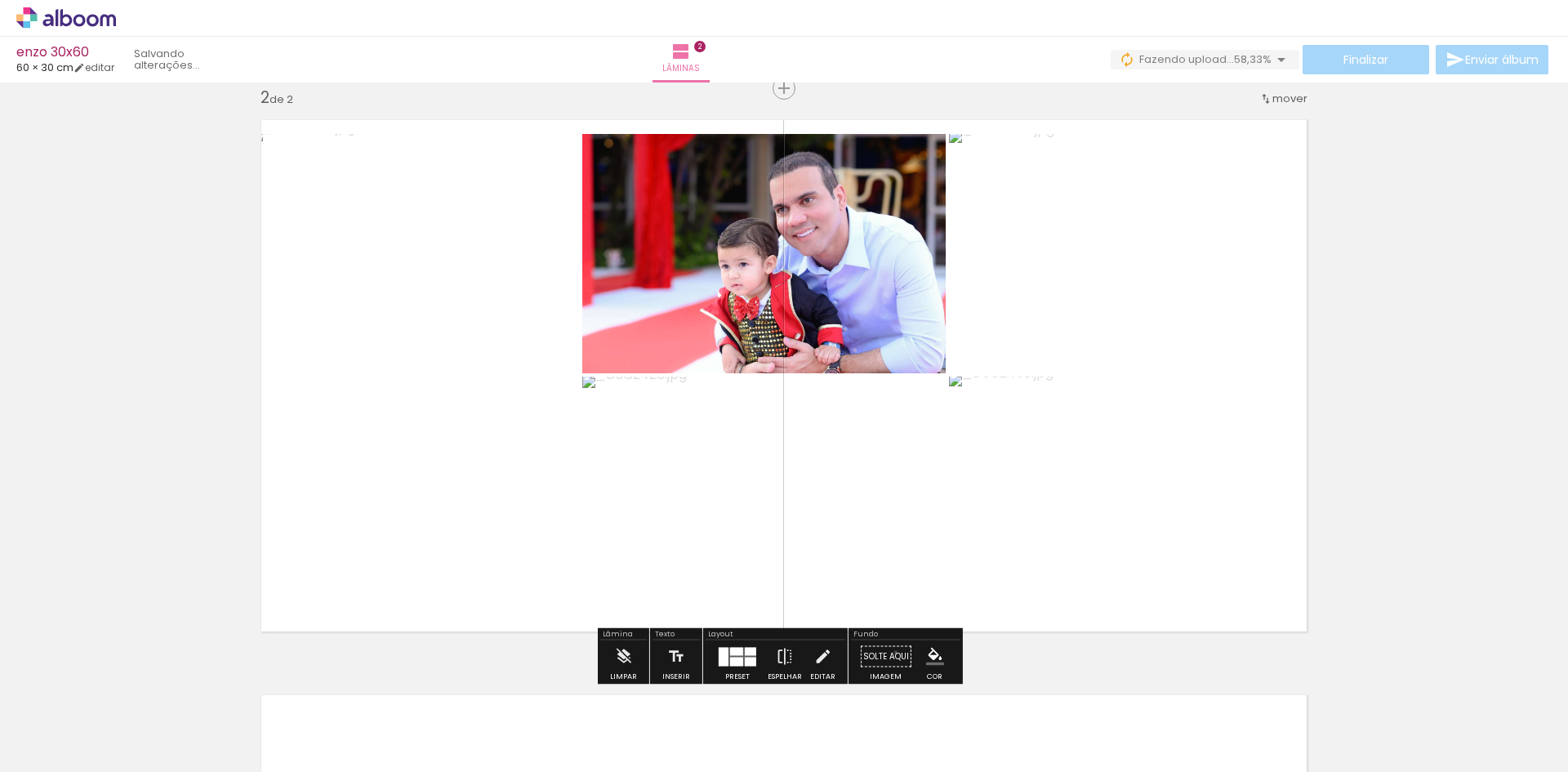
click at [891, 651] on paper-button "Solte aqui Imagem" at bounding box center [885, 661] width 58 height 42
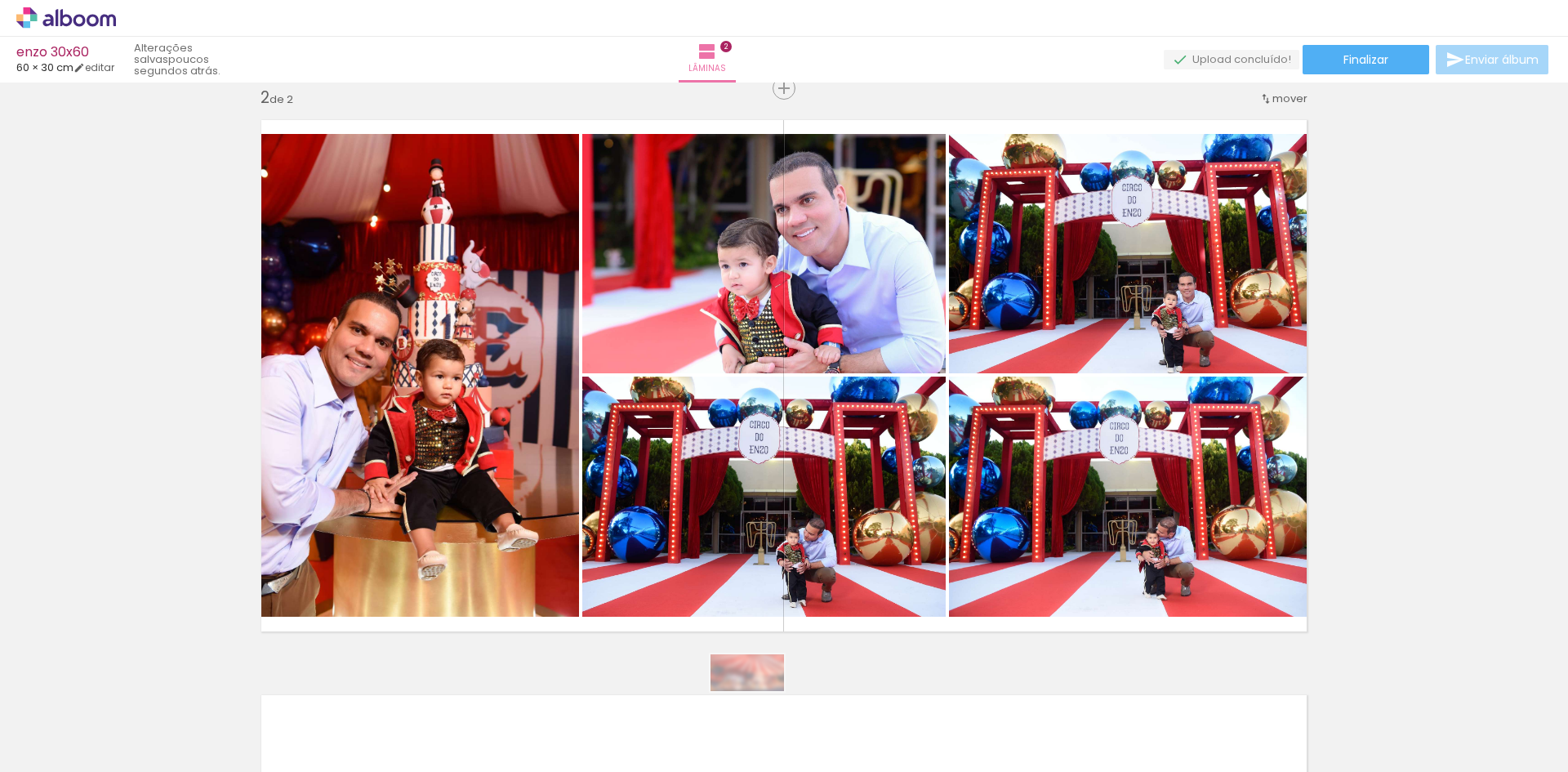
drag, startPoint x: 723, startPoint y: 732, endPoint x: 740, endPoint y: 710, distance: 27.8
click at [743, 709] on div at bounding box center [712, 717] width 81 height 40
click at [1430, 576] on div "Inserir lâmina 1 de 2 Inserir lâmina 2 de 2" at bounding box center [784, 355] width 1568 height 1727
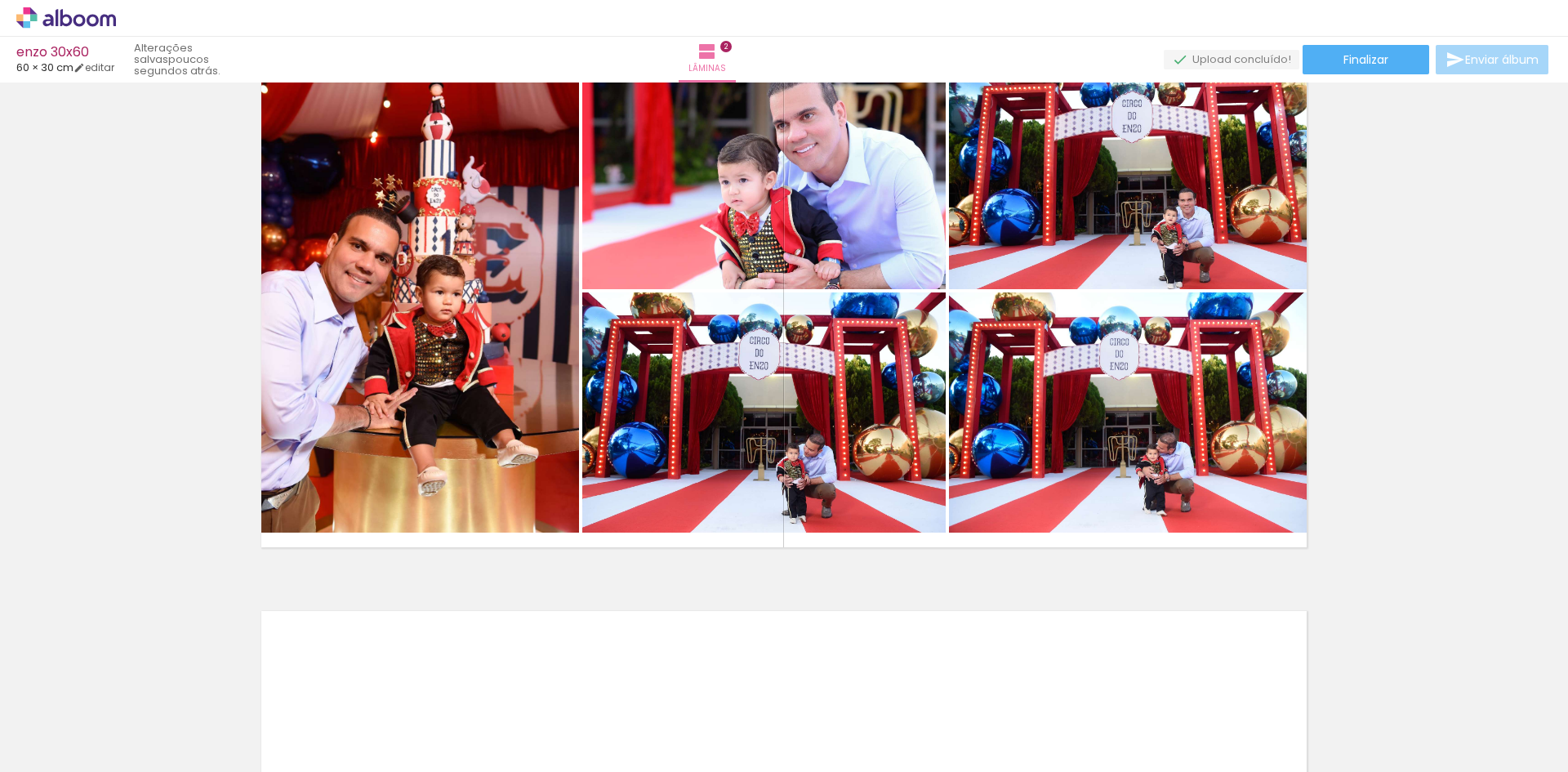
scroll to position [720, 0]
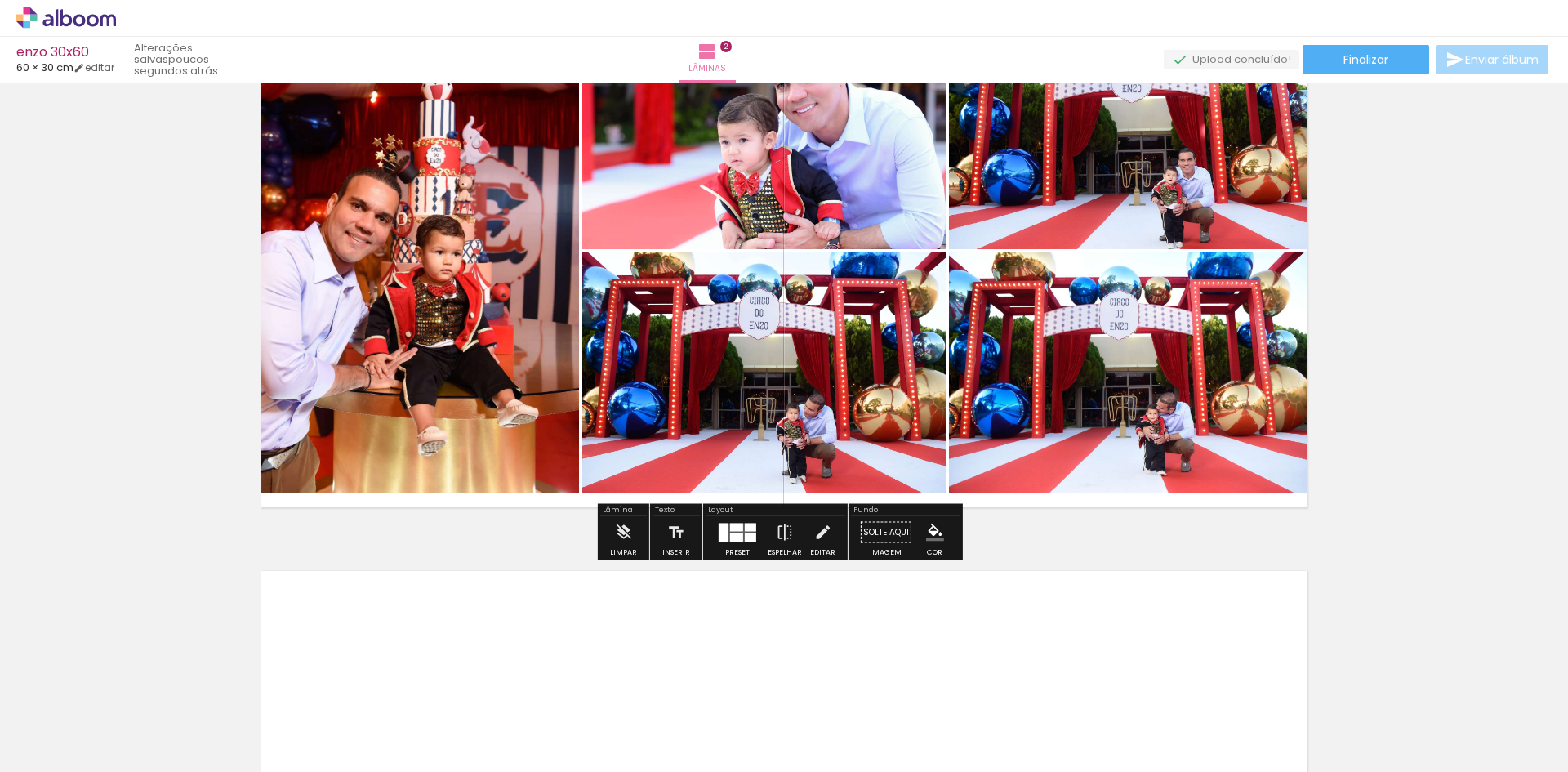
click at [842, 437] on quentale-photo at bounding box center [764, 372] width 363 height 240
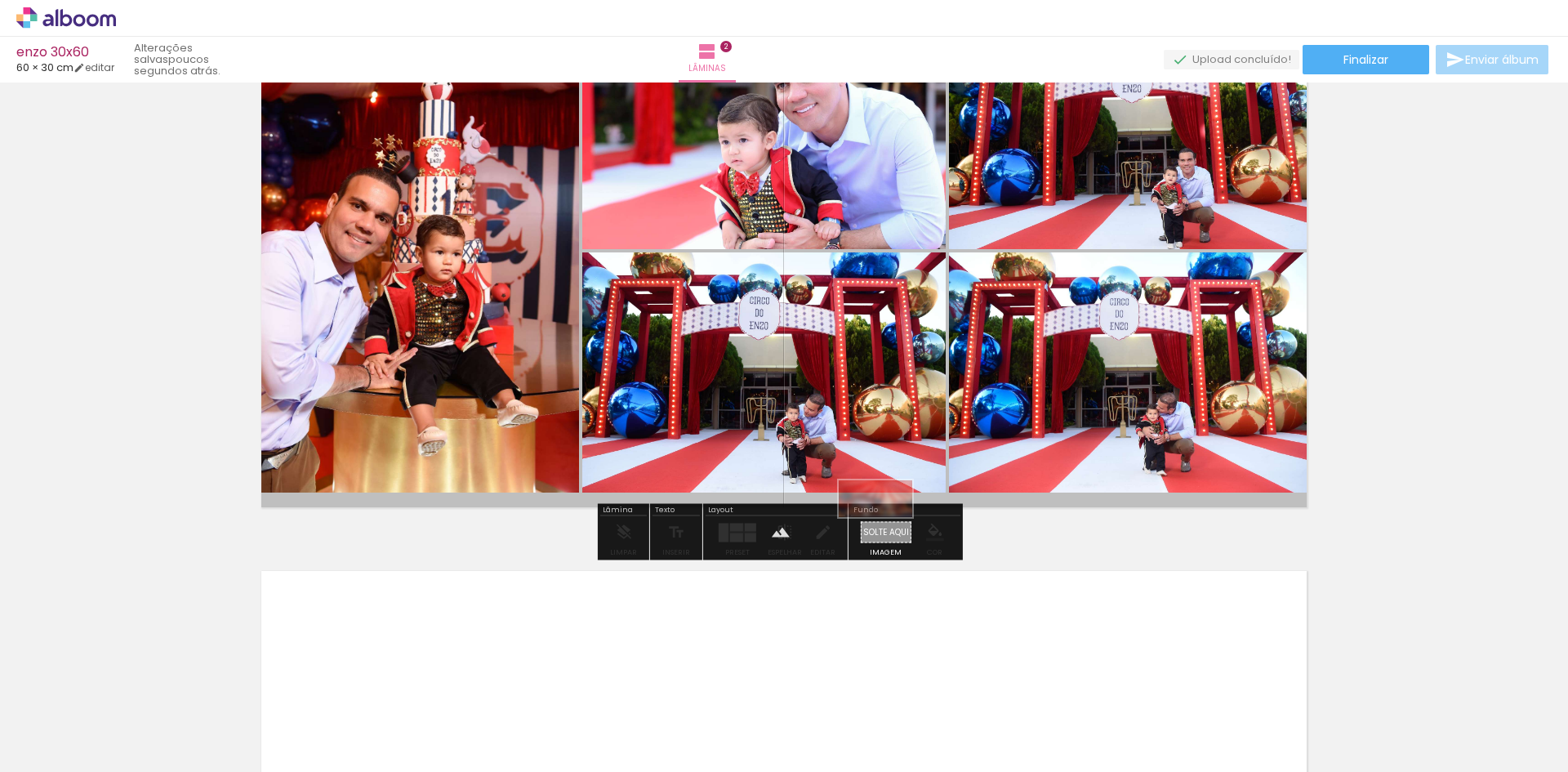
drag, startPoint x: 725, startPoint y: 717, endPoint x: 888, endPoint y: 529, distance: 248.8
click at [888, 529] on quentale-workspace at bounding box center [784, 386] width 1568 height 772
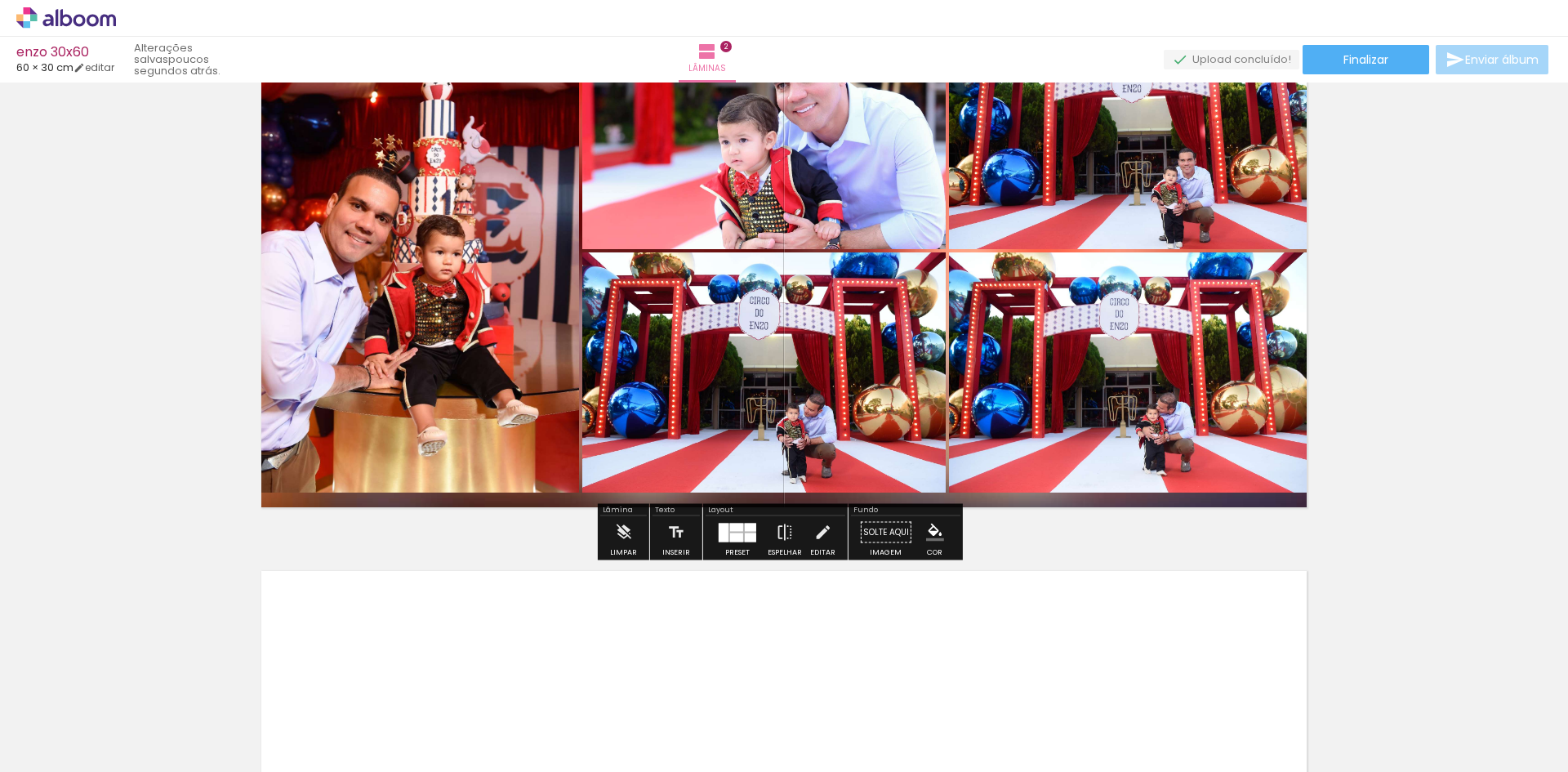
click at [1411, 455] on div "Inserir lâmina 1 de 2 Inserir lâmina 2 de 2" at bounding box center [784, 231] width 1568 height 1727
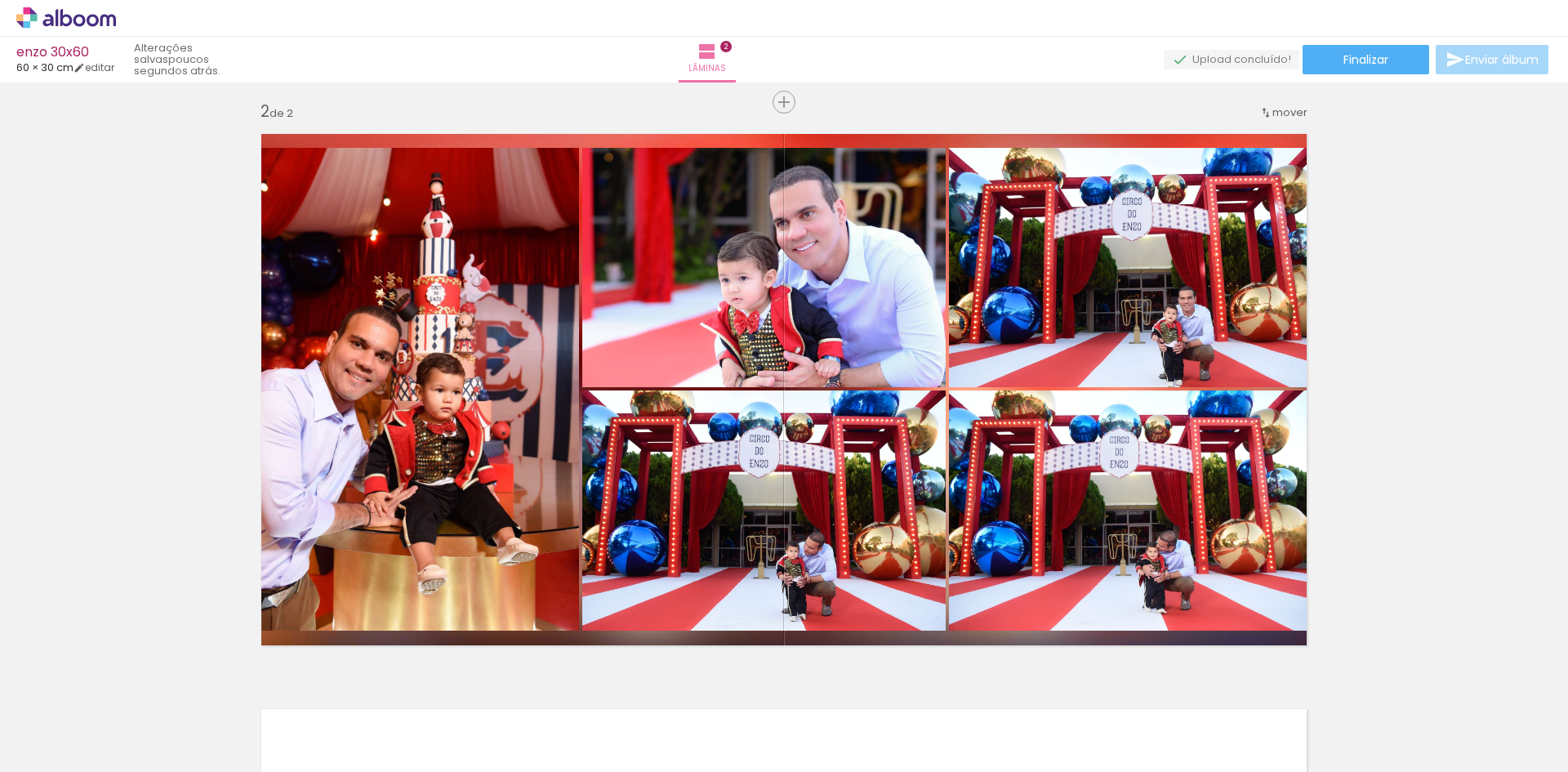
scroll to position [585, 0]
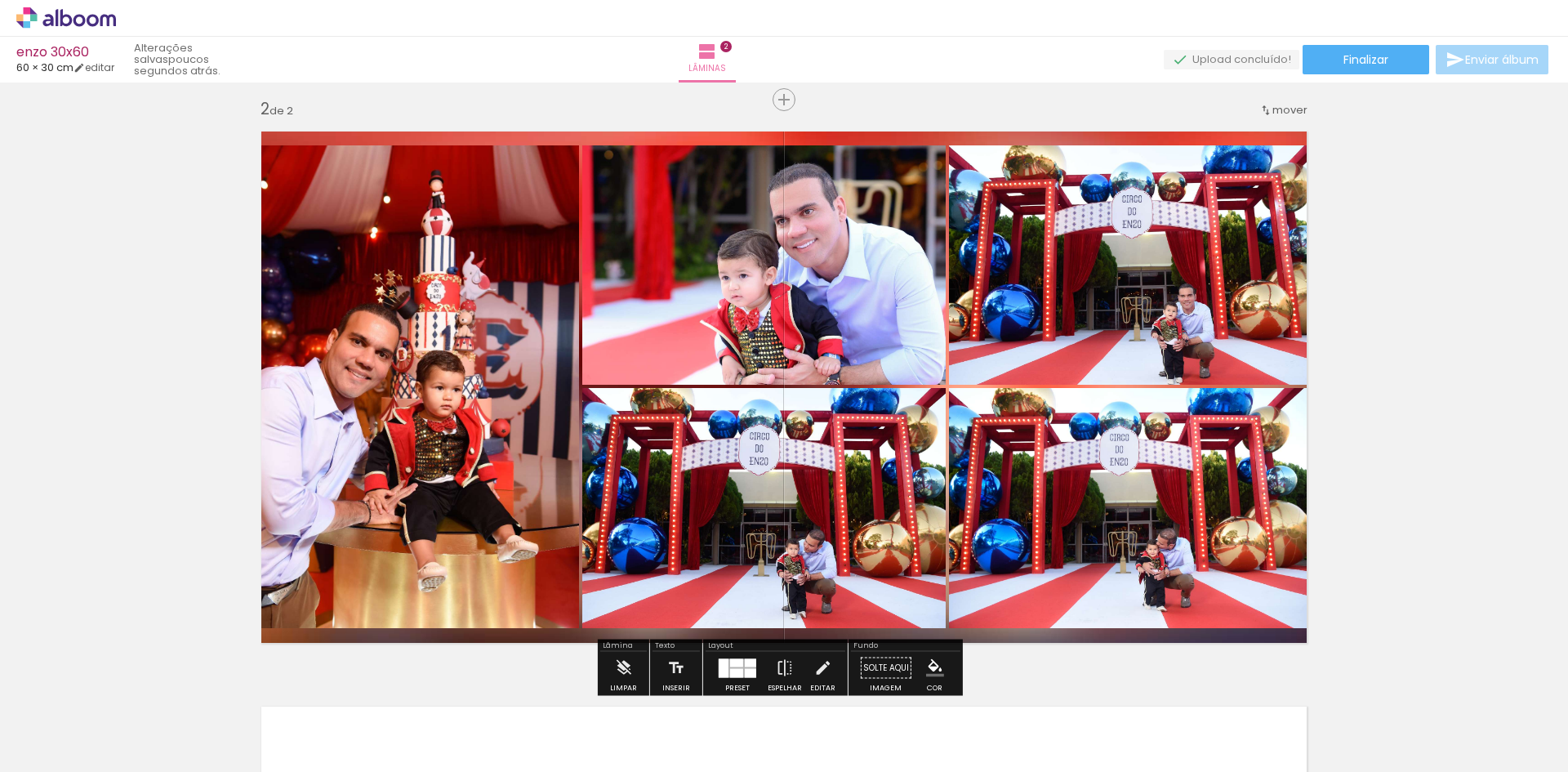
click at [745, 662] on div at bounding box center [750, 662] width 11 height 8
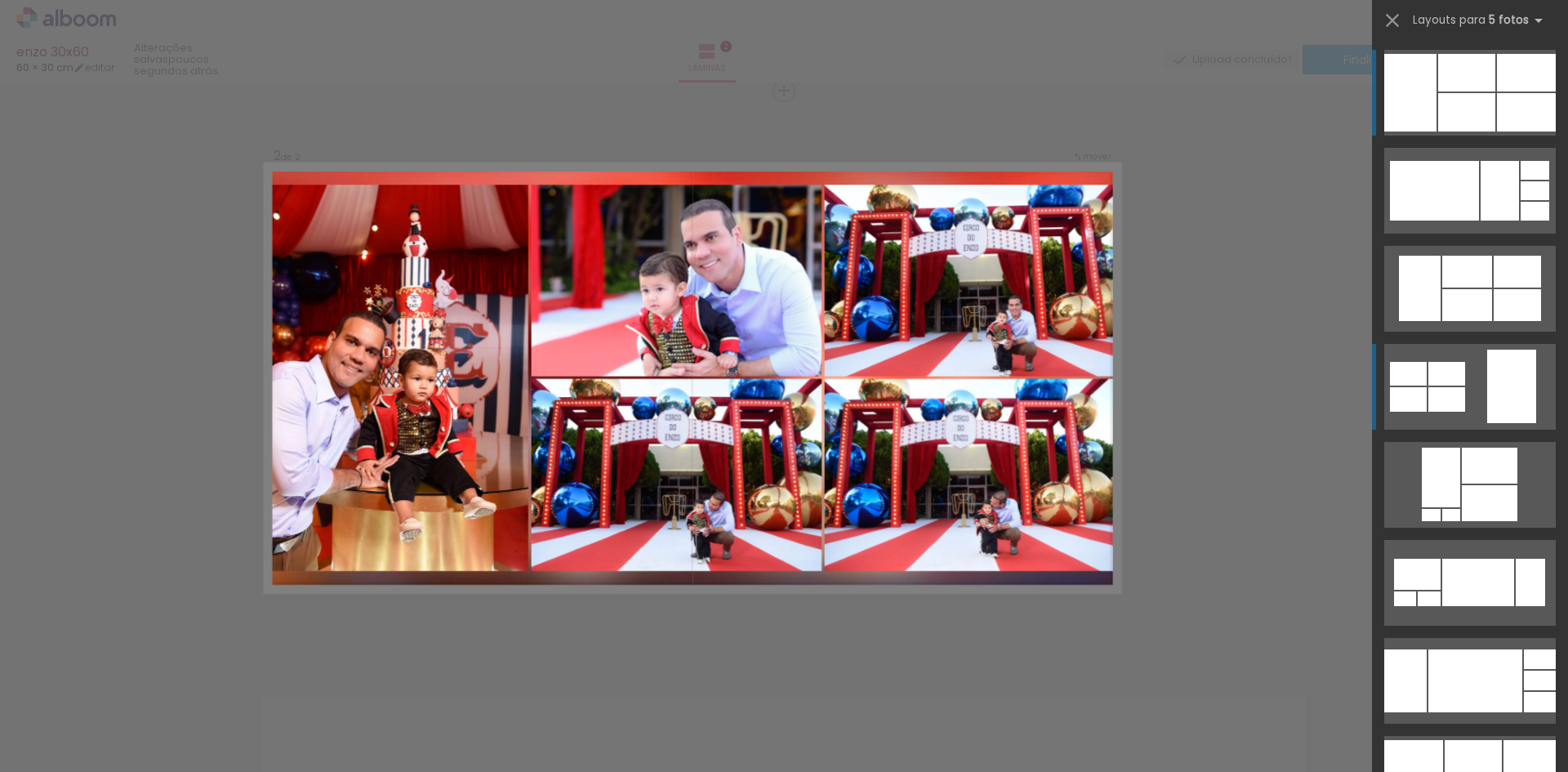
scroll to position [596, 0]
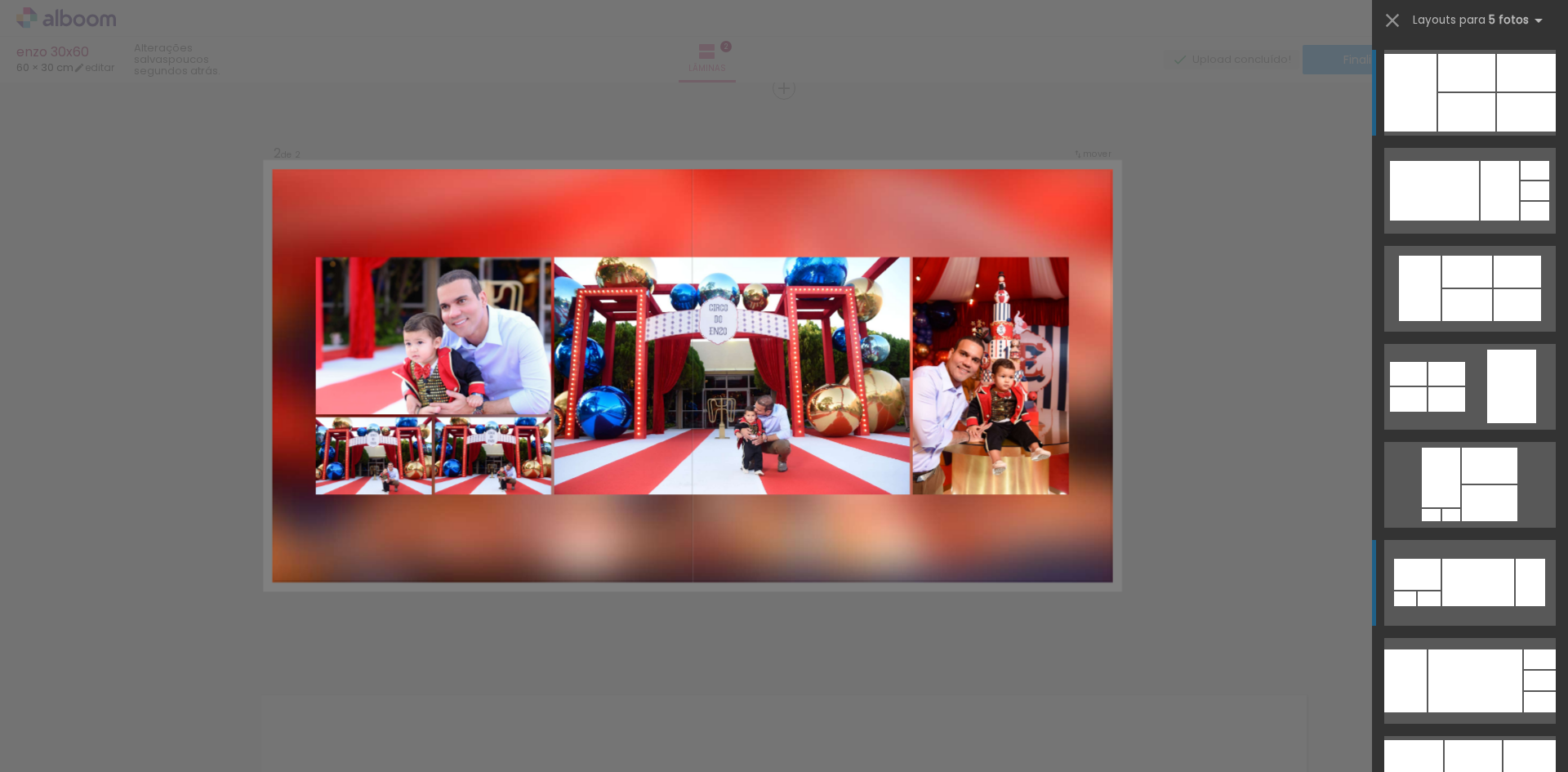
click at [1468, 578] on div at bounding box center [1478, 582] width 72 height 47
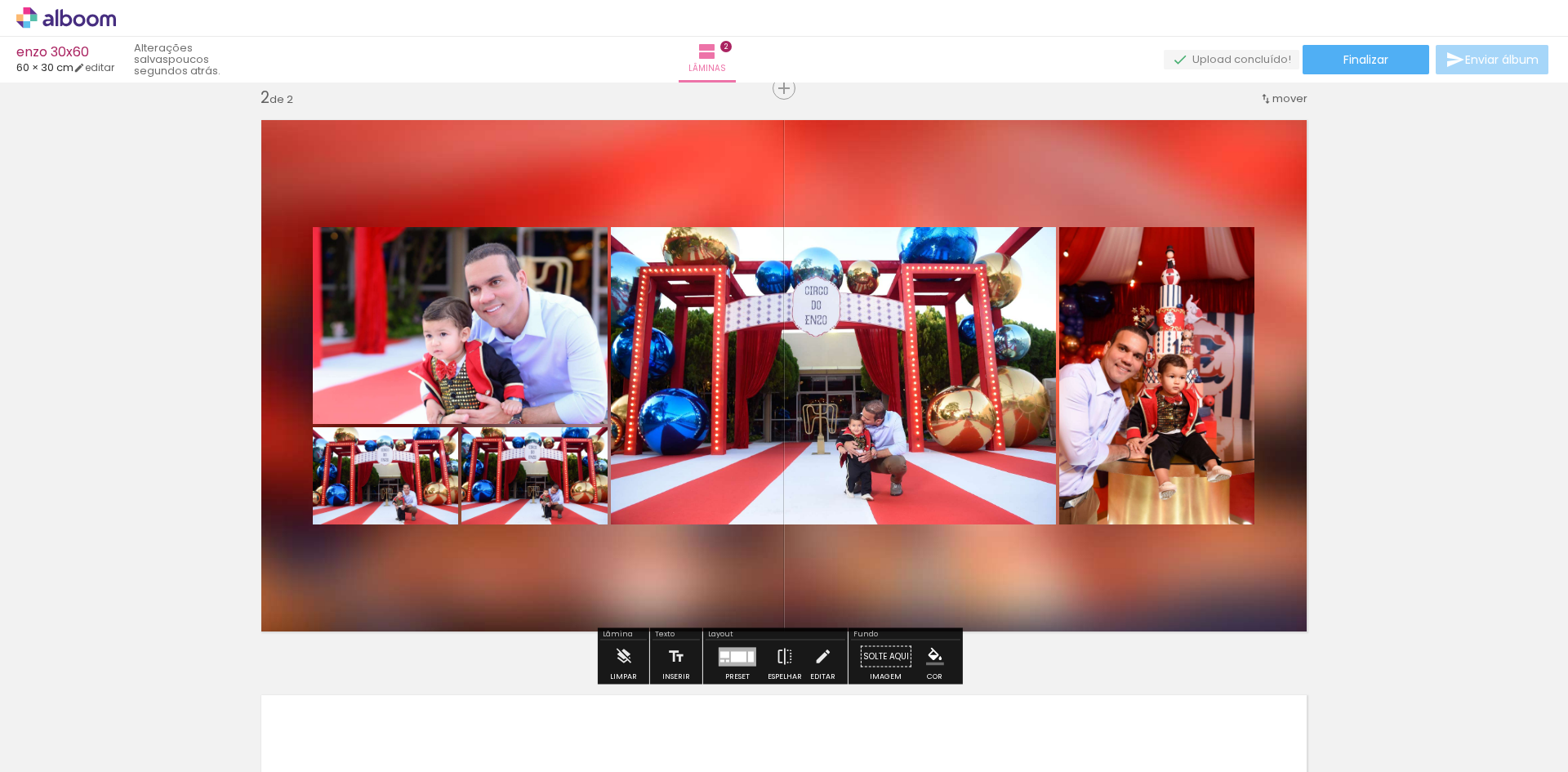
click at [739, 656] on div at bounding box center [739, 657] width 16 height 10
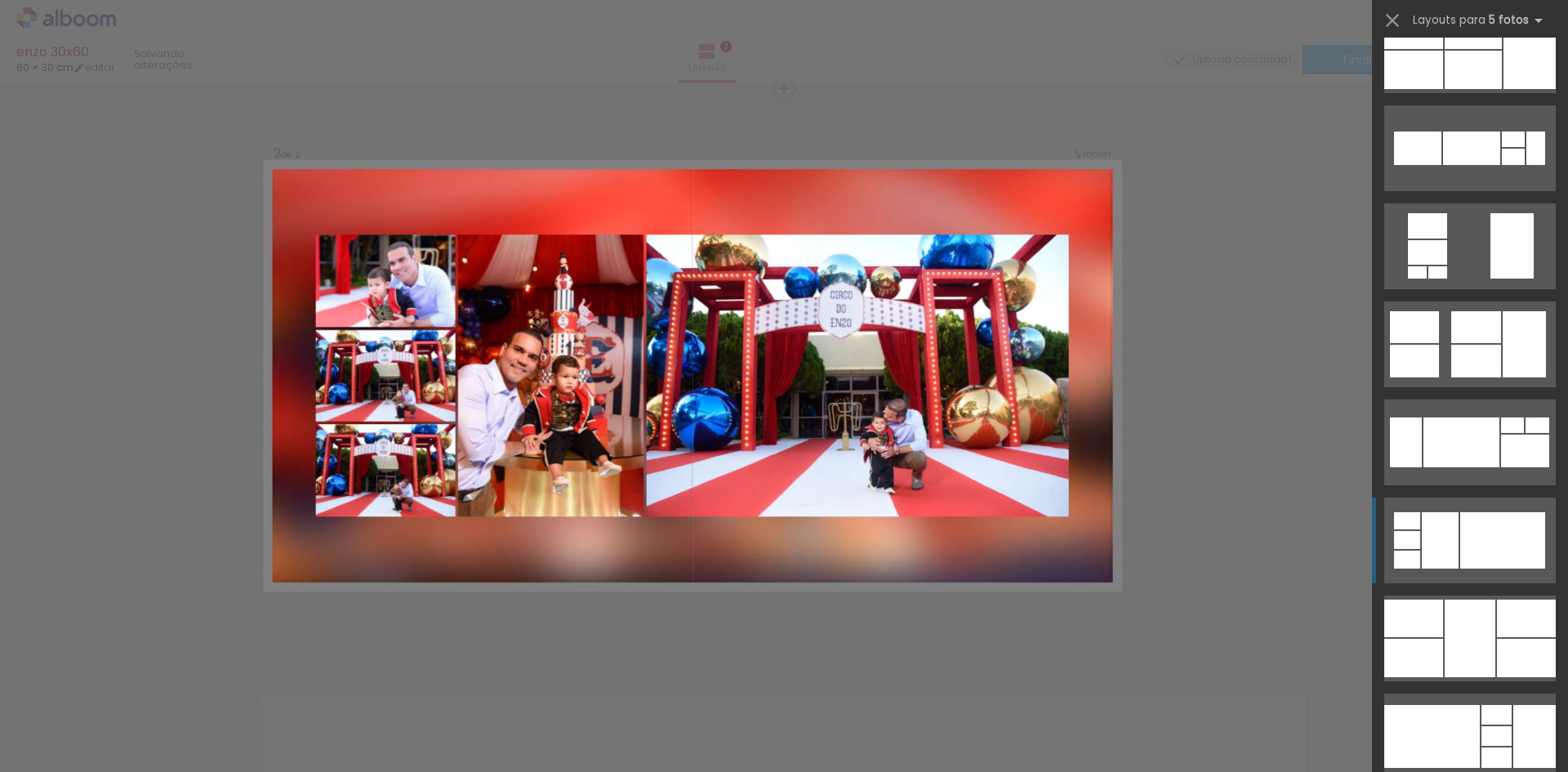
scroll to position [735, 0]
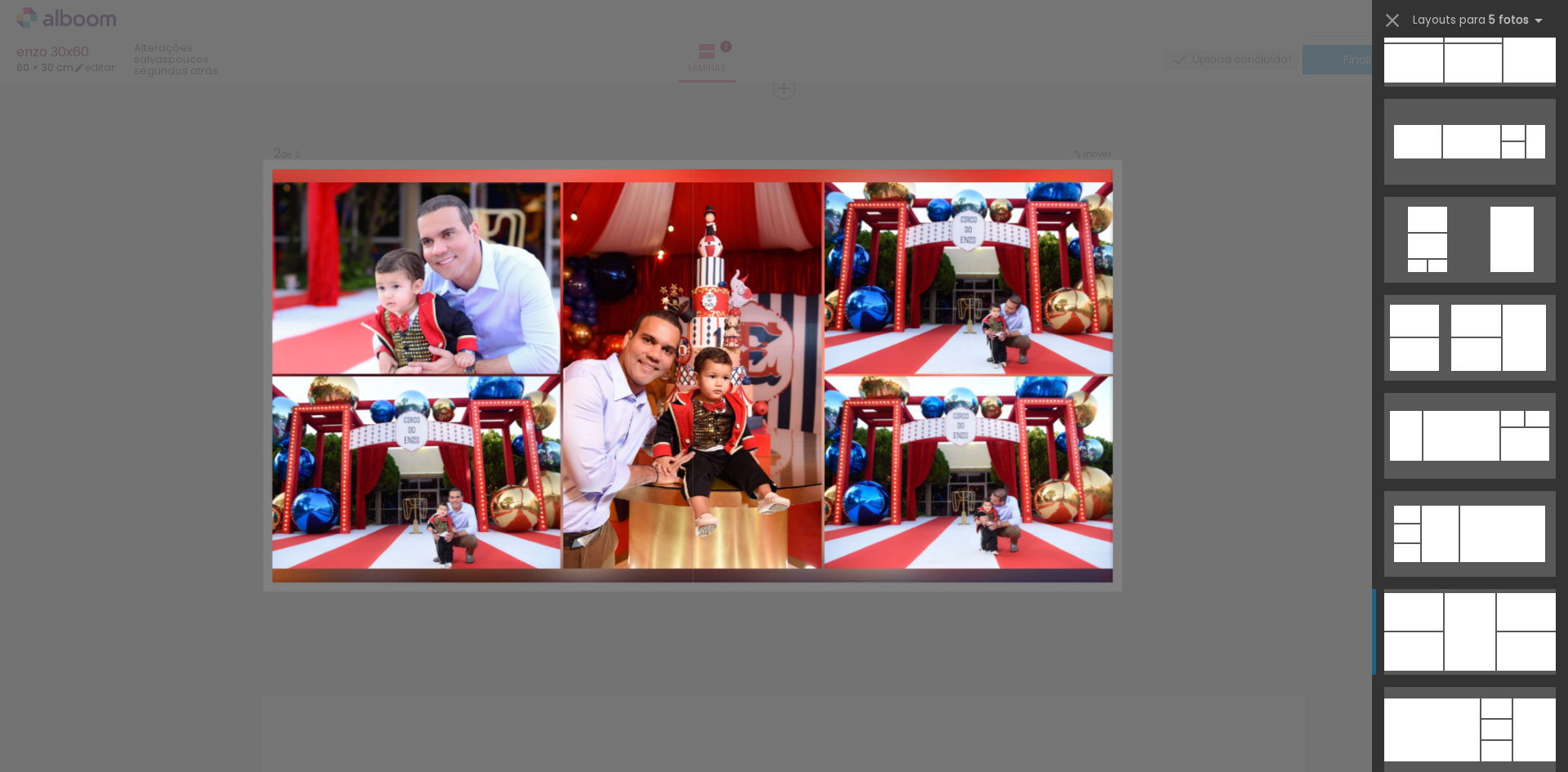
click at [1453, 644] on div at bounding box center [1470, 631] width 51 height 78
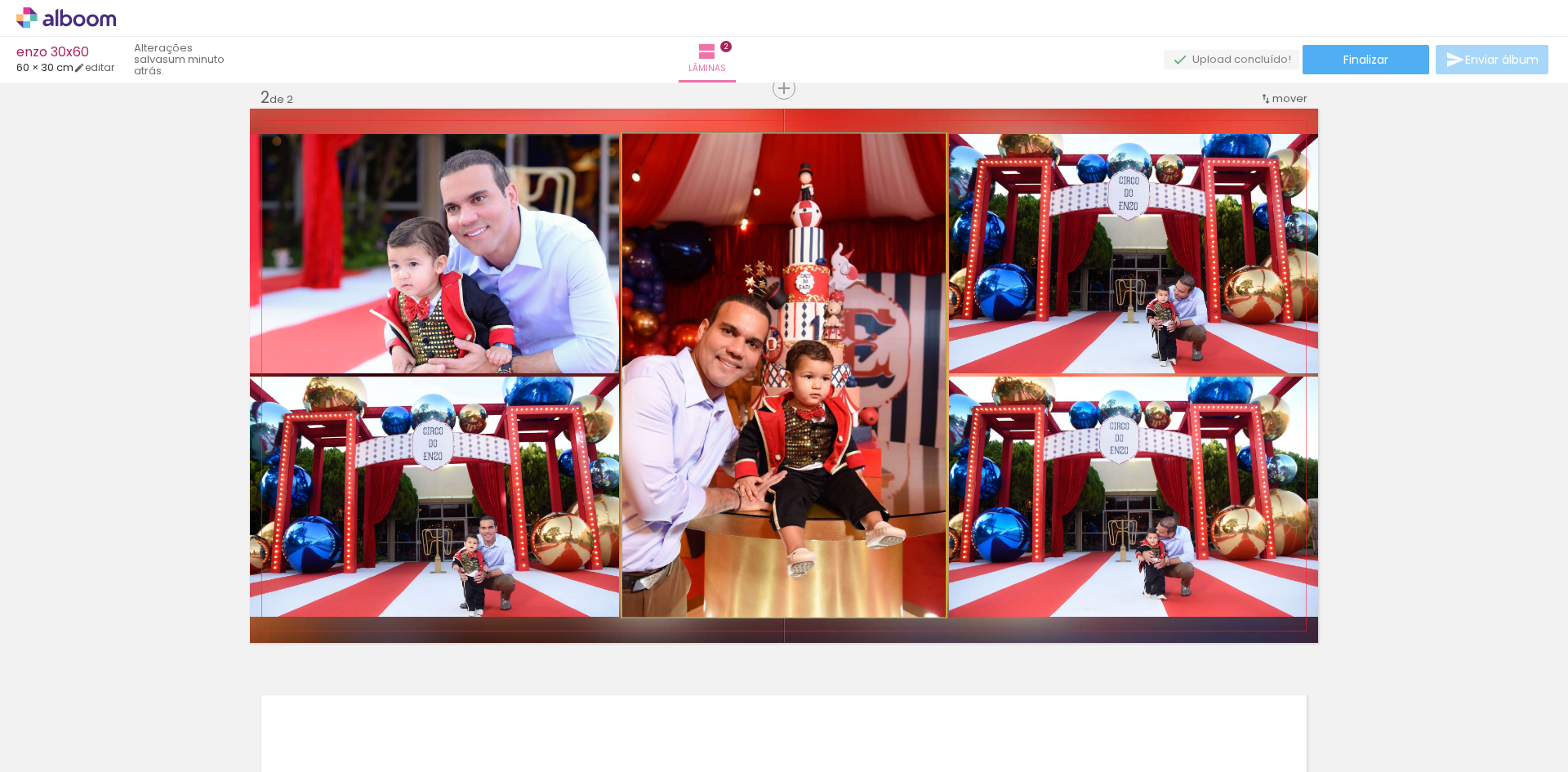
click at [732, 430] on quentale-photo at bounding box center [784, 375] width 323 height 483
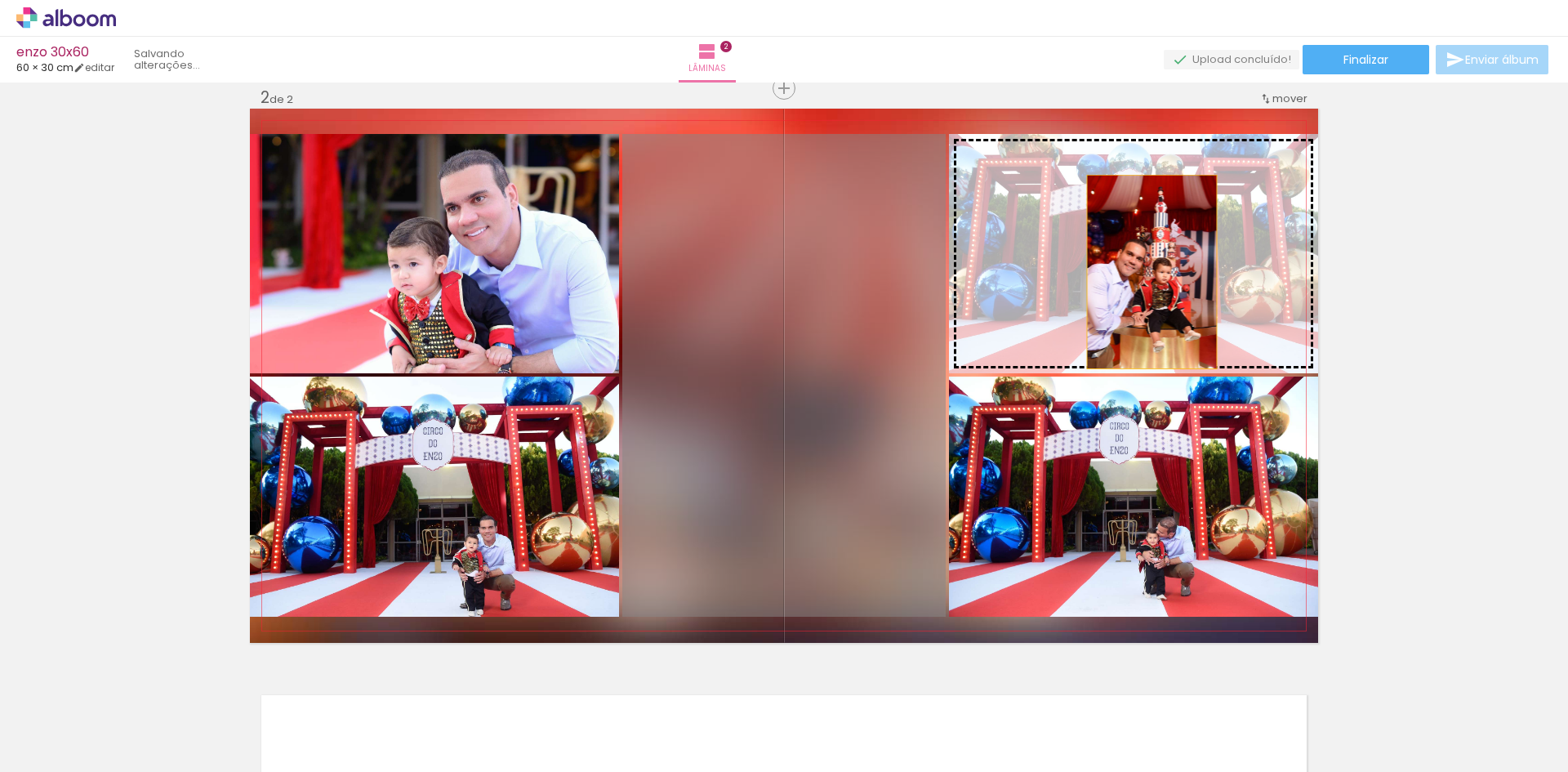
drag, startPoint x: 728, startPoint y: 450, endPoint x: 1146, endPoint y: 271, distance: 454.7
click at [0, 0] on slot at bounding box center [0, 0] width 0 height 0
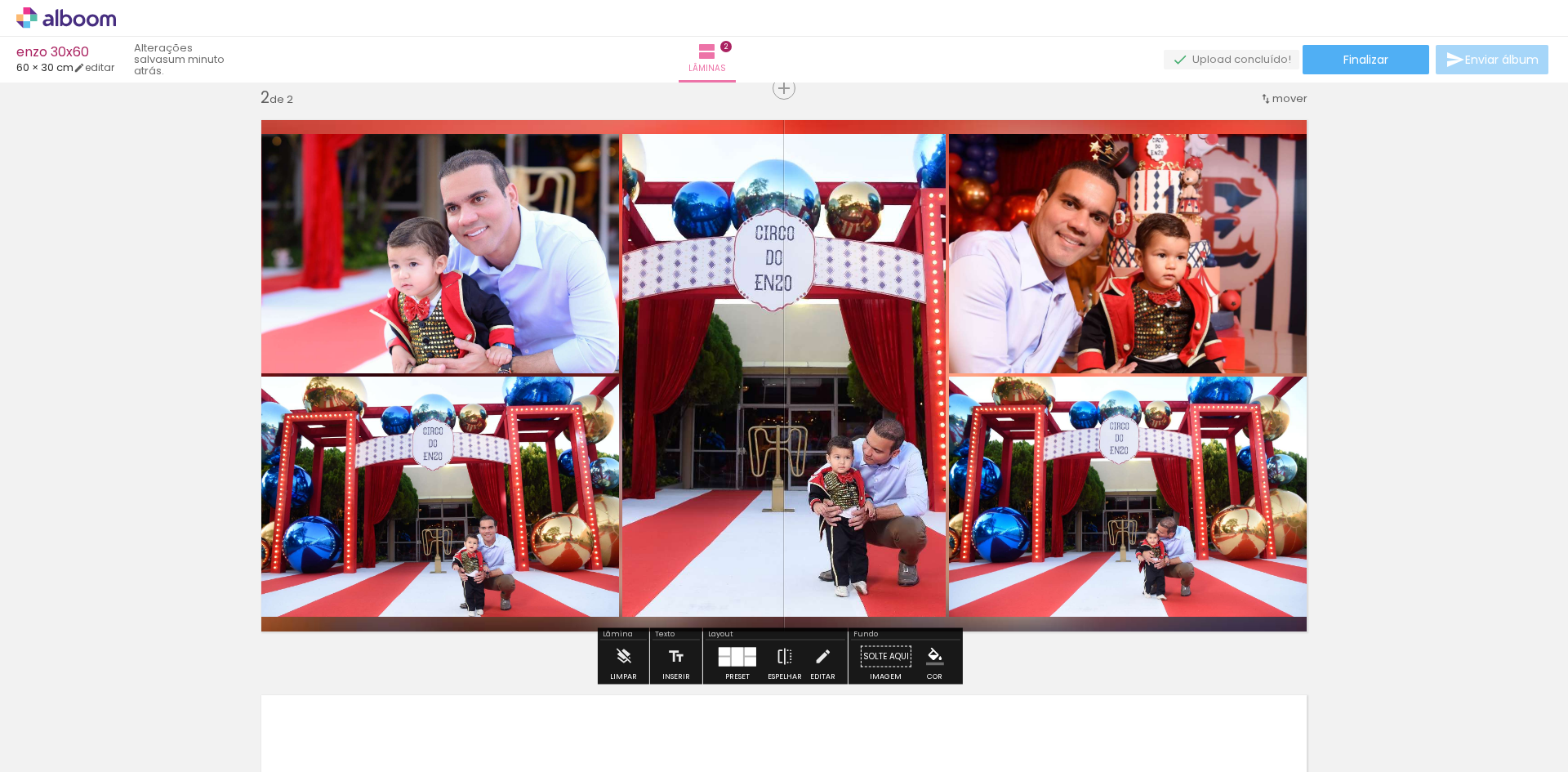
click at [891, 434] on quentale-photo at bounding box center [784, 375] width 323 height 483
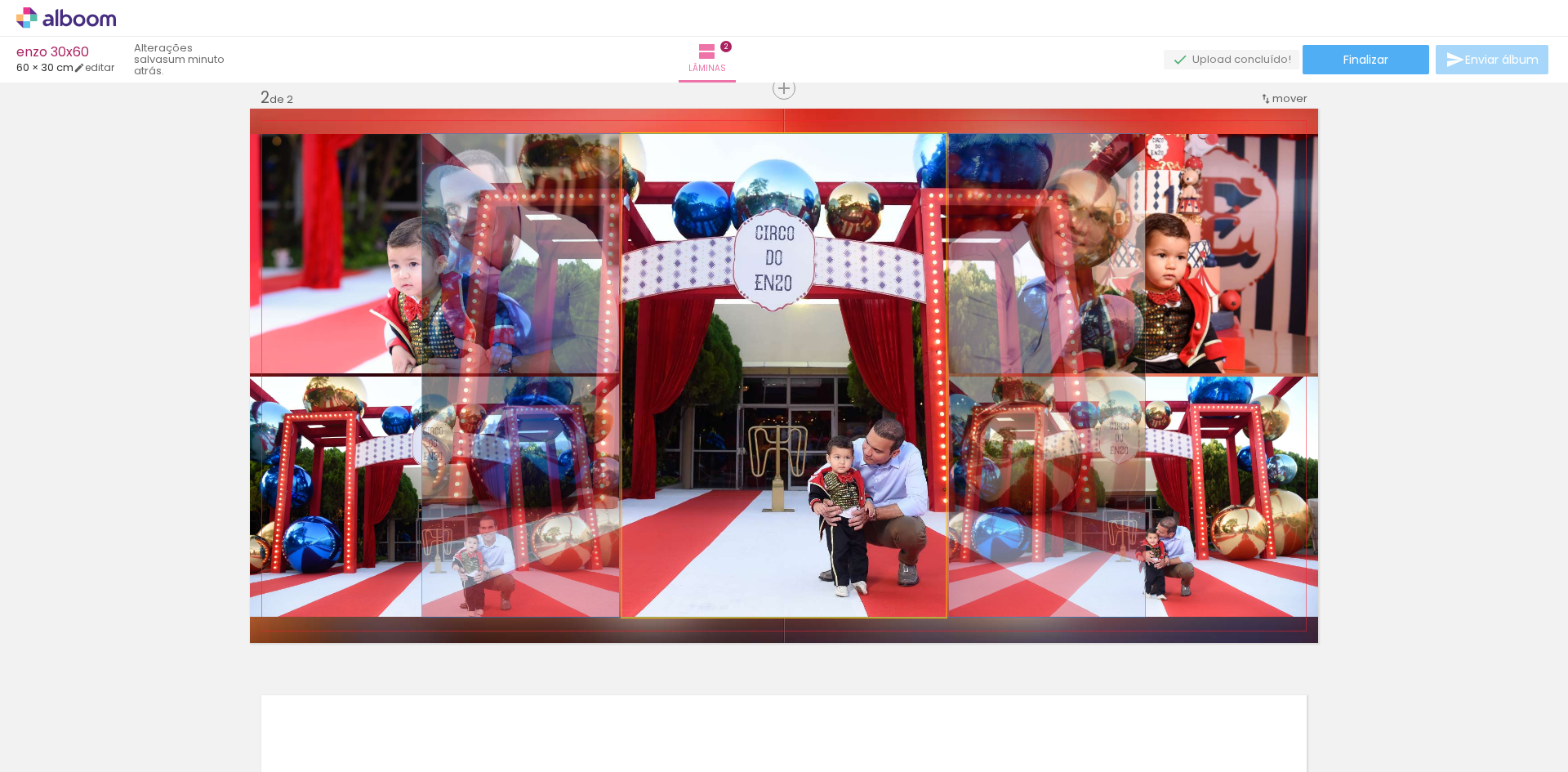
click at [881, 437] on quentale-photo at bounding box center [784, 375] width 323 height 483
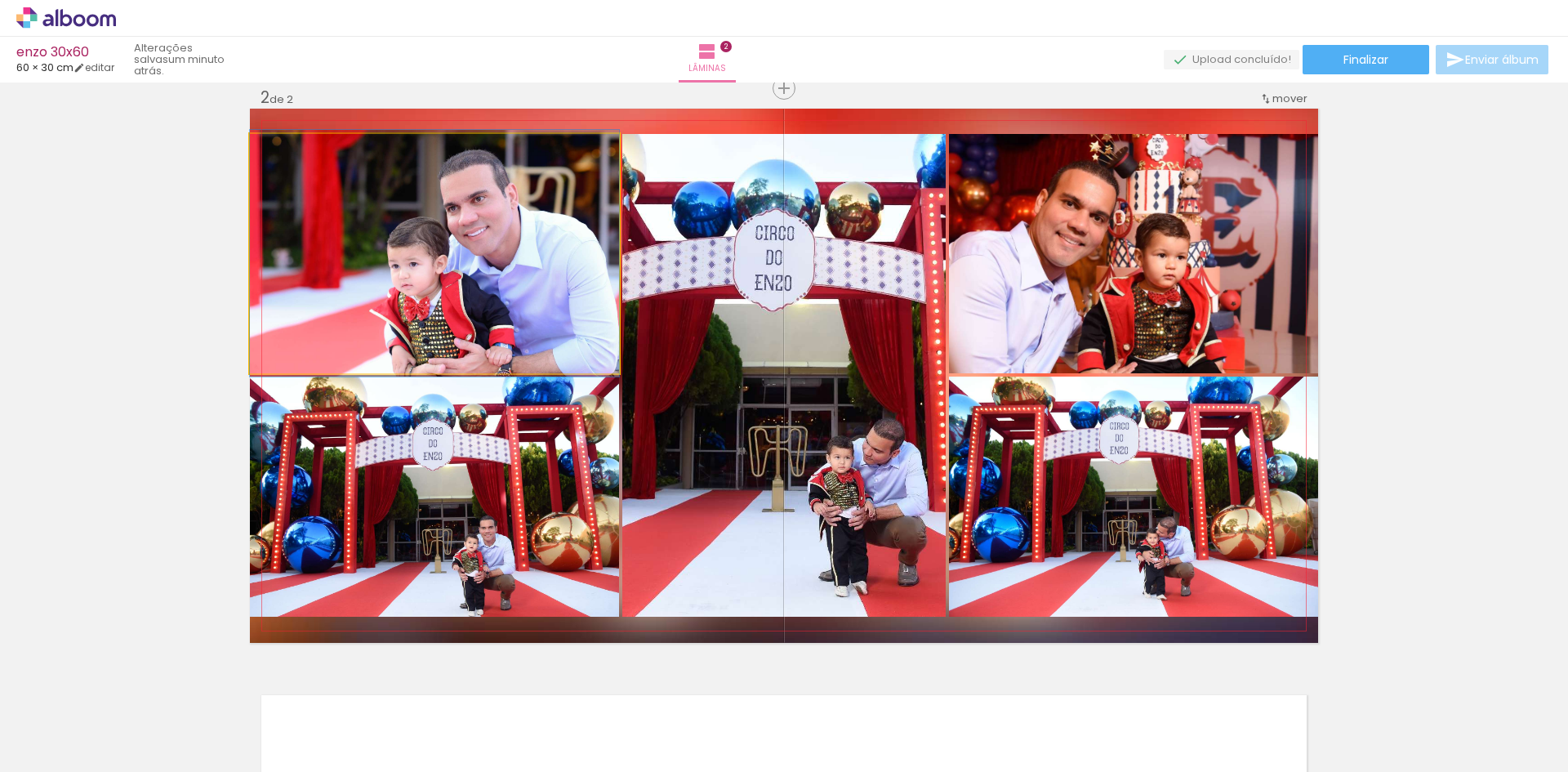
click at [366, 237] on quentale-photo at bounding box center [434, 253] width 369 height 239
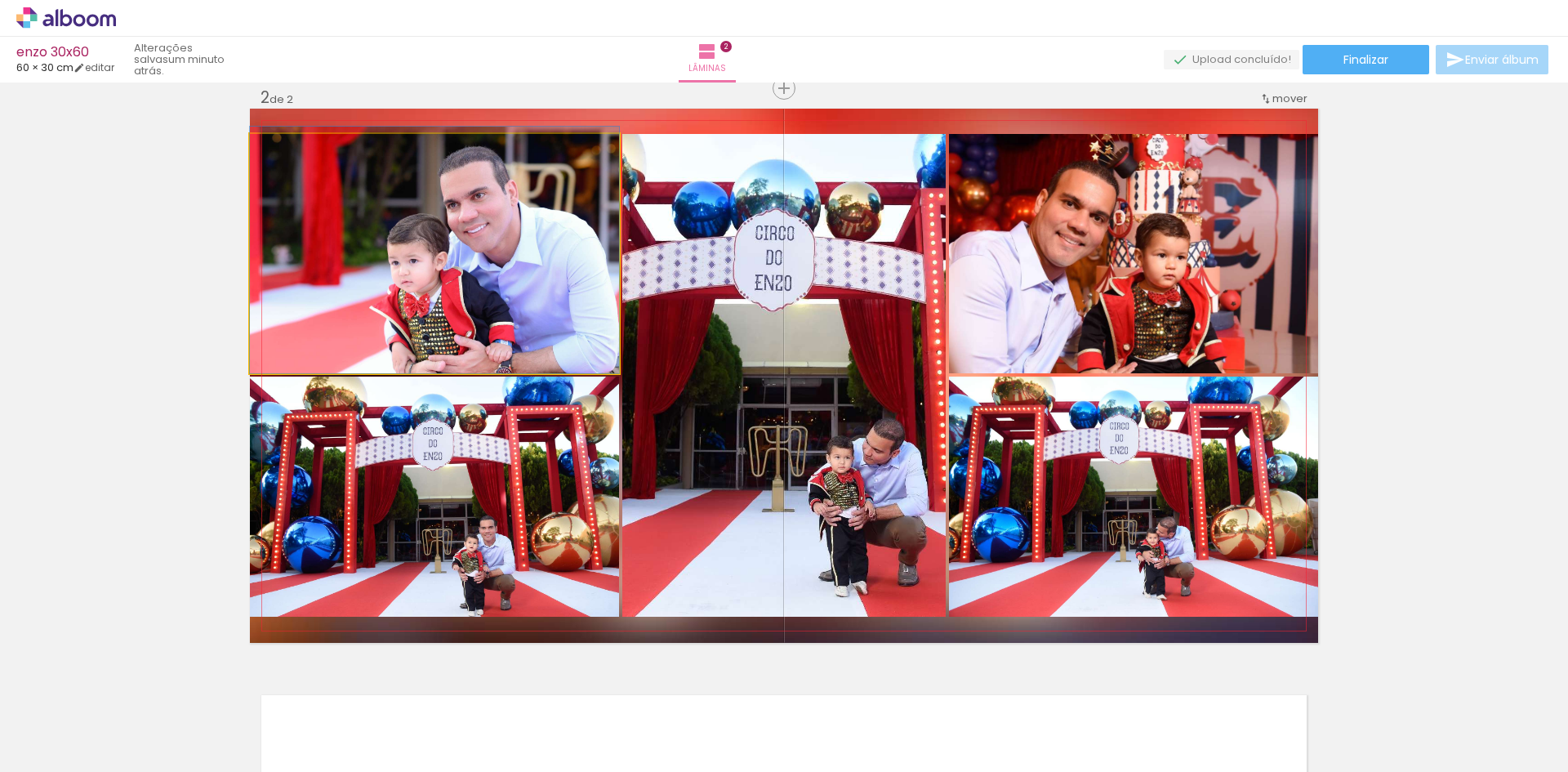
drag, startPoint x: 478, startPoint y: 279, endPoint x: 479, endPoint y: 263, distance: 16.0
drag, startPoint x: 481, startPoint y: 261, endPoint x: 482, endPoint y: 251, distance: 10.0
drag, startPoint x: 480, startPoint y: 253, endPoint x: 464, endPoint y: 252, distance: 16.0
drag, startPoint x: 457, startPoint y: 314, endPoint x: 465, endPoint y: 293, distance: 22.5
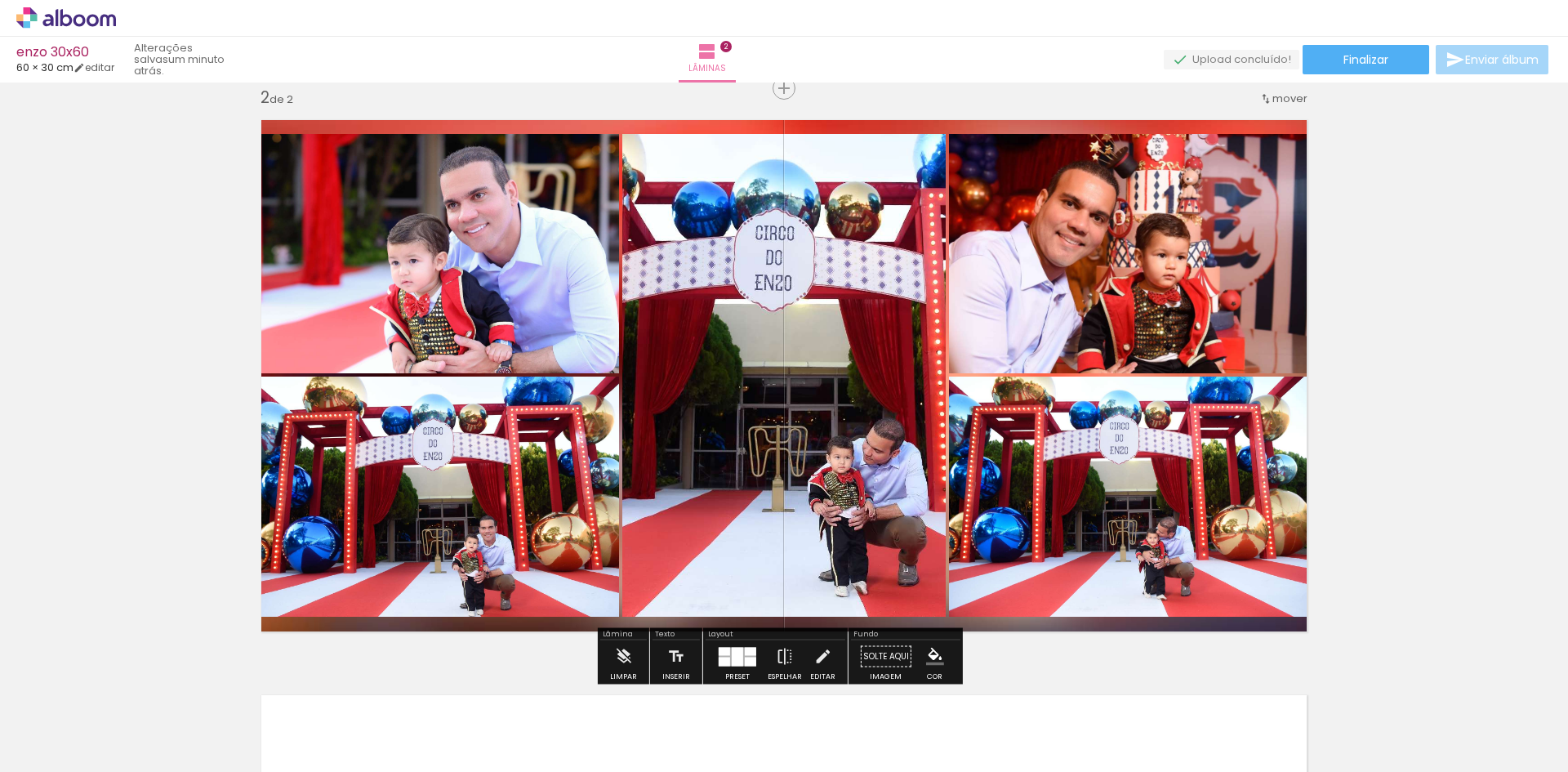
click at [615, 375] on quentale-layouter at bounding box center [784, 376] width 1069 height 534
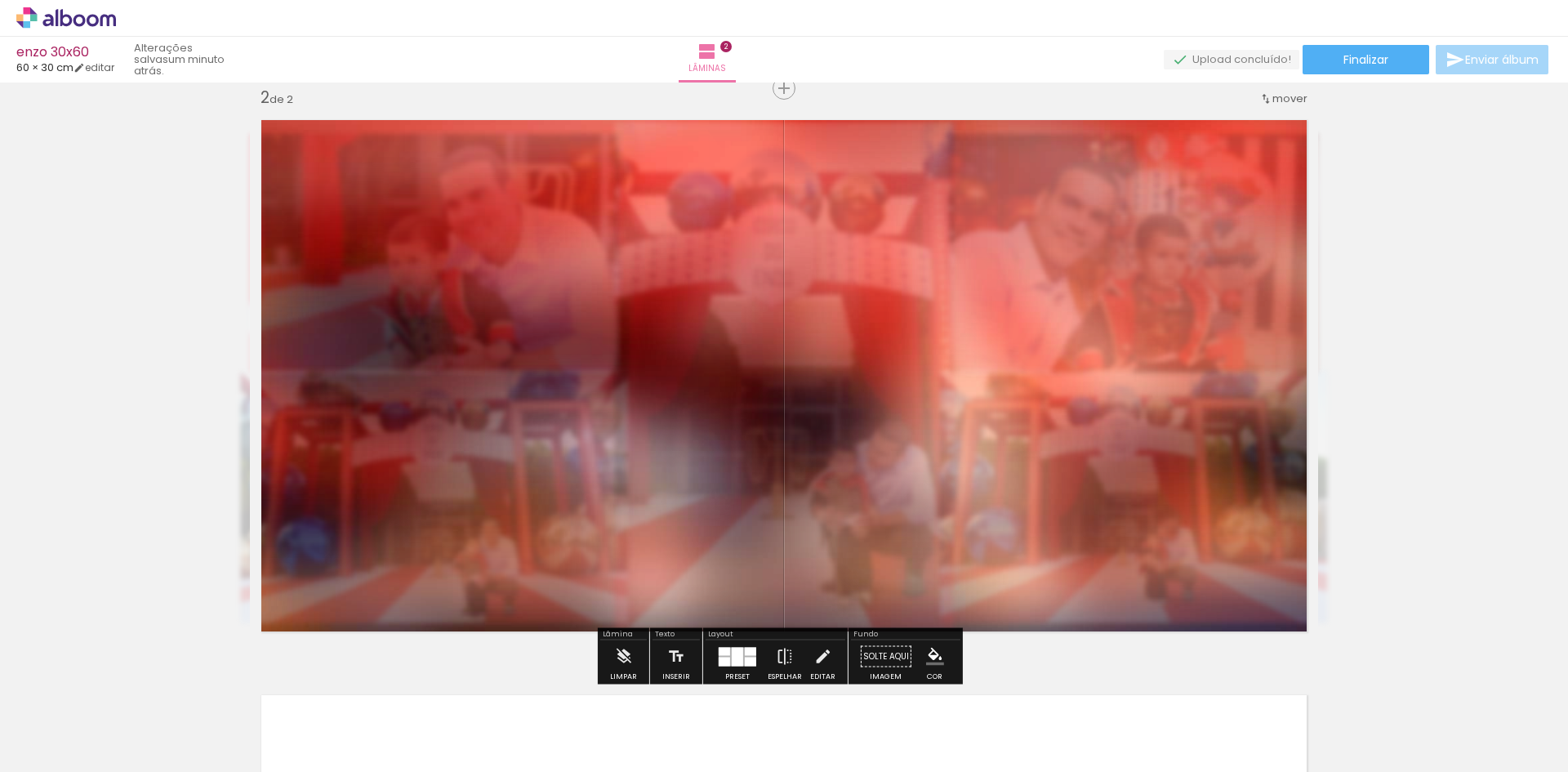
click at [0, 348] on div "Inserir lâmina 1 de 2 Inserir lâmina 2 de 2" at bounding box center [784, 355] width 1568 height 1727
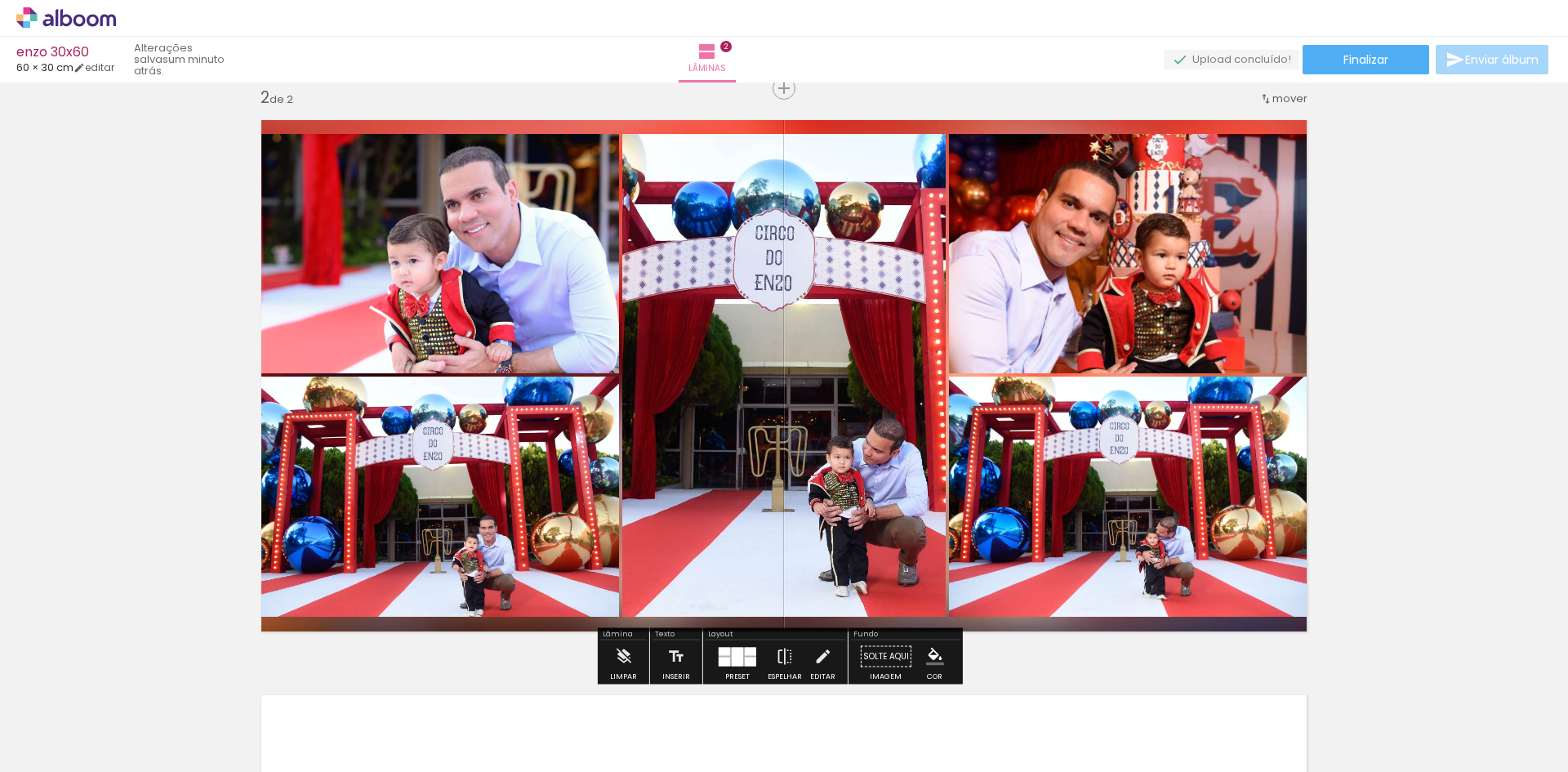
scroll to position [678, 0]
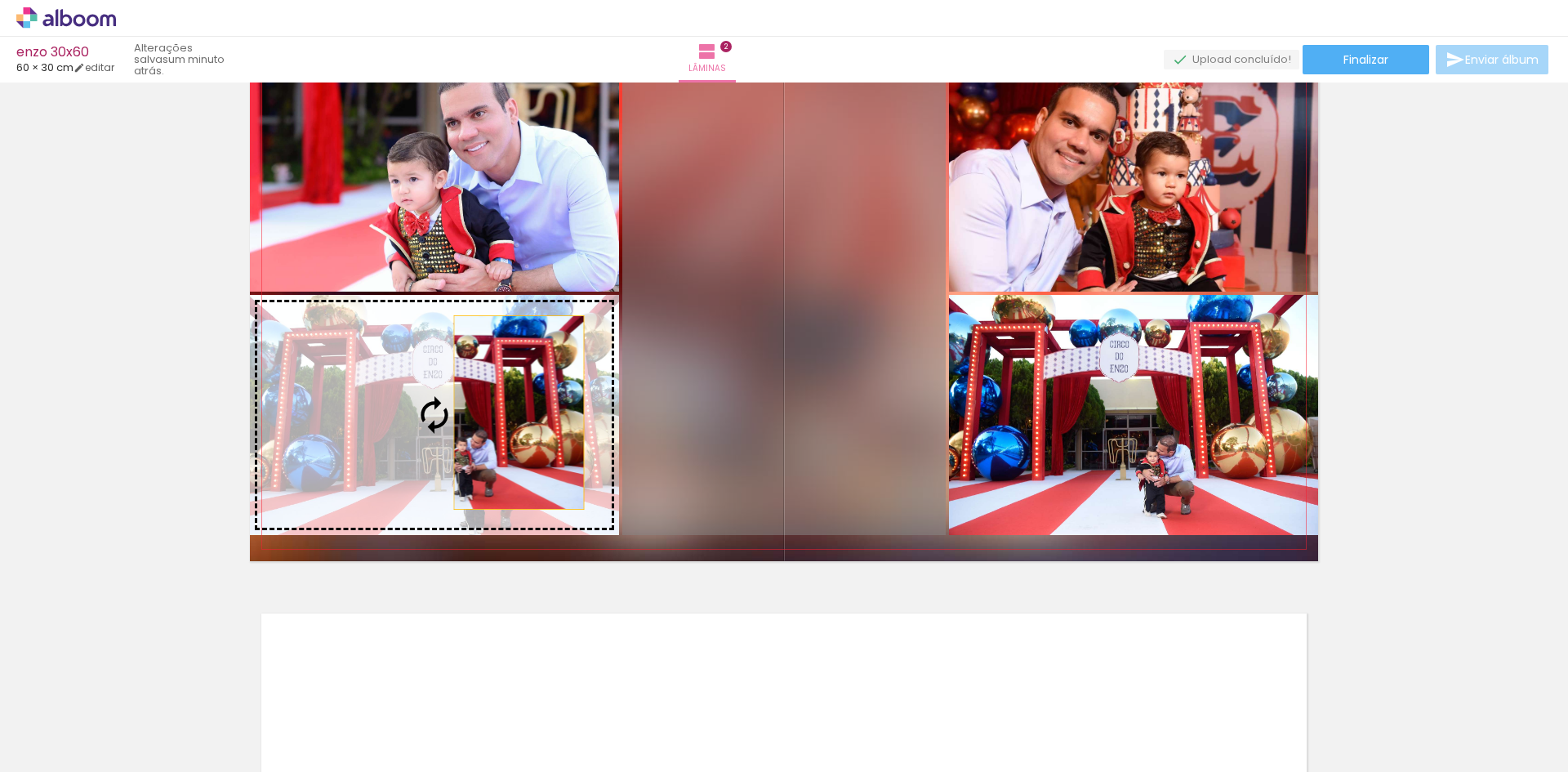
drag, startPoint x: 858, startPoint y: 412, endPoint x: 511, endPoint y: 413, distance: 347.0
click at [0, 0] on slot at bounding box center [0, 0] width 0 height 0
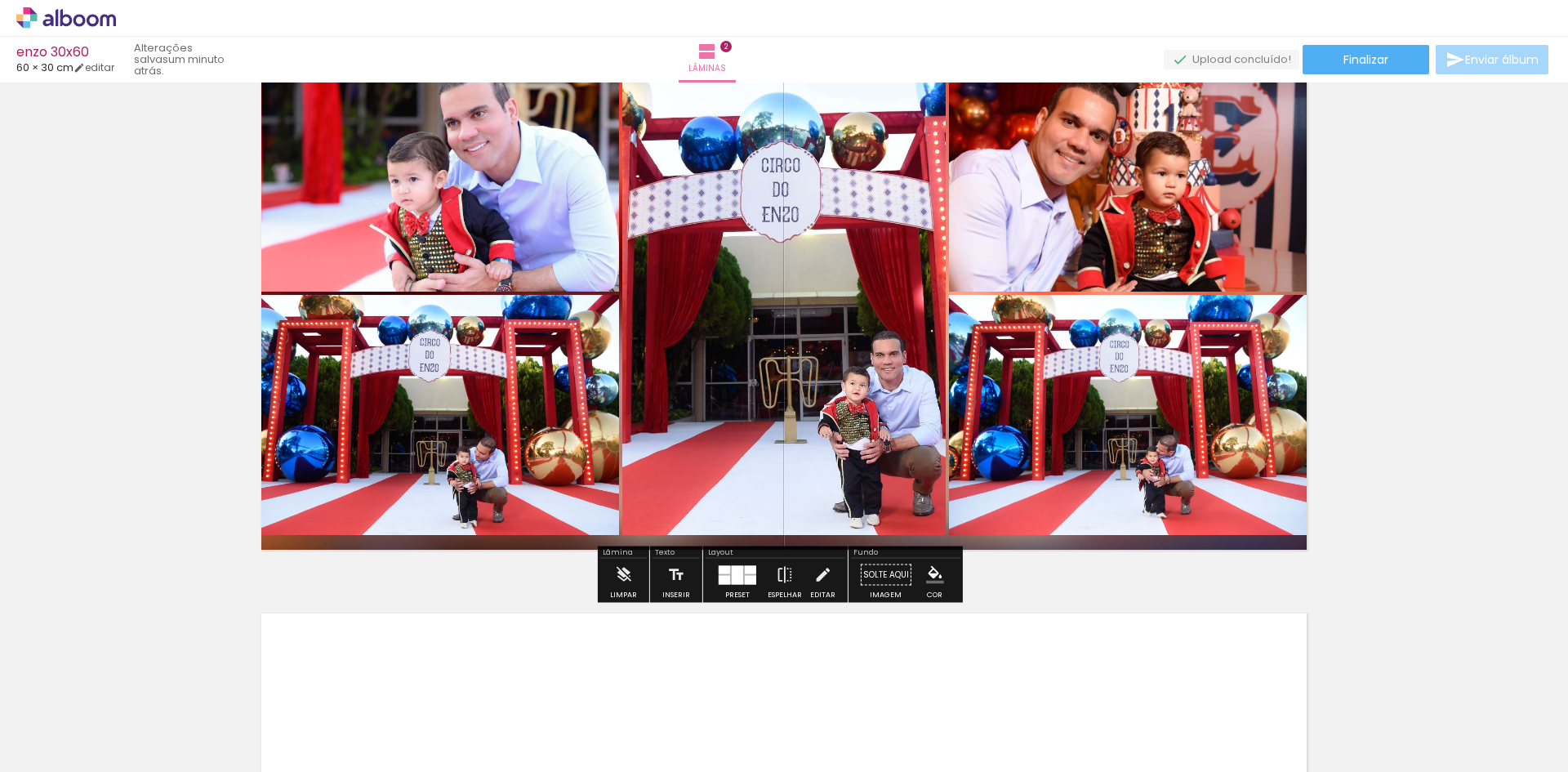
click at [884, 367] on quentale-photo at bounding box center [784, 293] width 323 height 483
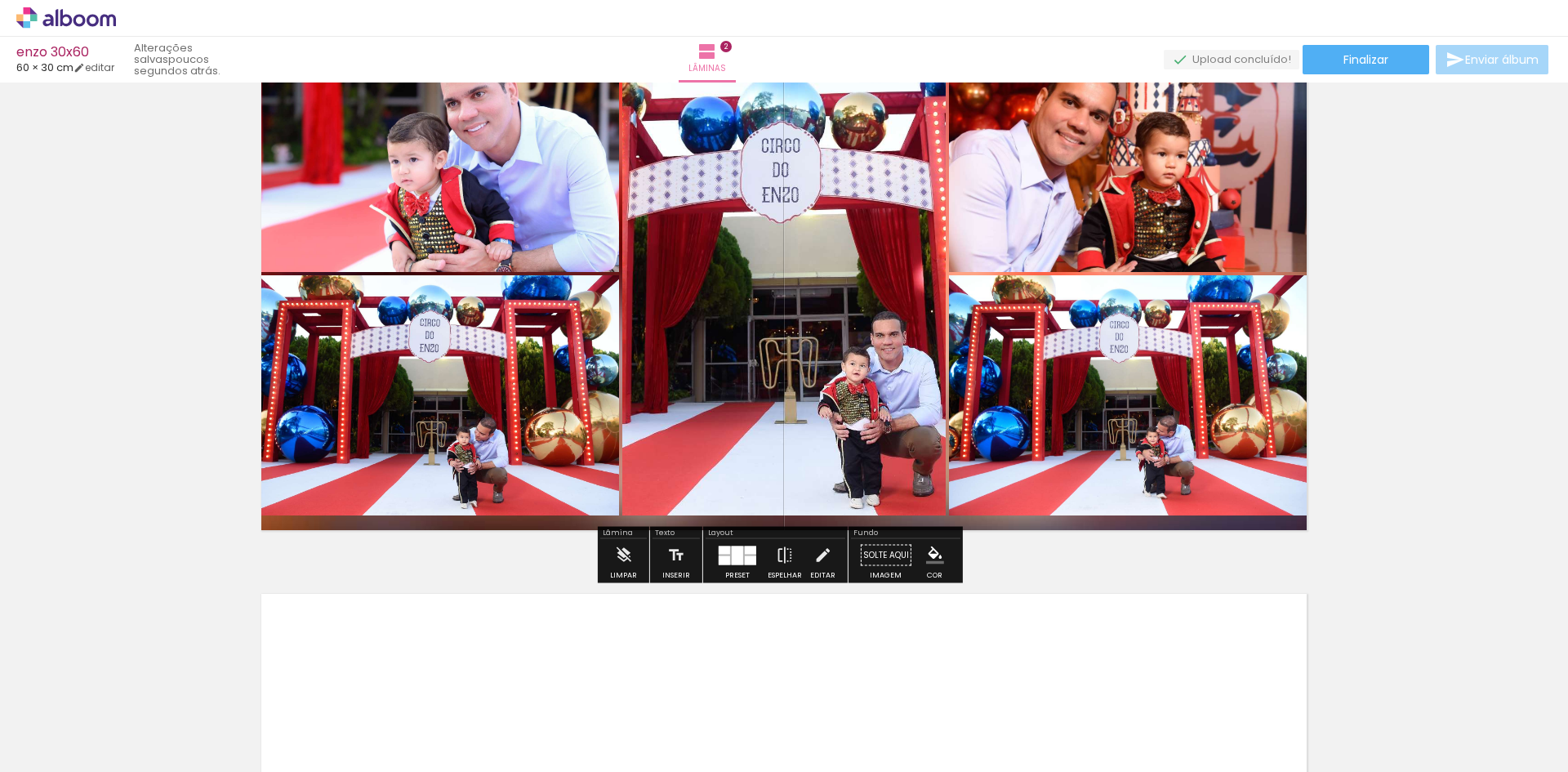
scroll to position [735, 0]
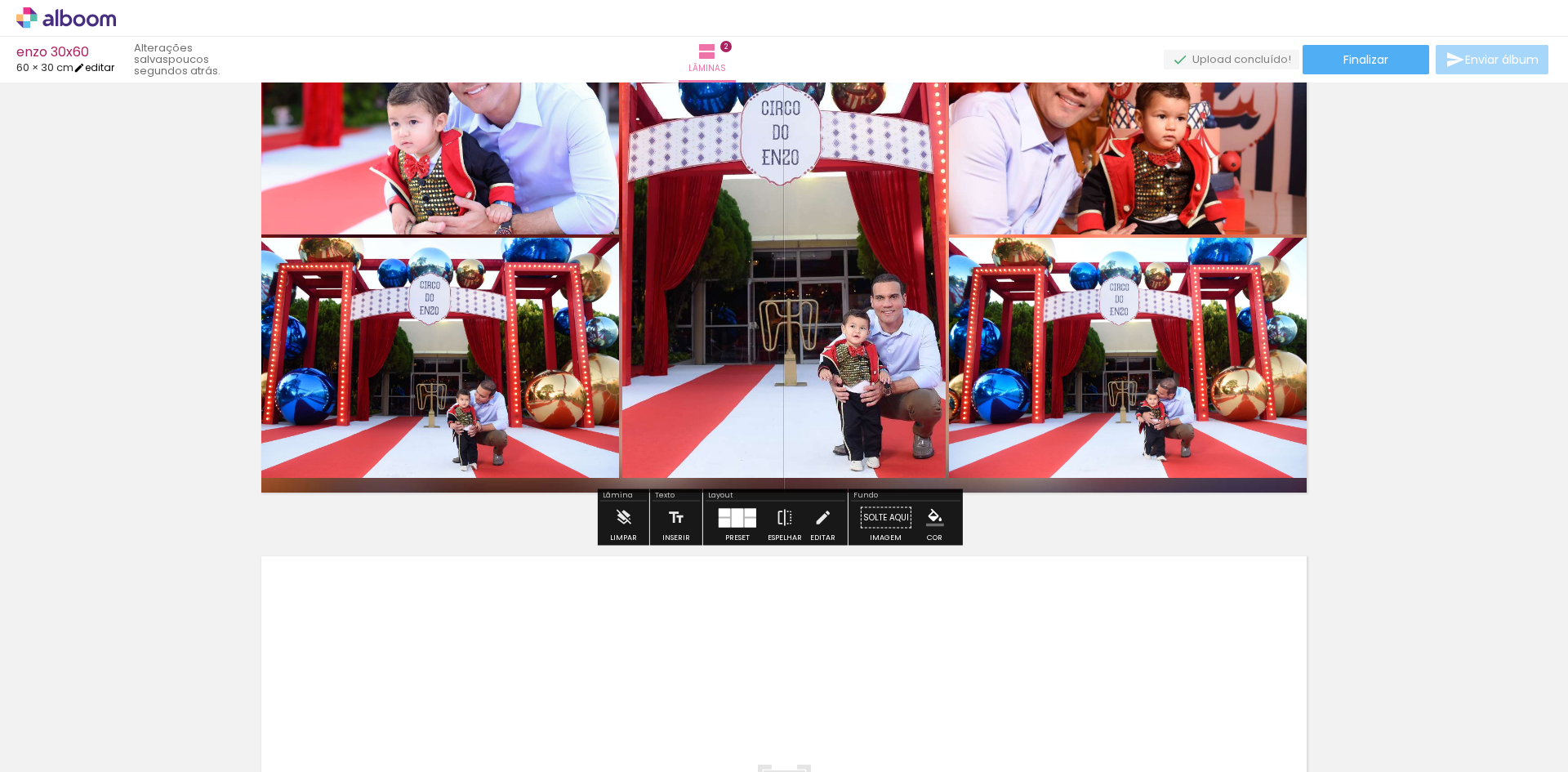
click at [96, 70] on link "editar" at bounding box center [93, 67] width 41 height 14
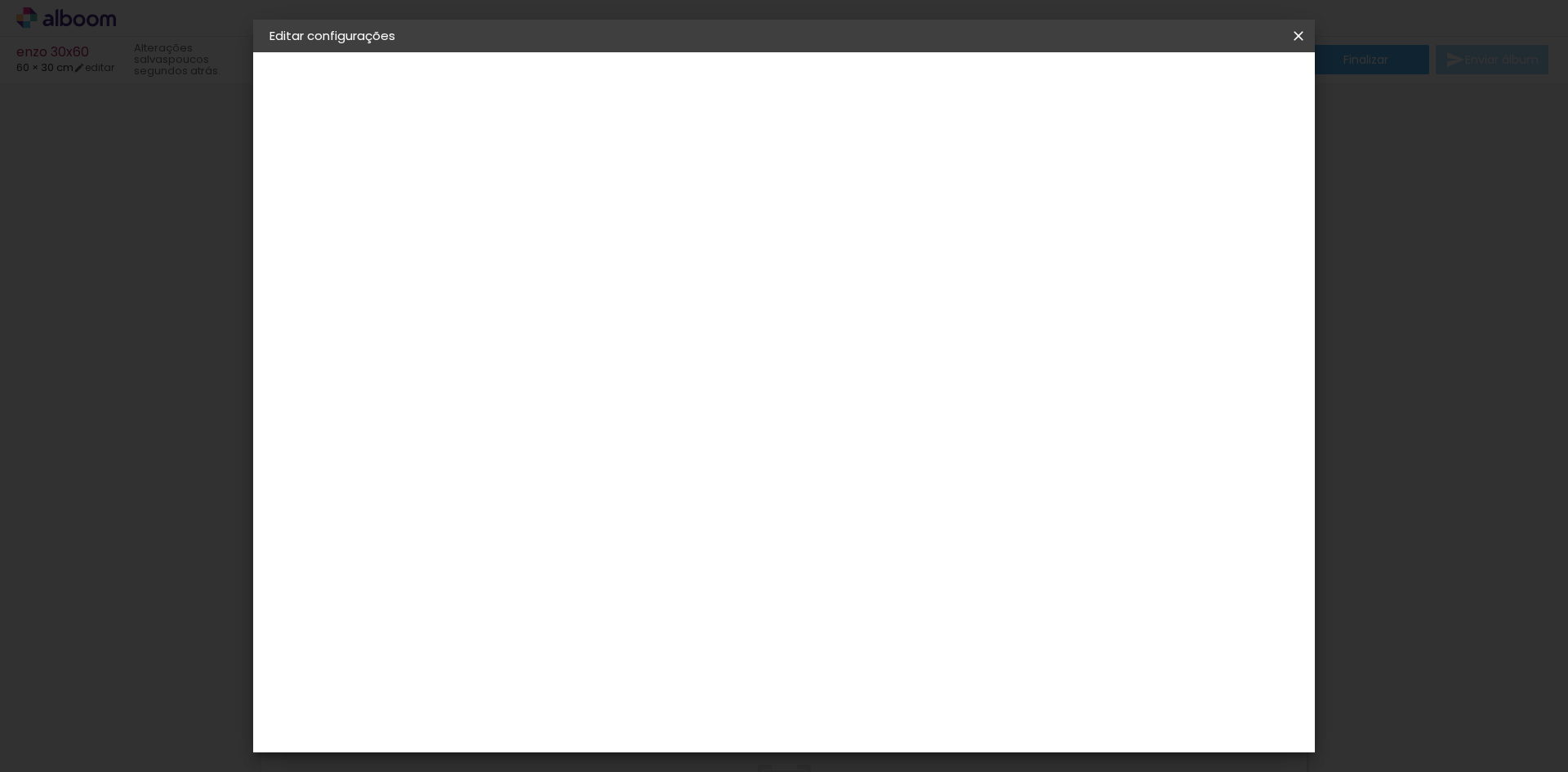
click at [500, 465] on input "30" at bounding box center [485, 464] width 43 height 24
click at [1196, 86] on span "Salvar configurações" at bounding box center [1136, 86] width 120 height 11
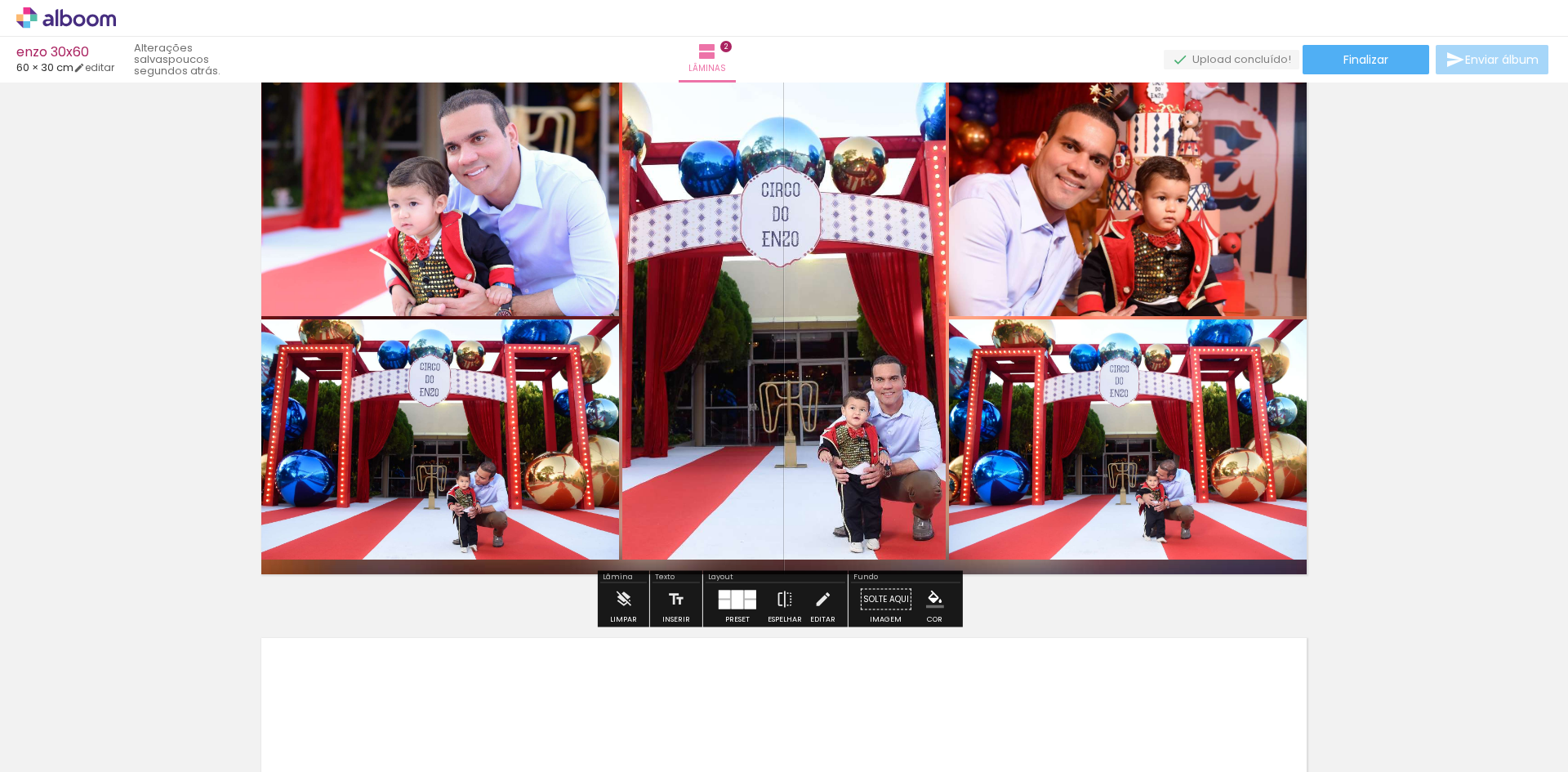
scroll to position [572, 0]
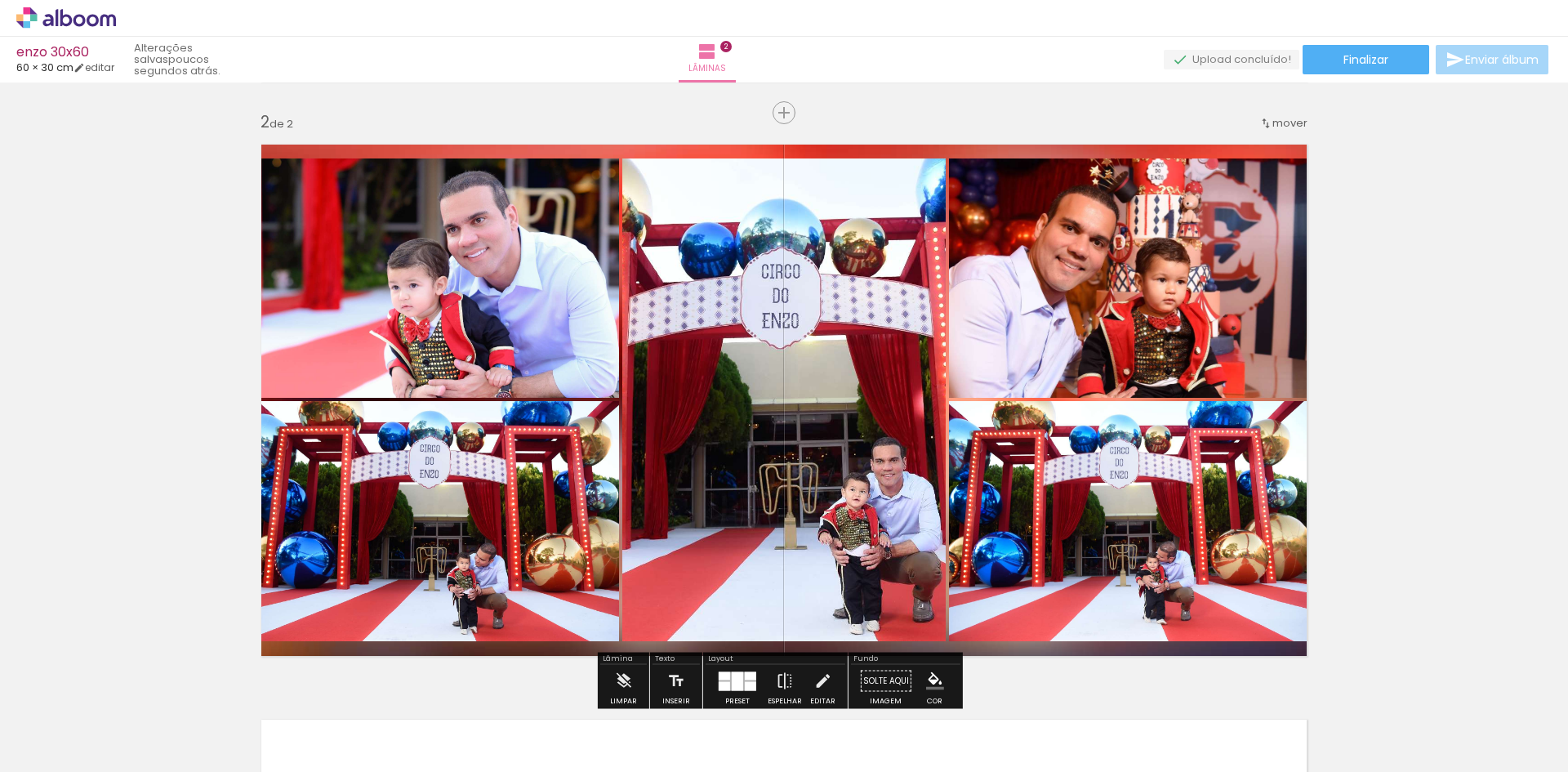
click at [1096, 300] on quentale-photo at bounding box center [1133, 278] width 369 height 239
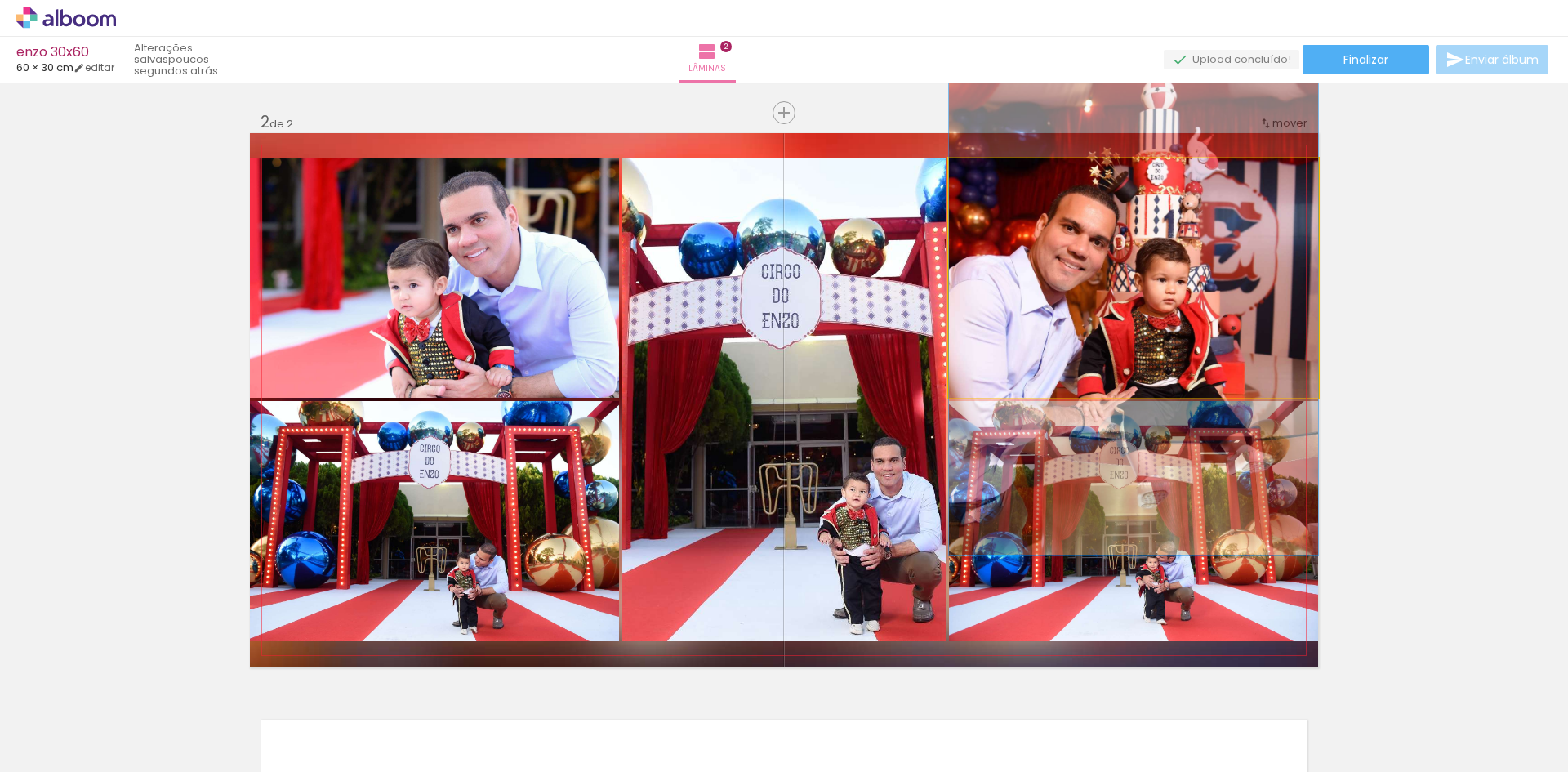
drag, startPoint x: 1096, startPoint y: 300, endPoint x: 1105, endPoint y: 300, distance: 9.0
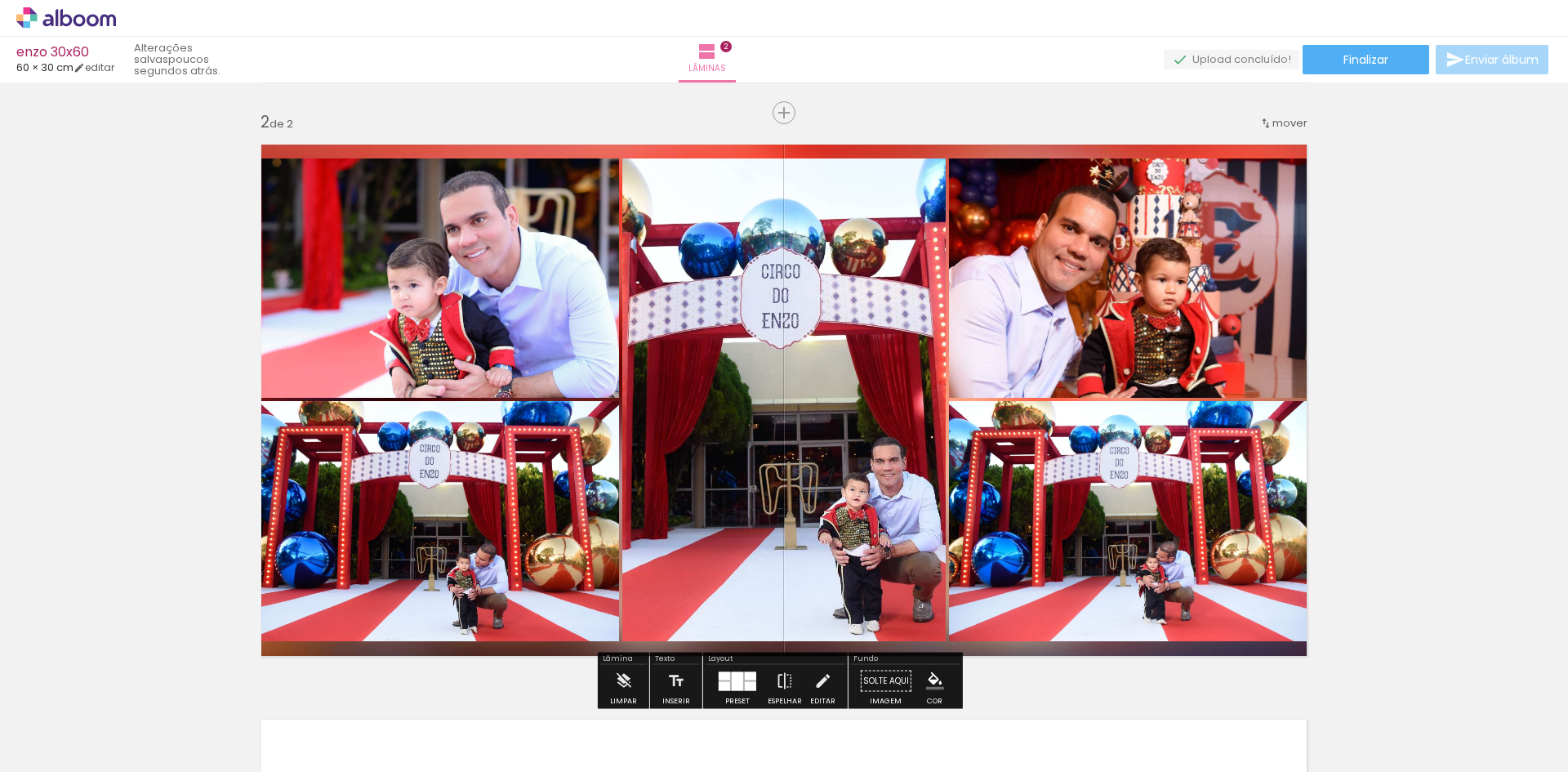
click at [1116, 530] on quentale-photo at bounding box center [1133, 520] width 369 height 240
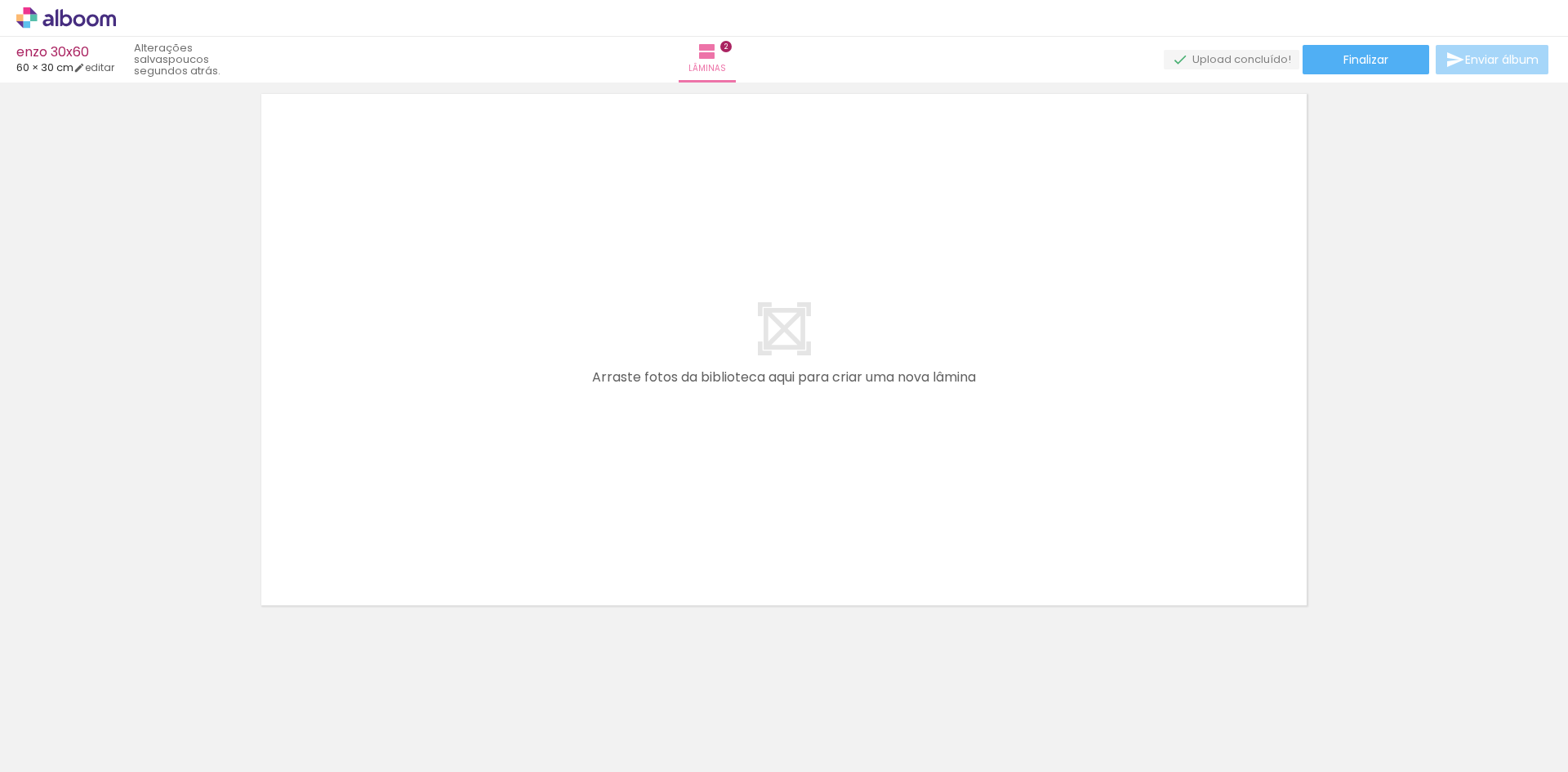
scroll to position [1202, 0]
click at [928, 393] on quentale-layouter at bounding box center [784, 346] width 1069 height 534
click at [890, 364] on quentale-layouter at bounding box center [784, 346] width 1069 height 534
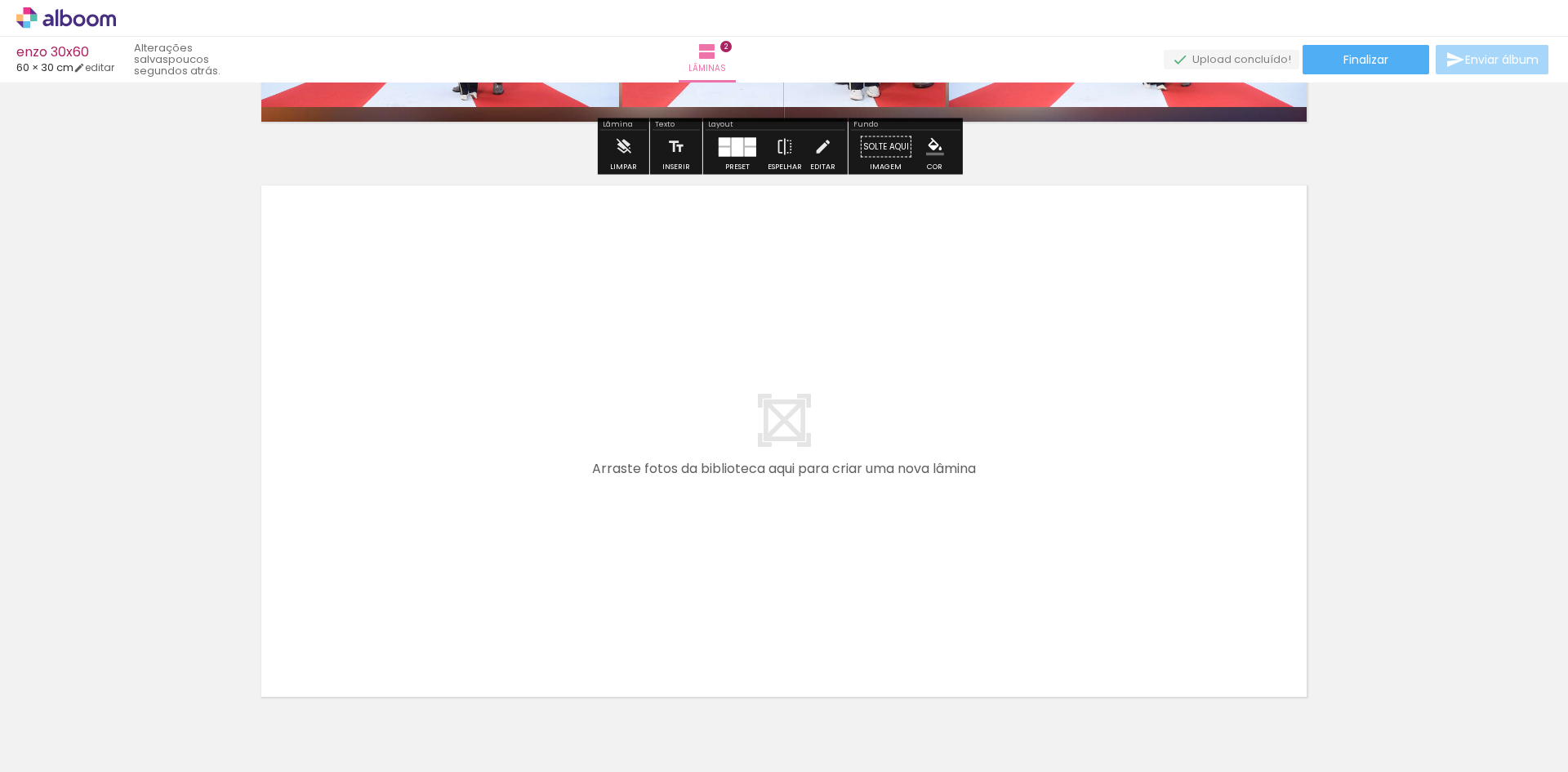
scroll to position [1120, 0]
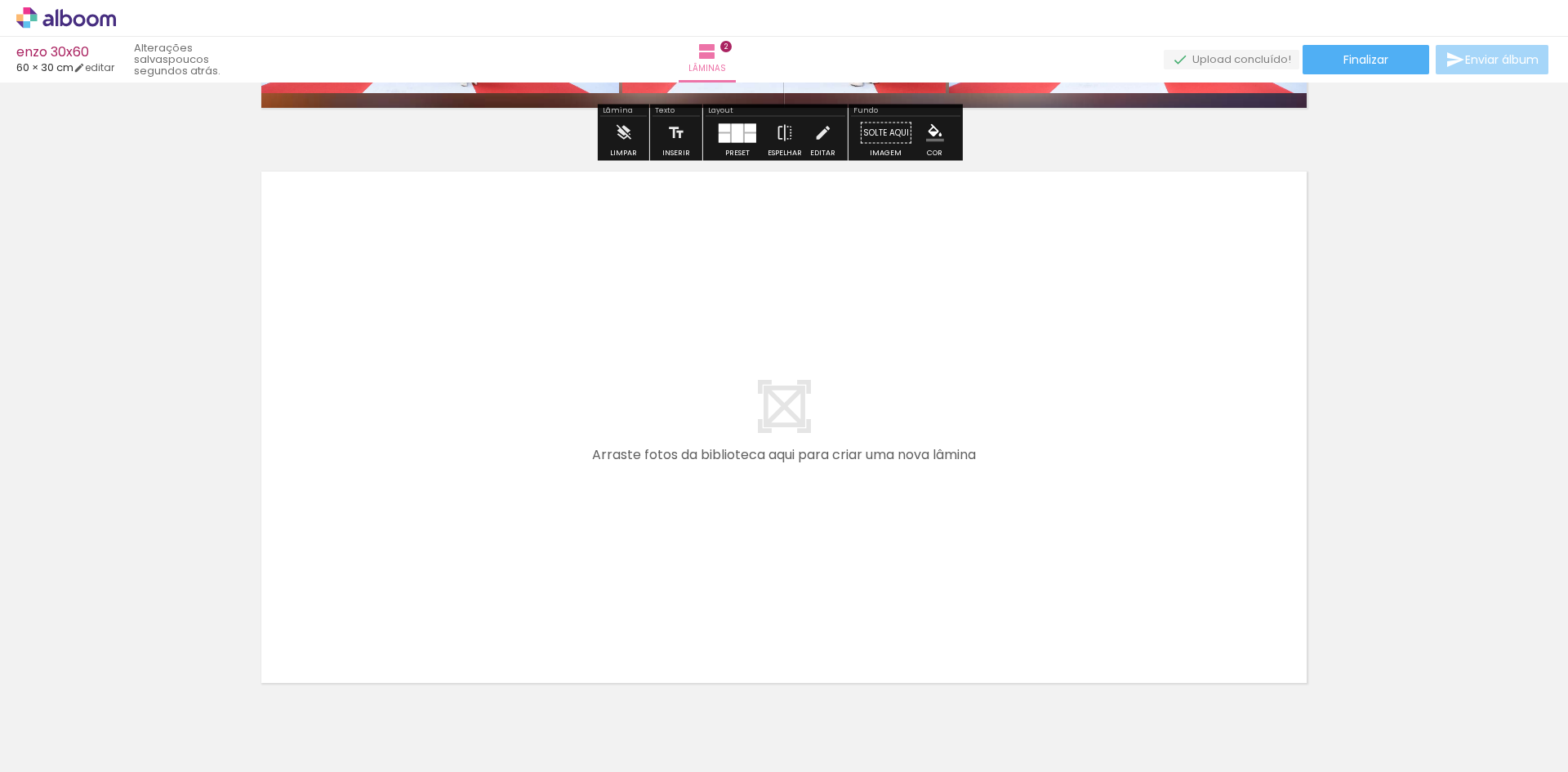
click at [793, 398] on quentale-layouter at bounding box center [784, 427] width 1069 height 534
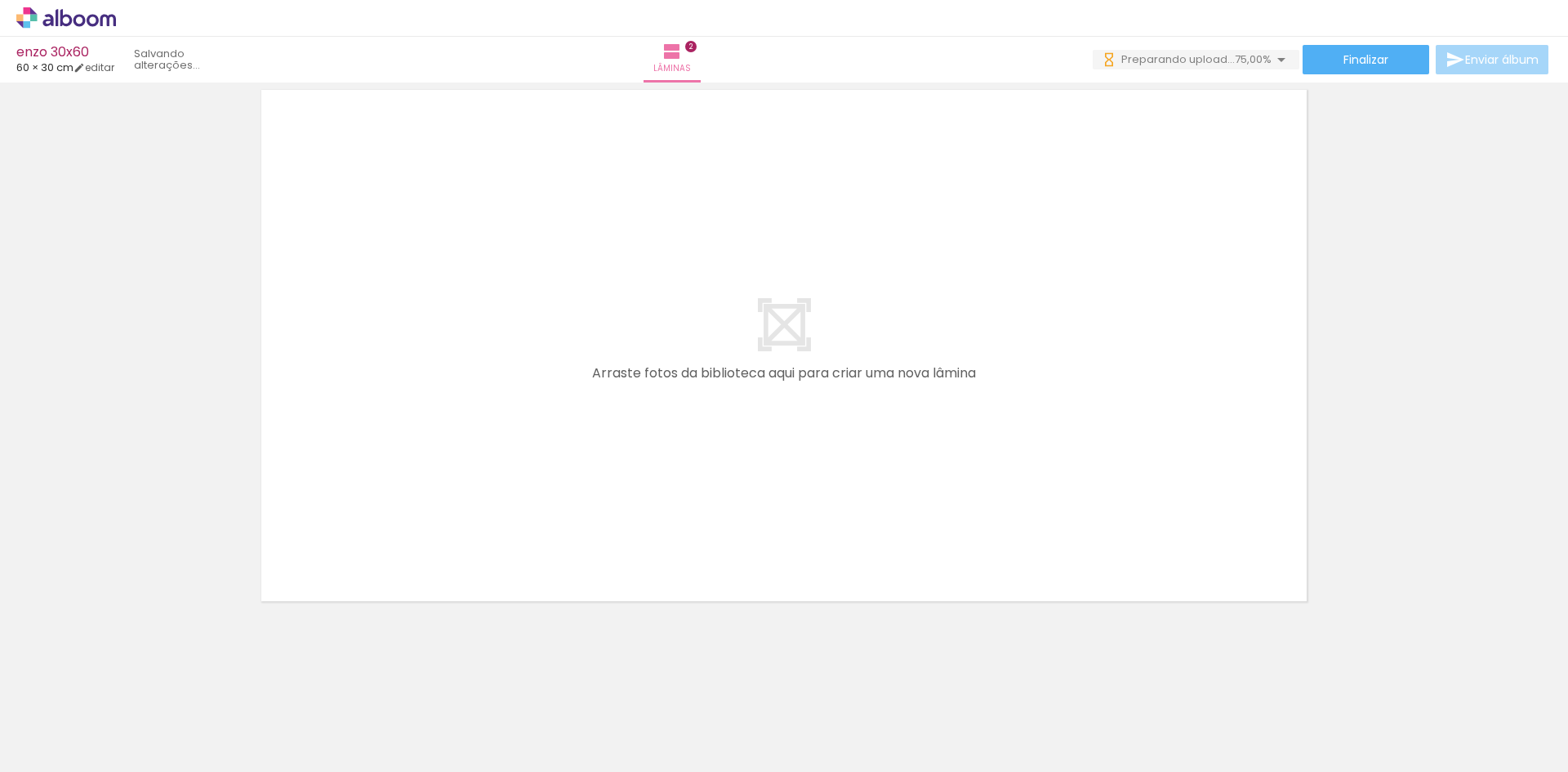
scroll to position [0, 207]
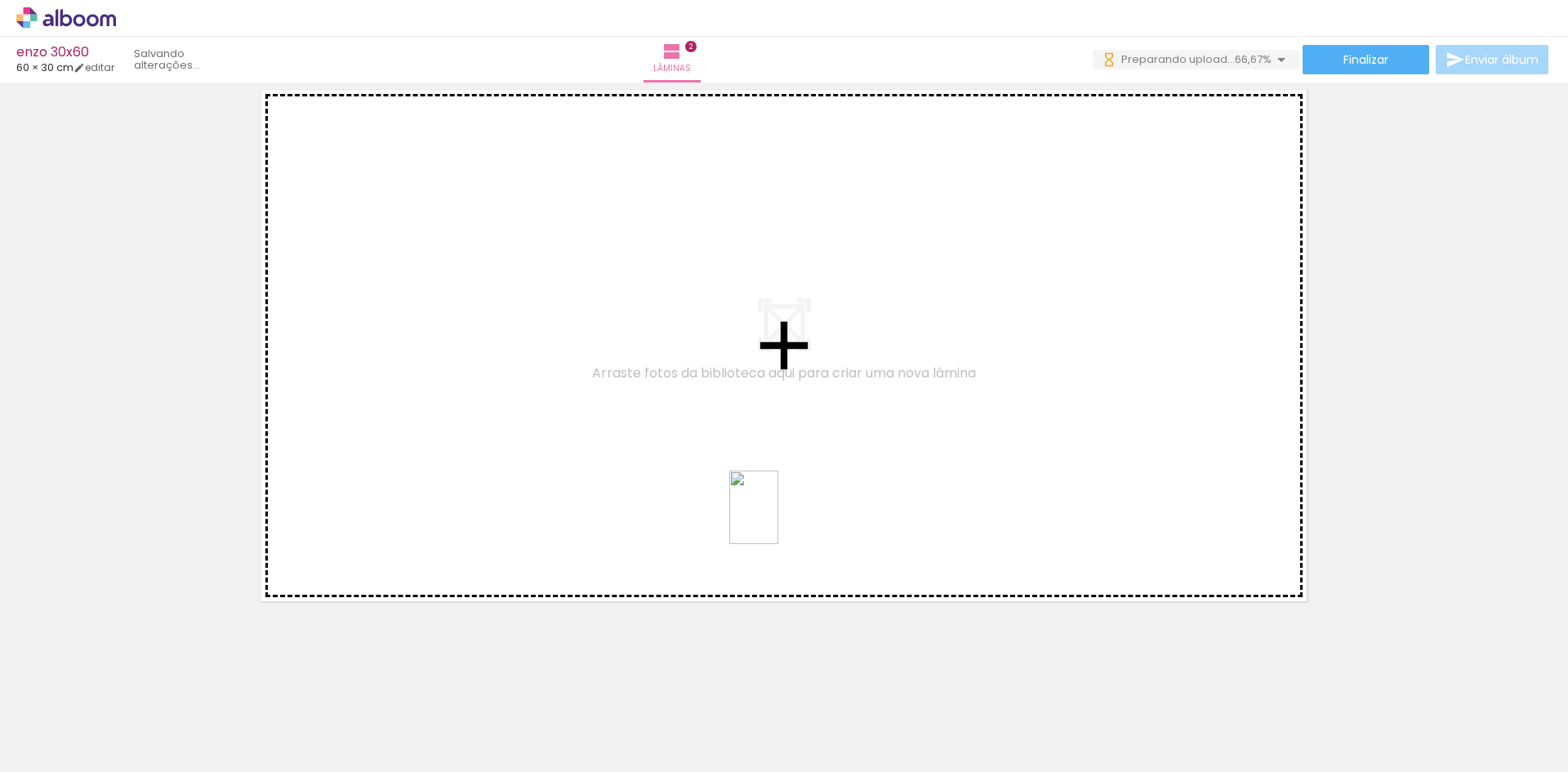
drag, startPoint x: 1056, startPoint y: 733, endPoint x: 778, endPoint y: 516, distance: 352.7
click at [778, 516] on quentale-workspace at bounding box center [784, 386] width 1568 height 772
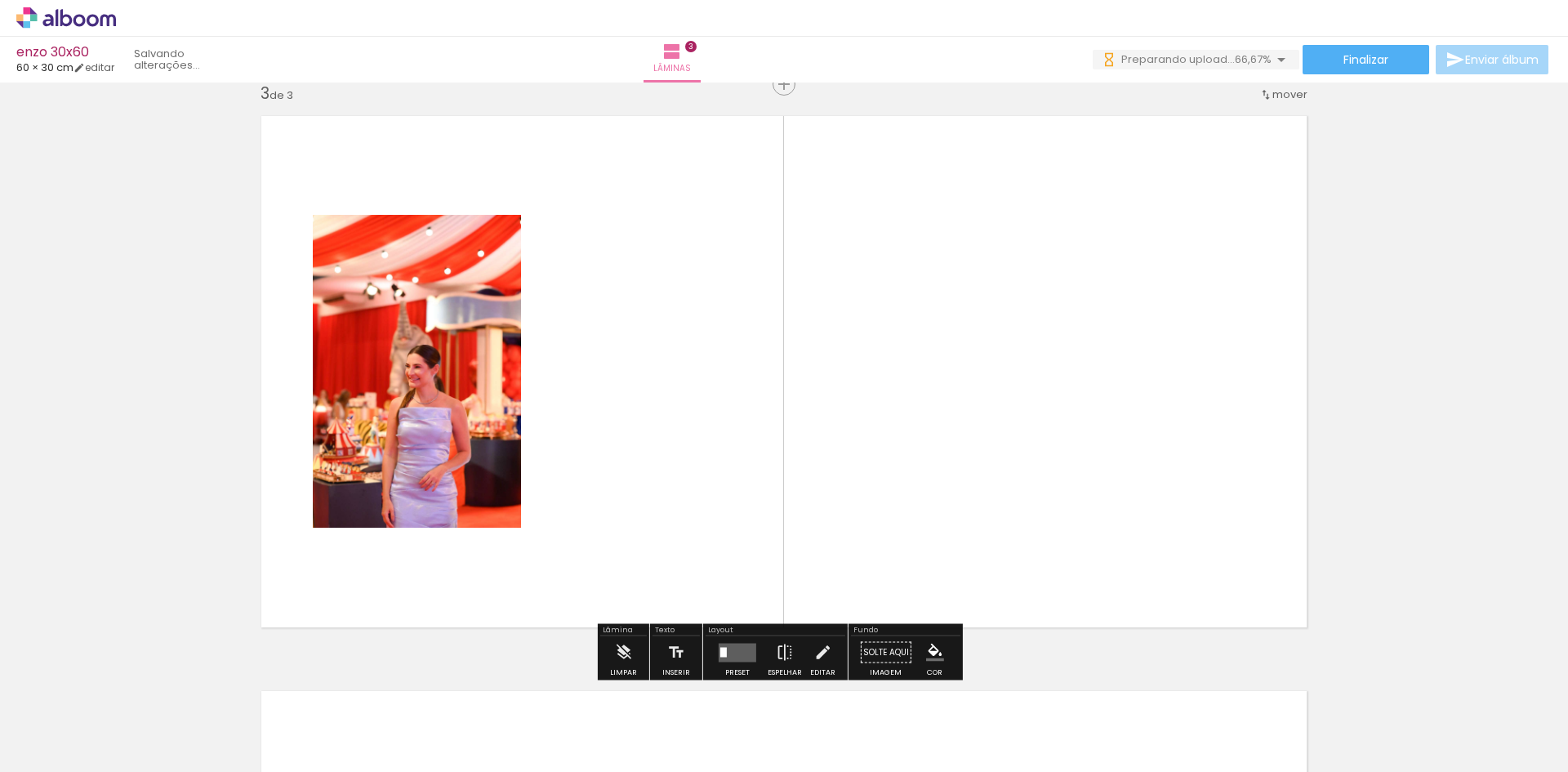
scroll to position [1171, 0]
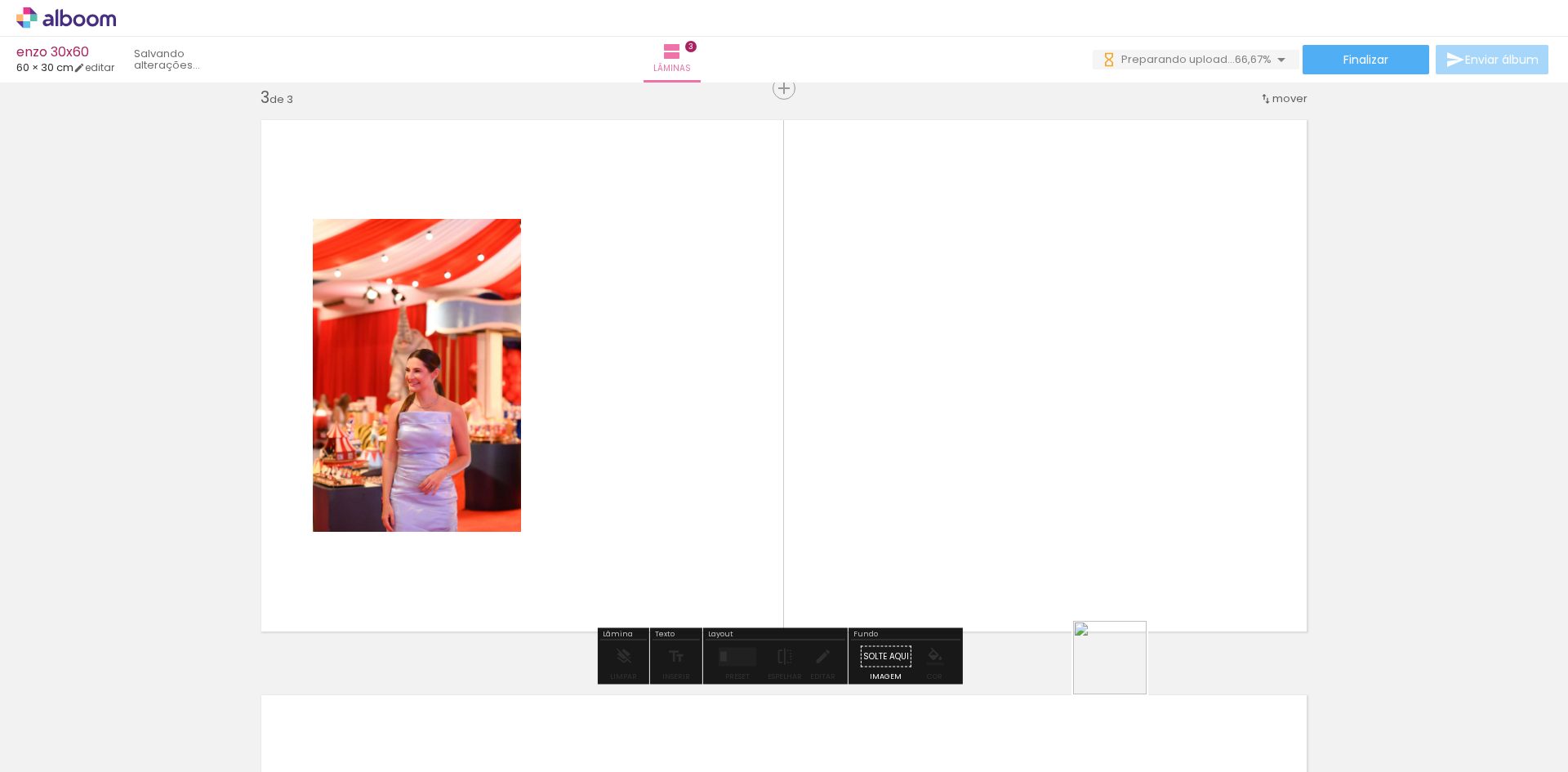
drag, startPoint x: 1122, startPoint y: 670, endPoint x: 1008, endPoint y: 517, distance: 190.8
click at [954, 499] on quentale-workspace at bounding box center [784, 386] width 1568 height 772
drag, startPoint x: 1242, startPoint y: 740, endPoint x: 1060, endPoint y: 474, distance: 322.3
click at [989, 434] on quentale-workspace at bounding box center [784, 386] width 1568 height 772
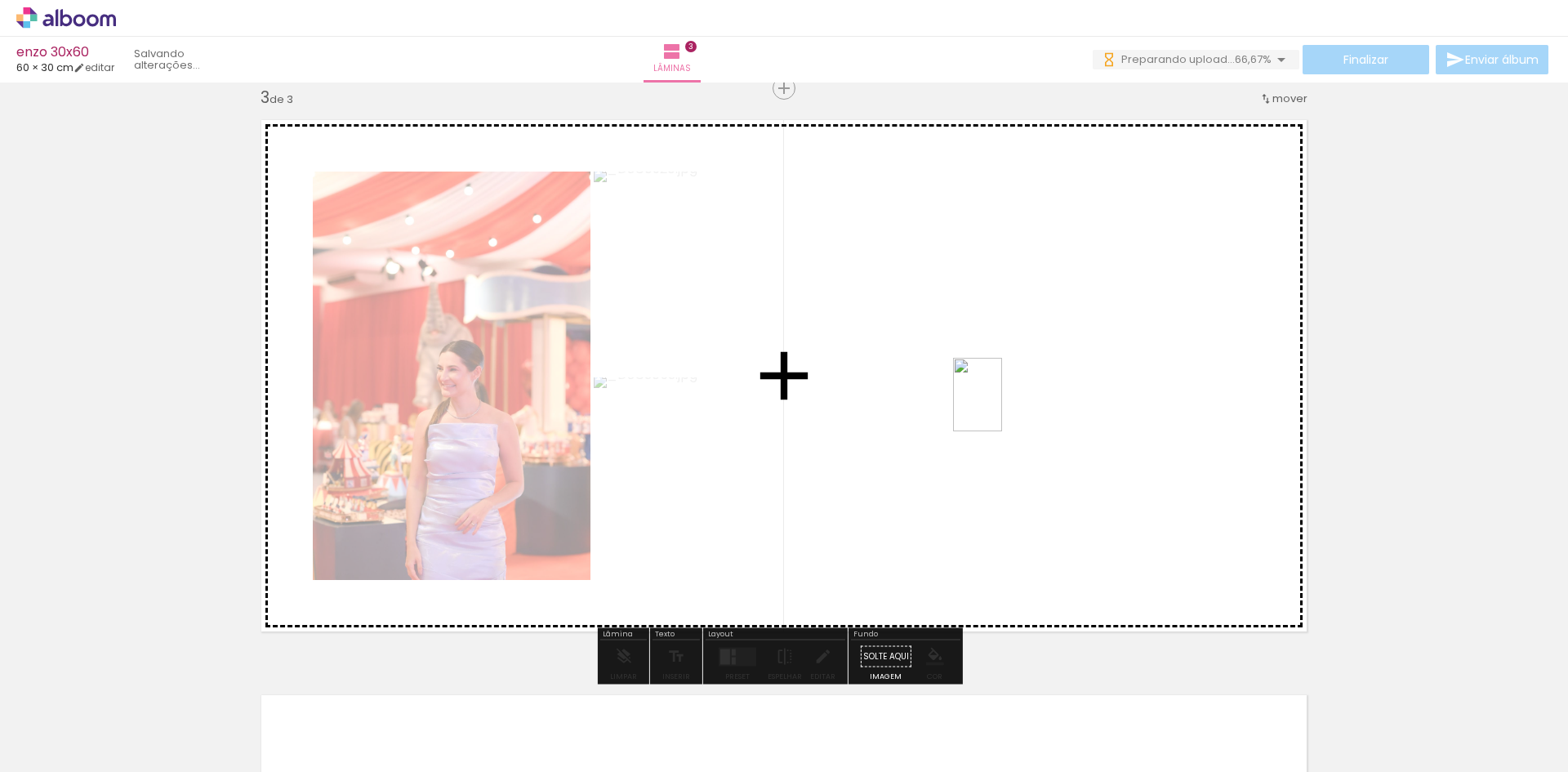
drag, startPoint x: 1335, startPoint y: 727, endPoint x: 1011, endPoint y: 409, distance: 454.0
click at [1001, 405] on quentale-workspace at bounding box center [784, 386] width 1568 height 772
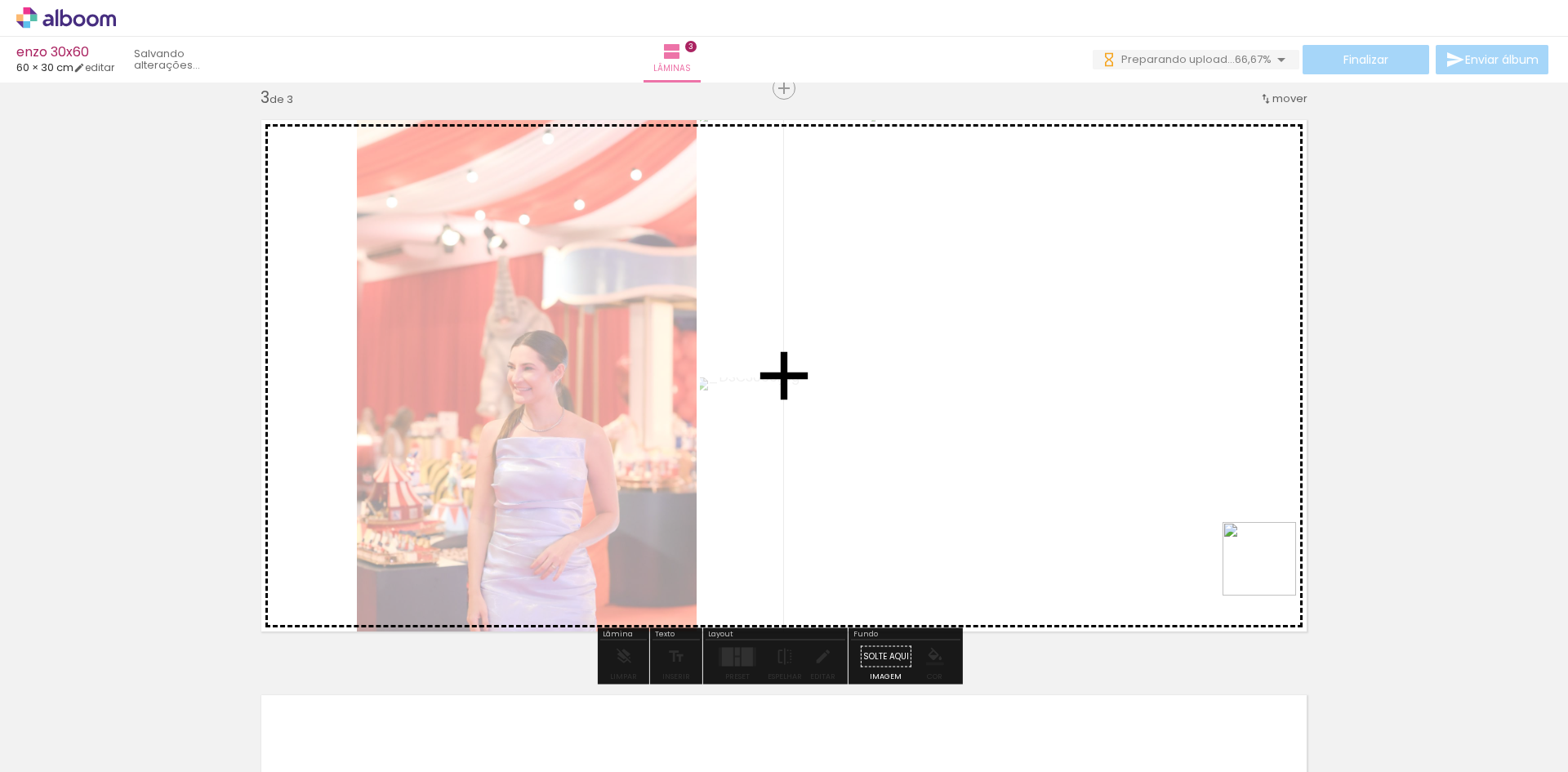
drag, startPoint x: 1422, startPoint y: 728, endPoint x: 1277, endPoint y: 546, distance: 232.7
click at [1197, 481] on quentale-workspace at bounding box center [784, 386] width 1568 height 772
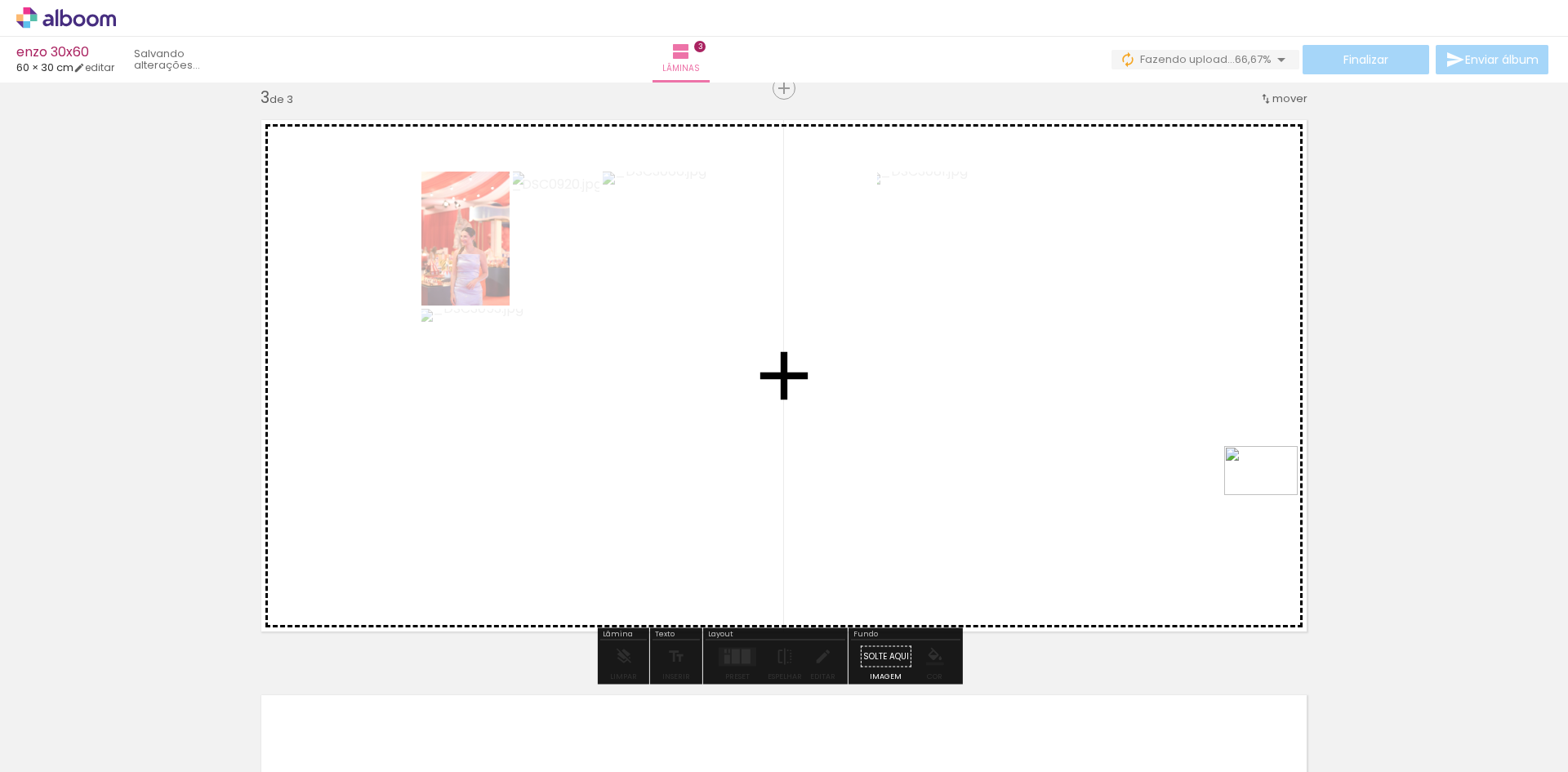
drag, startPoint x: 1507, startPoint y: 732, endPoint x: 1234, endPoint y: 483, distance: 369.5
click at [1269, 483] on quentale-workspace at bounding box center [784, 386] width 1568 height 772
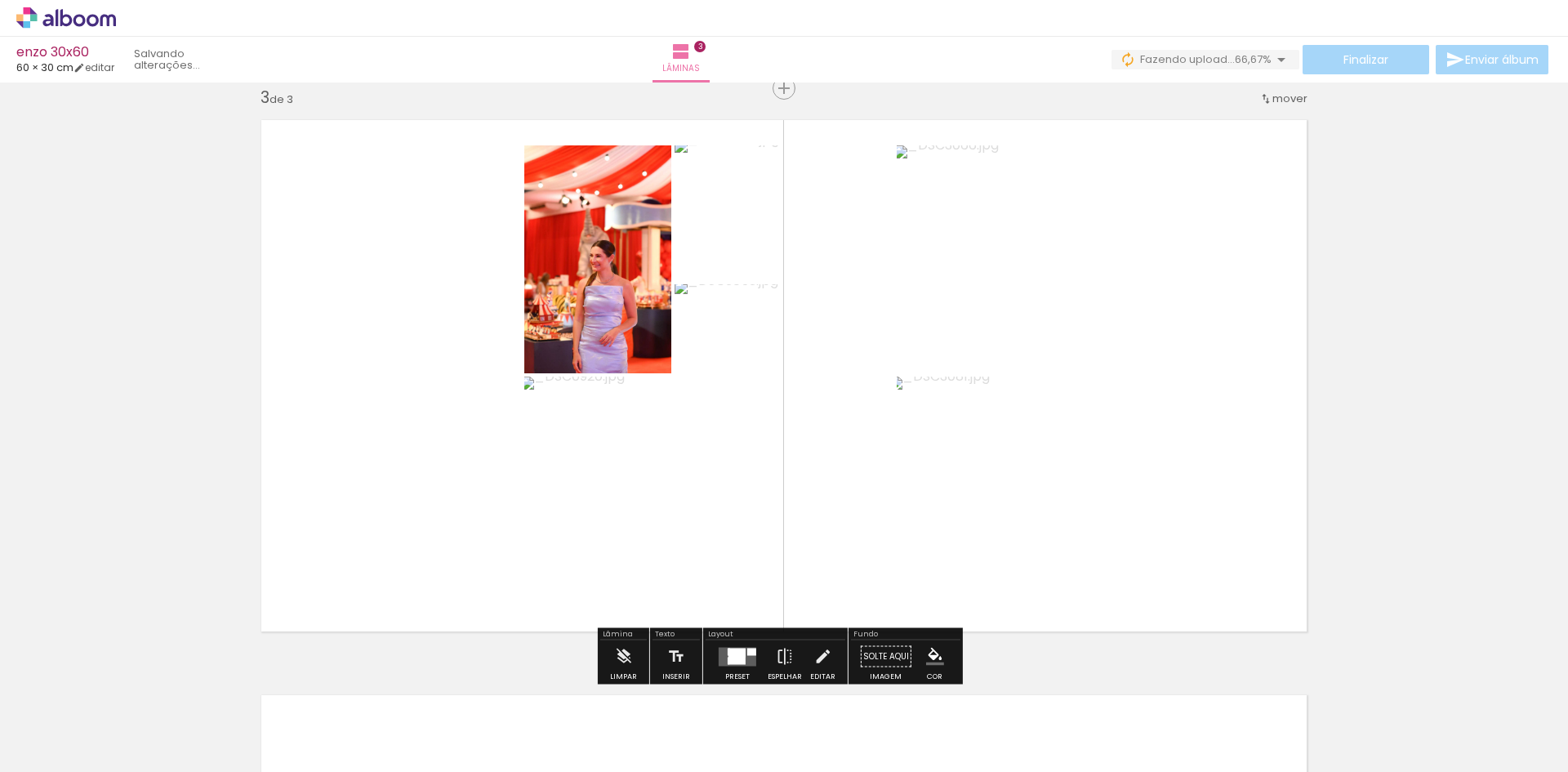
click at [728, 653] on div at bounding box center [737, 657] width 17 height 16
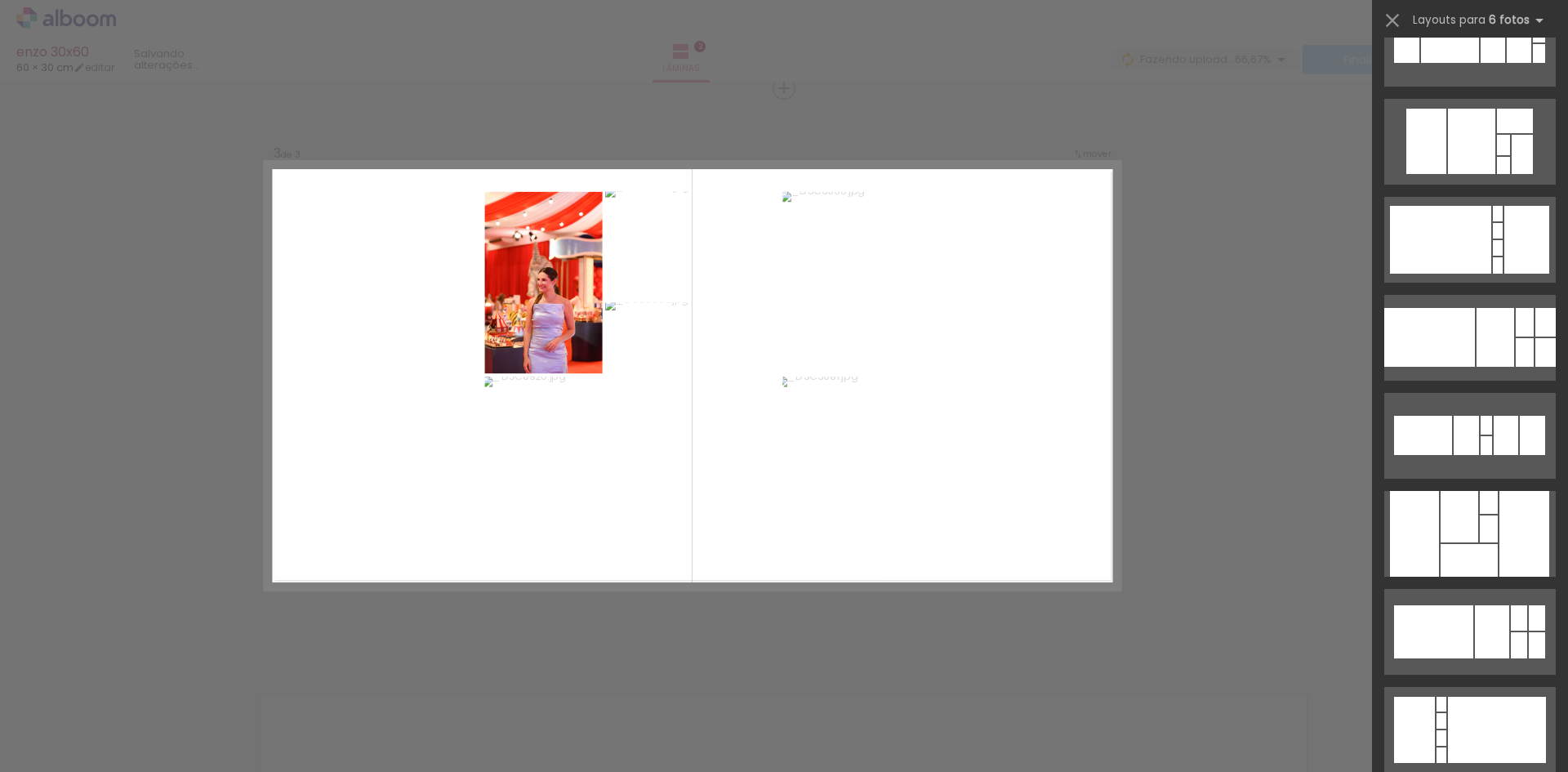
scroll to position [0, 0]
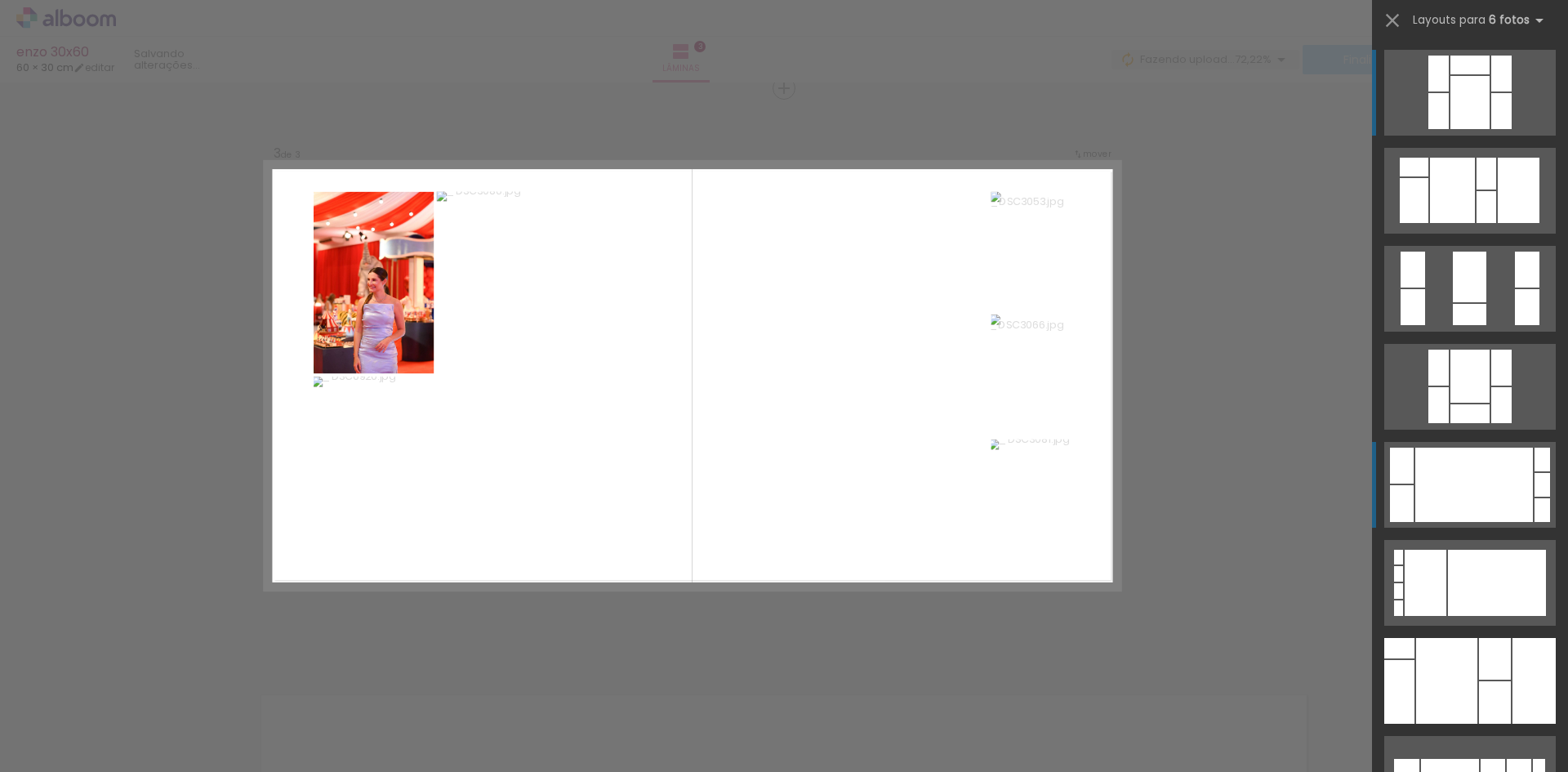
click at [1480, 485] on div at bounding box center [1474, 485] width 118 height 74
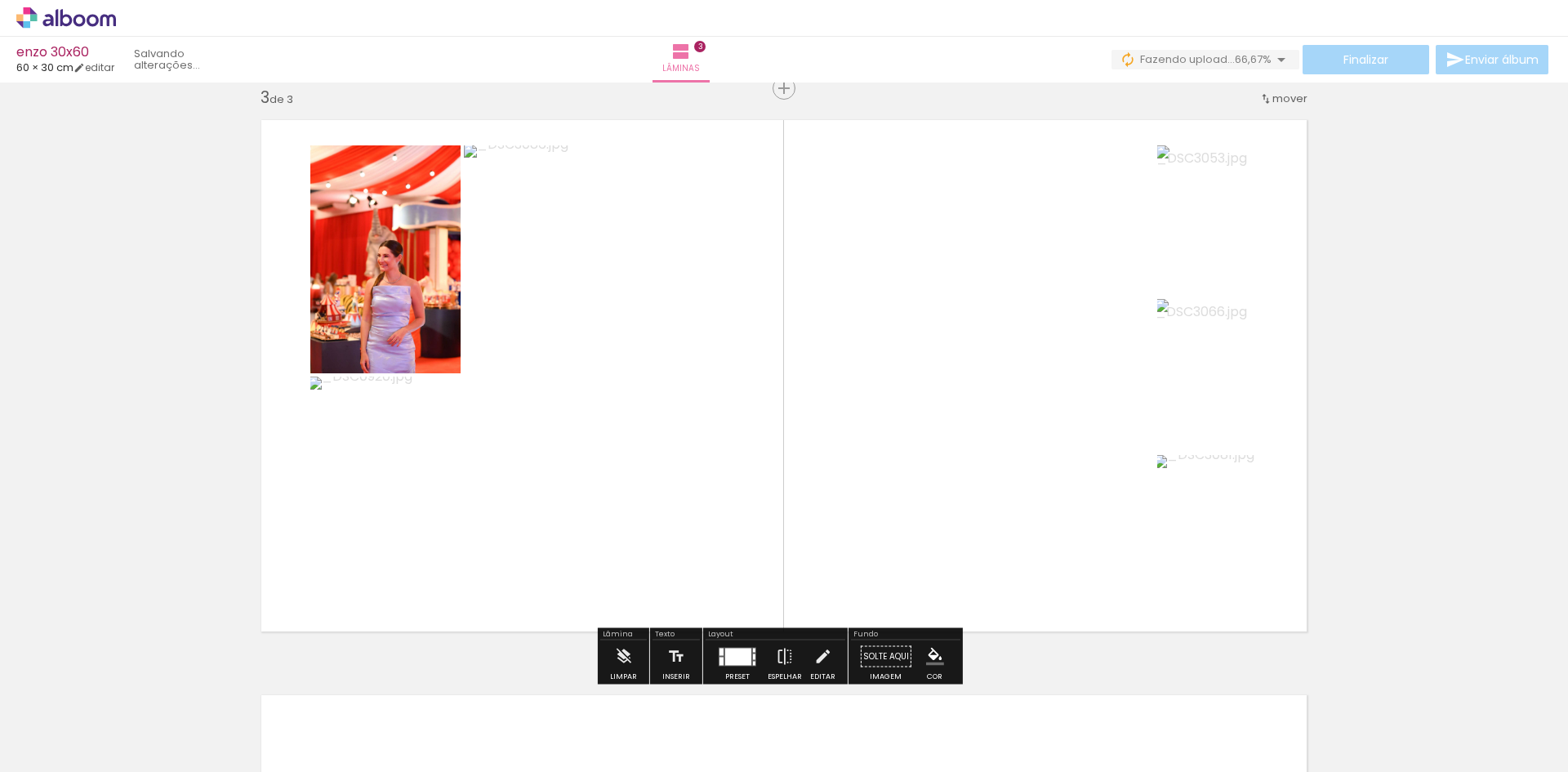
click at [735, 649] on div at bounding box center [739, 657] width 26 height 17
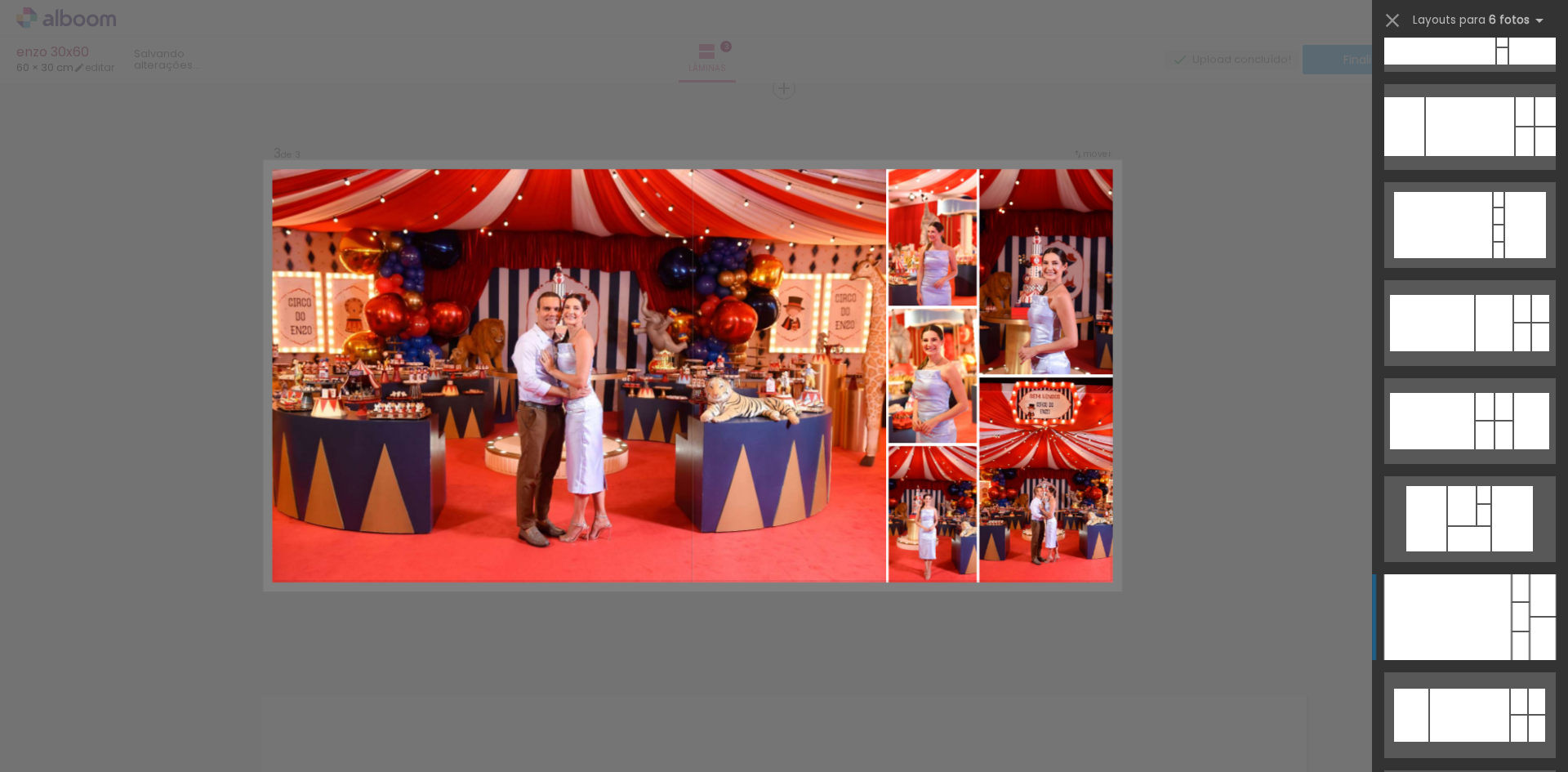
scroll to position [2925, 0]
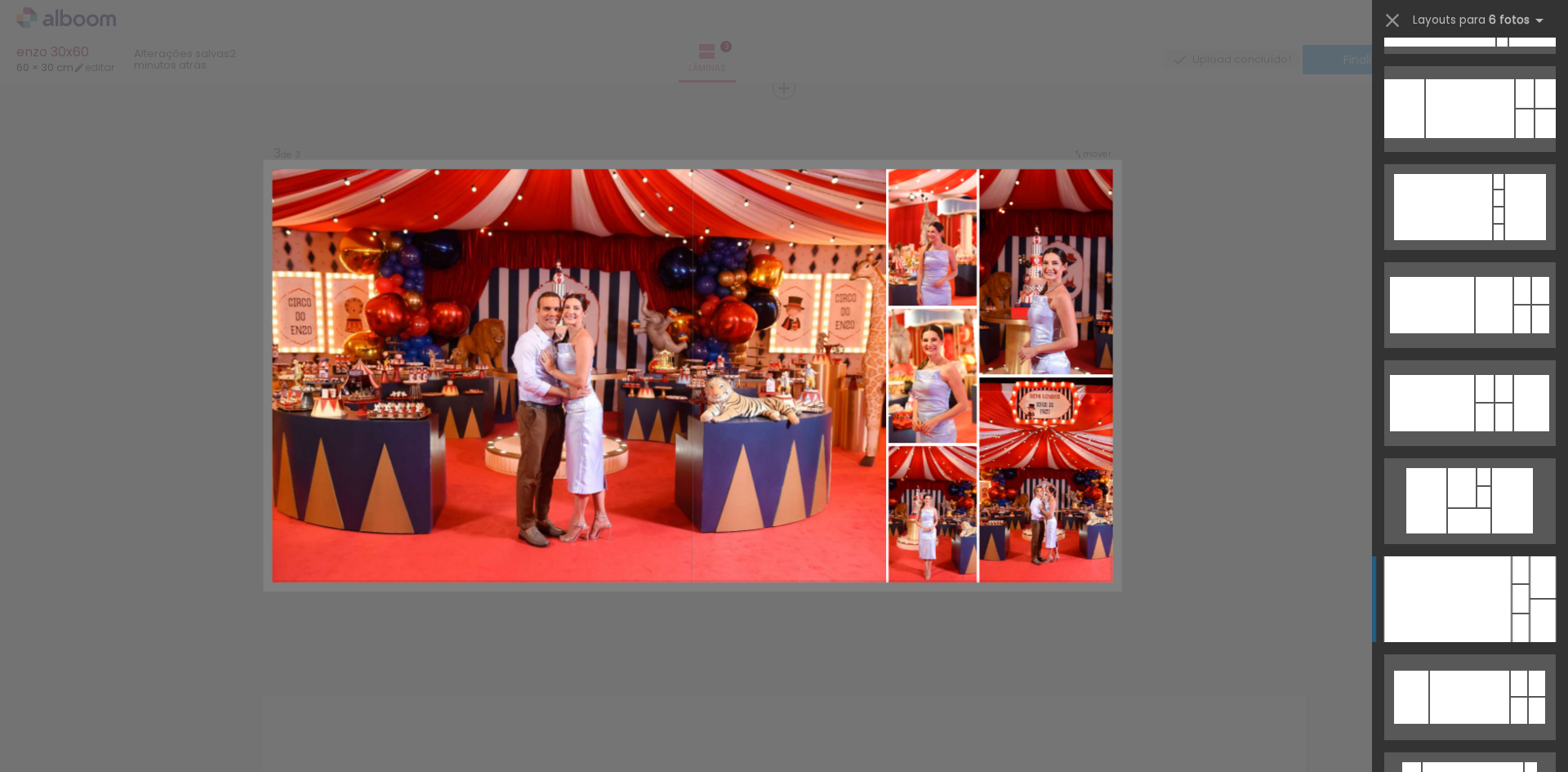
click at [1467, 618] on div at bounding box center [1448, 599] width 127 height 86
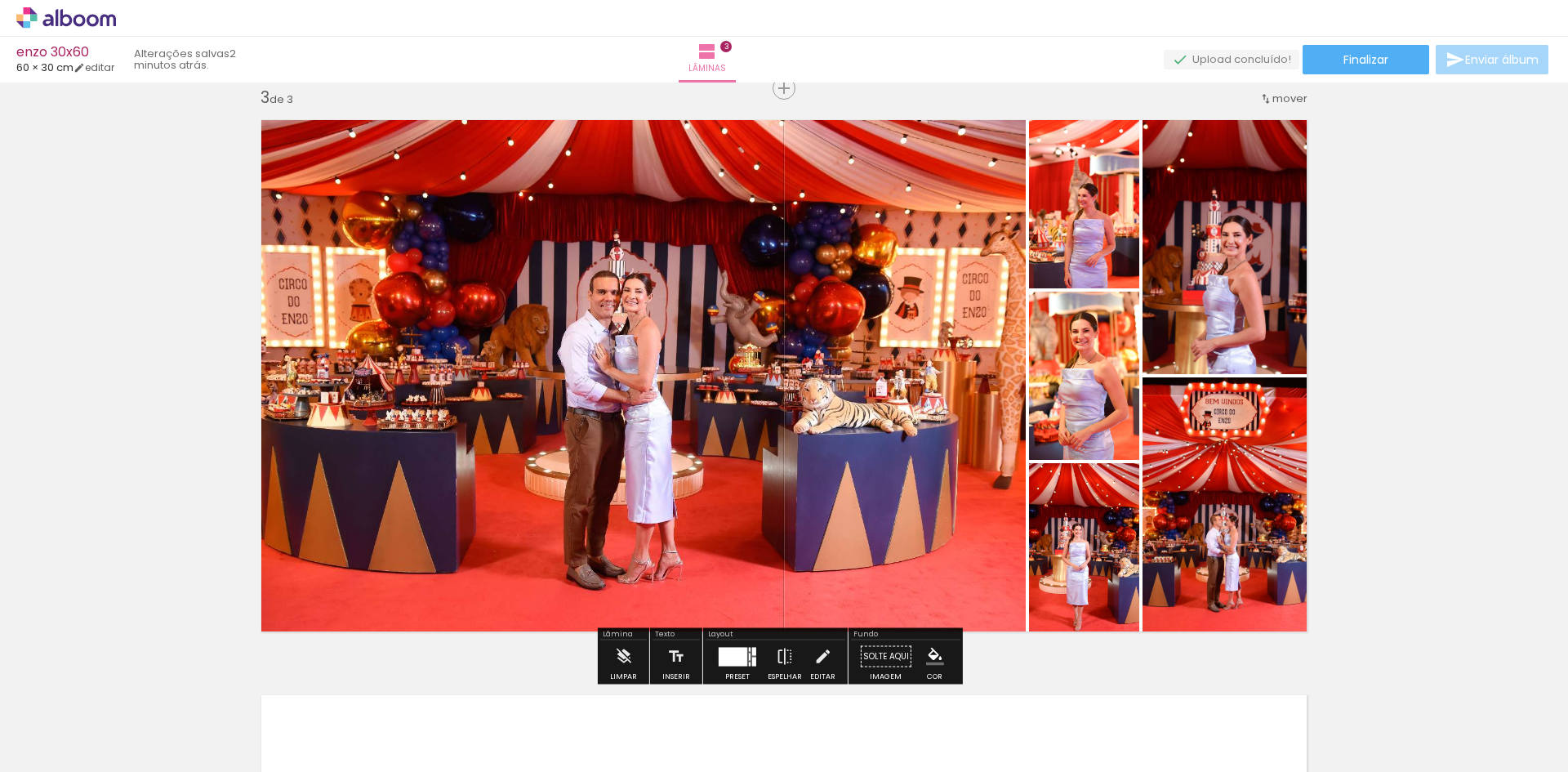
click at [850, 383] on quentale-photo at bounding box center [637, 376] width 776 height 534
click at [1090, 410] on quentale-photo at bounding box center [1084, 376] width 110 height 169
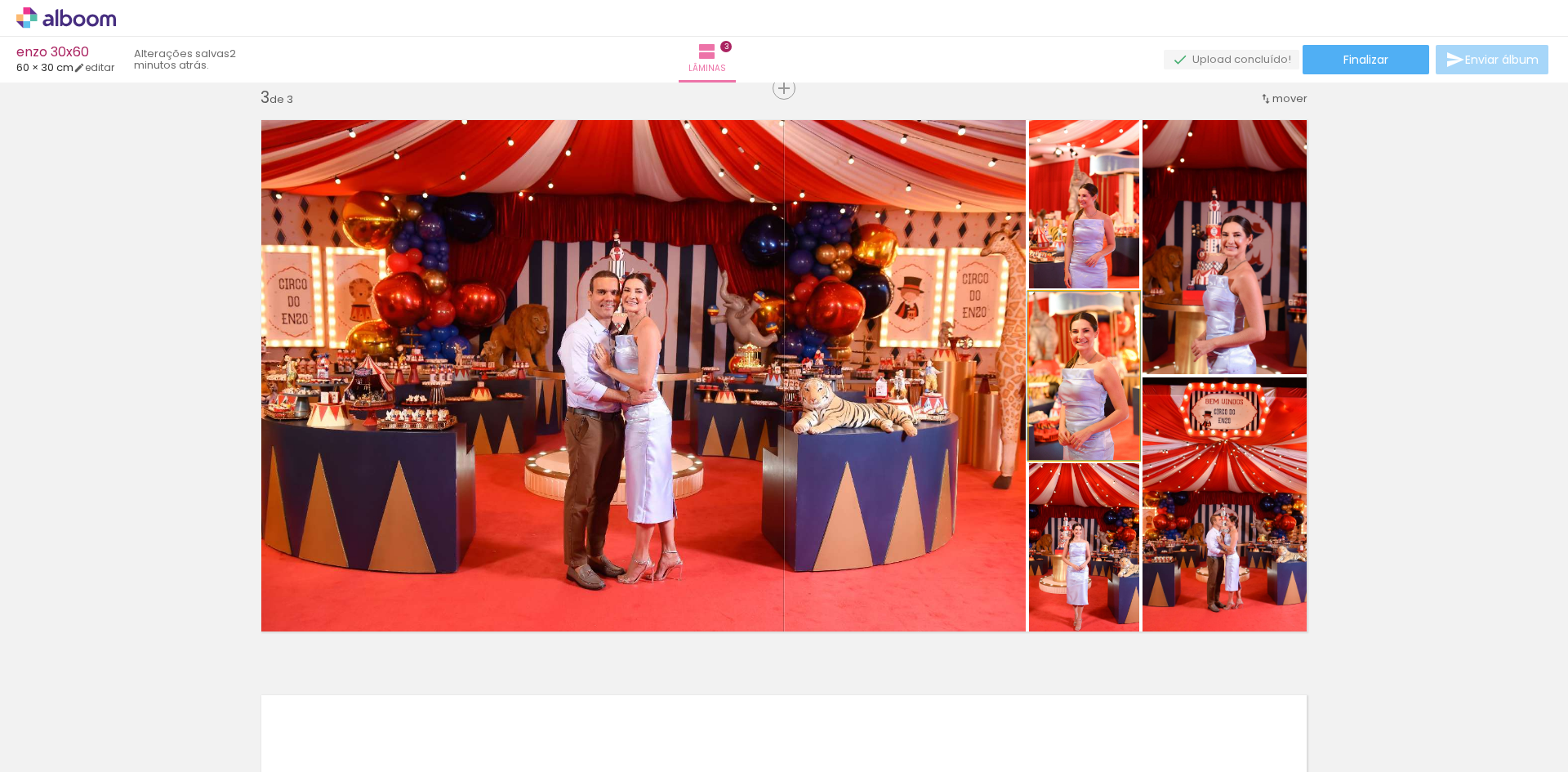
click at [1066, 393] on quentale-photo at bounding box center [1084, 376] width 110 height 169
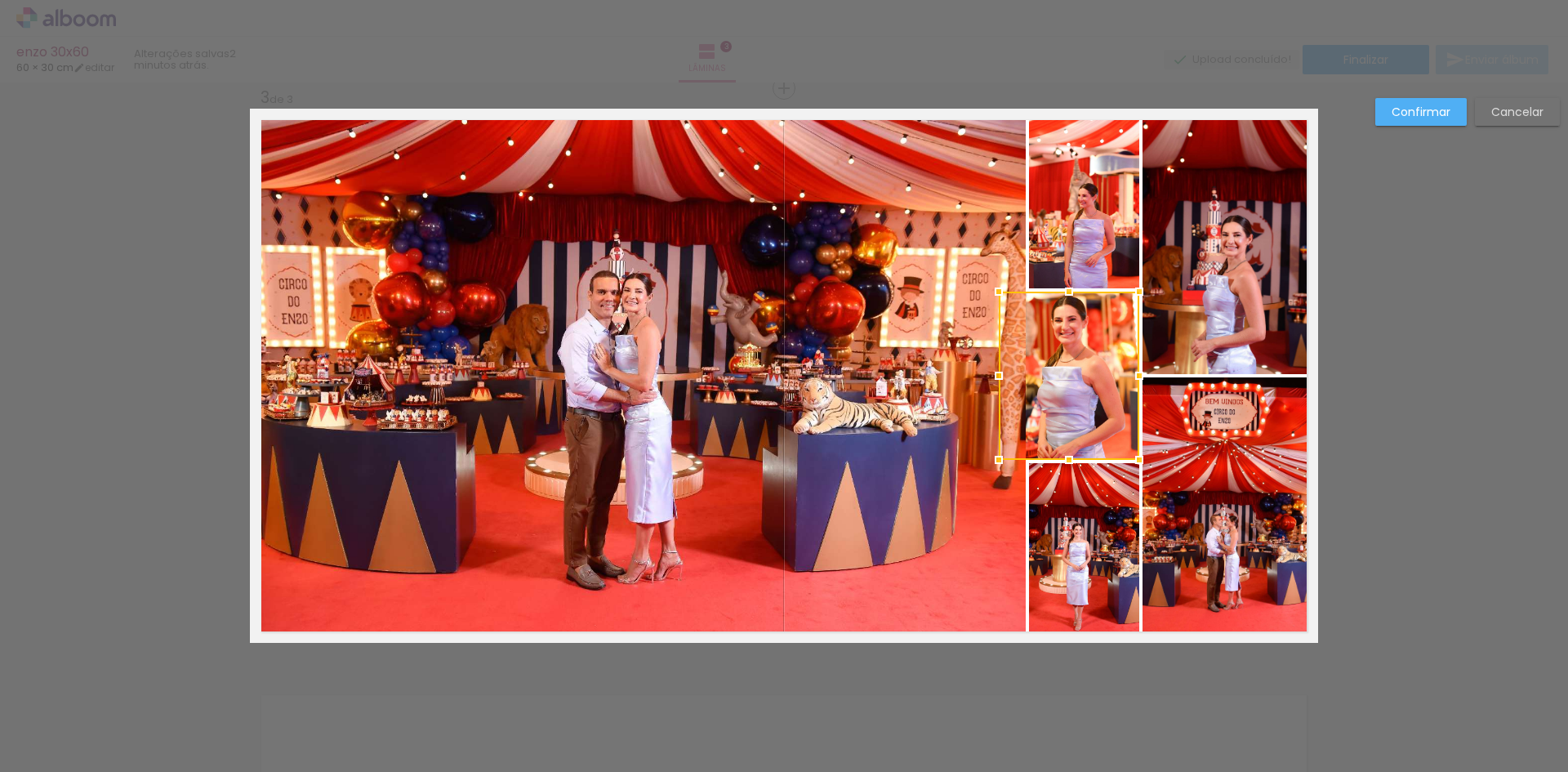
drag, startPoint x: 1009, startPoint y: 378, endPoint x: 999, endPoint y: 378, distance: 10.0
click at [999, 378] on div at bounding box center [998, 376] width 32 height 32
click at [1080, 211] on quentale-photo at bounding box center [1084, 198] width 110 height 180
click at [1080, 211] on div at bounding box center [1084, 198] width 110 height 180
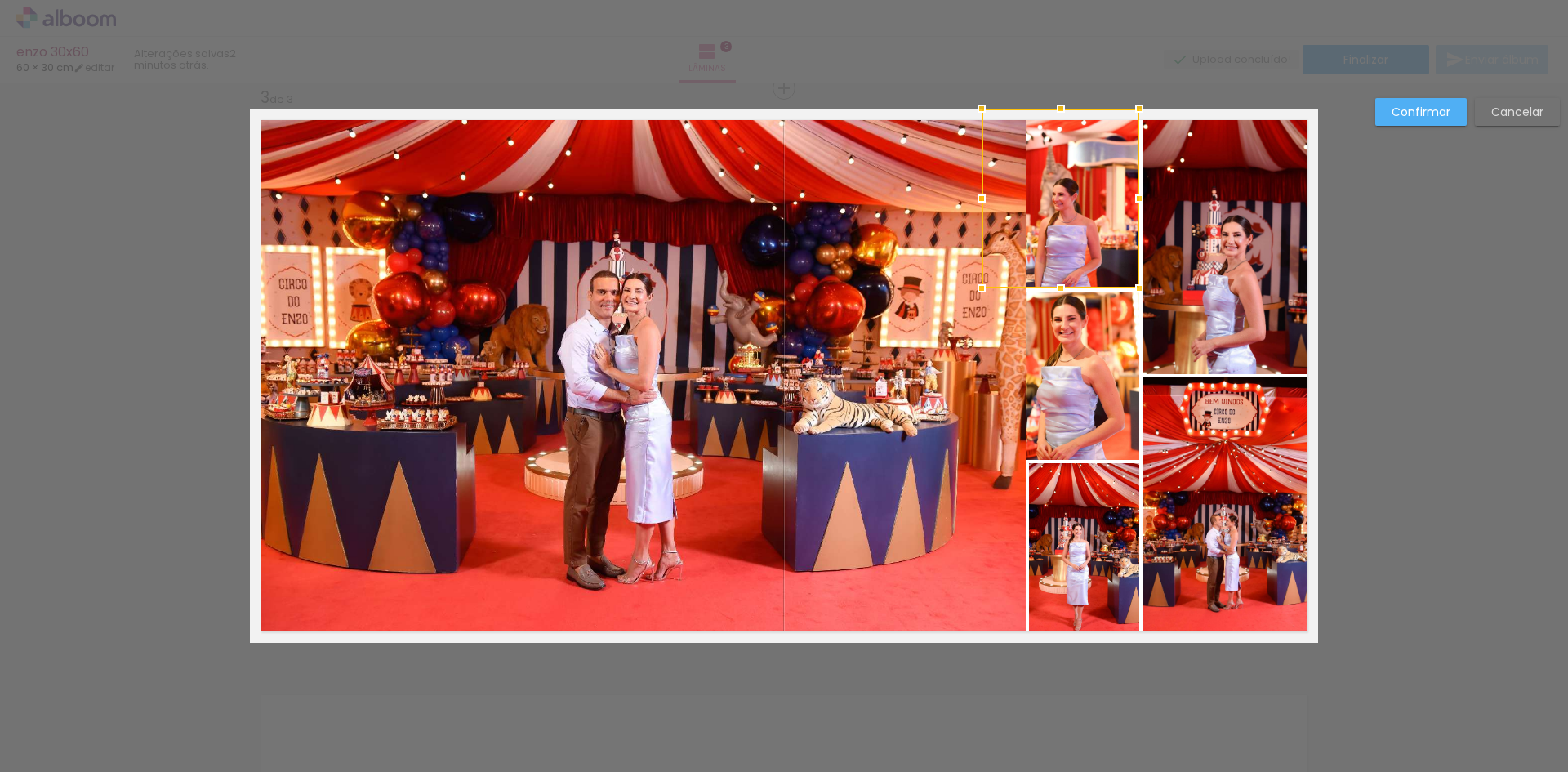
drag, startPoint x: 1025, startPoint y: 201, endPoint x: 979, endPoint y: 211, distance: 47.1
click at [979, 211] on div at bounding box center [981, 198] width 32 height 32
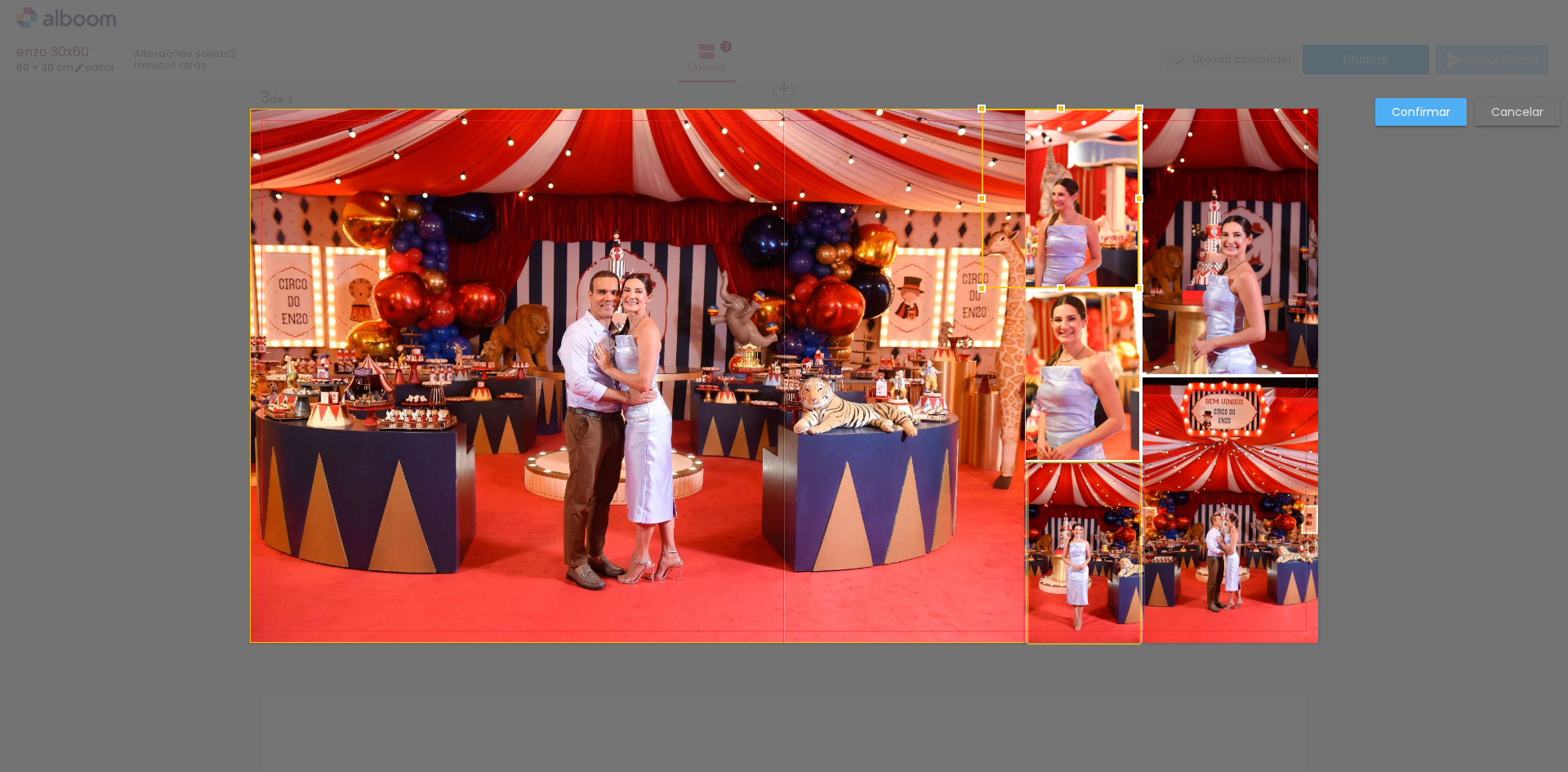
click at [1079, 564] on quentale-photo at bounding box center [1084, 553] width 110 height 180
click at [1079, 288] on div at bounding box center [1060, 198] width 158 height 180
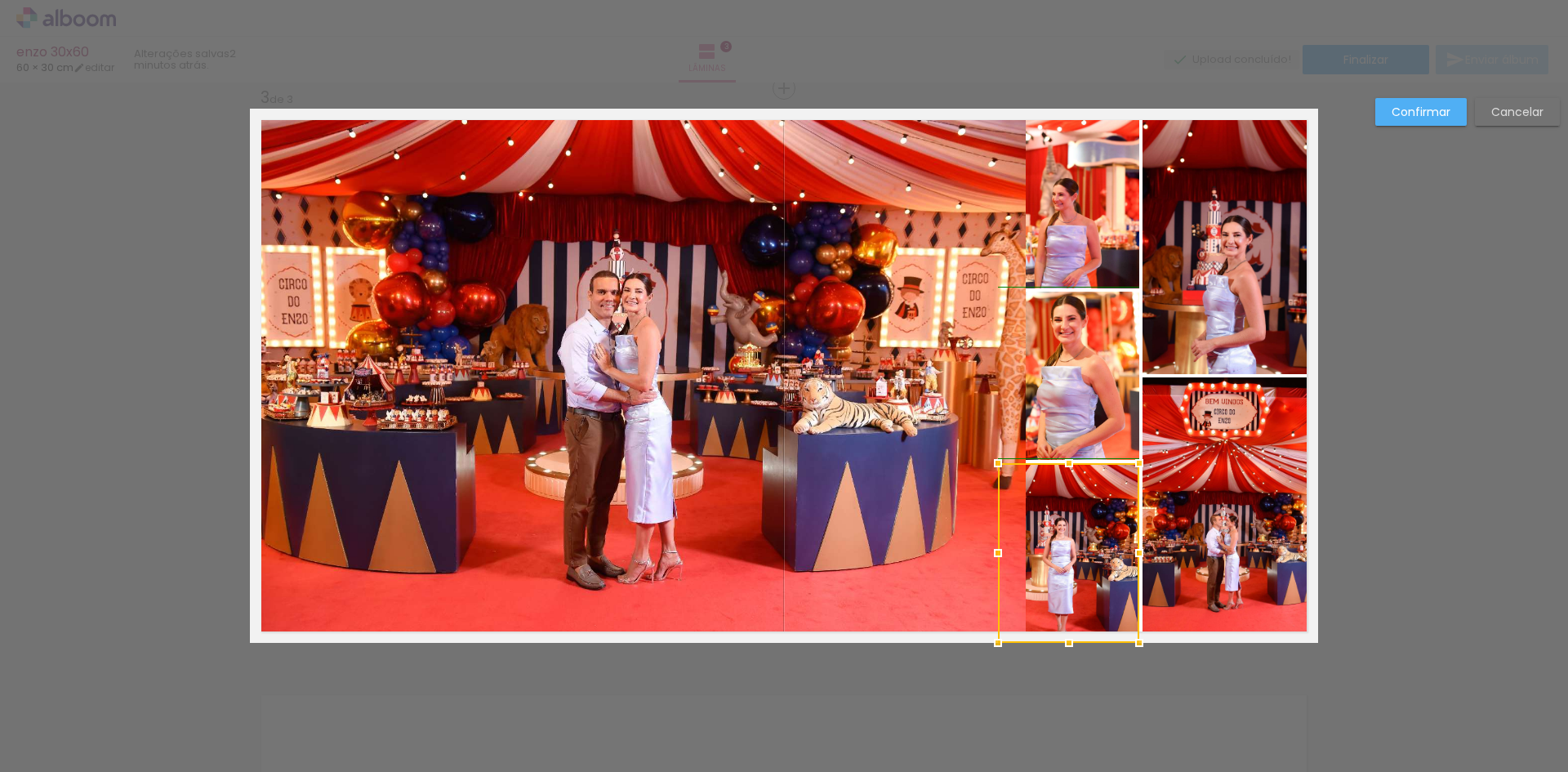
drag, startPoint x: 1018, startPoint y: 550, endPoint x: 989, endPoint y: 550, distance: 29.0
click at [989, 550] on div at bounding box center [997, 553] width 32 height 32
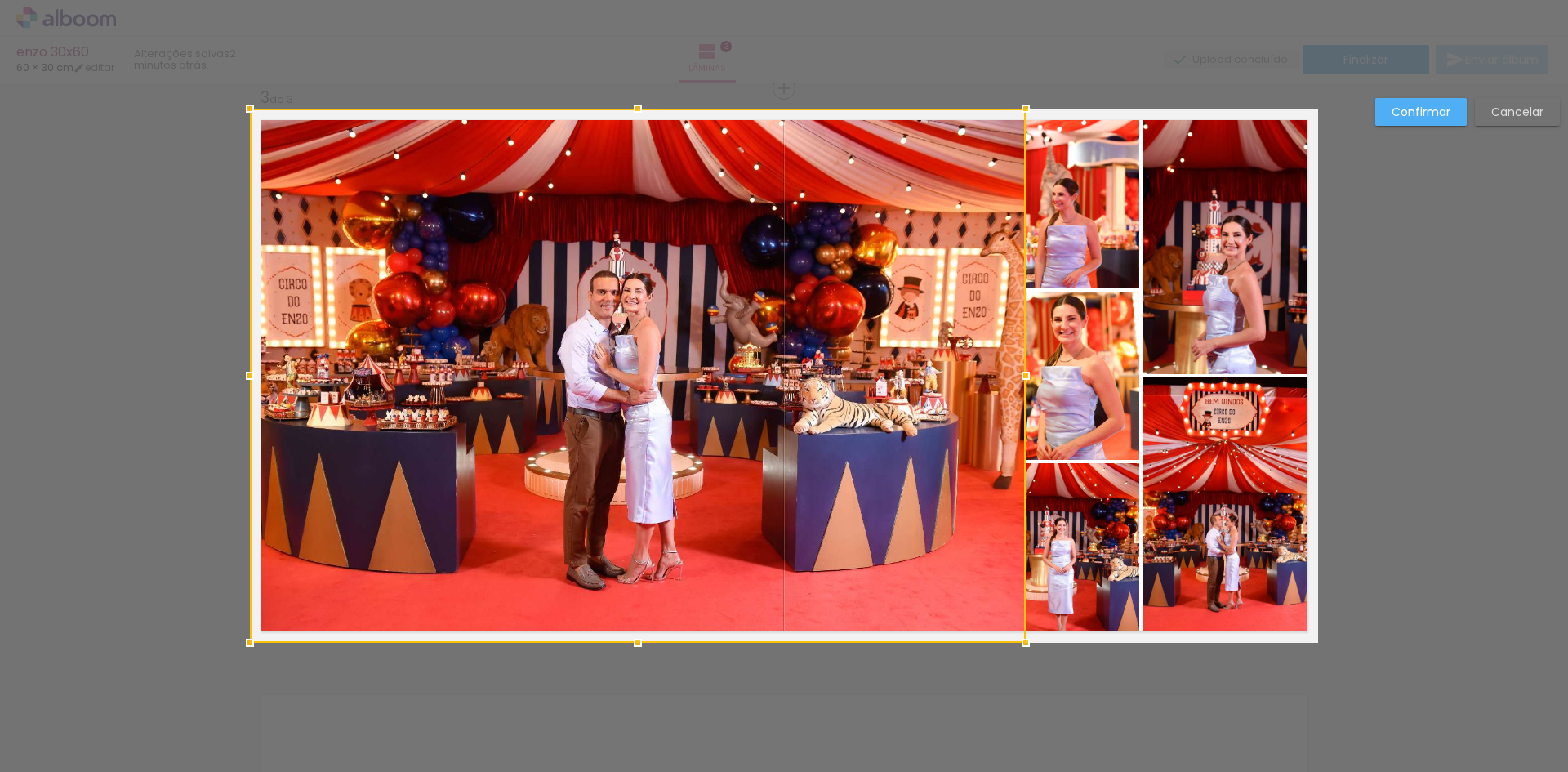
click at [847, 499] on div at bounding box center [637, 376] width 776 height 534
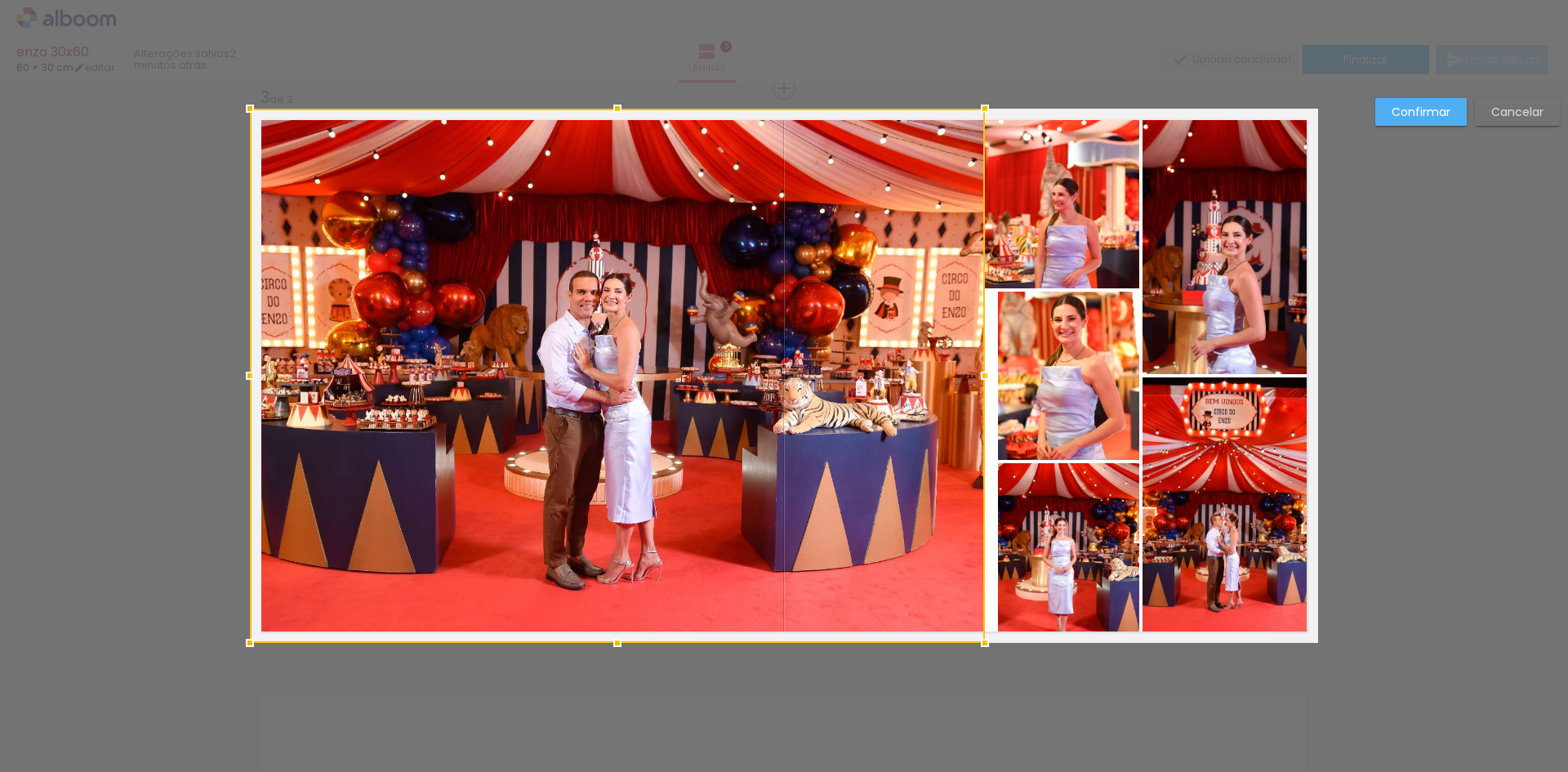
drag, startPoint x: 1022, startPoint y: 376, endPoint x: 983, endPoint y: 376, distance: 39.0
click at [983, 376] on div at bounding box center [984, 376] width 32 height 32
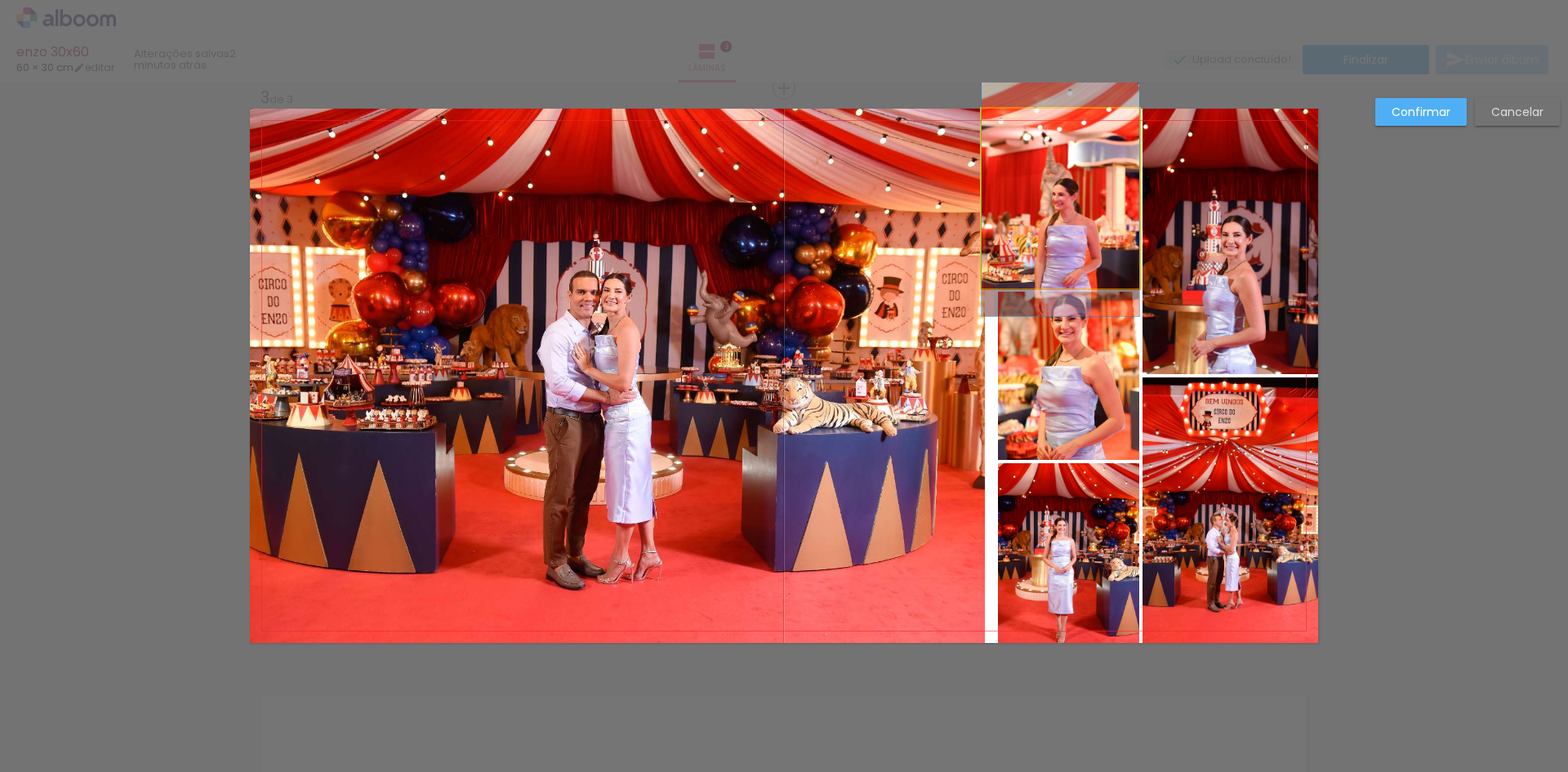
click at [1042, 259] on quentale-photo at bounding box center [1060, 198] width 158 height 180
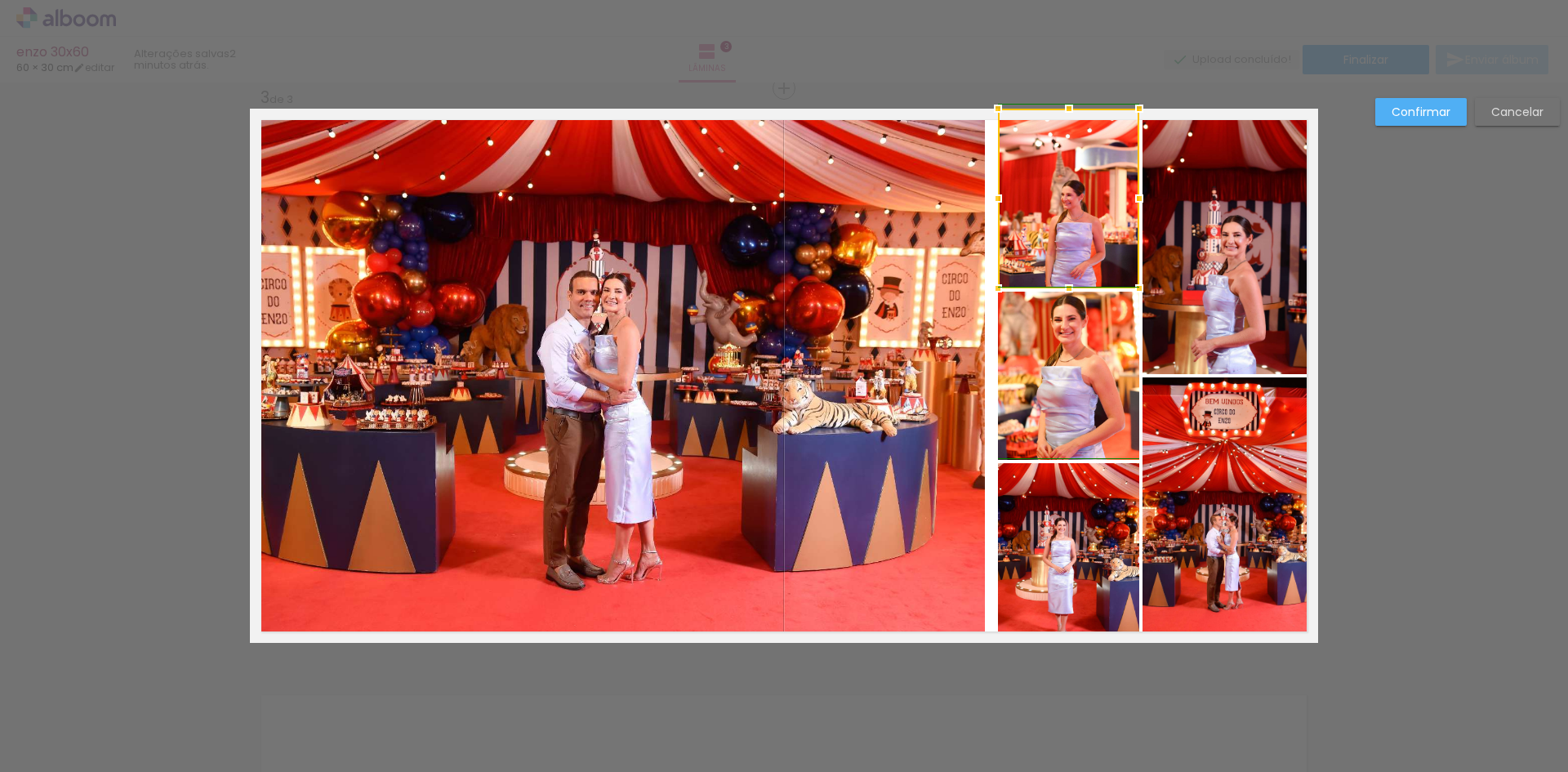
drag, startPoint x: 976, startPoint y: 196, endPoint x: 986, endPoint y: 194, distance: 10.2
click at [986, 194] on div at bounding box center [997, 198] width 32 height 32
click at [860, 385] on quentale-photo at bounding box center [617, 376] width 735 height 534
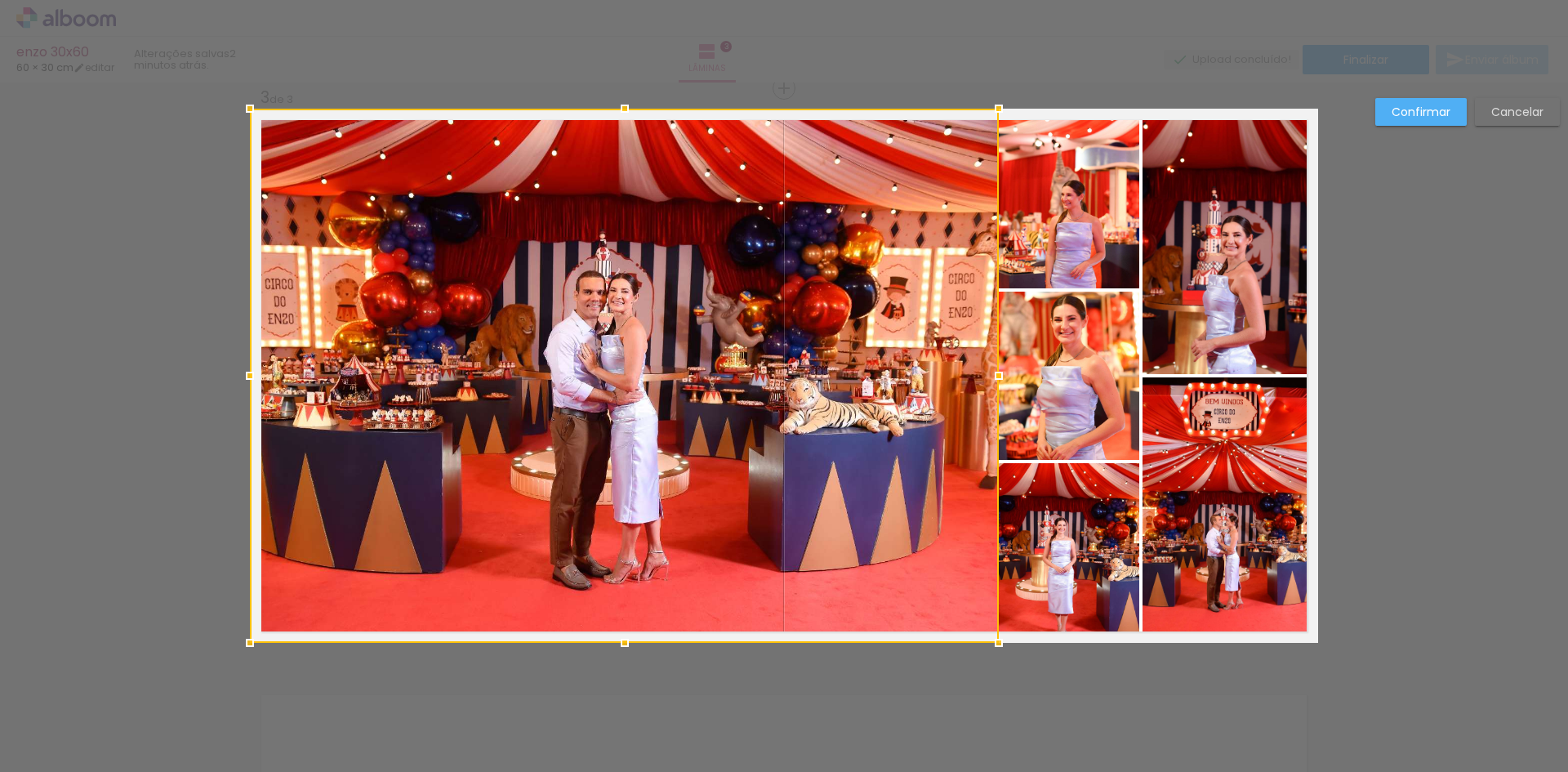
drag, startPoint x: 980, startPoint y: 377, endPoint x: 1001, endPoint y: 373, distance: 21.4
click at [1001, 373] on div at bounding box center [998, 376] width 32 height 32
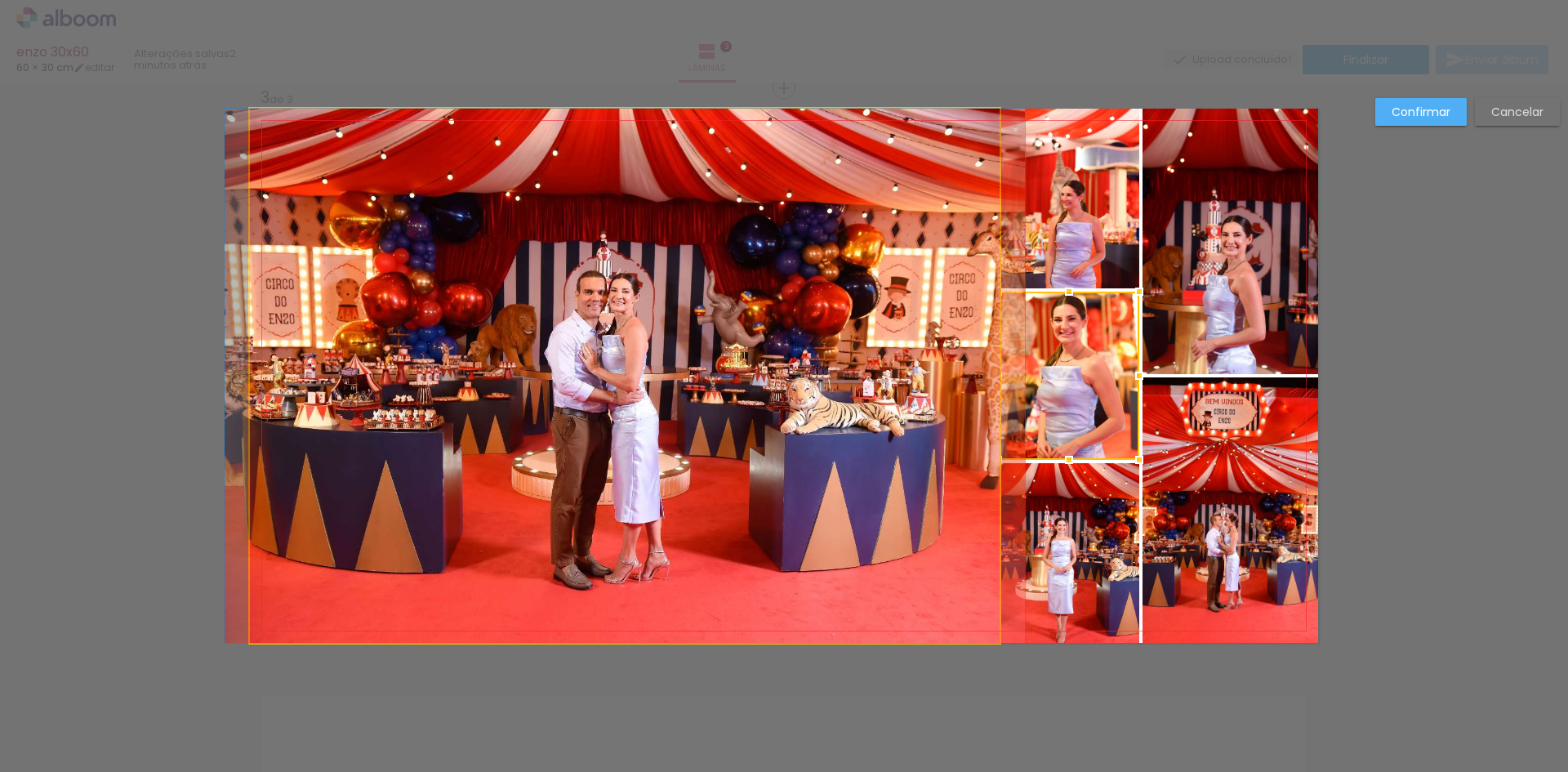
click at [923, 377] on quentale-photo at bounding box center [624, 376] width 750 height 534
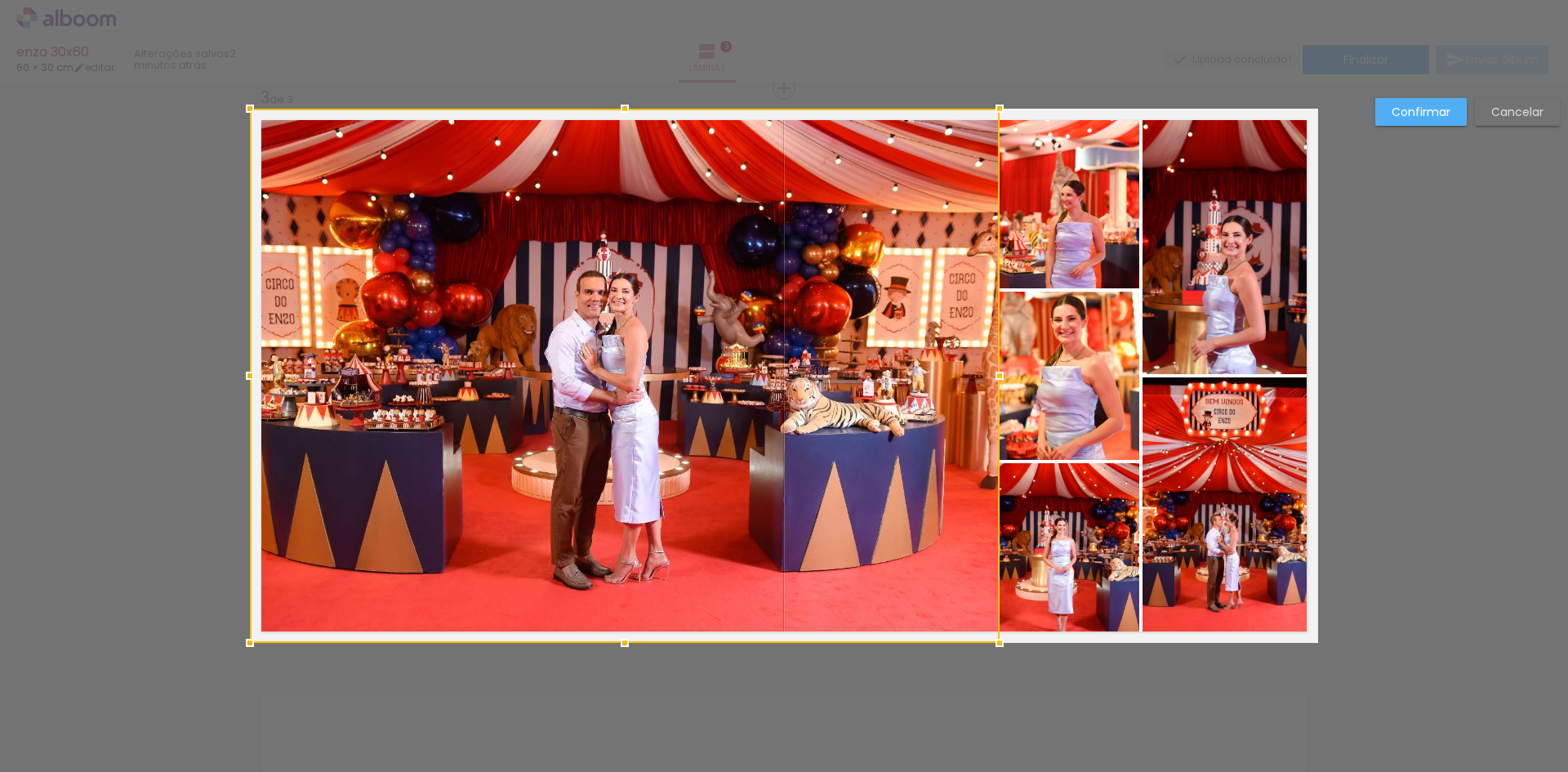
click at [904, 374] on div at bounding box center [624, 376] width 750 height 534
click at [904, 373] on div at bounding box center [624, 376] width 750 height 534
drag, startPoint x: 822, startPoint y: 383, endPoint x: 811, endPoint y: 327, distance: 57.1
click at [811, 327] on div at bounding box center [624, 376] width 750 height 534
drag, startPoint x: 674, startPoint y: 382, endPoint x: 645, endPoint y: 379, distance: 29.2
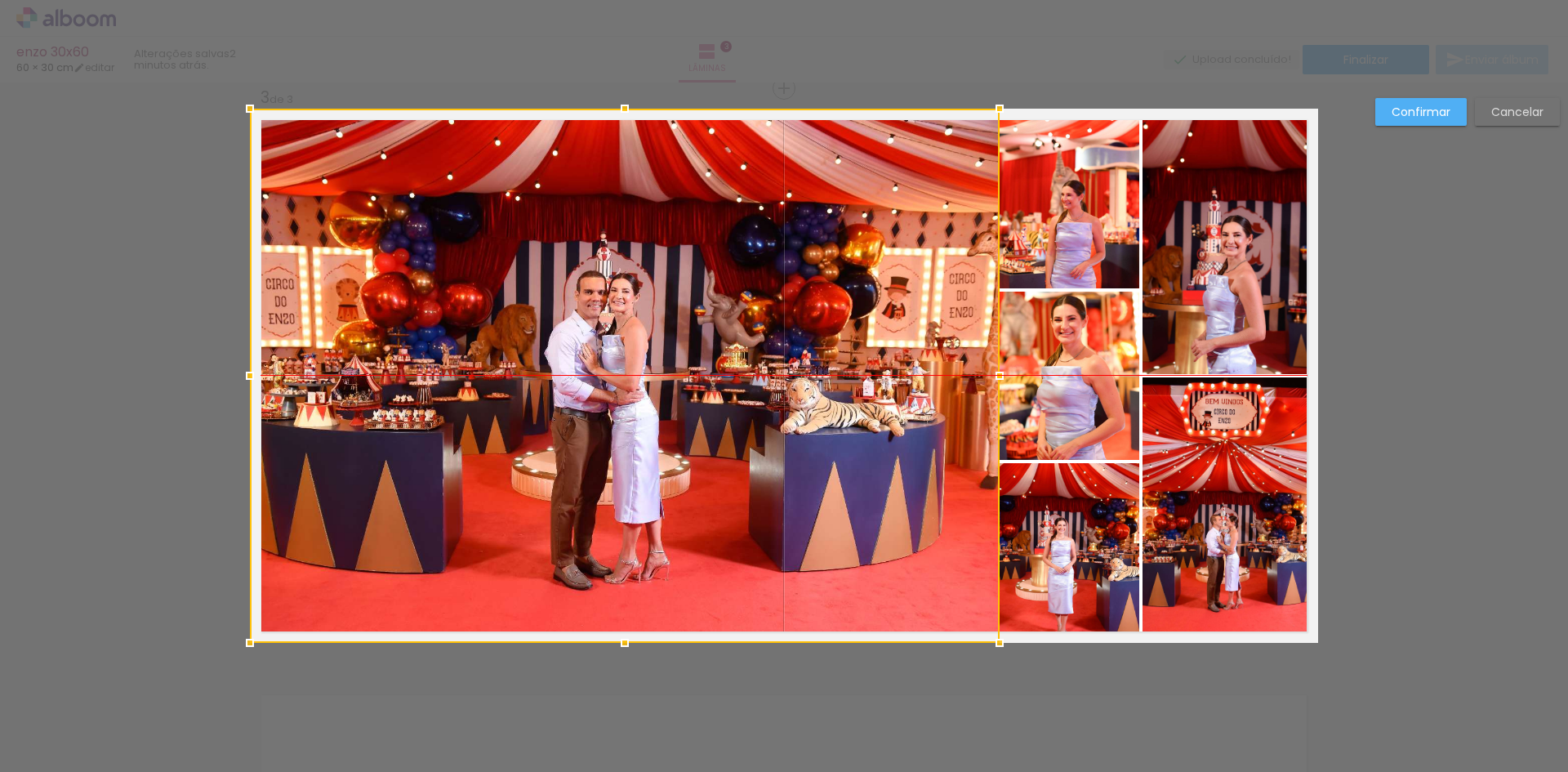
click at [645, 379] on div at bounding box center [624, 376] width 750 height 534
drag, startPoint x: 657, startPoint y: 335, endPoint x: 615, endPoint y: 335, distance: 42.0
click at [615, 335] on div at bounding box center [624, 376] width 750 height 534
drag, startPoint x: 588, startPoint y: 312, endPoint x: 521, endPoint y: 308, distance: 67.1
click at [521, 308] on div at bounding box center [624, 376] width 750 height 534
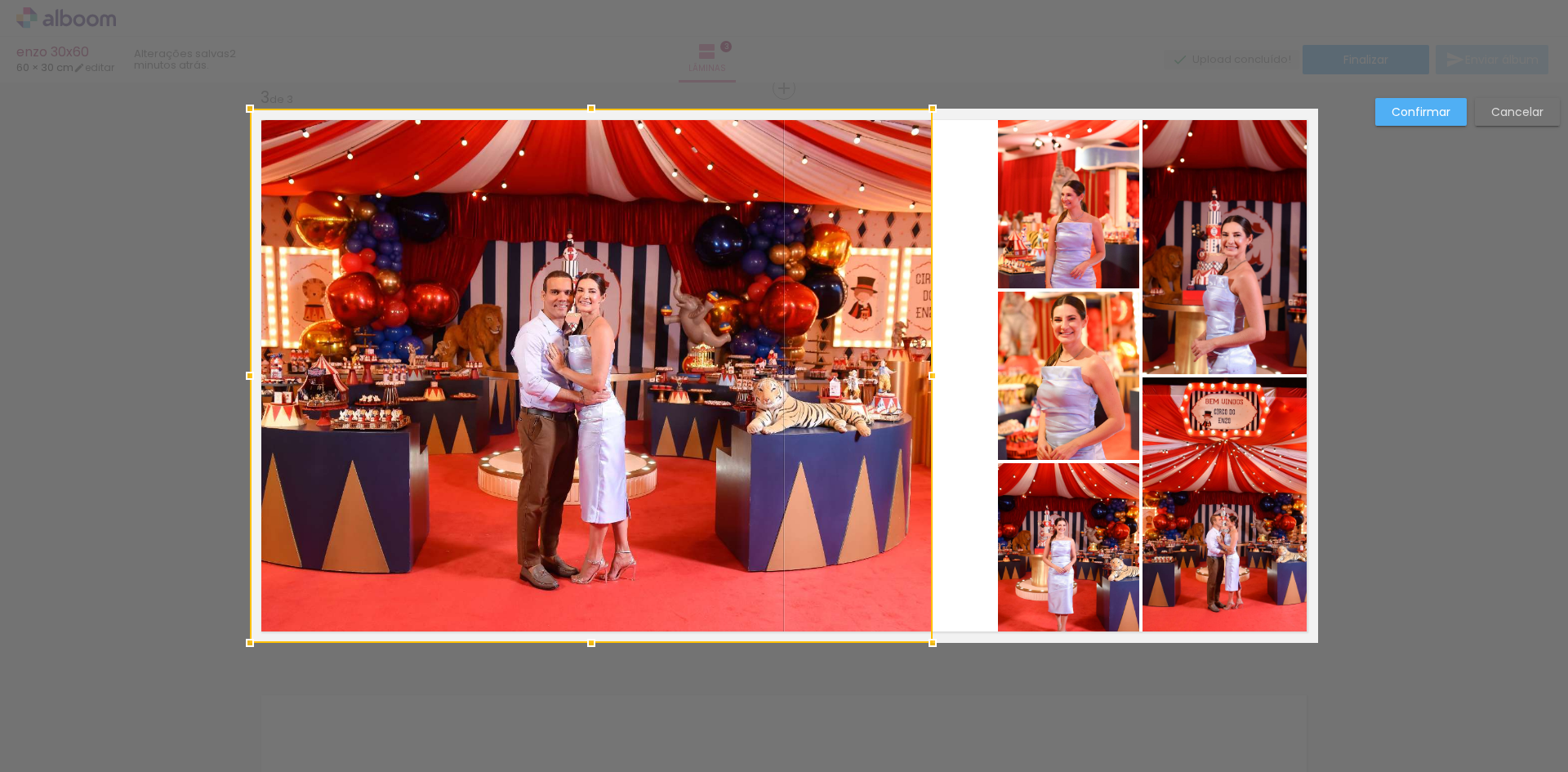
click at [994, 374] on album-spread "3 de 3" at bounding box center [784, 376] width 1069 height 534
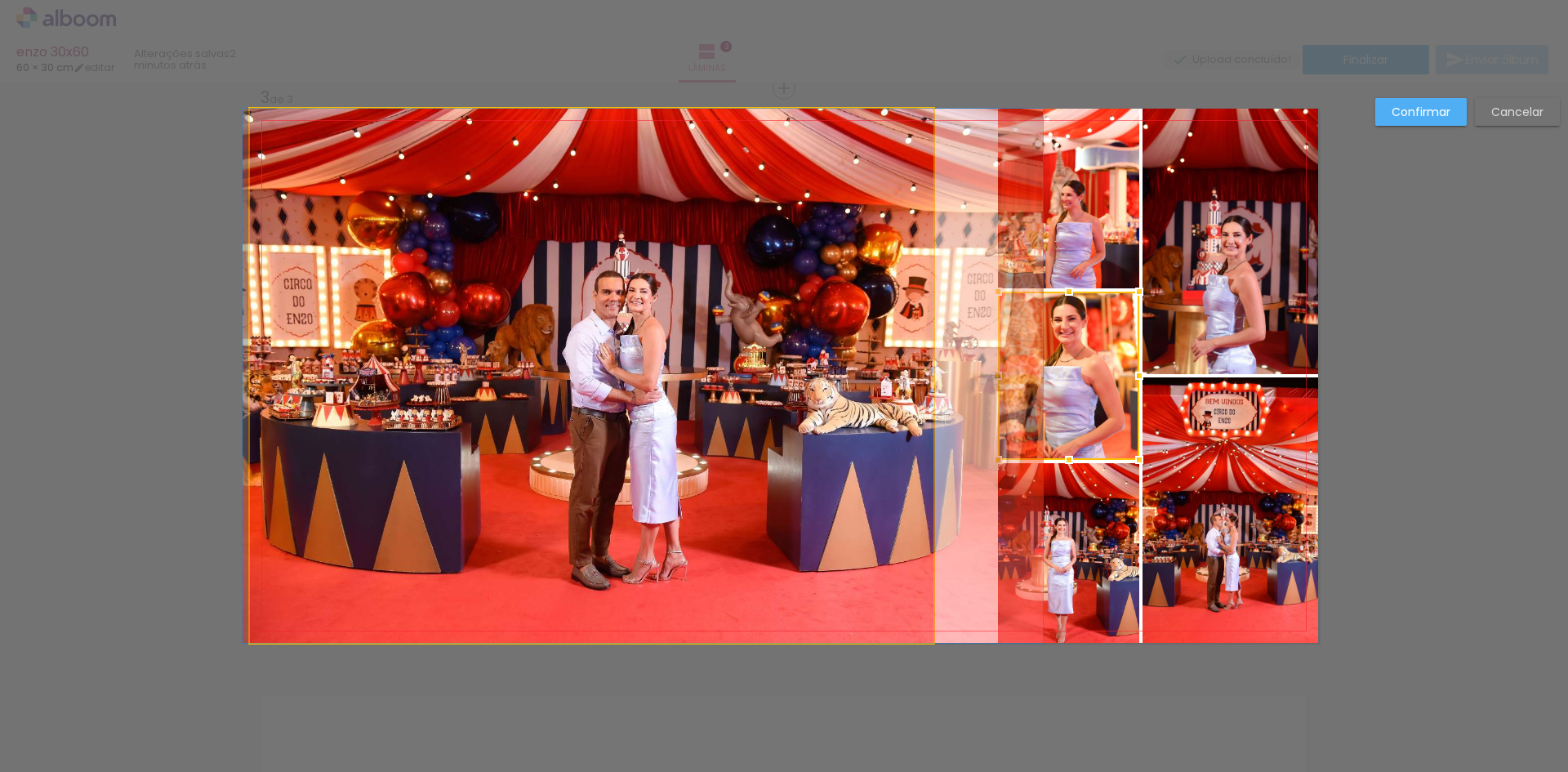
drag, startPoint x: 866, startPoint y: 369, endPoint x: 918, endPoint y: 365, distance: 52.2
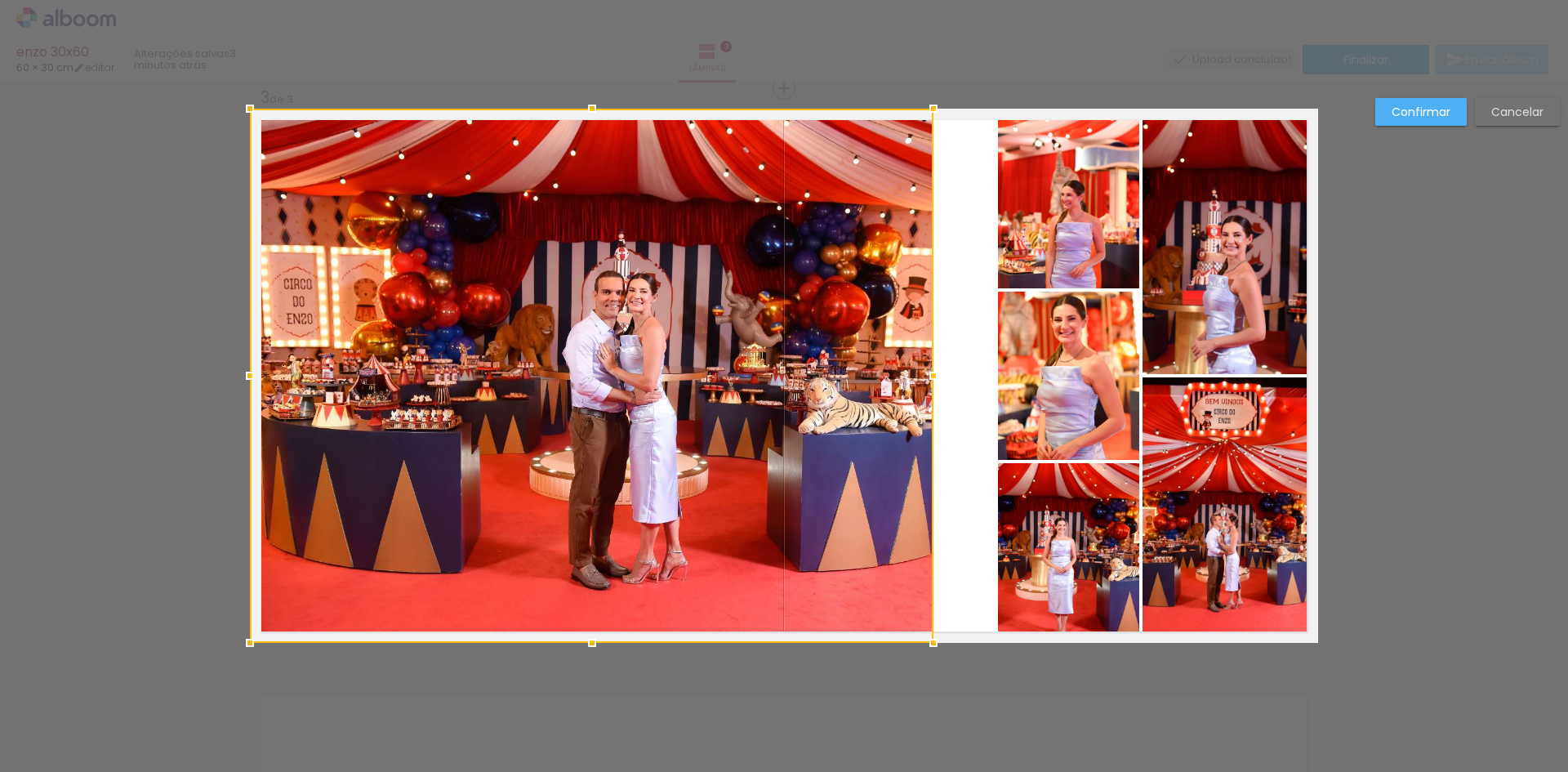
click at [872, 375] on div at bounding box center [591, 376] width 684 height 534
click at [0, 0] on slot "Cancelar" at bounding box center [0, 0] width 0 height 0
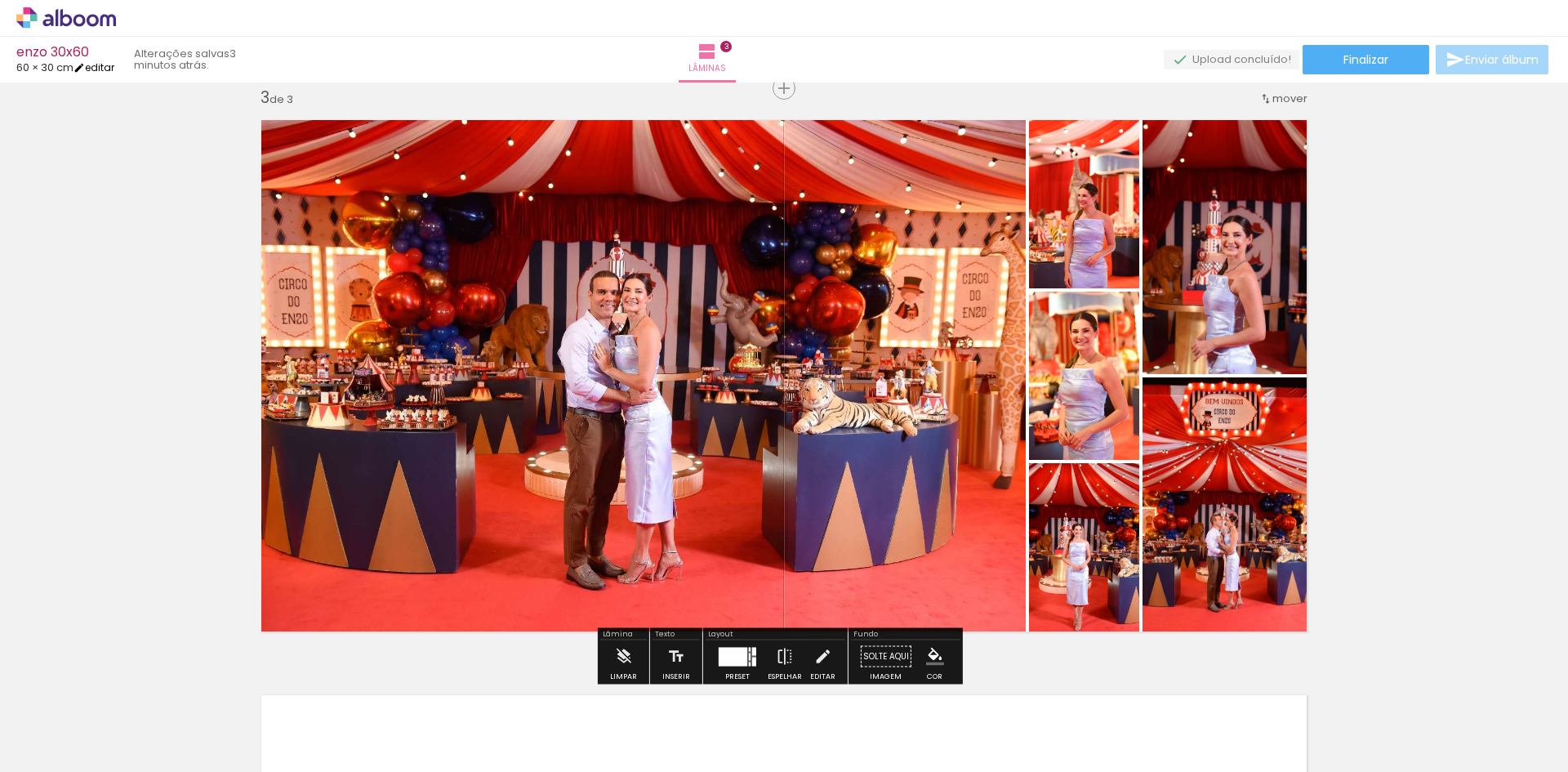
click at [113, 65] on link "editar" at bounding box center [93, 67] width 41 height 14
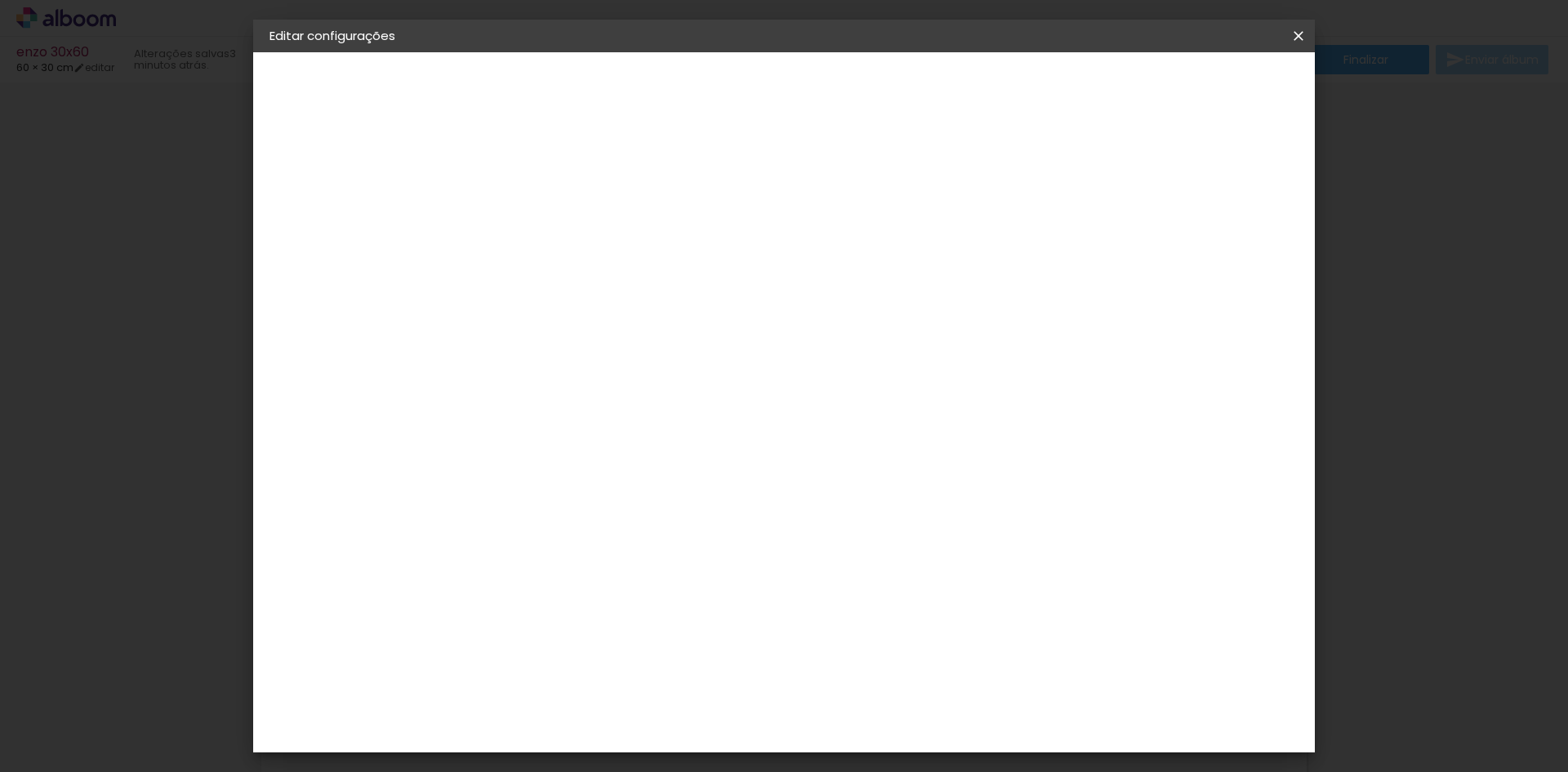
type input "7"
type paper-input "7"
click at [1222, 242] on input "7" at bounding box center [1212, 246] width 30 height 24
type input "6"
type paper-input "6"
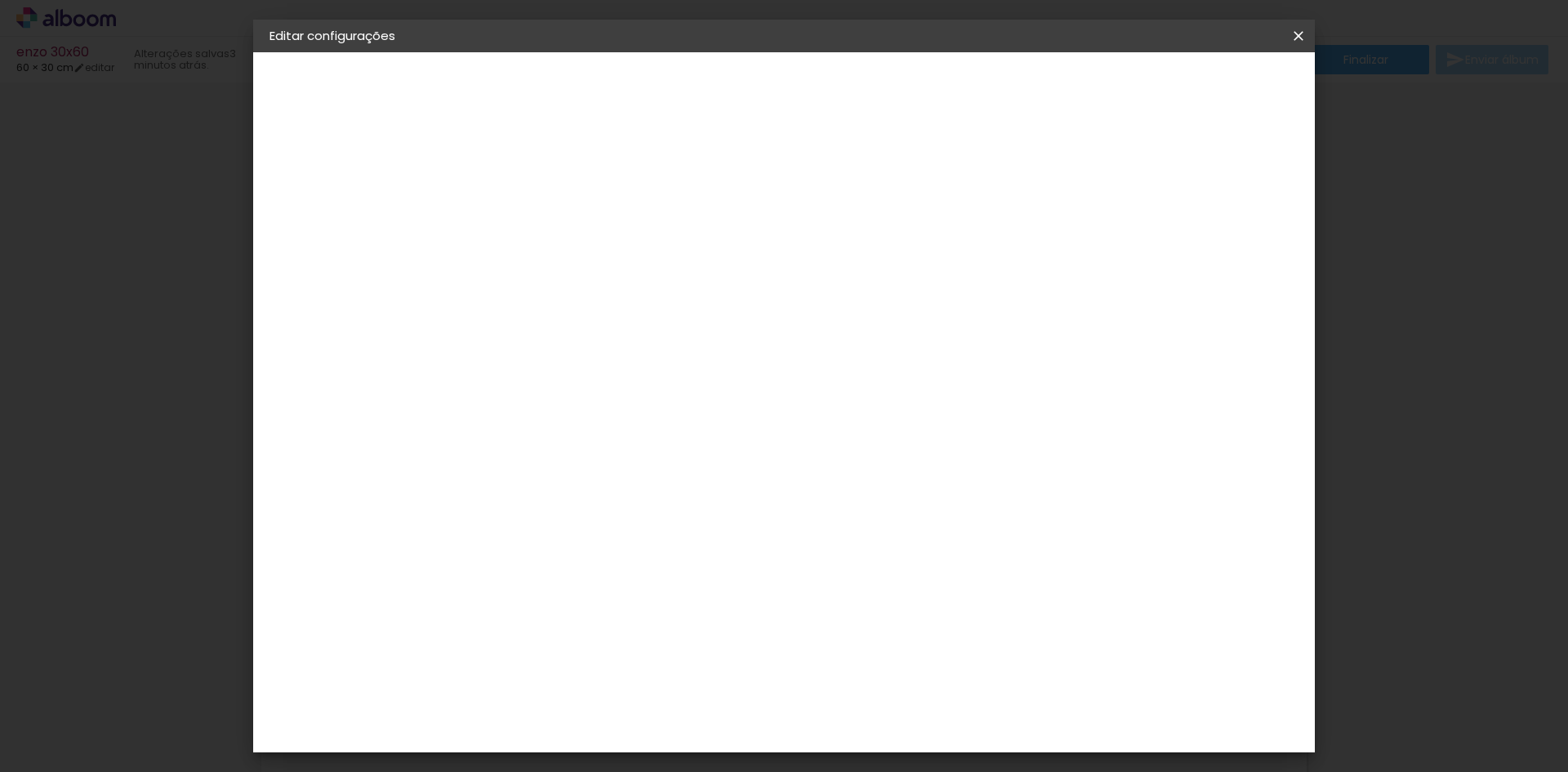
click at [1220, 255] on input "6" at bounding box center [1210, 246] width 30 height 24
type input "5"
type paper-input "5"
click at [1220, 255] on input "5" at bounding box center [1214, 246] width 30 height 24
type input "4"
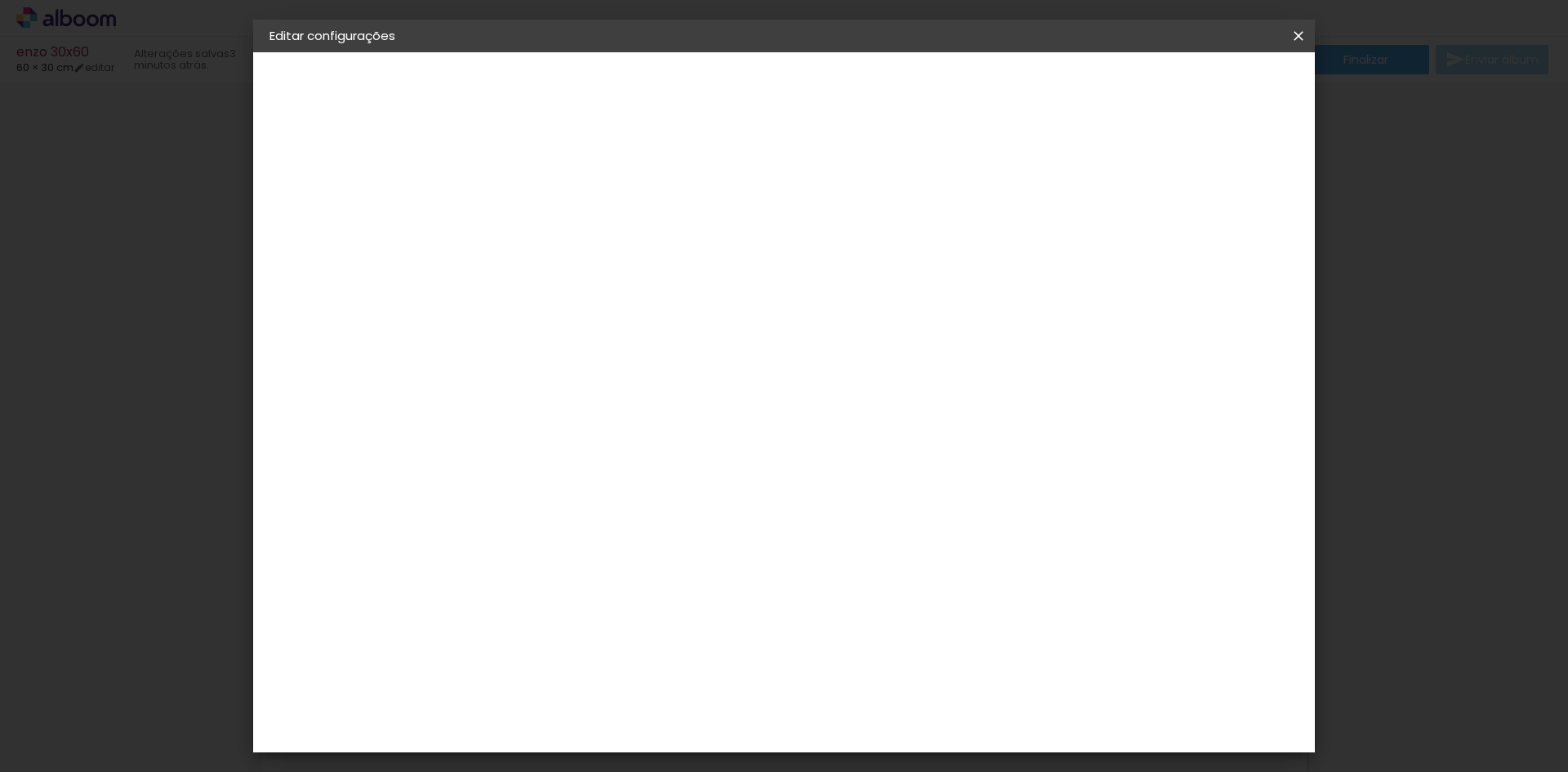
type paper-input "4"
click at [1220, 255] on input "4" at bounding box center [1217, 246] width 30 height 24
type input "3"
type paper-input "3"
click at [1220, 255] on input "3" at bounding box center [1217, 246] width 30 height 24
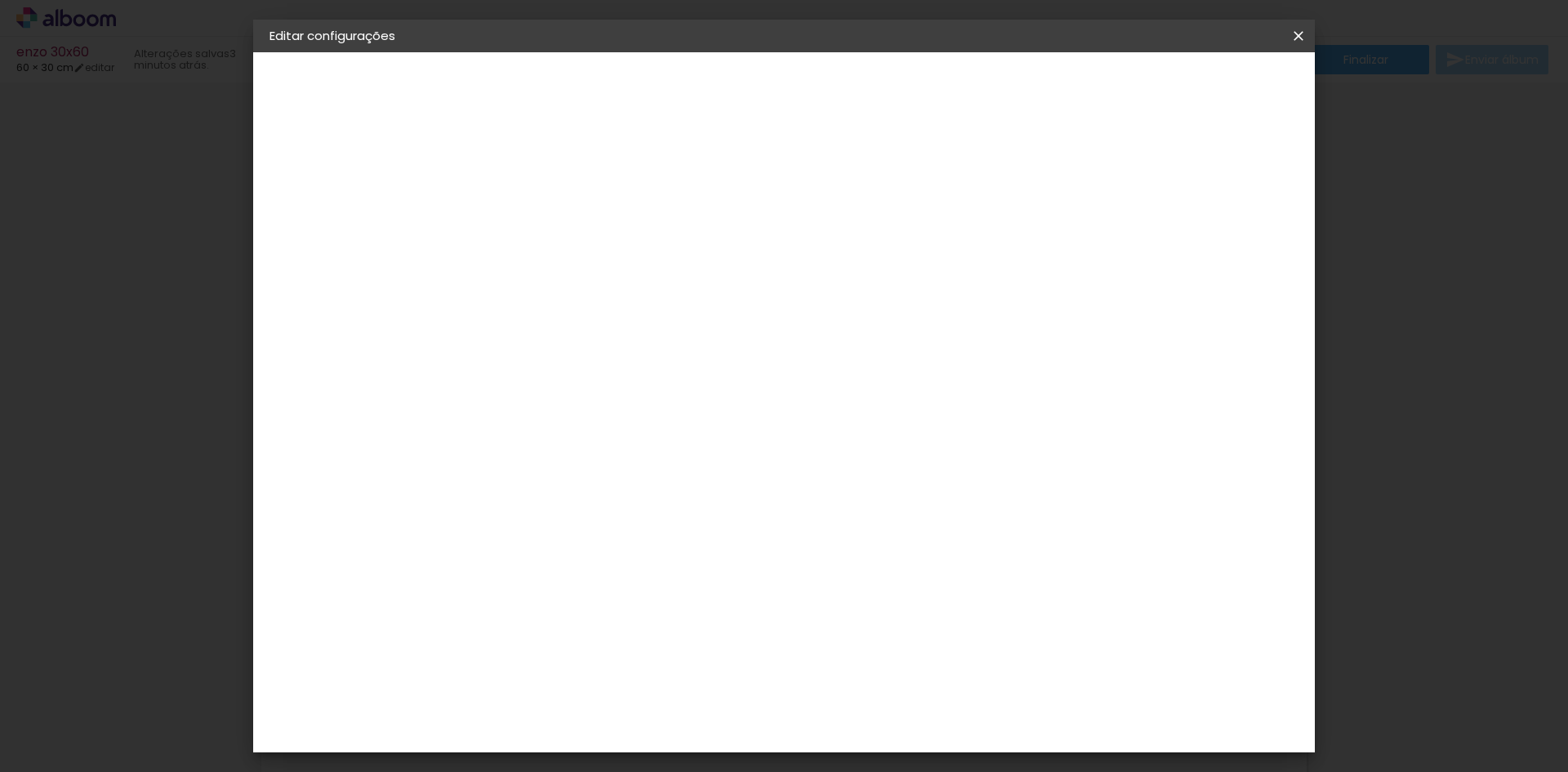
click at [1220, 254] on input "3" at bounding box center [1219, 246] width 30 height 24
type input "2"
type paper-input "2"
click at [1229, 252] on input "2" at bounding box center [1219, 246] width 30 height 24
type input "1"
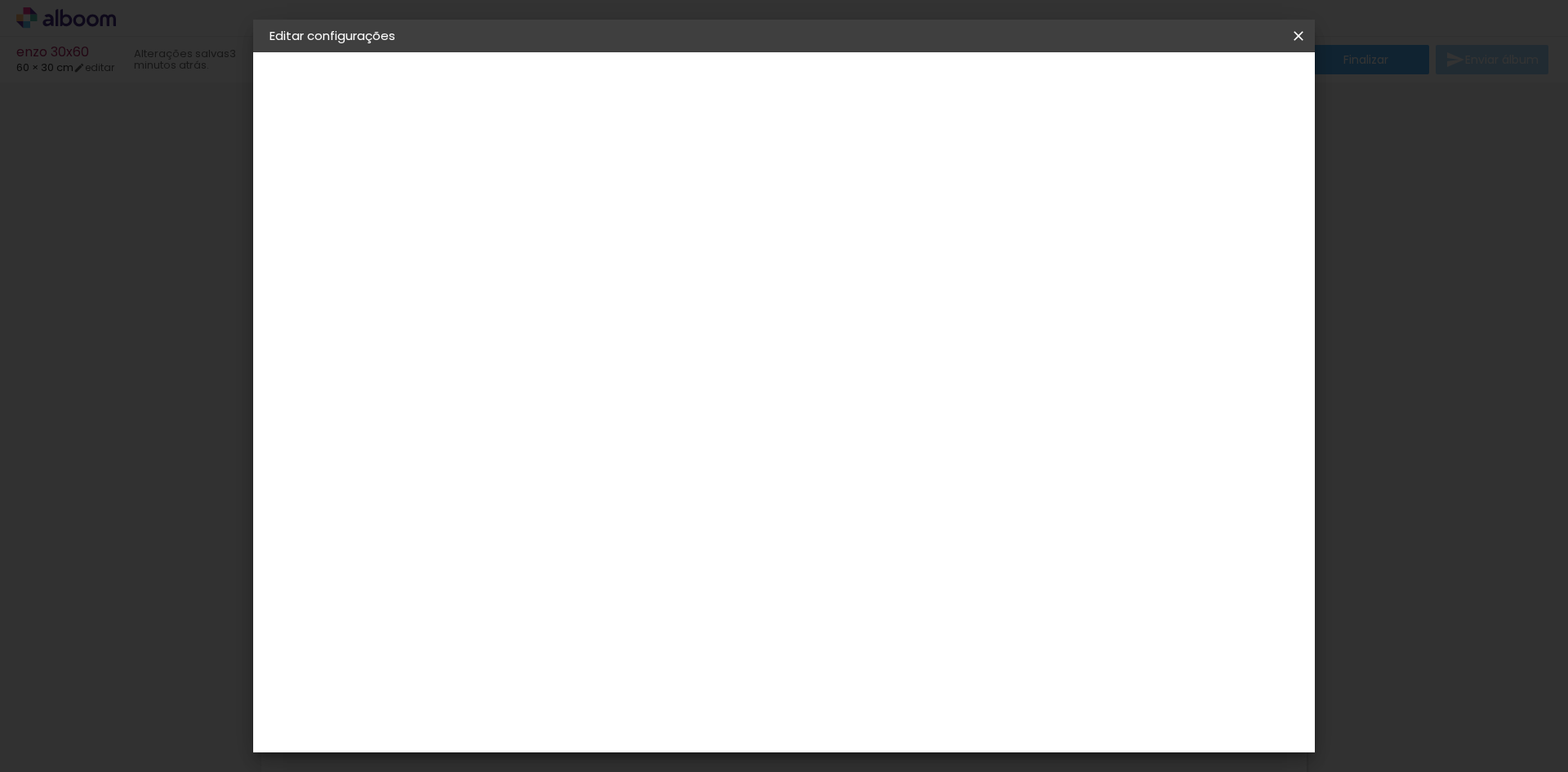
type paper-input "1"
click at [1229, 252] on input "1" at bounding box center [1223, 246] width 30 height 24
type input "2"
type paper-input "2"
click at [1232, 237] on input "2" at bounding box center [1223, 246] width 30 height 24
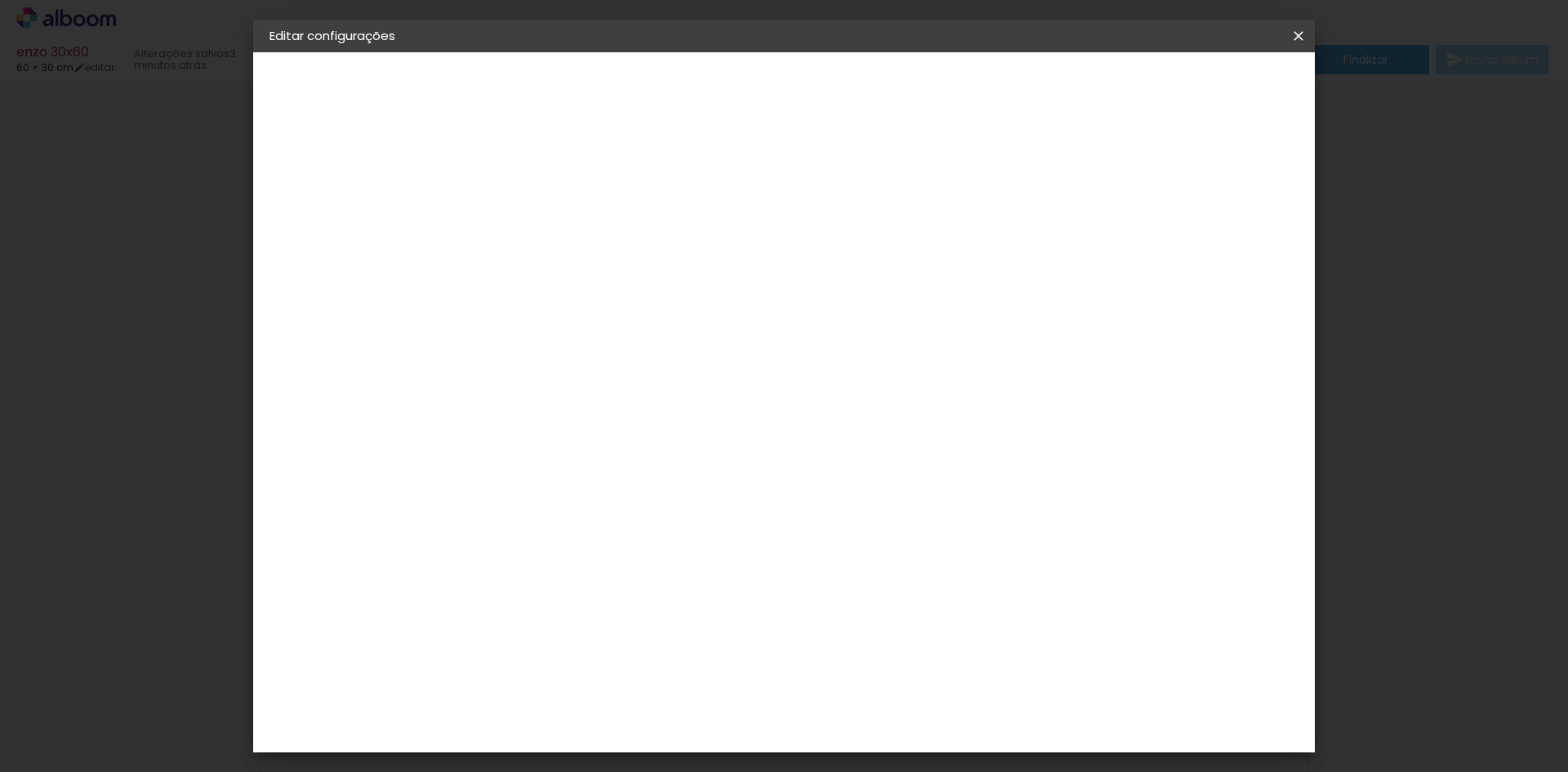
click at [1195, 82] on span "Salvar configurações" at bounding box center [1136, 86] width 120 height 11
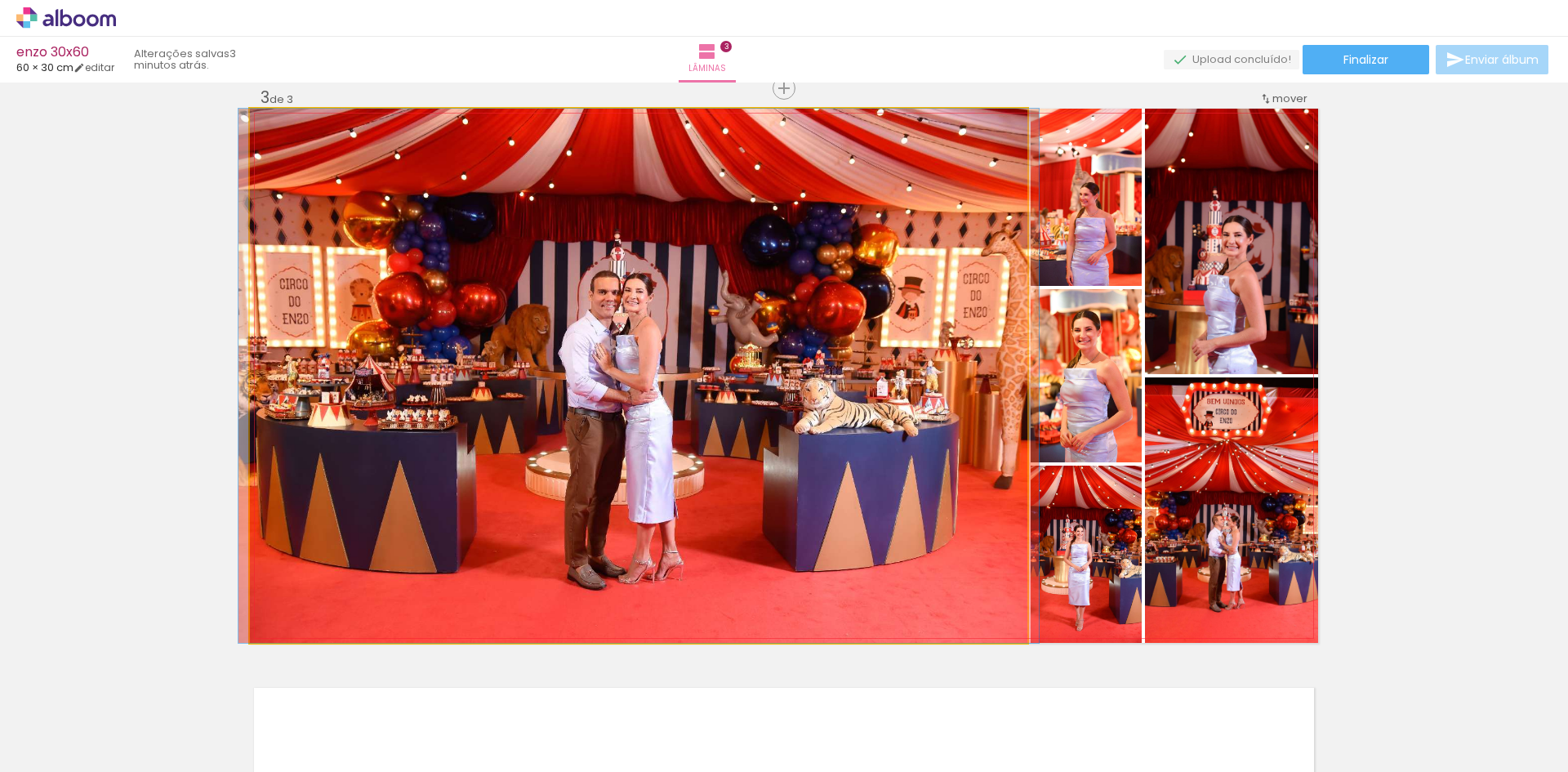
click at [570, 414] on quentale-photo at bounding box center [638, 376] width 778 height 534
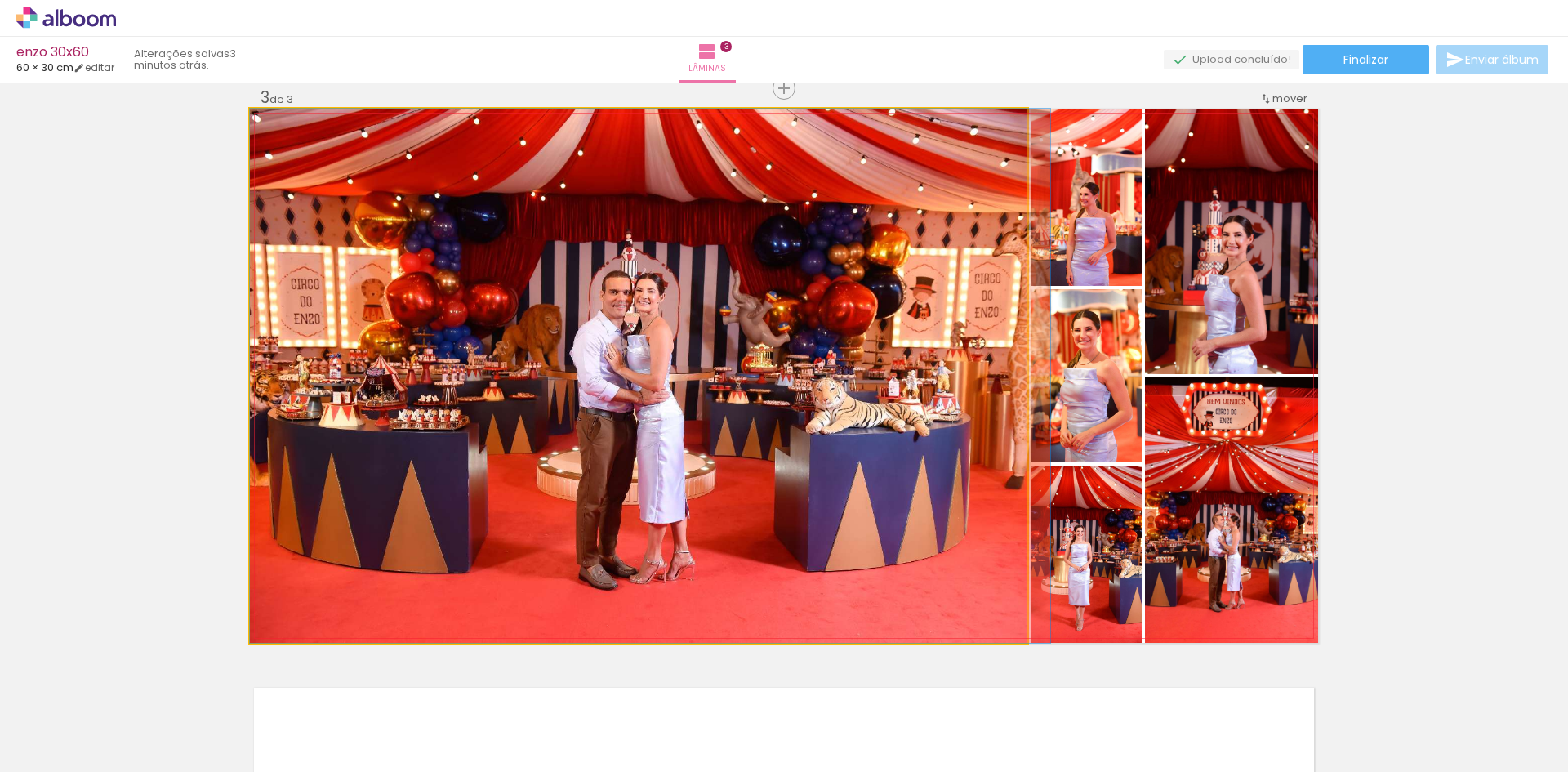
drag, startPoint x: 591, startPoint y: 407, endPoint x: 604, endPoint y: 404, distance: 13.3
click at [698, 376] on quentale-photo at bounding box center [638, 376] width 778 height 534
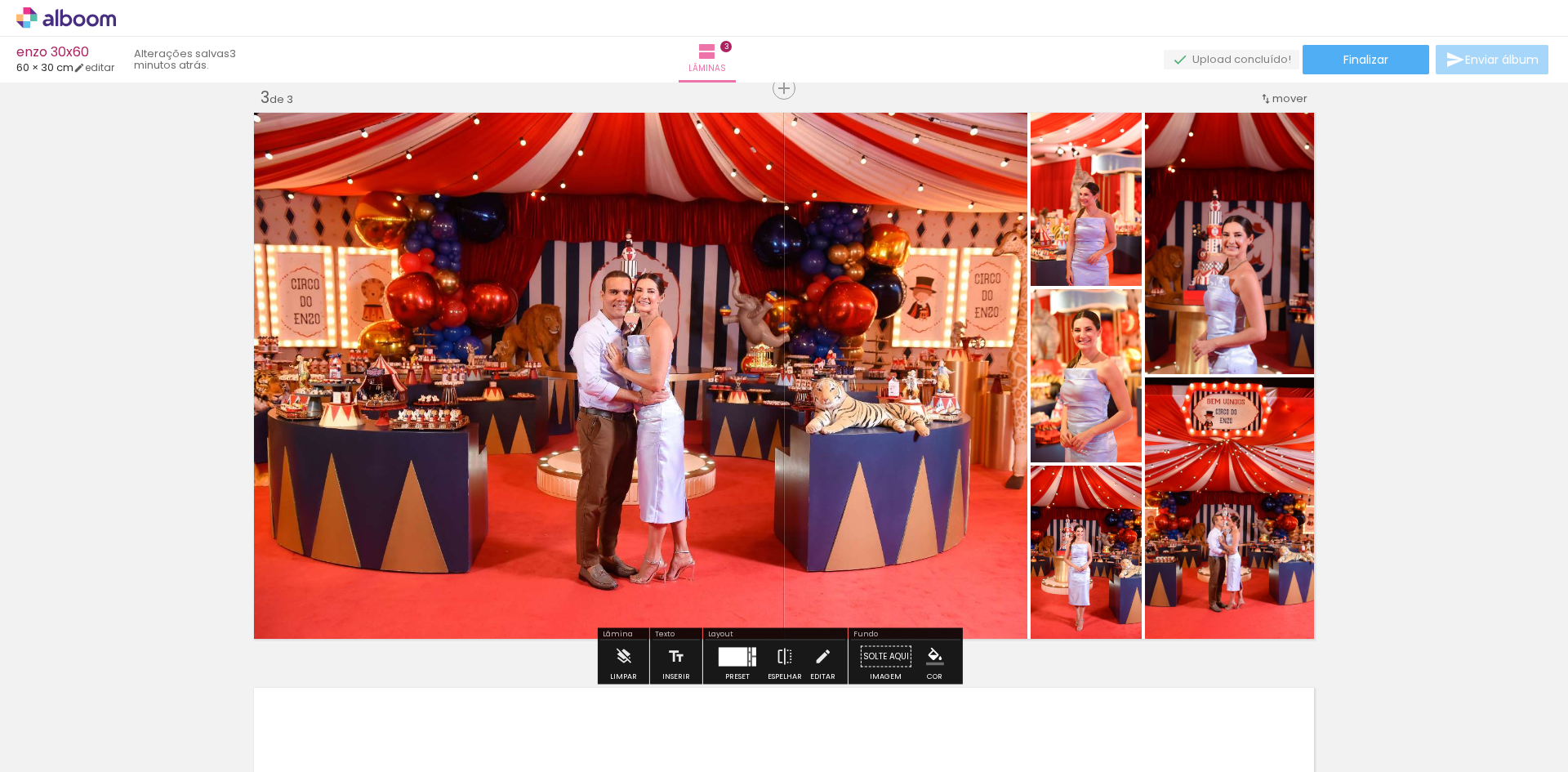
click at [912, 196] on quentale-photo at bounding box center [638, 376] width 778 height 534
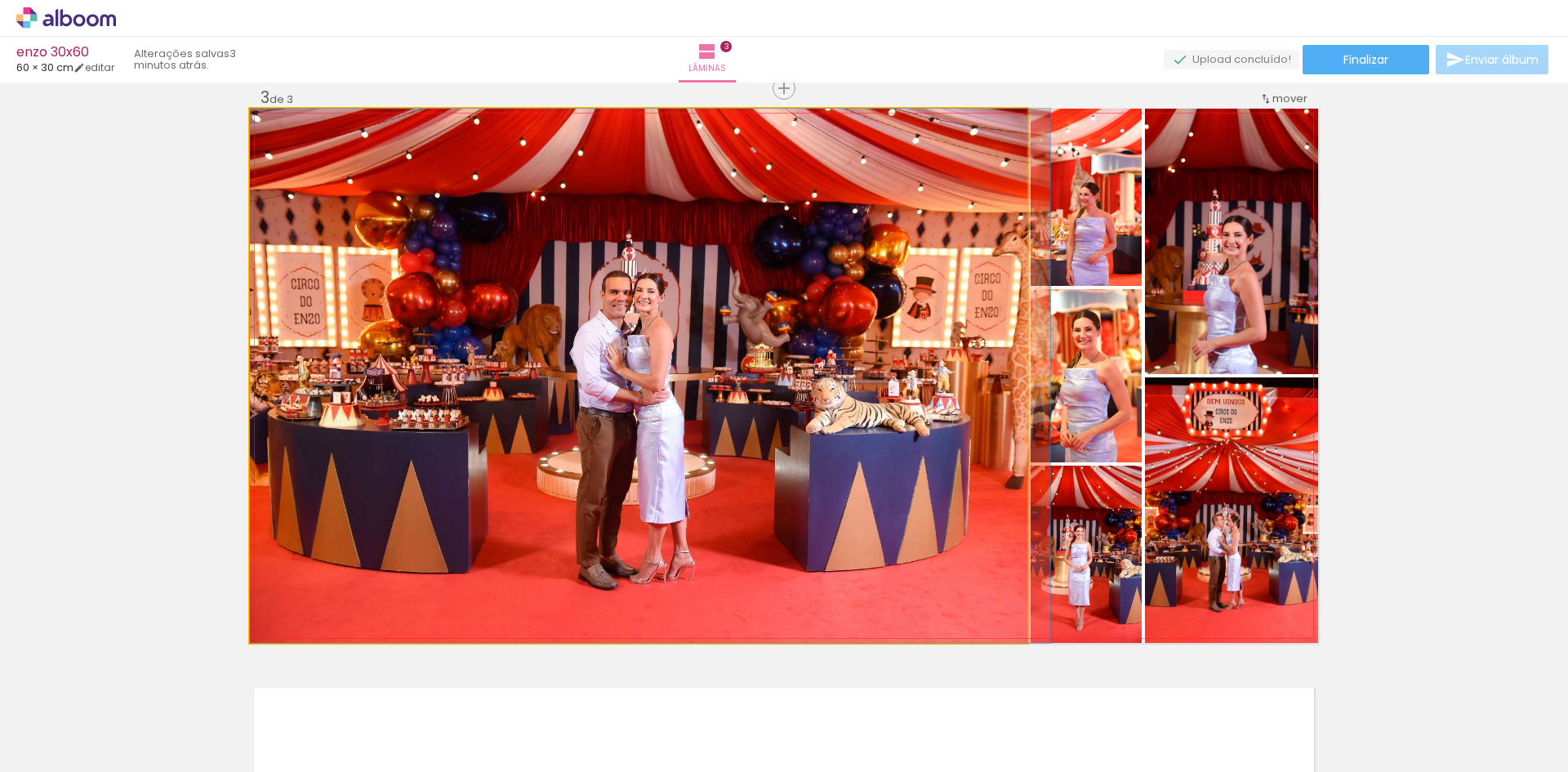
click at [889, 237] on quentale-photo at bounding box center [638, 376] width 778 height 534
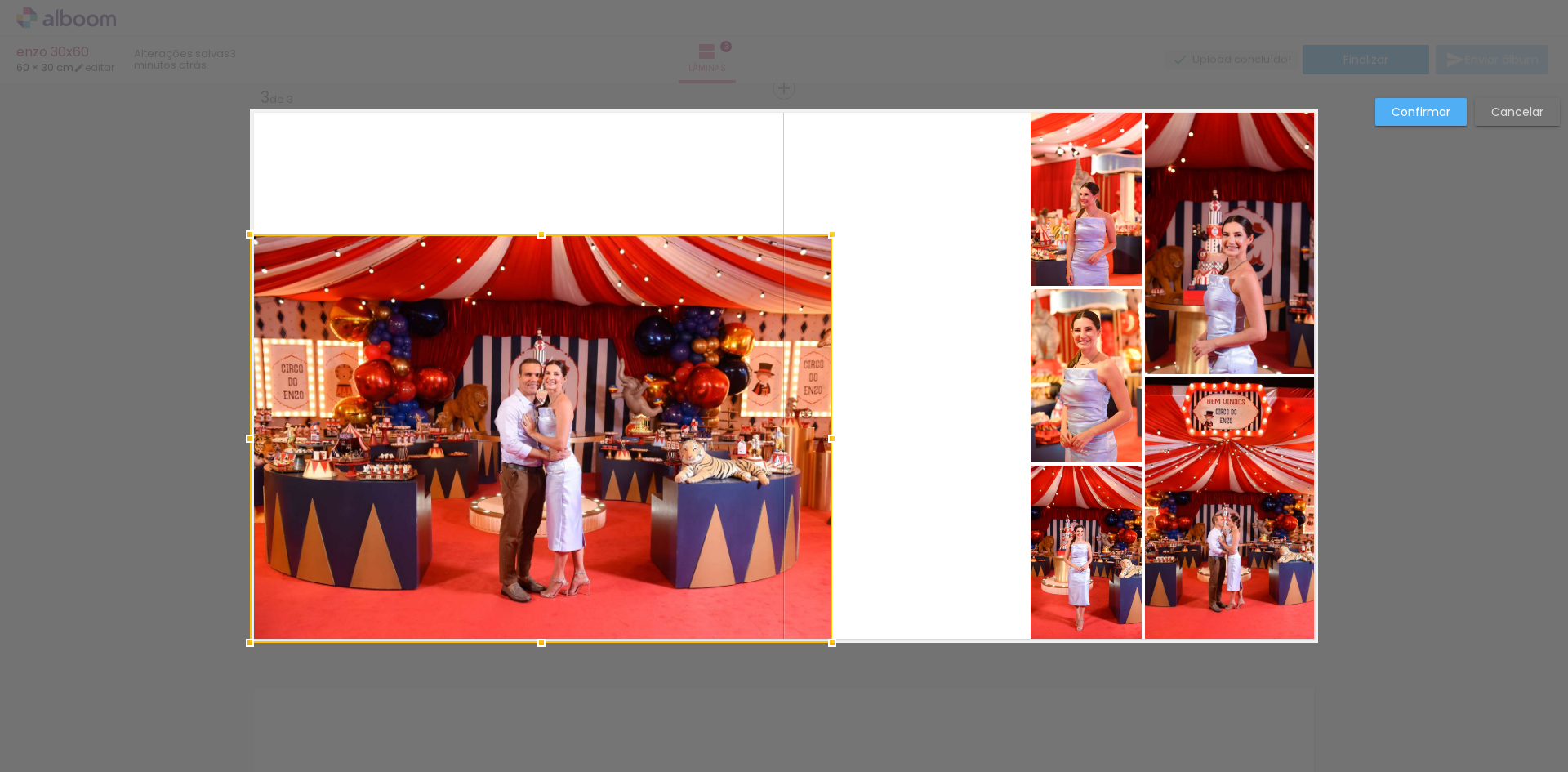
drag, startPoint x: 1006, startPoint y: 114, endPoint x: 828, endPoint y: 234, distance: 214.7
click at [828, 234] on div at bounding box center [832, 234] width 32 height 32
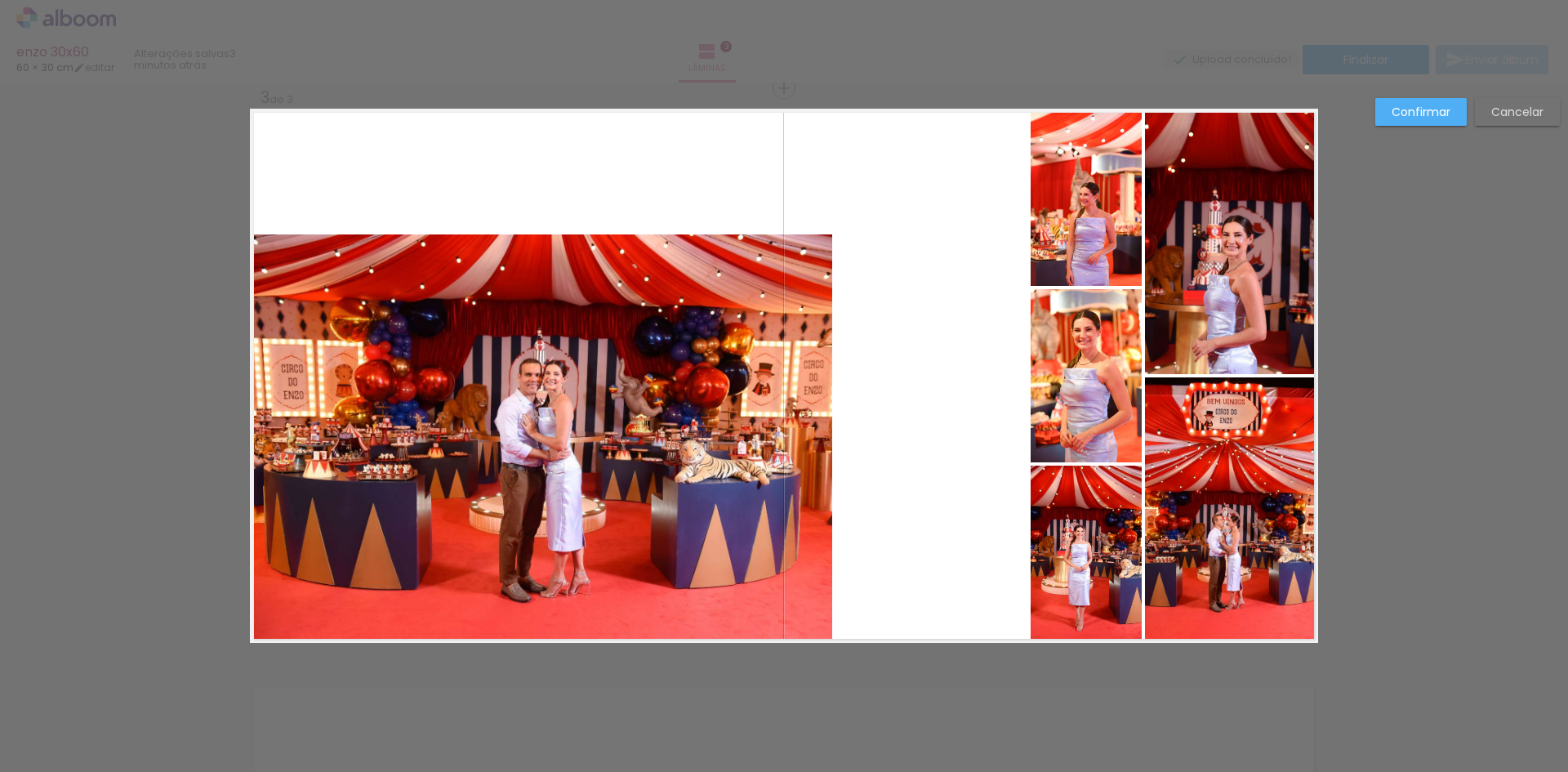
click at [915, 209] on quentale-layouter at bounding box center [784, 376] width 1069 height 534
click at [647, 389] on quentale-photo at bounding box center [540, 438] width 582 height 409
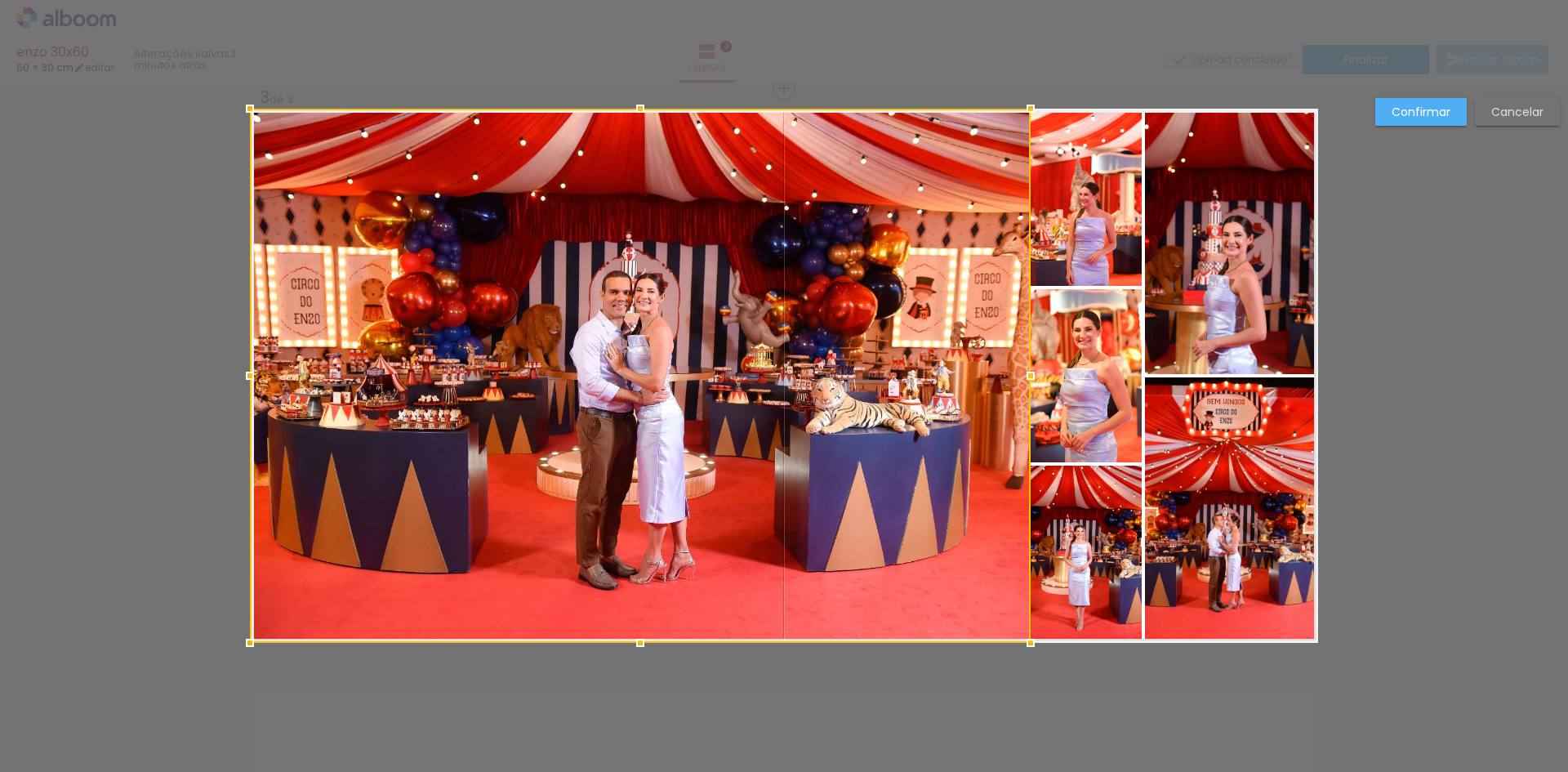
drag, startPoint x: 828, startPoint y: 234, endPoint x: 1026, endPoint y: 108, distance: 234.7
click at [1026, 108] on div at bounding box center [1030, 108] width 32 height 32
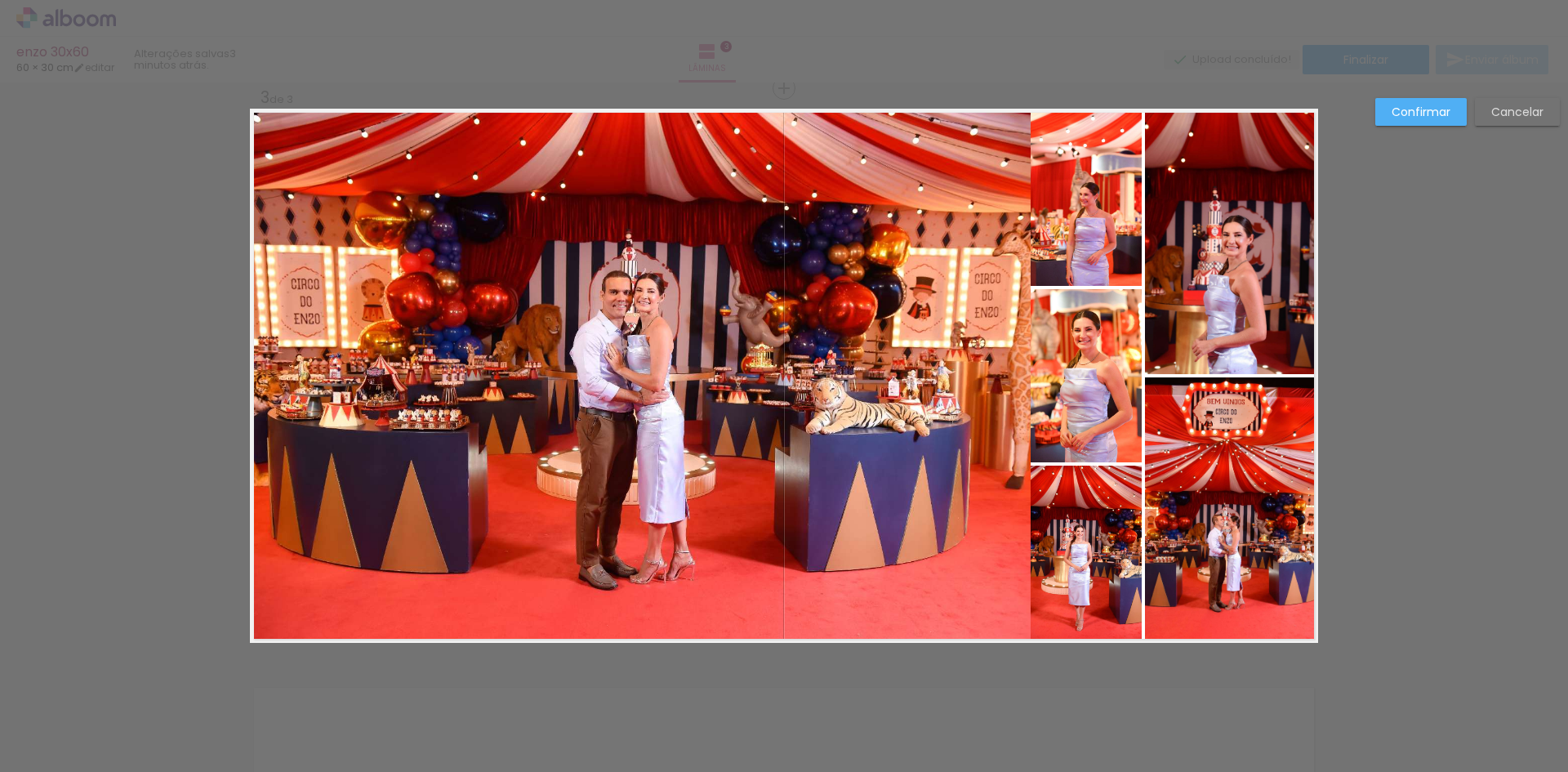
click at [959, 280] on quentale-photo at bounding box center [640, 376] width 781 height 534
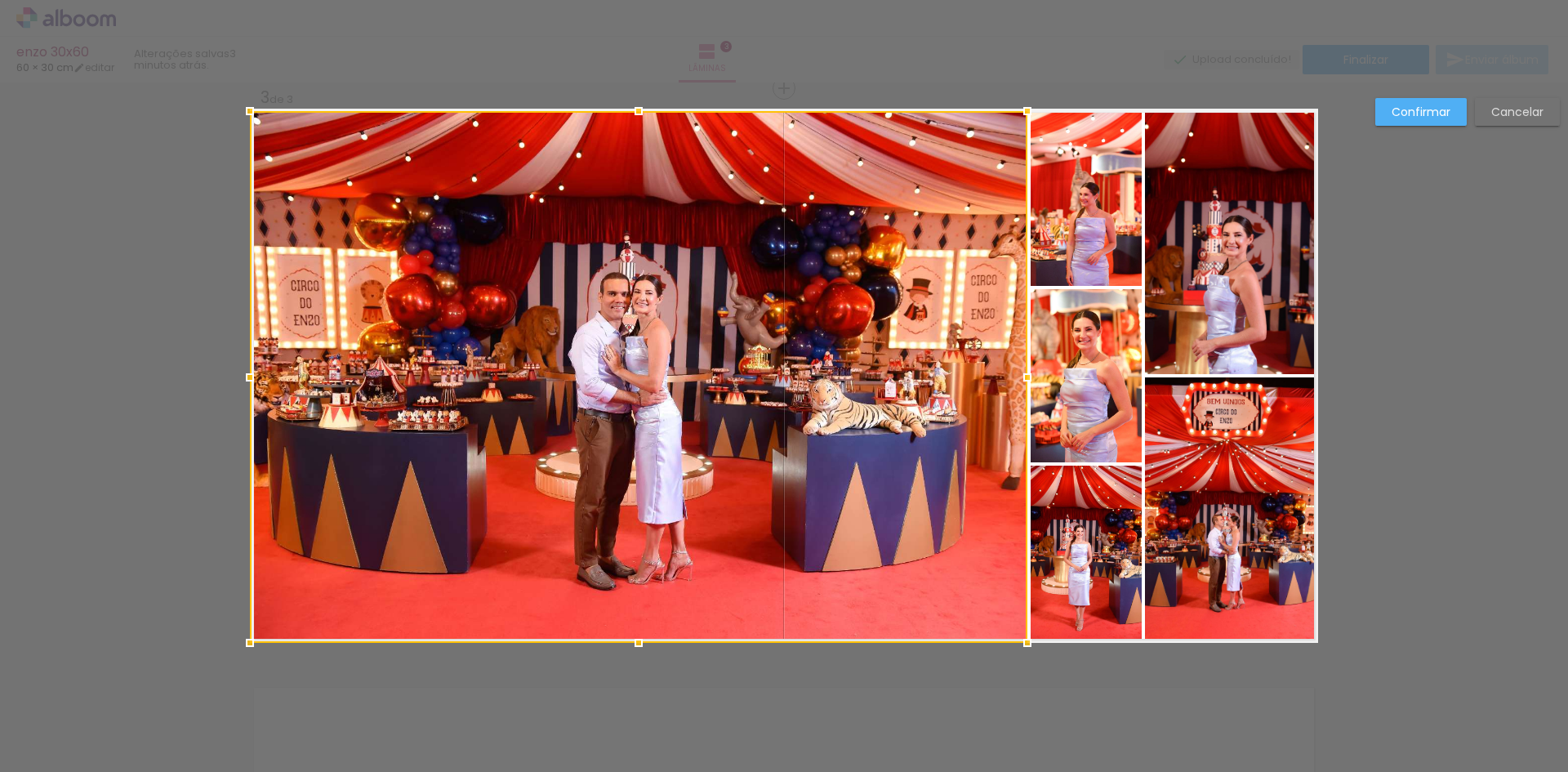
click at [1026, 107] on div at bounding box center [1027, 111] width 32 height 32
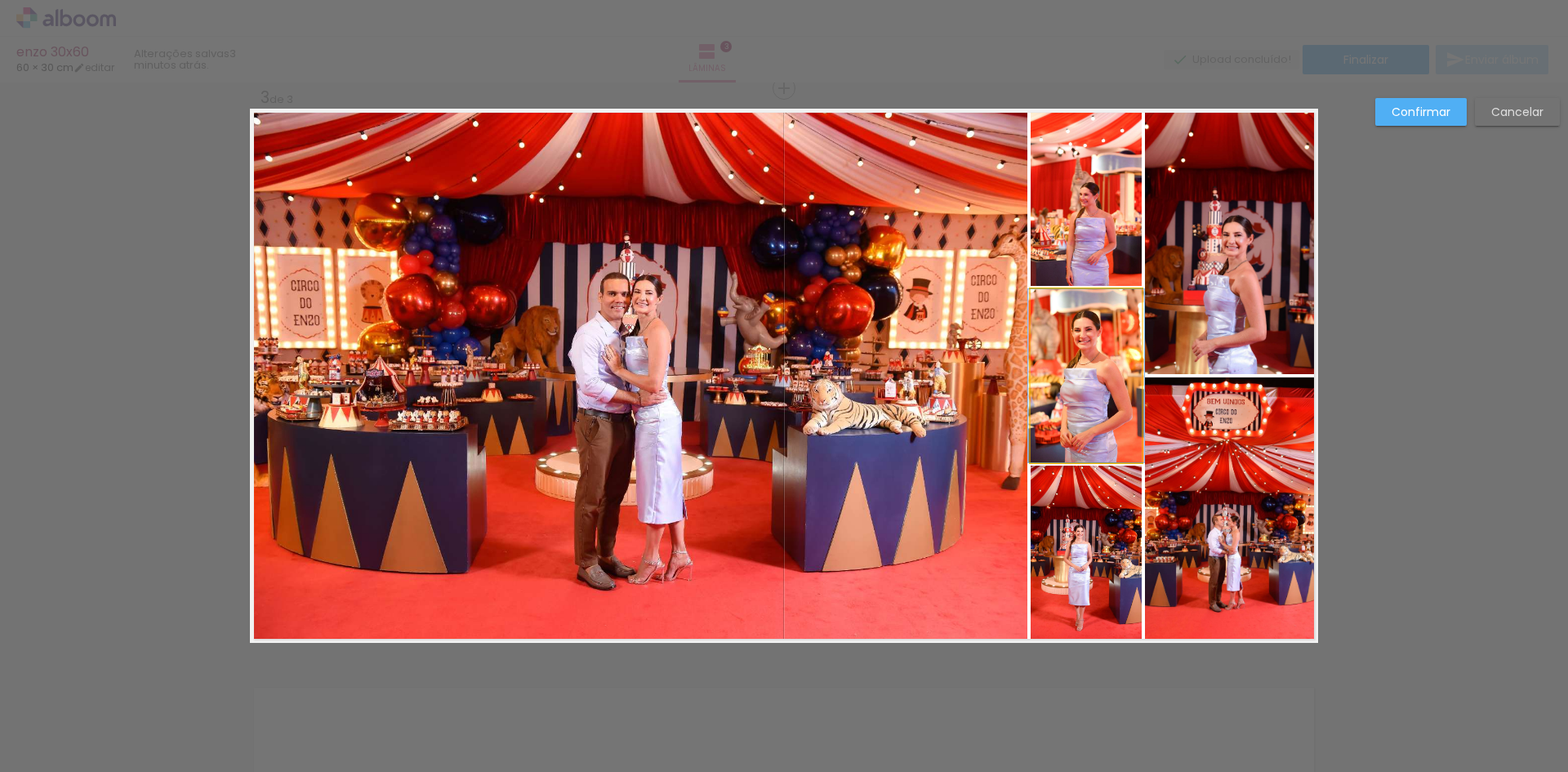
click at [1069, 356] on quentale-photo at bounding box center [1086, 376] width 111 height 173
click at [1028, 356] on div at bounding box center [638, 376] width 778 height 532
click at [0, 0] on slot "Confirmar" at bounding box center [0, 0] width 0 height 0
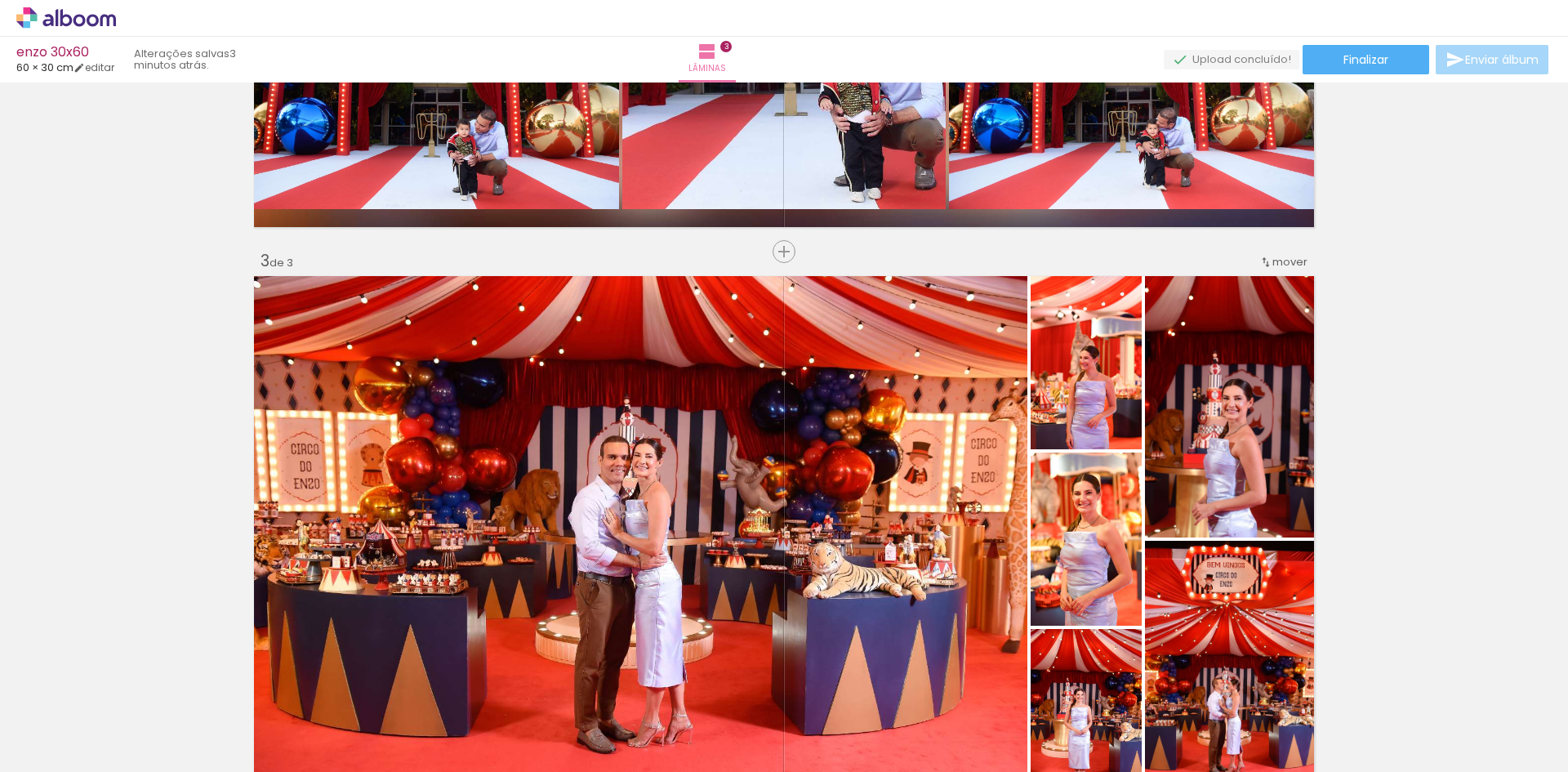
scroll to position [1253, 0]
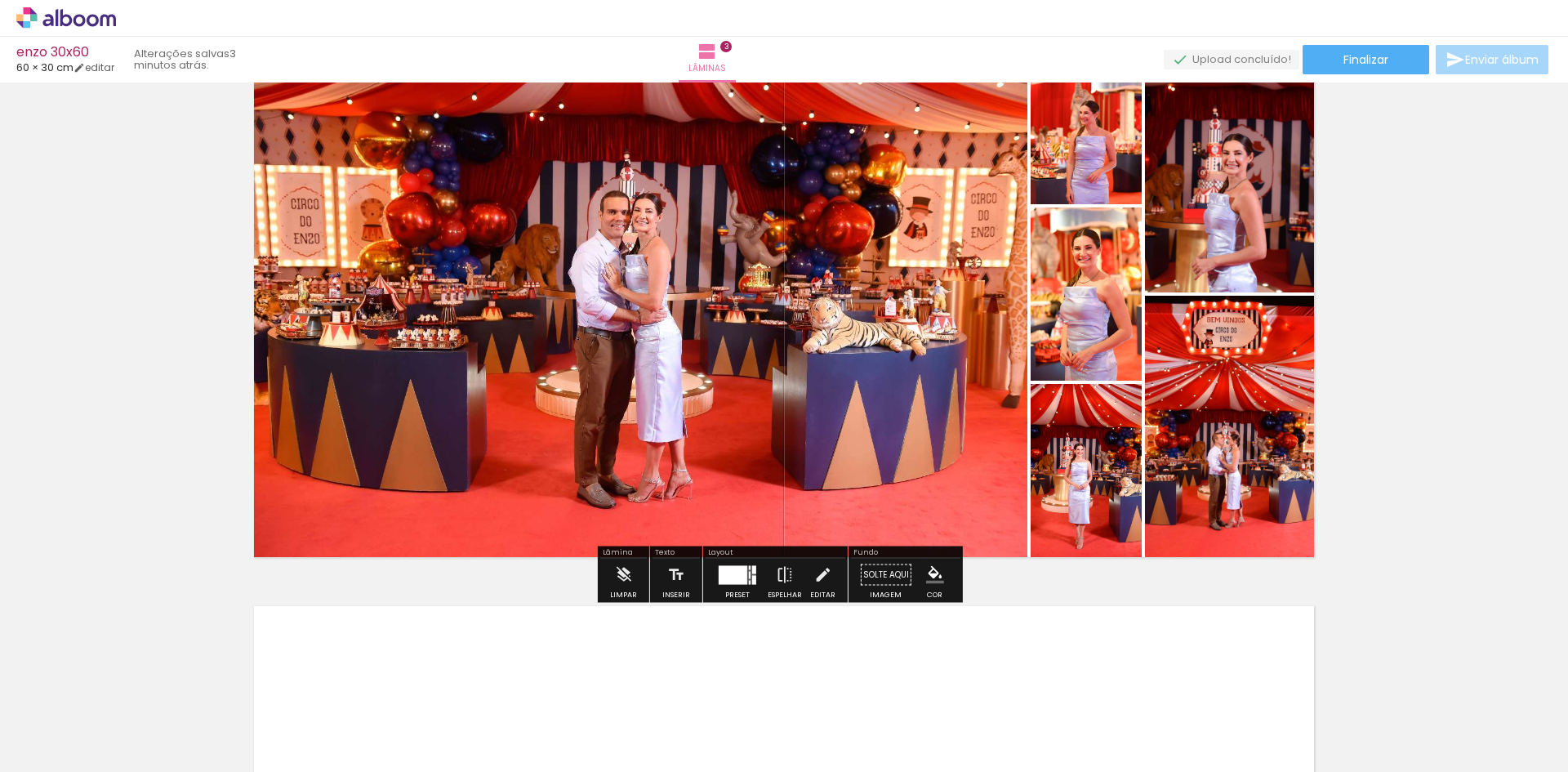
click at [901, 362] on quentale-photo at bounding box center [638, 295] width 778 height 532
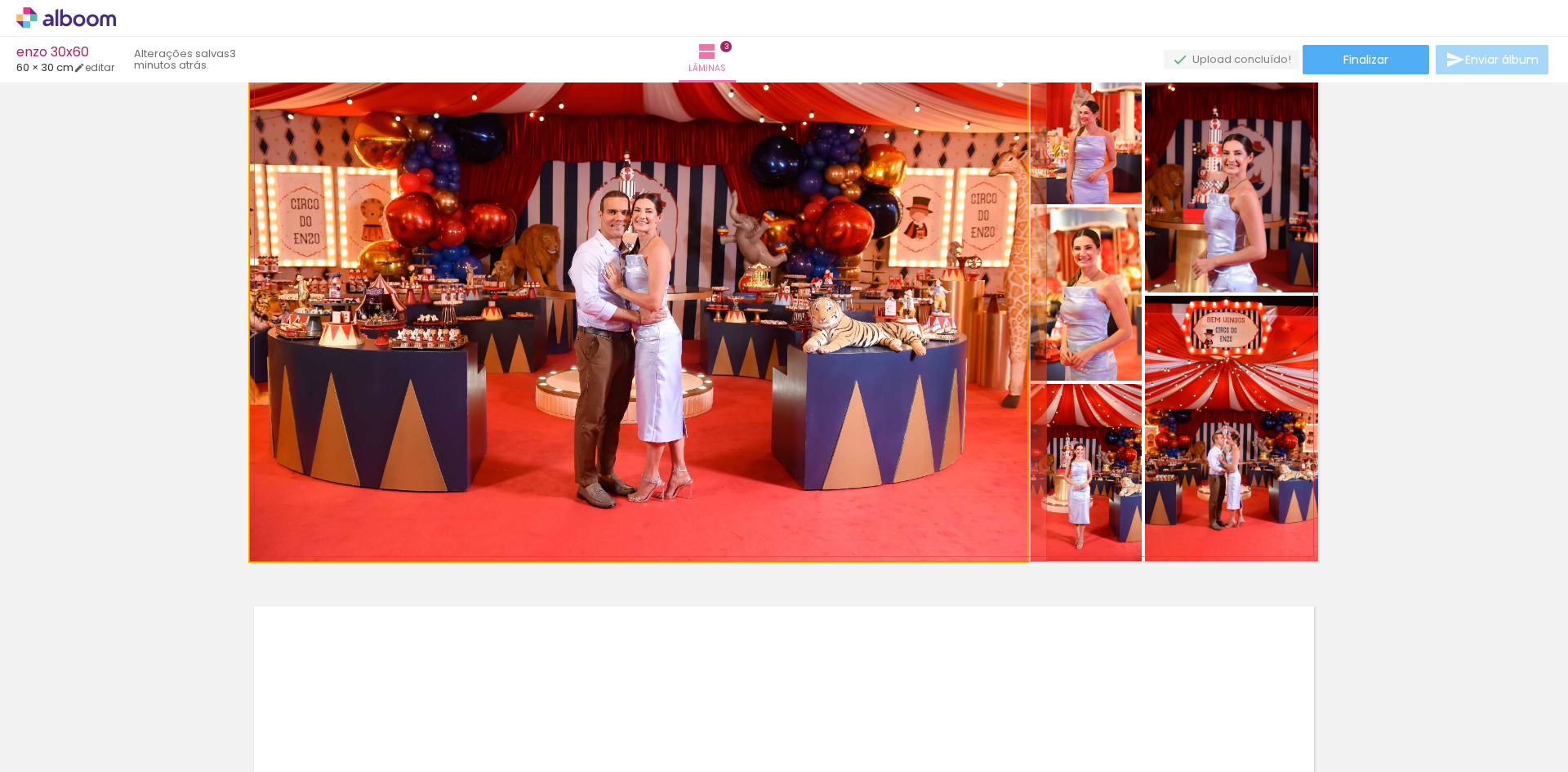
click at [901, 362] on quentale-photo at bounding box center [638, 295] width 778 height 532
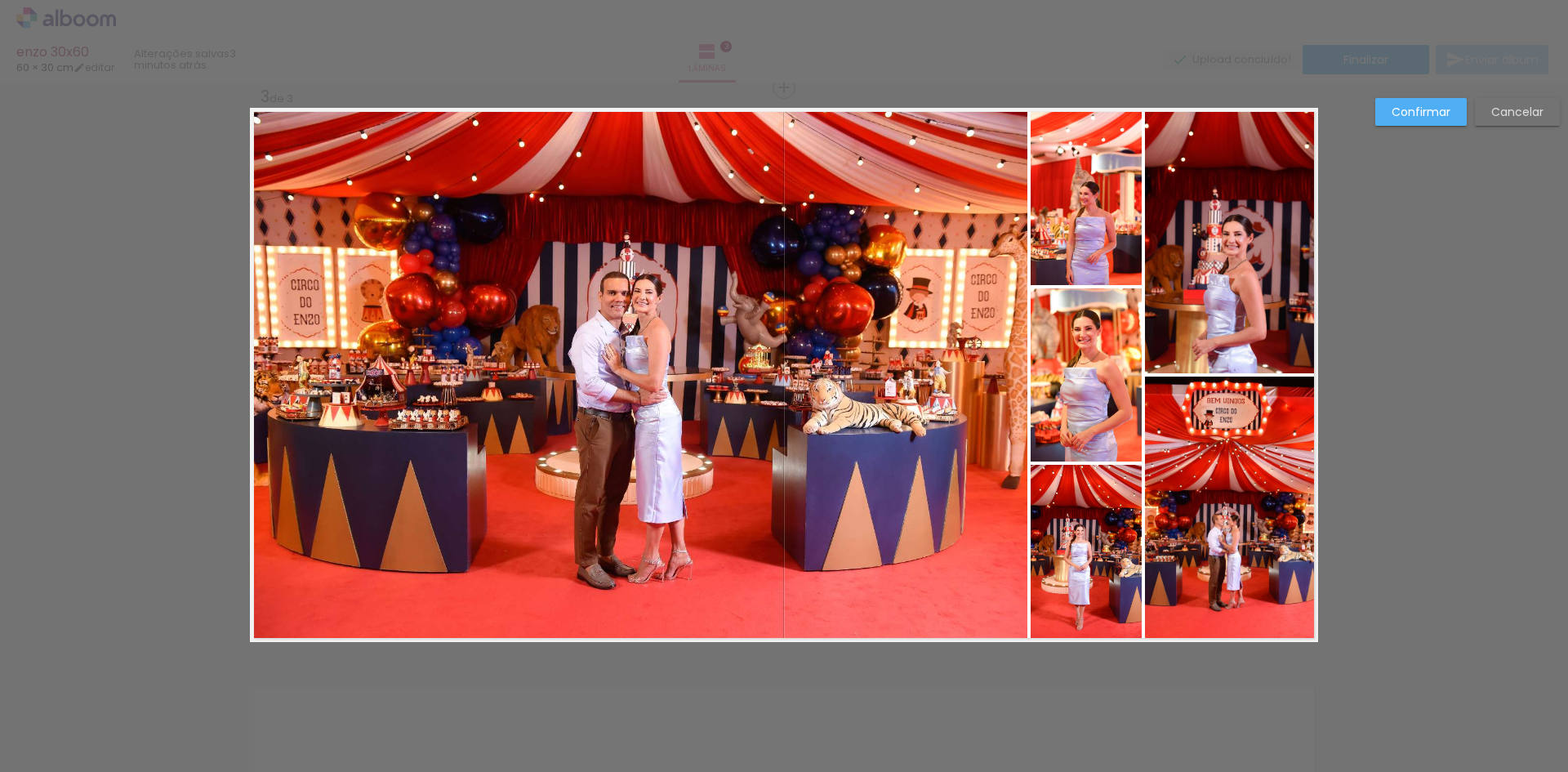
scroll to position [1171, 0]
click at [0, 0] on slot "Confirmar" at bounding box center [0, 0] width 0 height 0
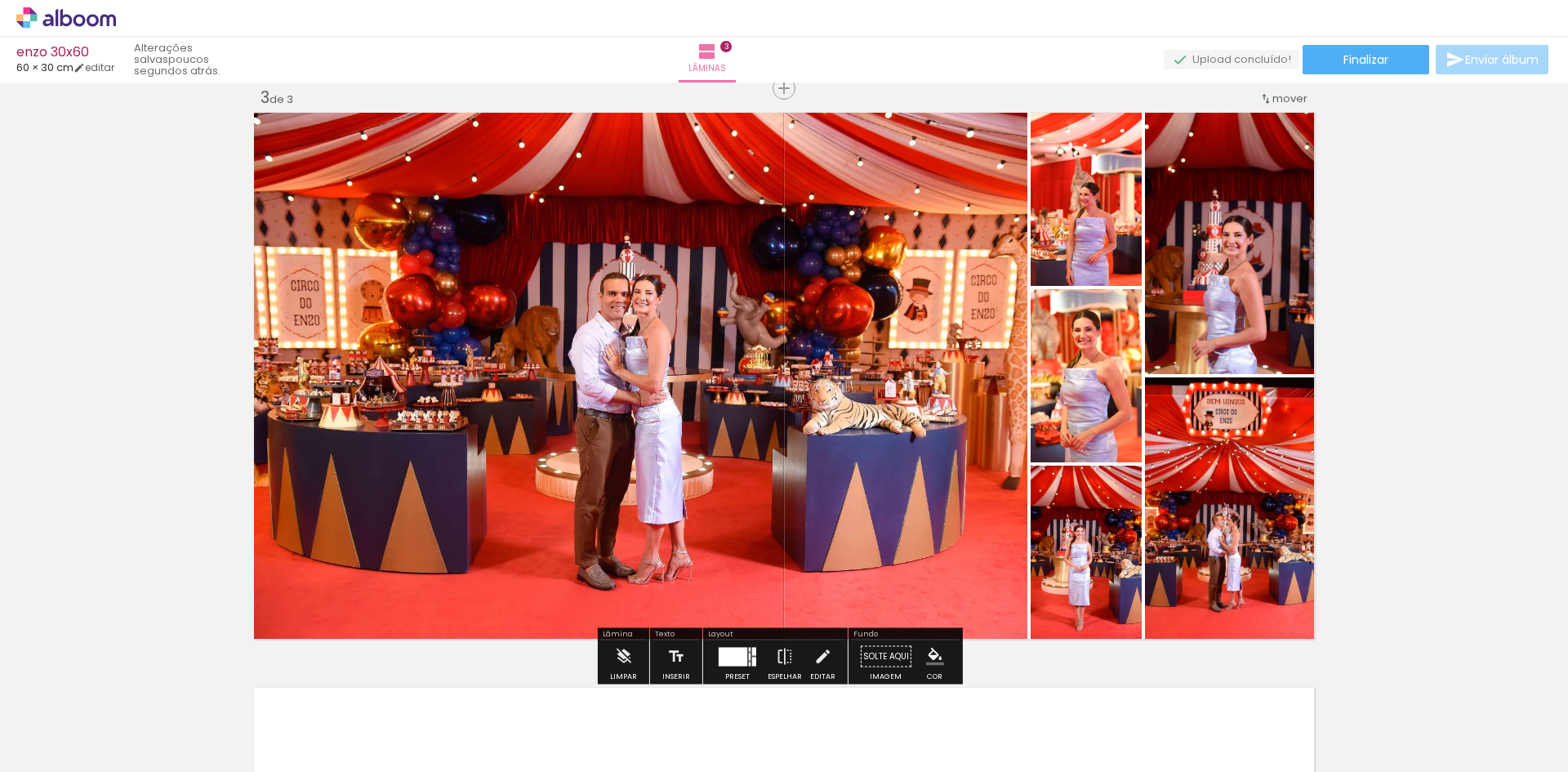
click at [740, 651] on div at bounding box center [732, 657] width 29 height 19
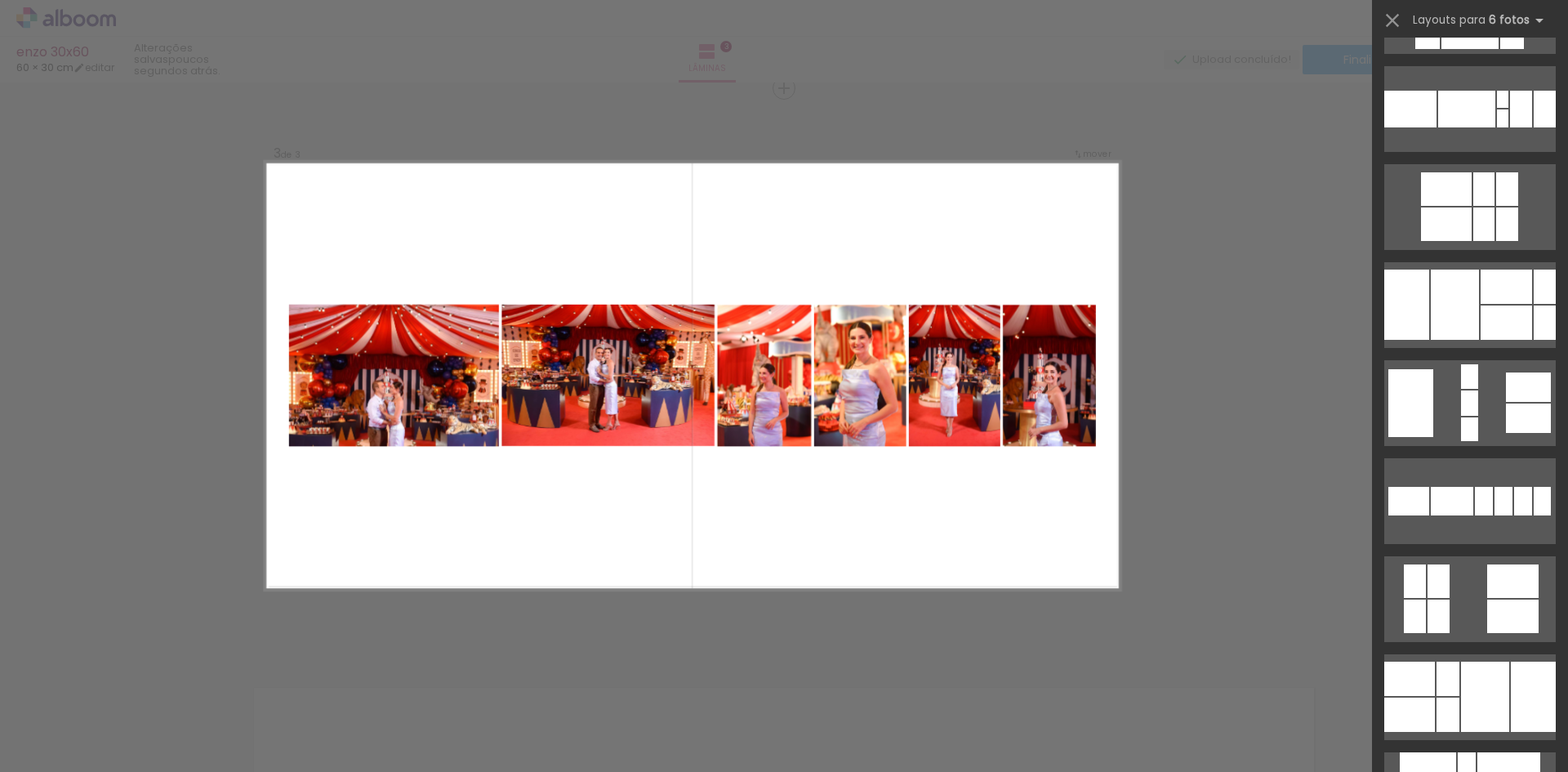
scroll to position [6045, 0]
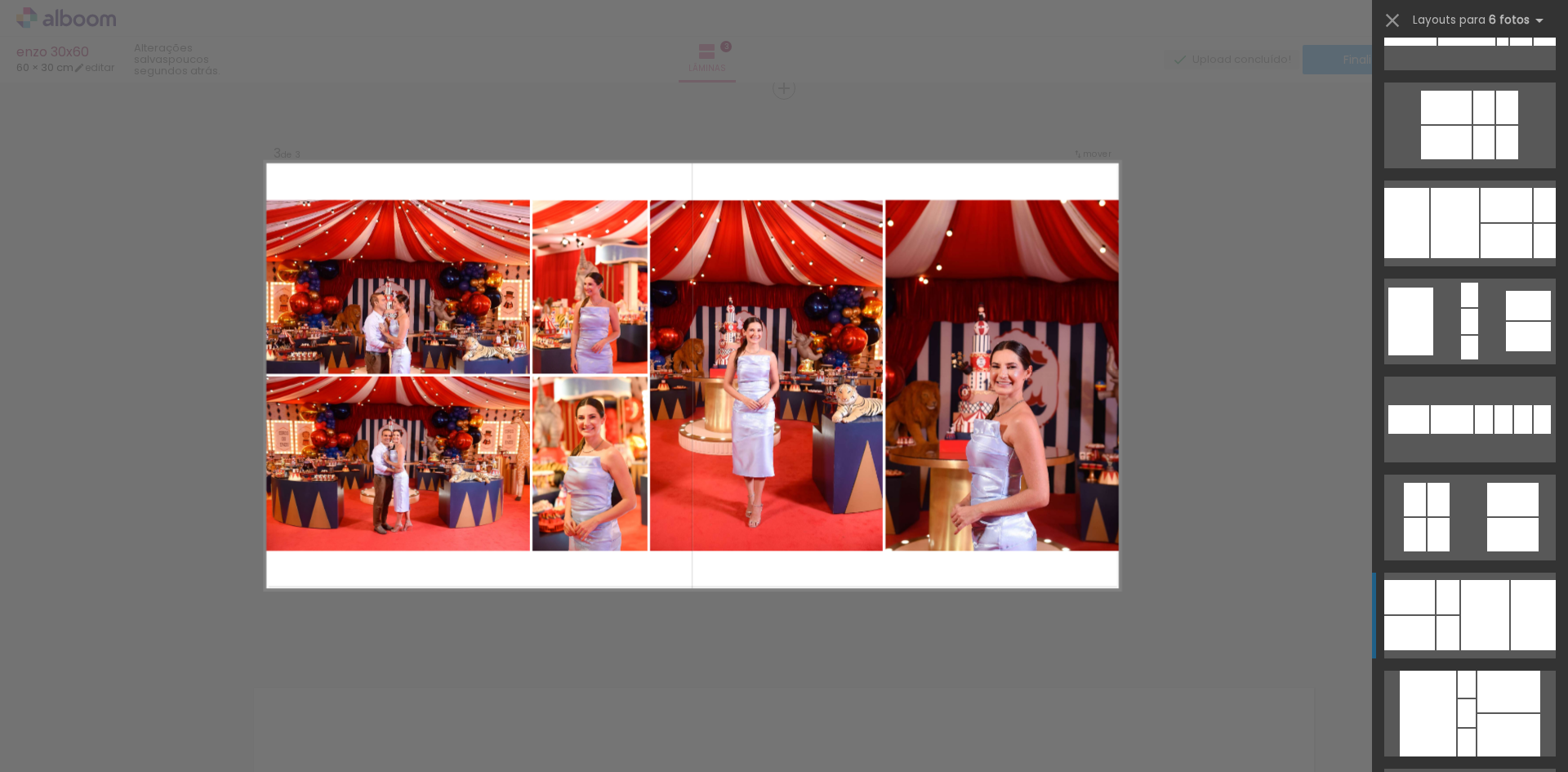
click at [1464, 589] on div at bounding box center [1485, 615] width 48 height 70
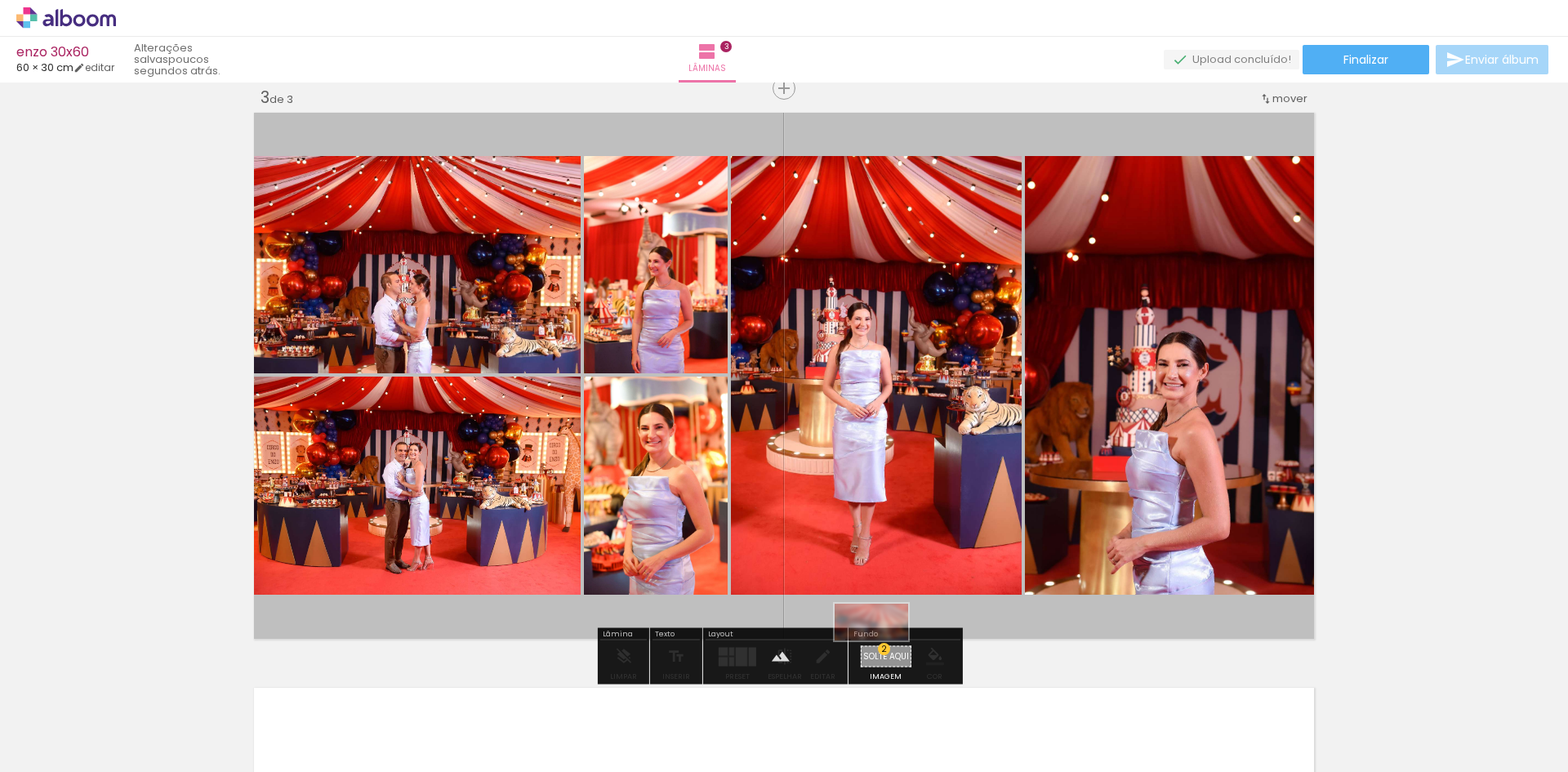
drag, startPoint x: 525, startPoint y: 727, endPoint x: 884, endPoint y: 652, distance: 366.8
click at [884, 652] on quentale-workspace at bounding box center [784, 386] width 1568 height 772
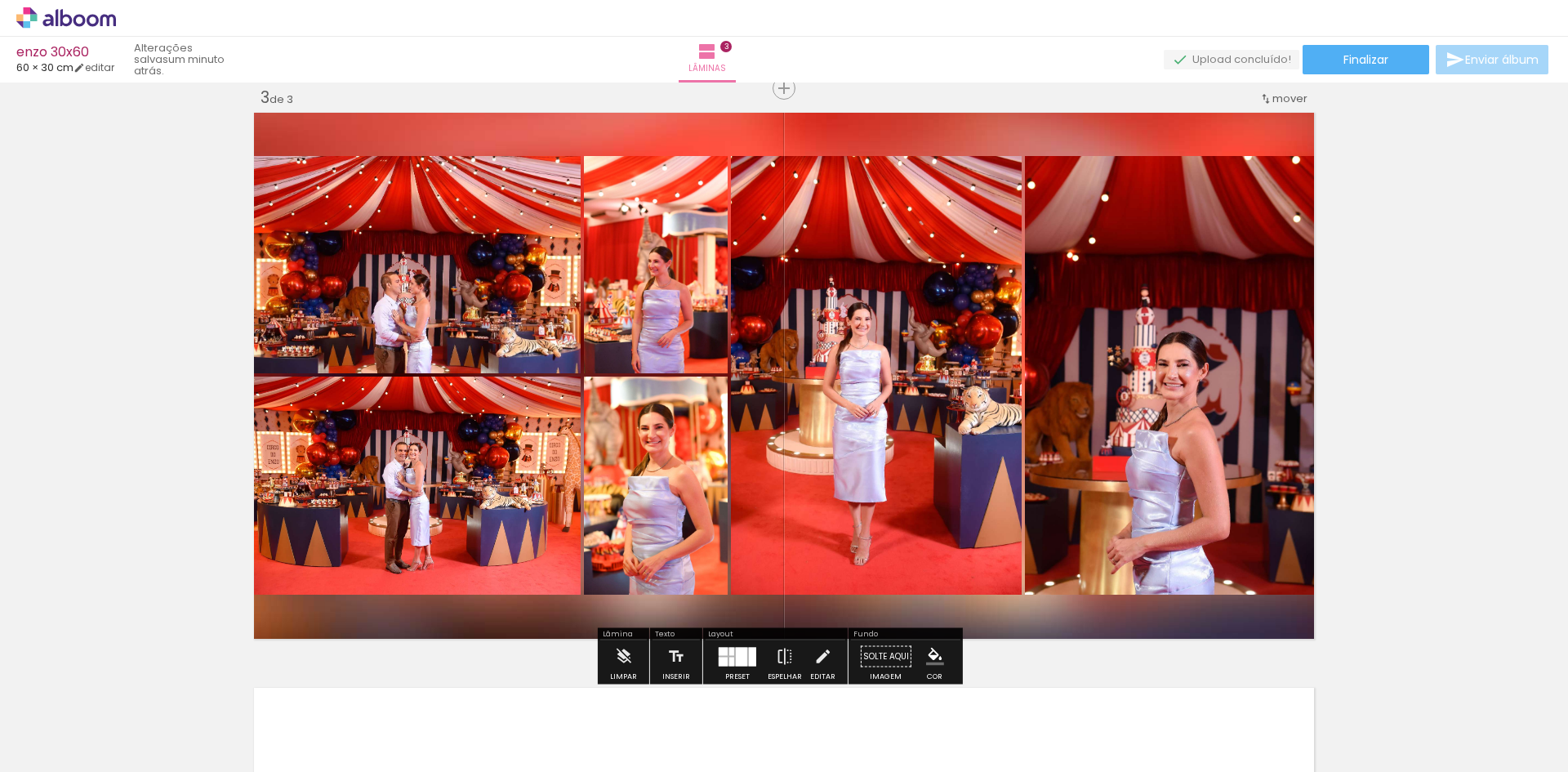
click at [1367, 360] on div "Inserir lâmina 1 de 3 Inserir lâmina 2 de 3 Inserir lâmina 3 de 3" at bounding box center [784, 67] width 1568 height 2301
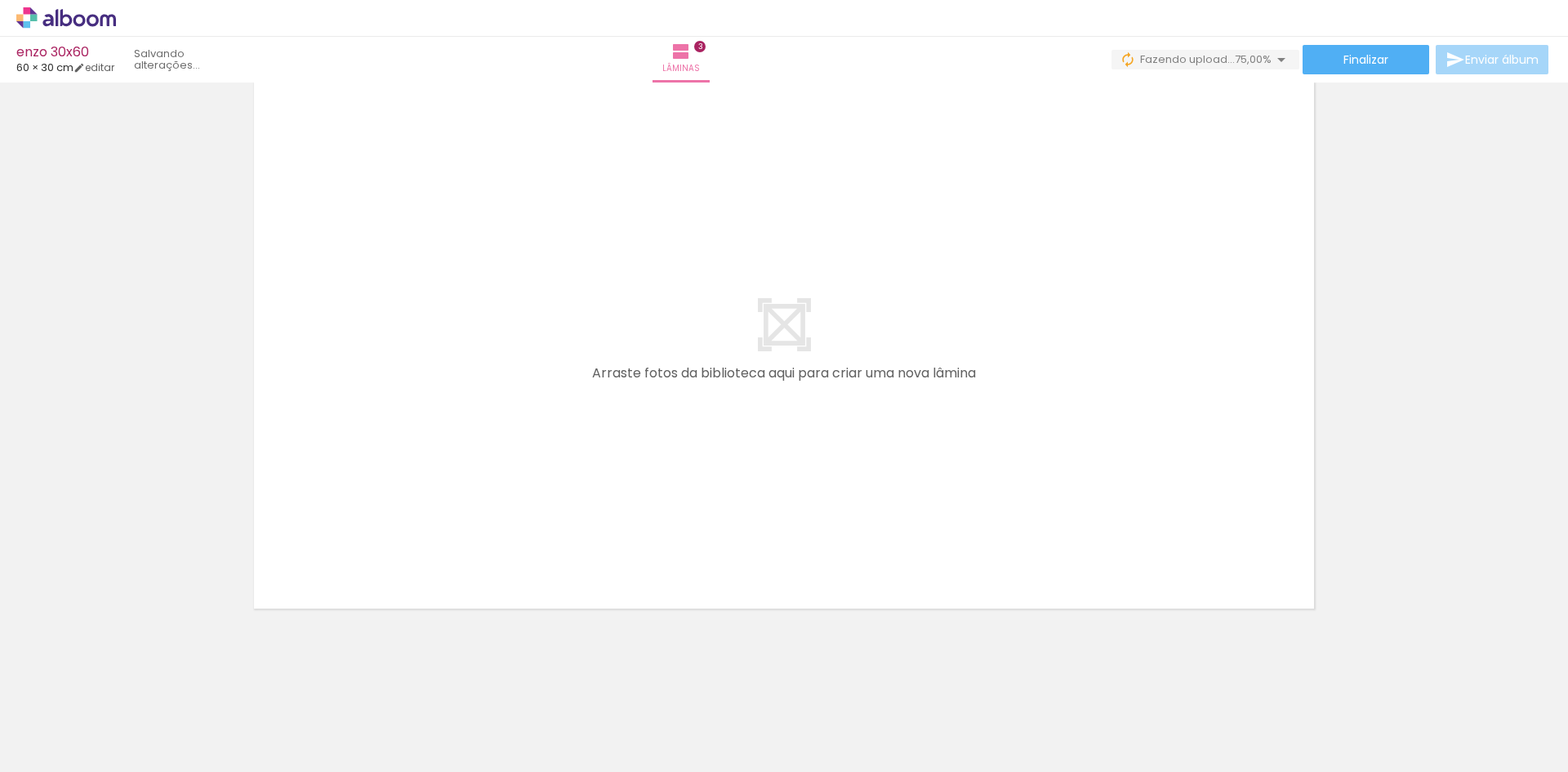
scroll to position [0, 766]
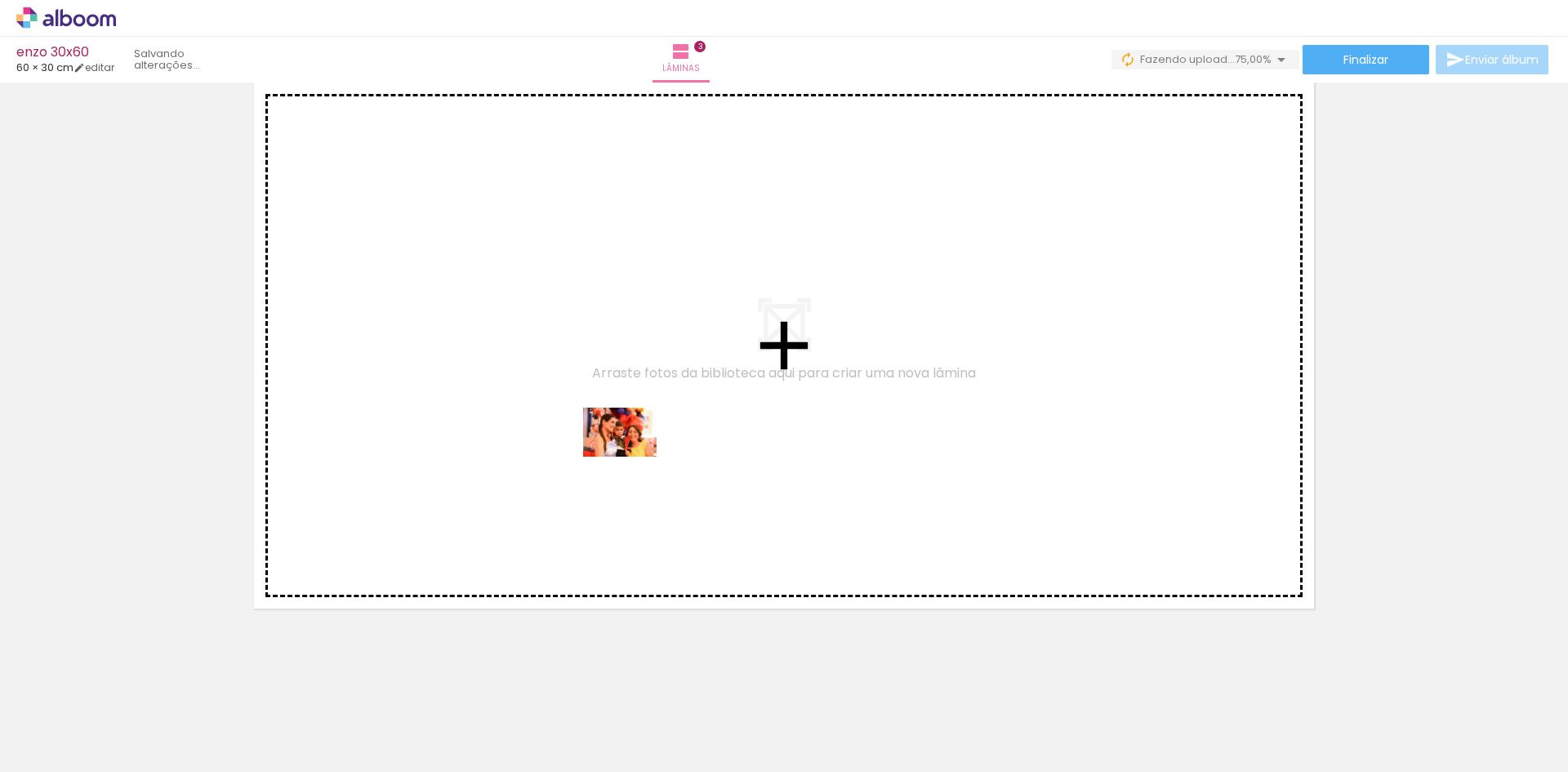
drag, startPoint x: 1044, startPoint y: 723, endPoint x: 698, endPoint y: 487, distance: 418.8
click at [628, 453] on quentale-workspace at bounding box center [784, 386] width 1568 height 772
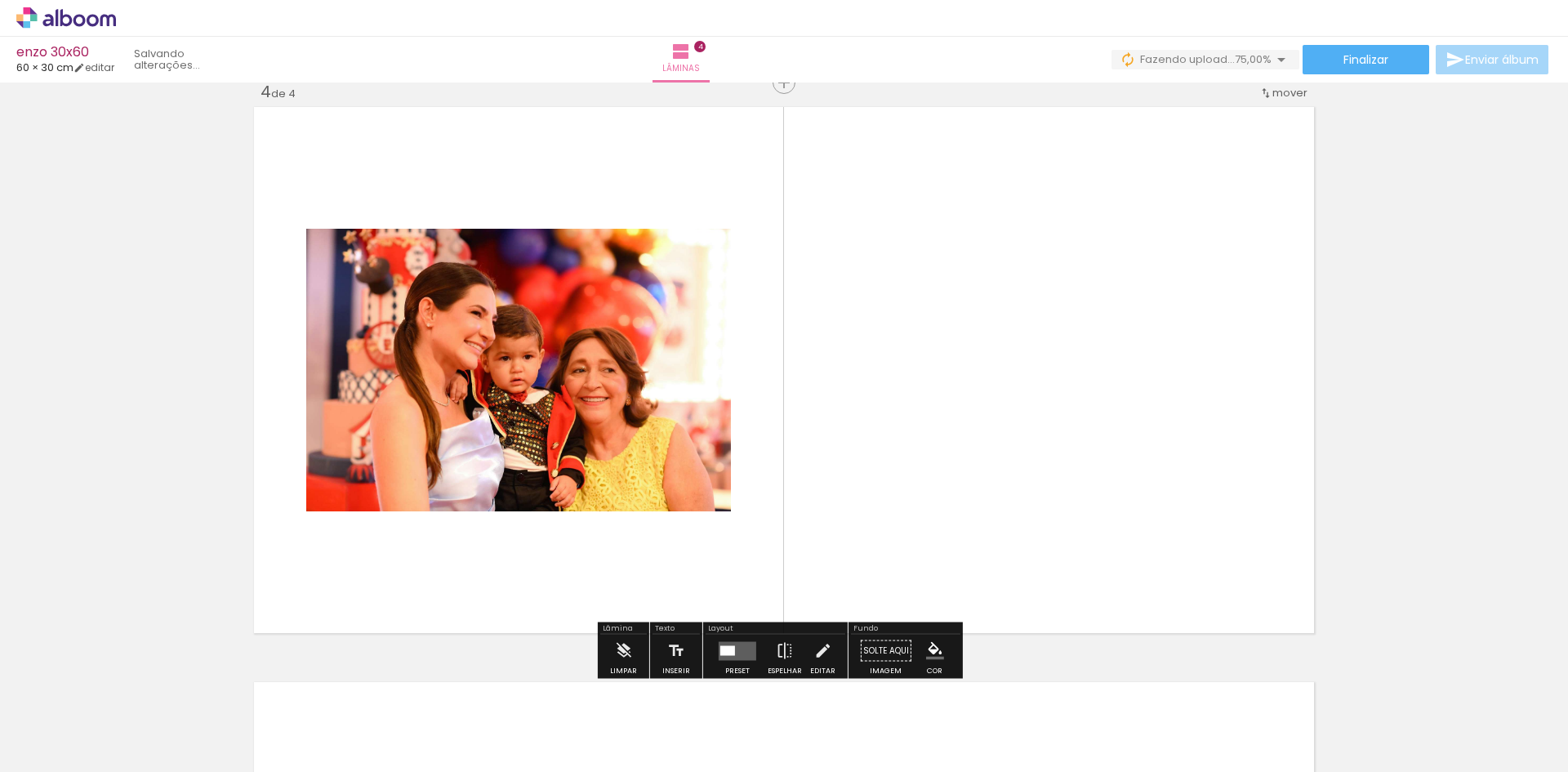
scroll to position [1747, 0]
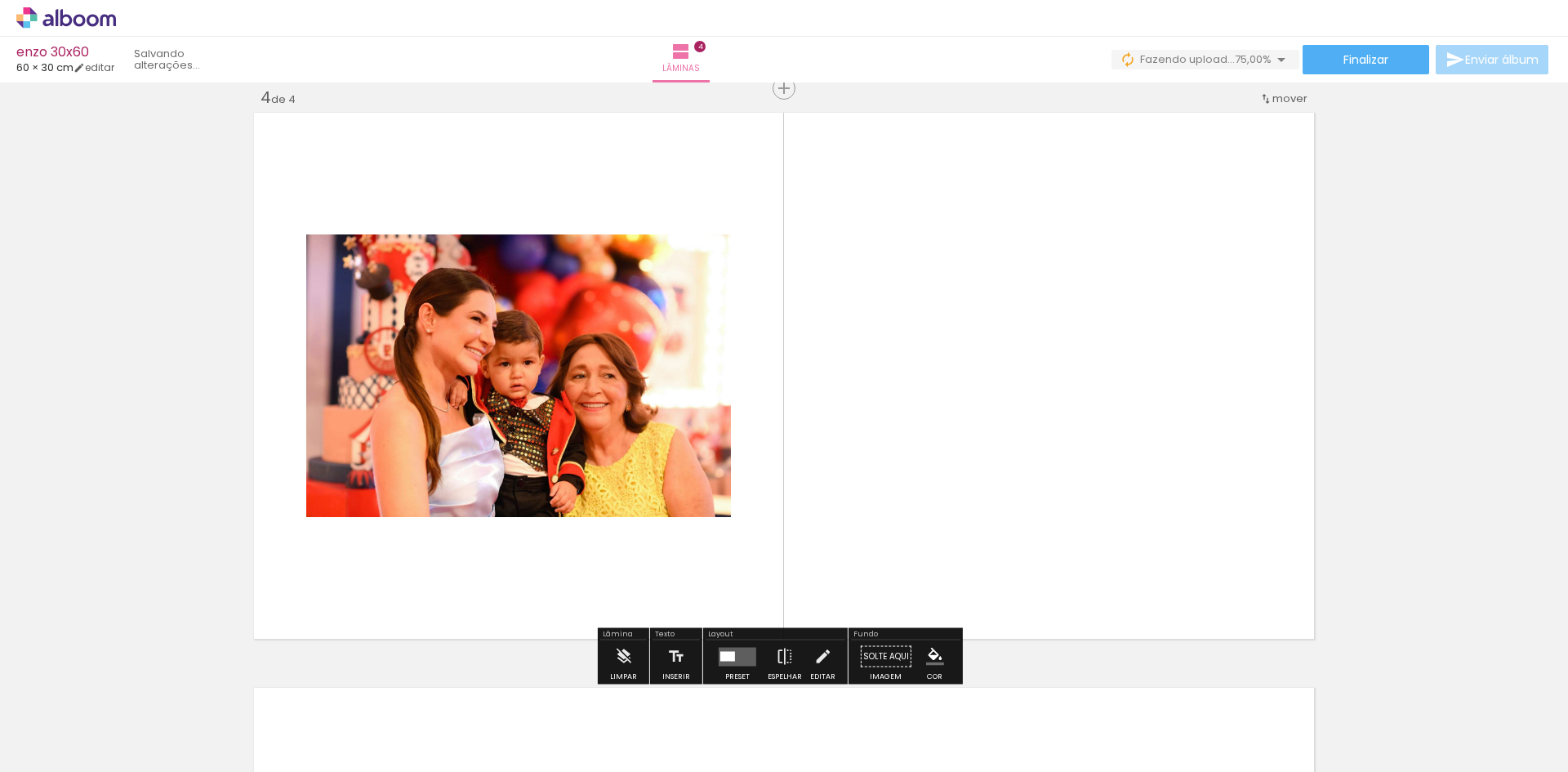
drag, startPoint x: 1126, startPoint y: 715, endPoint x: 943, endPoint y: 453, distance: 319.6
click at [943, 453] on quentale-workspace at bounding box center [784, 386] width 1568 height 772
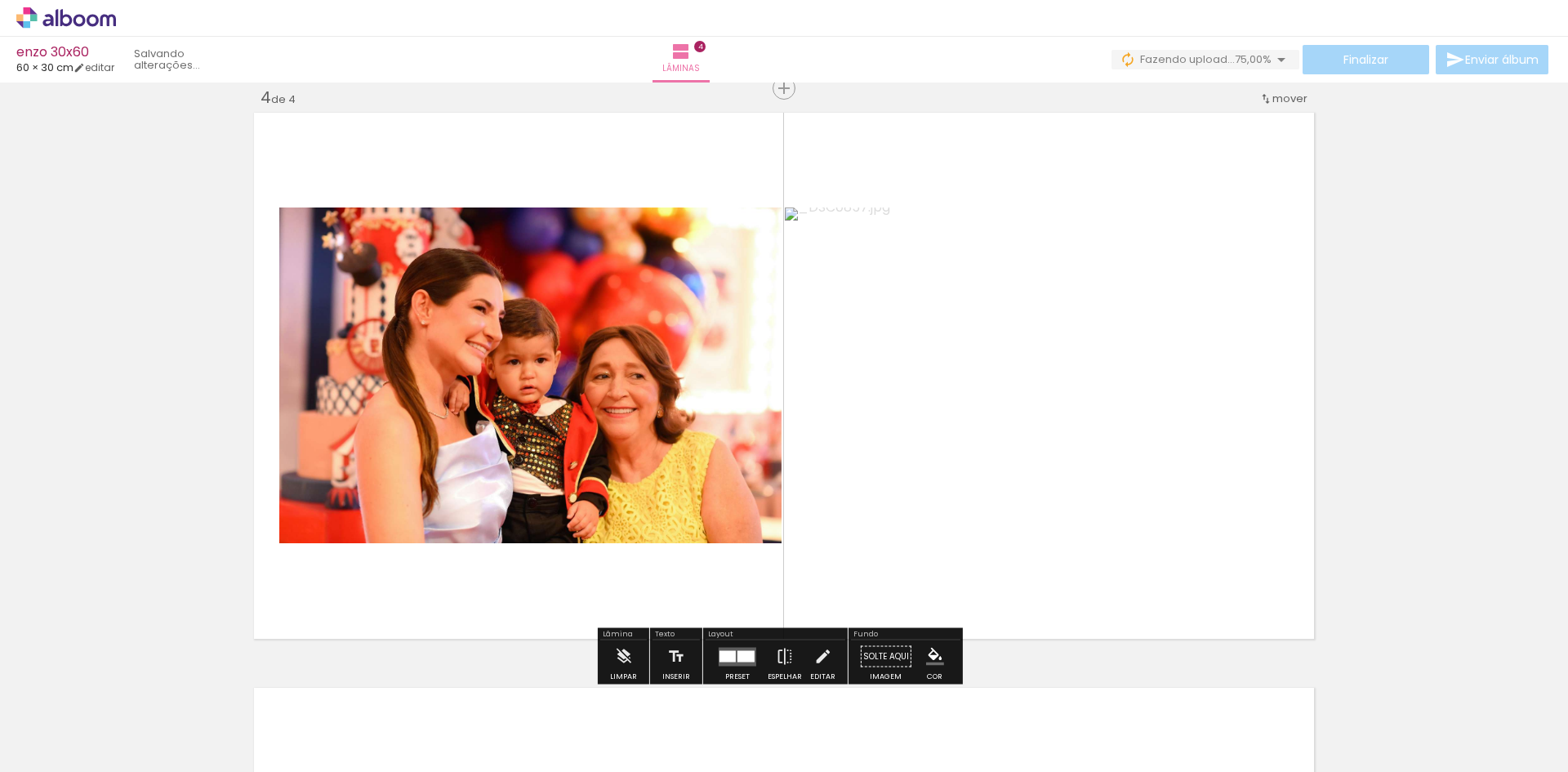
drag, startPoint x: 1234, startPoint y: 719, endPoint x: 1145, endPoint y: 472, distance: 262.5
click at [1128, 440] on quentale-workspace at bounding box center [784, 386] width 1568 height 772
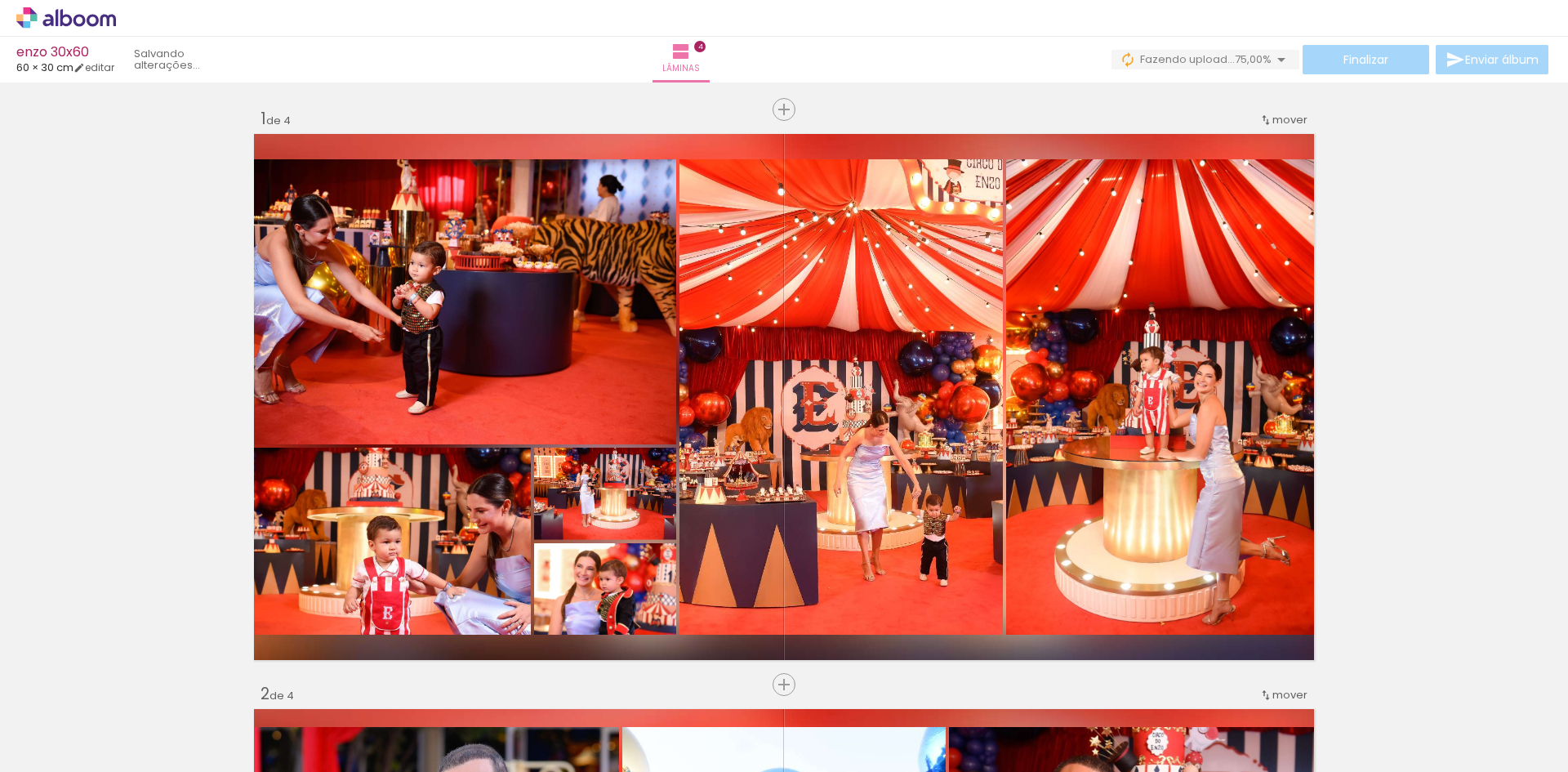
drag, startPoint x: 1321, startPoint y: 559, endPoint x: 1271, endPoint y: 518, distance: 64.7
click at [1283, 509] on quentale-workspace at bounding box center [784, 386] width 1568 height 772
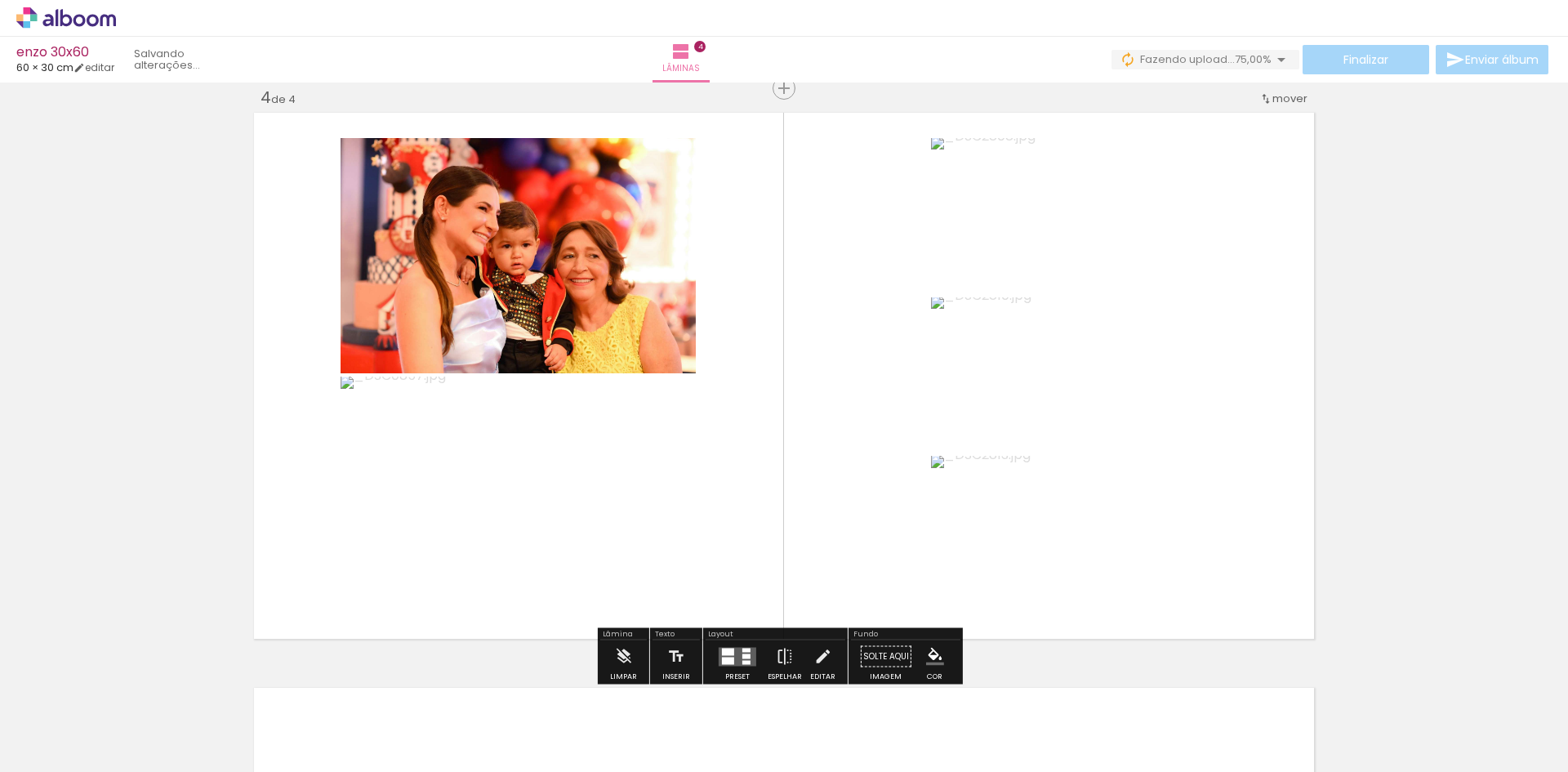
scroll to position [0, 766]
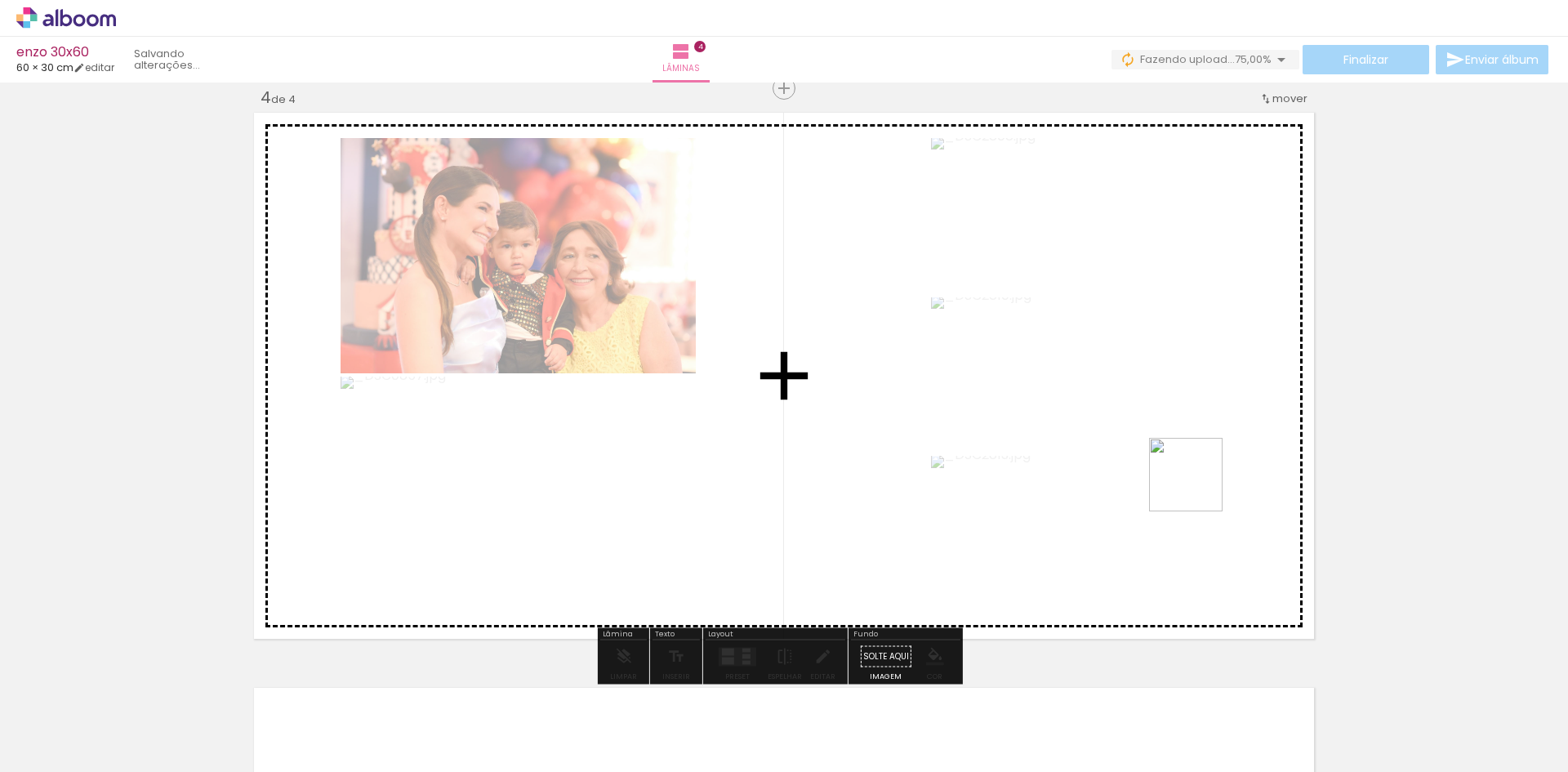
drag, startPoint x: 1500, startPoint y: 717, endPoint x: 1200, endPoint y: 496, distance: 372.6
click at [1189, 475] on quentale-workspace at bounding box center [784, 386] width 1568 height 772
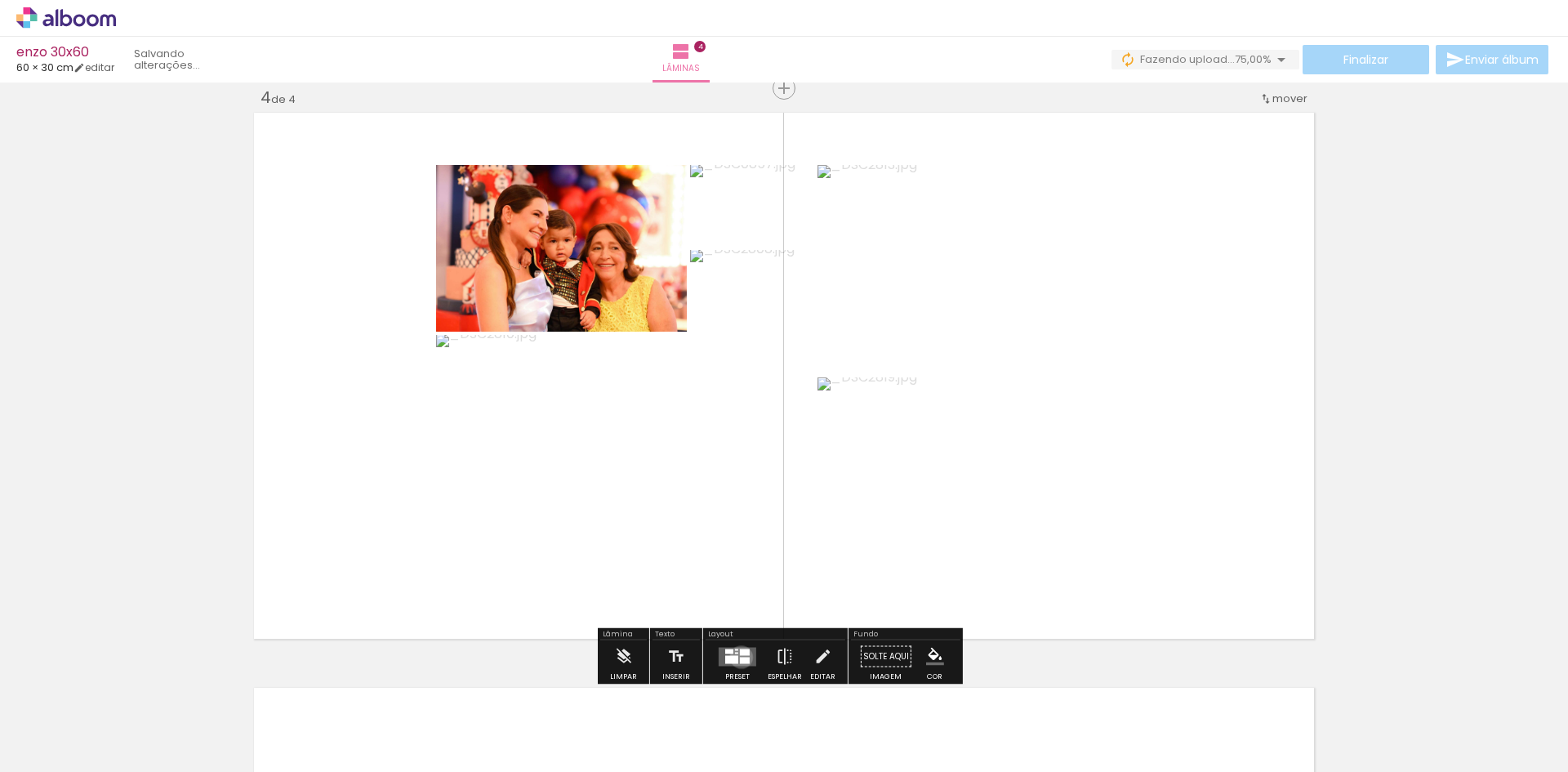
click at [740, 657] on div at bounding box center [745, 659] width 10 height 6
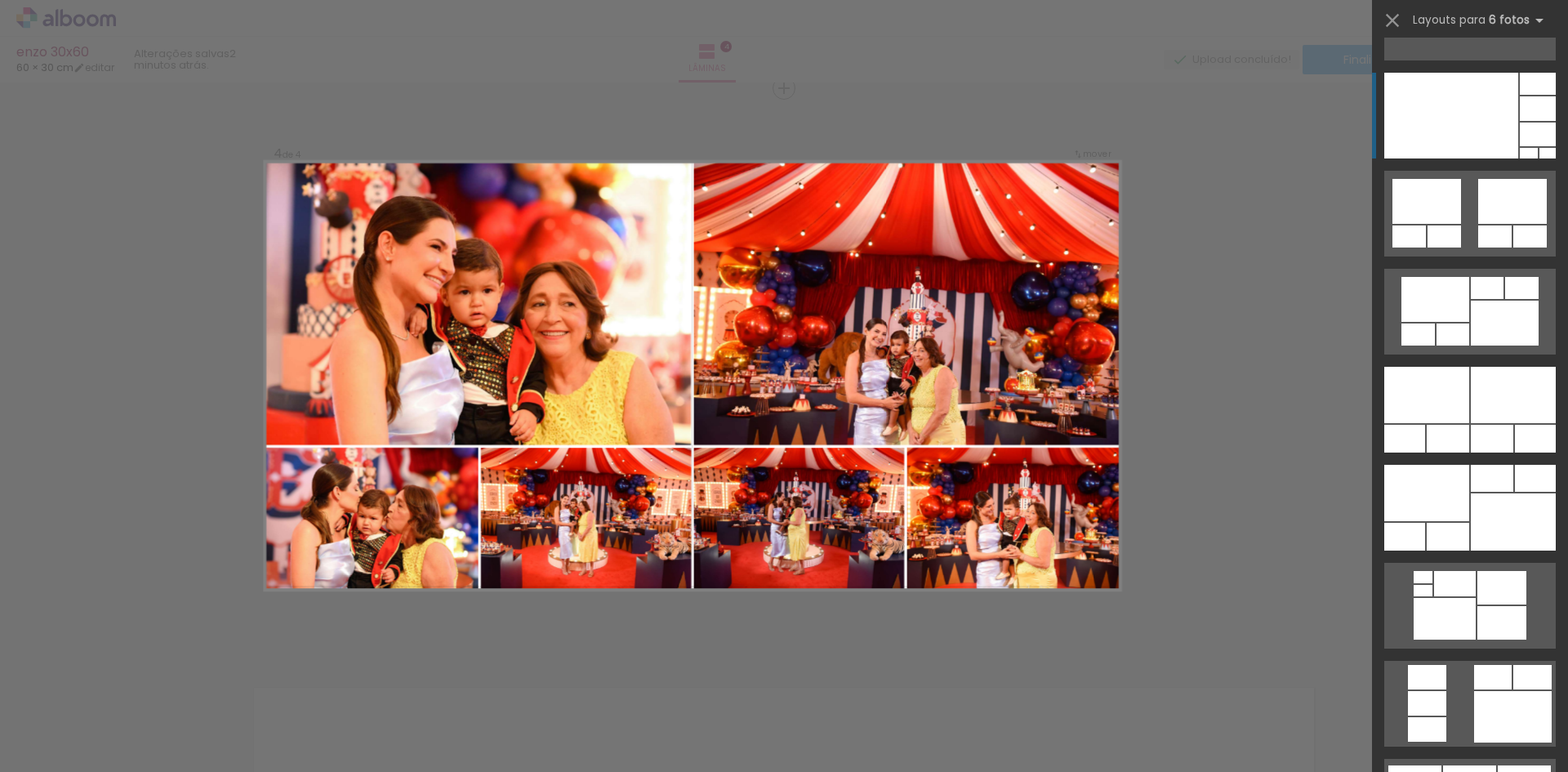
scroll to position [899, 0]
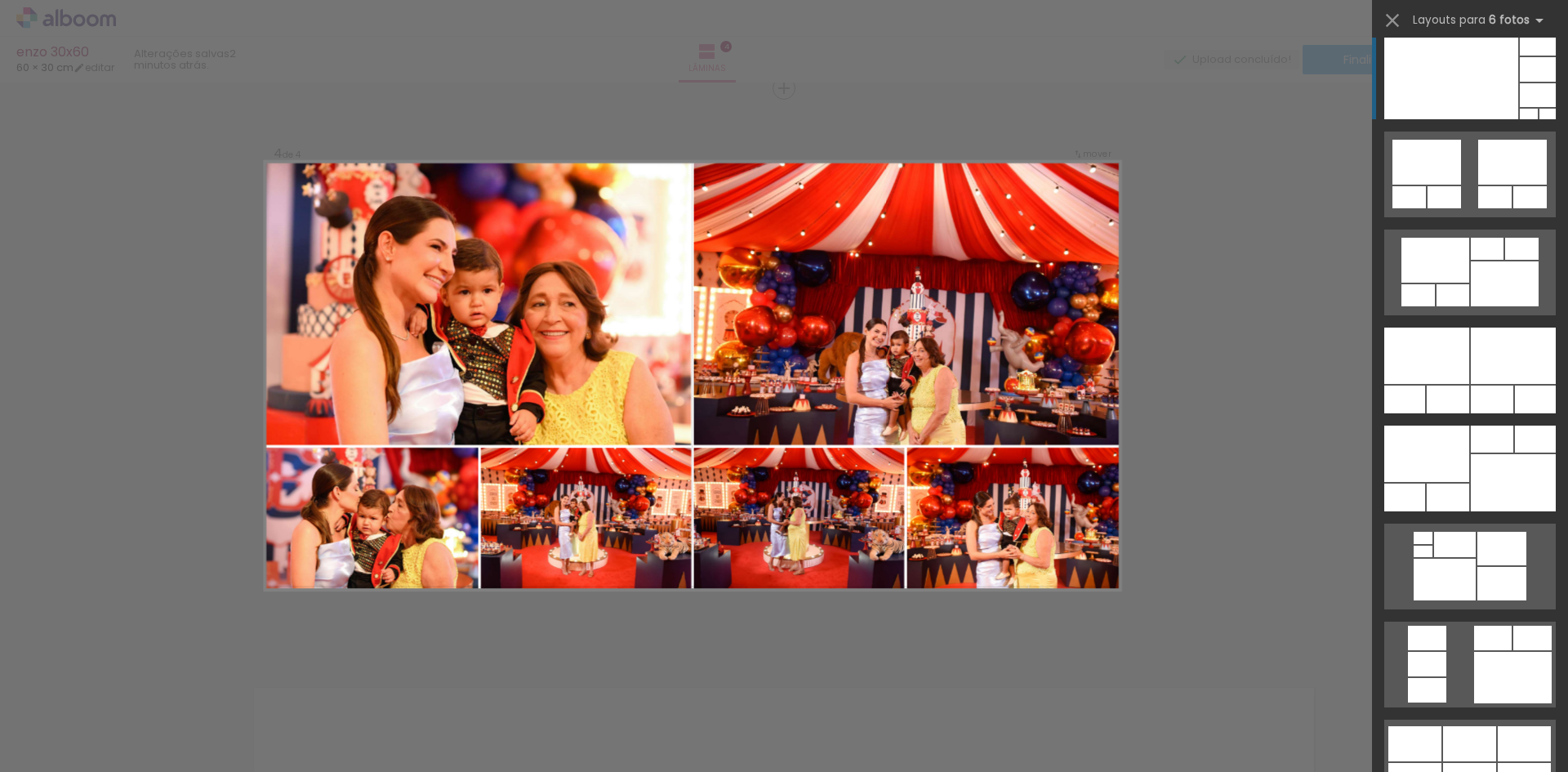
click at [1463, 411] on quentale-layouter at bounding box center [1470, 370] width 171 height 86
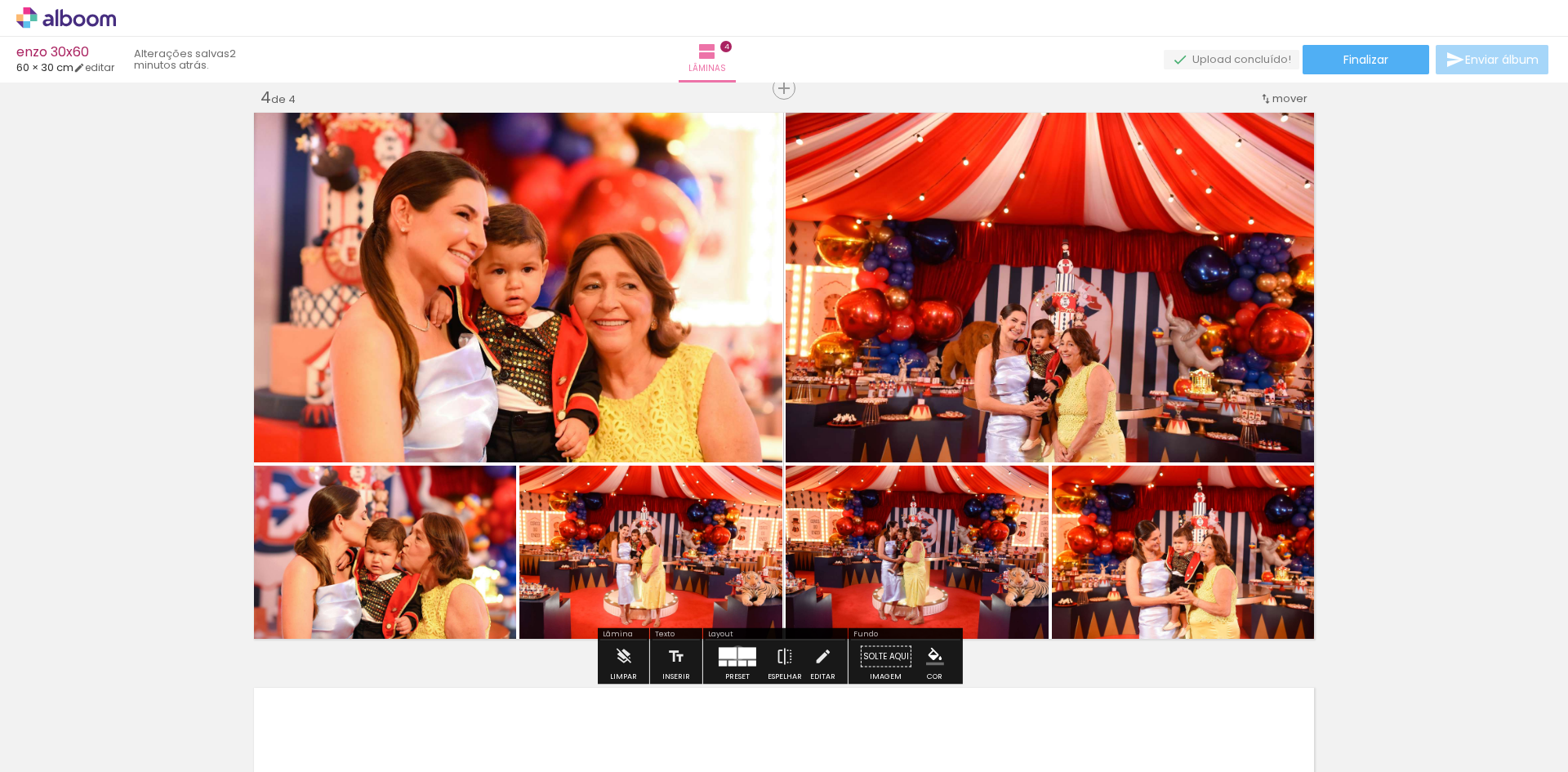
click at [739, 651] on div at bounding box center [747, 652] width 18 height 11
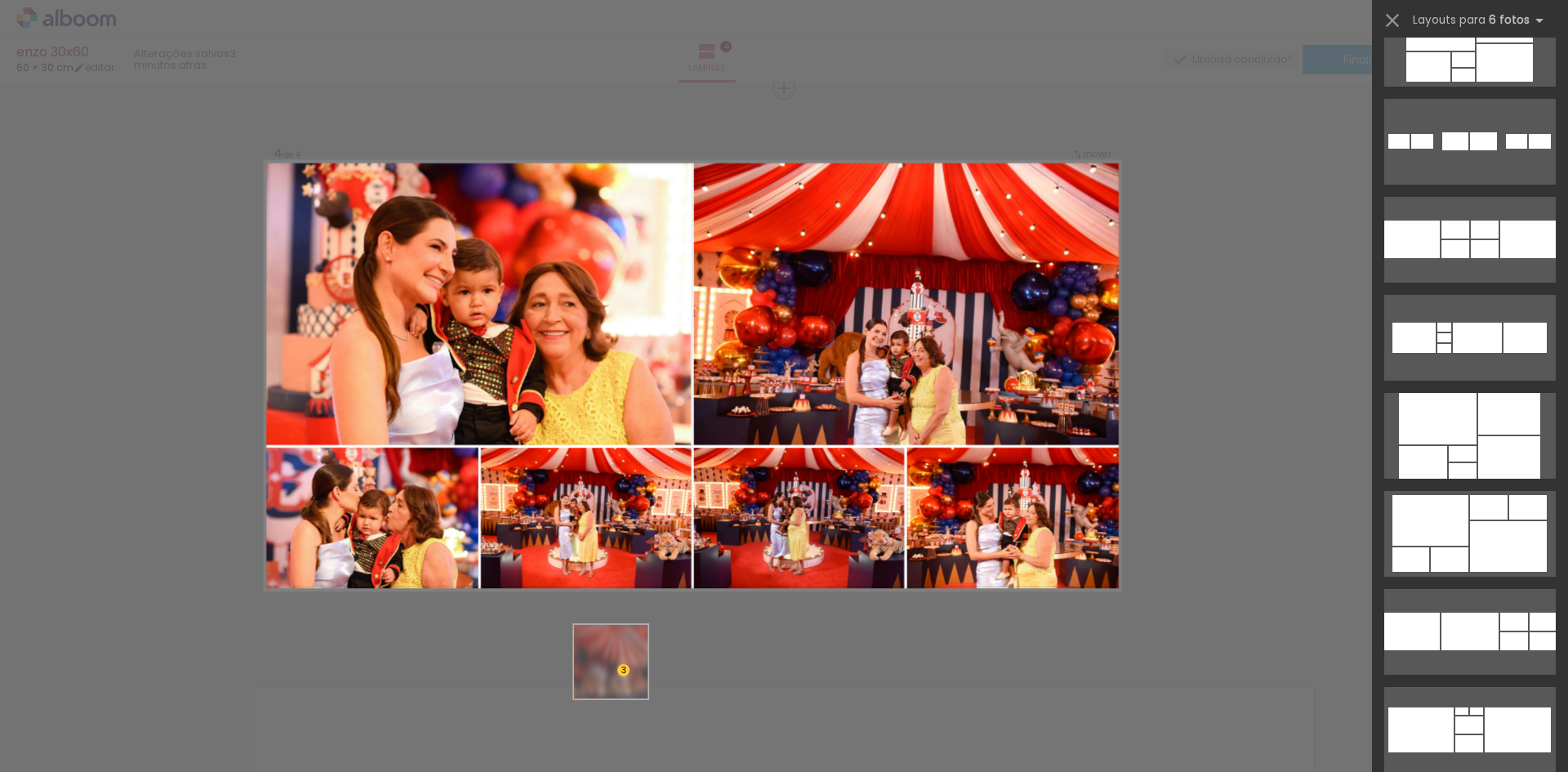
scroll to position [1176, 0]
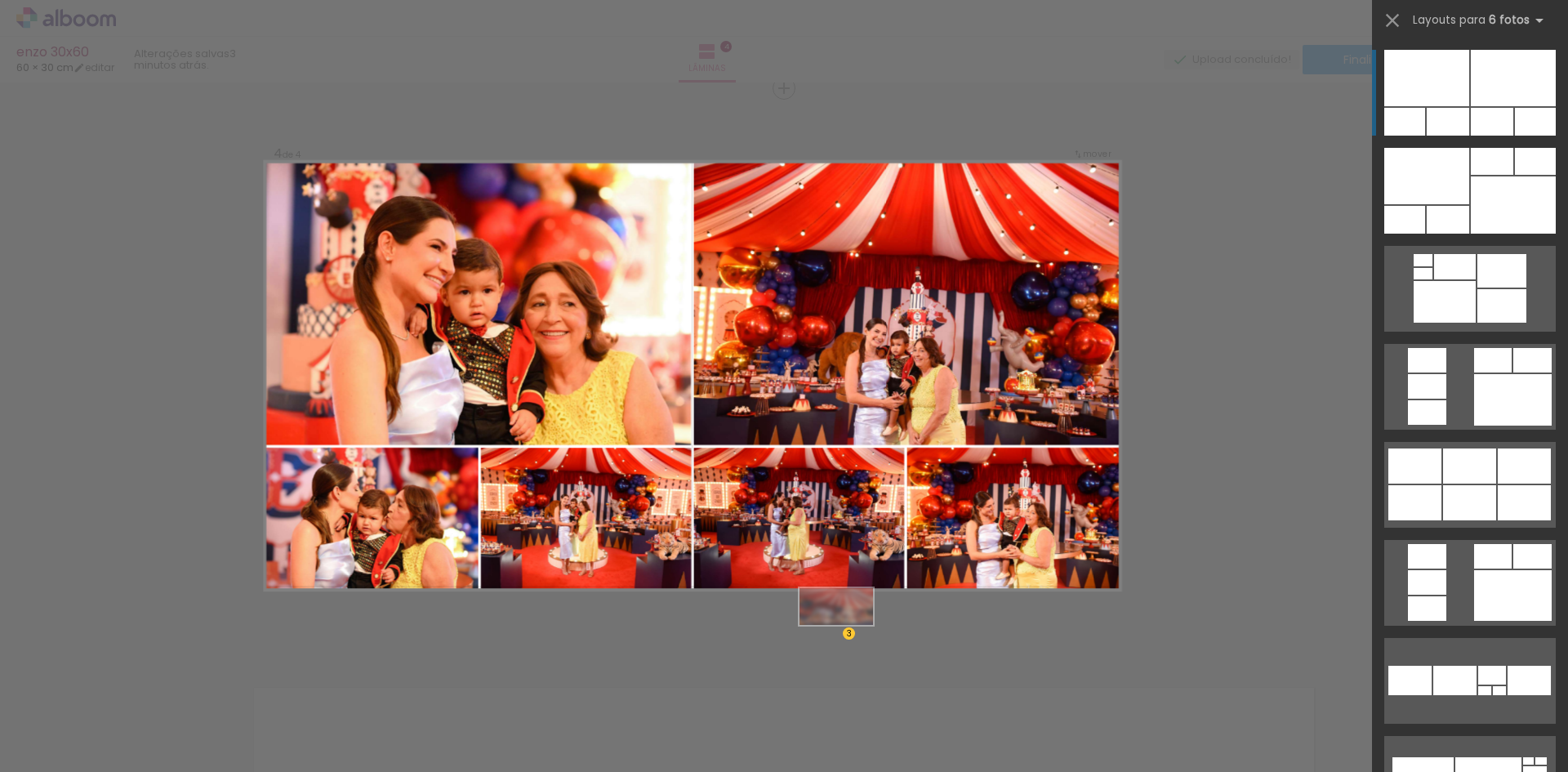
drag, startPoint x: 548, startPoint y: 733, endPoint x: 850, endPoint y: 638, distance: 316.6
click at [850, 638] on quentale-workspace at bounding box center [784, 386] width 1568 height 772
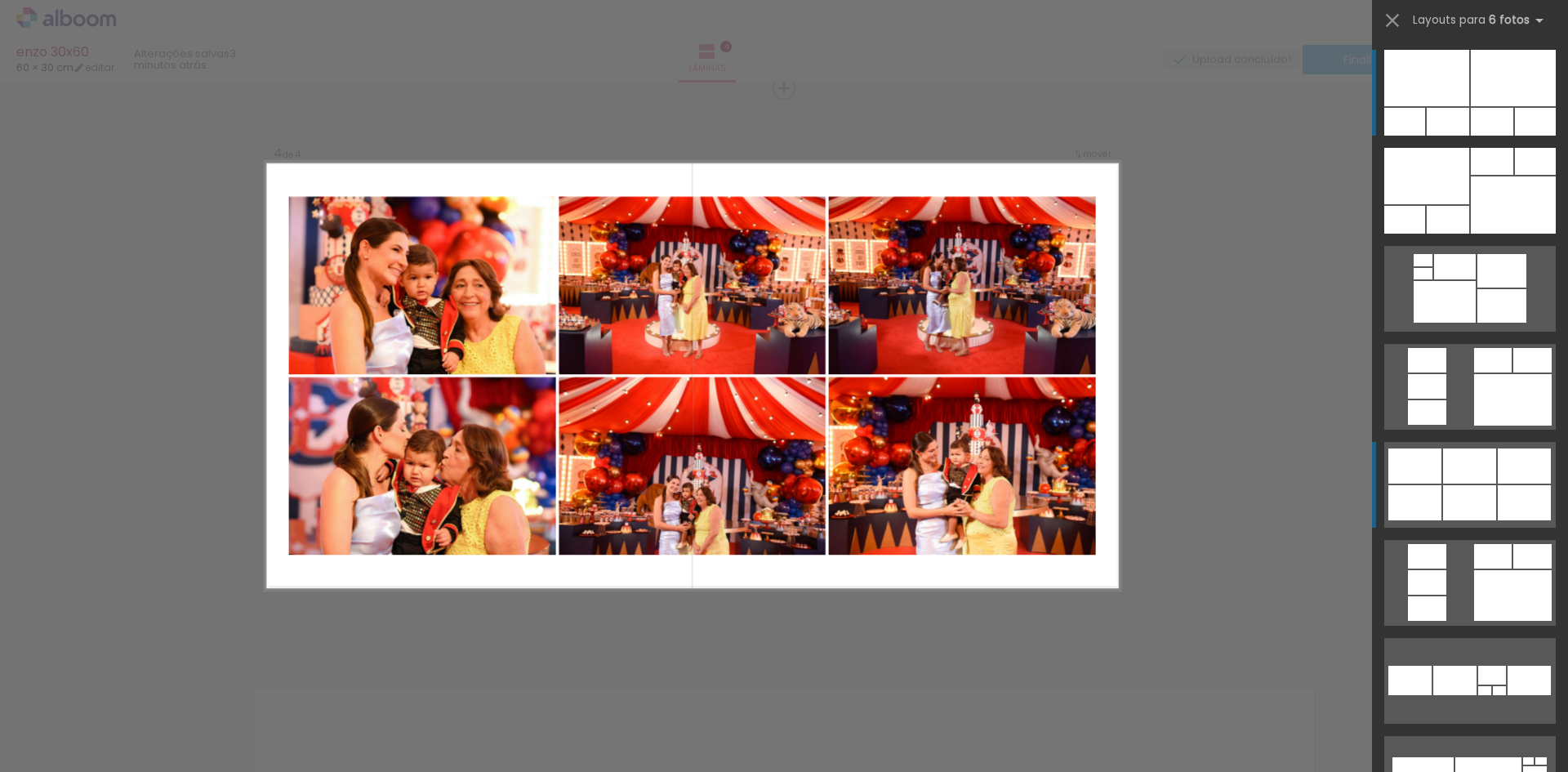
click at [1506, 498] on div at bounding box center [1524, 503] width 53 height 35
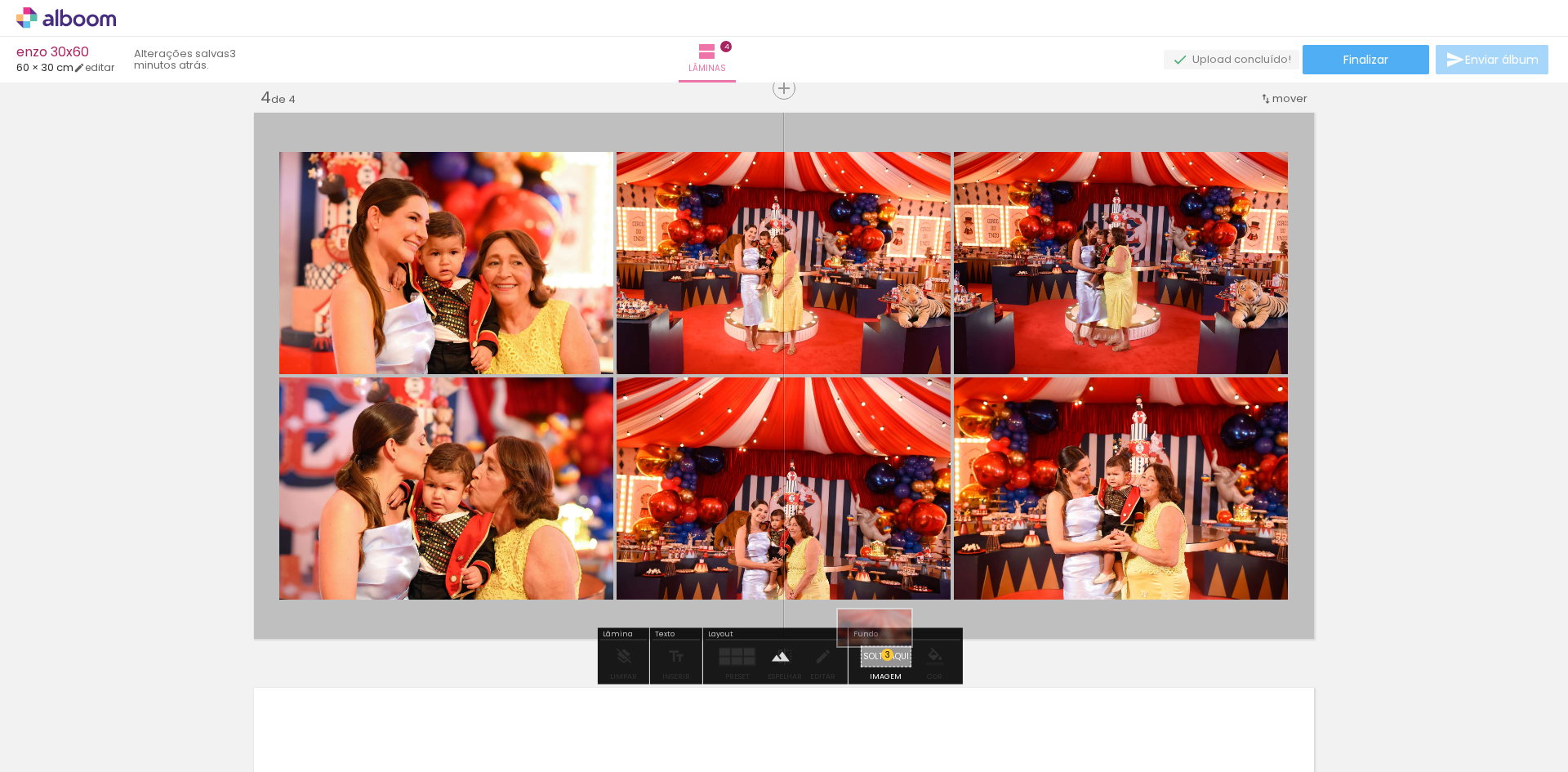
drag, startPoint x: 541, startPoint y: 732, endPoint x: 885, endPoint y: 658, distance: 351.9
click at [885, 658] on quentale-workspace at bounding box center [784, 386] width 1568 height 772
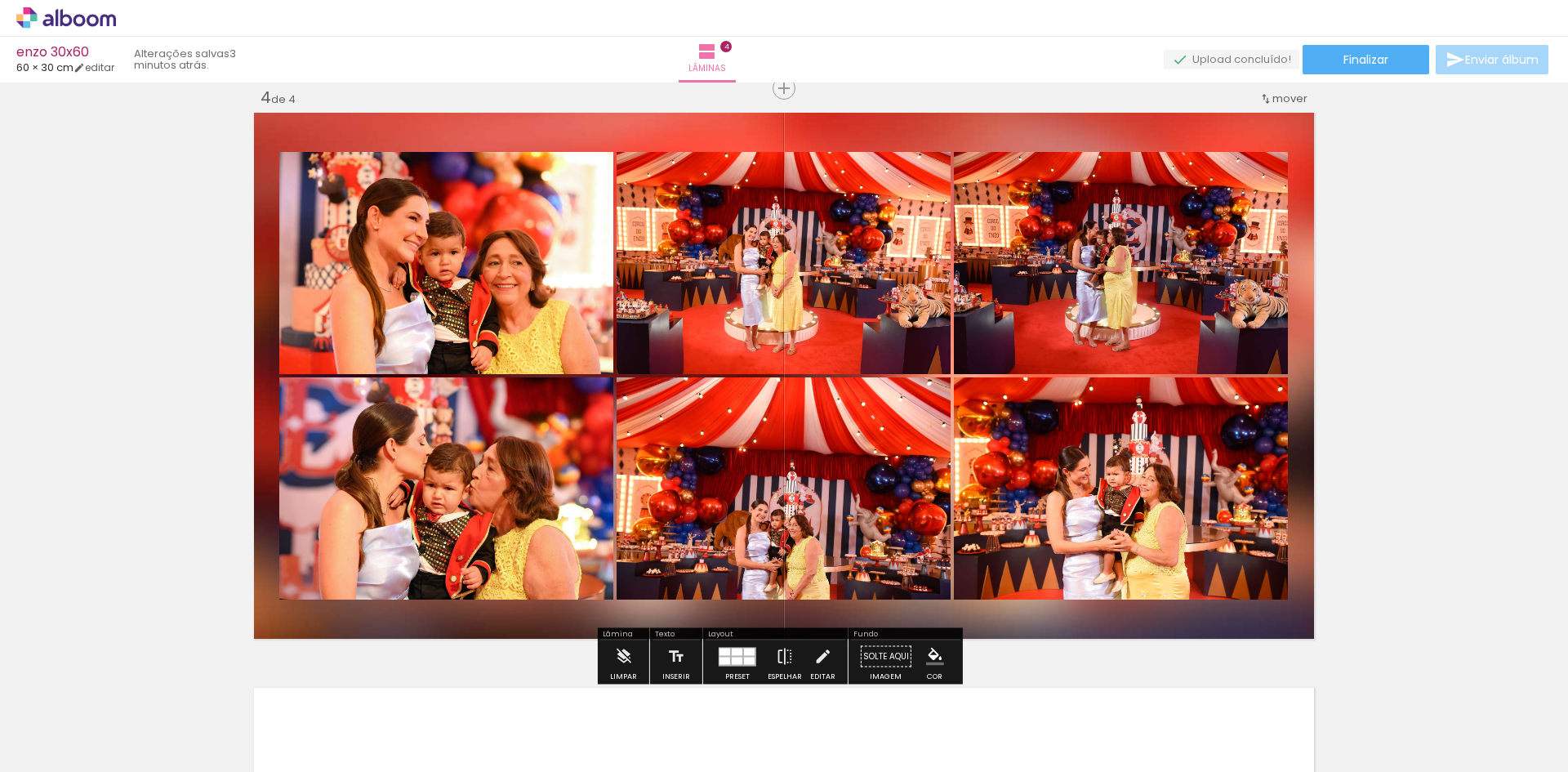
click at [816, 293] on quentale-photo at bounding box center [783, 263] width 334 height 222
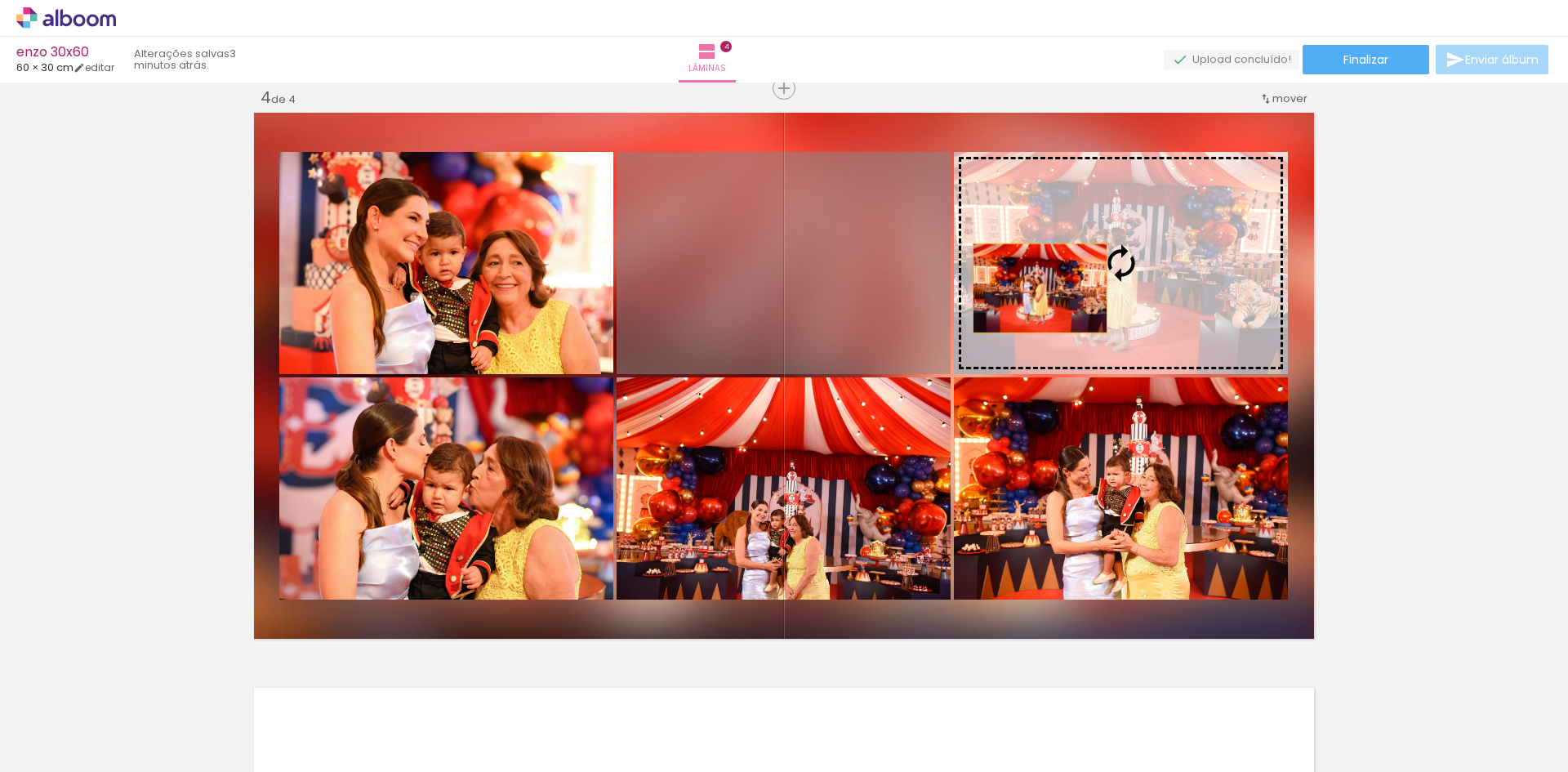
drag, startPoint x: 835, startPoint y: 293, endPoint x: 1056, endPoint y: 287, distance: 221.1
click at [0, 0] on slot at bounding box center [0, 0] width 0 height 0
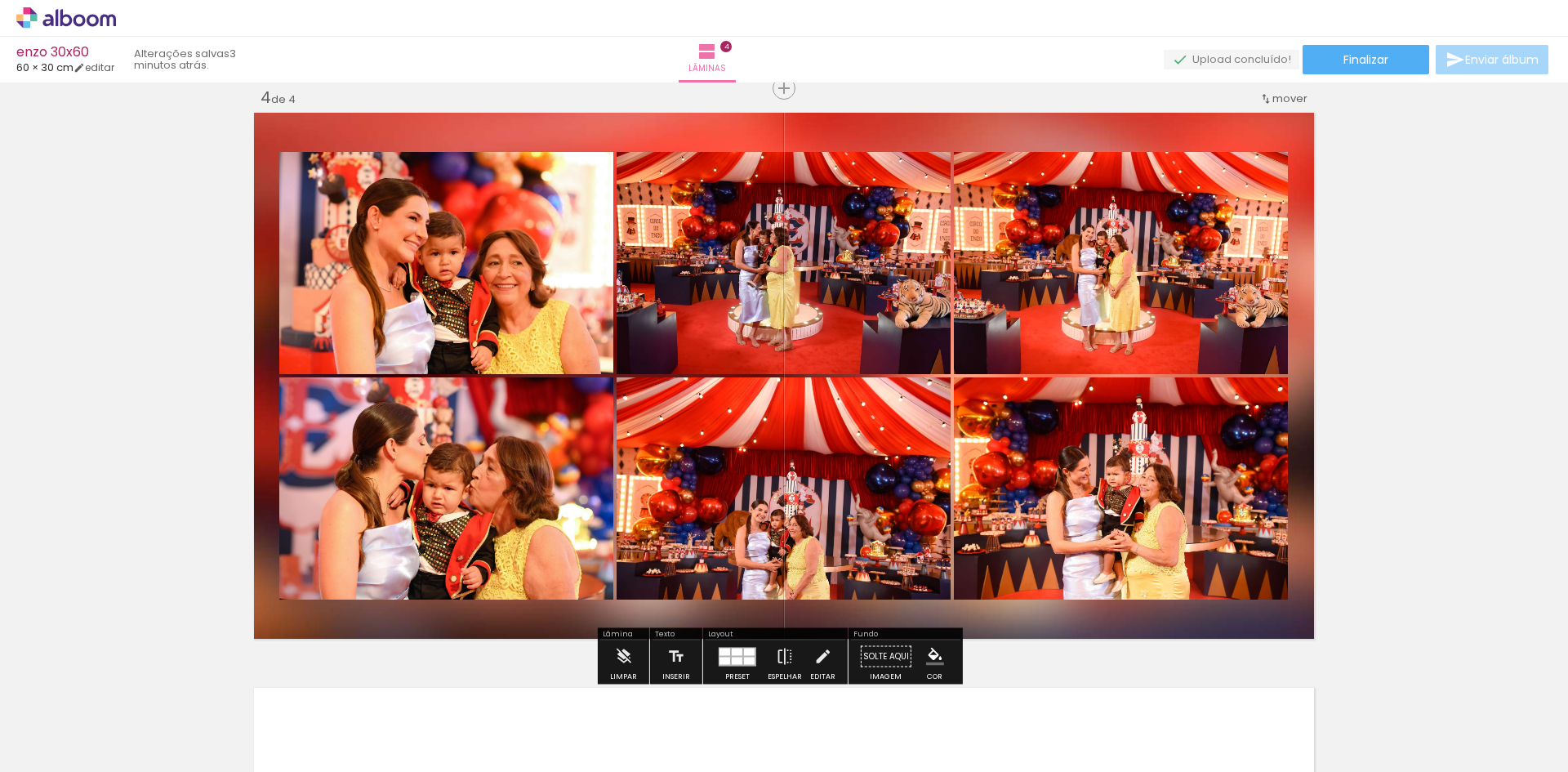
click at [856, 297] on quentale-photo at bounding box center [783, 263] width 334 height 222
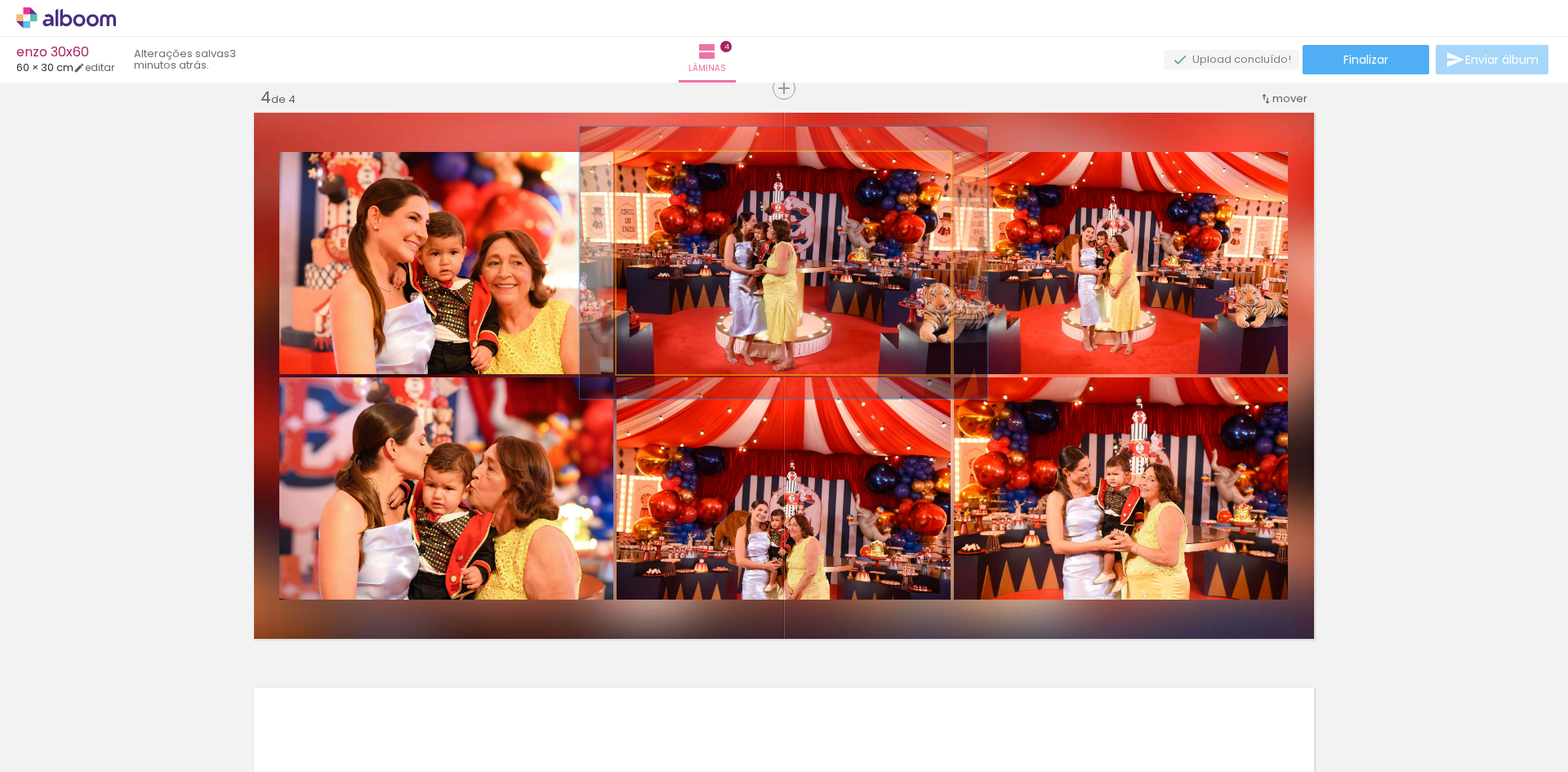
drag, startPoint x: 652, startPoint y: 176, endPoint x: 664, endPoint y: 172, distance: 12.6
type paper-slider "122"
click at [664, 172] on div at bounding box center [667, 169] width 26 height 26
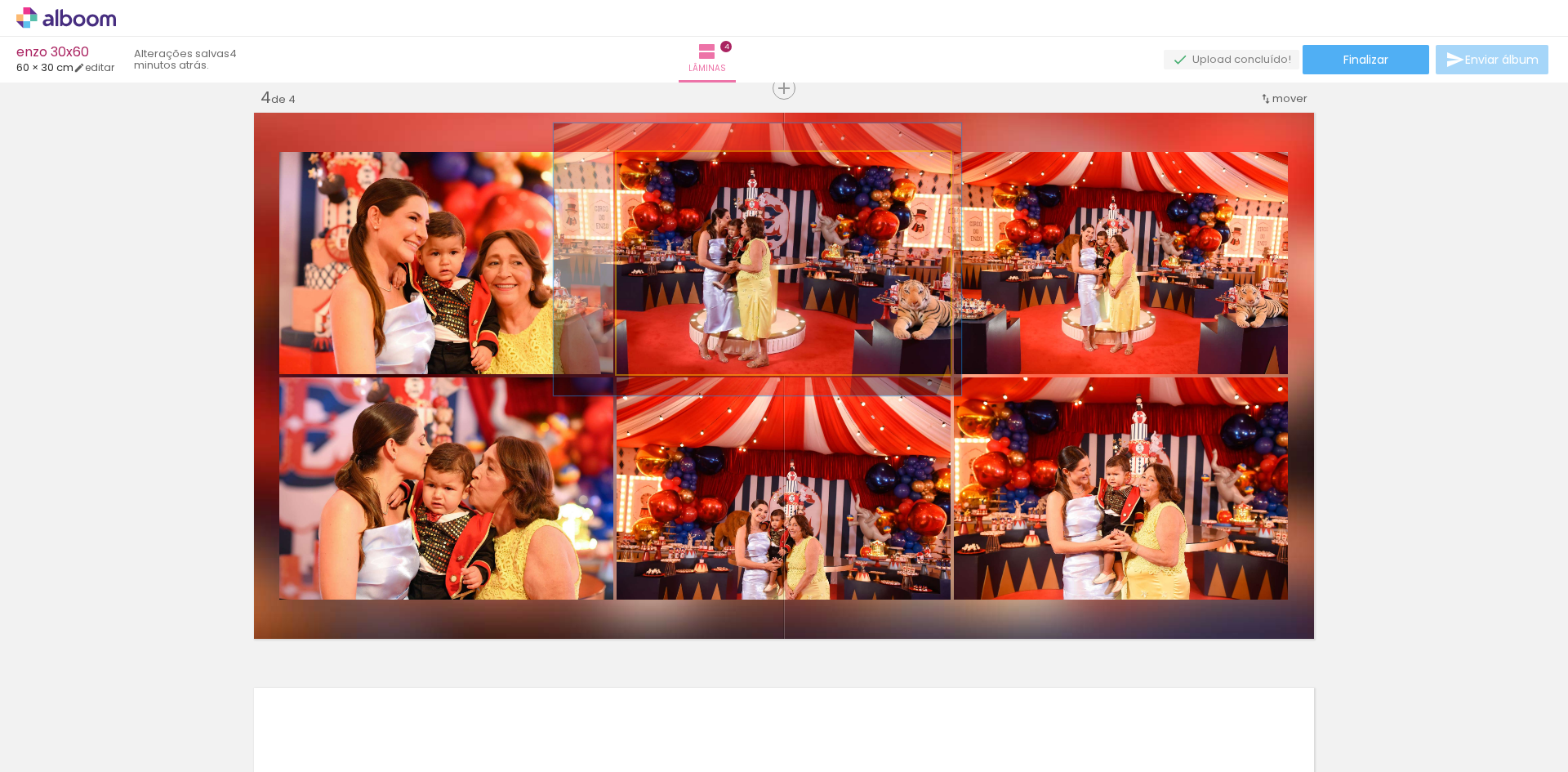
drag, startPoint x: 718, startPoint y: 272, endPoint x: 691, endPoint y: 268, distance: 27.3
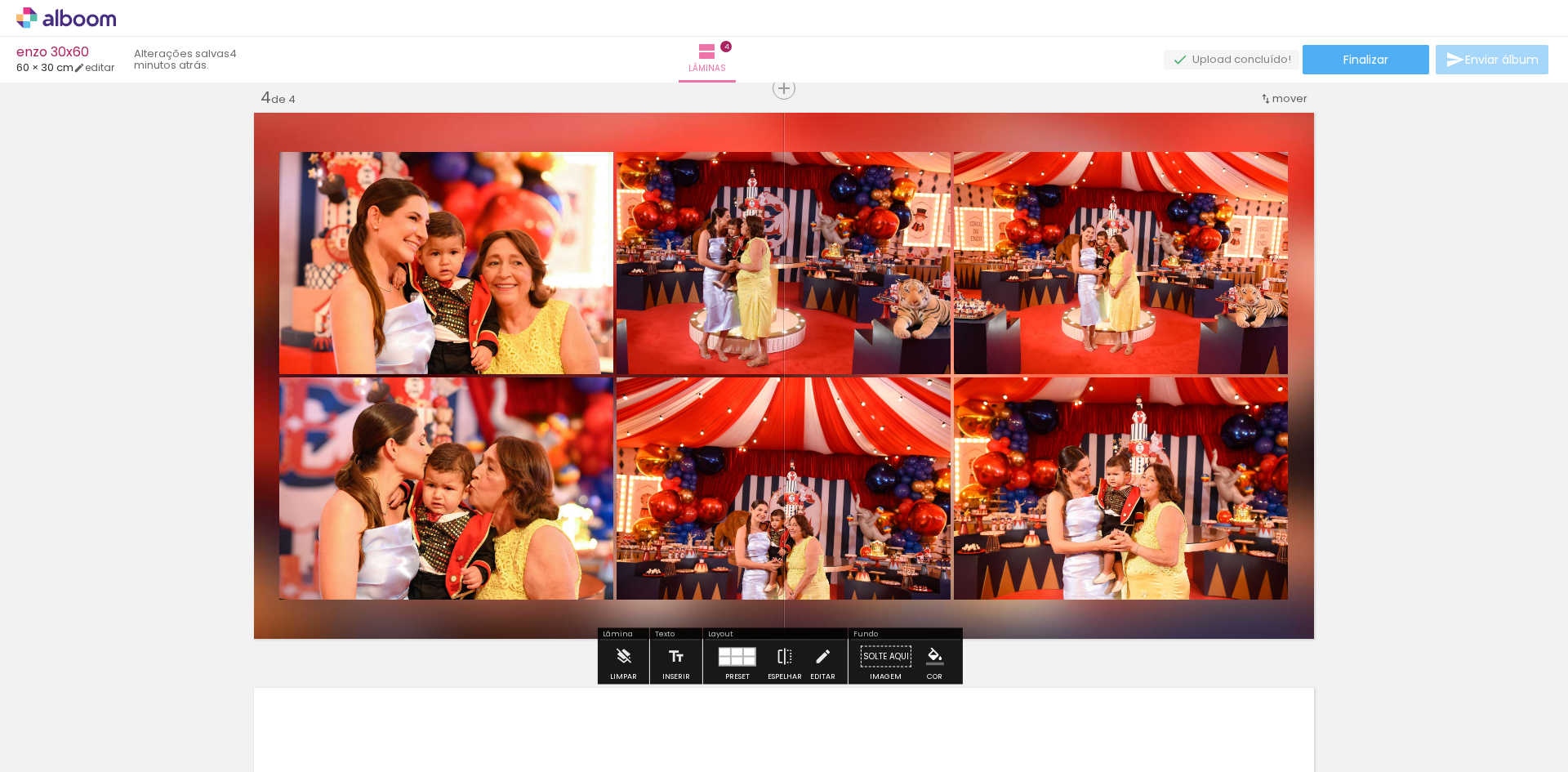
click at [733, 541] on quentale-photo at bounding box center [783, 488] width 334 height 222
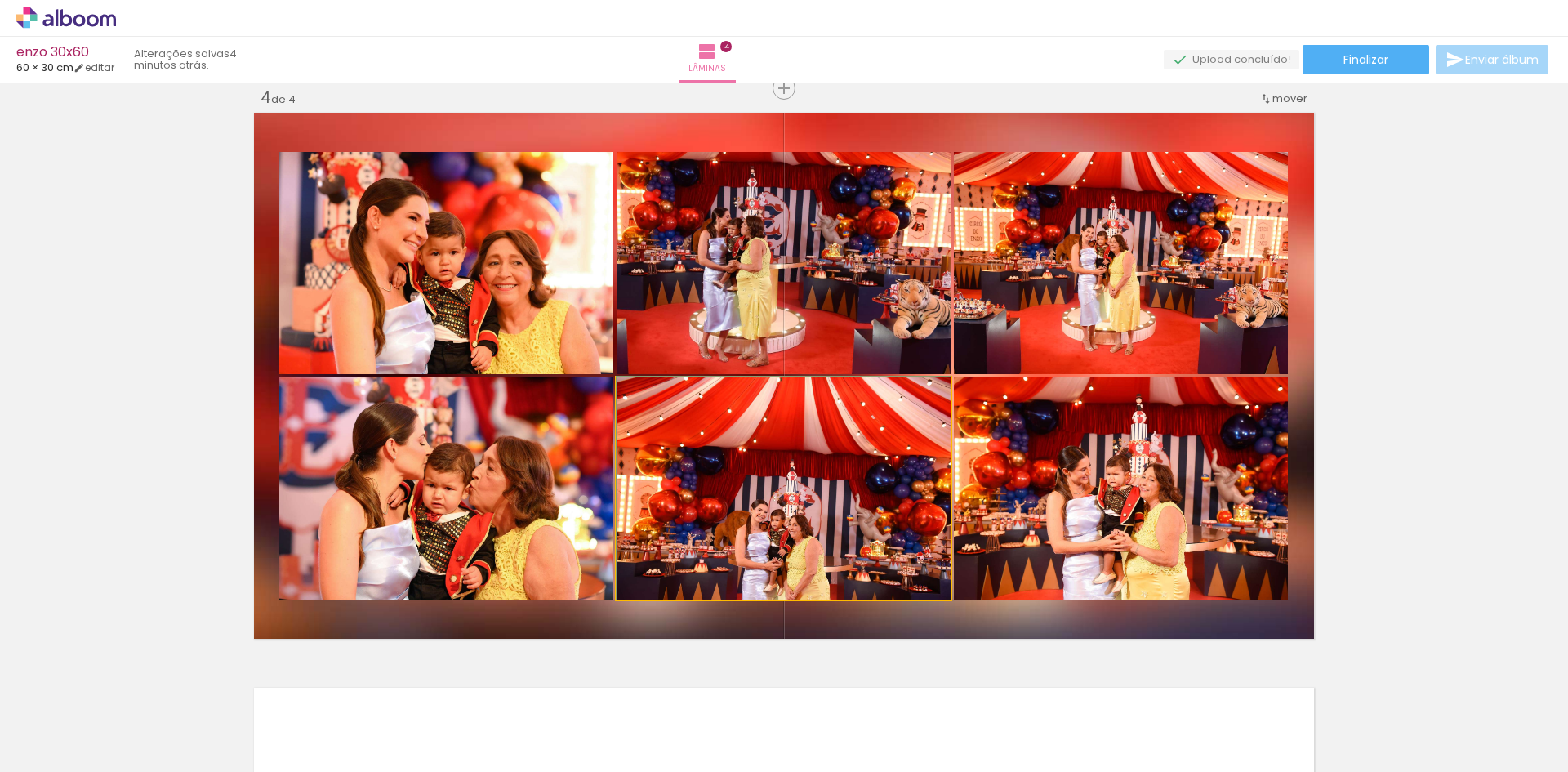
click at [732, 540] on quentale-photo at bounding box center [783, 488] width 334 height 222
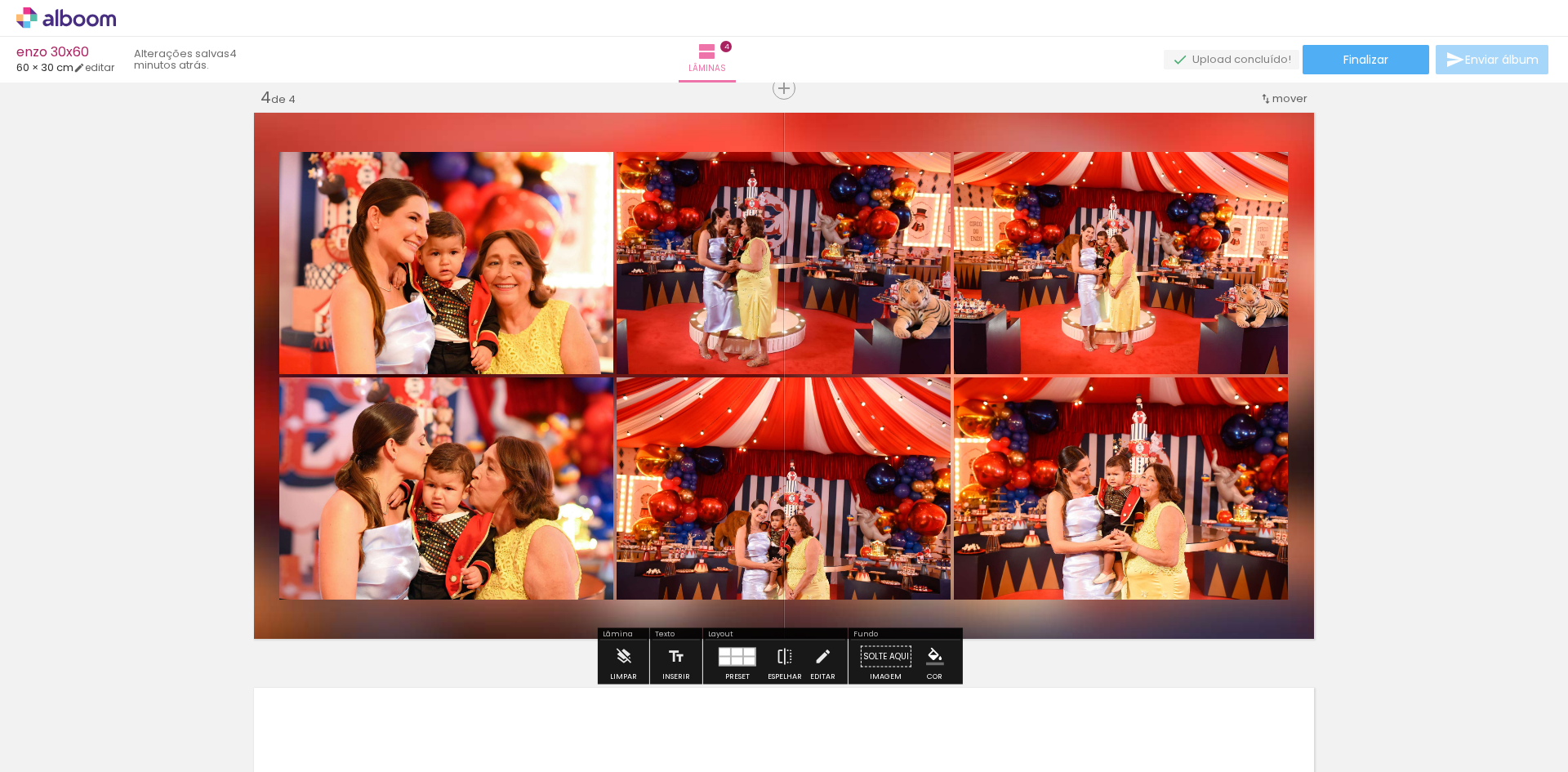
click at [731, 539] on quentale-photo at bounding box center [783, 488] width 334 height 222
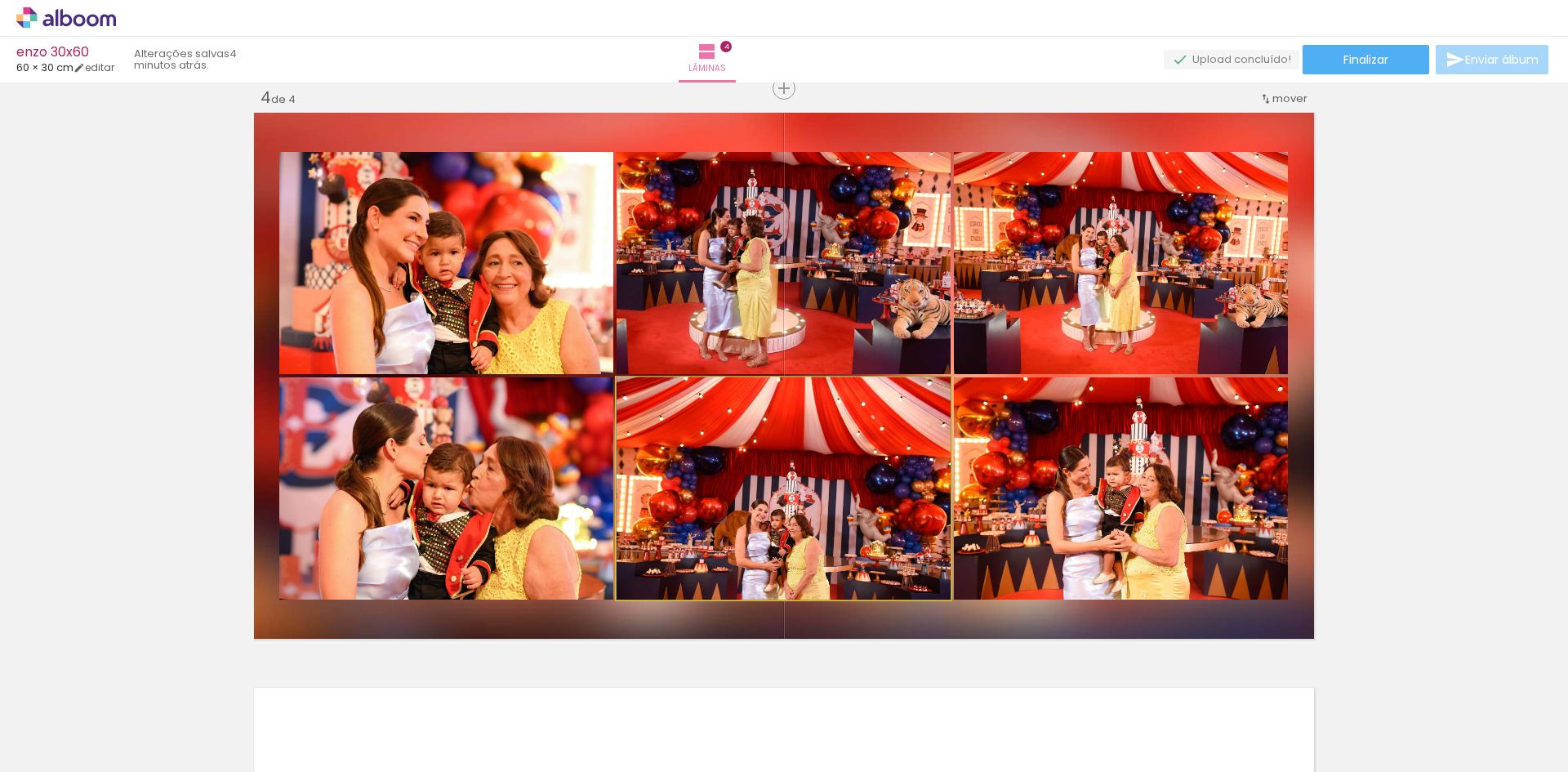
drag, startPoint x: 737, startPoint y: 535, endPoint x: 722, endPoint y: 534, distance: 15.0
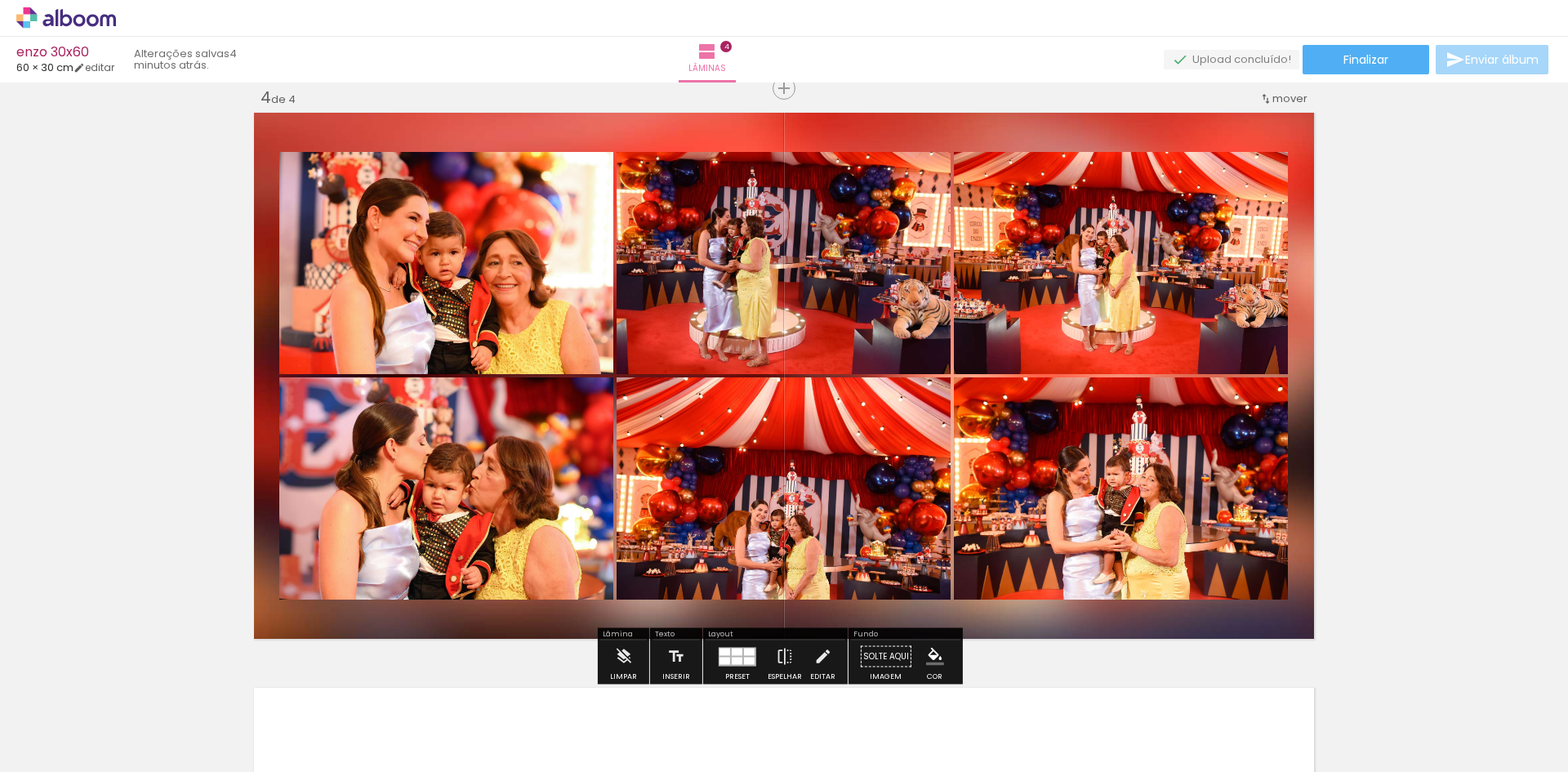
click at [730, 516] on quentale-photo at bounding box center [783, 488] width 334 height 222
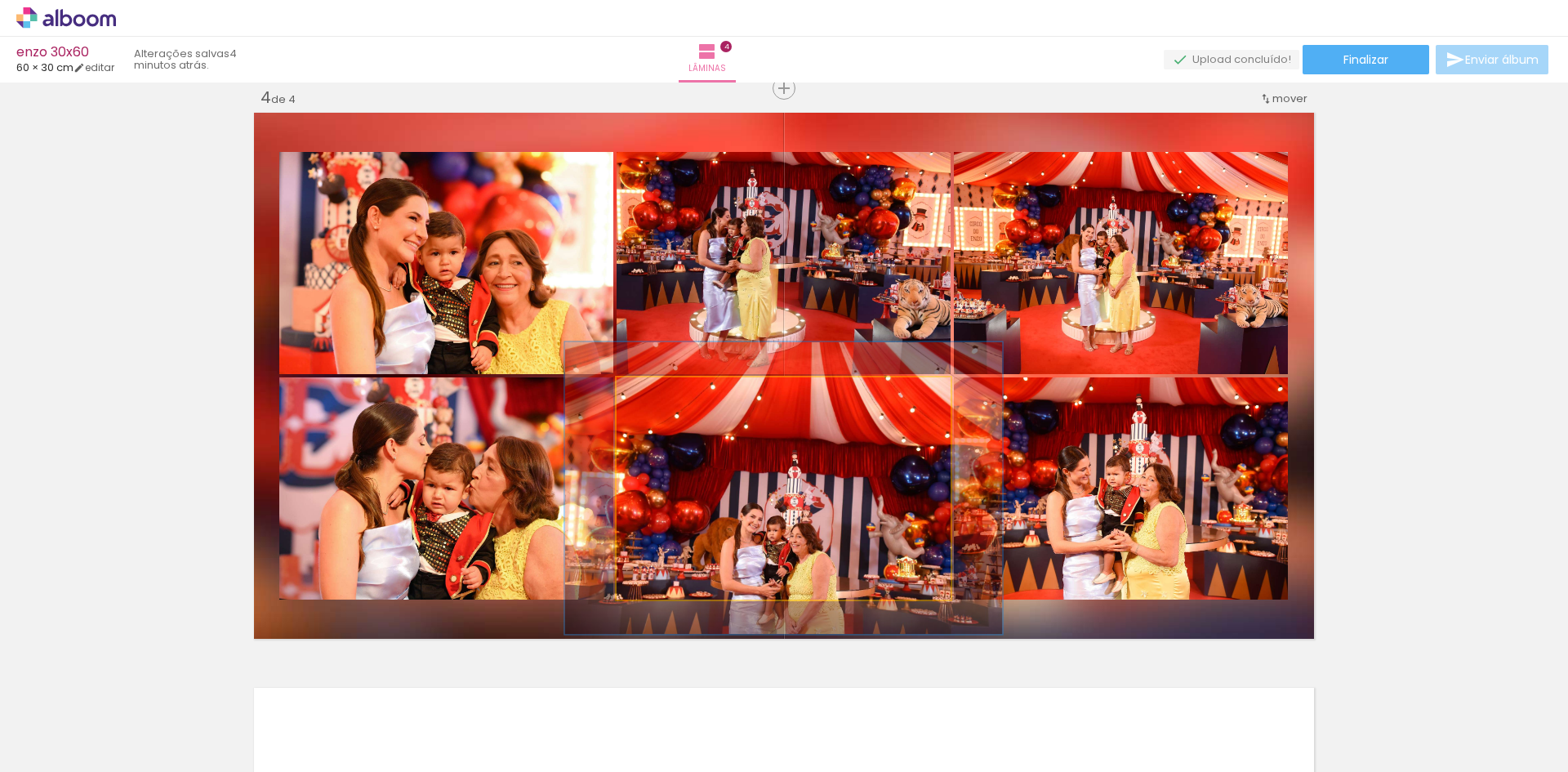
drag, startPoint x: 657, startPoint y: 398, endPoint x: 677, endPoint y: 396, distance: 20.1
type paper-slider "134"
click at [677, 396] on div at bounding box center [673, 395] width 26 height 26
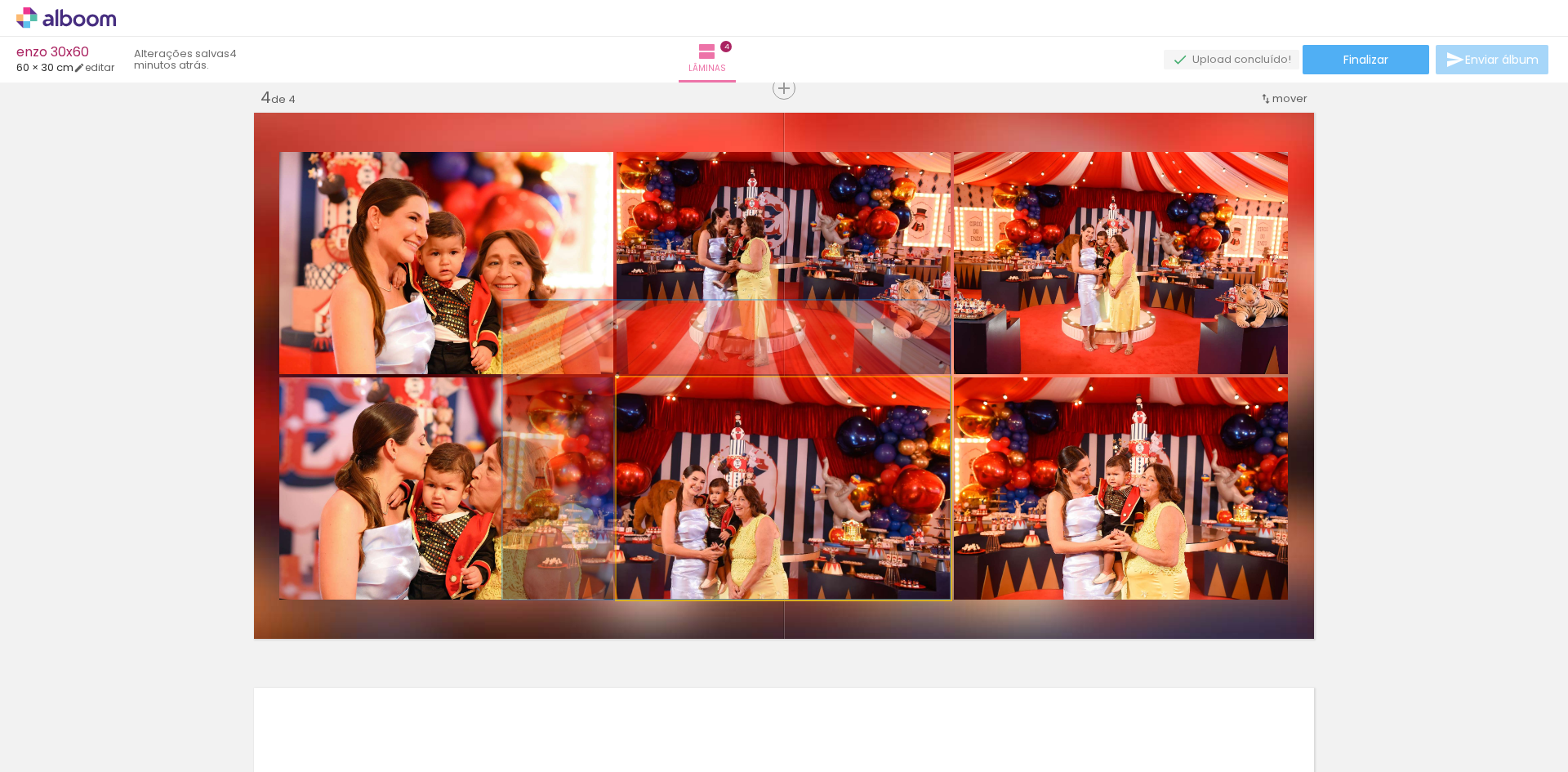
drag, startPoint x: 702, startPoint y: 514, endPoint x: 639, endPoint y: 465, distance: 79.8
click at [705, 518] on quentale-photo at bounding box center [783, 488] width 334 height 222
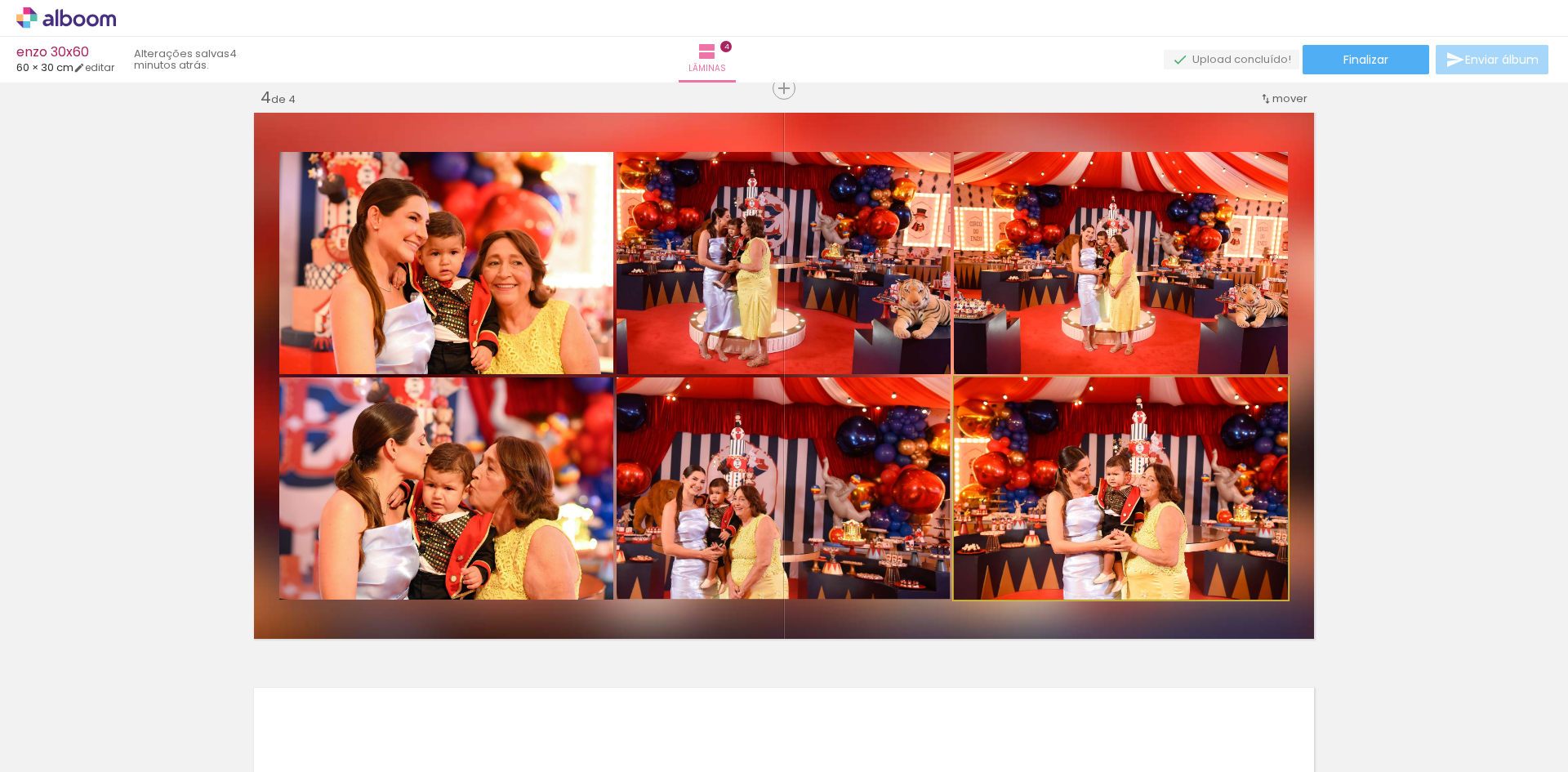
click at [1052, 494] on quentale-photo at bounding box center [1121, 488] width 334 height 222
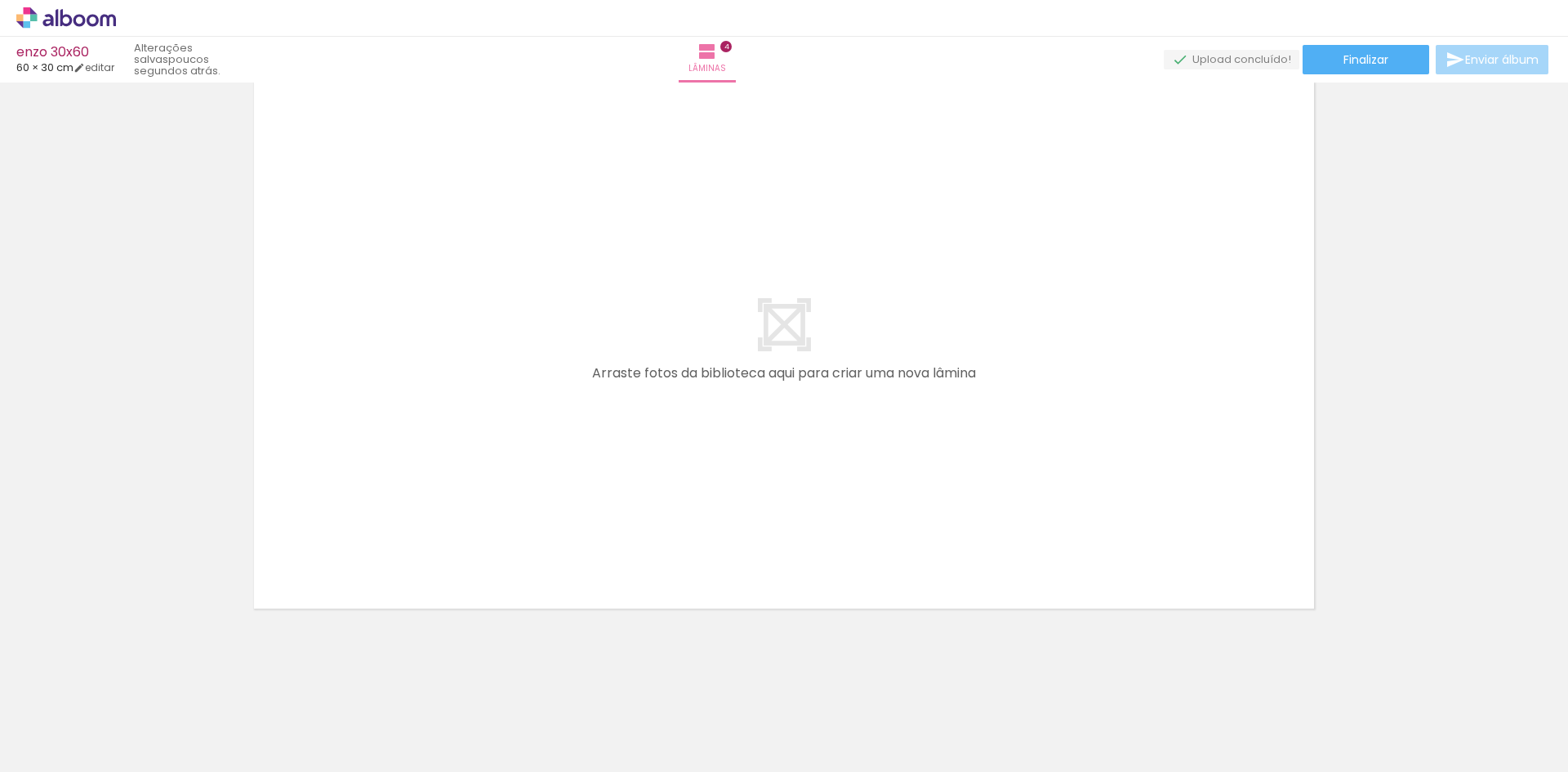
scroll to position [0, 707]
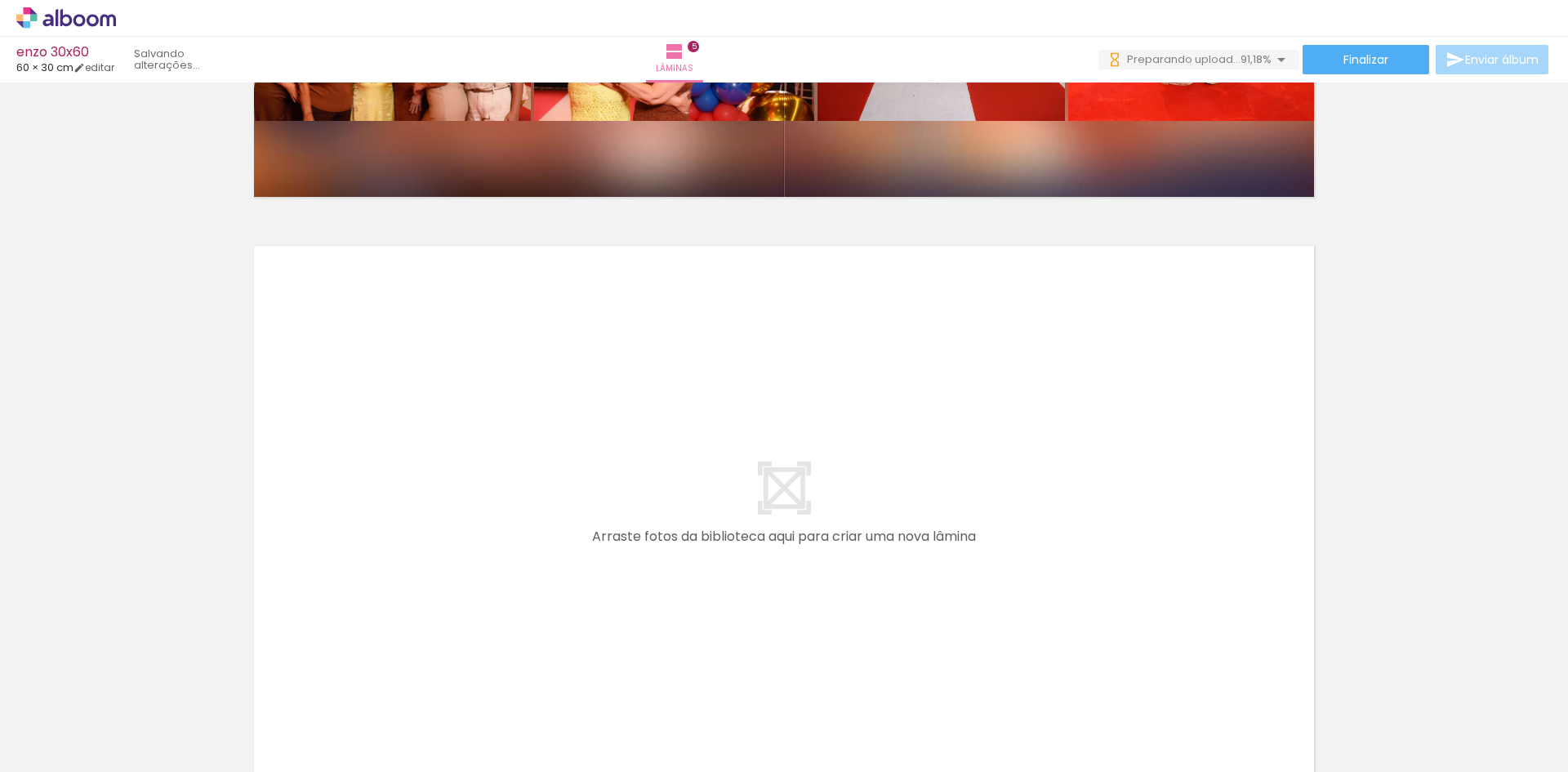
scroll to position [0, 1681]
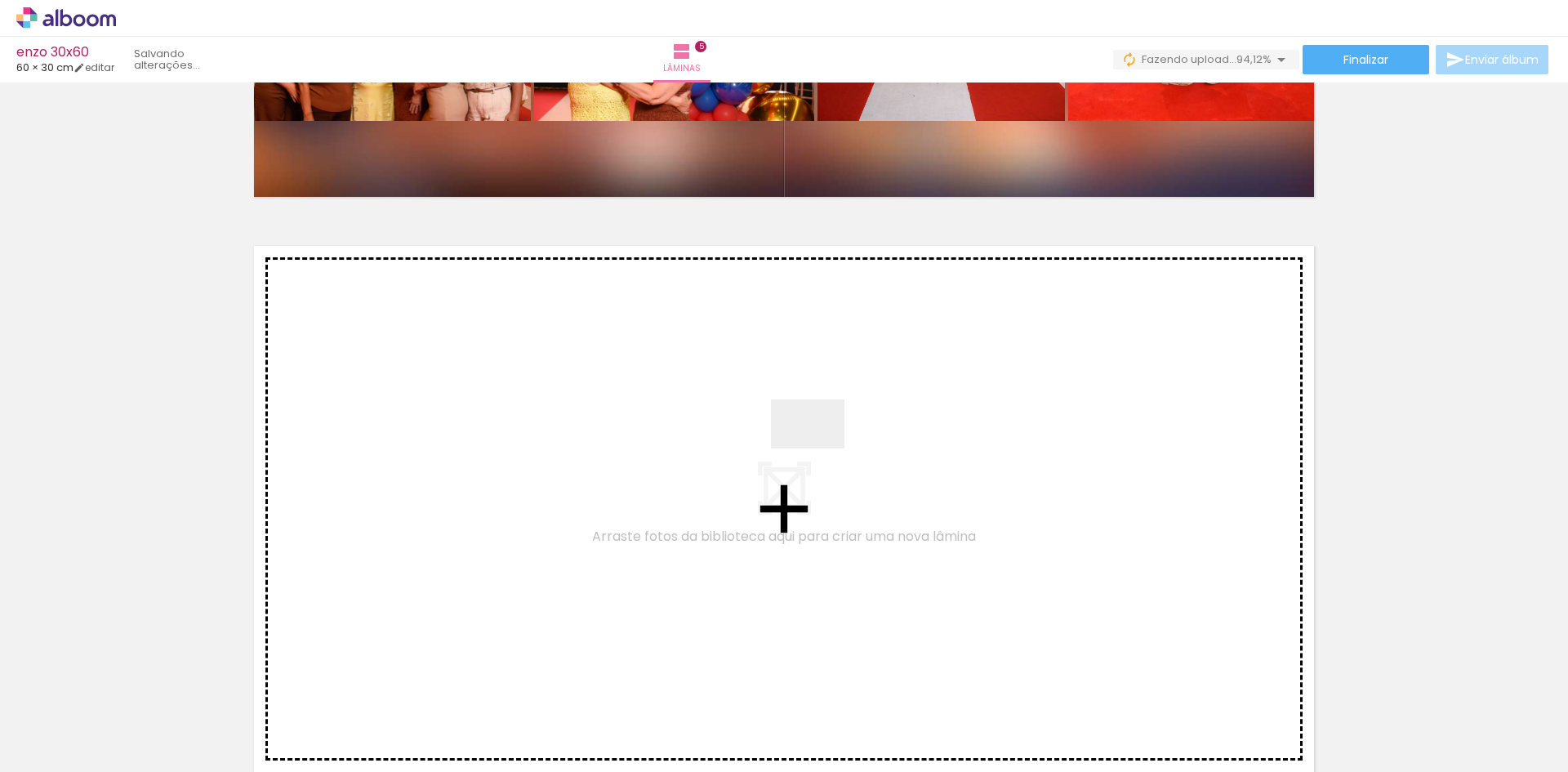
drag, startPoint x: 1334, startPoint y: 734, endPoint x: 716, endPoint y: 424, distance: 691.4
click at [716, 424] on quentale-workspace at bounding box center [784, 386] width 1568 height 772
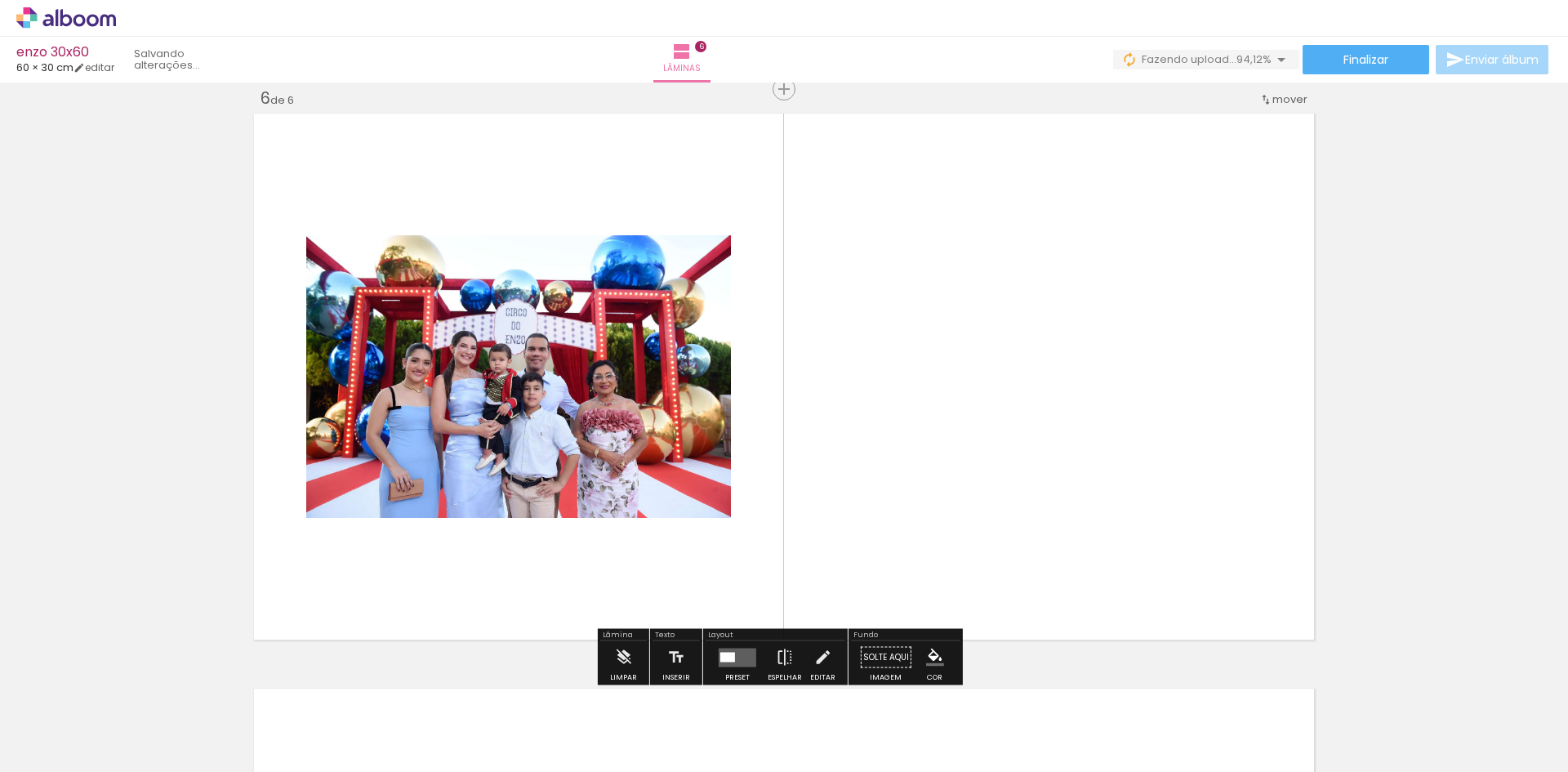
scroll to position [2897, 0]
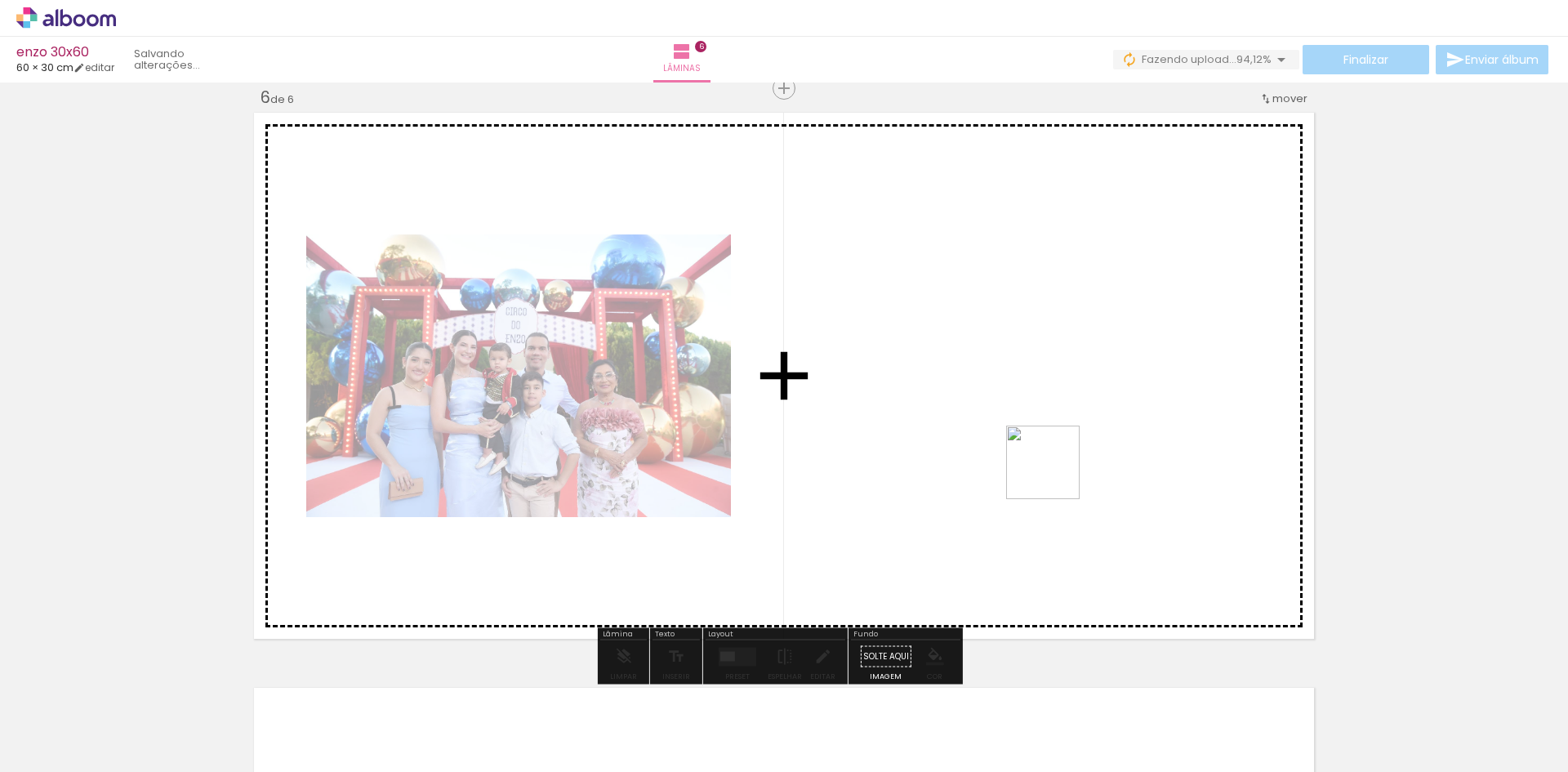
drag, startPoint x: 1419, startPoint y: 725, endPoint x: 1061, endPoint y: 465, distance: 442.5
click at [1043, 457] on quentale-workspace at bounding box center [784, 386] width 1568 height 772
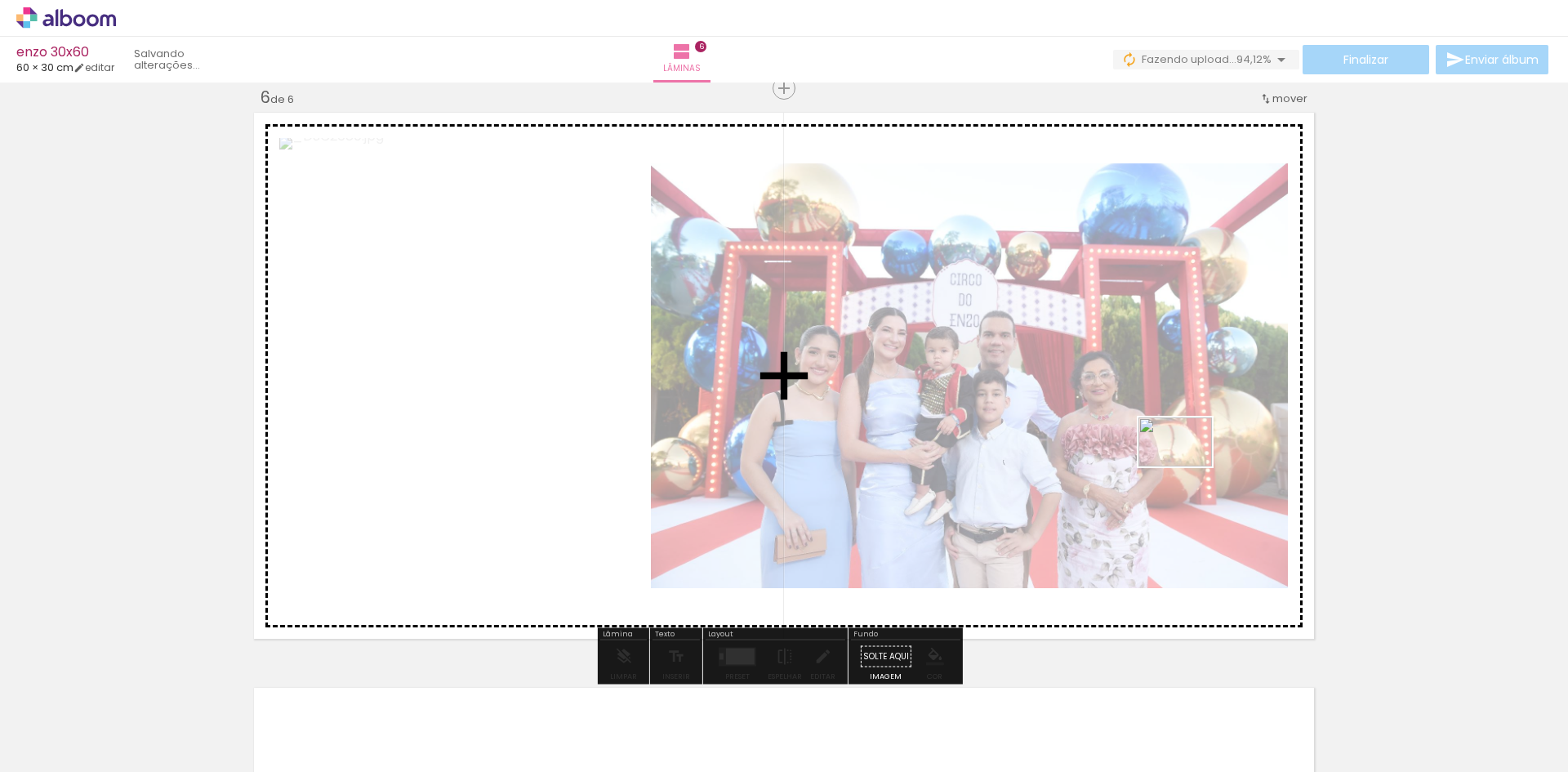
drag, startPoint x: 1513, startPoint y: 727, endPoint x: 1184, endPoint y: 451, distance: 429.4
click at [1188, 440] on quentale-workspace at bounding box center [784, 386] width 1568 height 772
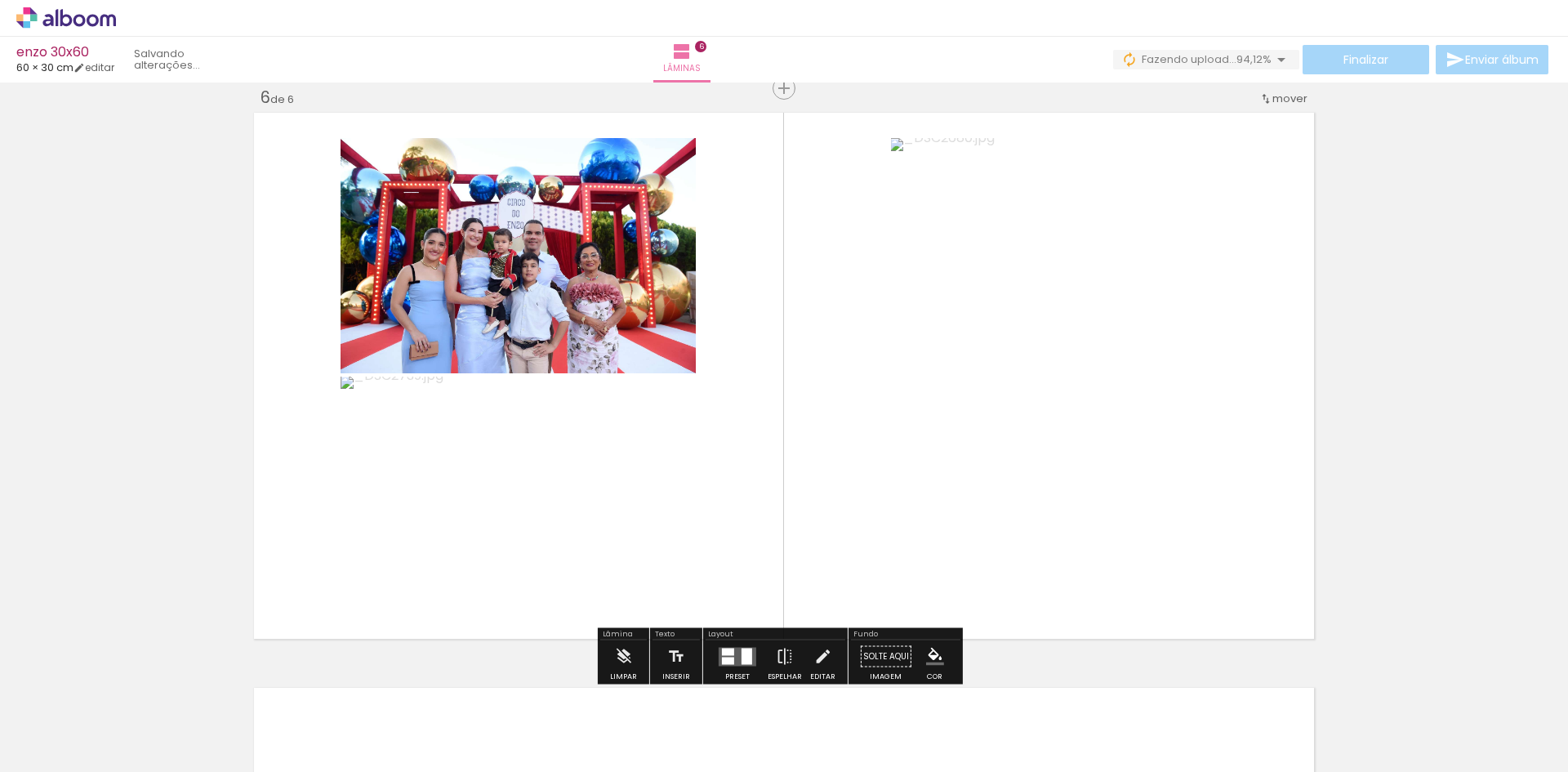
click at [741, 658] on div at bounding box center [746, 656] width 10 height 17
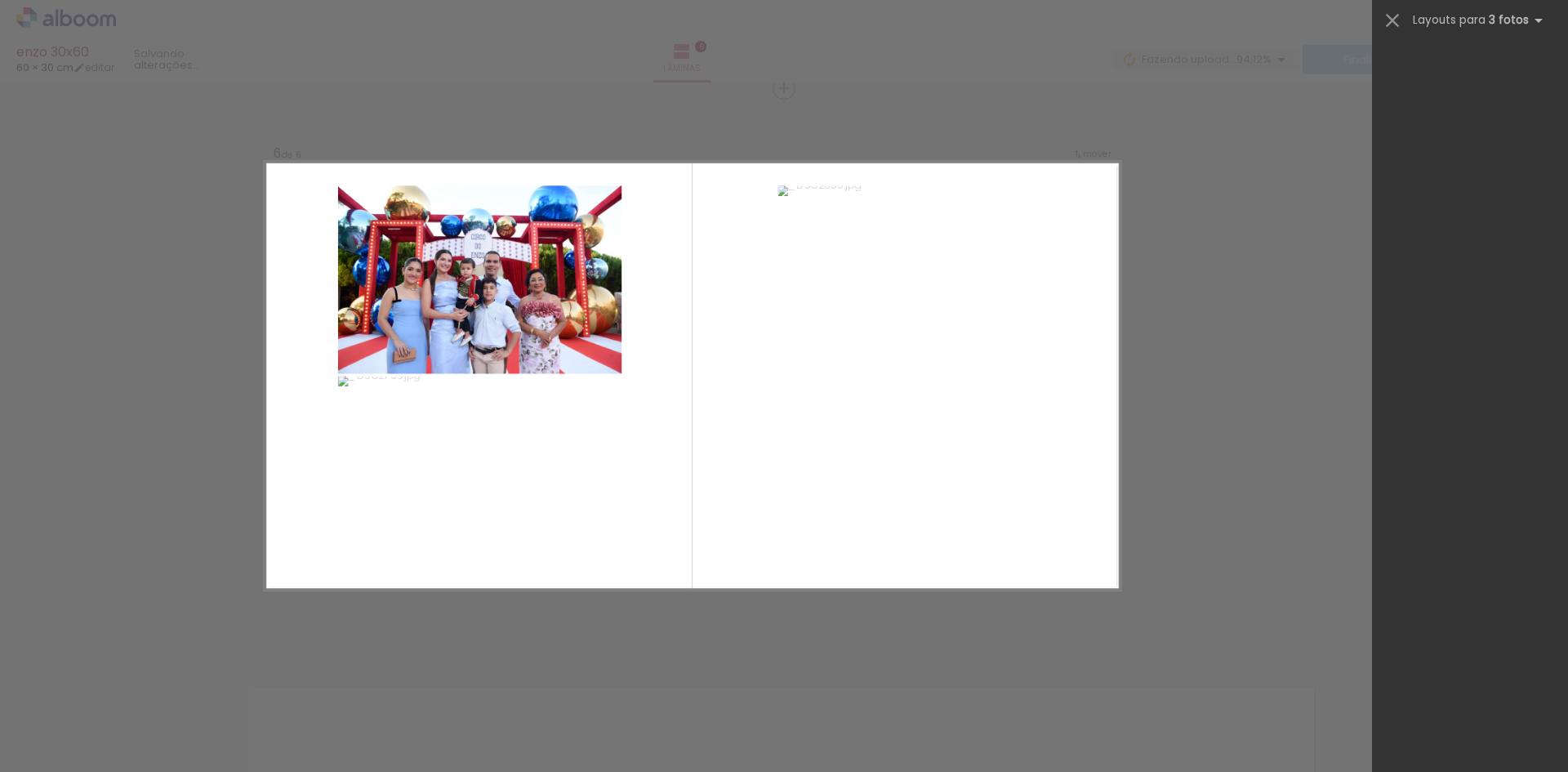
scroll to position [0, 0]
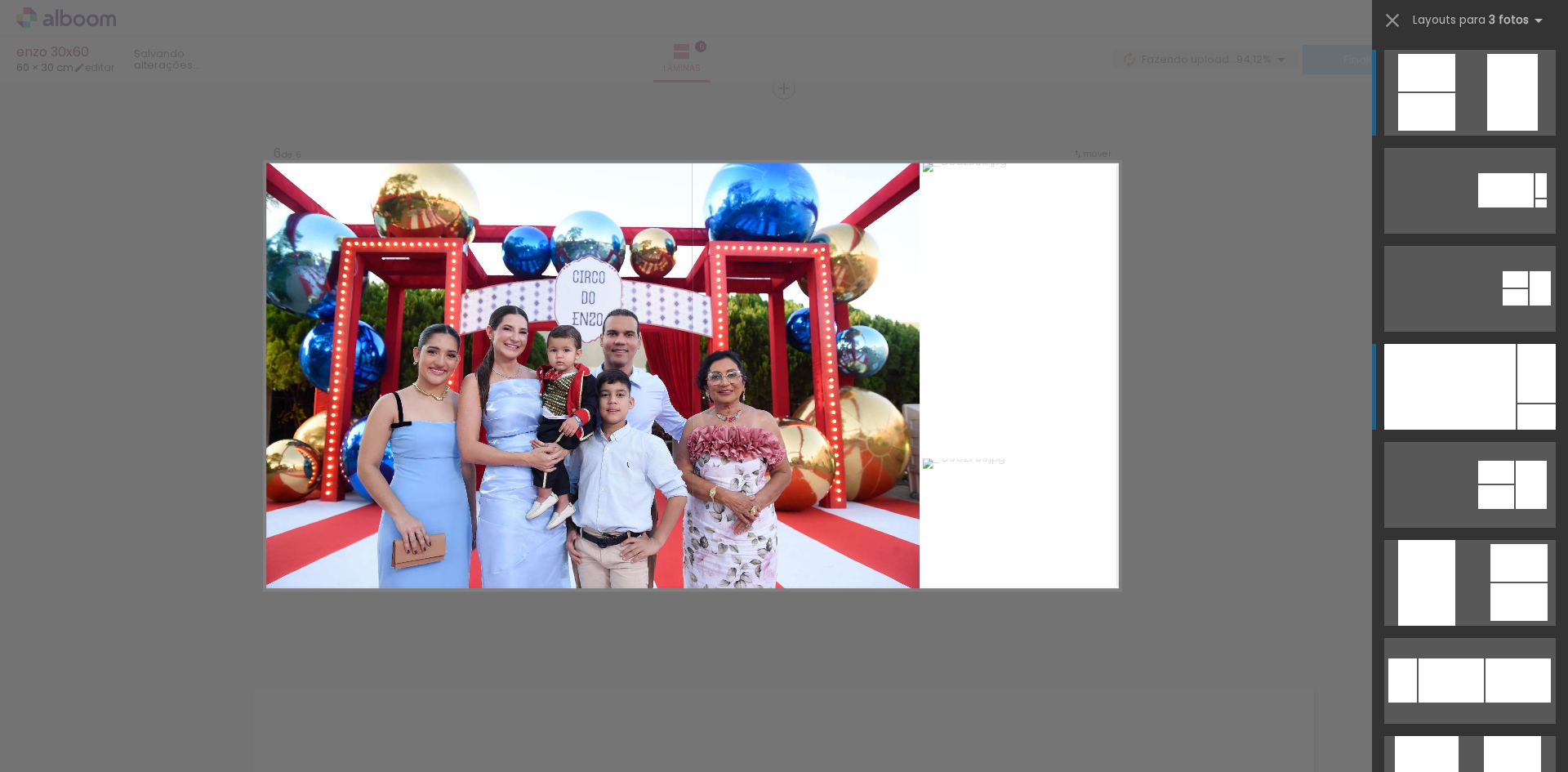
click at [1455, 403] on div at bounding box center [1450, 387] width 132 height 86
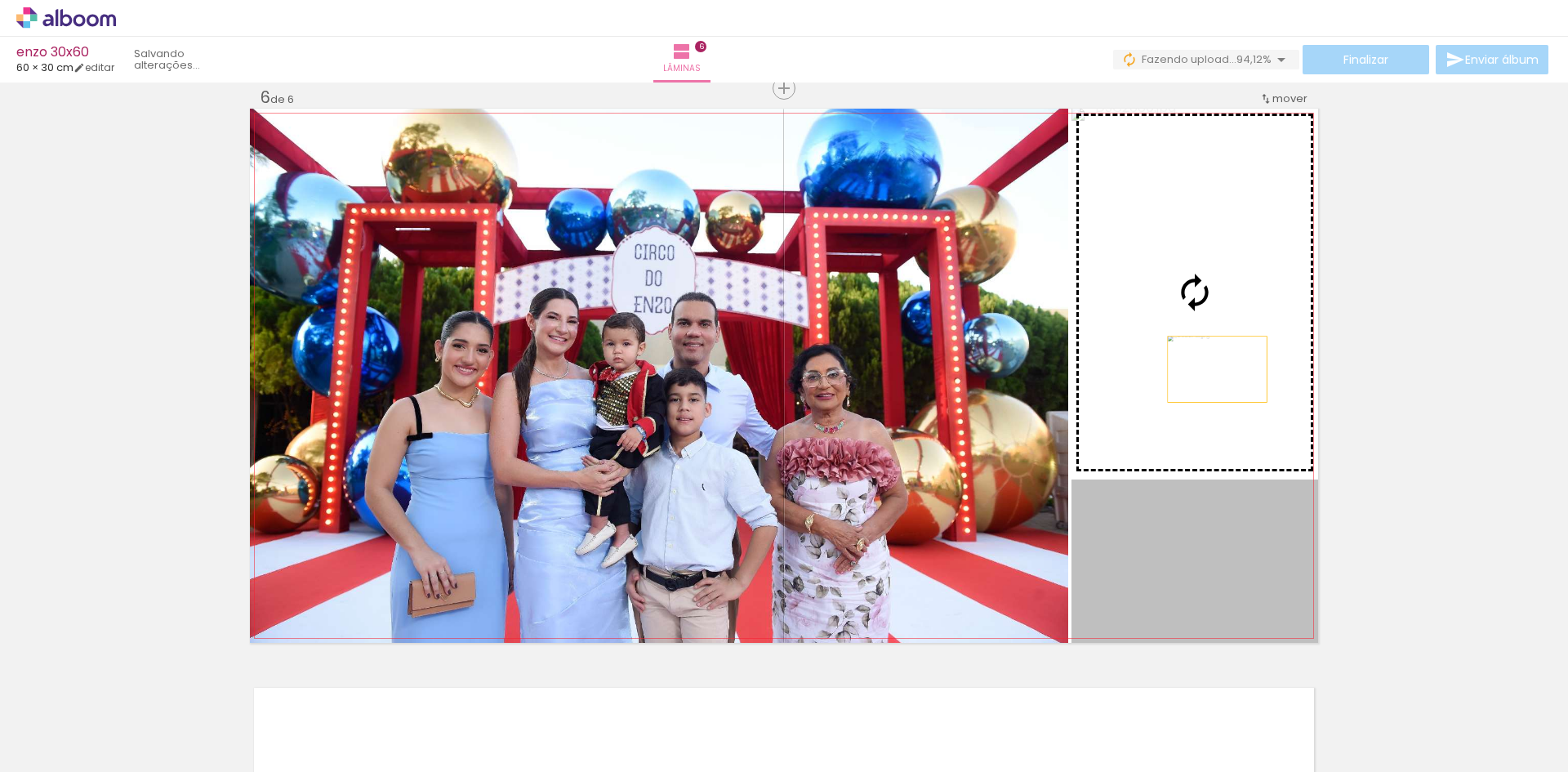
drag, startPoint x: 1206, startPoint y: 572, endPoint x: 1215, endPoint y: 295, distance: 277.1
click at [0, 0] on slot at bounding box center [0, 0] width 0 height 0
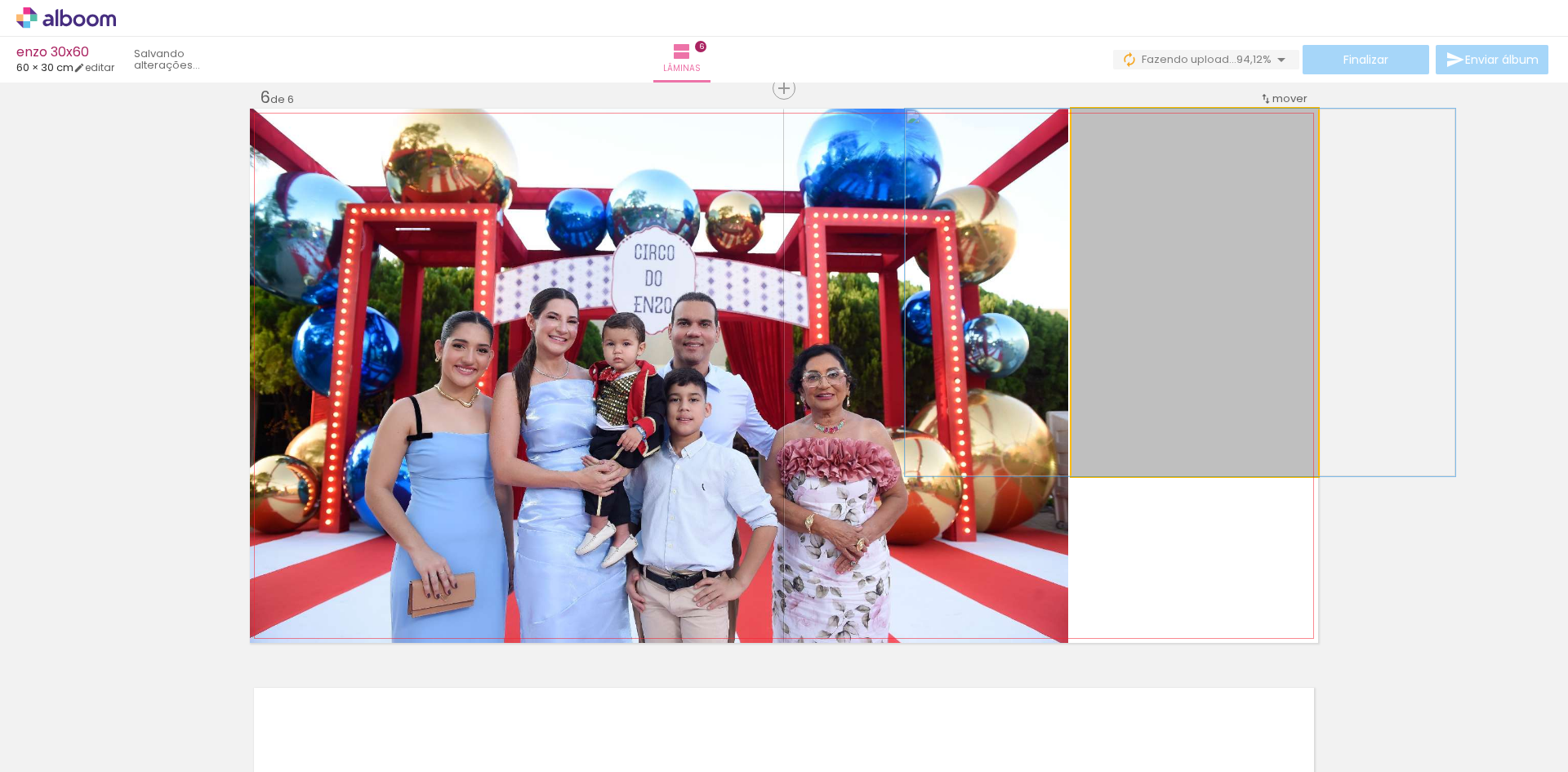
drag, startPoint x: 1226, startPoint y: 392, endPoint x: 1205, endPoint y: 391, distance: 21.0
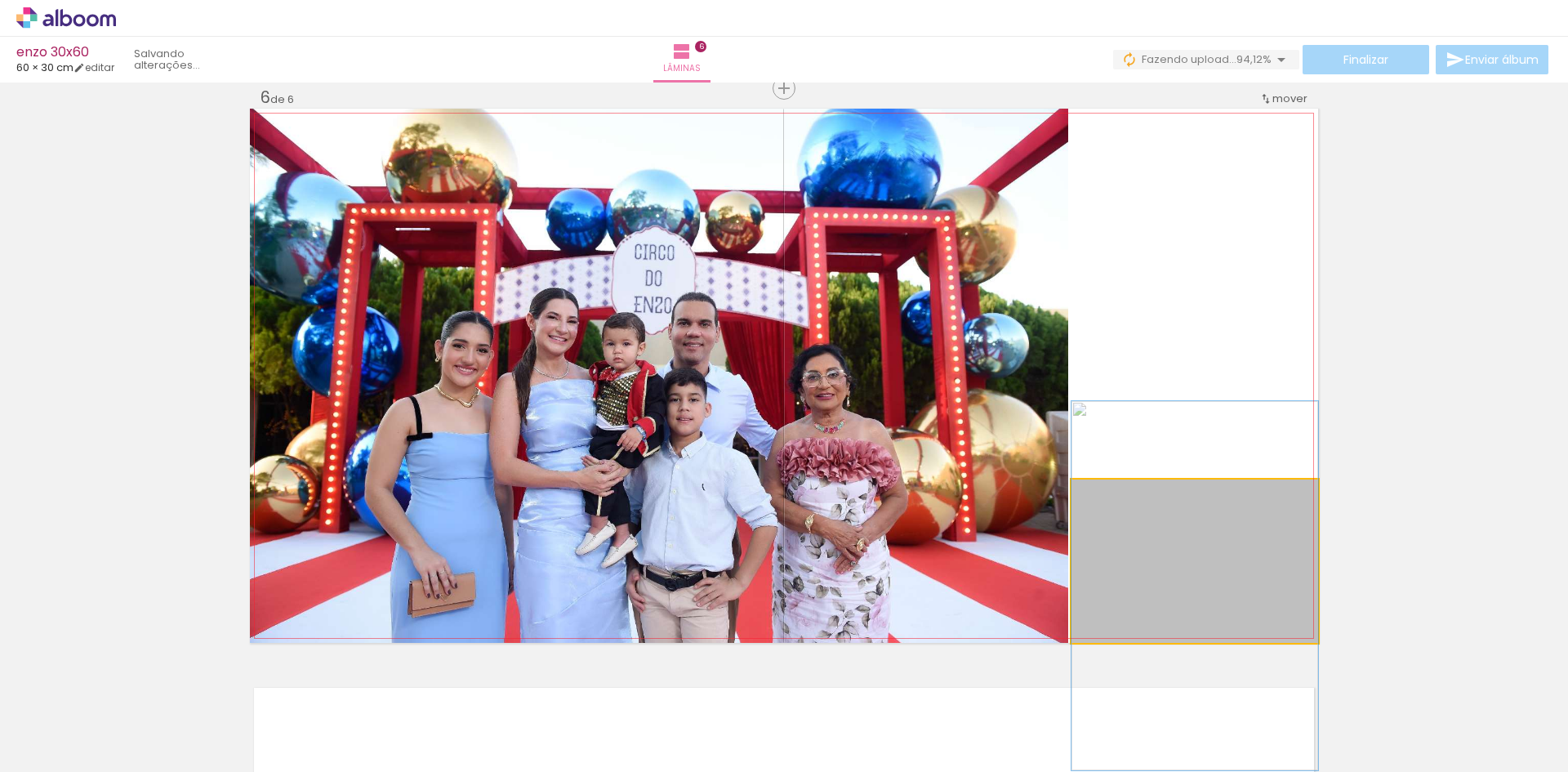
drag, startPoint x: 1188, startPoint y: 559, endPoint x: 1206, endPoint y: 583, distance: 30.0
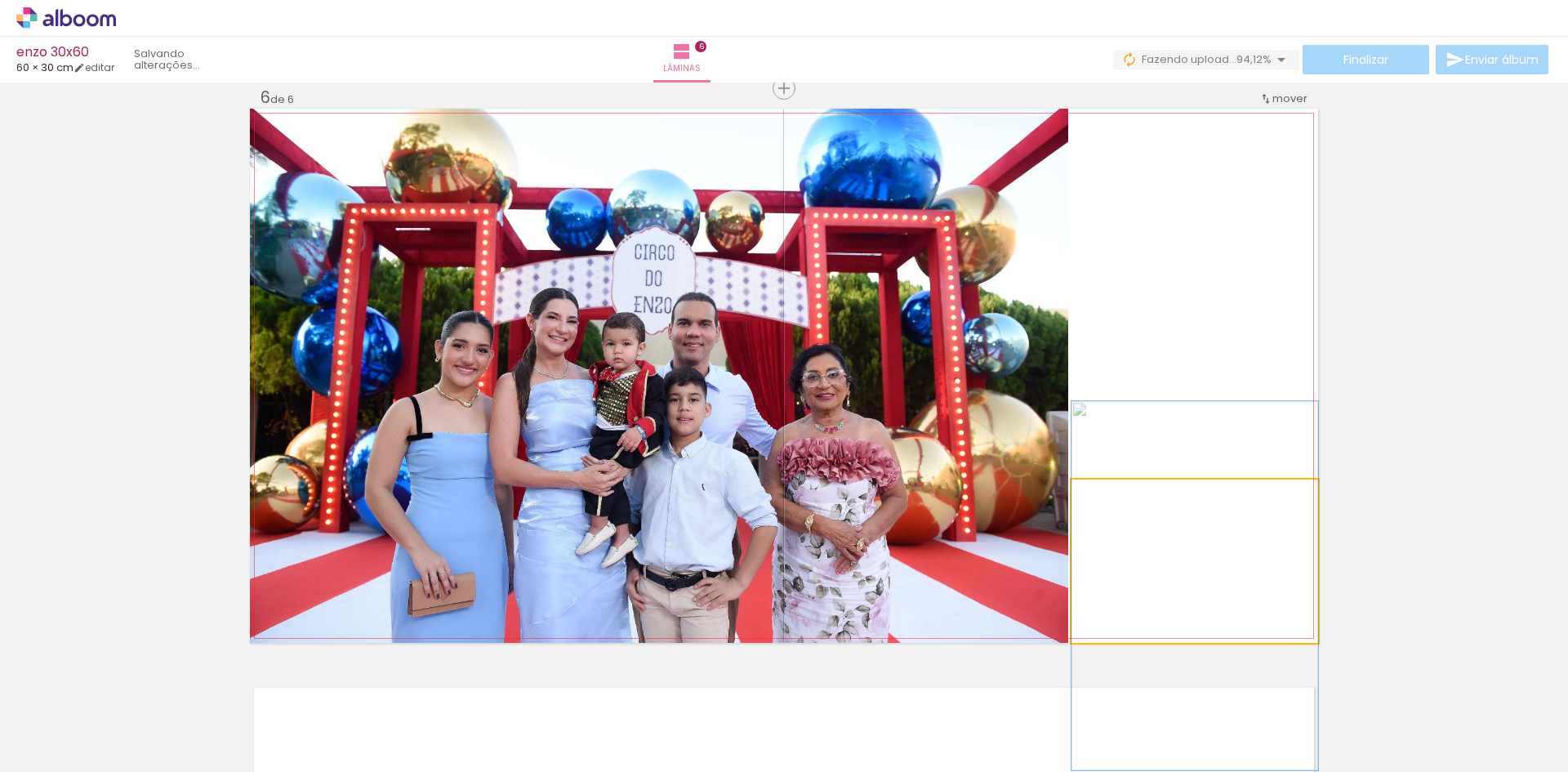
click at [1207, 581] on quentale-photo at bounding box center [1194, 561] width 247 height 163
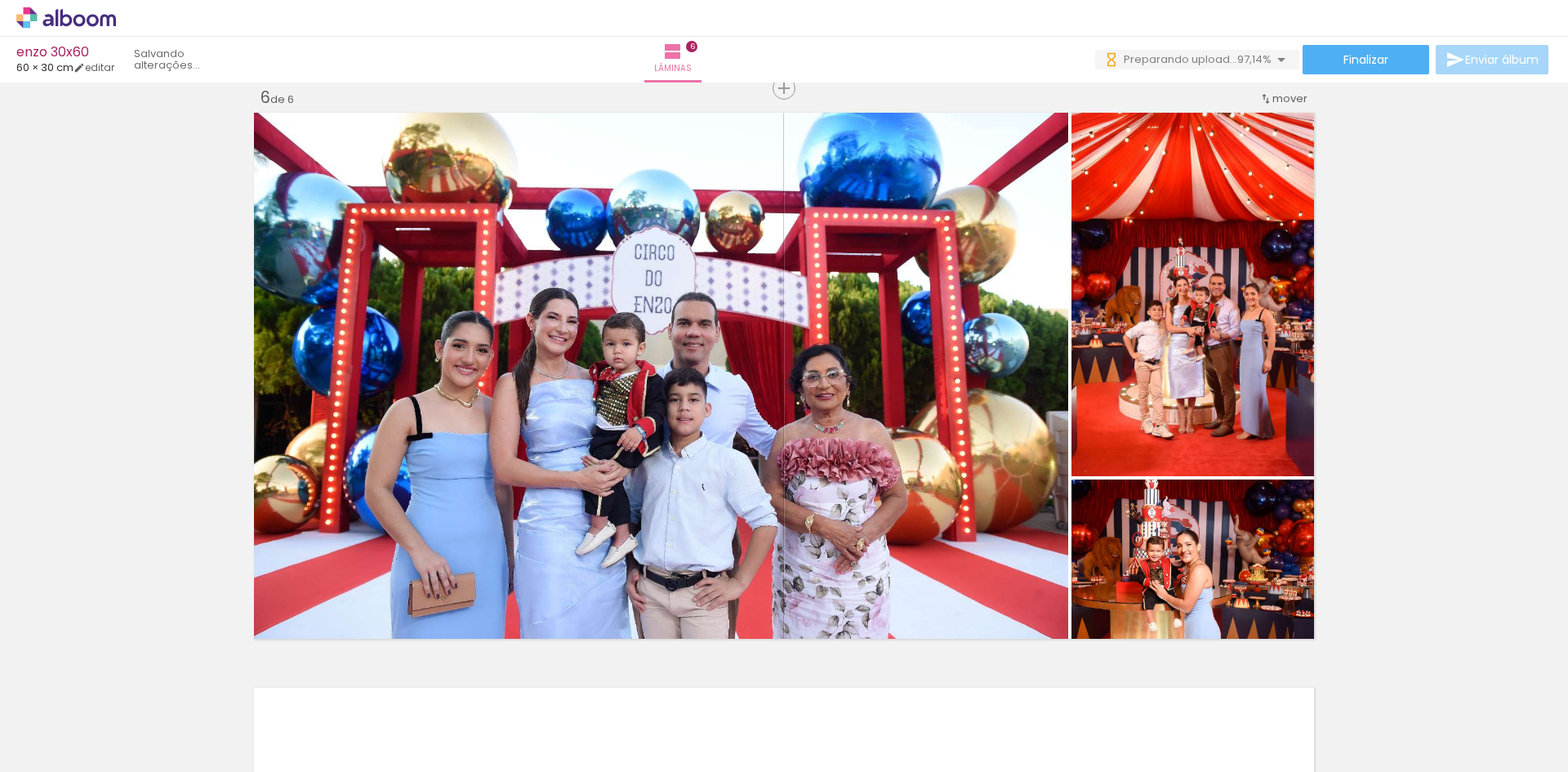
scroll to position [0, 1955]
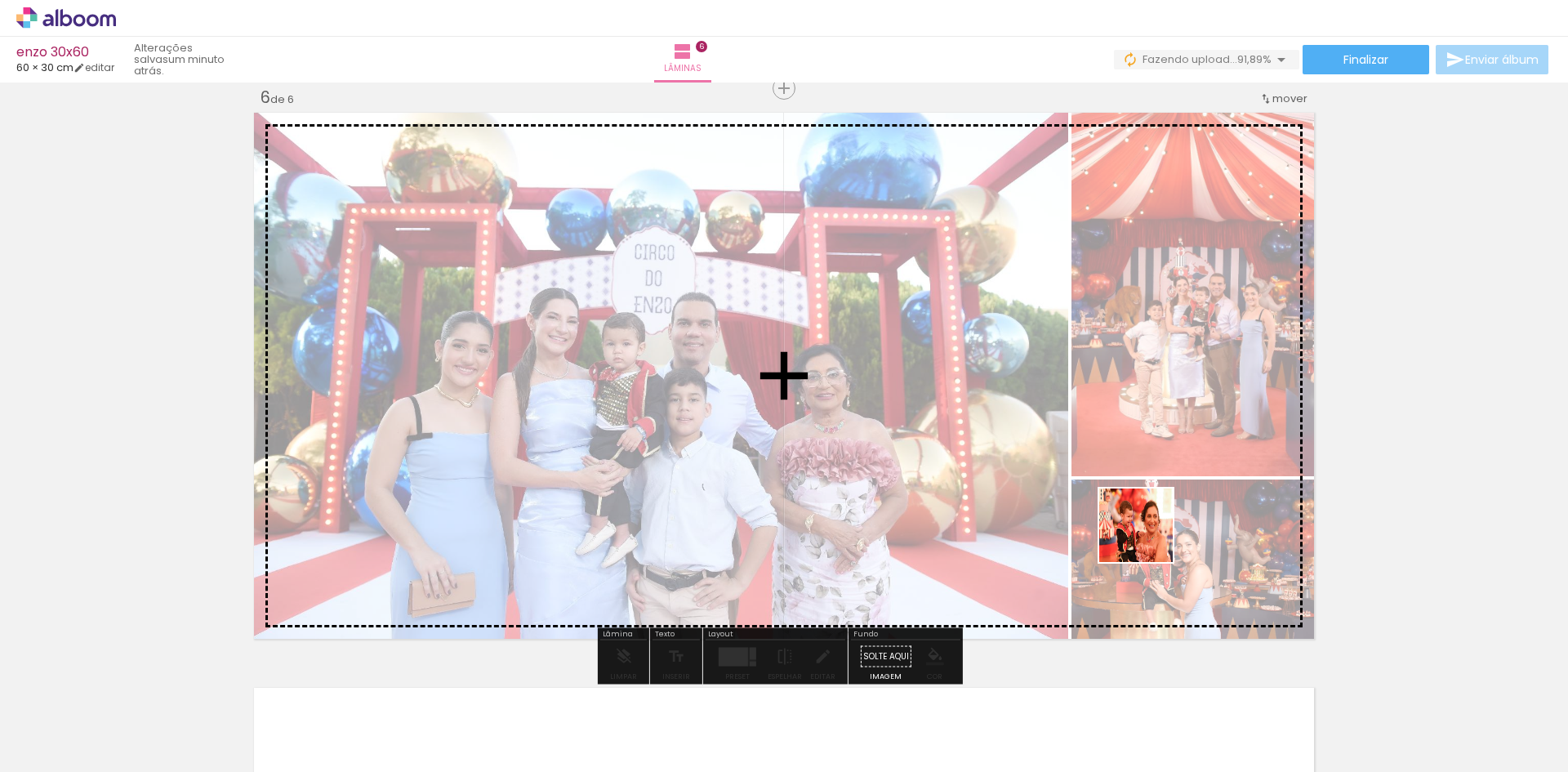
drag, startPoint x: 1319, startPoint y: 729, endPoint x: 1234, endPoint y: 601, distance: 153.7
click at [1136, 519] on quentale-workspace at bounding box center [784, 386] width 1568 height 772
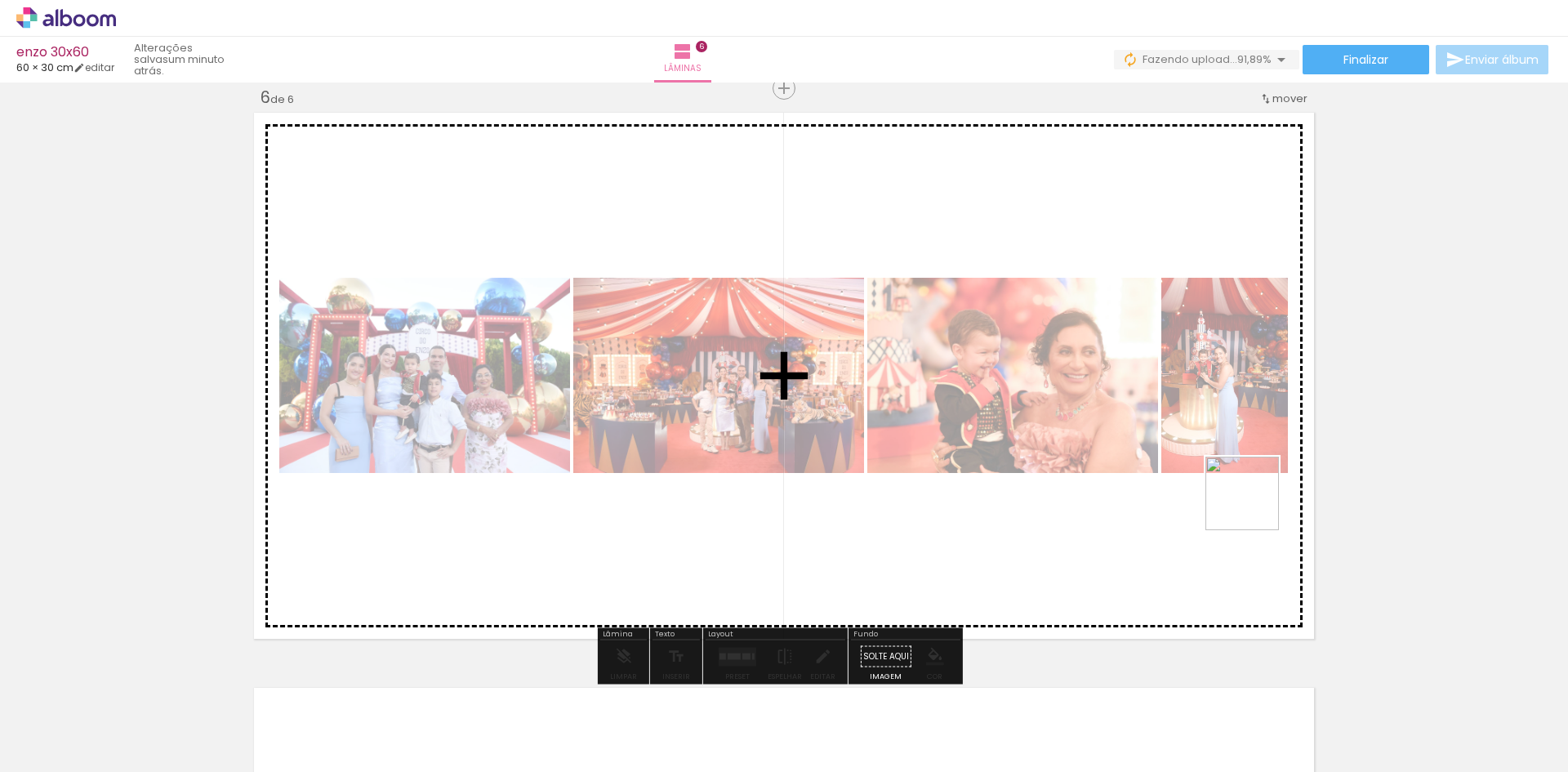
drag, startPoint x: 1290, startPoint y: 558, endPoint x: 1241, endPoint y: 471, distance: 99.8
click at [1241, 471] on quentale-workspace at bounding box center [784, 386] width 1568 height 772
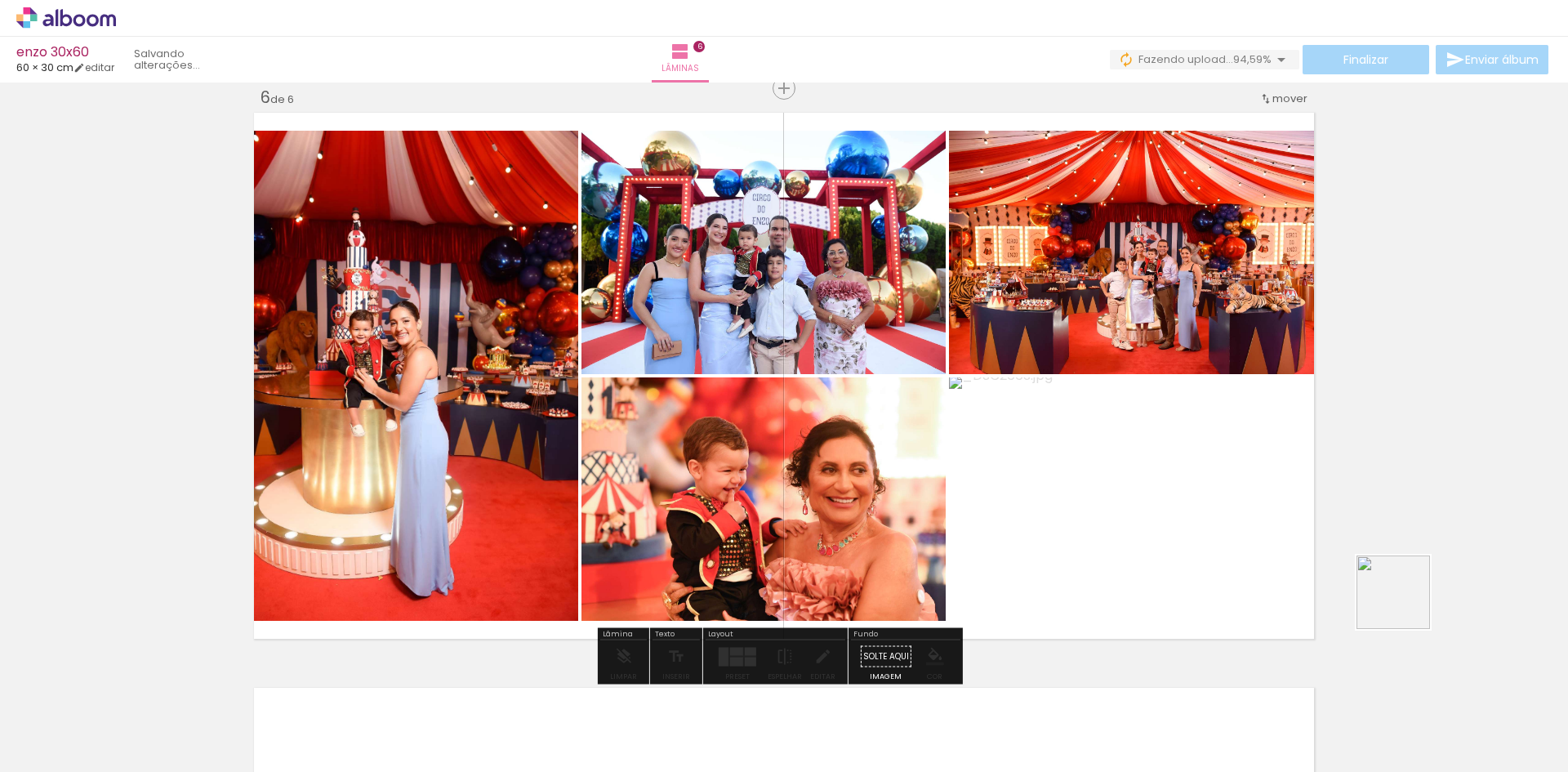
drag, startPoint x: 1514, startPoint y: 727, endPoint x: 1287, endPoint y: 506, distance: 316.8
click at [1318, 527] on quentale-workspace at bounding box center [784, 386] width 1568 height 772
drag, startPoint x: 1464, startPoint y: 686, endPoint x: 1173, endPoint y: 500, distance: 345.4
click at [1178, 500] on quentale-workspace at bounding box center [784, 386] width 1568 height 772
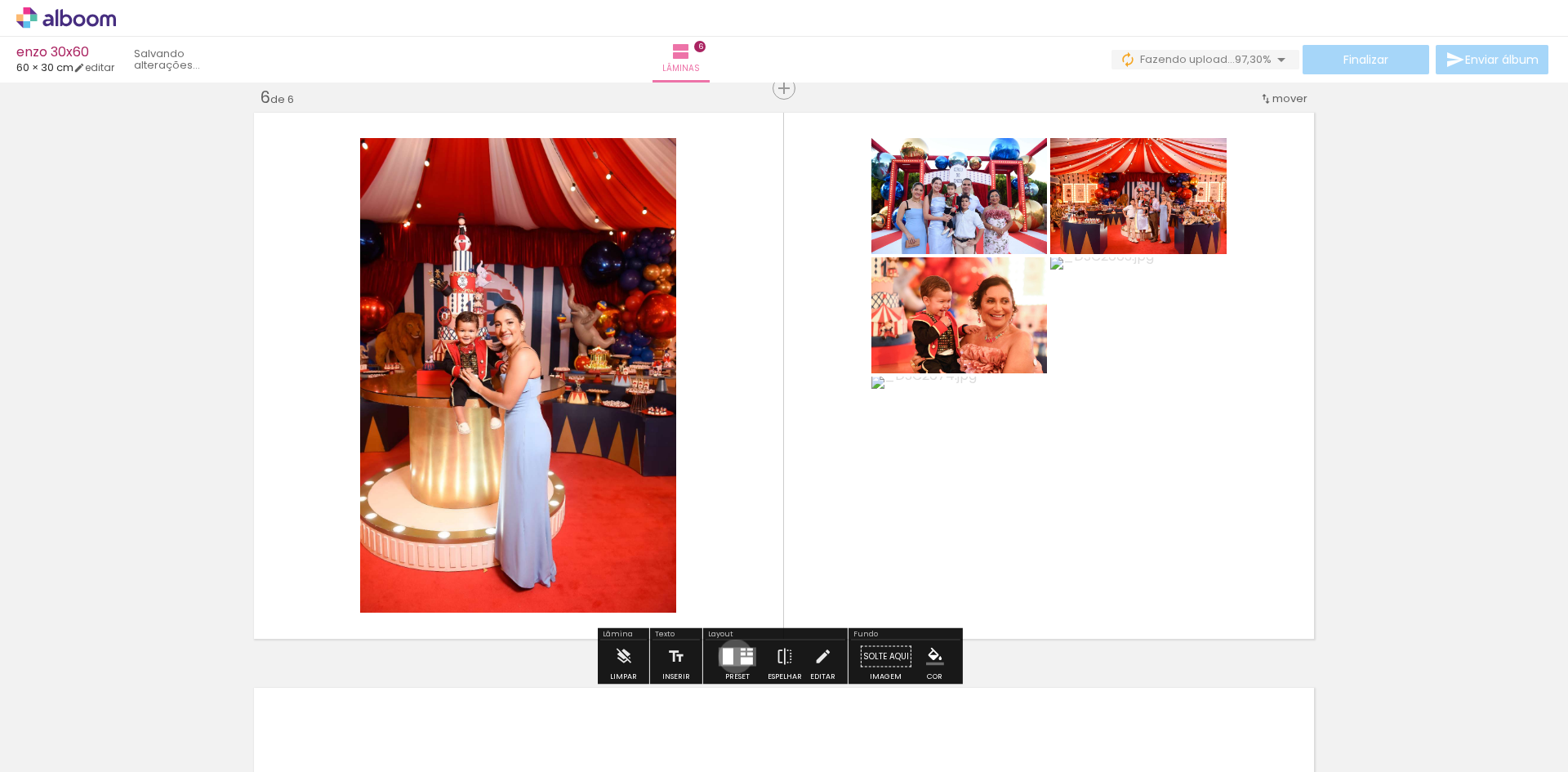
click at [732, 656] on quentale-layouter at bounding box center [737, 657] width 38 height 19
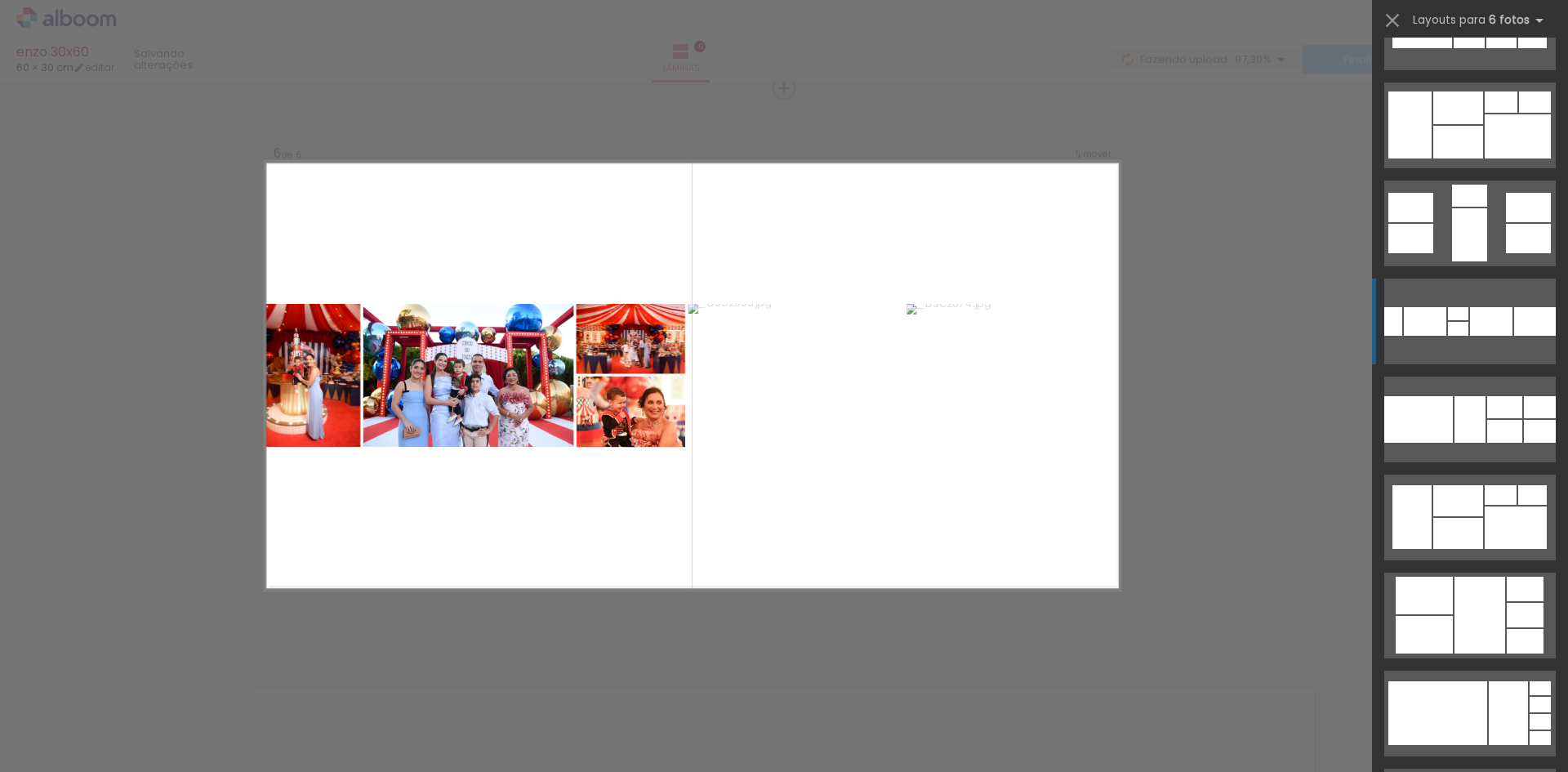
scroll to position [696, 0]
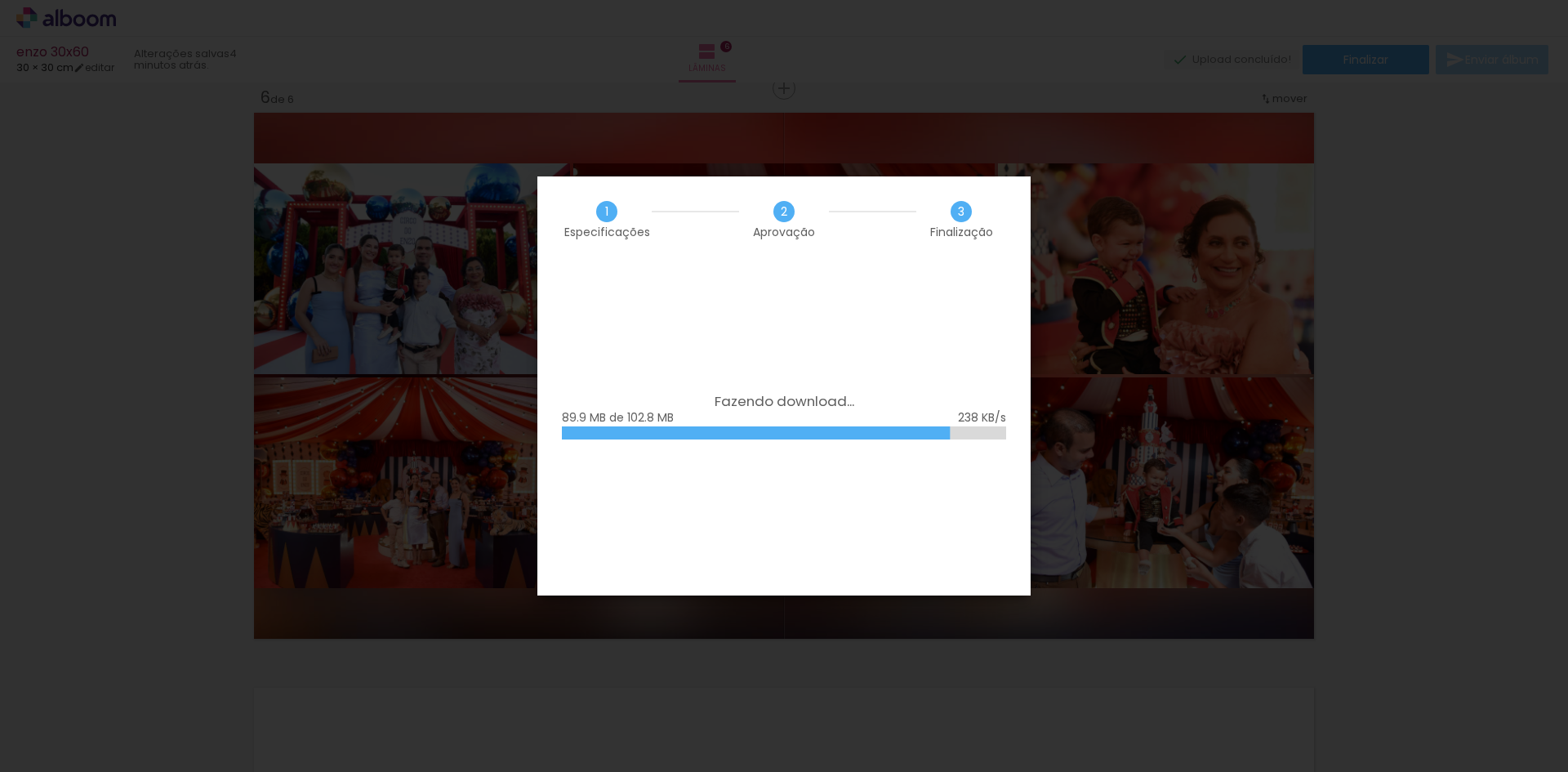
scroll to position [0, 182]
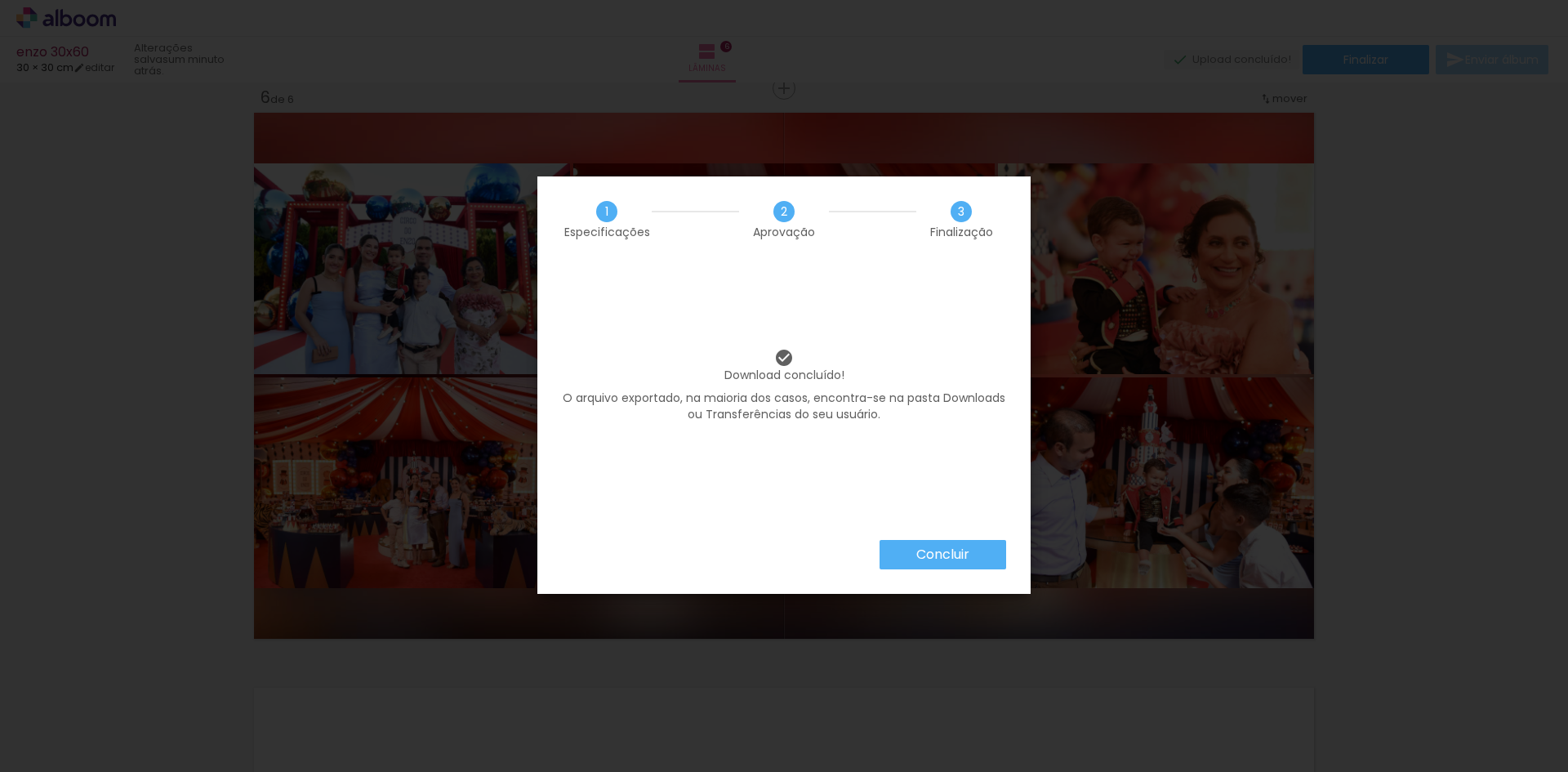
click at [0, 0] on slot "Concluir" at bounding box center [0, 0] width 0 height 0
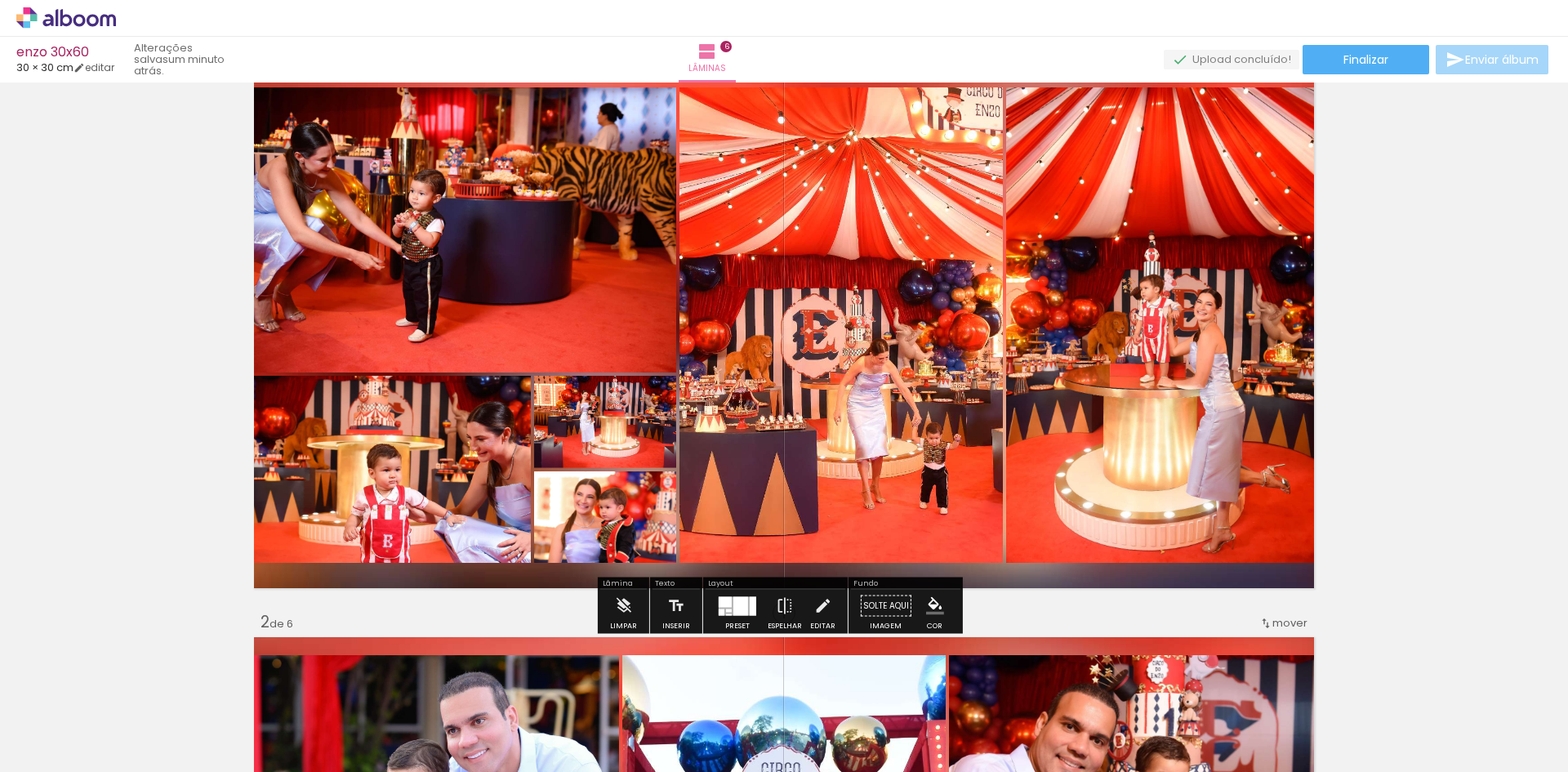
scroll to position [0, 0]
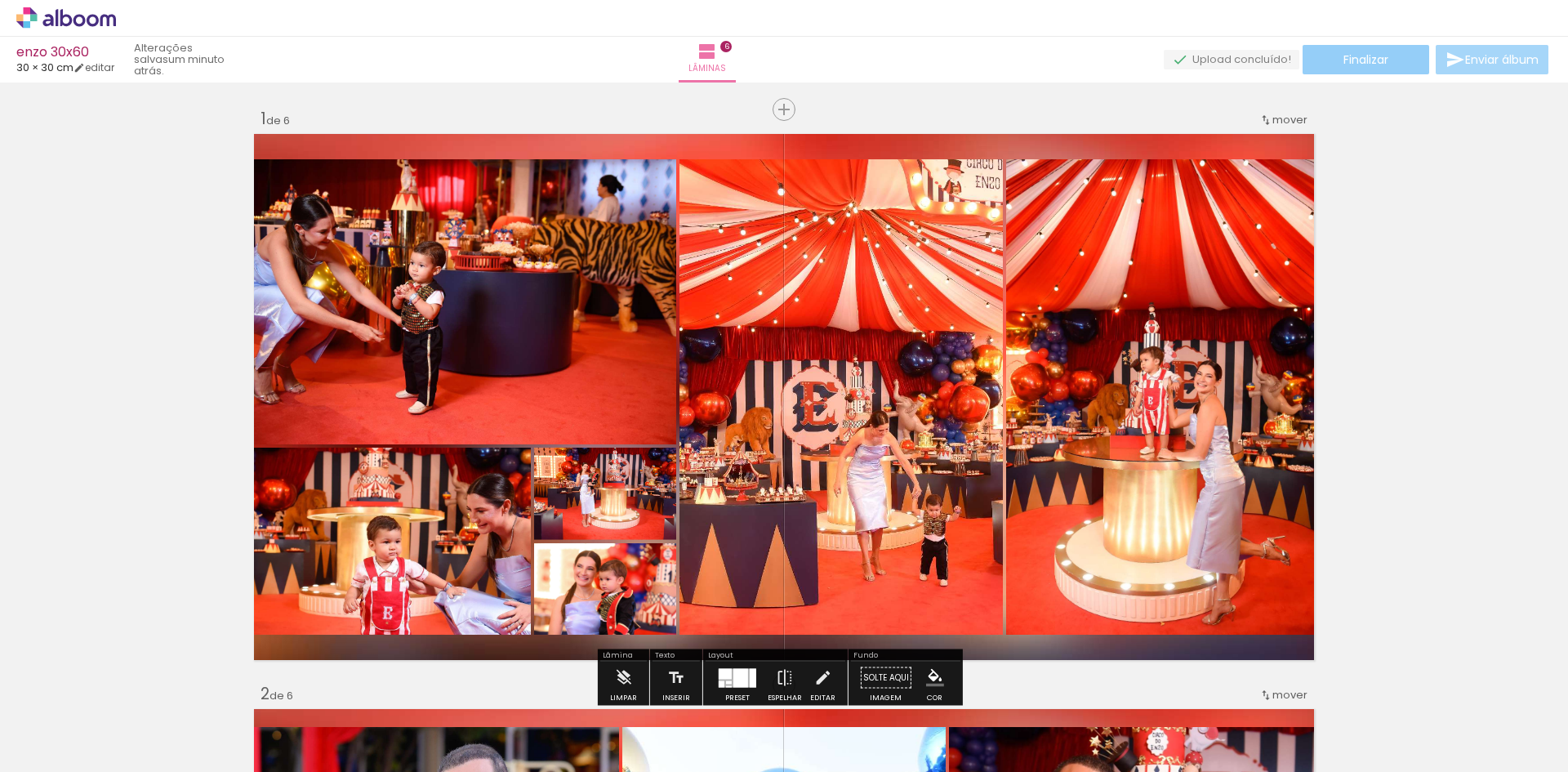
click at [1346, 62] on span "Finalizar" at bounding box center [1365, 59] width 45 height 11
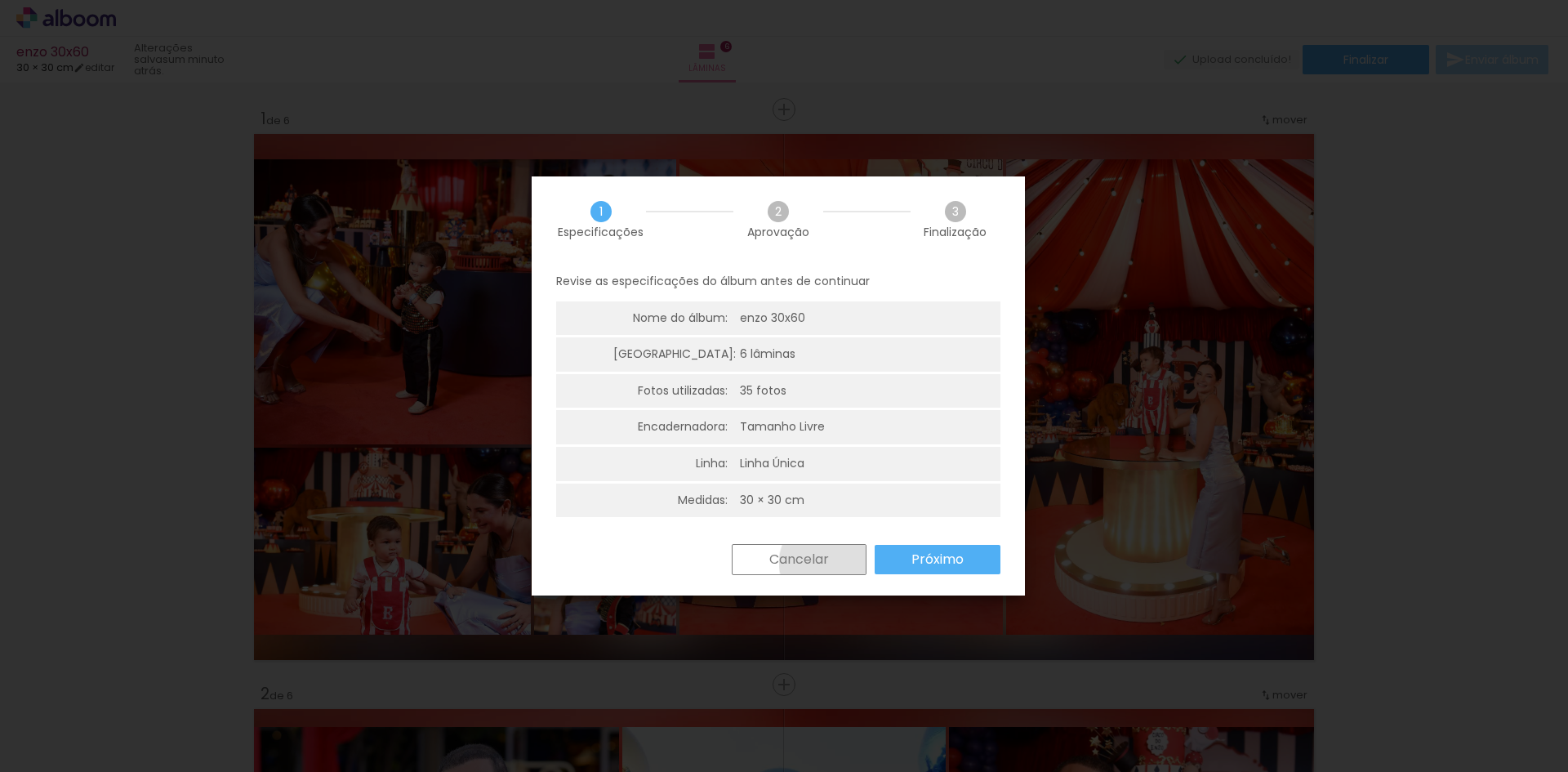
click at [0, 0] on slot "Cancelar" at bounding box center [0, 0] width 0 height 0
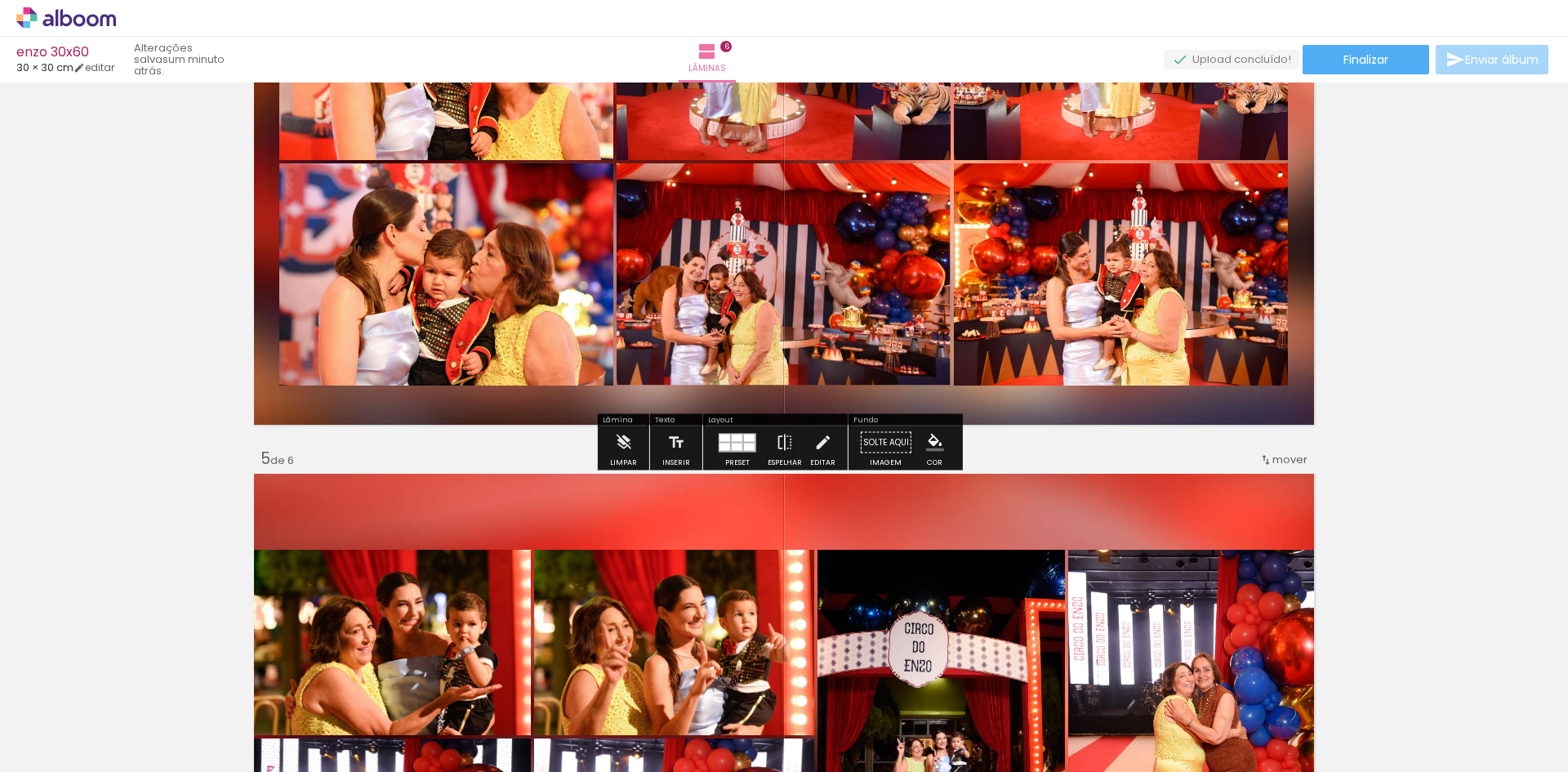
scroll to position [2450, 0]
